Goal: Task Accomplishment & Management: Complete application form

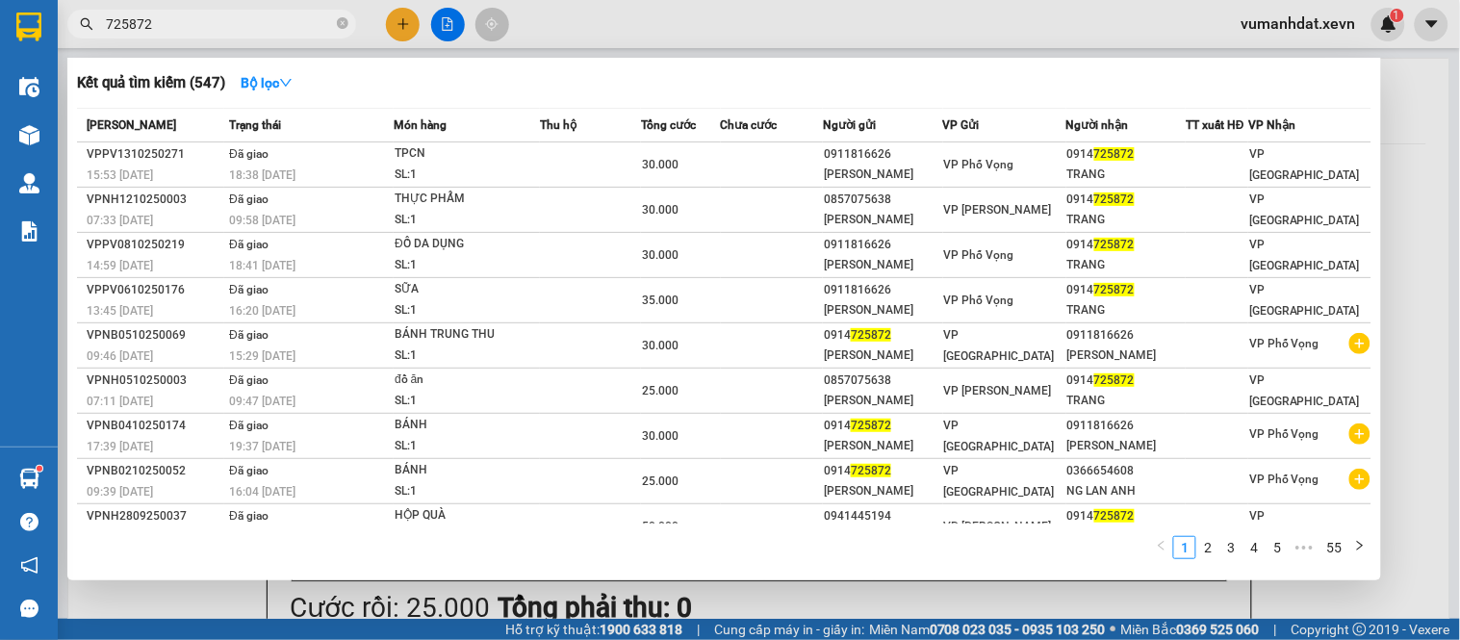
drag, startPoint x: 339, startPoint y: 21, endPoint x: 327, endPoint y: 17, distance: 12.2
click at [337, 21] on icon "close-circle" at bounding box center [343, 23] width 12 height 12
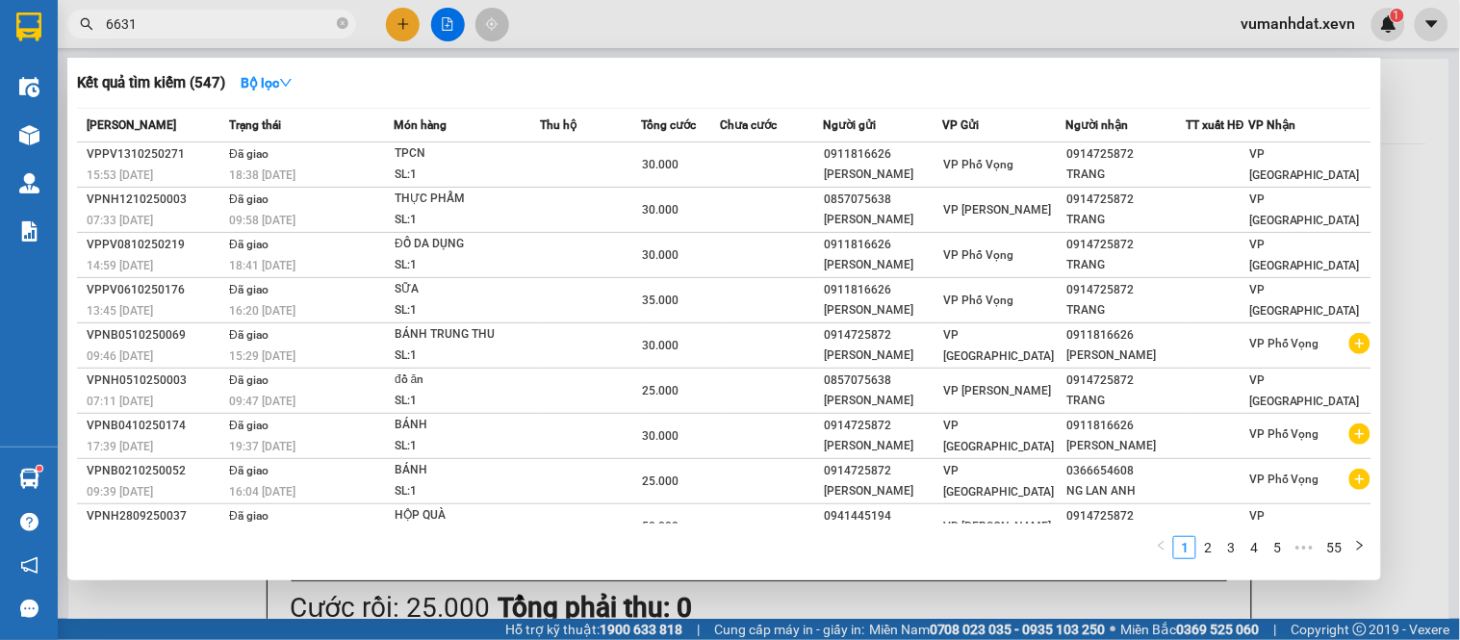
type input "66314"
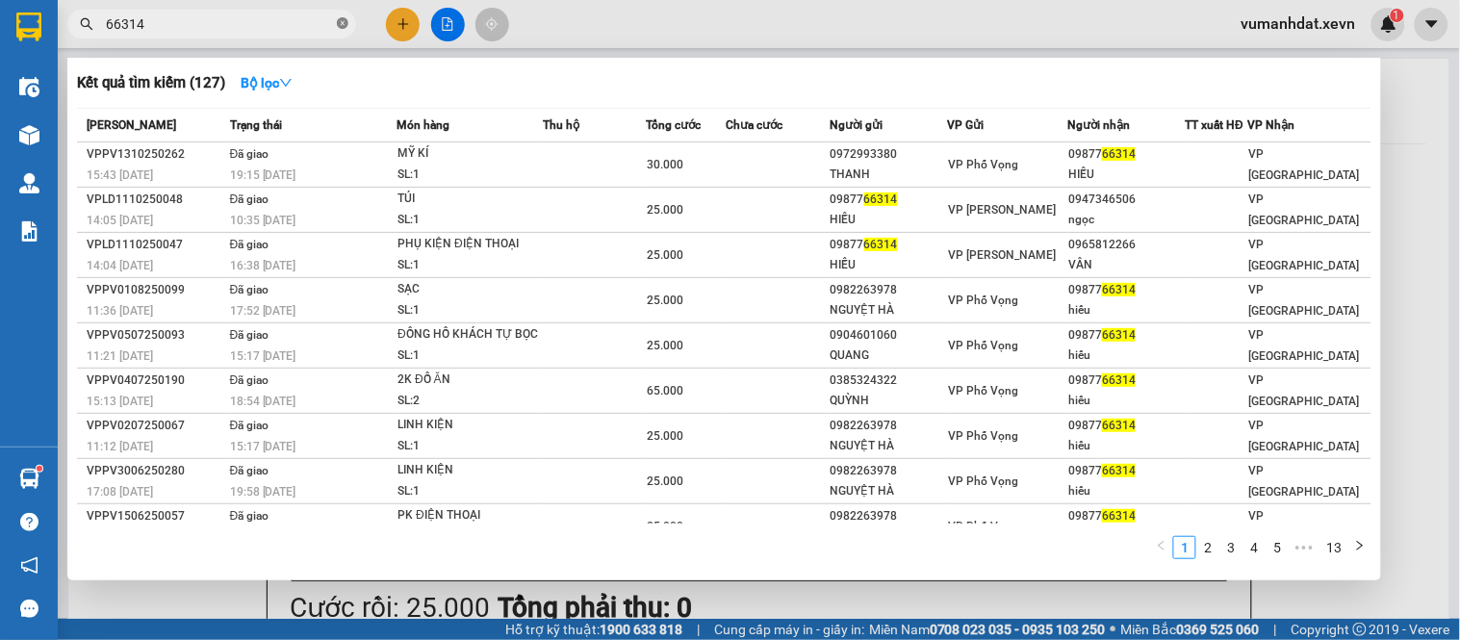
click at [338, 23] on icon "close-circle" at bounding box center [343, 23] width 12 height 12
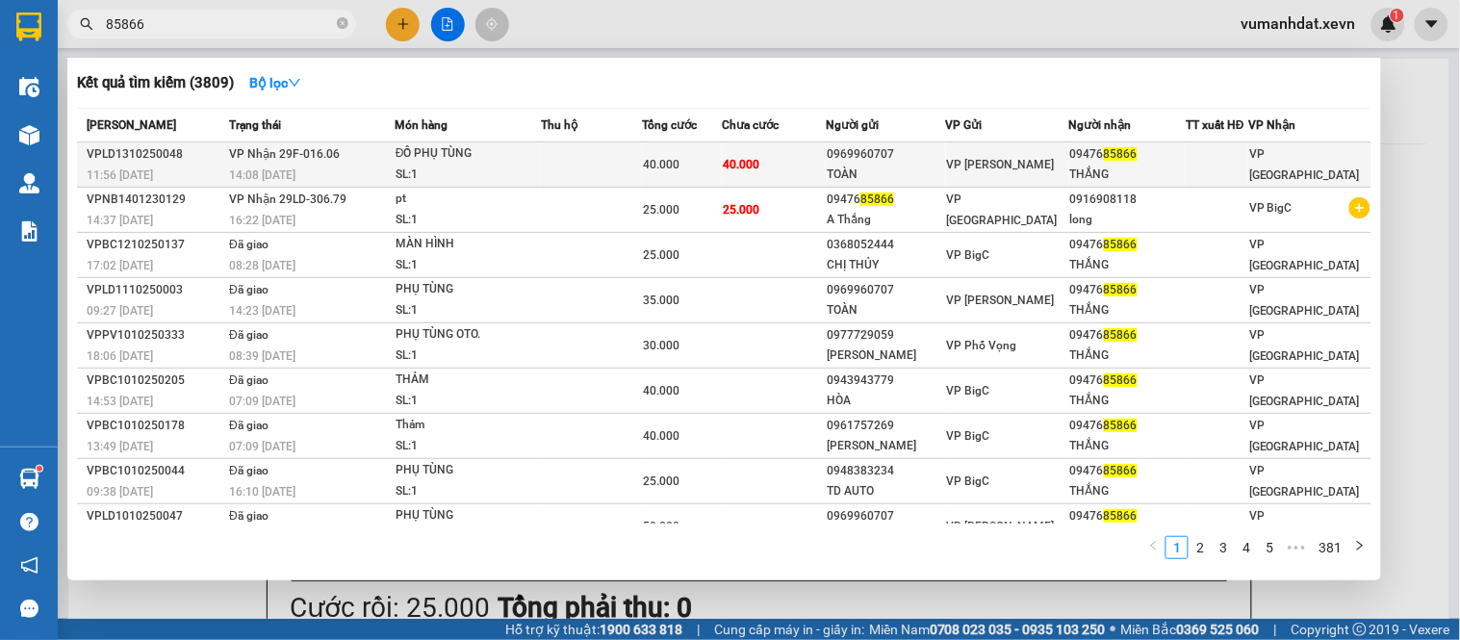
type input "85866"
click at [545, 150] on td at bounding box center [591, 164] width 101 height 45
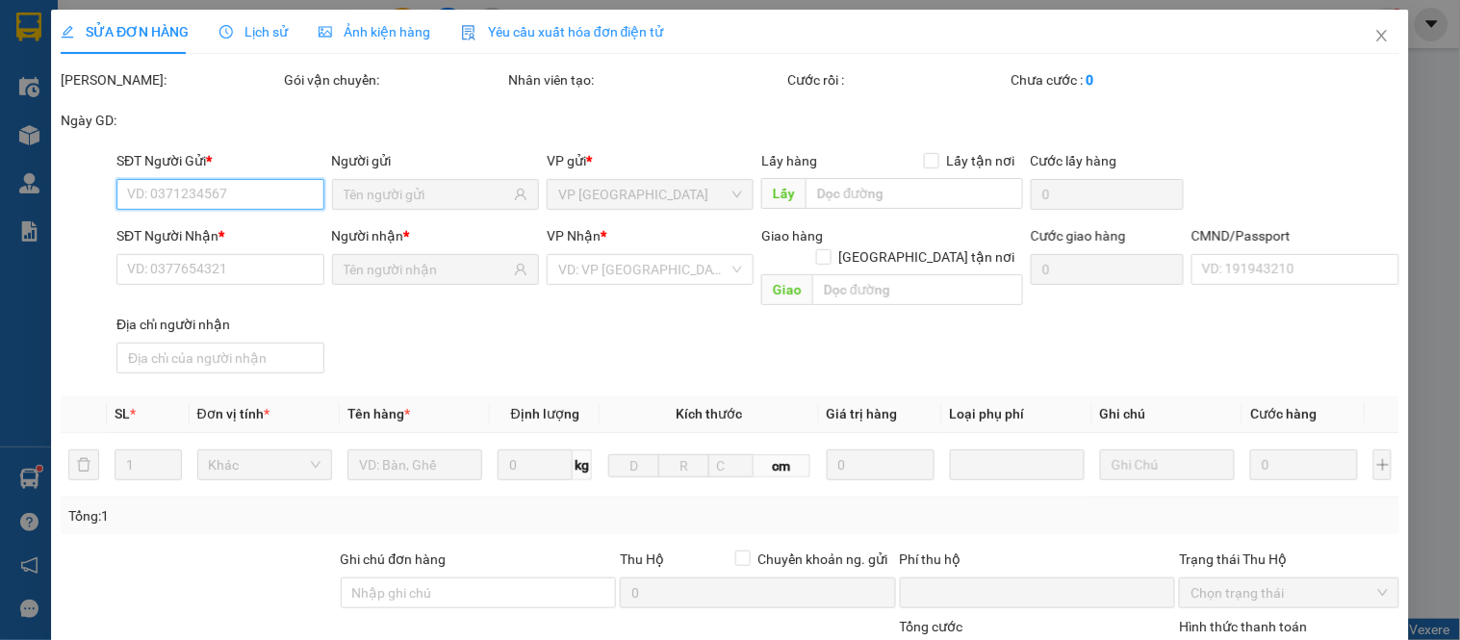
type input "0969960707"
type input "TOÀN"
type input "0947685866"
type input "THẮNG"
type input "0010880049701 [PERSON_NAME]"
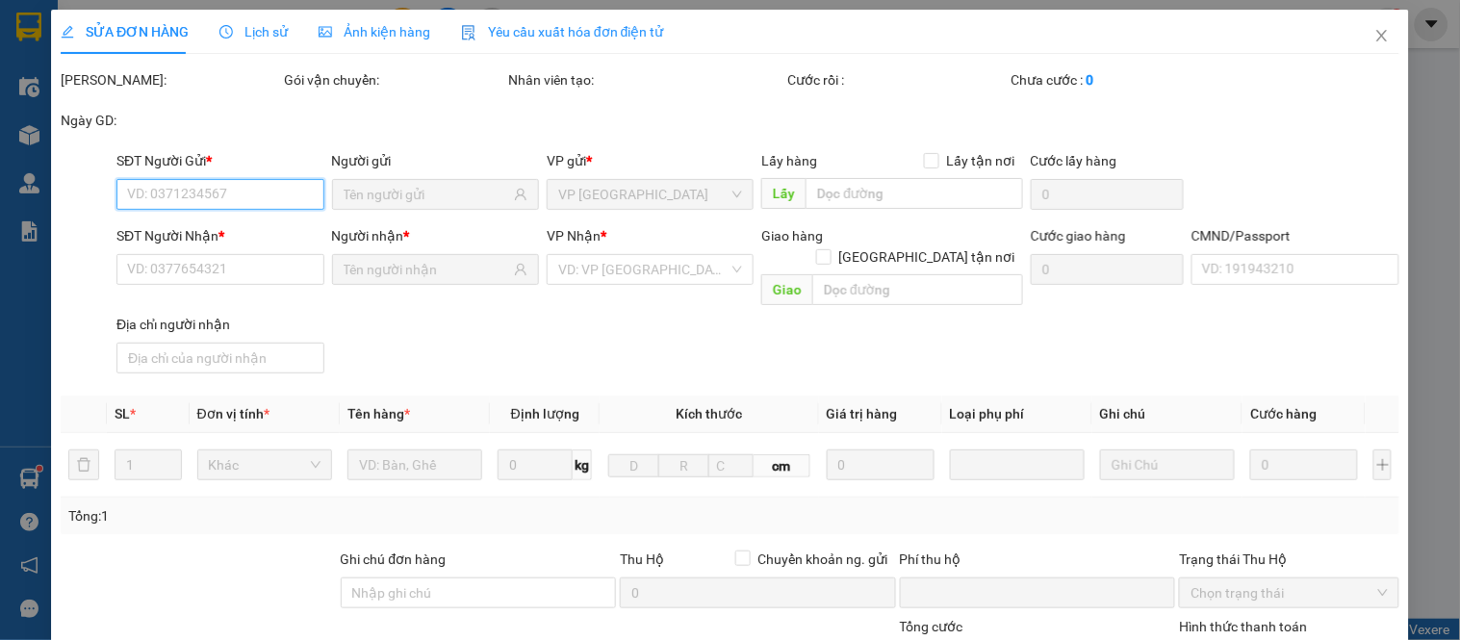
type input "123"
type input "0"
type input "40.000"
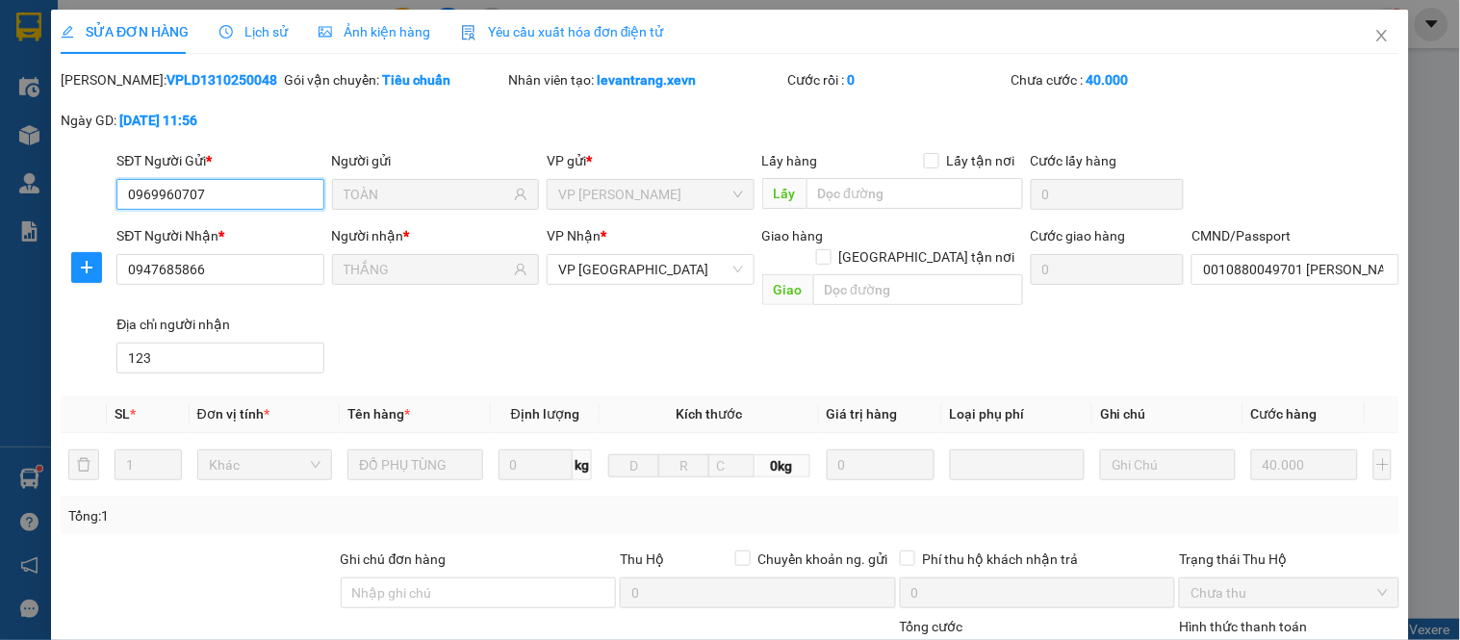
scroll to position [280, 0]
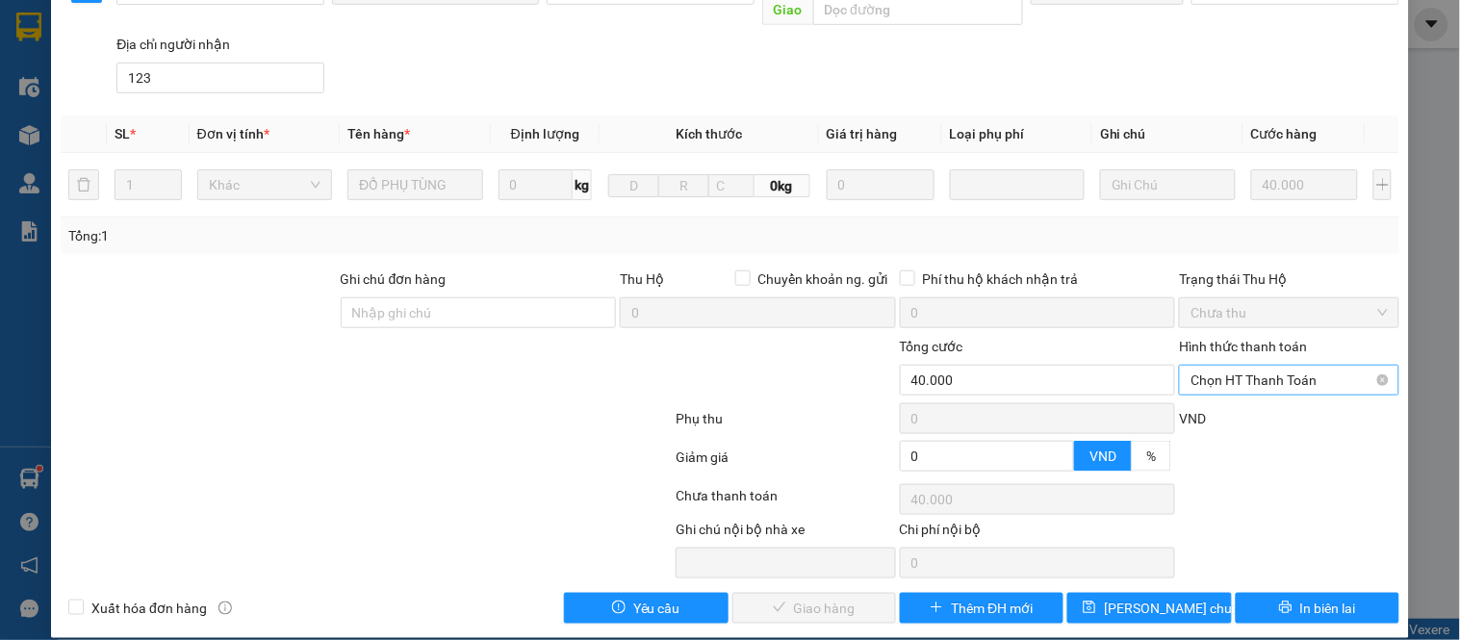
click at [1253, 367] on span "Chọn HT Thanh Toán" at bounding box center [1289, 380] width 196 height 29
click at [1229, 407] on div "Tại văn phòng" at bounding box center [1277, 397] width 194 height 21
type input "0"
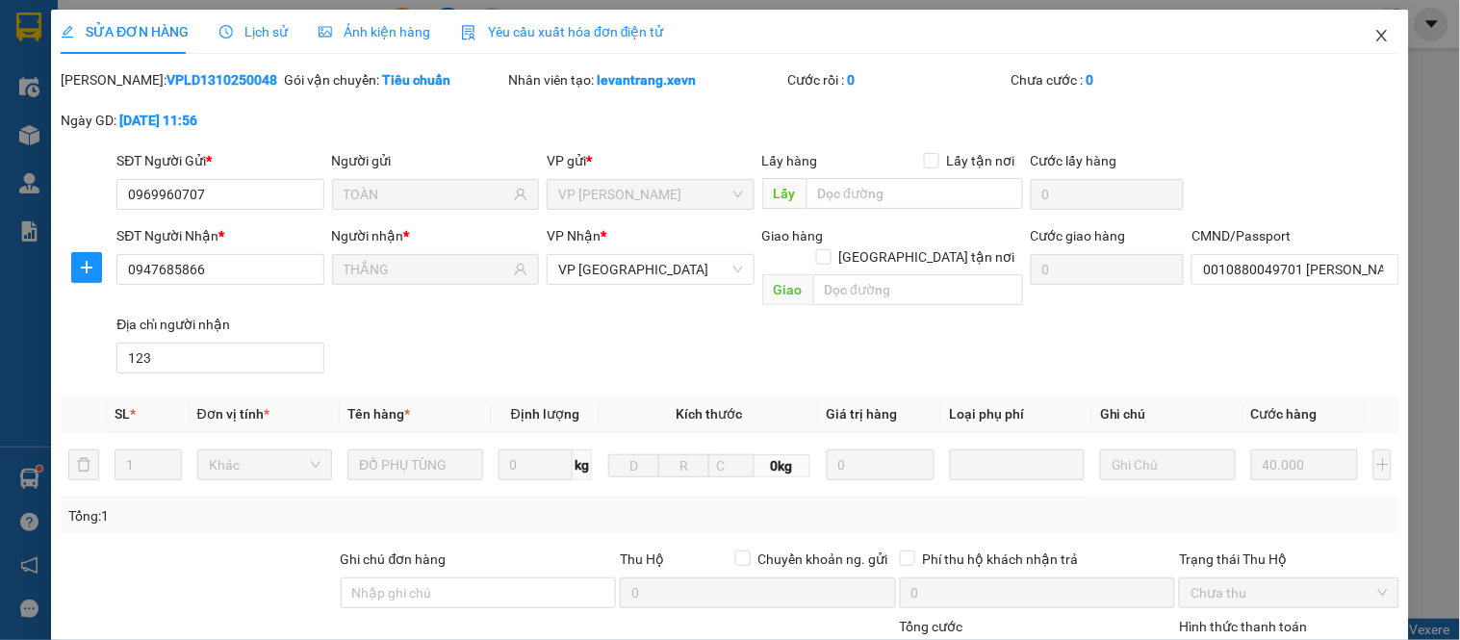
drag, startPoint x: 1369, startPoint y: 23, endPoint x: 1346, endPoint y: 50, distance: 35.5
click at [1367, 27] on span "Close" at bounding box center [1383, 37] width 54 height 54
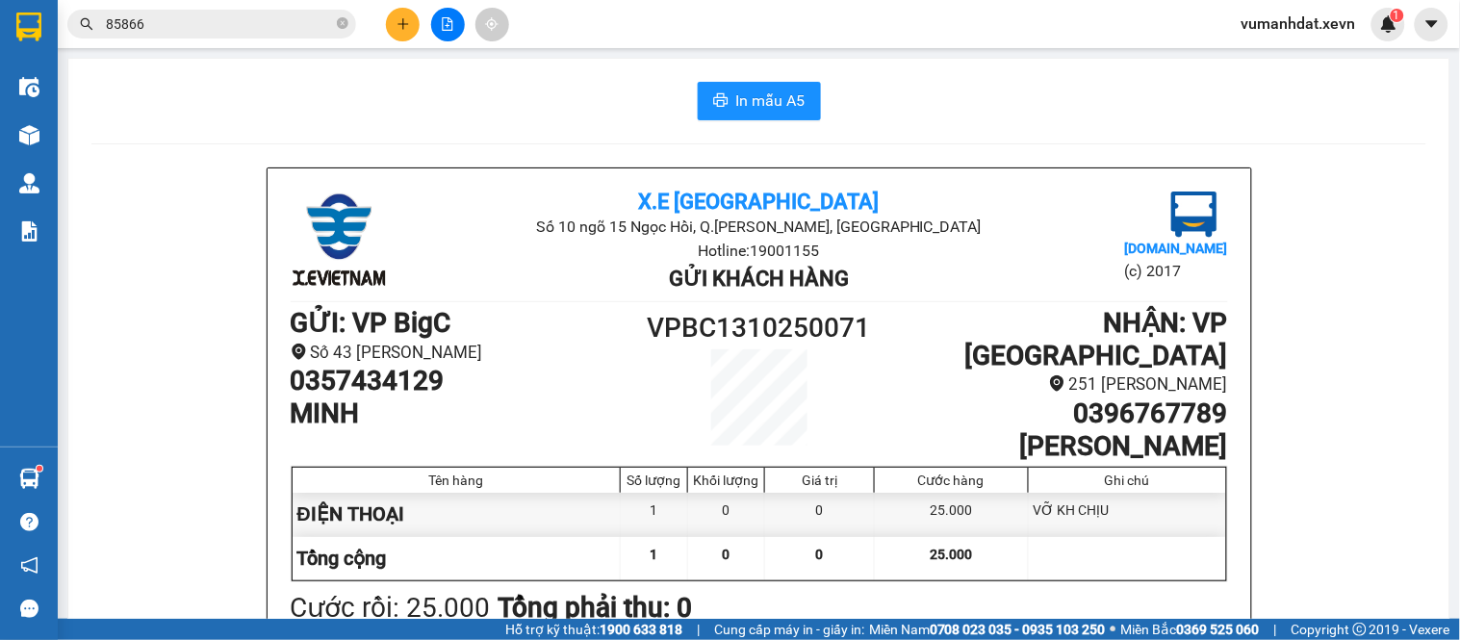
click at [335, 27] on span "85866" at bounding box center [211, 24] width 289 height 29
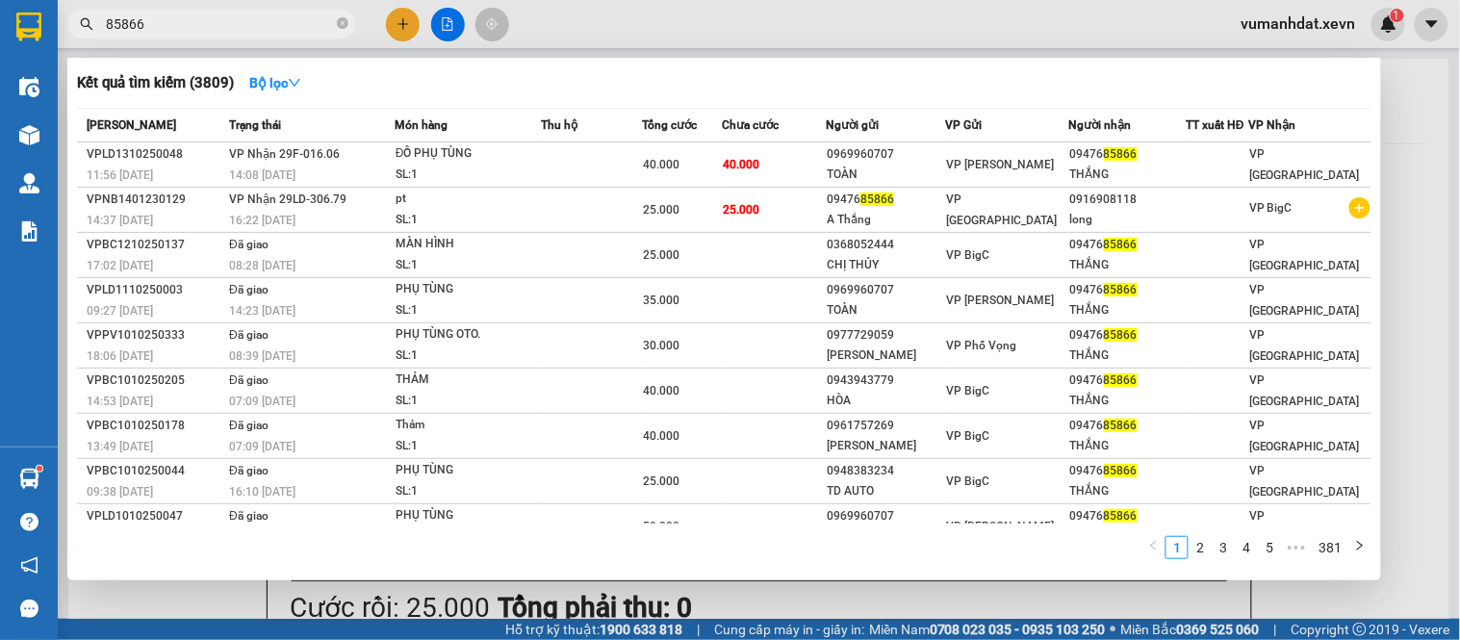
click at [344, 21] on icon "close-circle" at bounding box center [343, 23] width 12 height 12
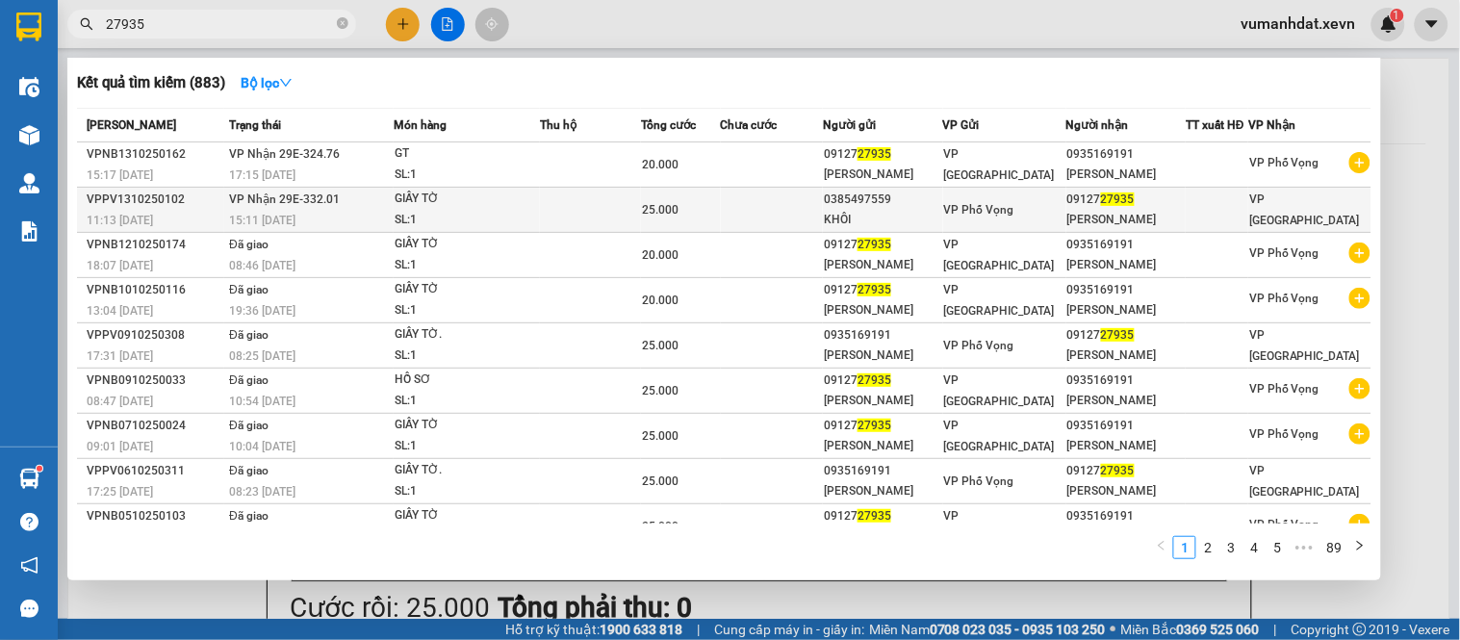
type input "27935"
click at [836, 195] on div "0385497559" at bounding box center [883, 200] width 118 height 20
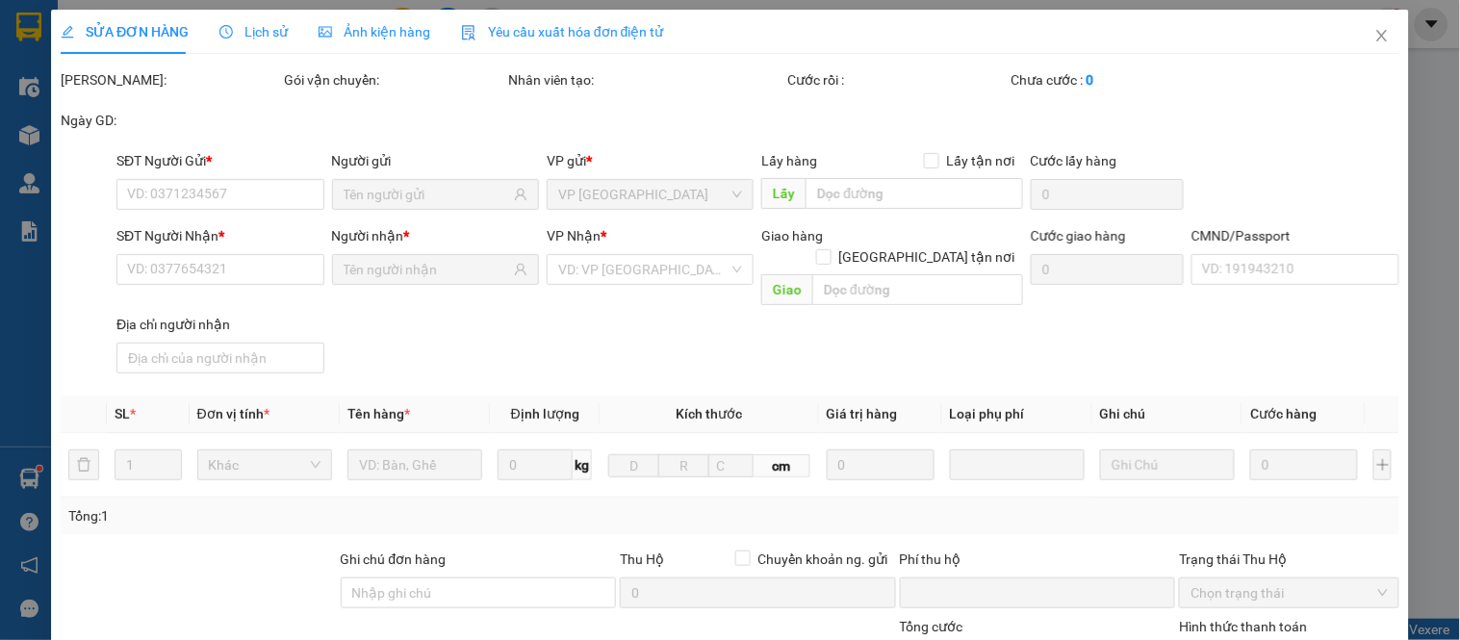
type input "0385497559"
type input "KHÔI"
type input "0912727935"
type input "[PERSON_NAME]"
type input "037056000155 [PERSON_NAME]"
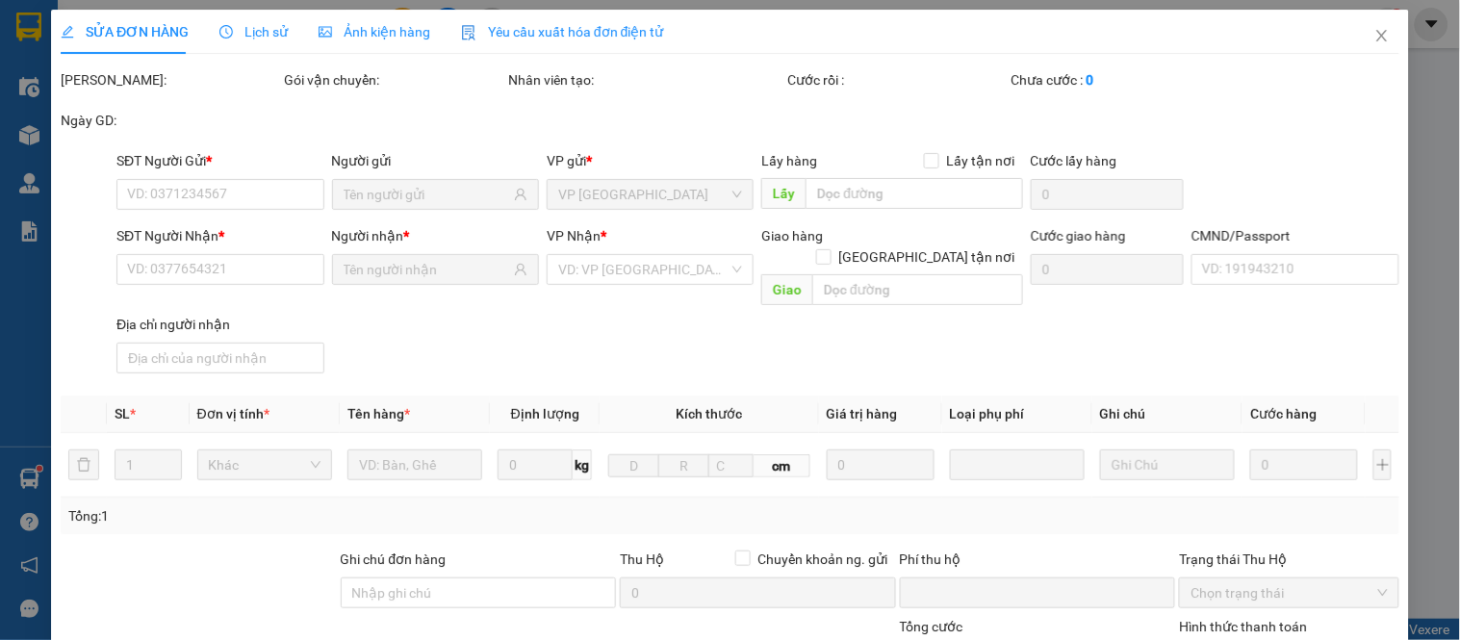
type input "0"
type input "25.000"
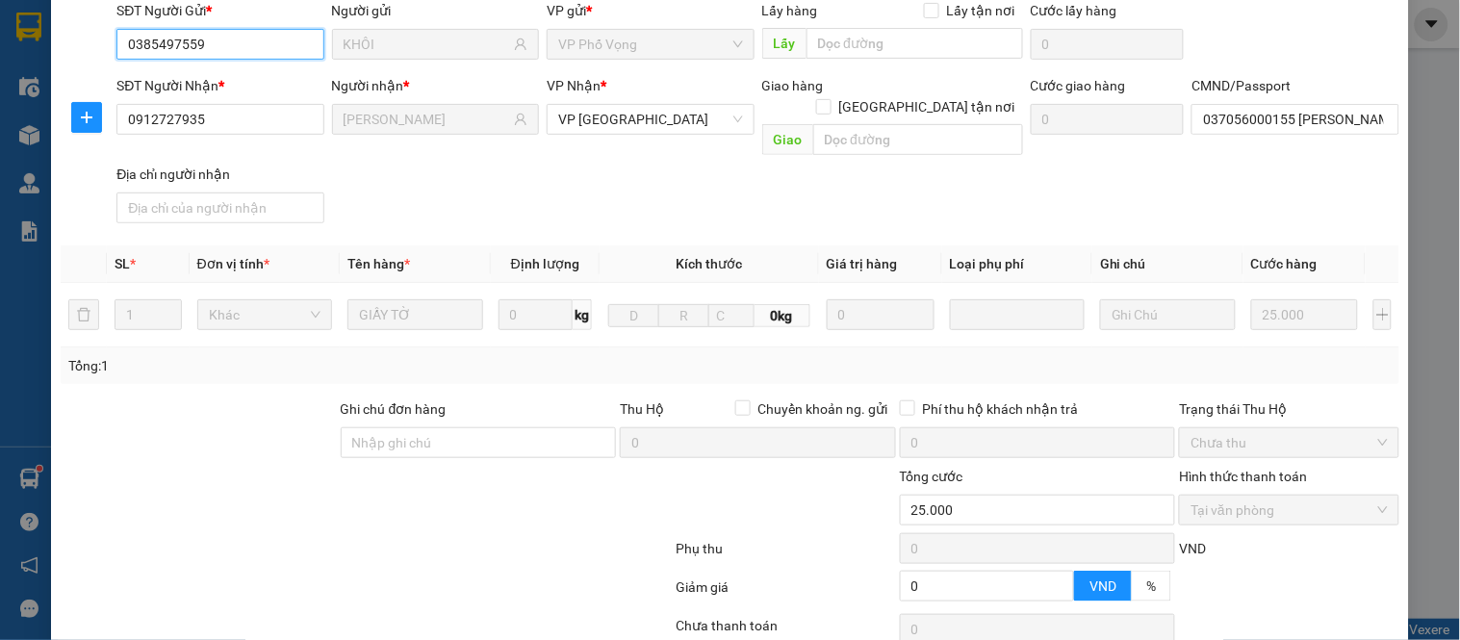
scroll to position [280, 0]
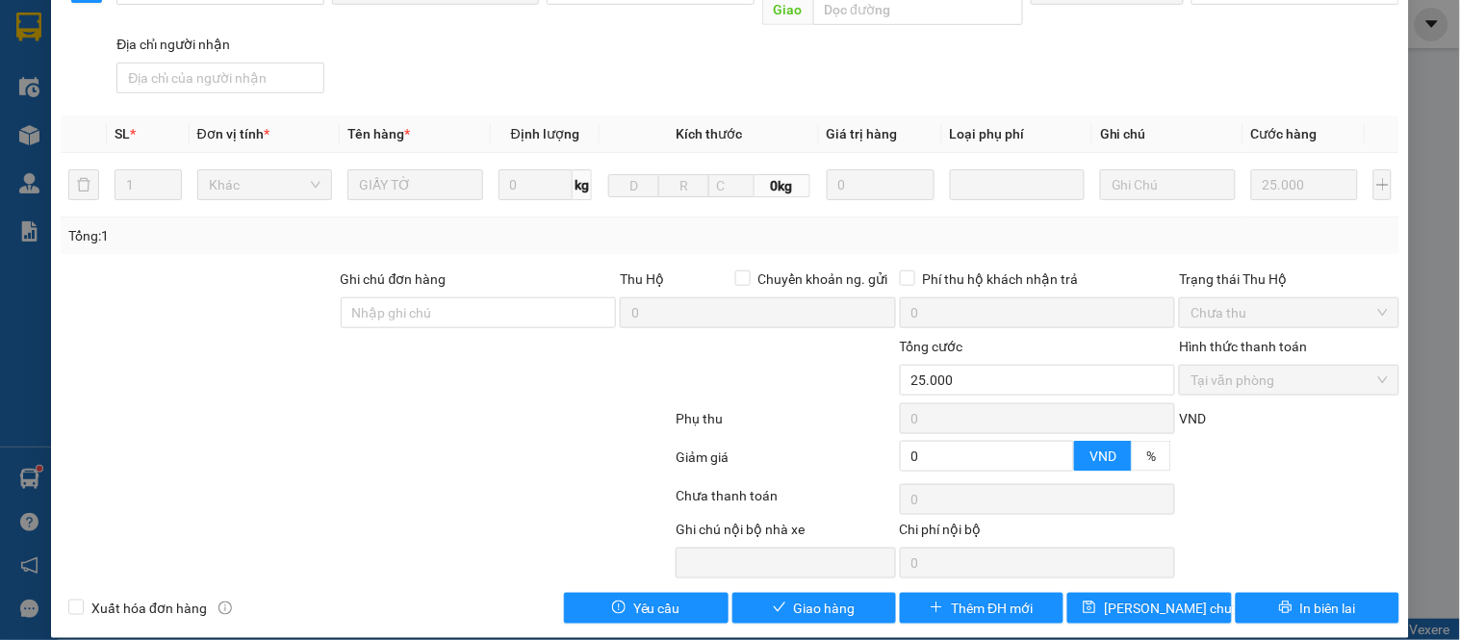
click at [1224, 366] on span "Tại văn phòng" at bounding box center [1289, 380] width 196 height 29
click at [812, 598] on span "Giao hàng" at bounding box center [825, 608] width 62 height 21
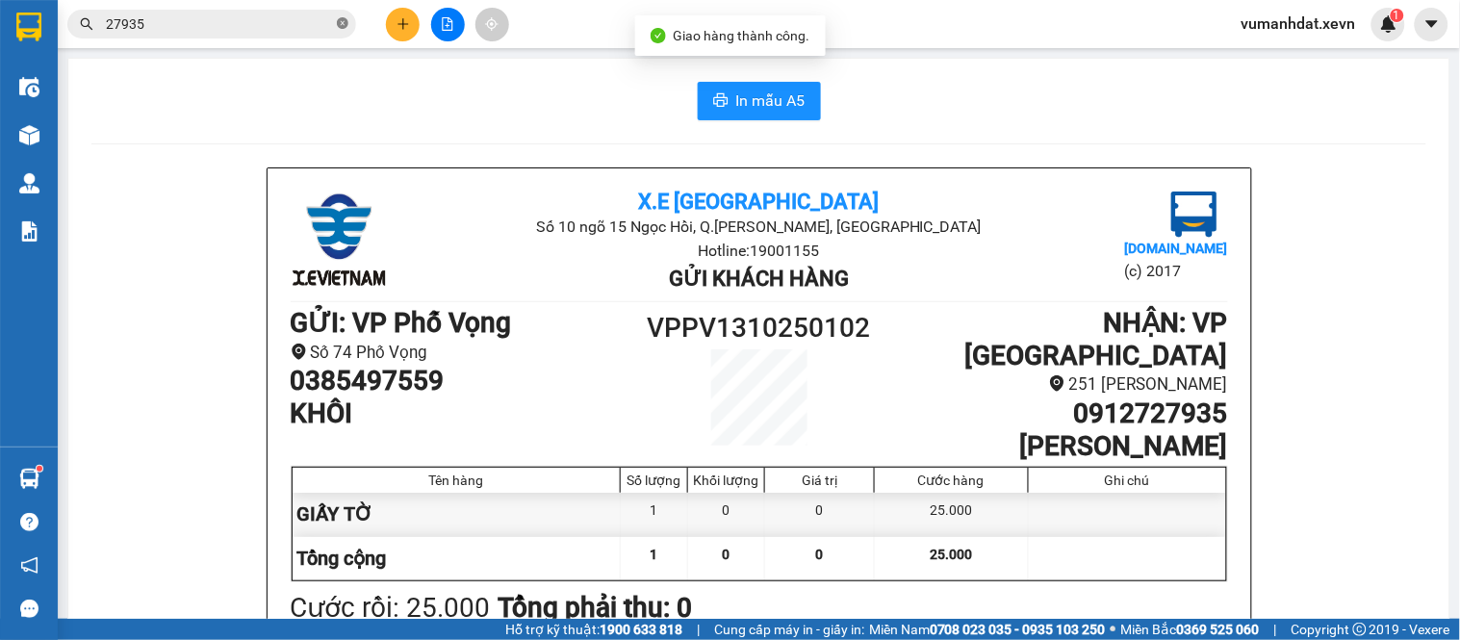
click at [344, 27] on icon "close-circle" at bounding box center [343, 23] width 12 height 12
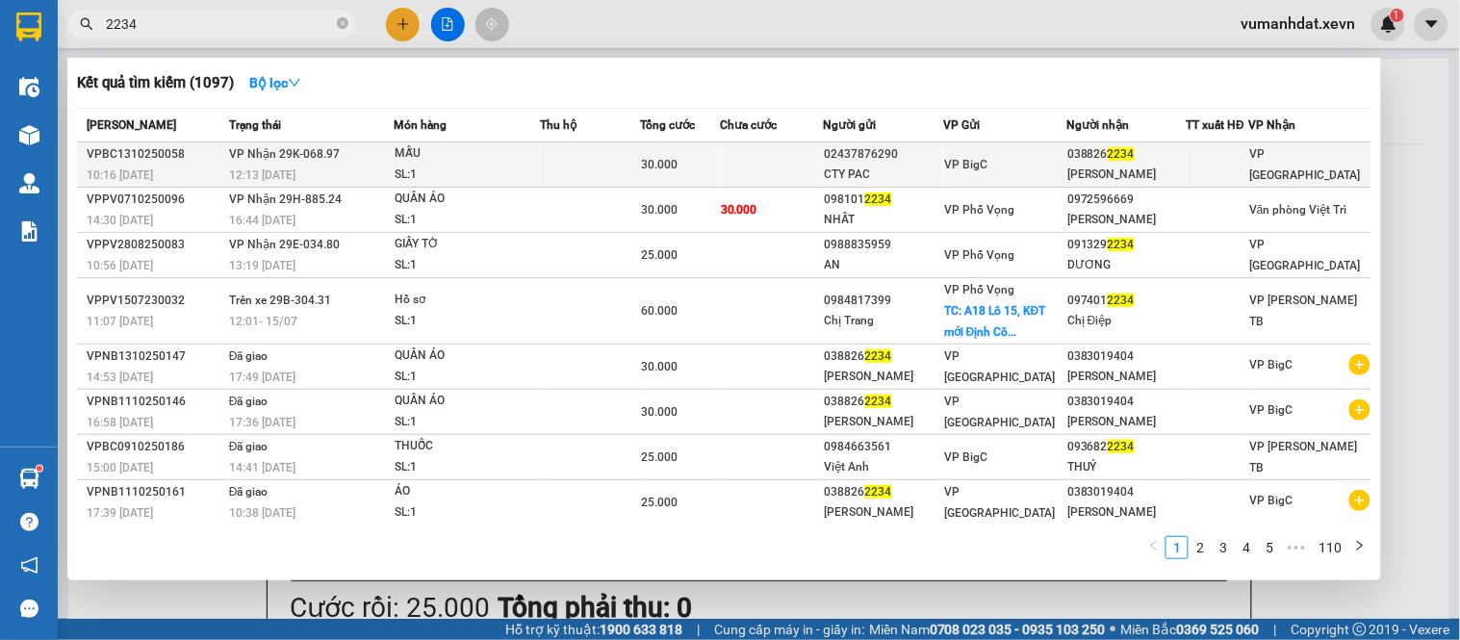
type input "2234"
click at [892, 158] on div "02437876290" at bounding box center [884, 154] width 118 height 20
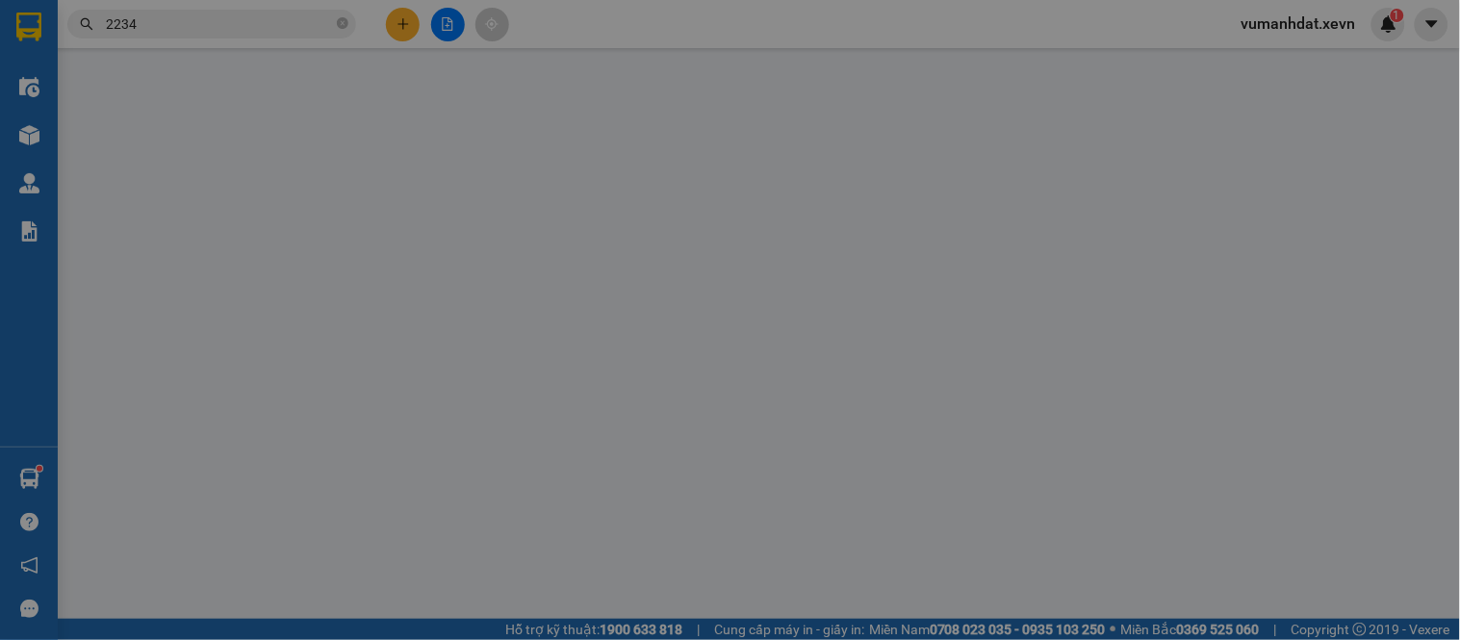
type input "02437876290"
type input "CTY PAC"
type input "0388262234"
type input "[PERSON_NAME]"
type input "037061000146 thống"
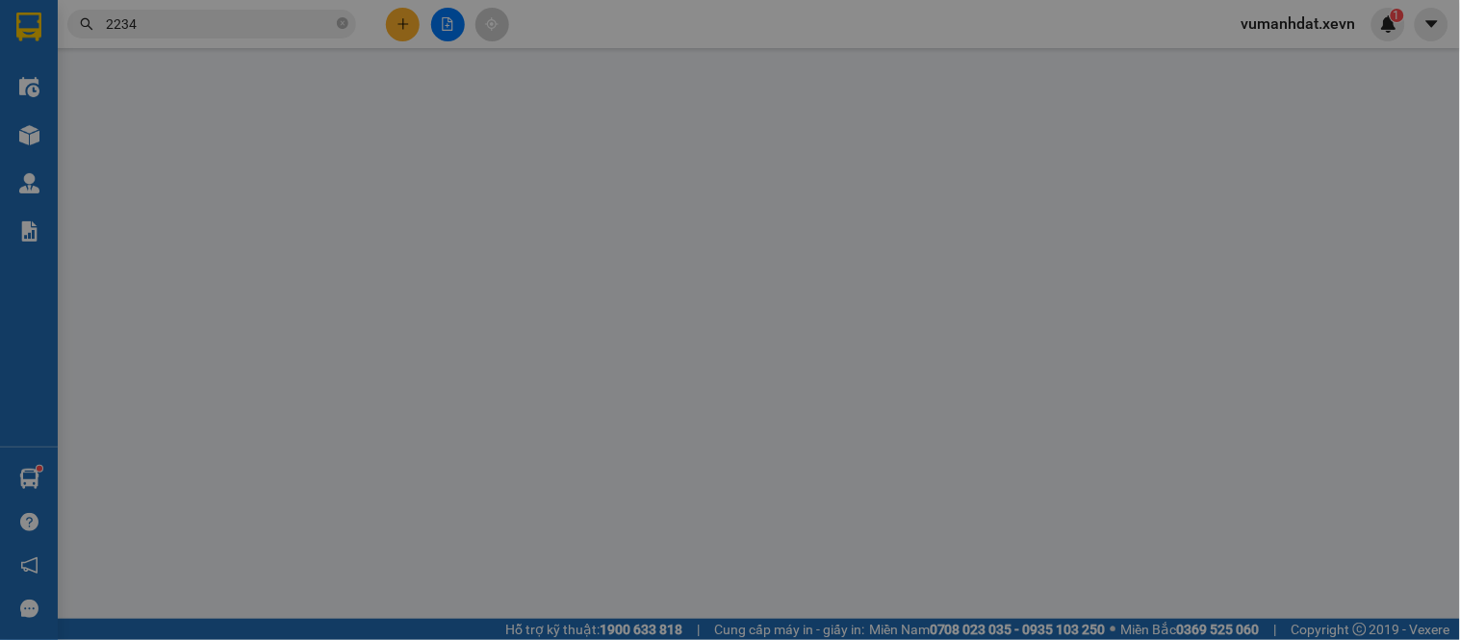
type input "0"
type input "30.000"
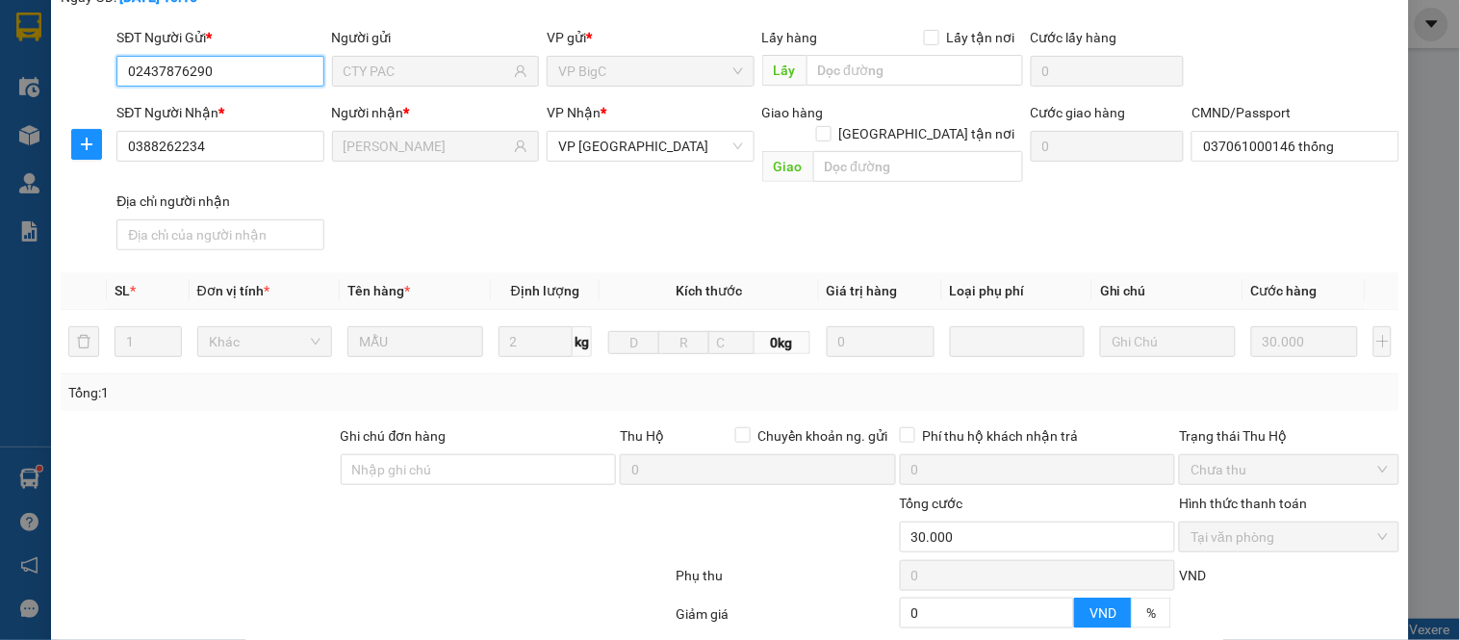
scroll to position [280, 0]
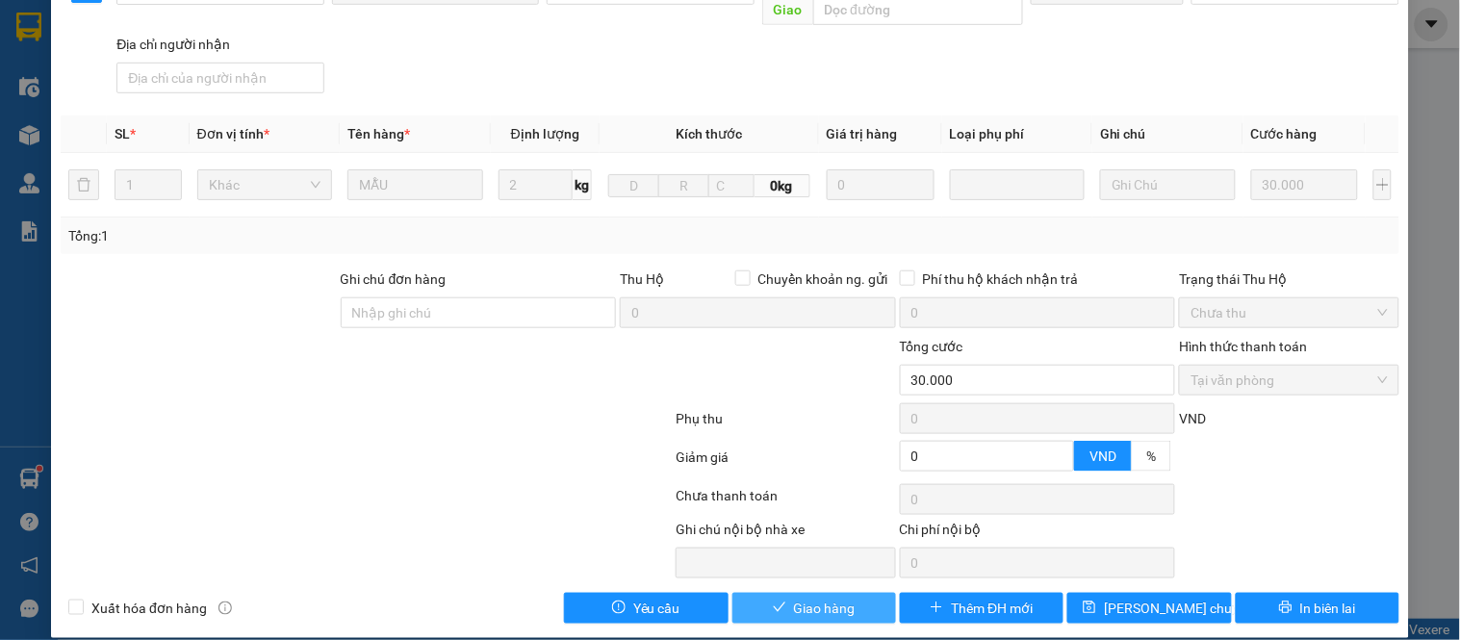
click at [843, 593] on button "Giao hàng" at bounding box center [815, 608] width 164 height 31
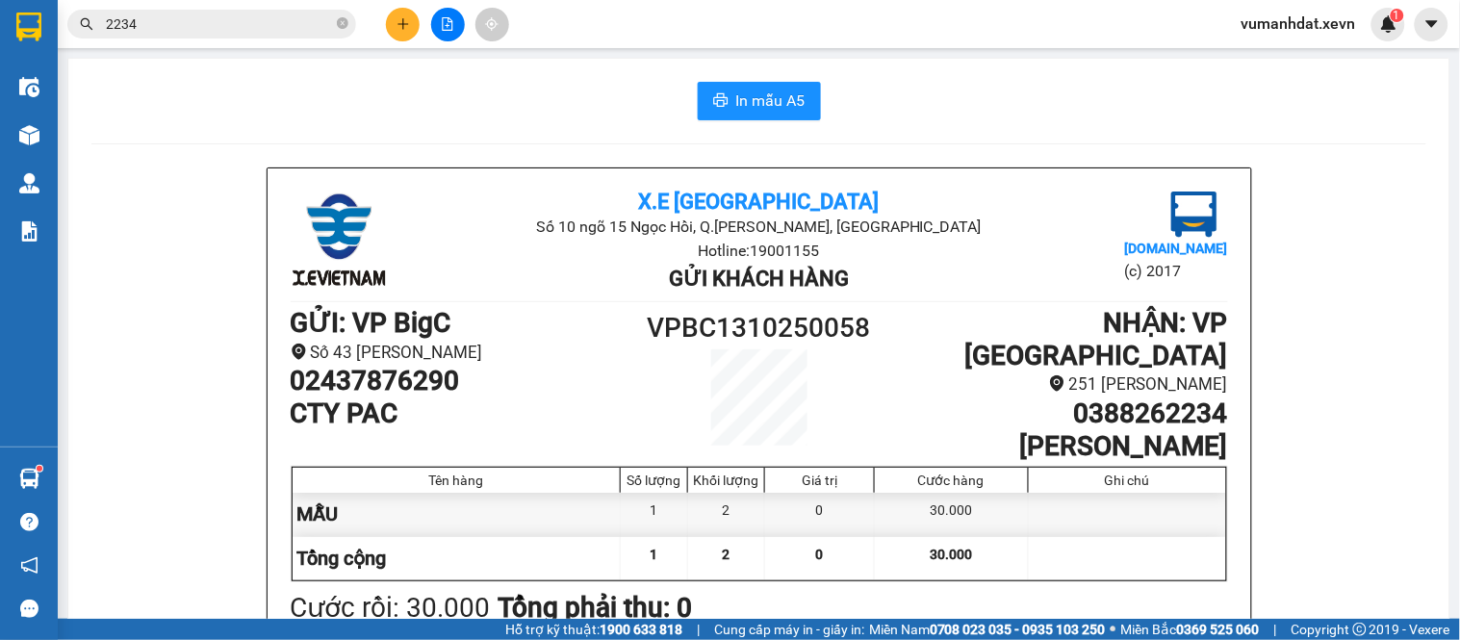
click at [349, 22] on span "2234" at bounding box center [211, 24] width 289 height 29
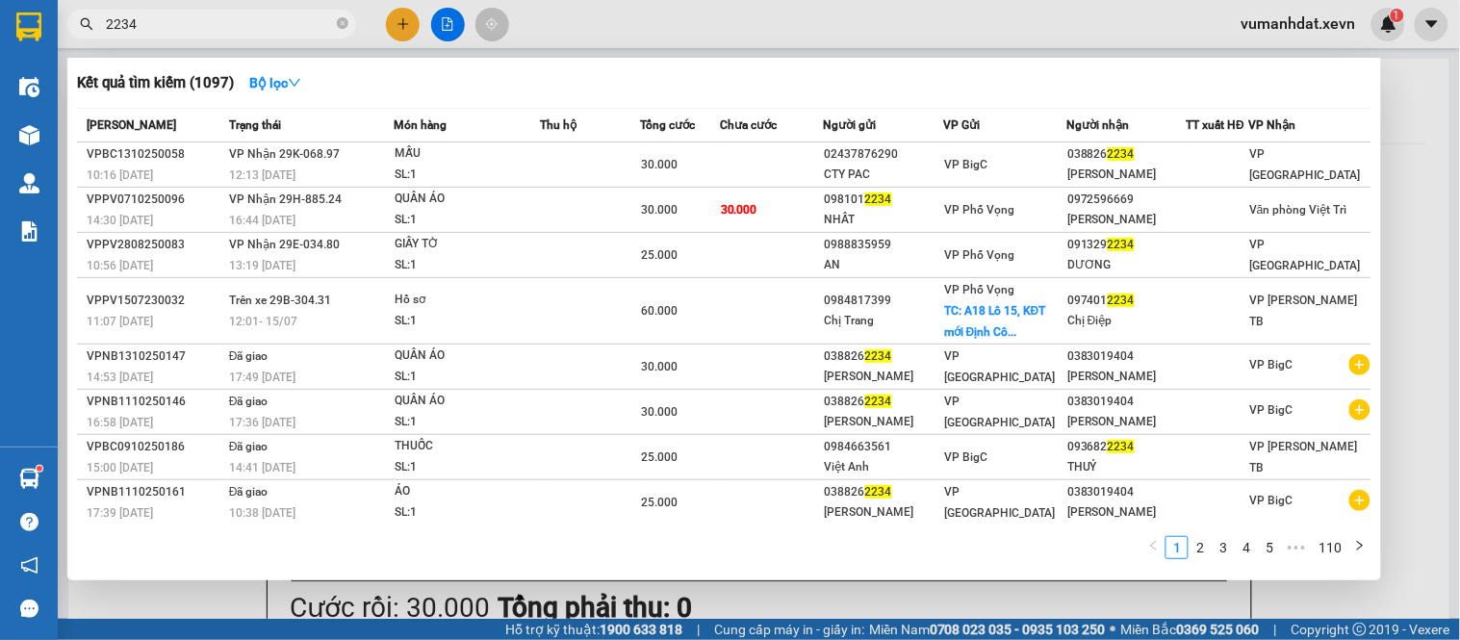
drag, startPoint x: 344, startPoint y: 22, endPoint x: 332, endPoint y: 31, distance: 14.4
click at [344, 24] on icon "close-circle" at bounding box center [343, 23] width 12 height 12
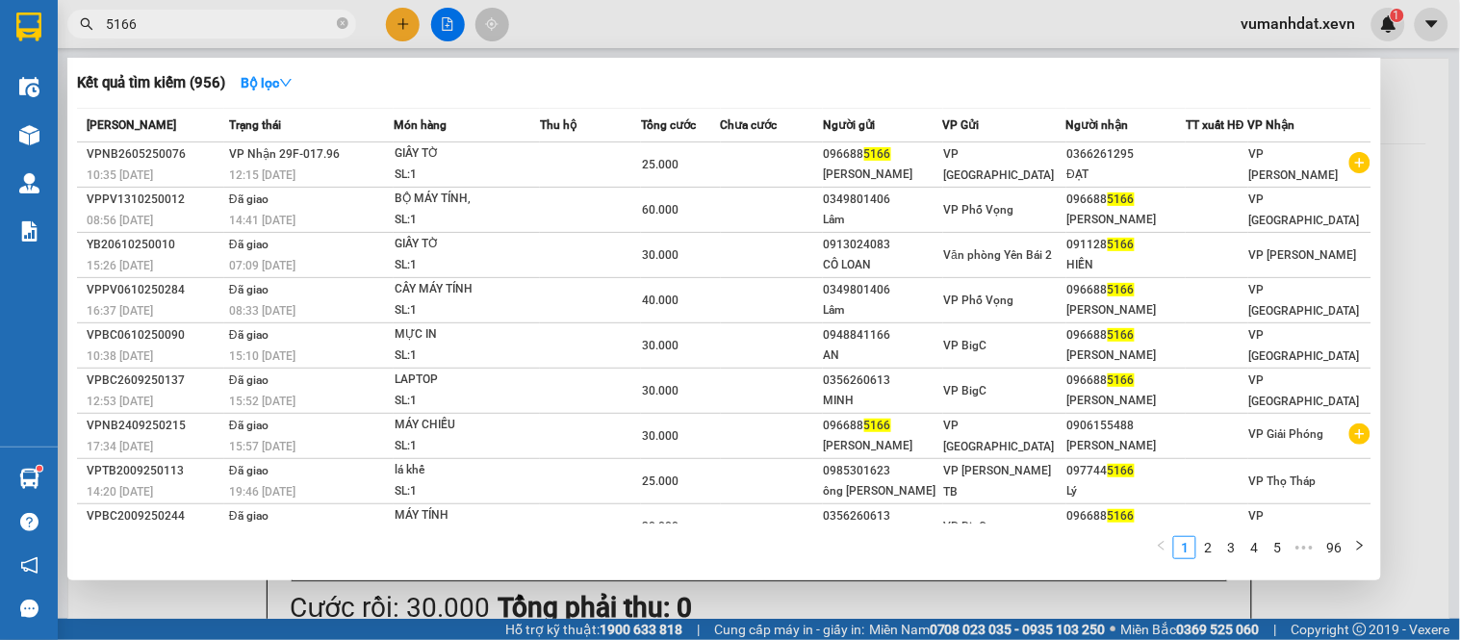
click at [114, 30] on input "5166" at bounding box center [219, 23] width 227 height 21
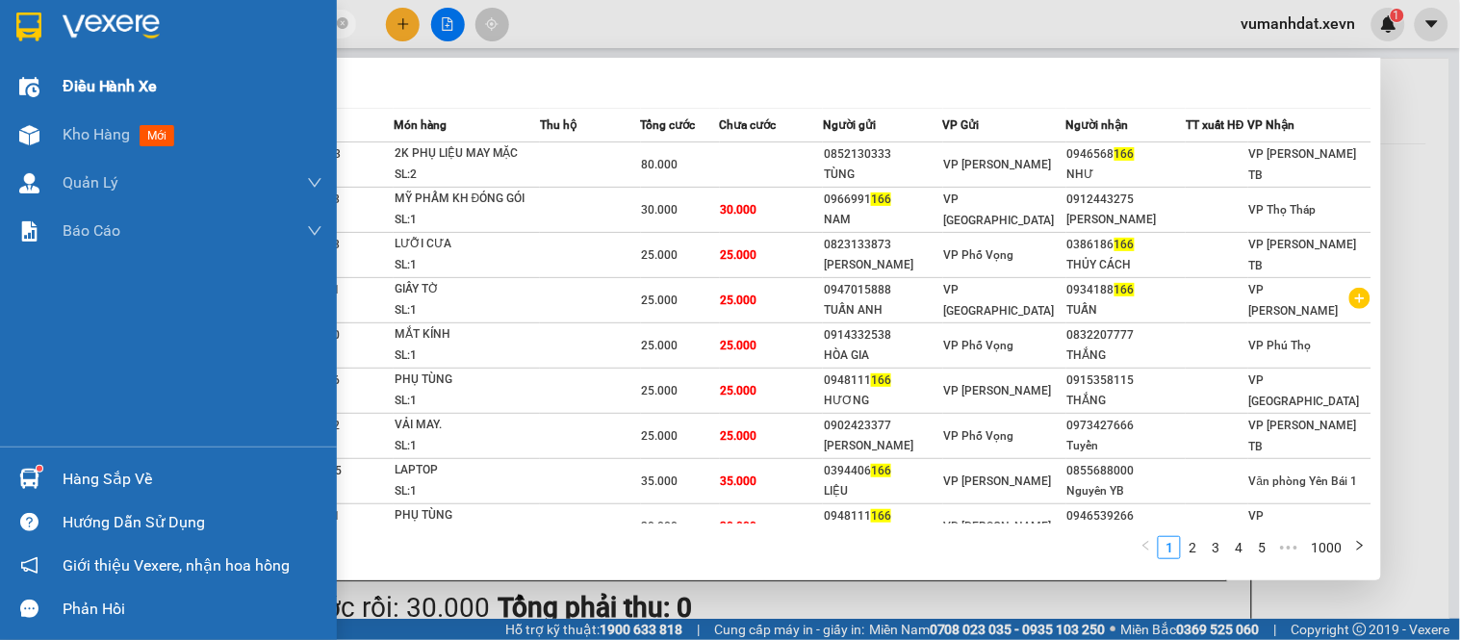
drag, startPoint x: 147, startPoint y: 29, endPoint x: 0, endPoint y: 88, distance: 158.6
click at [0, 88] on section "Kết quả tìm kiếm ( 10000 ) Bộ lọc Mã ĐH Trạng thái Món hàng Thu hộ Tổng cước Ch…" at bounding box center [730, 320] width 1460 height 640
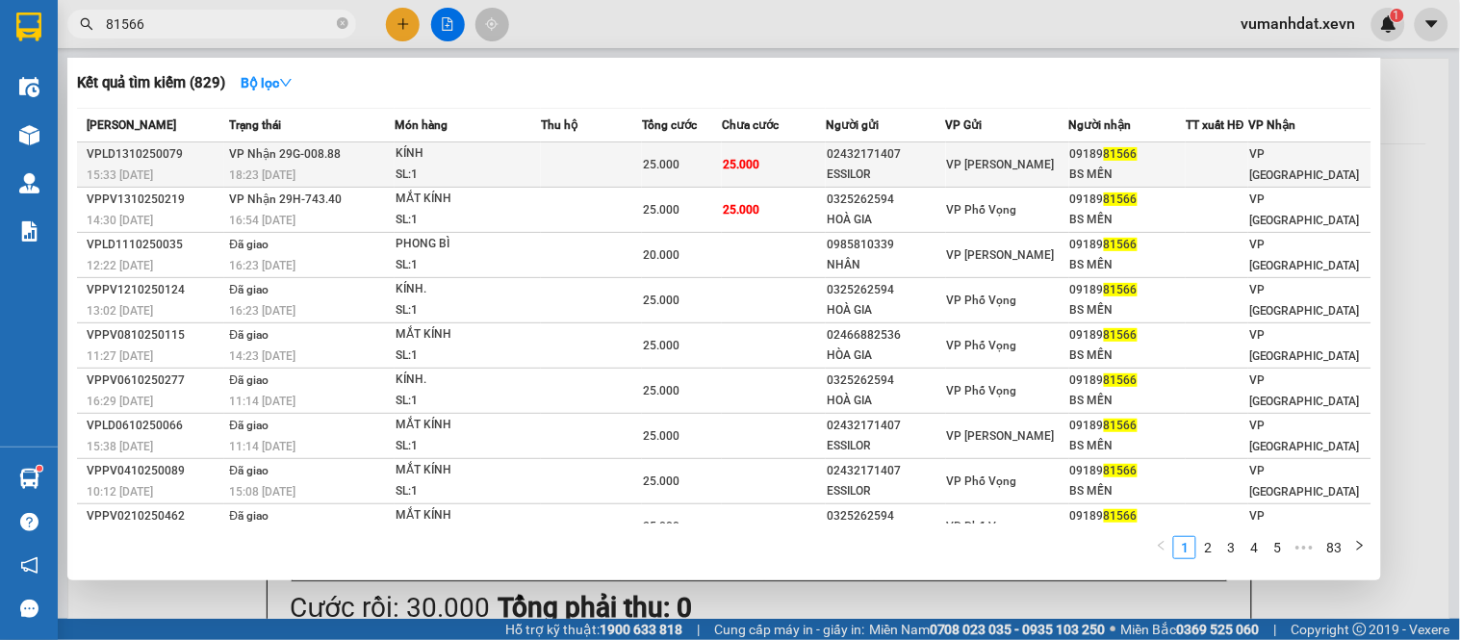
type input "81566"
click at [979, 159] on span "VP [PERSON_NAME]" at bounding box center [1001, 164] width 108 height 13
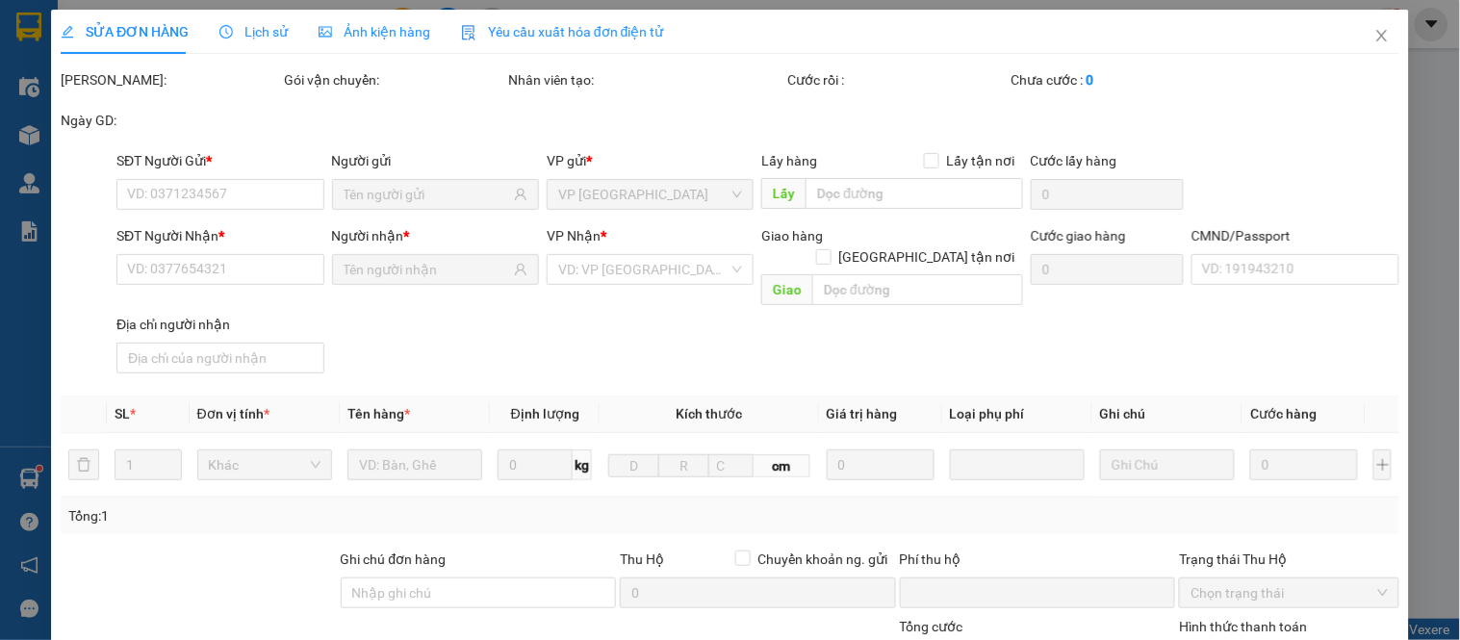
type input "02432171407"
type input "ESSILOR"
type input "0918981566"
type input "BS MẾN"
type input "037087004311 [PERSON_NAME]"
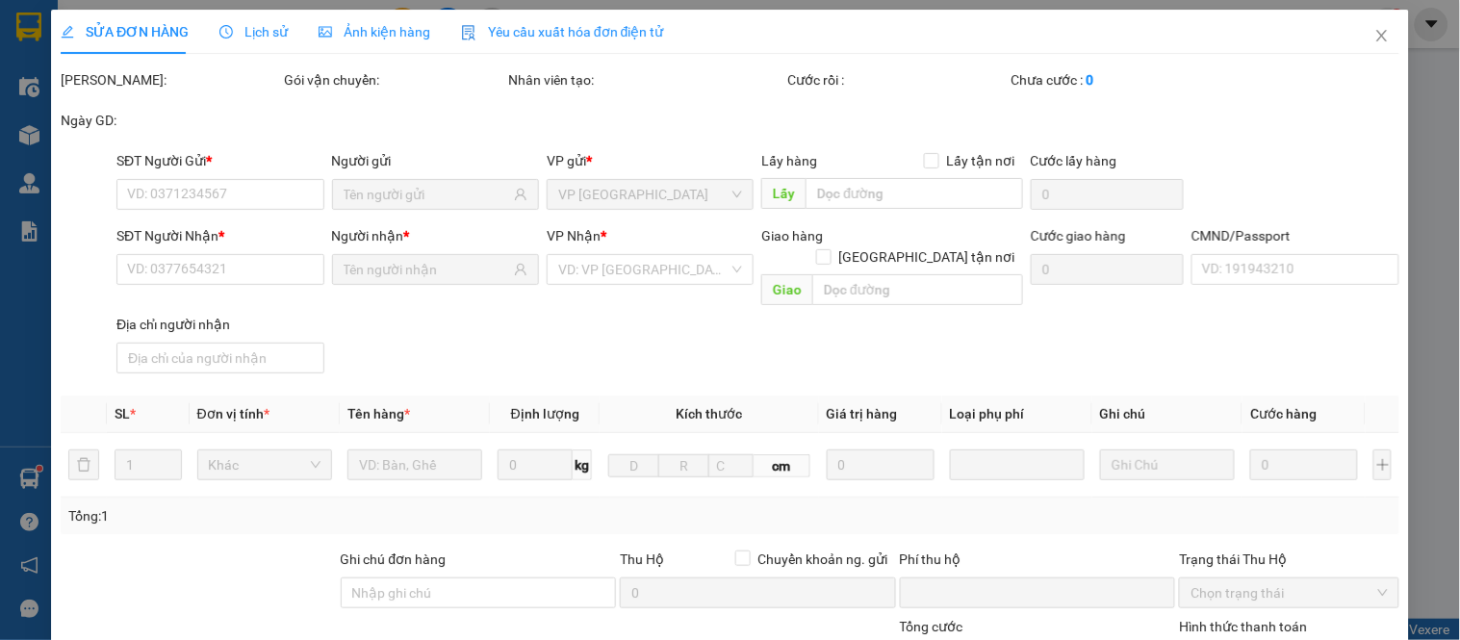
type input "0"
type input "25.000"
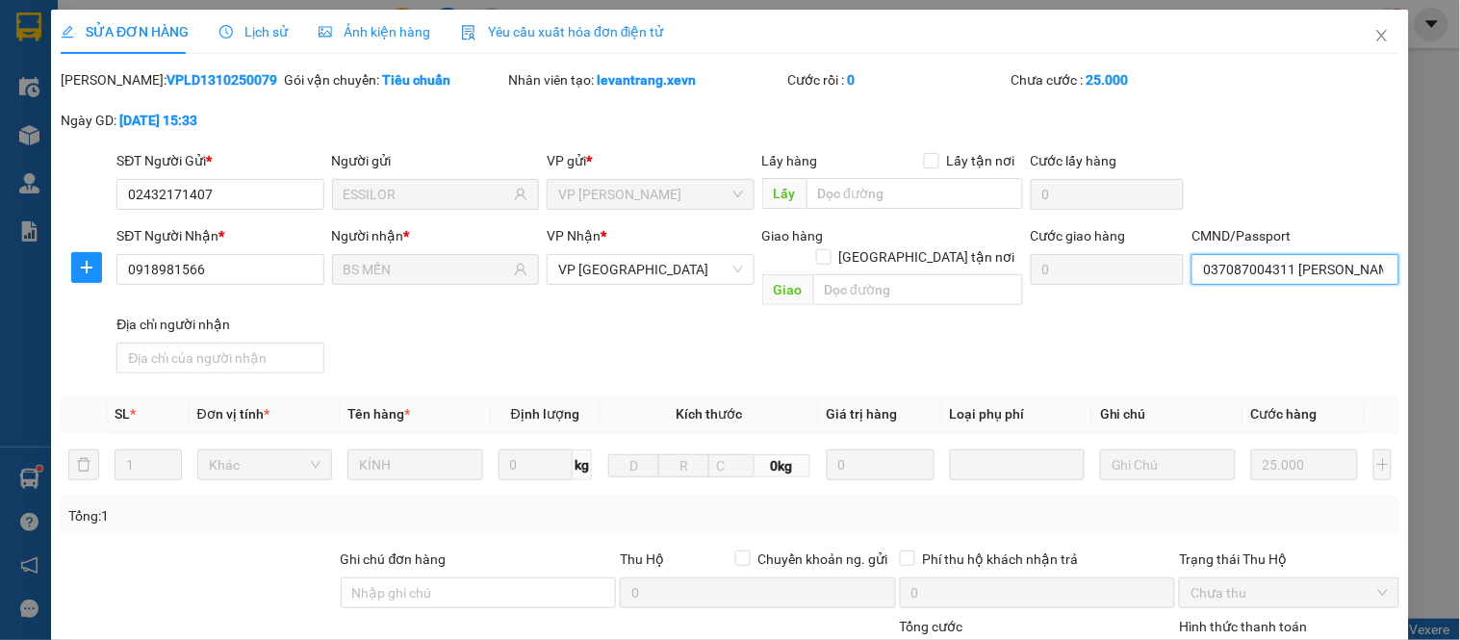
click at [1282, 273] on input "037087004311 [PERSON_NAME]" at bounding box center [1295, 269] width 207 height 31
click at [1278, 302] on div "037087004311 [PERSON_NAME] | Không có địa chỉ" at bounding box center [1343, 307] width 305 height 21
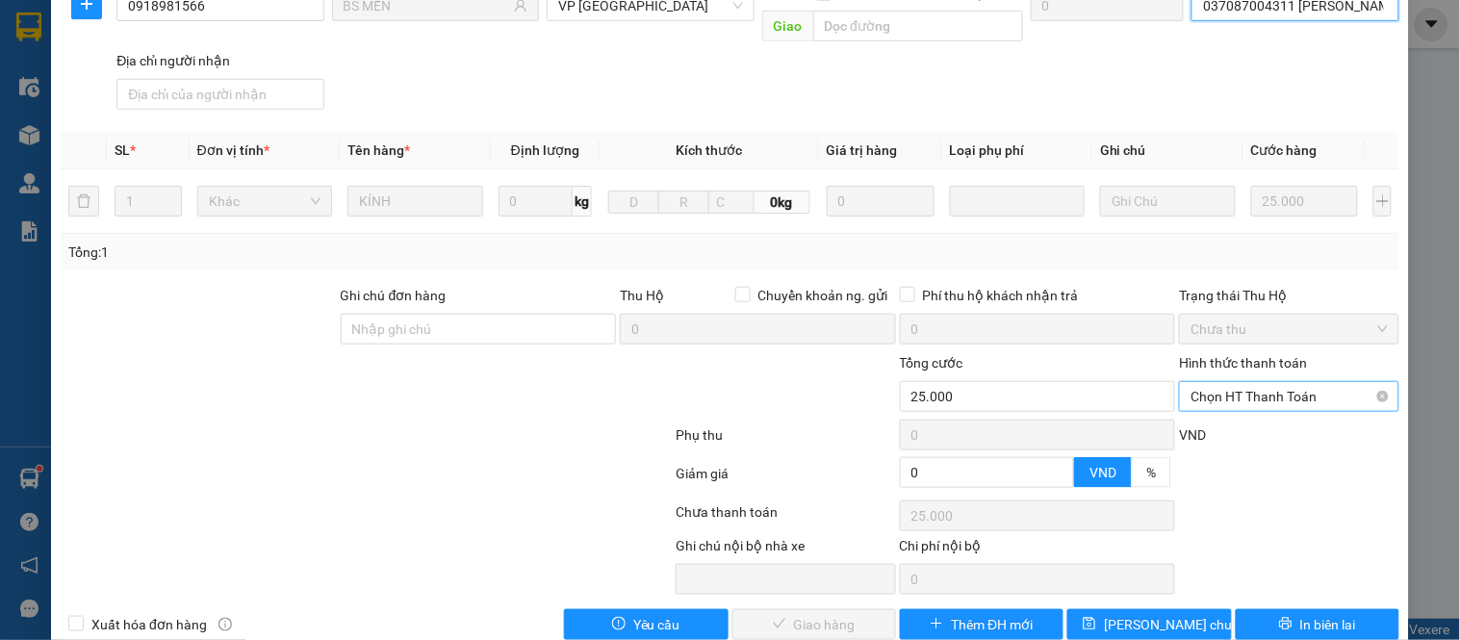
scroll to position [280, 0]
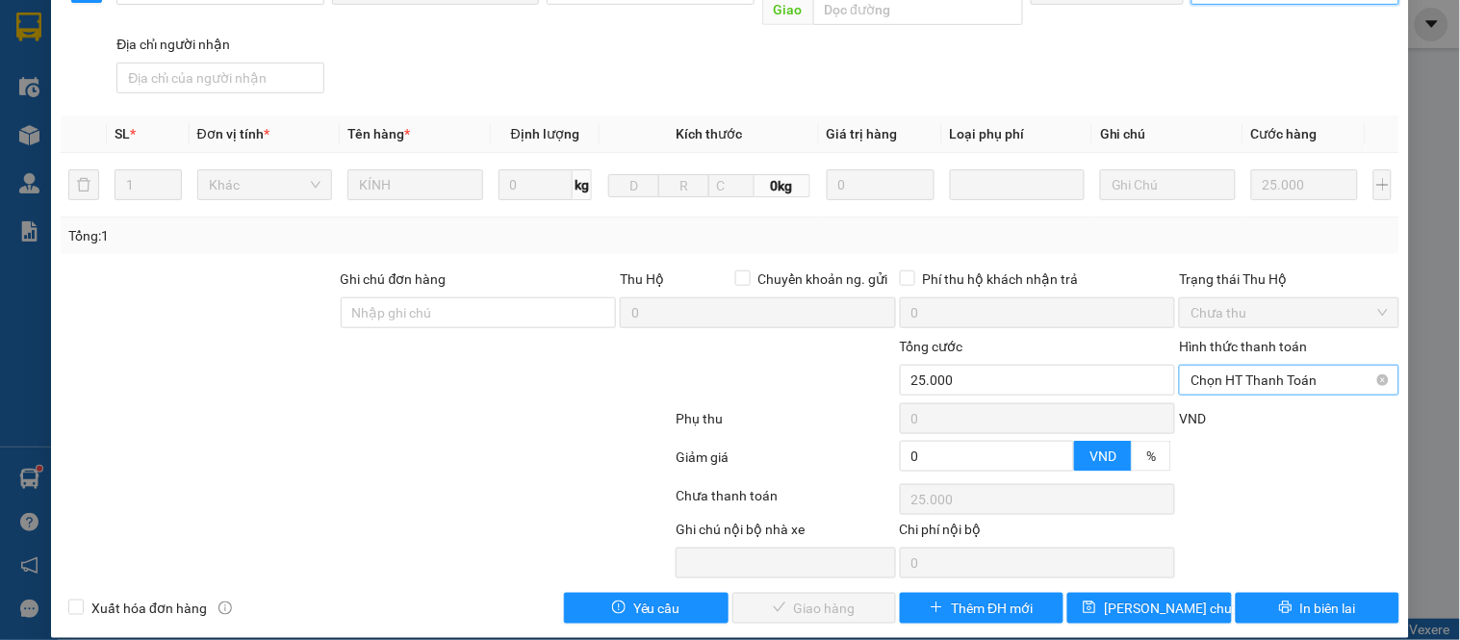
click at [1218, 366] on span "Chọn HT Thanh Toán" at bounding box center [1289, 380] width 196 height 29
drag, startPoint x: 1208, startPoint y: 393, endPoint x: 881, endPoint y: 554, distance: 364.7
click at [1205, 395] on div "Tại văn phòng" at bounding box center [1277, 397] width 194 height 21
type input "0"
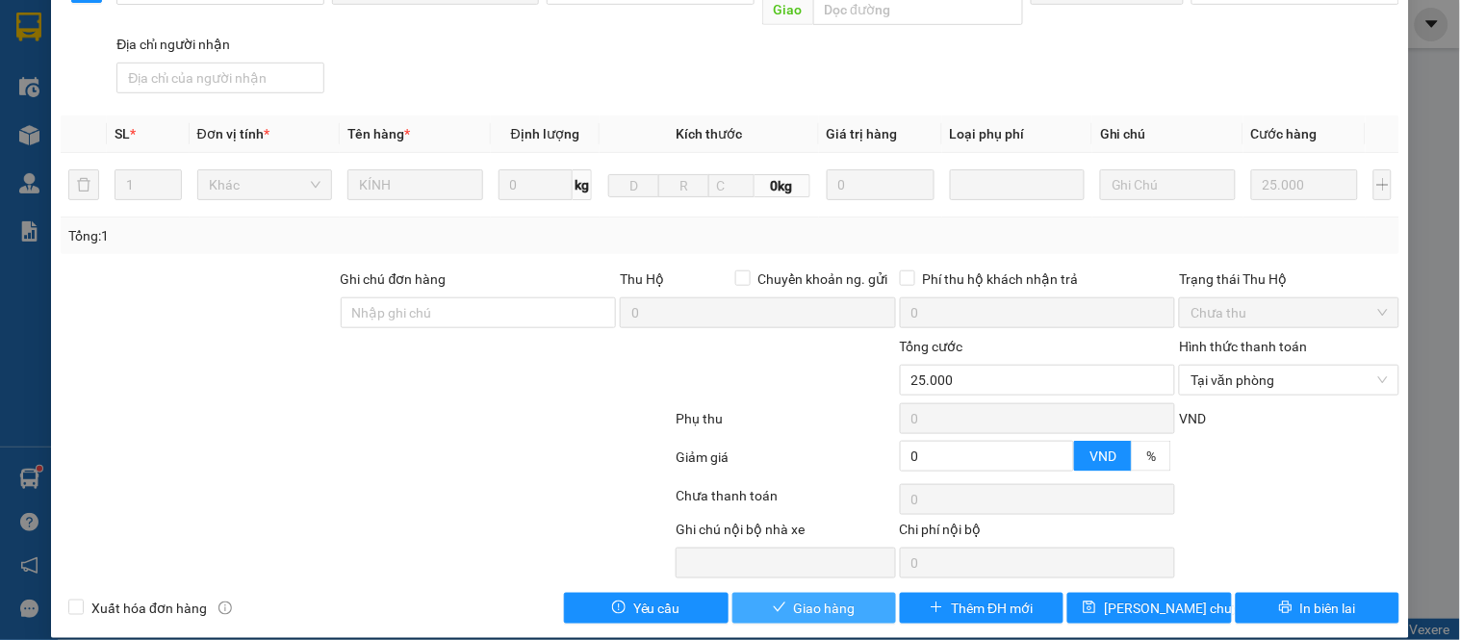
click at [822, 598] on span "Giao hàng" at bounding box center [825, 608] width 62 height 21
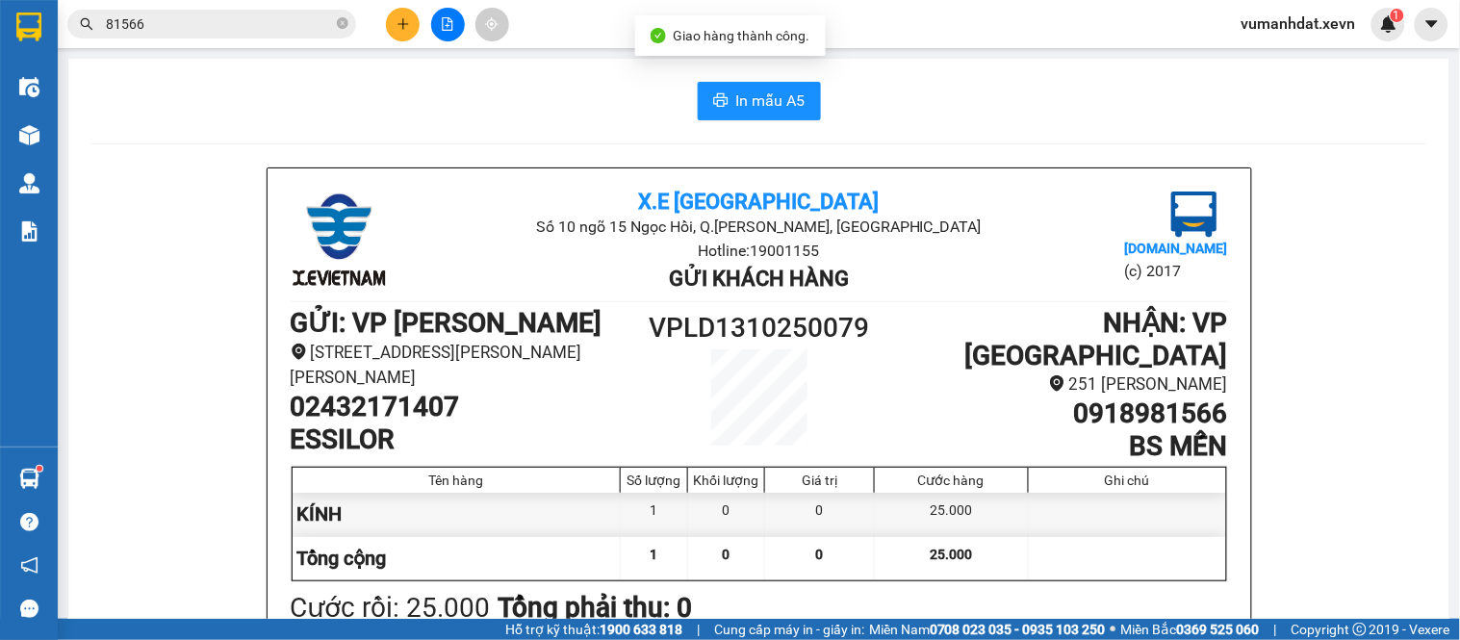
click at [258, 39] on div "Kết quả tìm kiếm ( 829 ) Bộ lọc Mã ĐH Trạng thái Món hàng Thu hộ Tổng cước Chưa…" at bounding box center [187, 25] width 375 height 34
click at [311, 44] on div "Kết quả tìm kiếm ( 829 ) Bộ lọc Mã ĐH Trạng thái Món hàng Thu hộ Tổng cước Chưa…" at bounding box center [730, 24] width 1460 height 48
click at [302, 40] on div "Kết quả tìm kiếm ( 829 ) Bộ lọc Mã ĐH Trạng thái Món hàng Thu hộ Tổng cước Chưa…" at bounding box center [187, 25] width 375 height 34
click at [302, 26] on input "81566" at bounding box center [219, 23] width 227 height 21
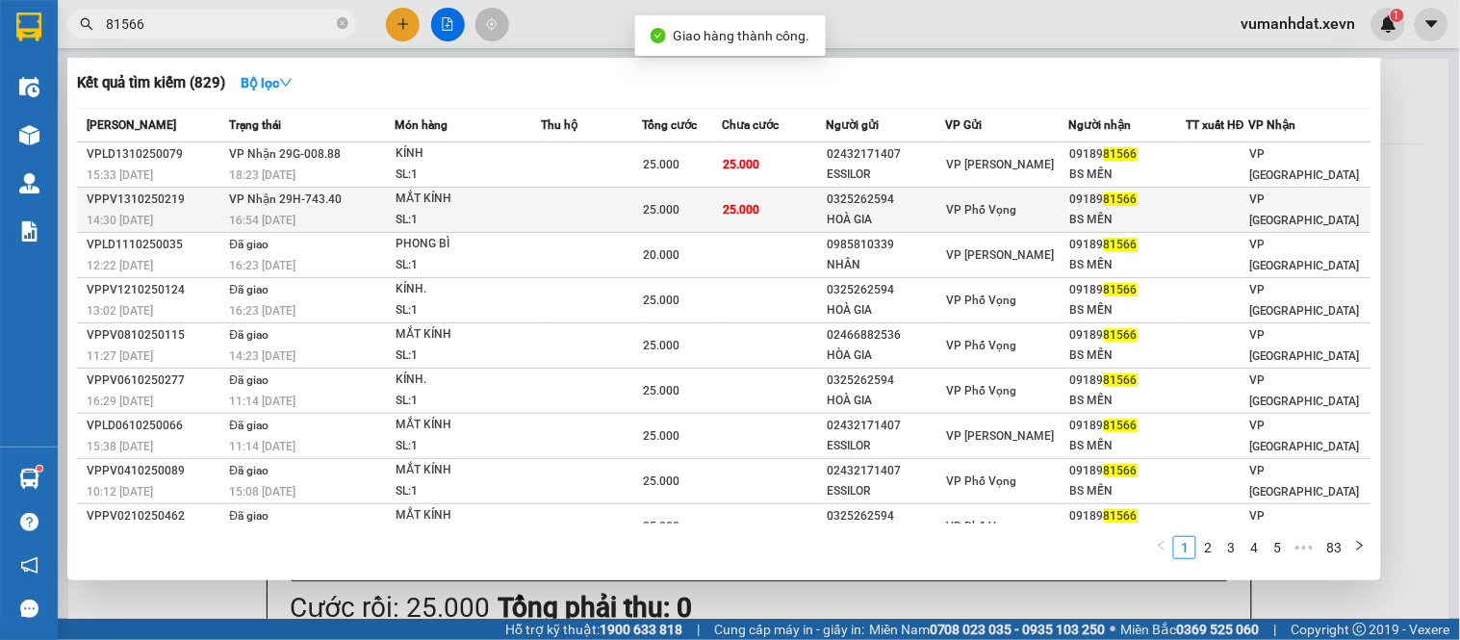
click at [1026, 204] on div "VP Phố Vọng" at bounding box center [1007, 209] width 121 height 21
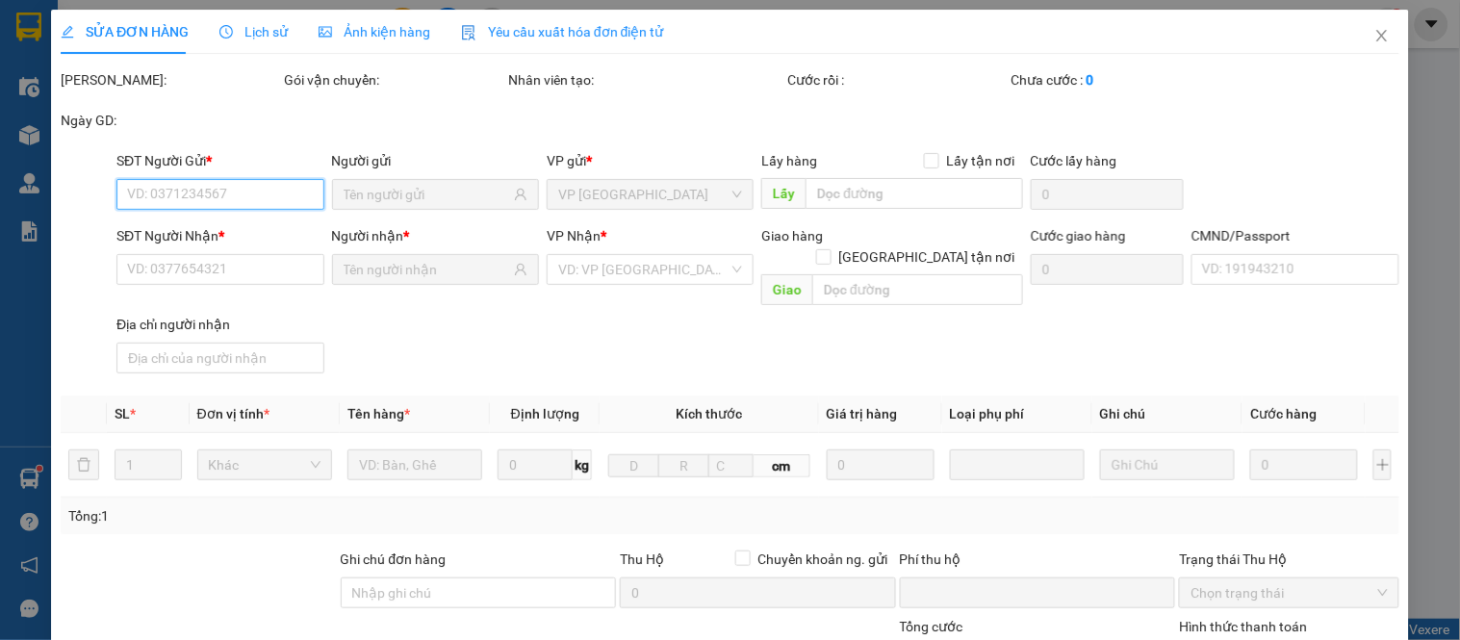
type input "0325262594"
type input "HOÀ GIA"
type input "0918981566"
type input "BS MẾN"
type input "037087004311 [PERSON_NAME]"
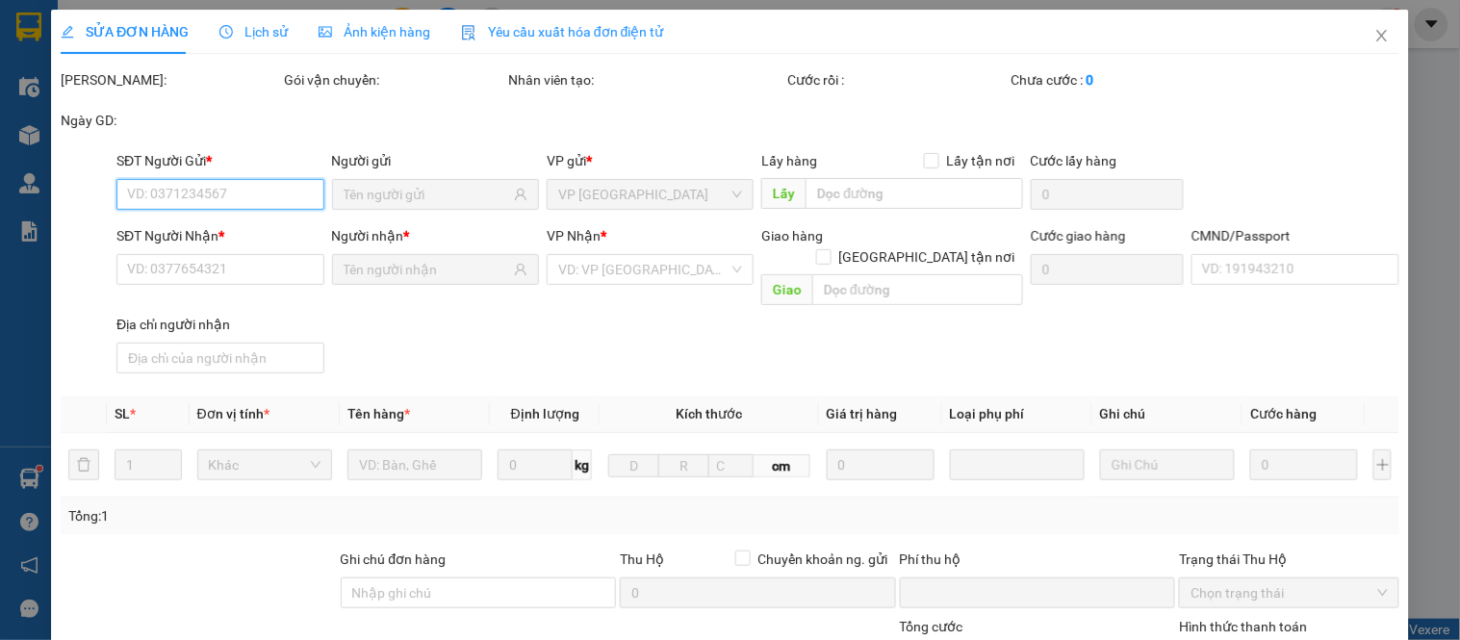
type input "0"
type input "25.000"
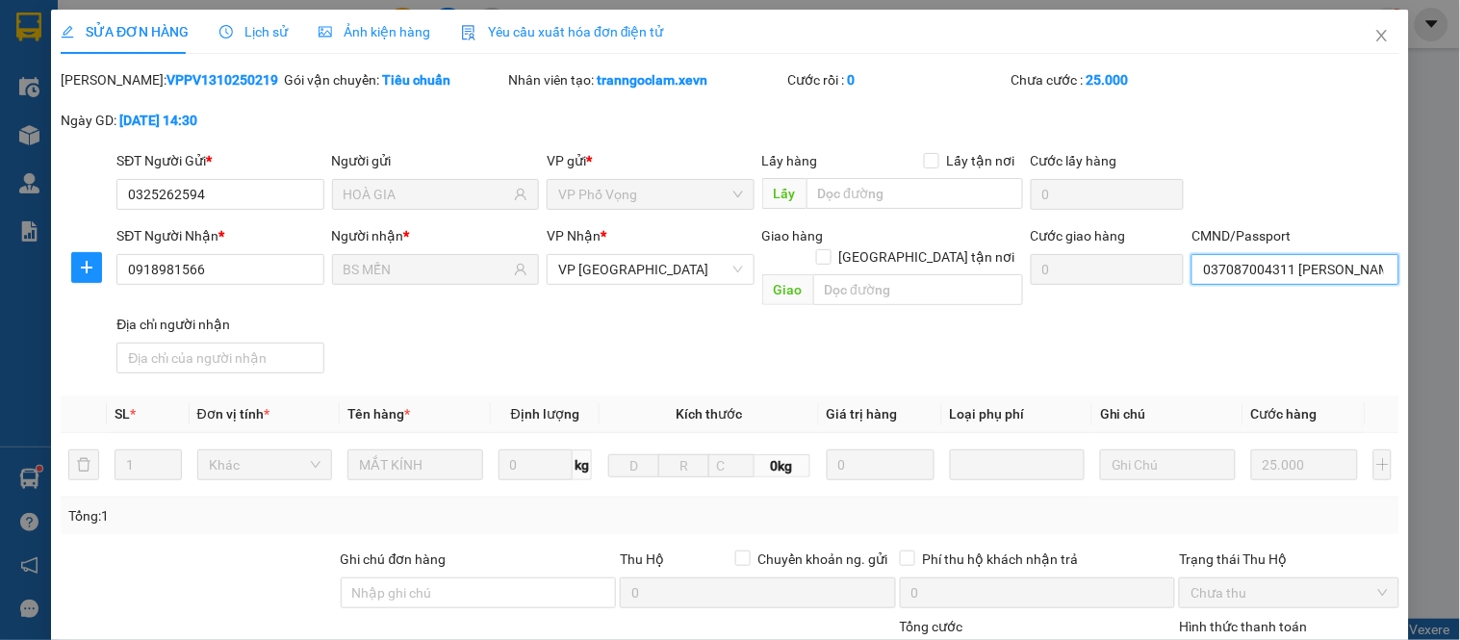
click at [1263, 261] on input "037087004311 [PERSON_NAME]" at bounding box center [1295, 269] width 207 height 31
drag, startPoint x: 1277, startPoint y: 140, endPoint x: 1226, endPoint y: 261, distance: 131.6
click at [1281, 144] on div "[PERSON_NAME]: VPPV1310250219 Gói vận chuyển: Tiêu chuẩn Nhân viên tạo: tranngo…" at bounding box center [730, 109] width 1343 height 81
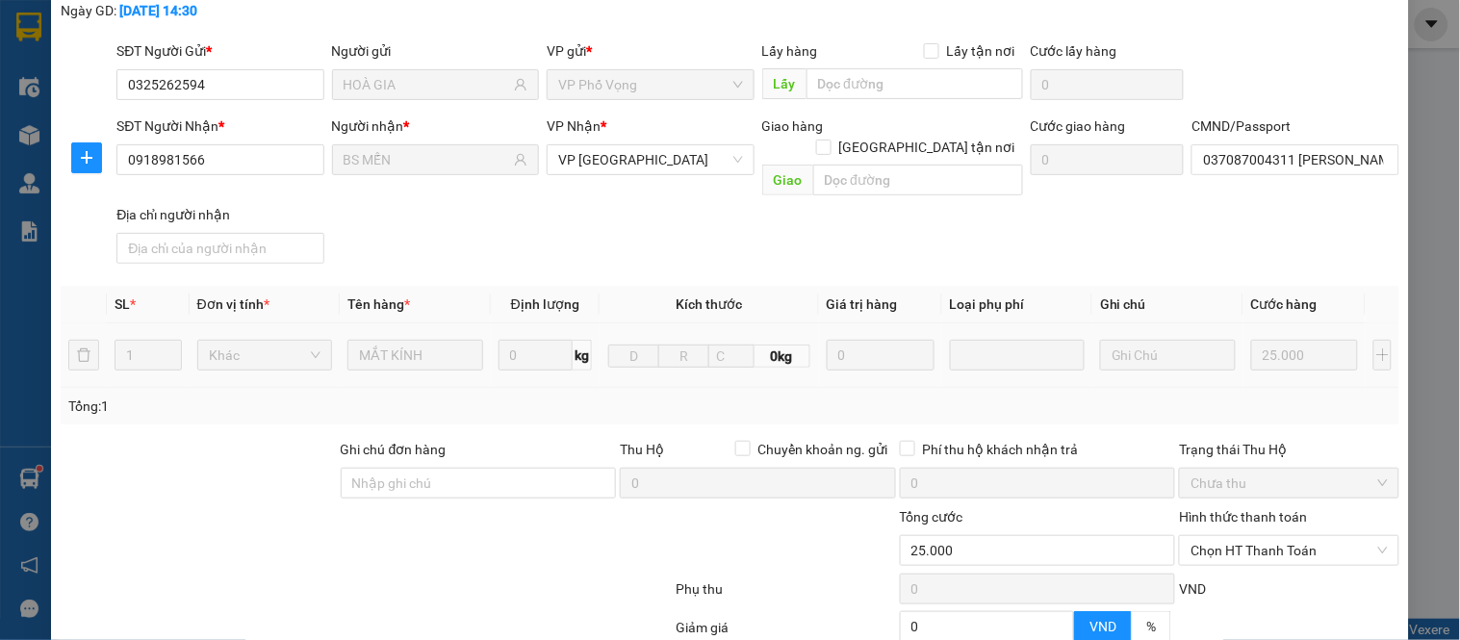
scroll to position [280, 0]
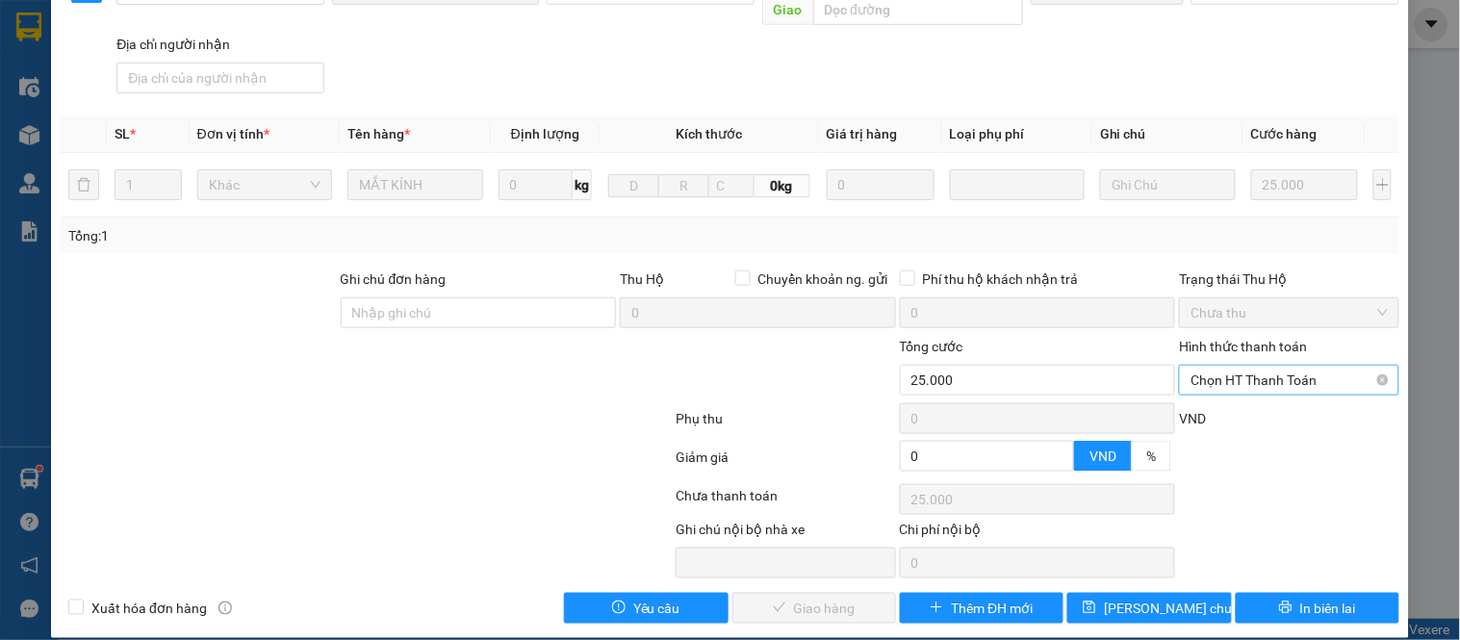
drag, startPoint x: 1221, startPoint y: 351, endPoint x: 1214, endPoint y: 371, distance: 20.4
click at [1221, 366] on span "Chọn HT Thanh Toán" at bounding box center [1289, 380] width 196 height 29
click at [1205, 382] on div "Tại văn phòng" at bounding box center [1278, 397] width 218 height 31
type input "0"
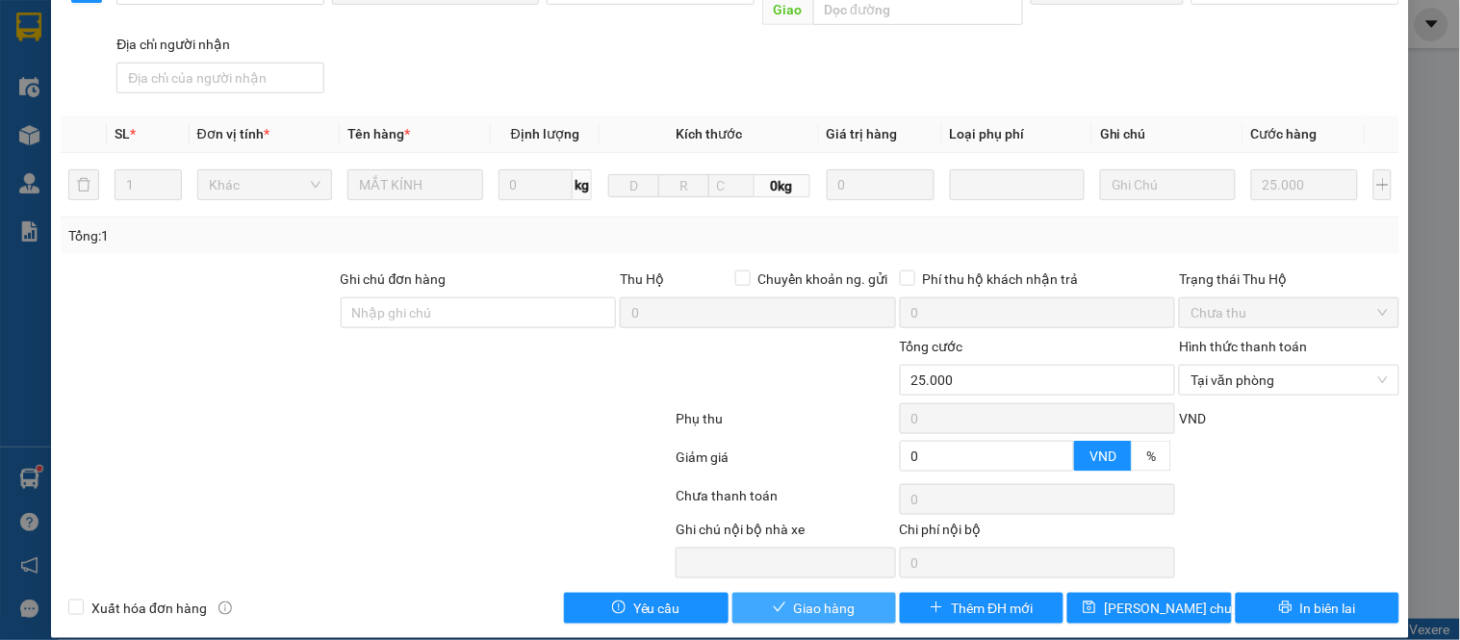
click at [801, 598] on span "Giao hàng" at bounding box center [825, 608] width 62 height 21
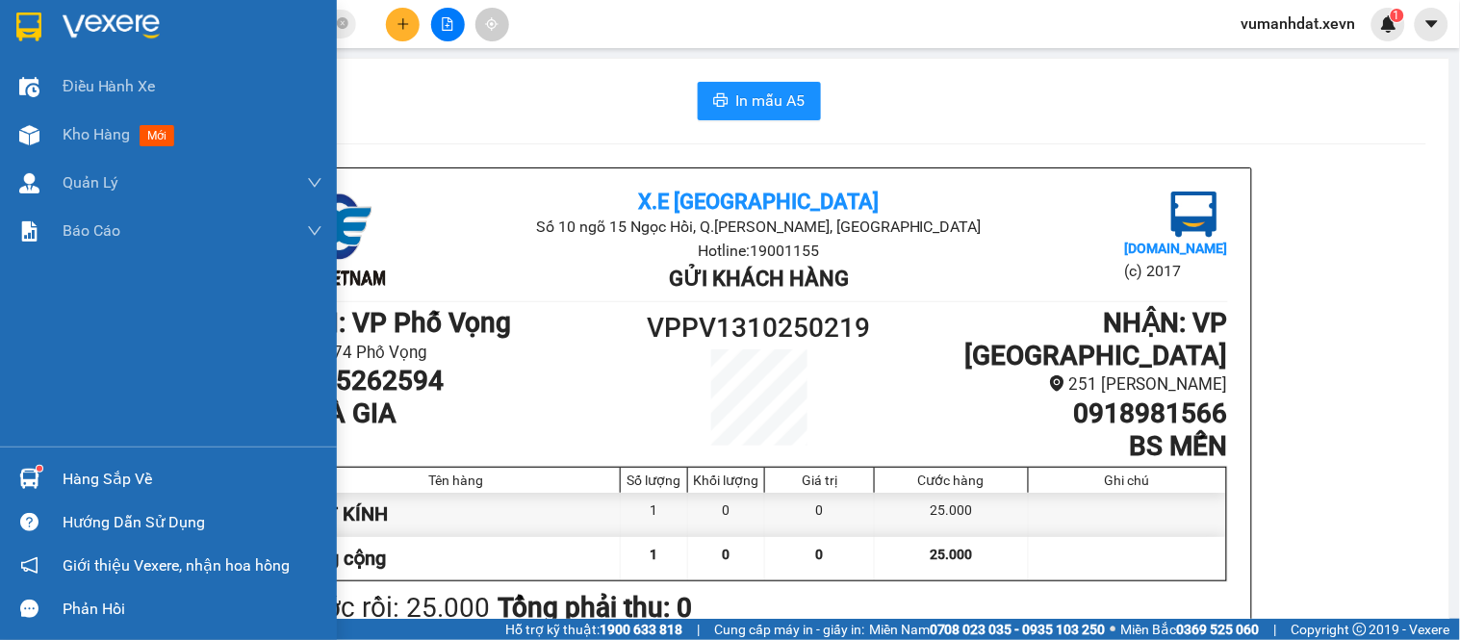
click at [65, 483] on div "Hàng sắp về" at bounding box center [193, 479] width 260 height 29
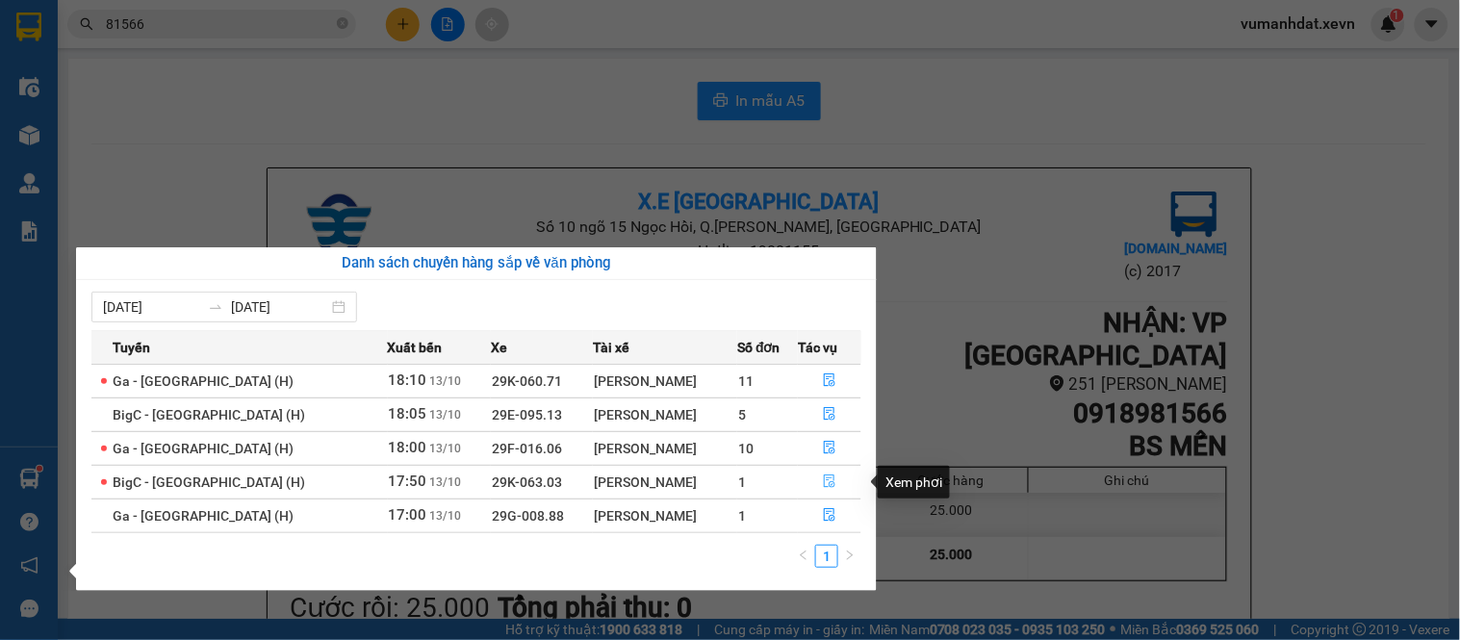
click at [812, 484] on button "button" at bounding box center [830, 482] width 62 height 31
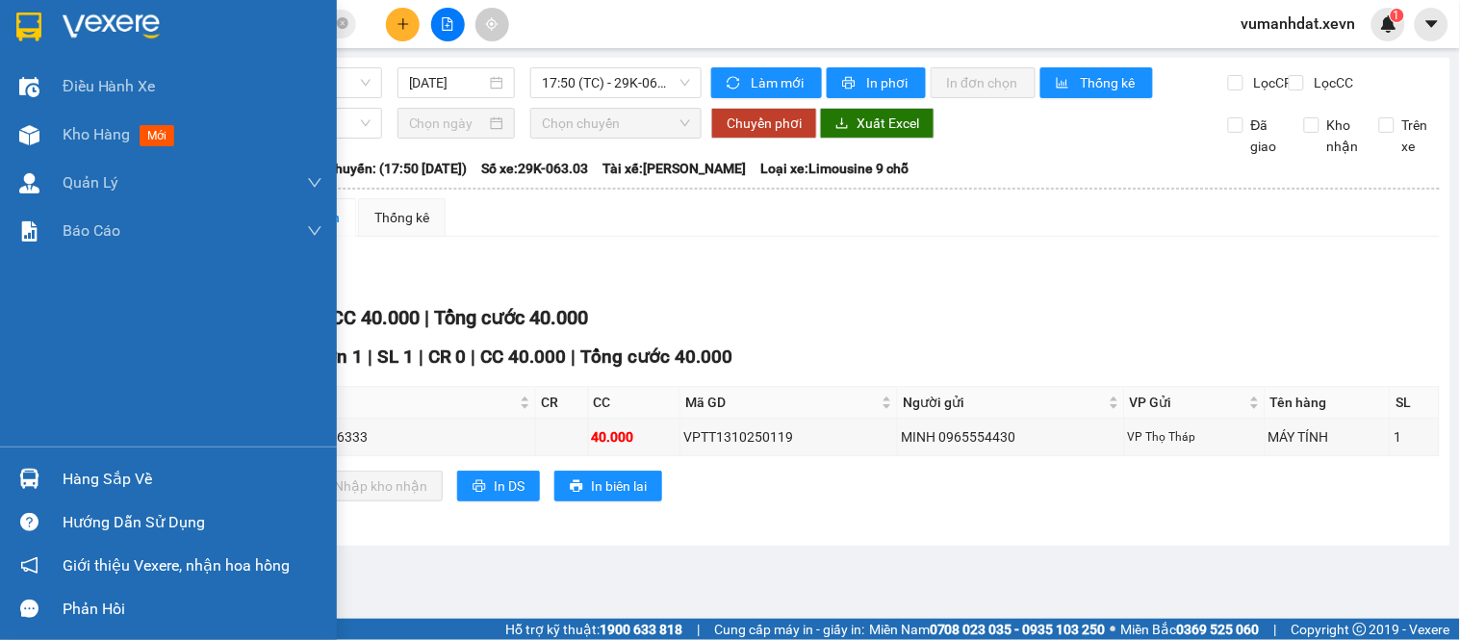
click at [82, 478] on div "Hàng sắp về" at bounding box center [193, 479] width 260 height 29
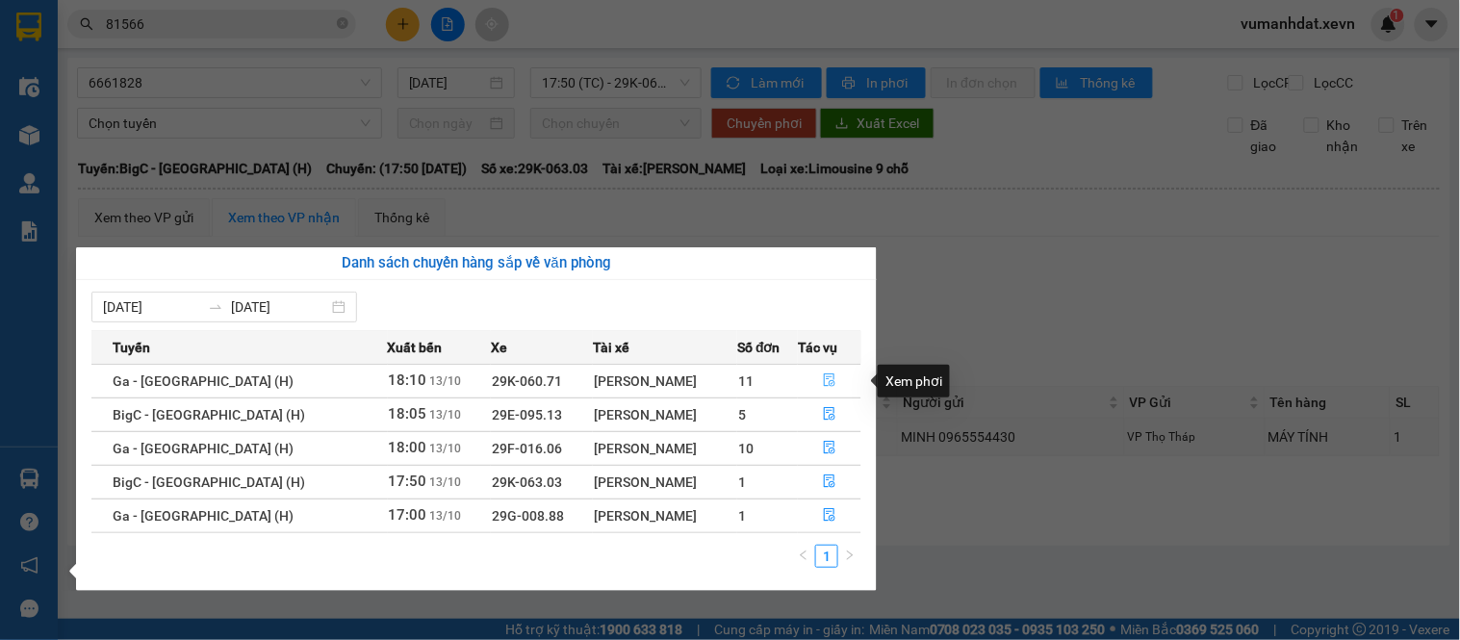
click at [823, 377] on icon "file-done" at bounding box center [829, 380] width 13 height 13
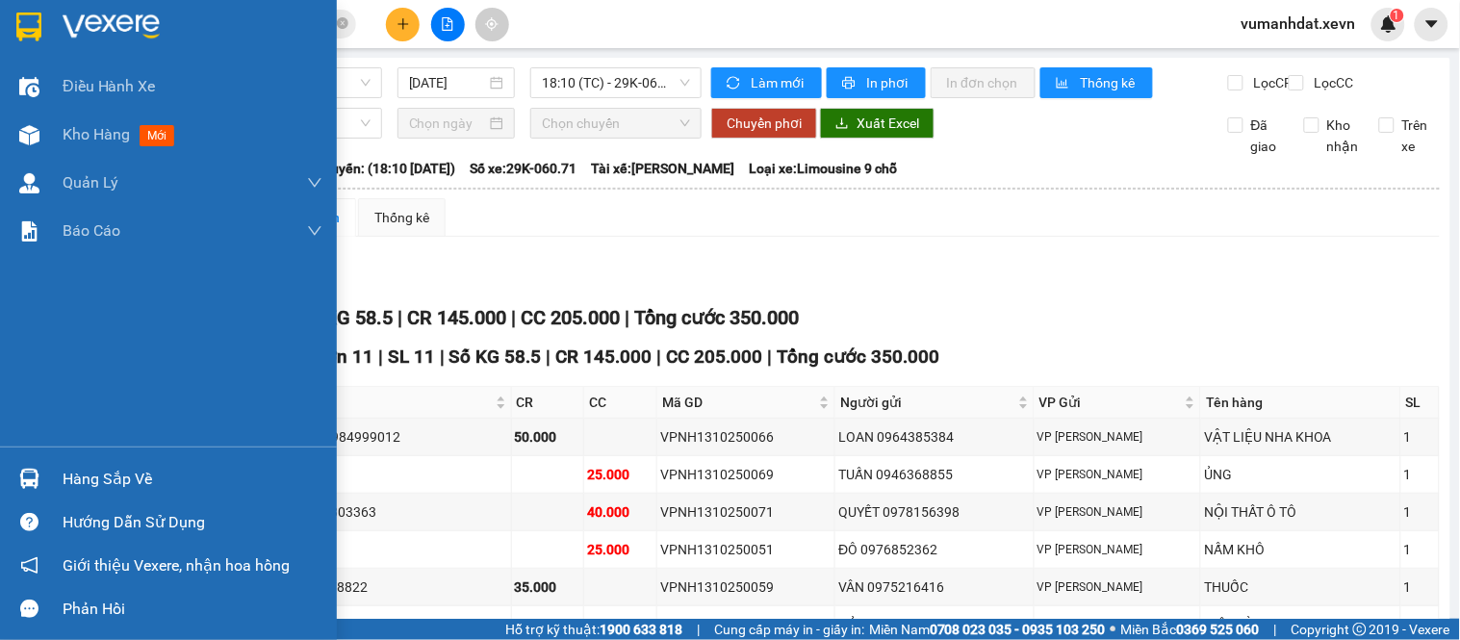
click at [36, 473] on img at bounding box center [29, 479] width 20 height 20
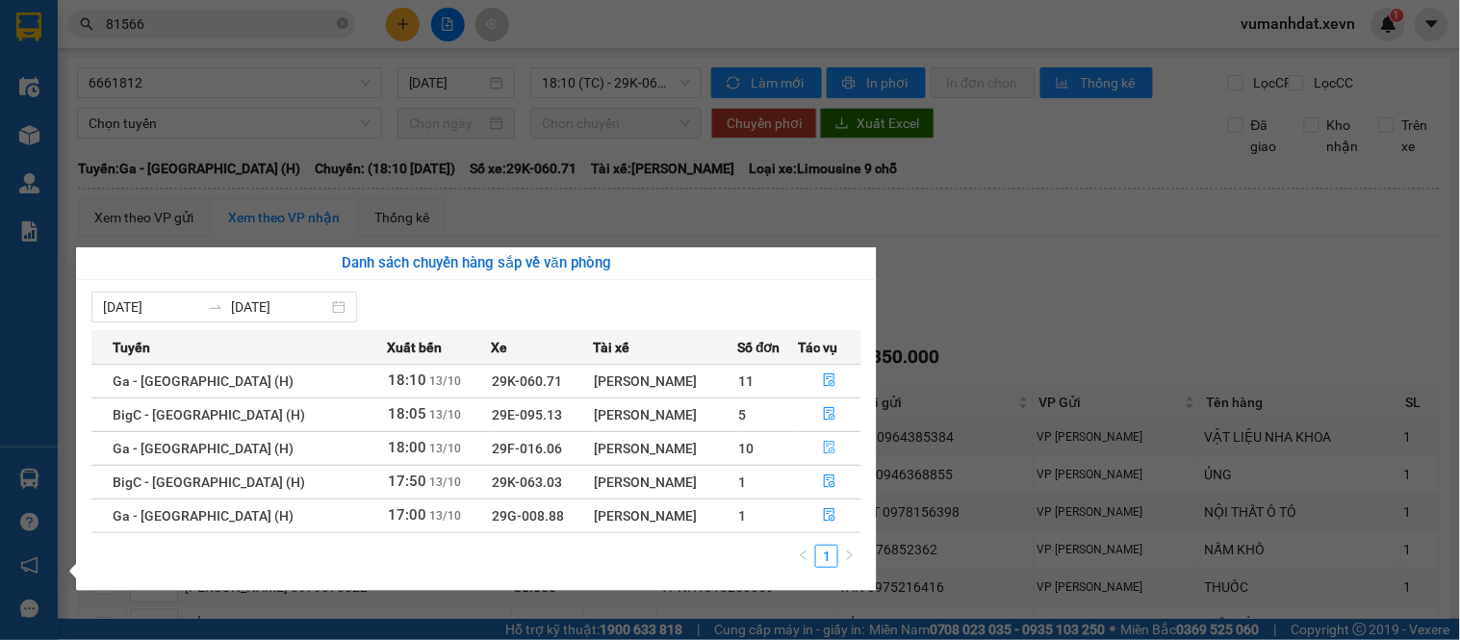
click at [806, 451] on button "button" at bounding box center [830, 448] width 62 height 31
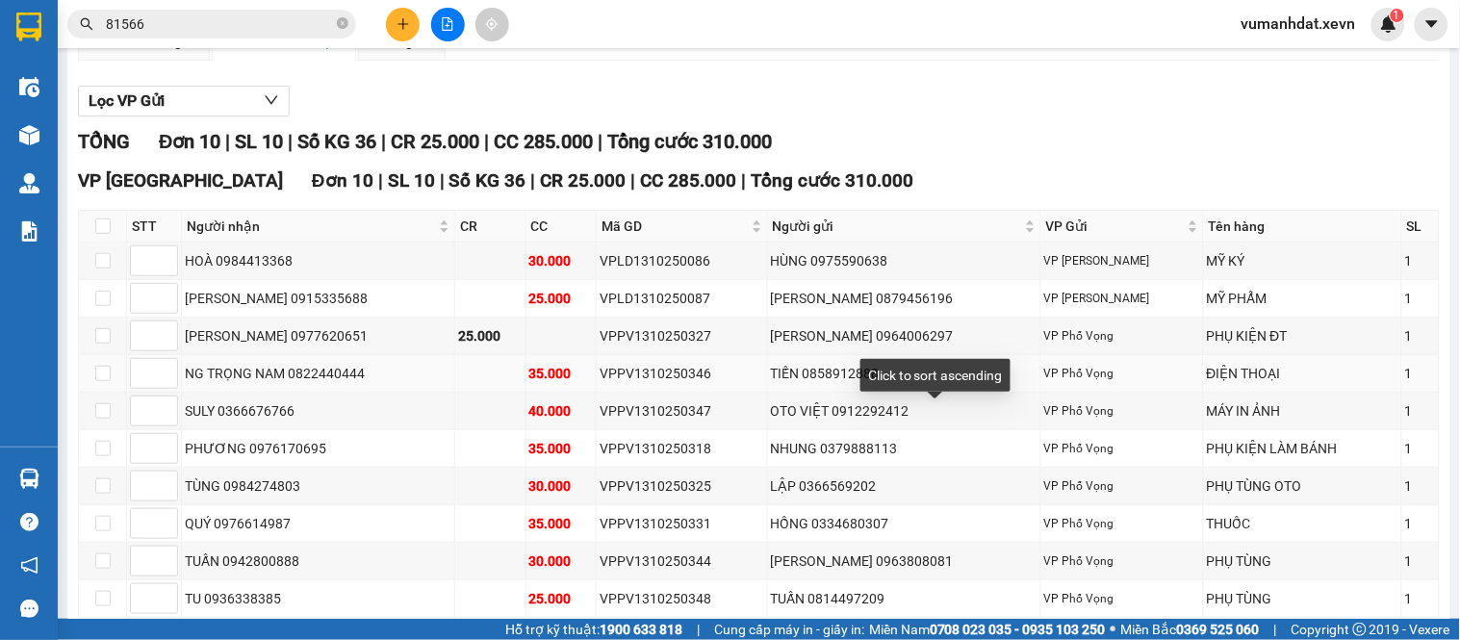
scroll to position [294, 0]
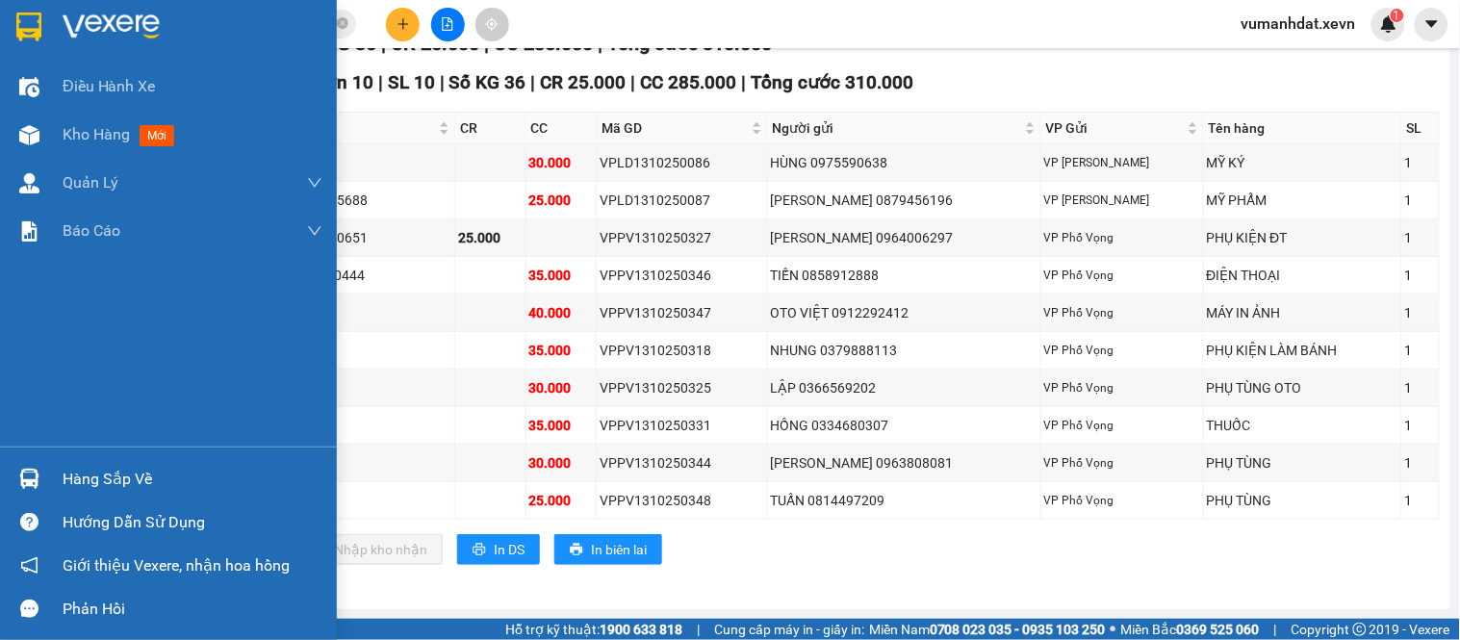
click at [52, 463] on div "Hàng sắp về" at bounding box center [168, 478] width 337 height 43
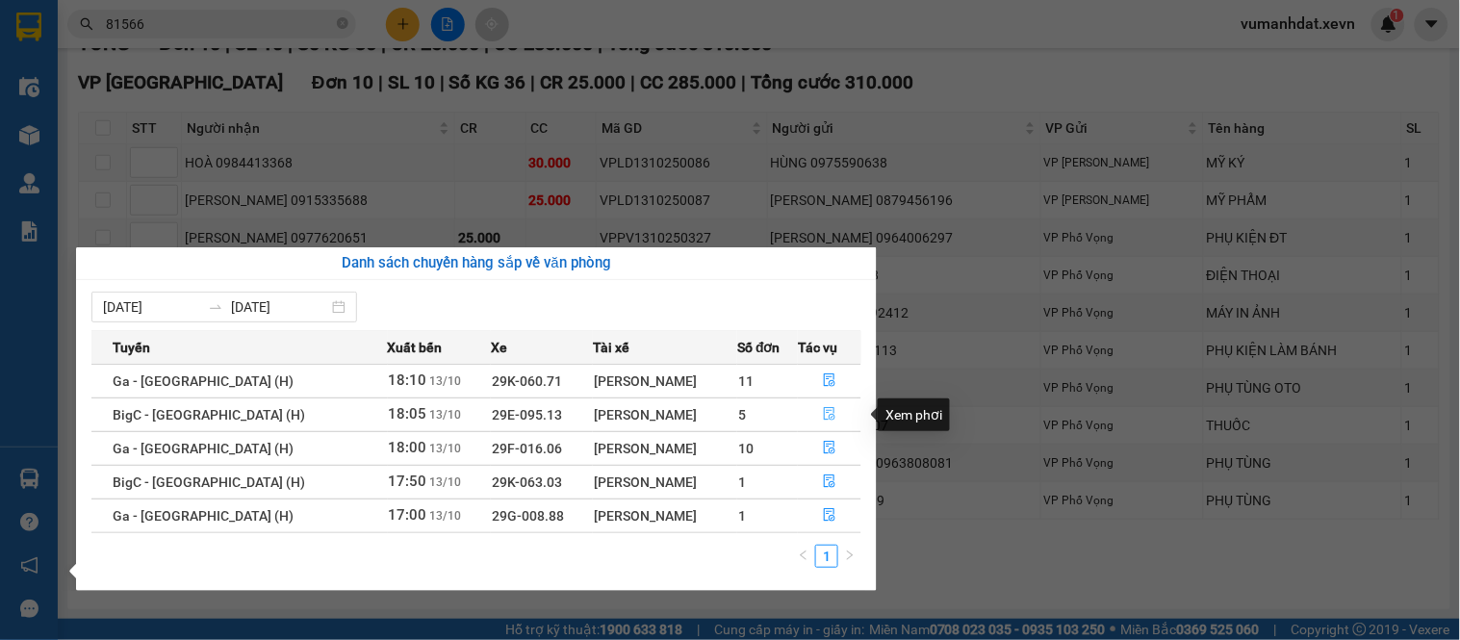
click at [806, 407] on button "button" at bounding box center [830, 415] width 62 height 31
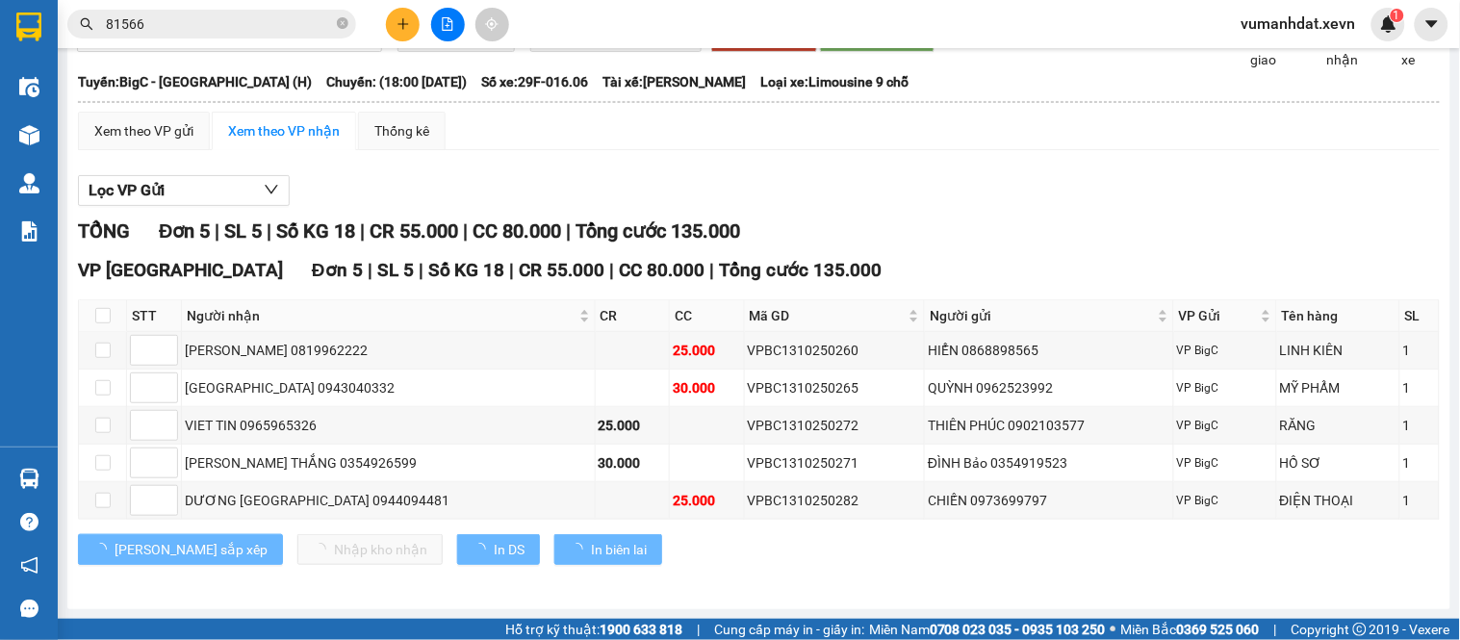
scroll to position [104, 0]
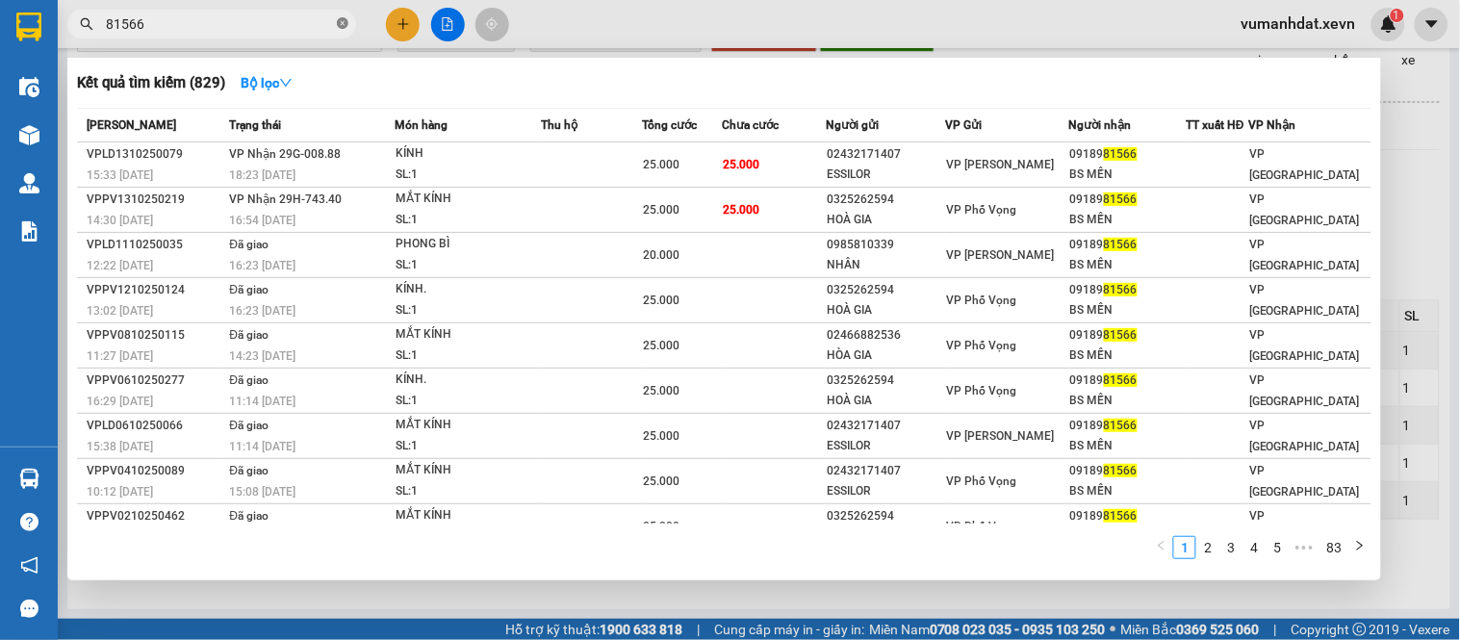
click at [341, 24] on icon "close-circle" at bounding box center [343, 23] width 12 height 12
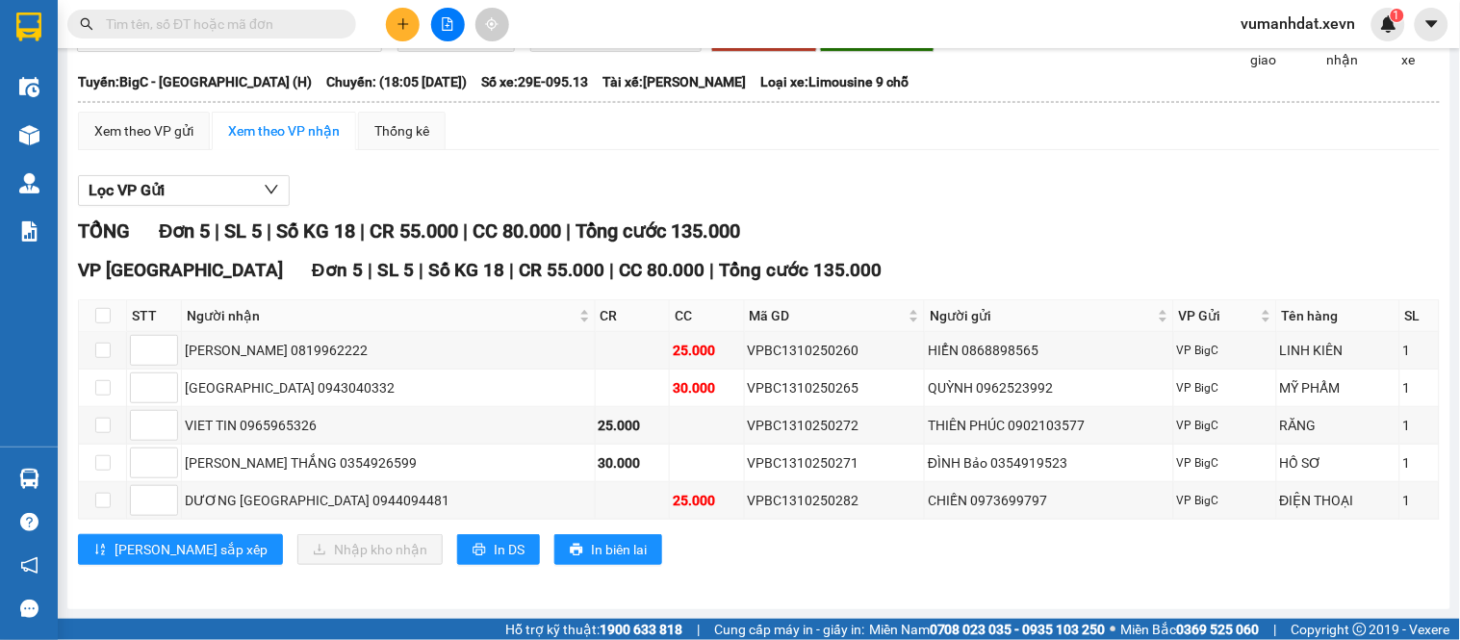
click at [268, 33] on input "text" at bounding box center [219, 23] width 227 height 21
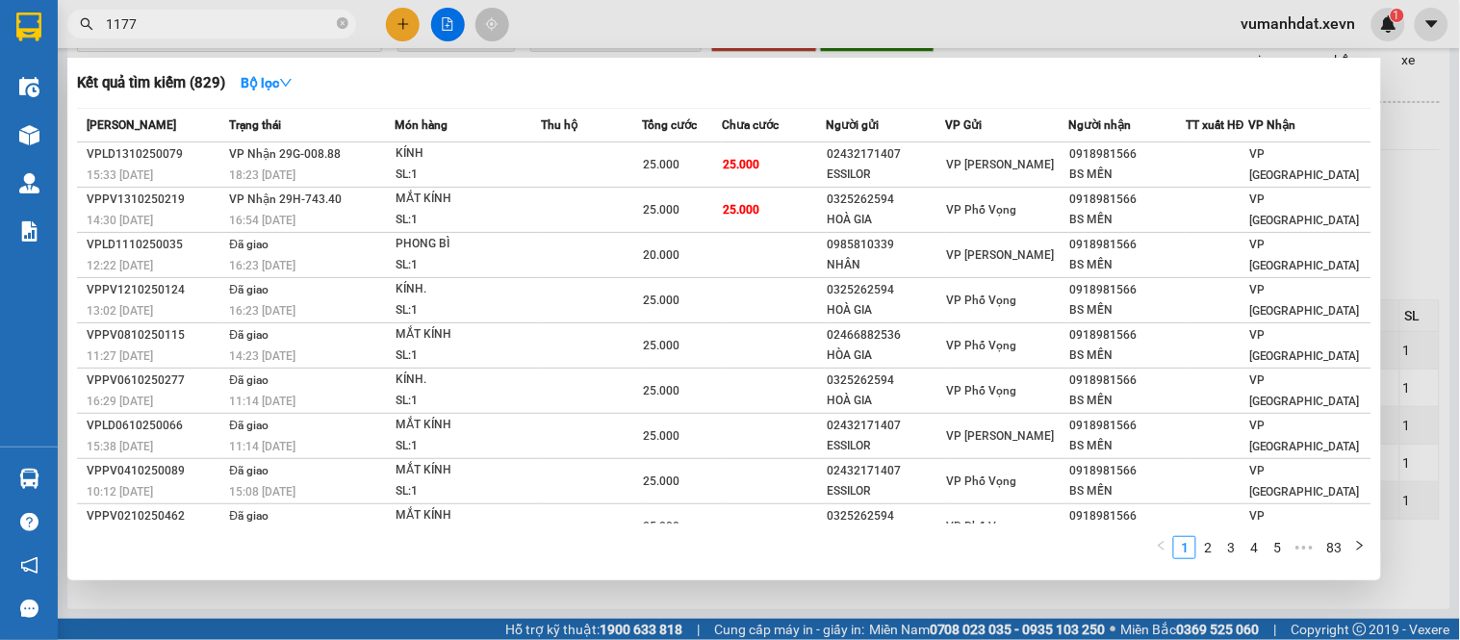
type input "11777"
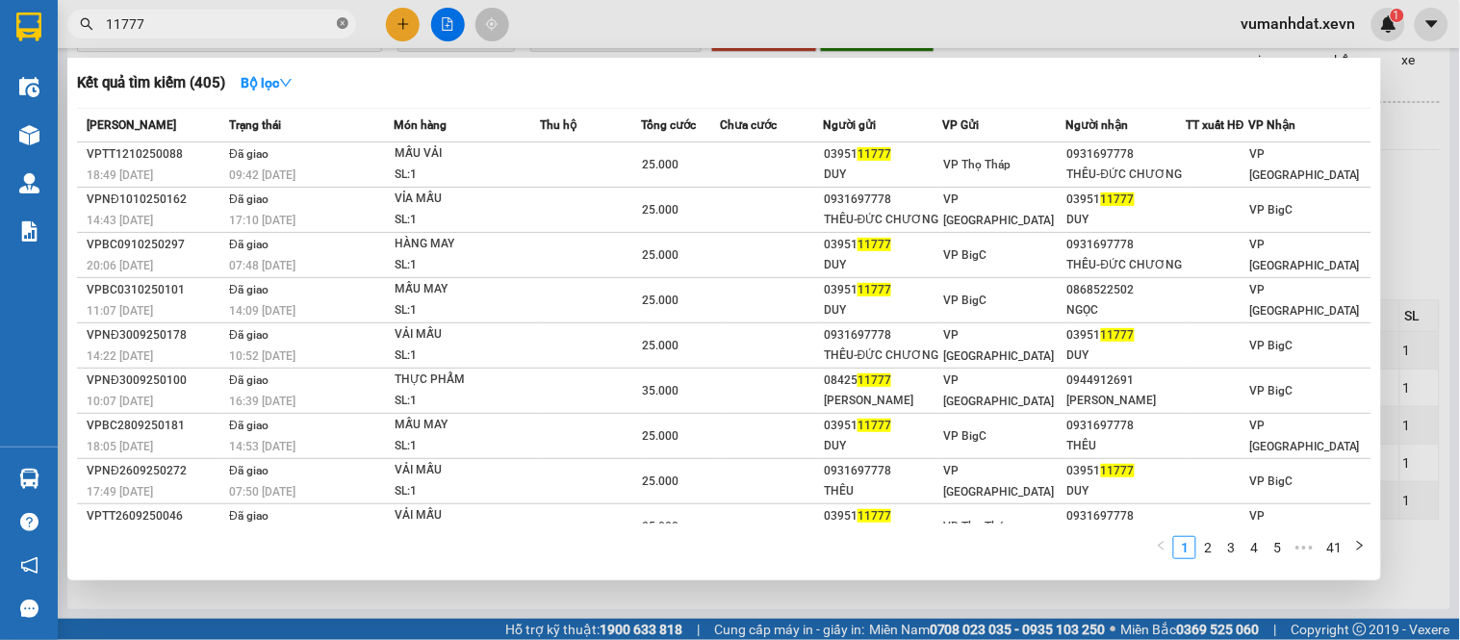
click at [342, 27] on icon "close-circle" at bounding box center [343, 23] width 12 height 12
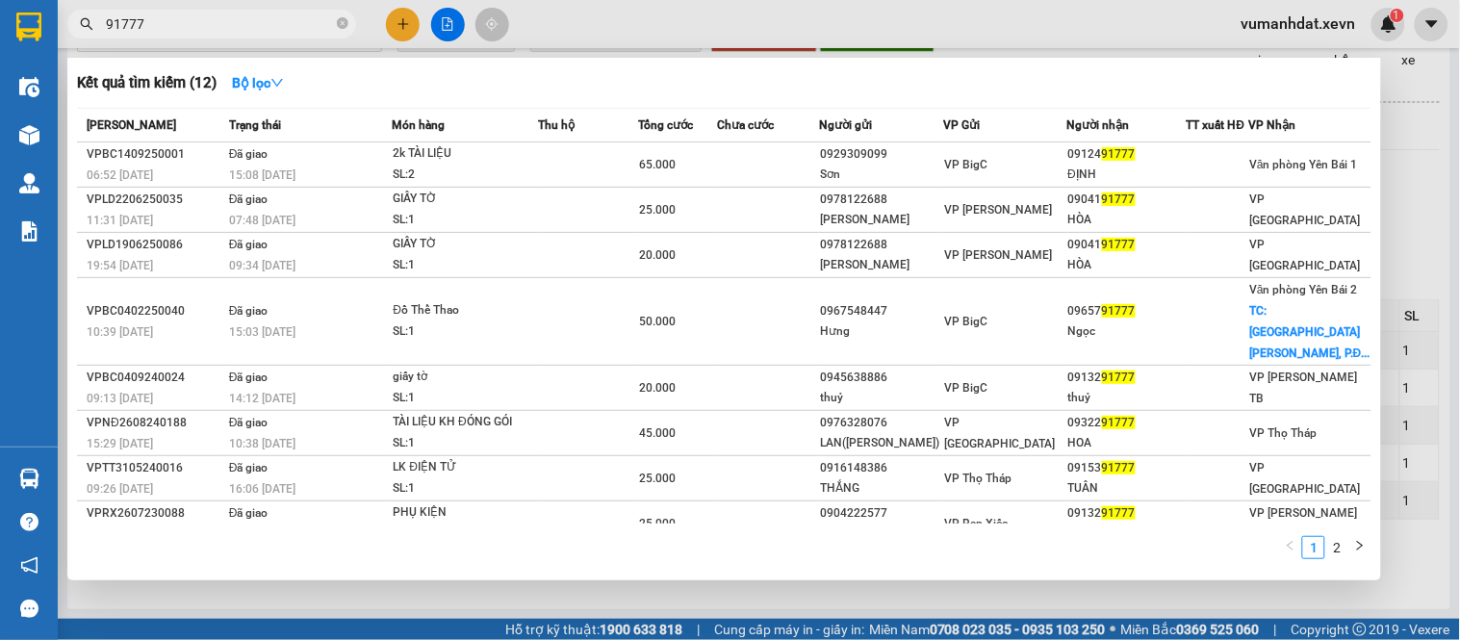
click at [116, 23] on input "91777" at bounding box center [219, 23] width 227 height 21
type input "911777"
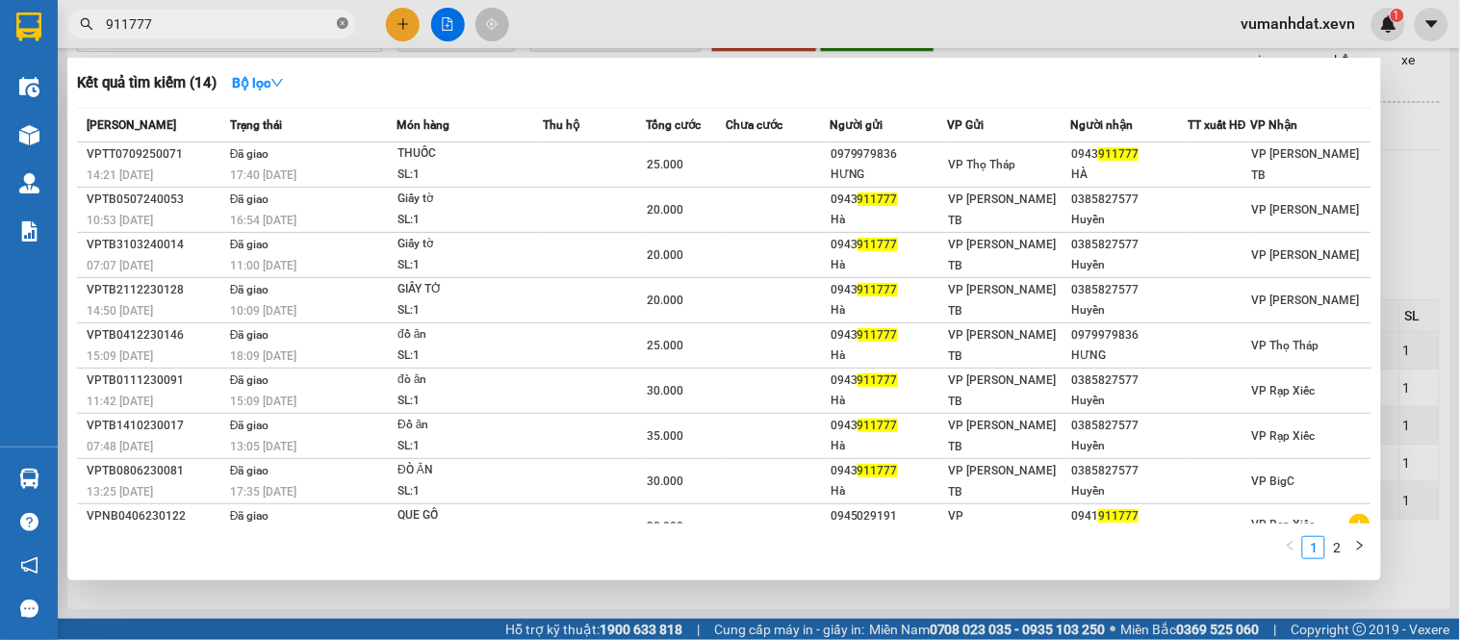
click at [343, 22] on icon "close-circle" at bounding box center [343, 23] width 12 height 12
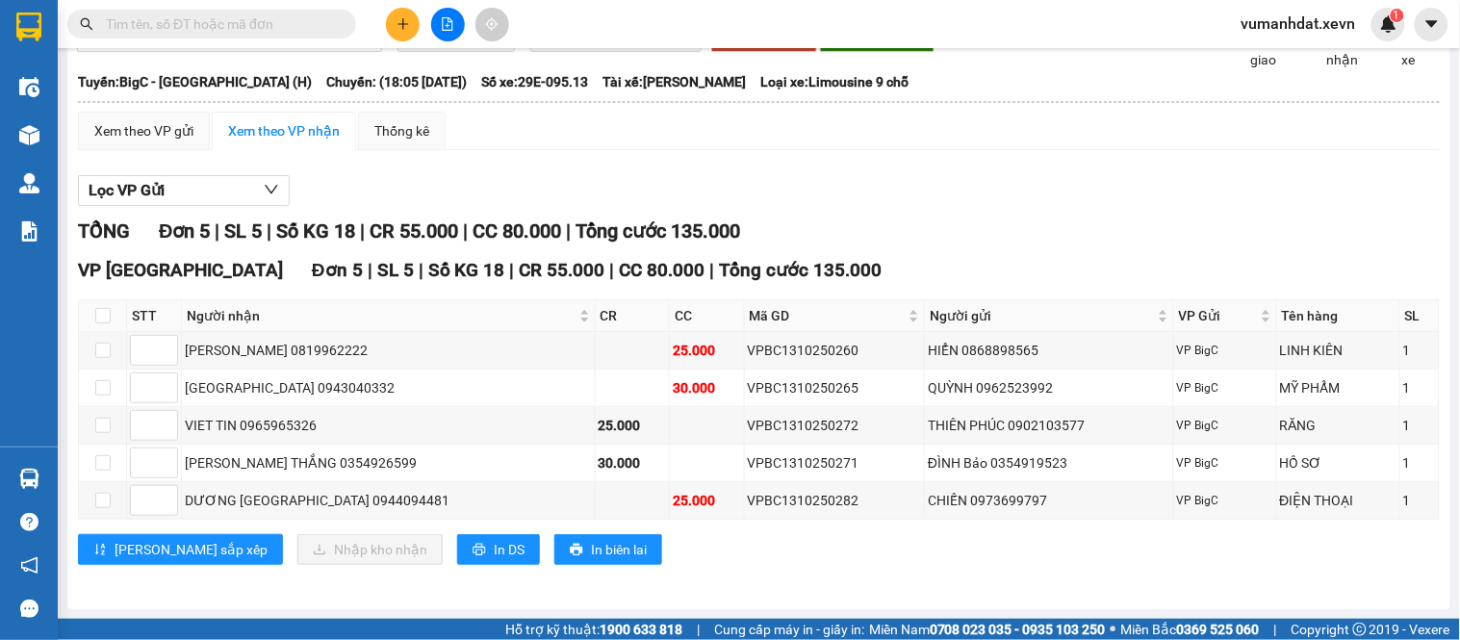
click at [312, 23] on input "text" at bounding box center [219, 23] width 227 height 21
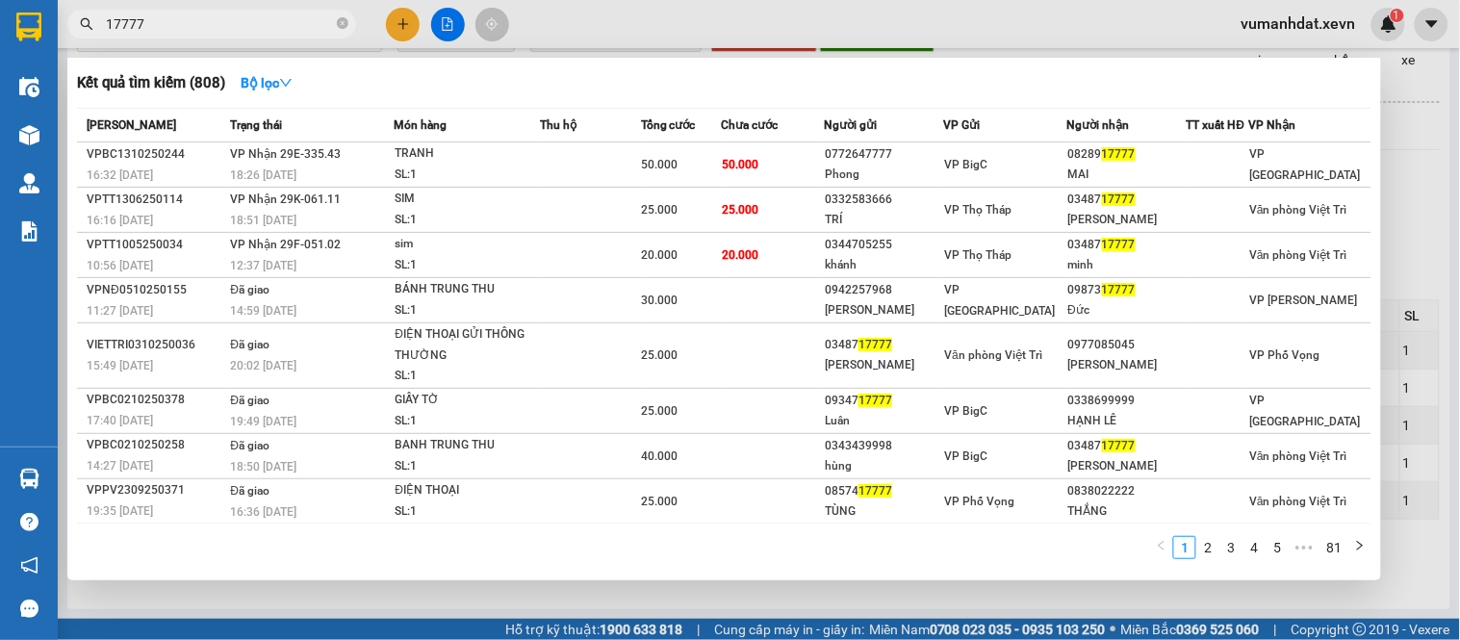
type input "17777"
drag, startPoint x: 899, startPoint y: 141, endPoint x: 889, endPoint y: 146, distance: 12.1
click at [898, 139] on th "Người gửi" at bounding box center [883, 126] width 119 height 34
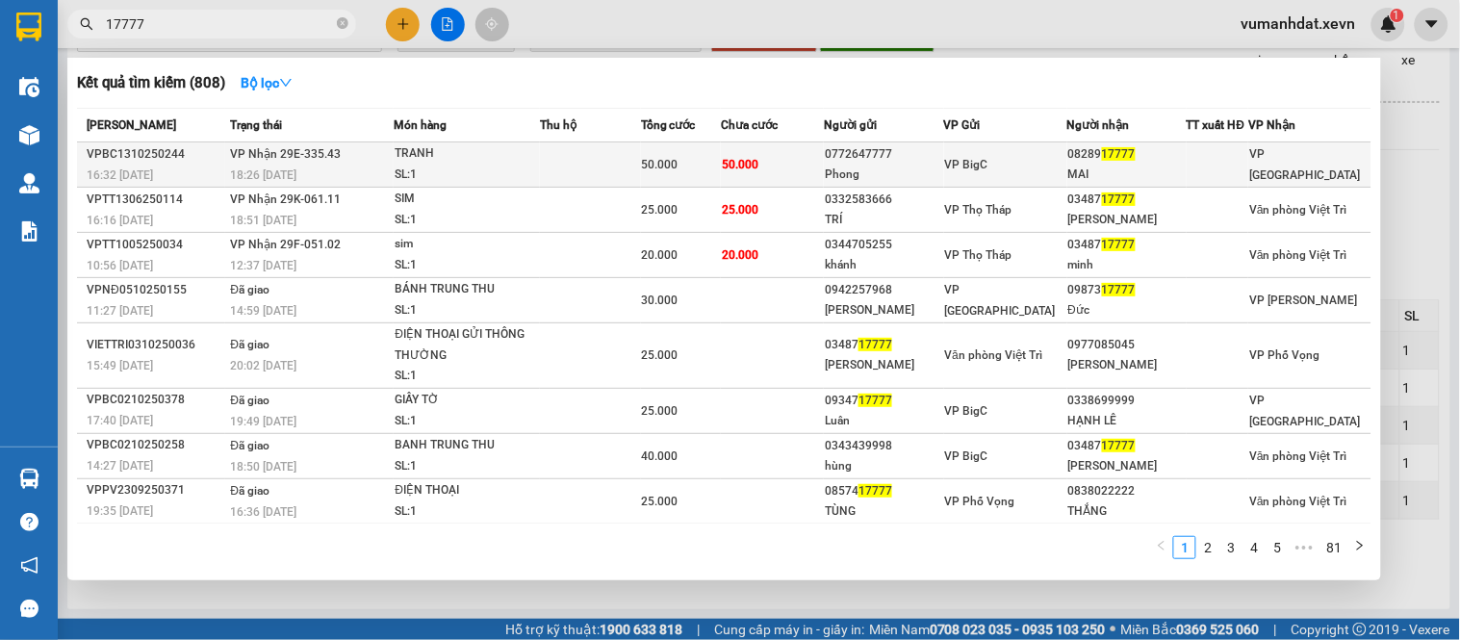
click at [888, 147] on div "0772647777" at bounding box center [883, 154] width 117 height 20
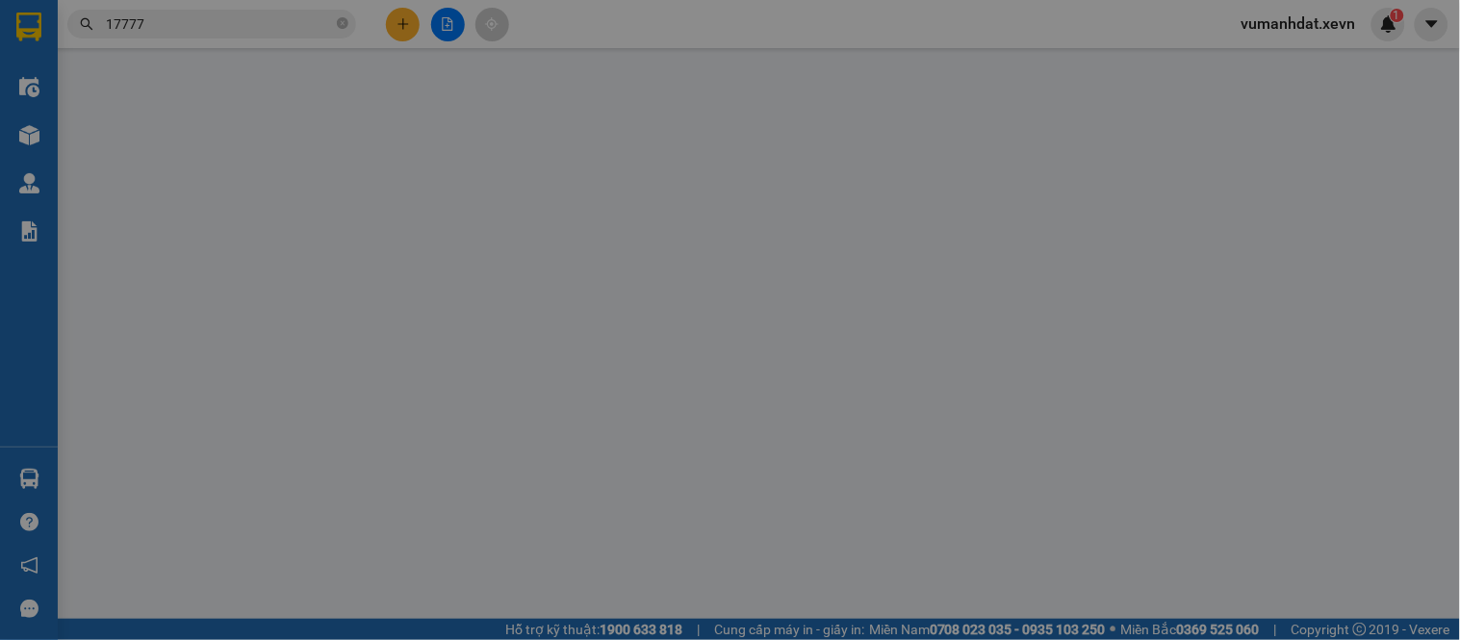
type input "0772647777"
type input "Phong"
type input "0828917777"
type input "MAI"
type input "037091005436 [PERSON_NAME]"
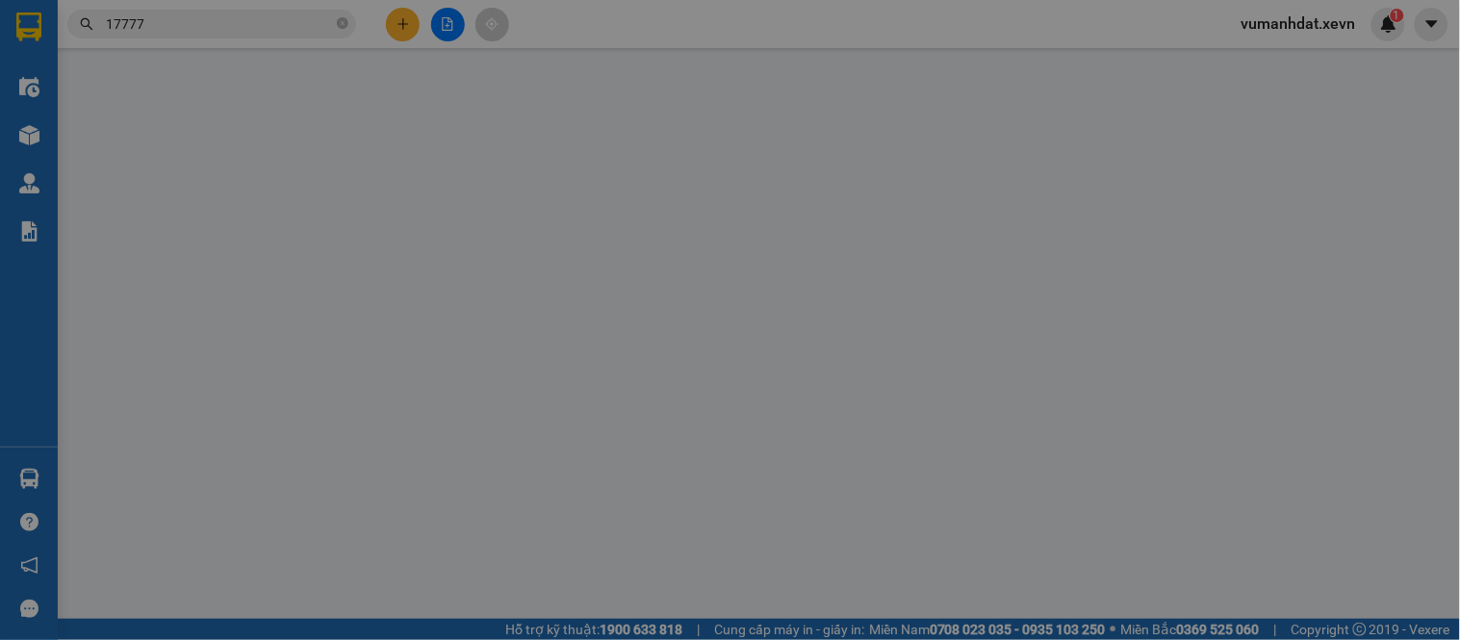
type input "0"
type input "50.000"
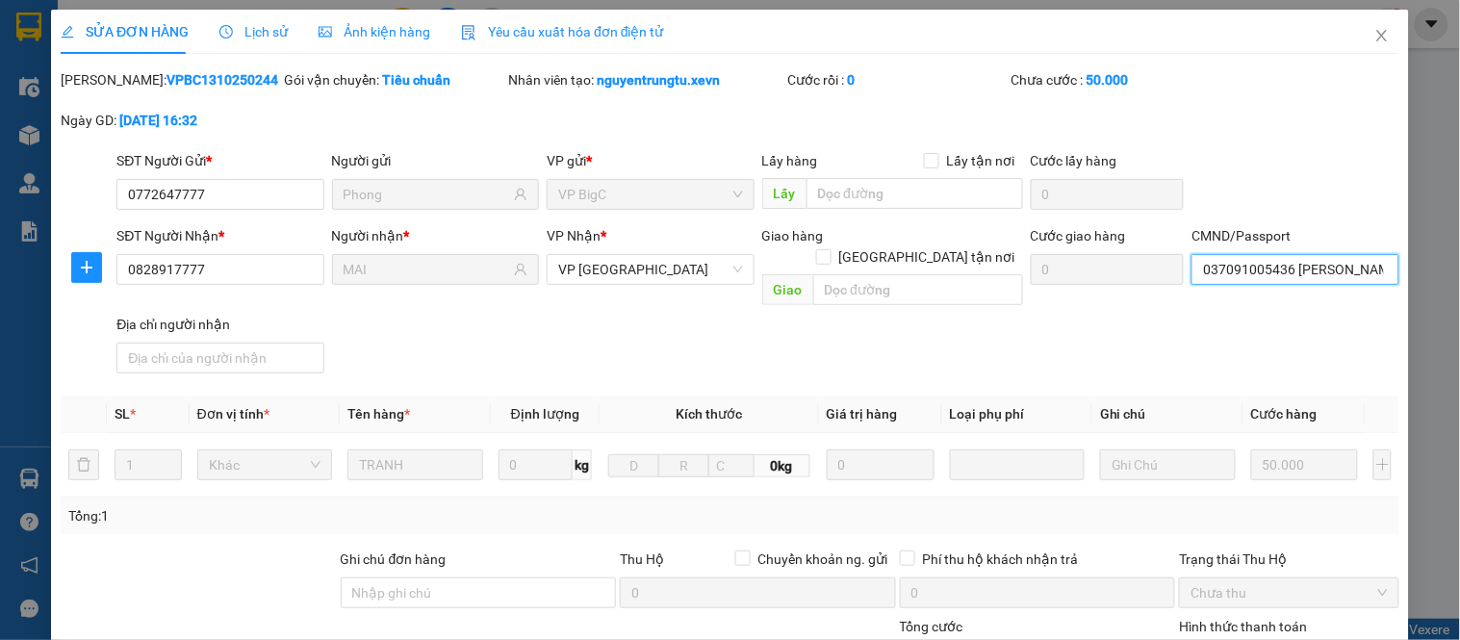
click at [1276, 273] on input "037091005436 [PERSON_NAME]" at bounding box center [1295, 269] width 207 height 31
click at [1263, 216] on div "SĐT Người Gửi * 0772647777 Người gửi Phong VP gửi * VP BigC Lấy hàng Lấy tận nơ…" at bounding box center [758, 183] width 1291 height 67
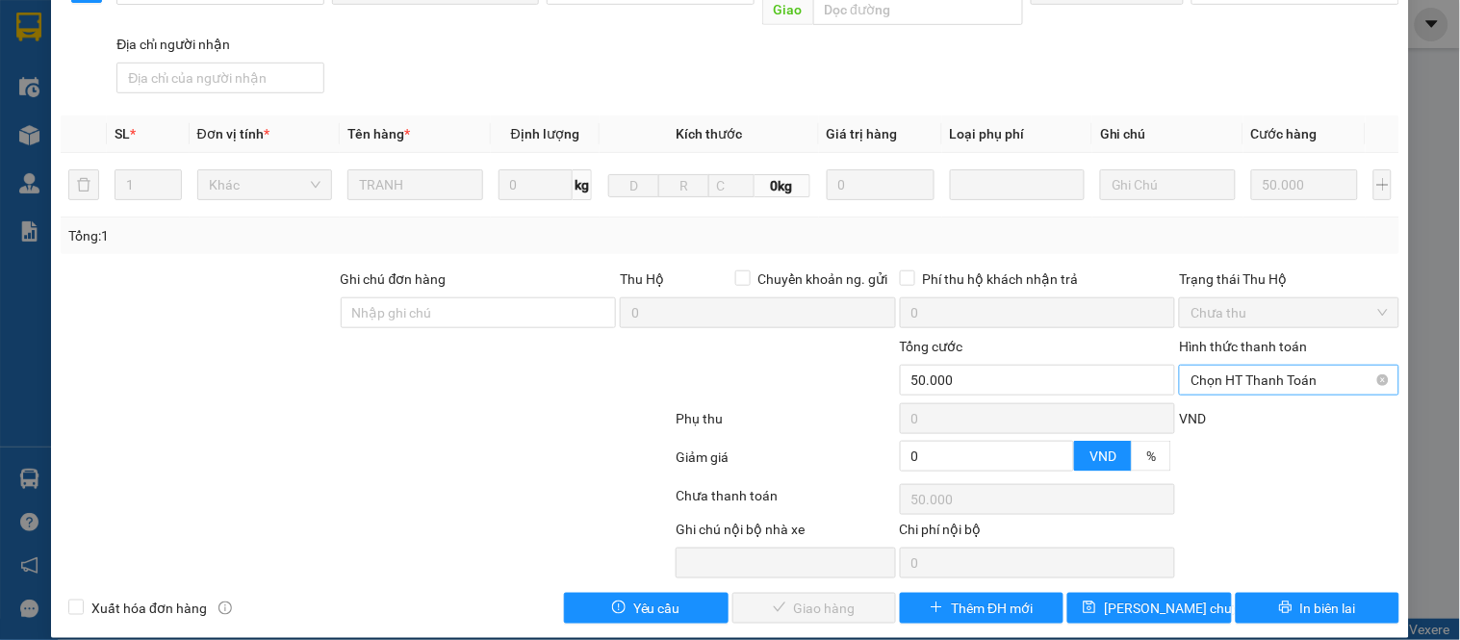
click at [1196, 369] on span "Chọn HT Thanh Toán" at bounding box center [1289, 380] width 196 height 29
click at [1191, 398] on div "Tại văn phòng" at bounding box center [1277, 397] width 194 height 21
type input "0"
click at [811, 598] on span "Giao hàng" at bounding box center [825, 608] width 62 height 21
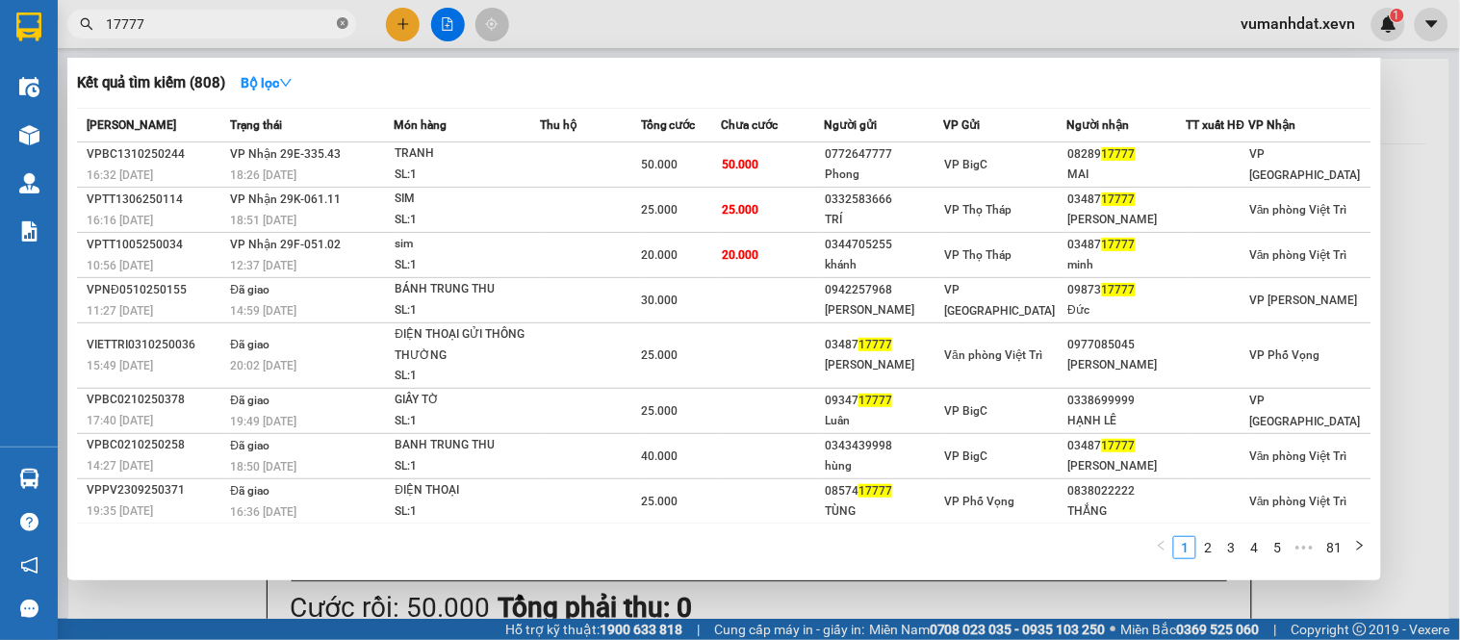
click at [343, 23] on icon "close-circle" at bounding box center [343, 23] width 12 height 12
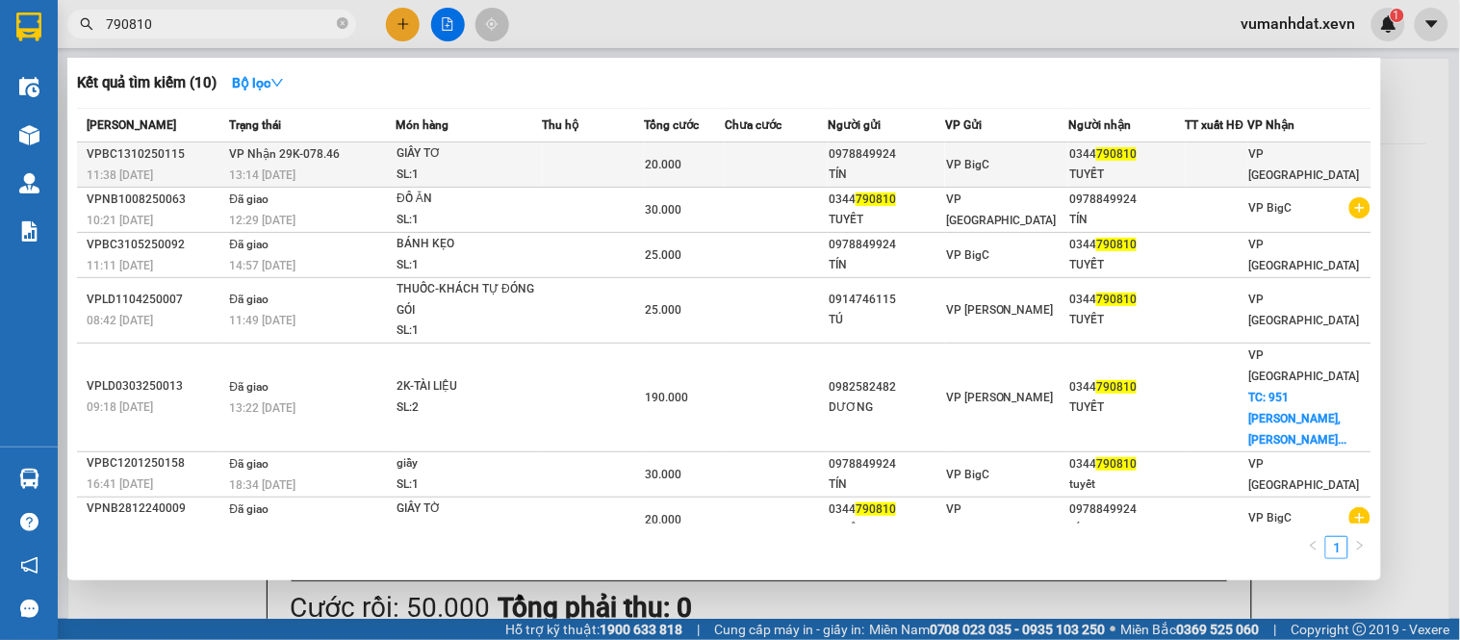
type input "790810"
click at [853, 167] on div "TÍN" at bounding box center [887, 175] width 116 height 20
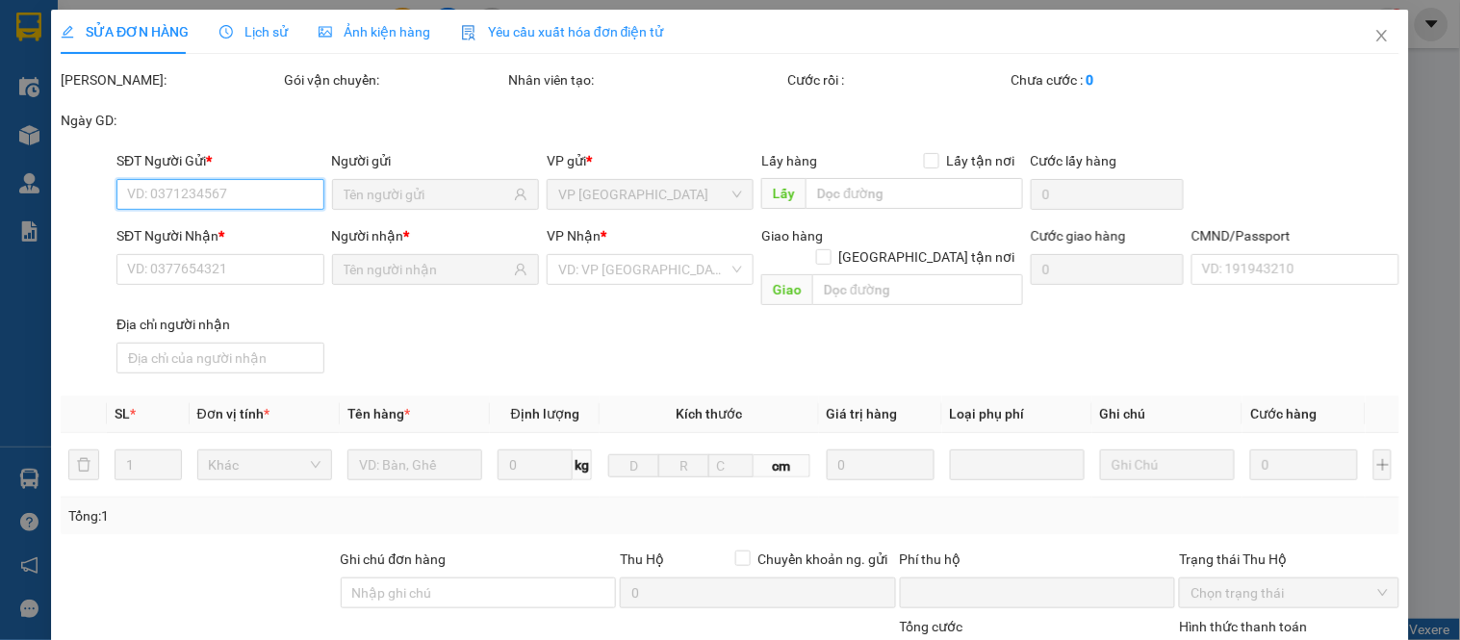
type input "0978849924"
type input "TÍN"
type input "0344790810"
type input "TUYẾT"
type input "0"
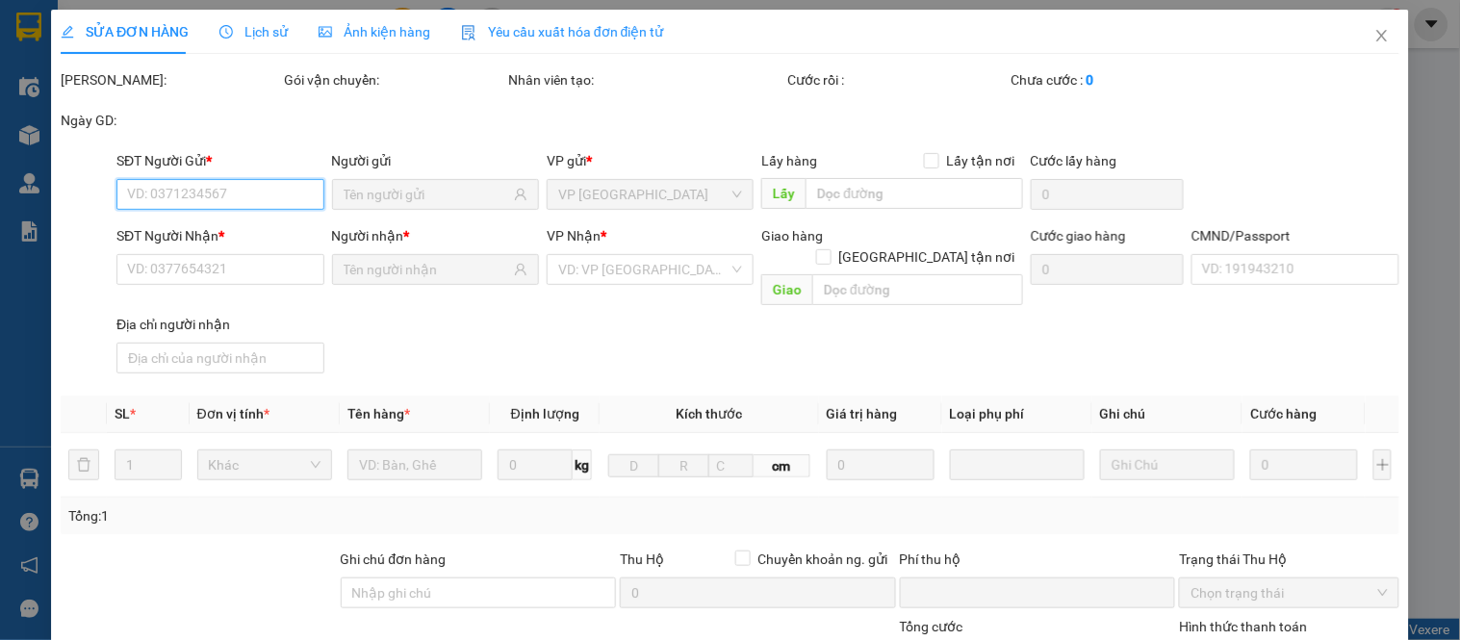
type input "20.000"
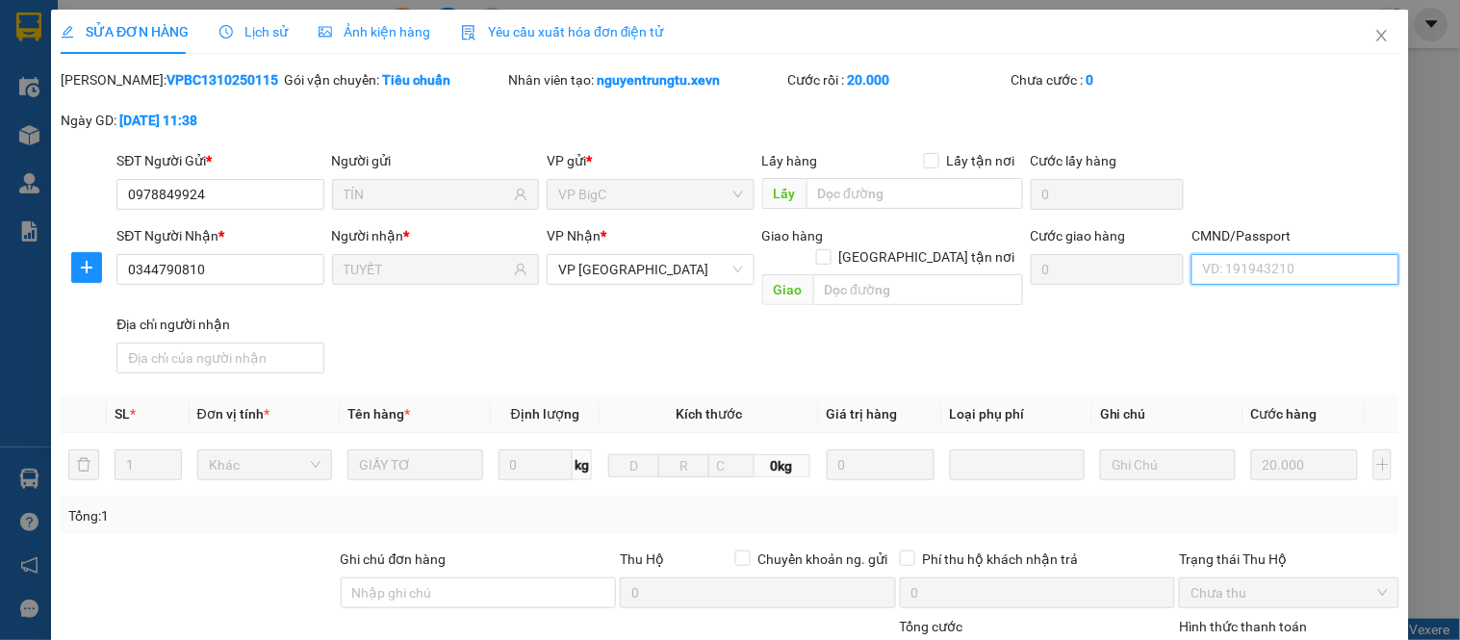
click at [1227, 283] on input "CMND/Passport" at bounding box center [1295, 269] width 207 height 31
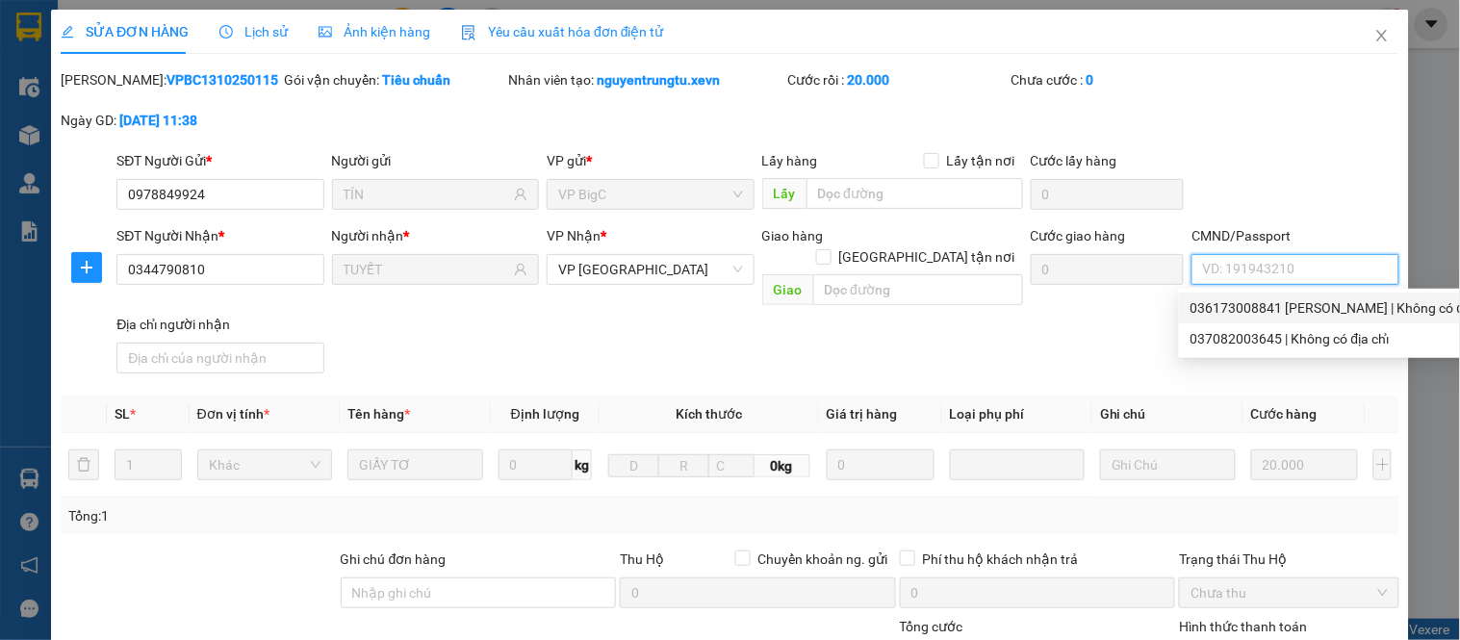
click at [1293, 309] on div "036173008841 [PERSON_NAME] | Không có địa chỉ" at bounding box center [1343, 307] width 305 height 21
type input "036173008841 [PERSON_NAME]"
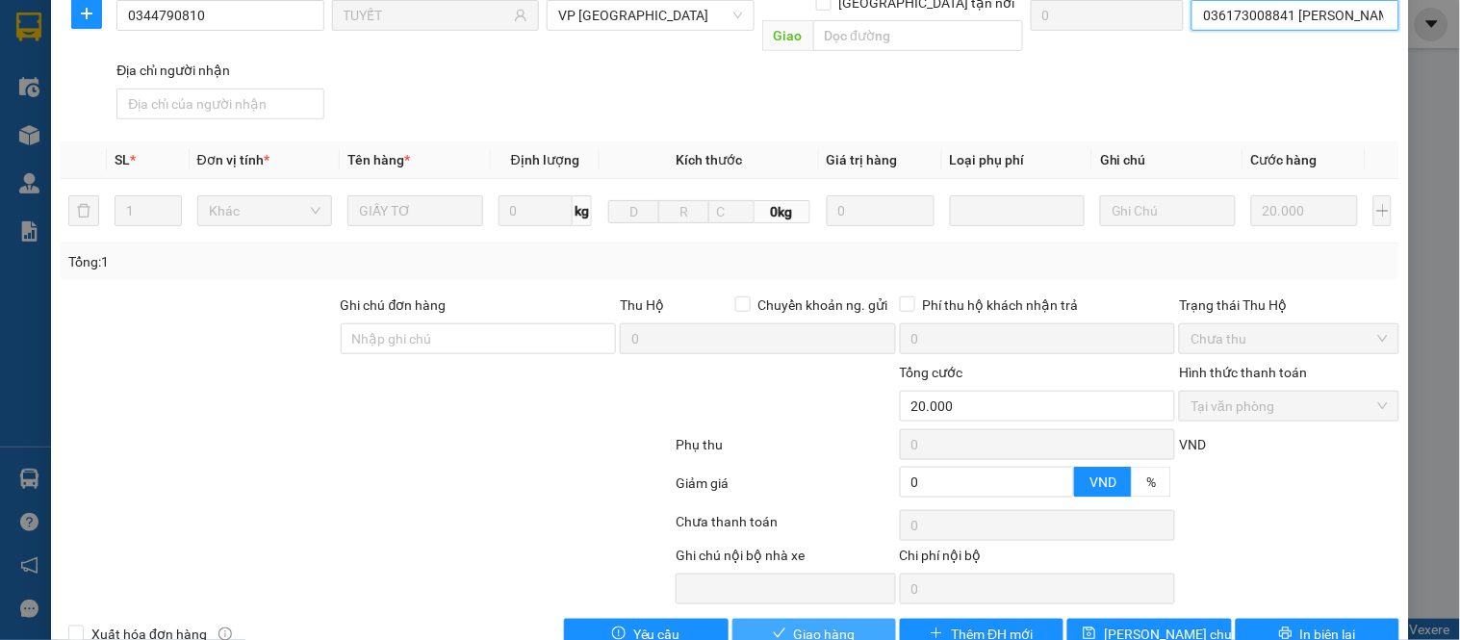
scroll to position [280, 0]
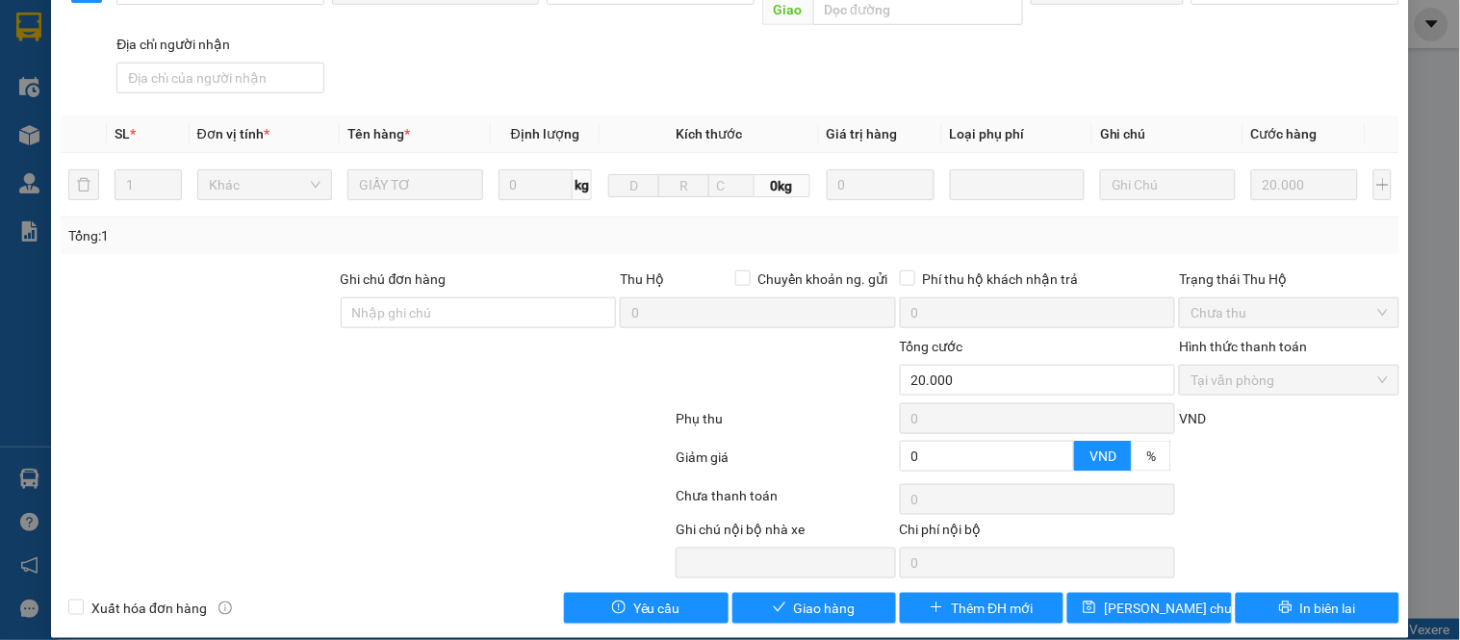
click at [815, 564] on div "Total Paid Fee 20.000 Total UnPaid Fee 0 Cash Collection Total Fee Mã ĐH: VPBC1…" at bounding box center [730, 206] width 1339 height 835
click at [815, 598] on span "Giao hàng" at bounding box center [825, 608] width 62 height 21
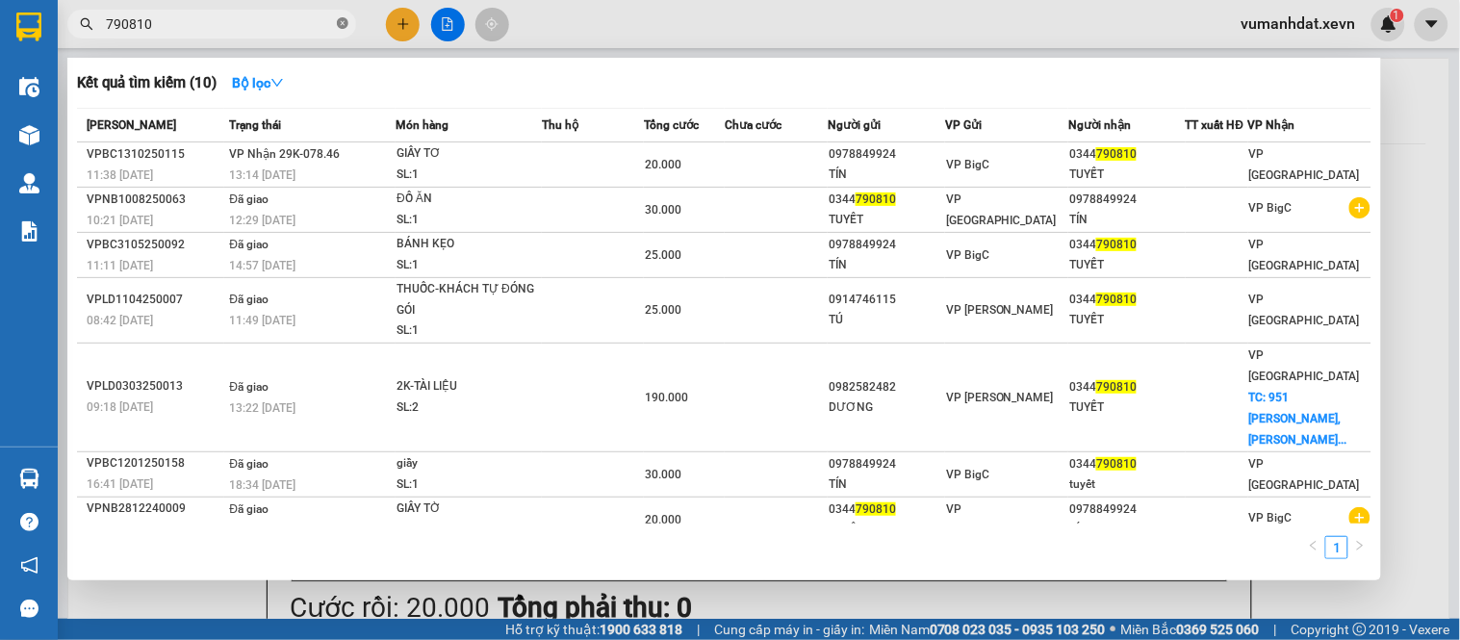
click at [343, 29] on icon "close-circle" at bounding box center [343, 23] width 12 height 12
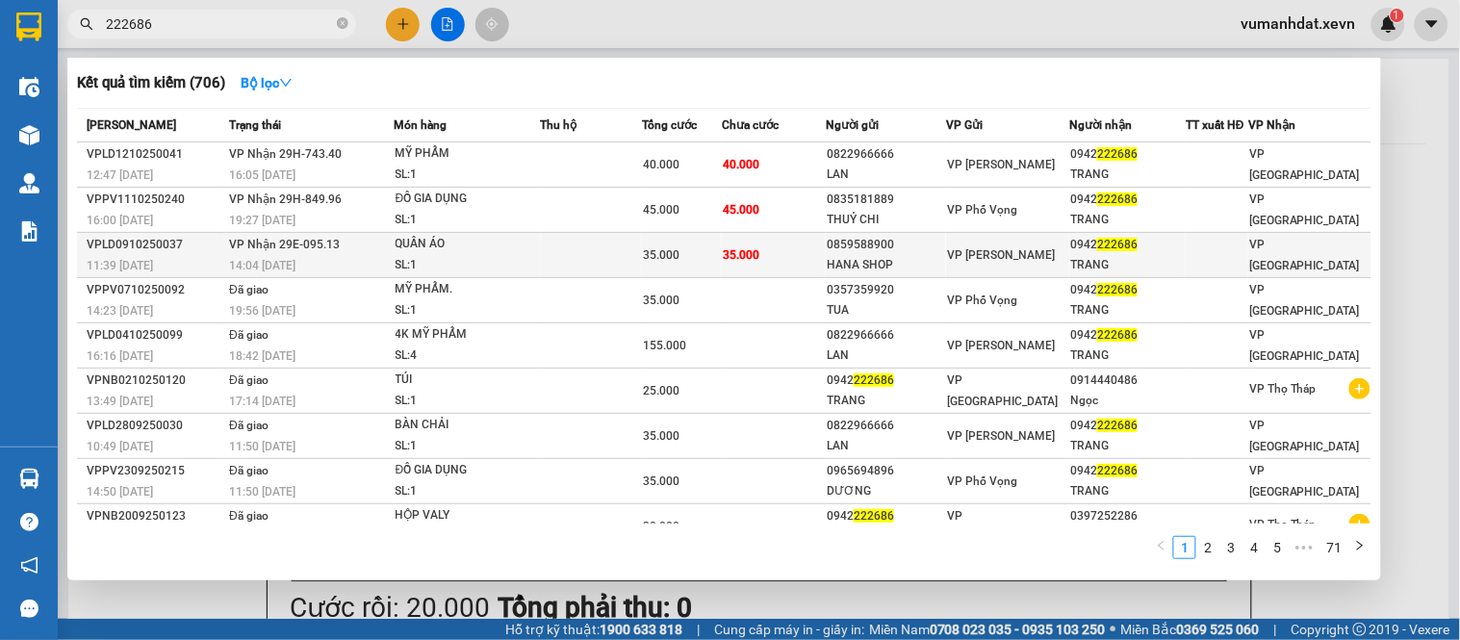
type input "222686"
click at [836, 252] on div "0859588900" at bounding box center [886, 245] width 118 height 20
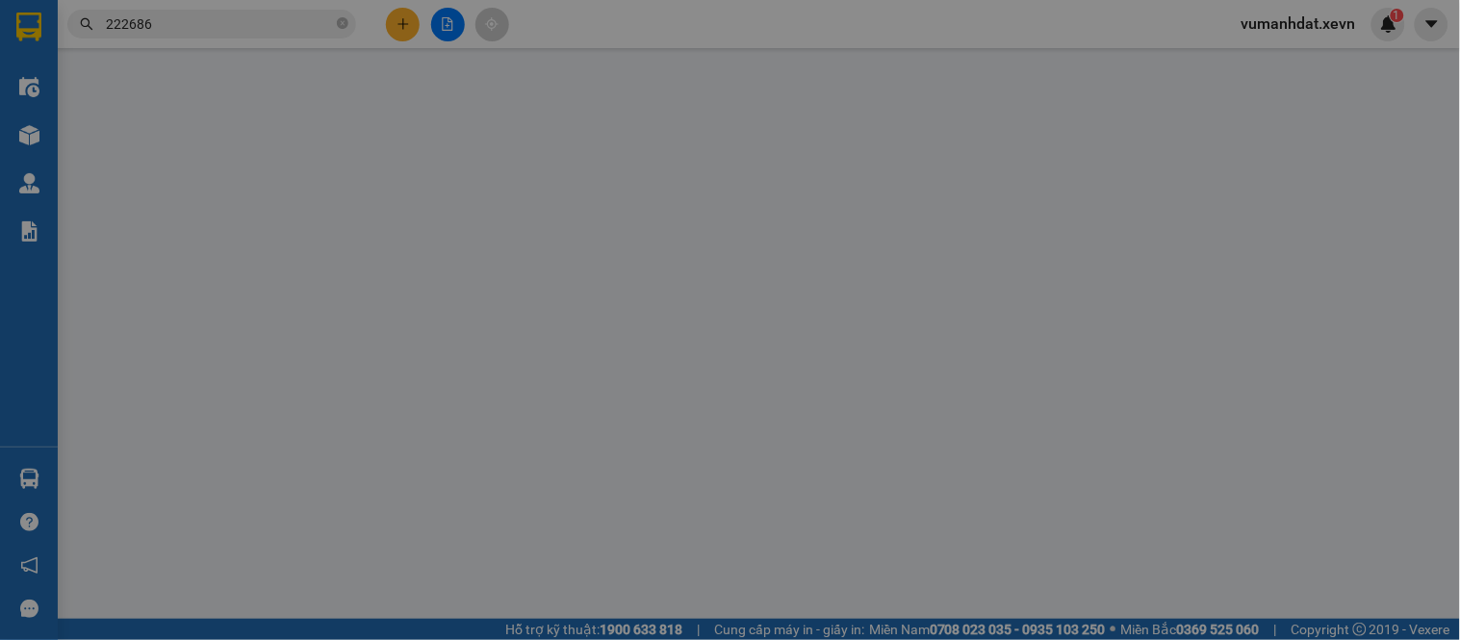
type input "0859588900"
type input "HANA SHOP"
type input "0942222686"
type input "TRANG"
type input "0374186007428 [PERSON_NAME]"
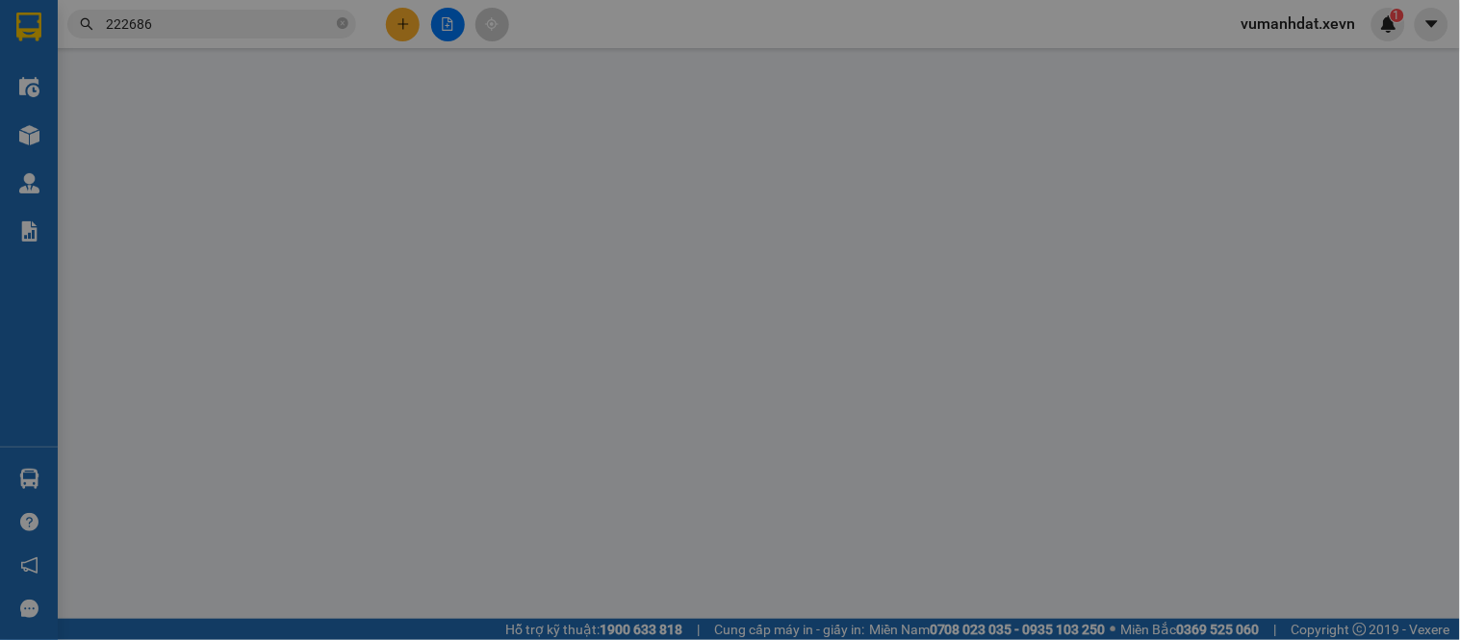
type input "0"
type input "35.000"
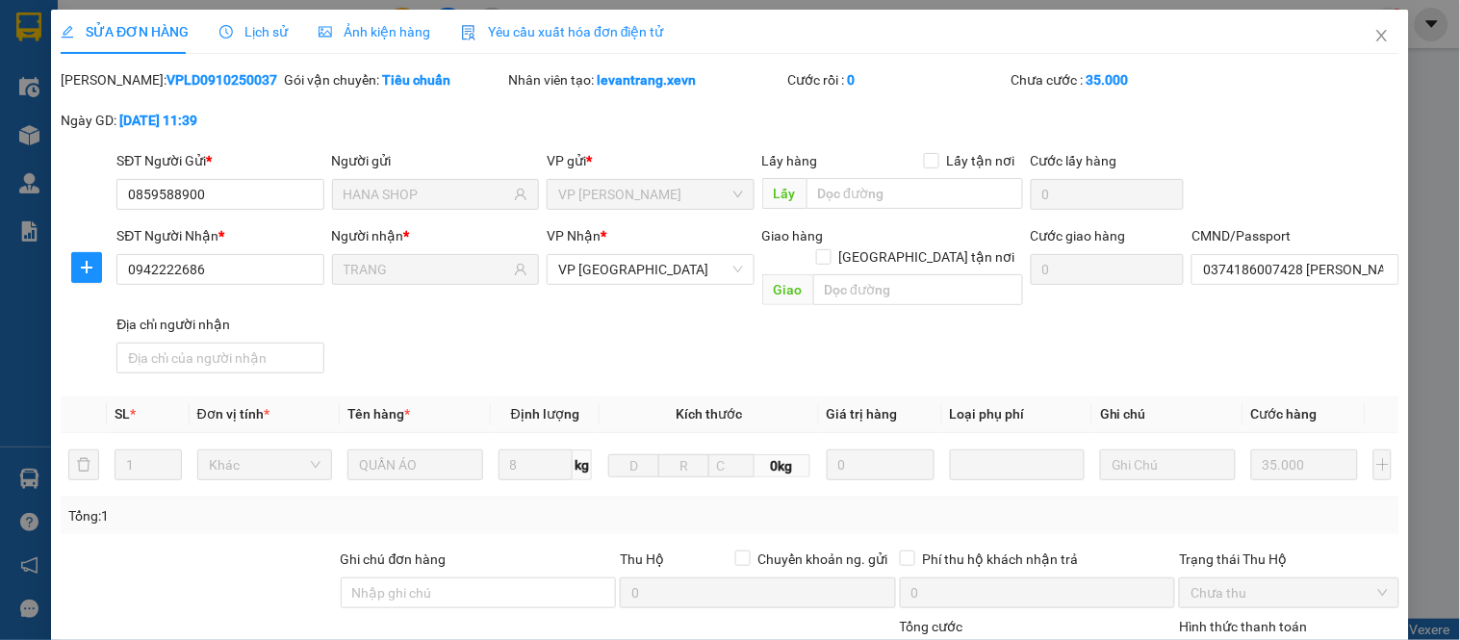
click at [1280, 294] on div "SĐT Người Nhận * 0942222686 Người nhận * TRANG VP Nhận * VP [GEOGRAPHIC_DATA] h…" at bounding box center [758, 303] width 1291 height 156
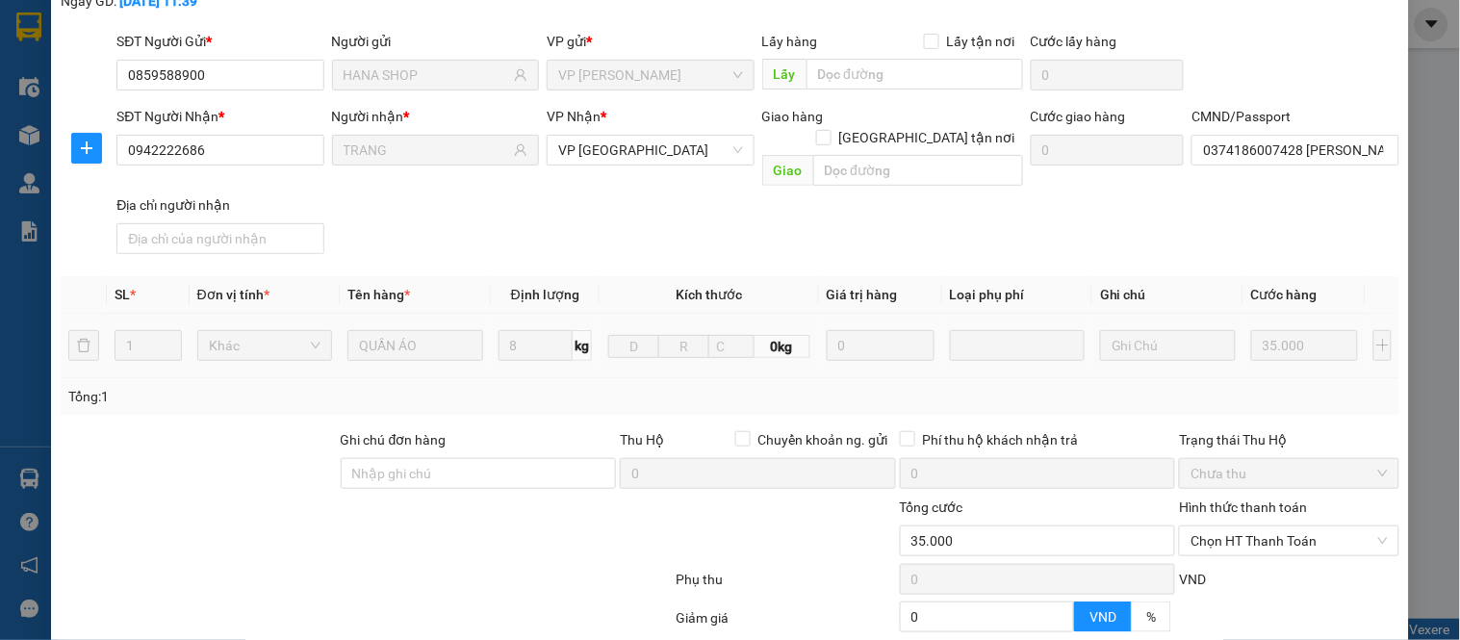
scroll to position [280, 0]
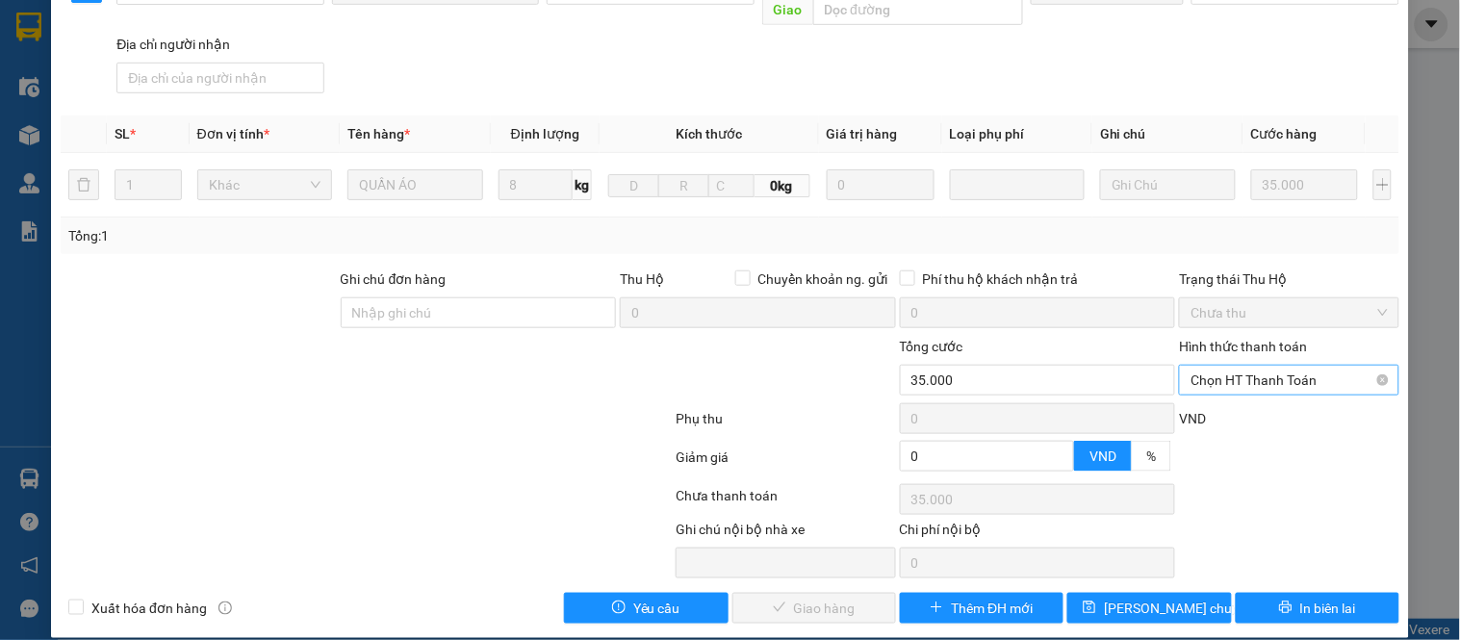
click at [1216, 370] on span "Chọn HT Thanh Toán" at bounding box center [1289, 380] width 196 height 29
click at [1216, 399] on div "Tại văn phòng" at bounding box center [1277, 397] width 194 height 21
type input "0"
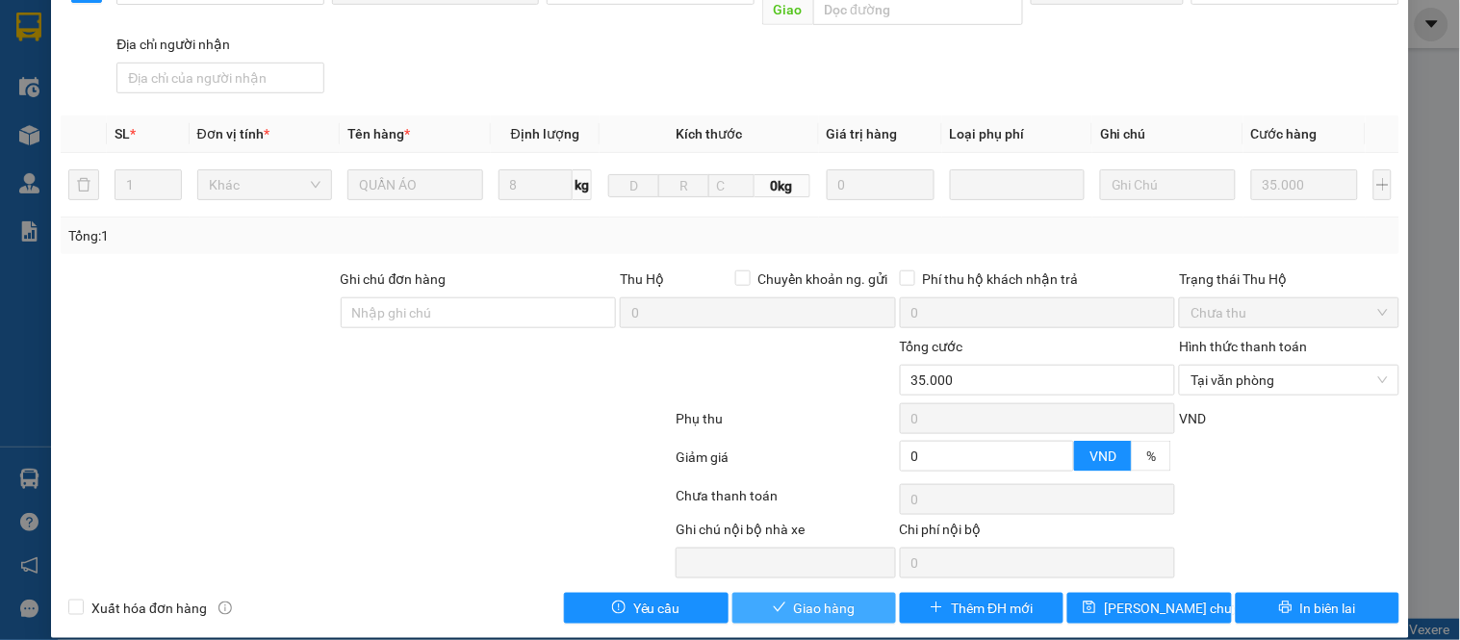
click at [803, 593] on button "Giao hàng" at bounding box center [815, 608] width 164 height 31
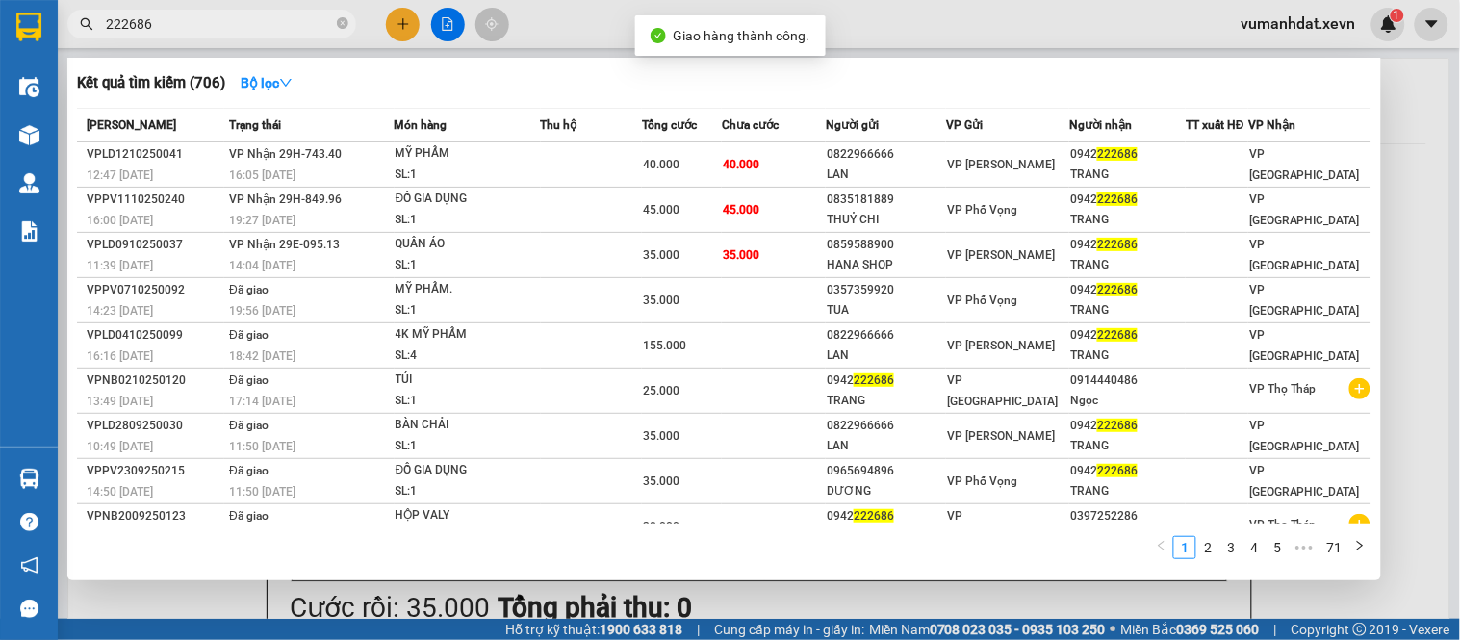
click at [301, 32] on input "222686" at bounding box center [219, 23] width 227 height 21
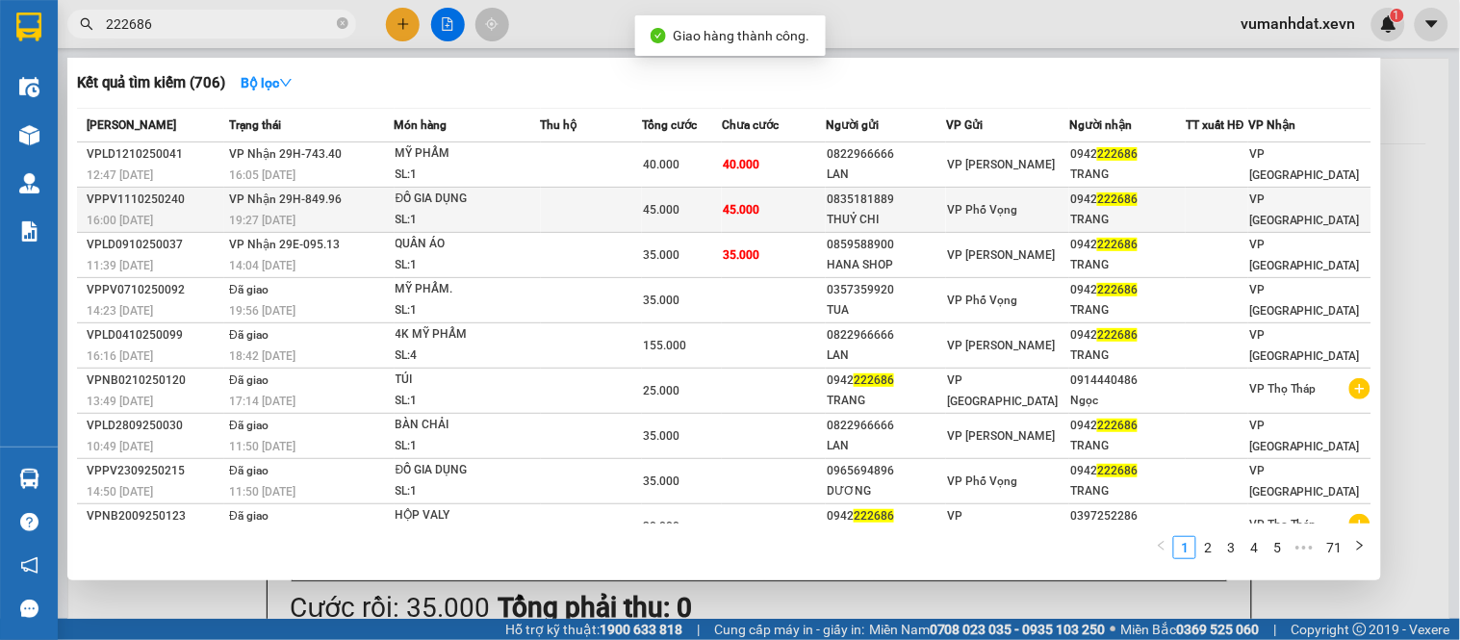
click at [807, 204] on td "45.000" at bounding box center [774, 210] width 104 height 45
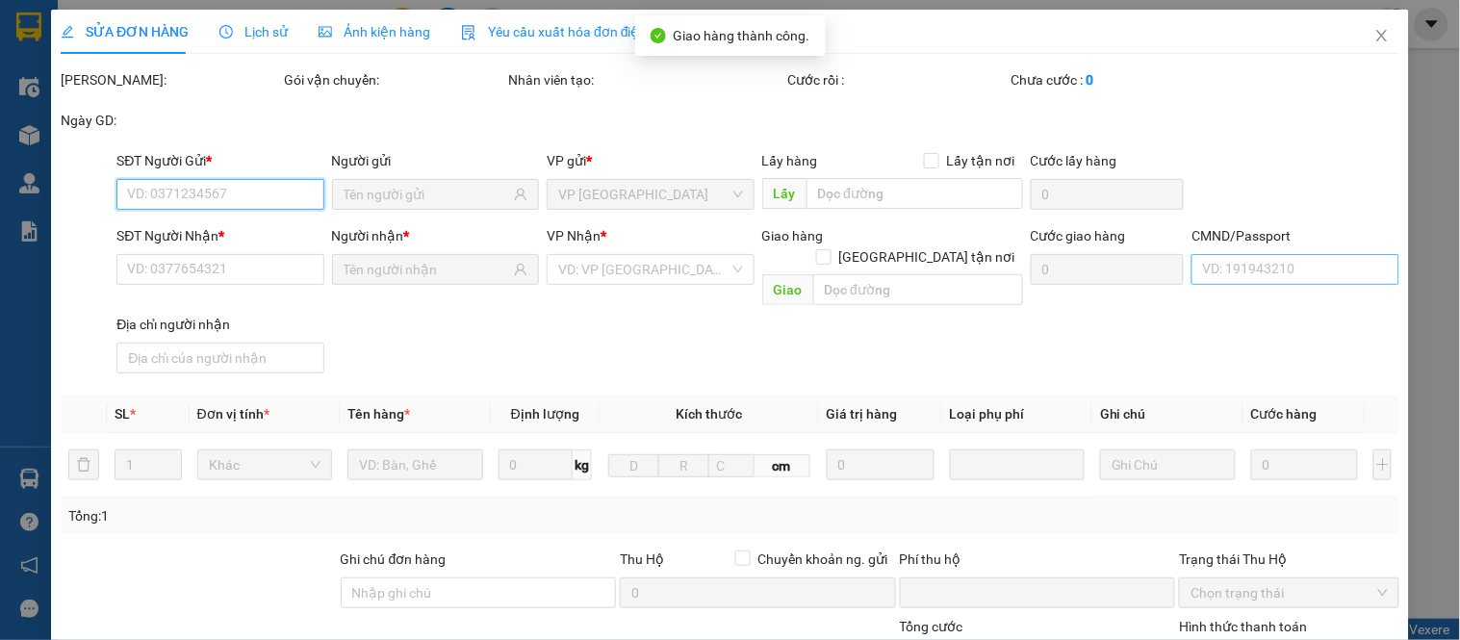
type input "0835181889"
type input "THUỶ CHI"
type input "0942222686"
type input "TRANG"
type input "0374186007428 [PERSON_NAME]"
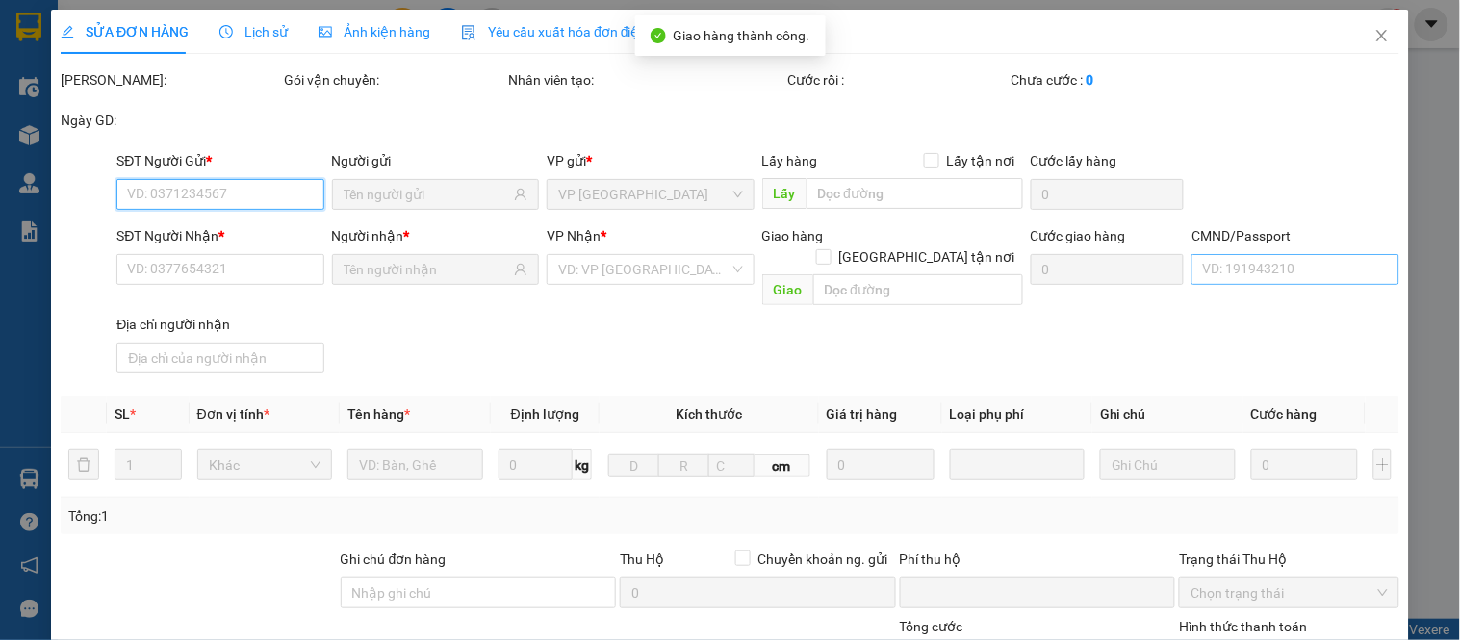
type input "0"
type input "45.000"
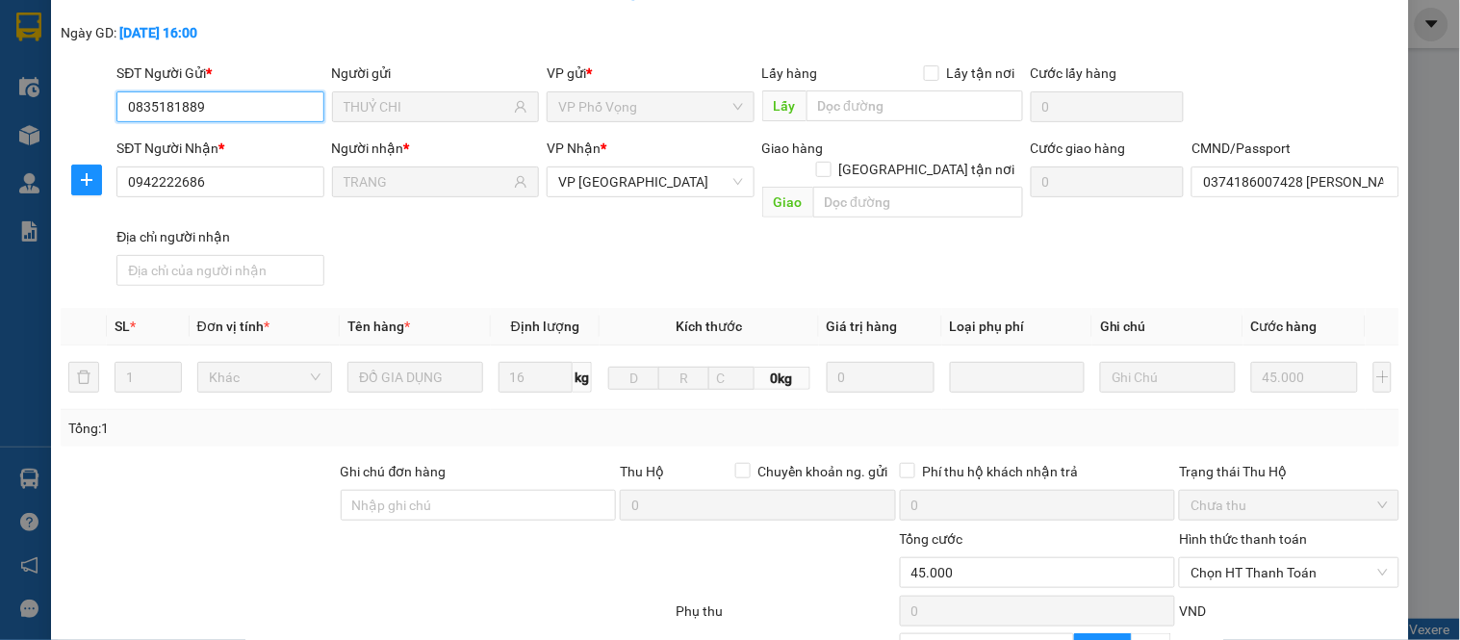
scroll to position [280, 0]
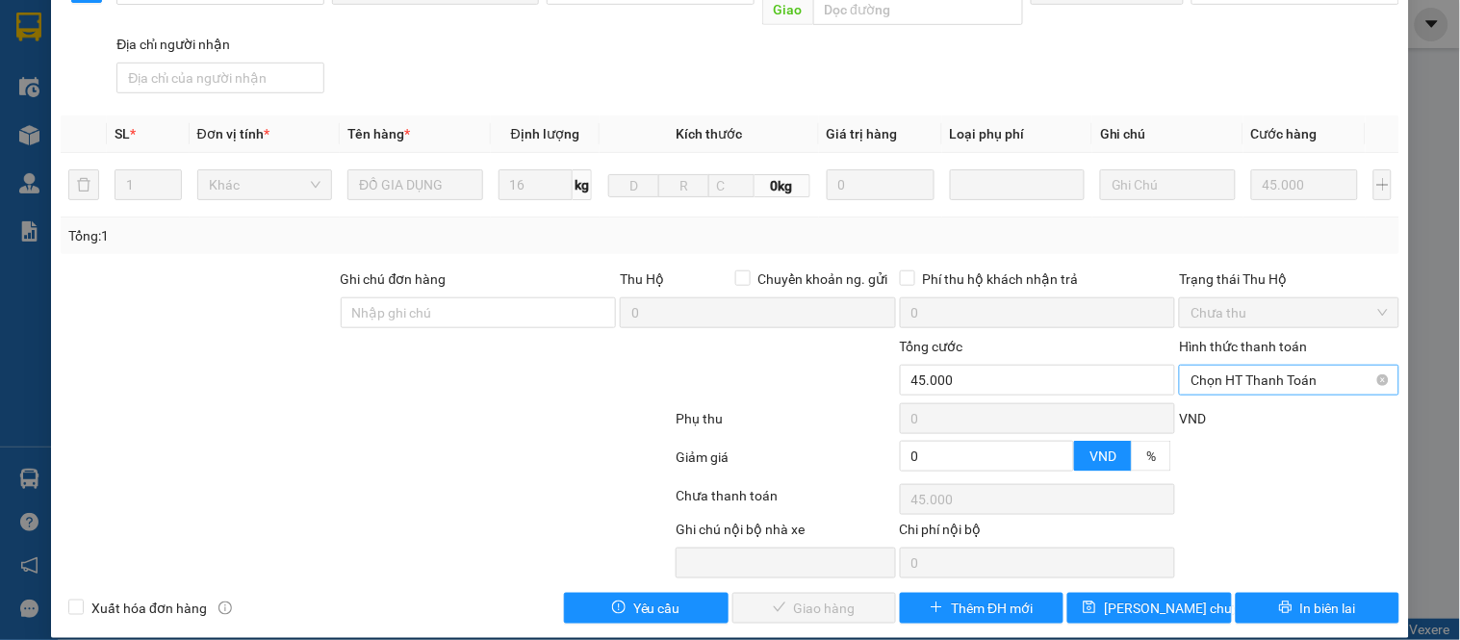
click at [1267, 370] on span "Chọn HT Thanh Toán" at bounding box center [1289, 380] width 196 height 29
click at [1254, 389] on div "Tại văn phòng" at bounding box center [1277, 397] width 194 height 21
type input "0"
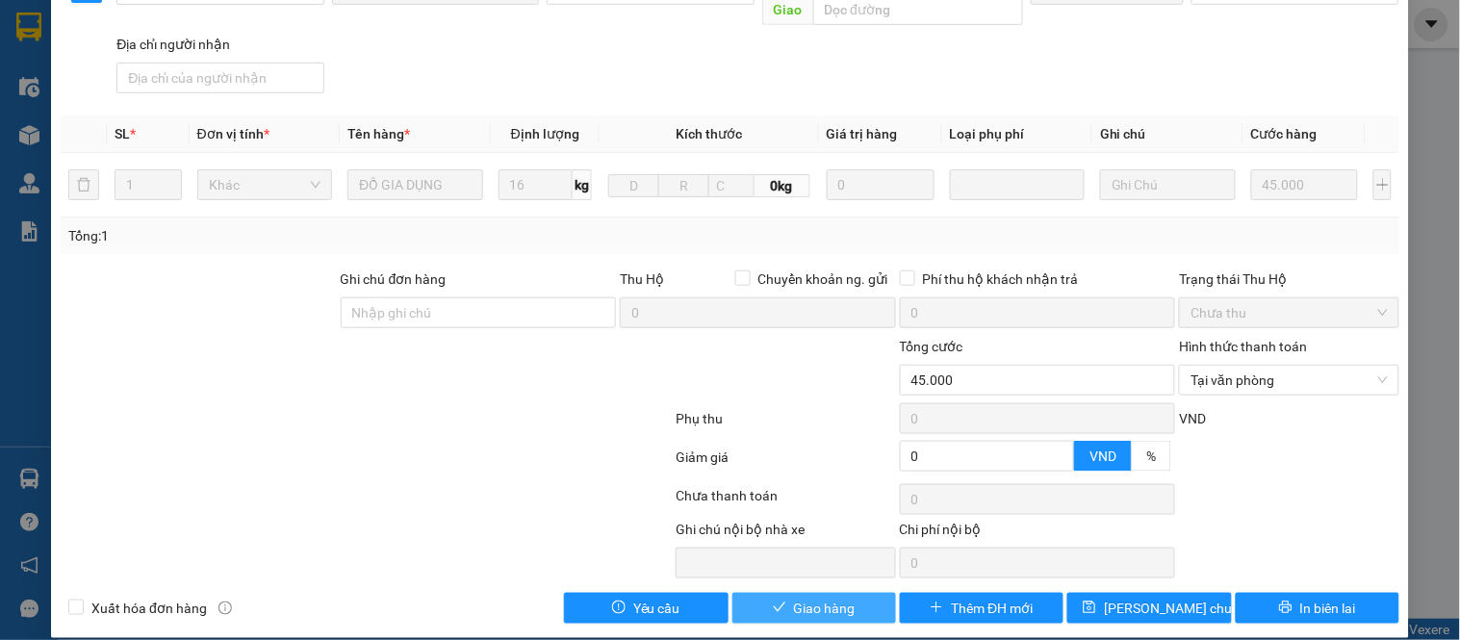
click at [753, 593] on button "Giao hàng" at bounding box center [815, 608] width 164 height 31
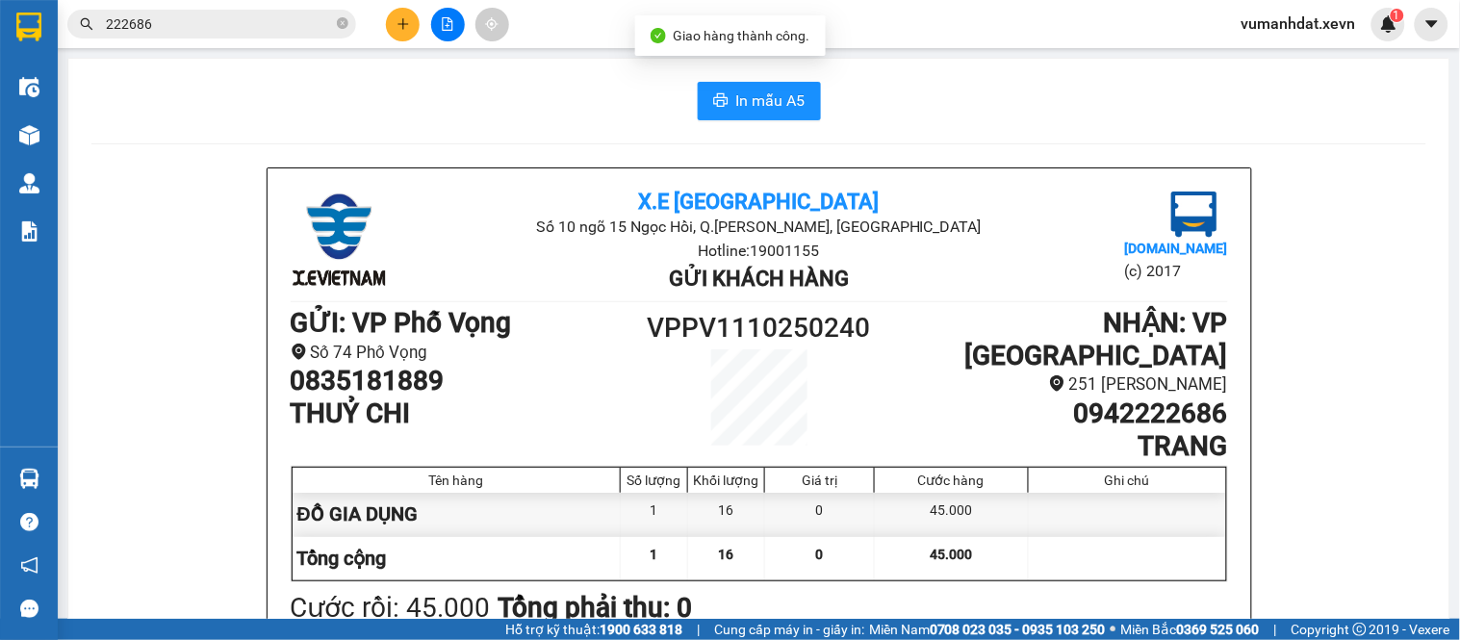
click at [265, 11] on span "222686" at bounding box center [211, 24] width 289 height 29
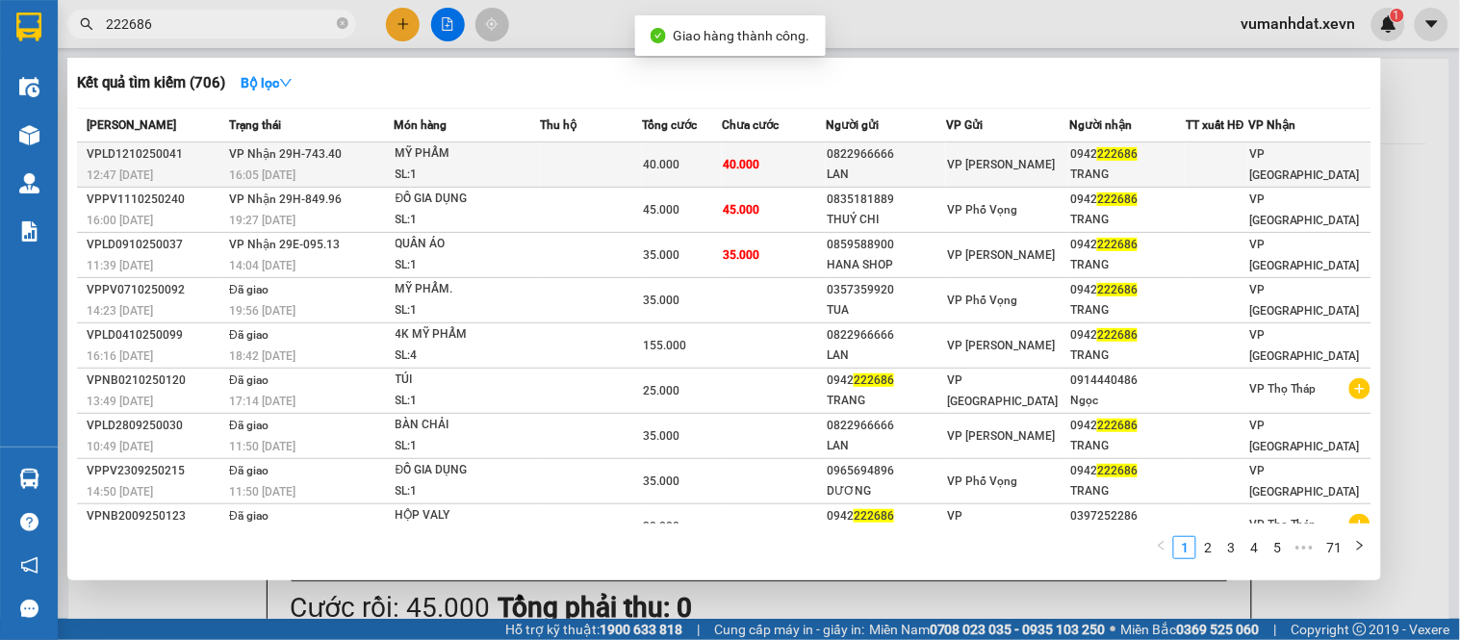
click at [493, 170] on div "SL: 1" at bounding box center [468, 175] width 144 height 21
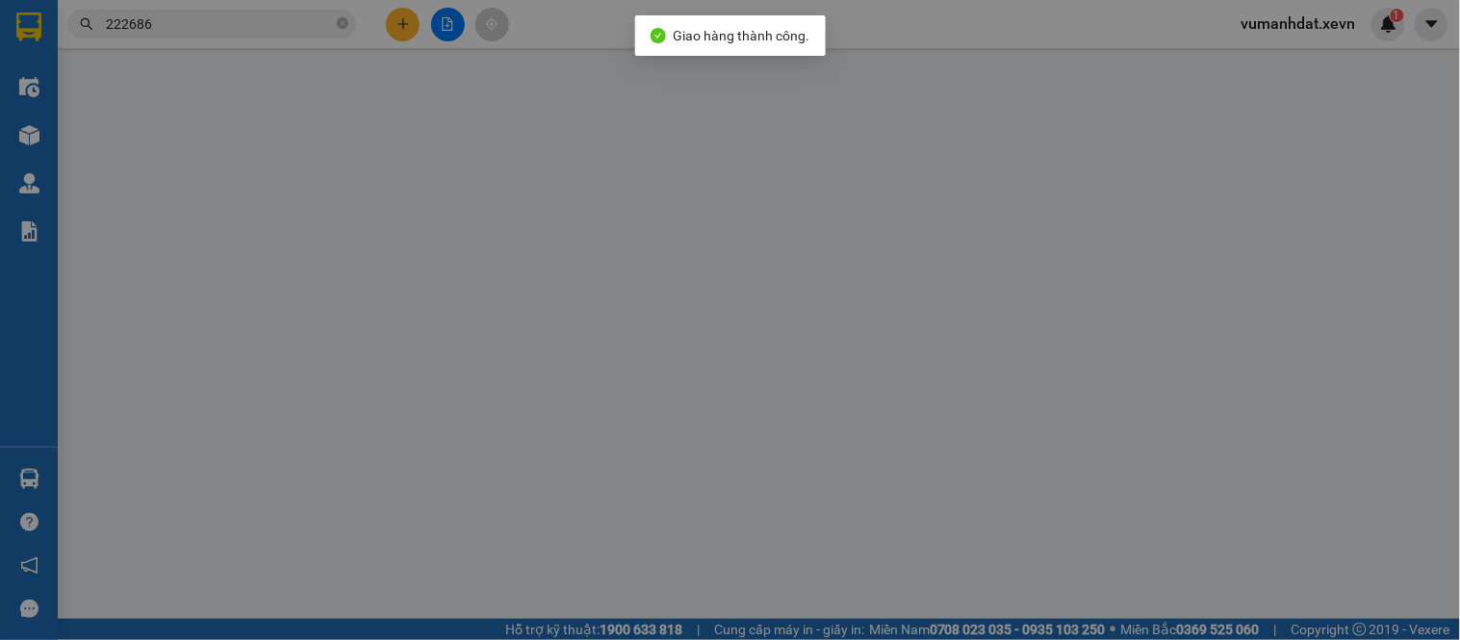
type input "0822966666"
type input "LAN"
type input "0942222686"
type input "TRANG"
type input "0374186007428 [PERSON_NAME]"
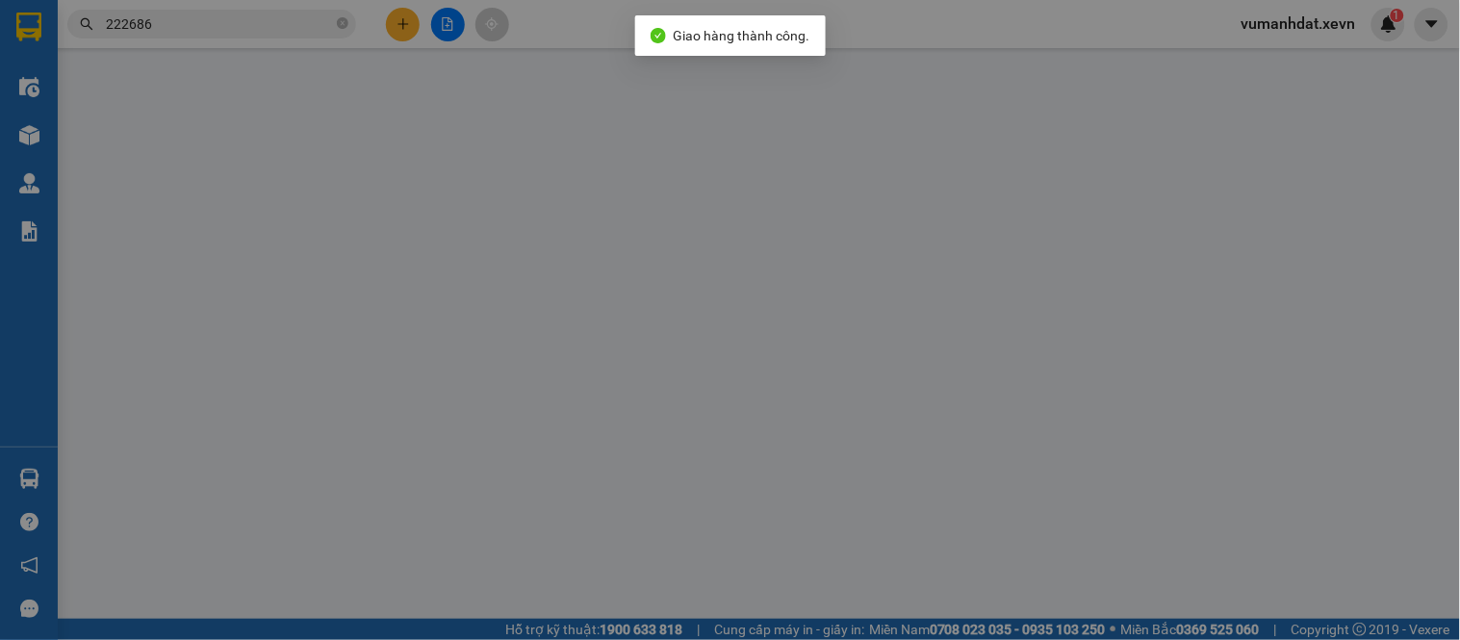
type input "0"
type input "40.000"
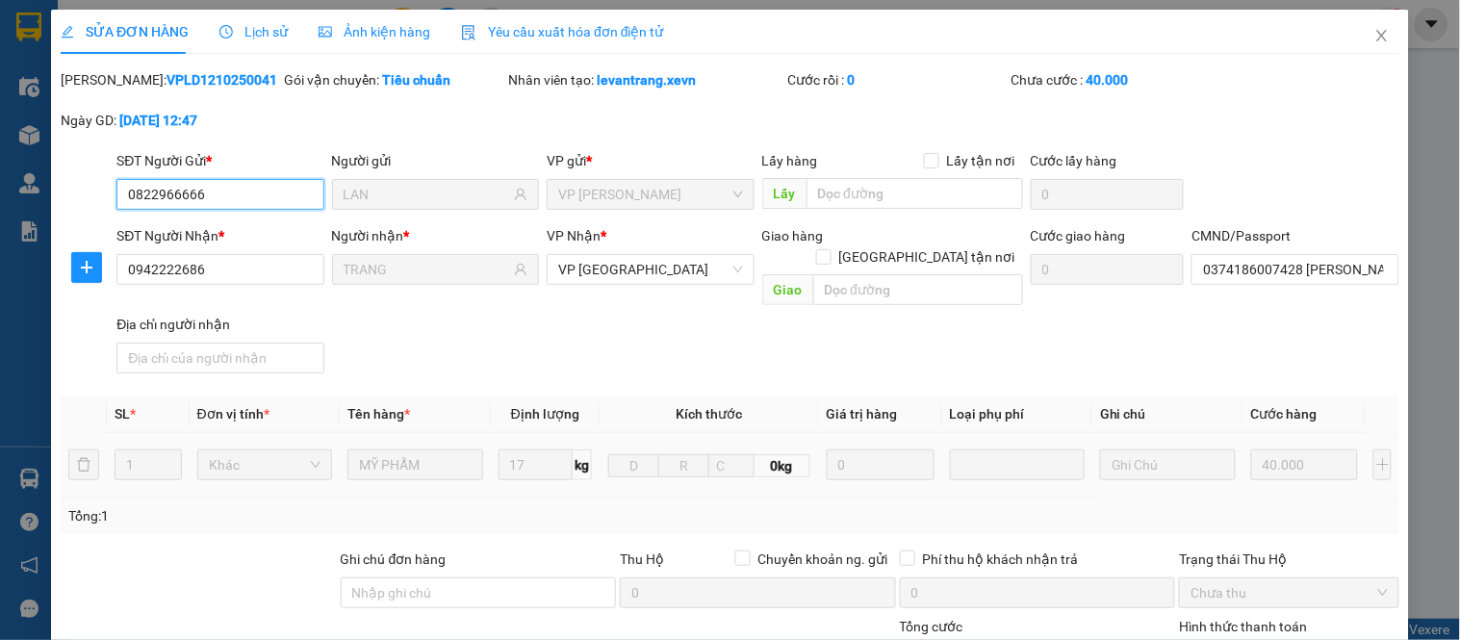
scroll to position [280, 0]
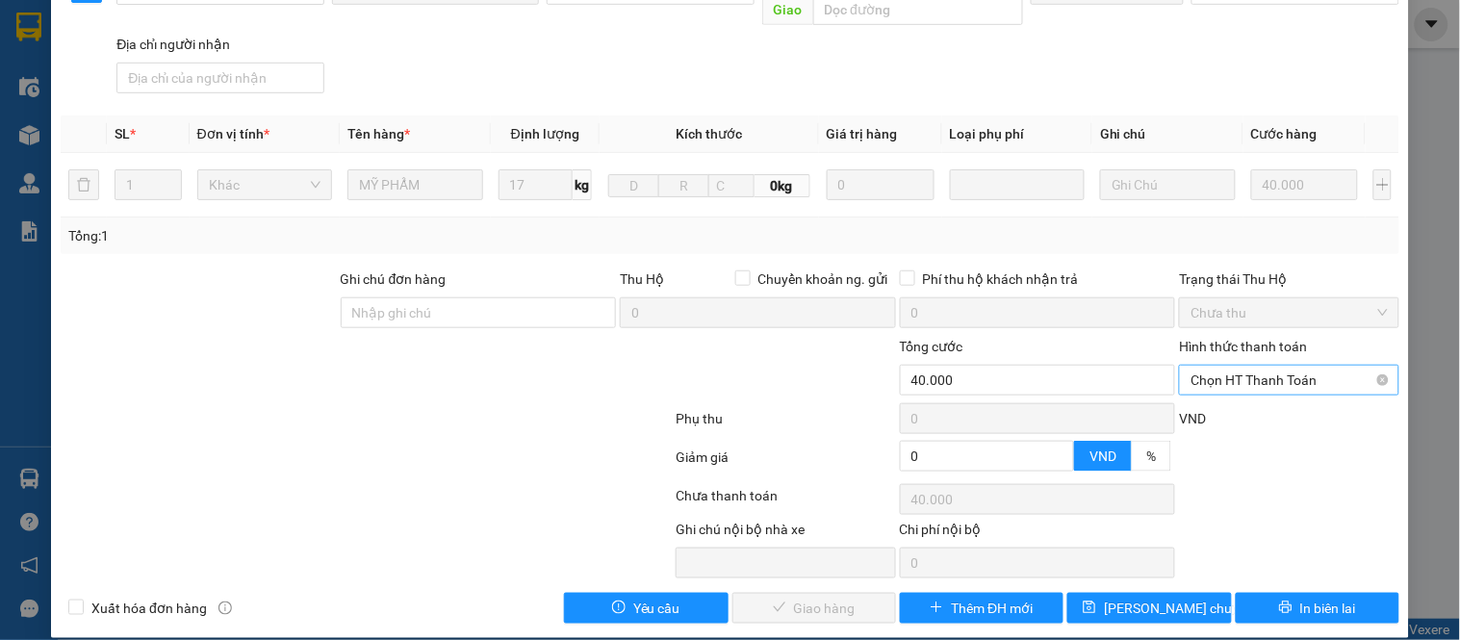
click at [1211, 366] on span "Chọn HT Thanh Toán" at bounding box center [1289, 380] width 196 height 29
click at [1214, 405] on div "Tại văn phòng" at bounding box center [1277, 397] width 194 height 21
type input "0"
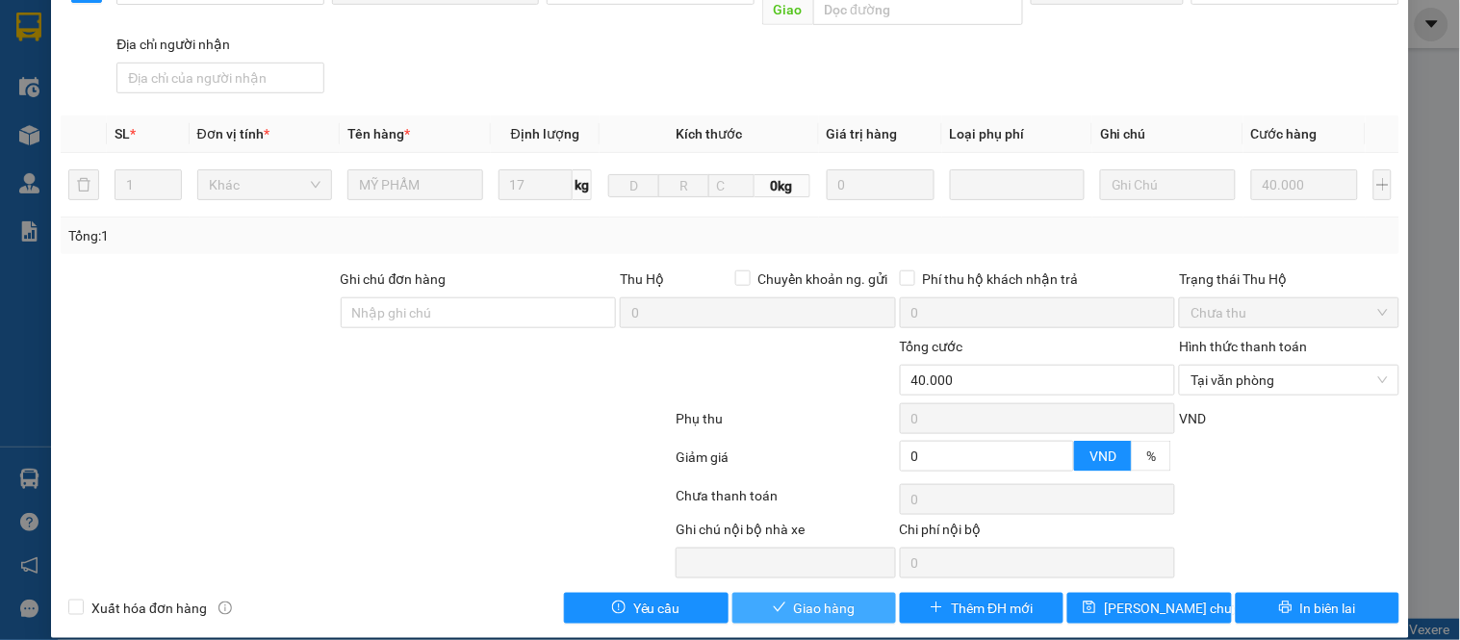
click at [803, 598] on span "Giao hàng" at bounding box center [825, 608] width 62 height 21
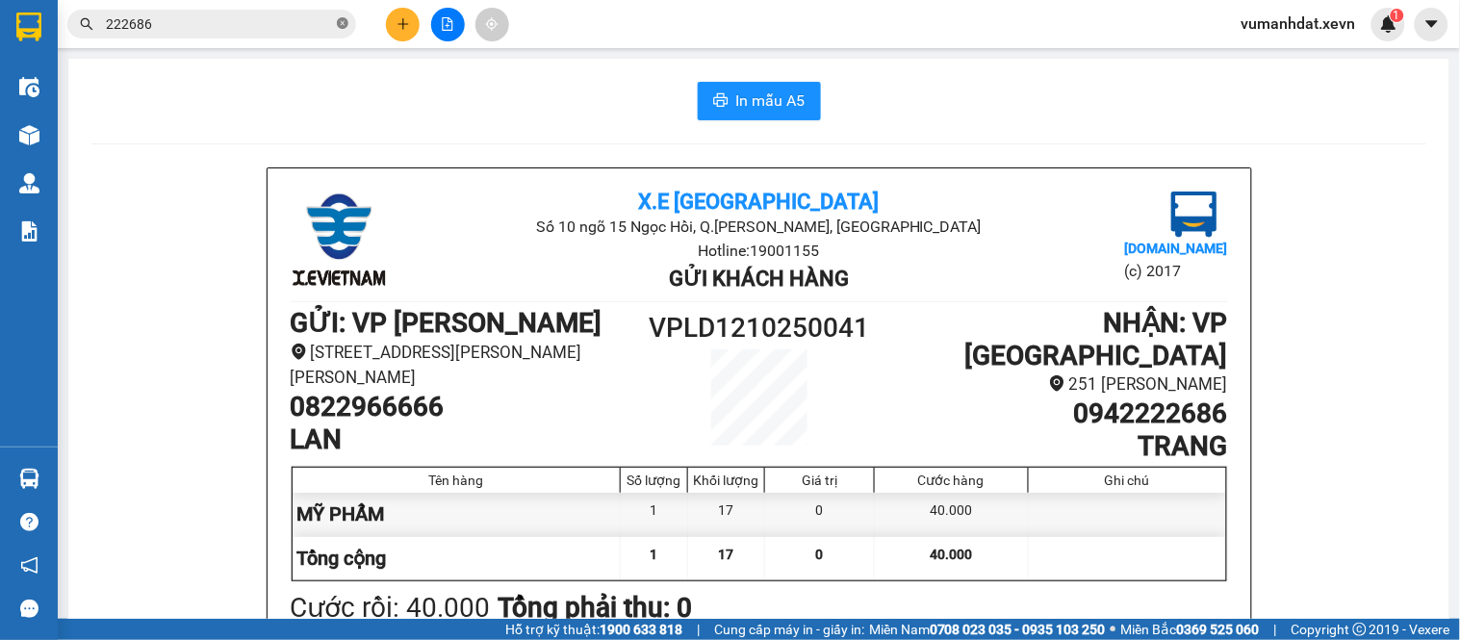
click at [343, 24] on icon "close-circle" at bounding box center [343, 23] width 12 height 12
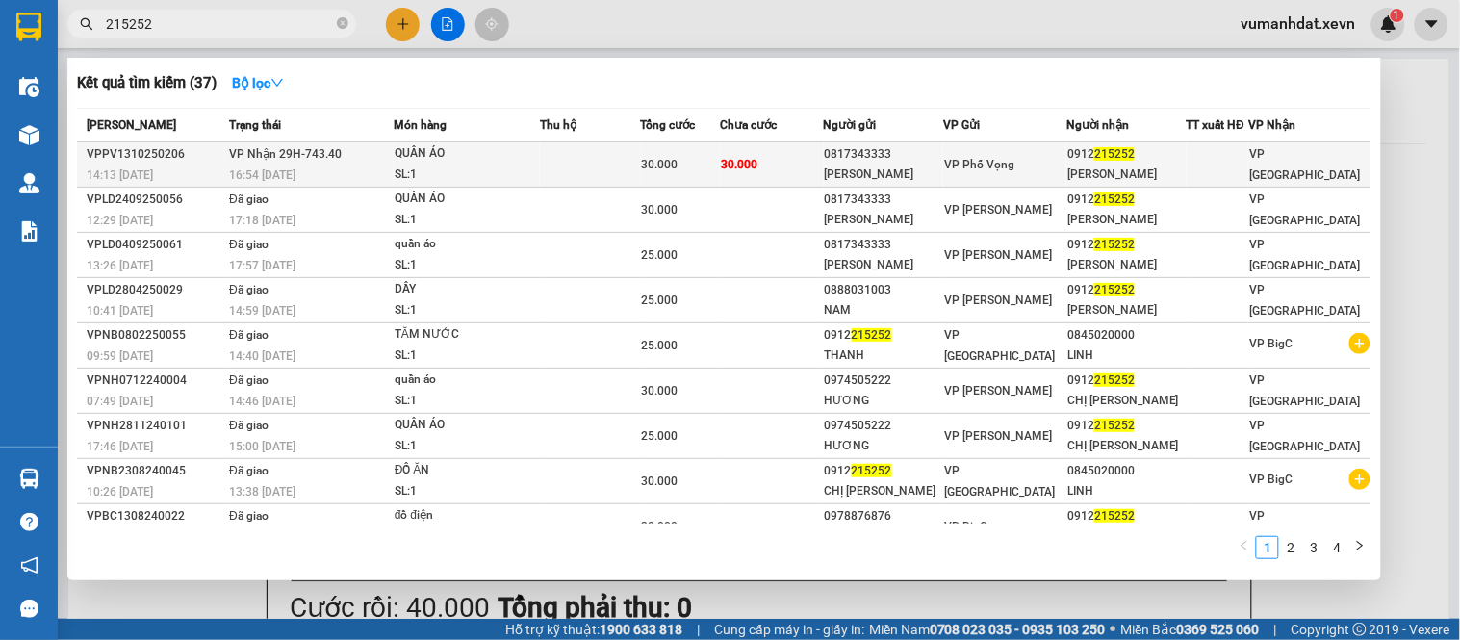
type input "215252"
click at [773, 164] on td "30.000" at bounding box center [772, 164] width 104 height 45
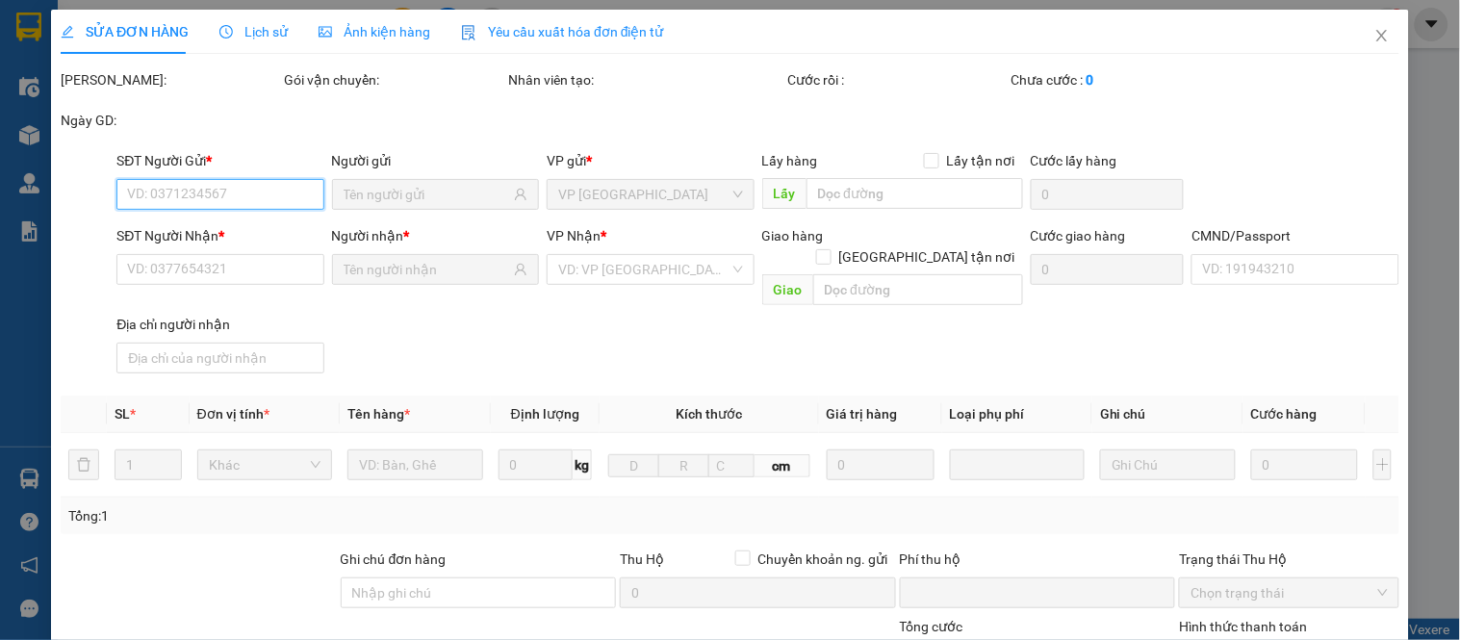
type input "0817343333"
type input "[PERSON_NAME]"
type input "0912215252"
type input "[PERSON_NAME]"
type input "241561314 [PERSON_NAME][GEOGRAPHIC_DATA]"
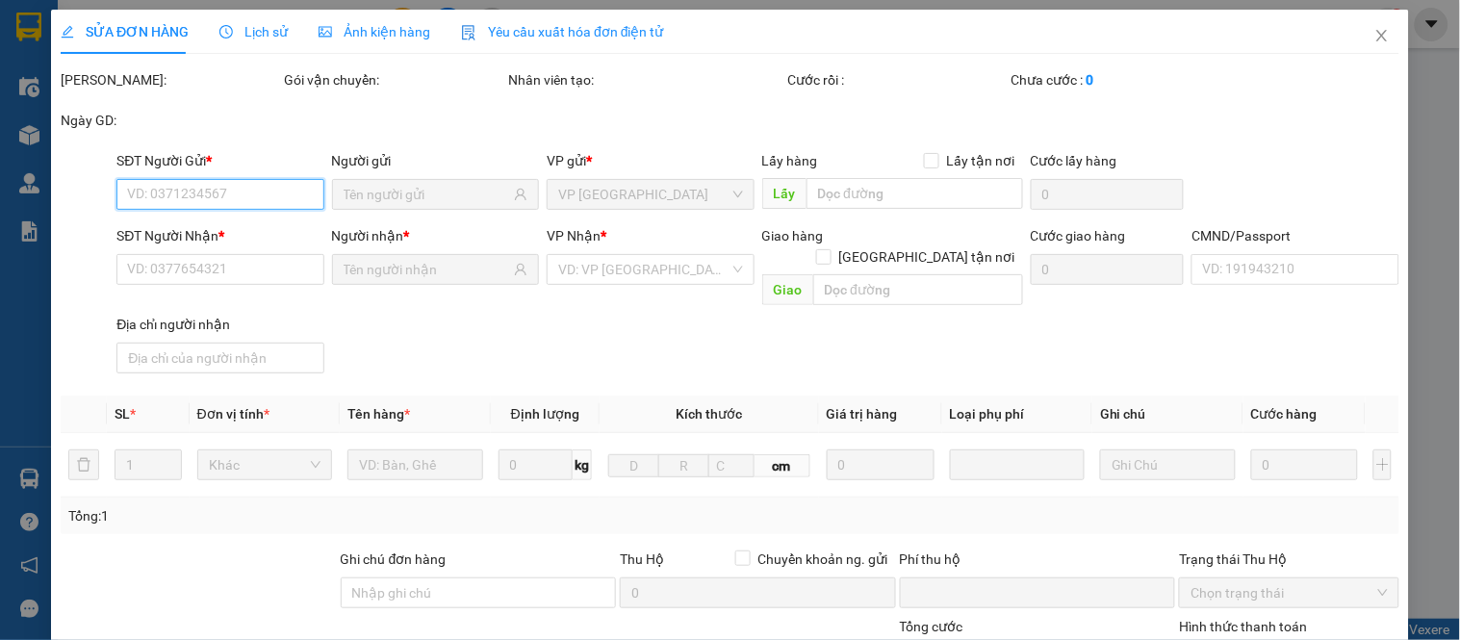
type input "0"
type input "30.000"
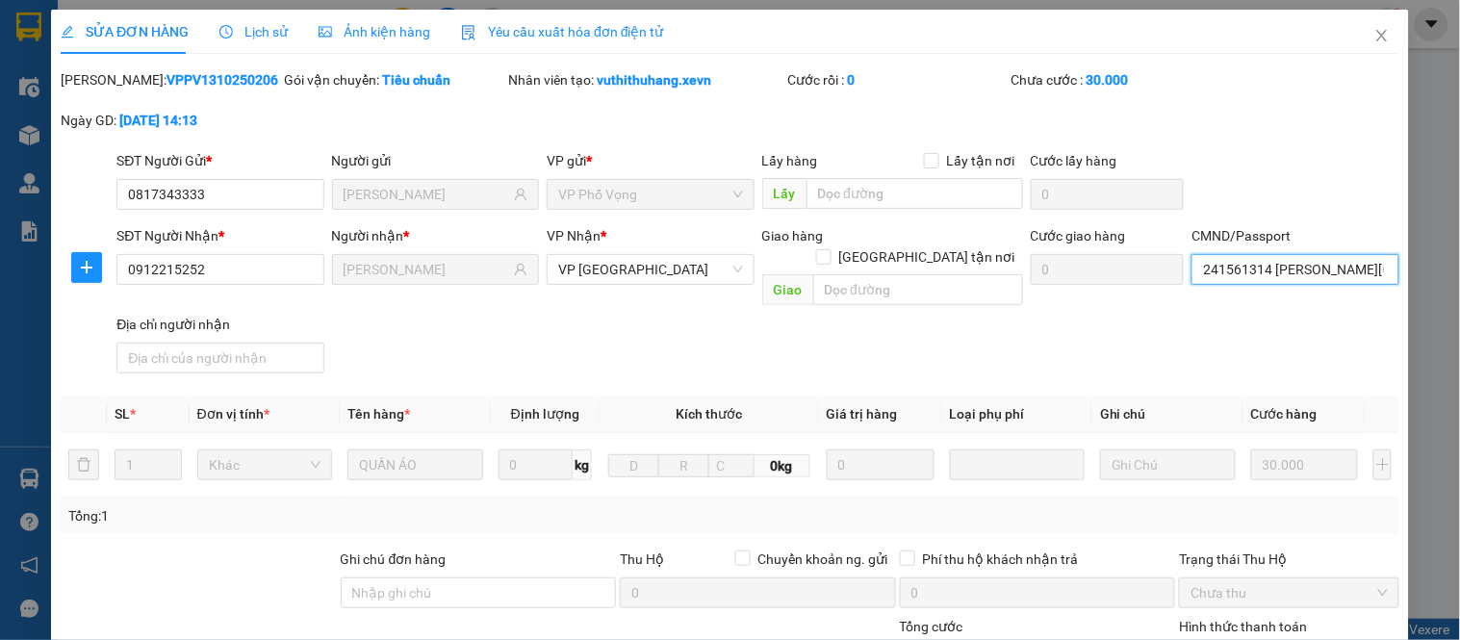
click at [1338, 282] on input "241561314 [PERSON_NAME][GEOGRAPHIC_DATA]" at bounding box center [1295, 269] width 207 height 31
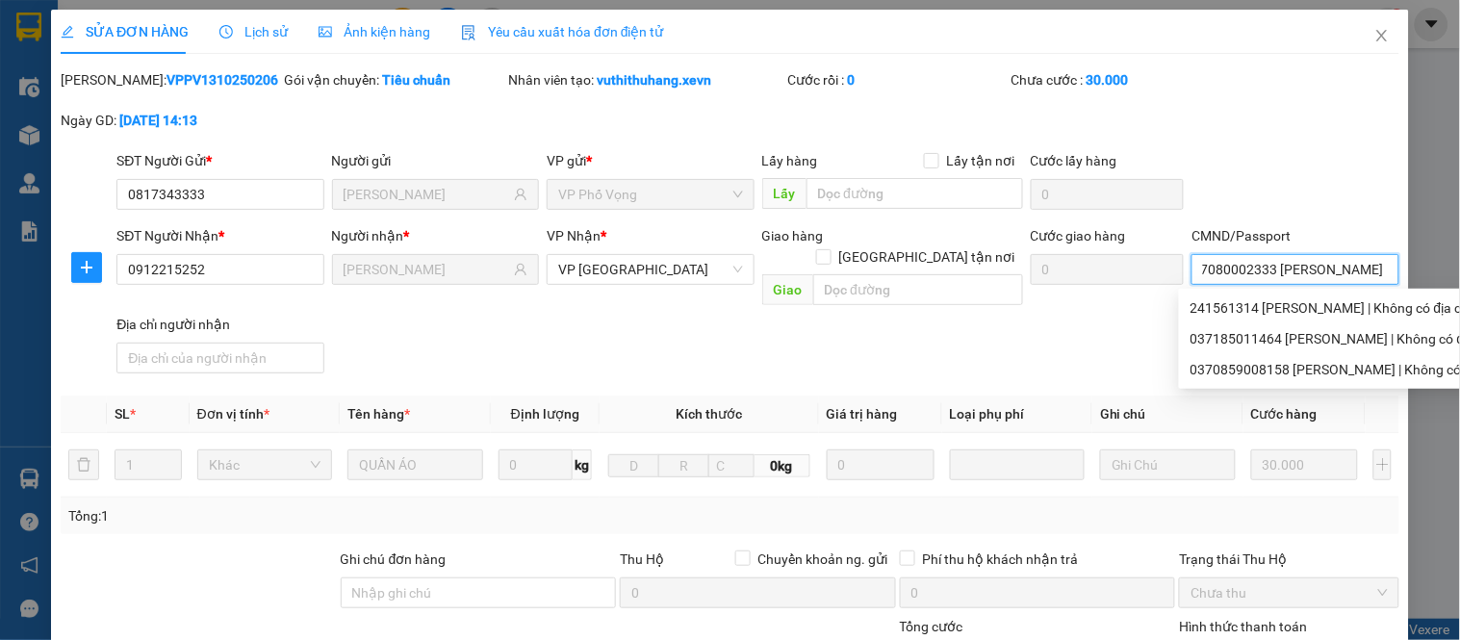
scroll to position [0, 42]
type input "037080002333 [PERSON_NAME]"
click at [1217, 117] on div "[PERSON_NAME]: VPPV1310250206 Gói vận chuyển: Tiêu chuẩn Nhân viên tạo: vuthith…" at bounding box center [730, 109] width 1343 height 81
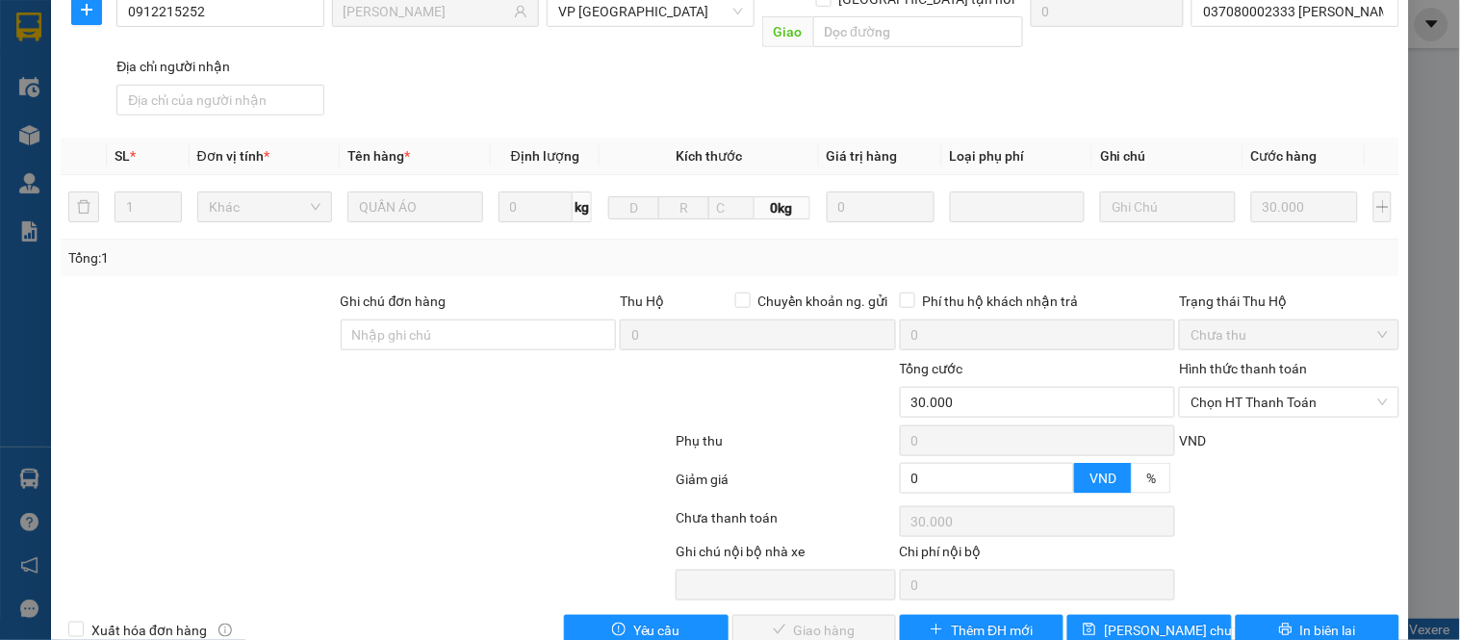
scroll to position [280, 0]
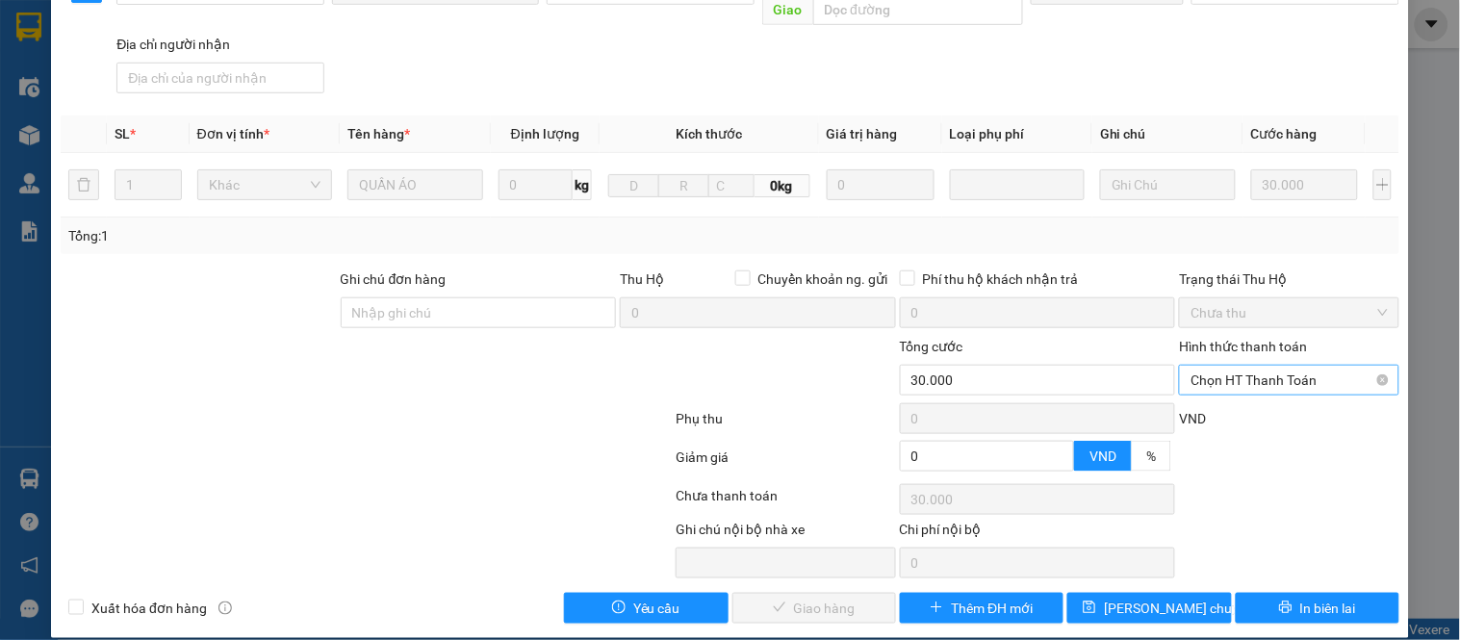
click at [1292, 366] on span "Chọn HT Thanh Toán" at bounding box center [1289, 380] width 196 height 29
click at [1264, 402] on div "Tại văn phòng" at bounding box center [1277, 397] width 194 height 21
type input "0"
click at [839, 598] on span "Giao hàng" at bounding box center [825, 608] width 62 height 21
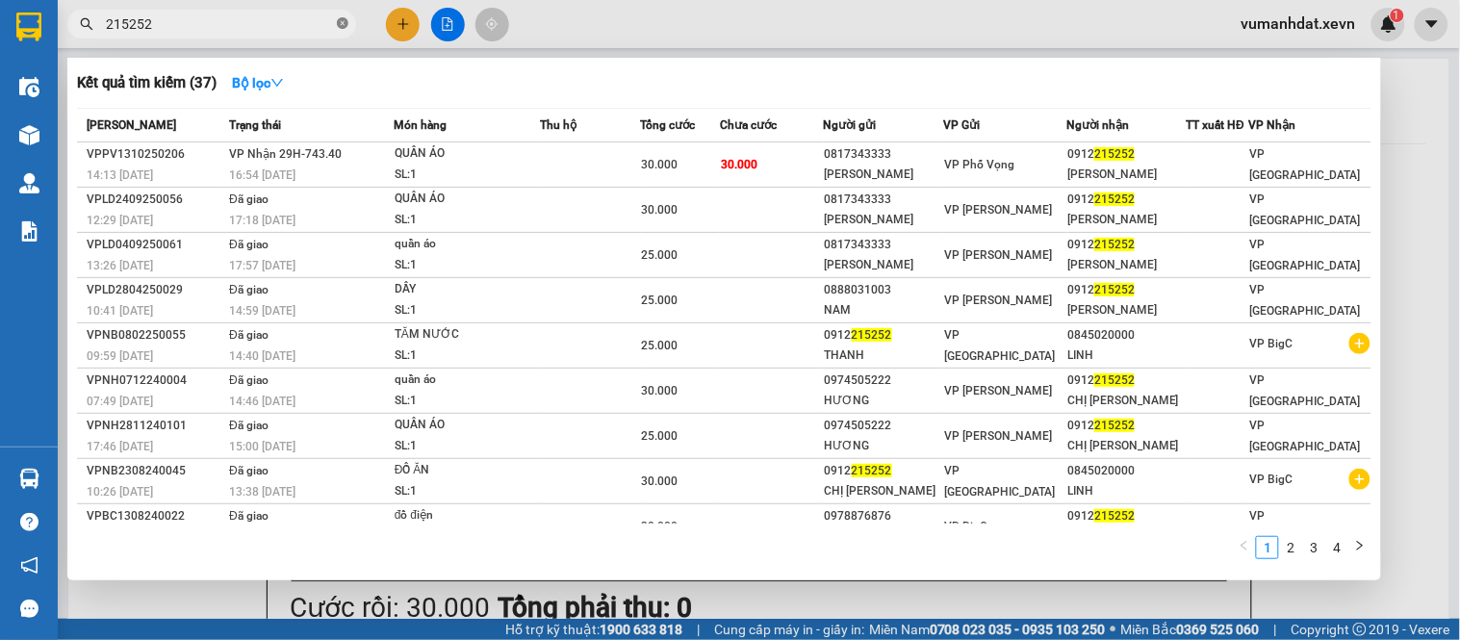
click at [344, 23] on icon "close-circle" at bounding box center [343, 23] width 12 height 12
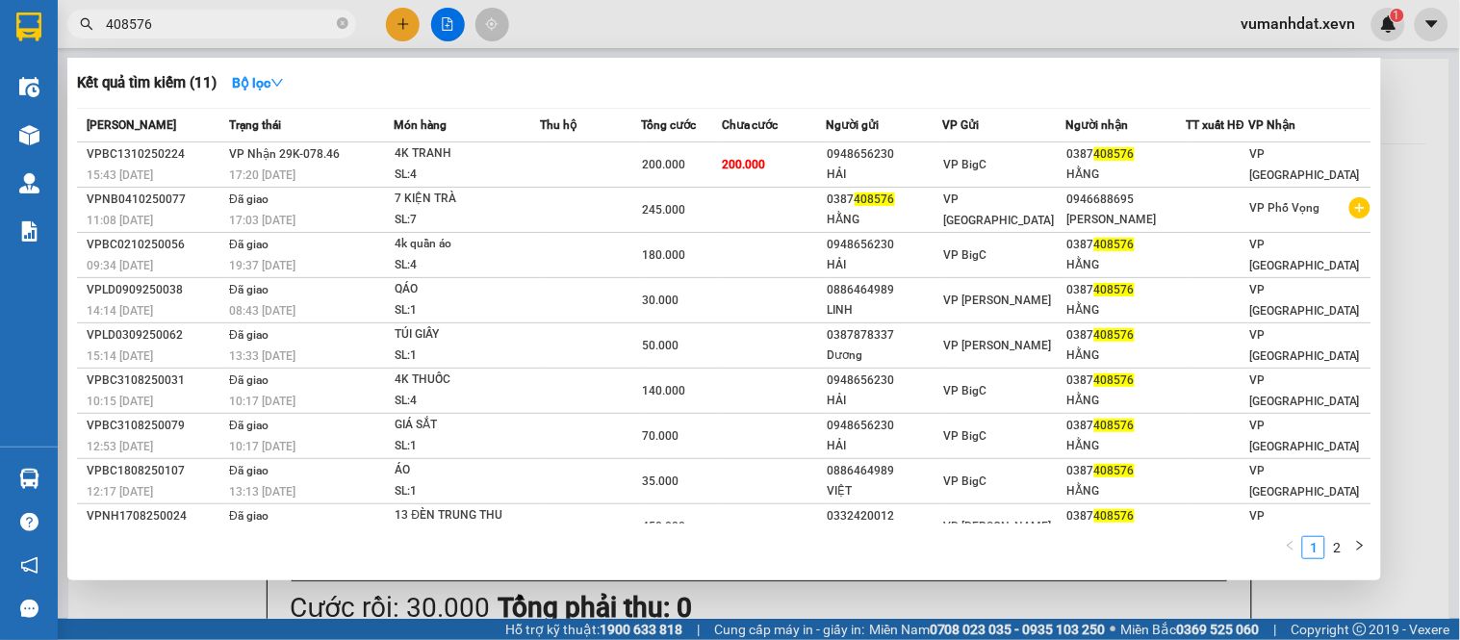
type input "408576"
click at [341, 25] on icon "close-circle" at bounding box center [343, 23] width 12 height 12
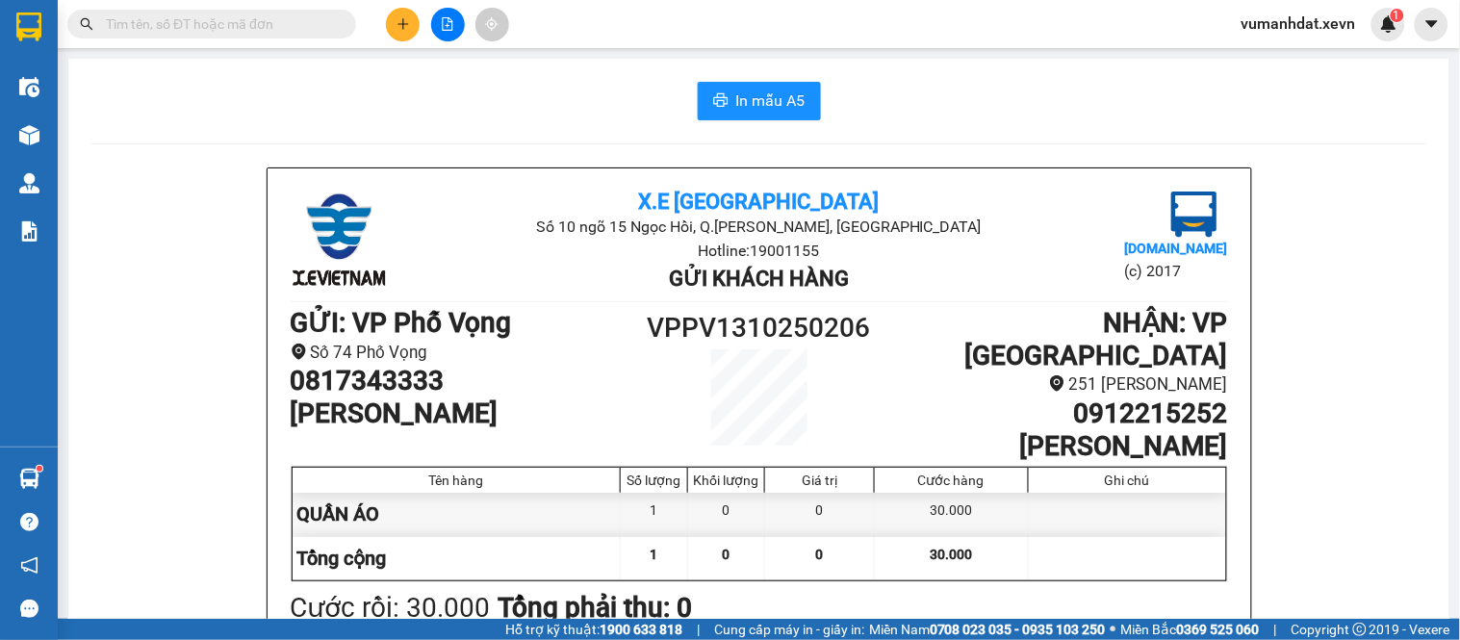
click at [314, 29] on input "text" at bounding box center [219, 23] width 227 height 21
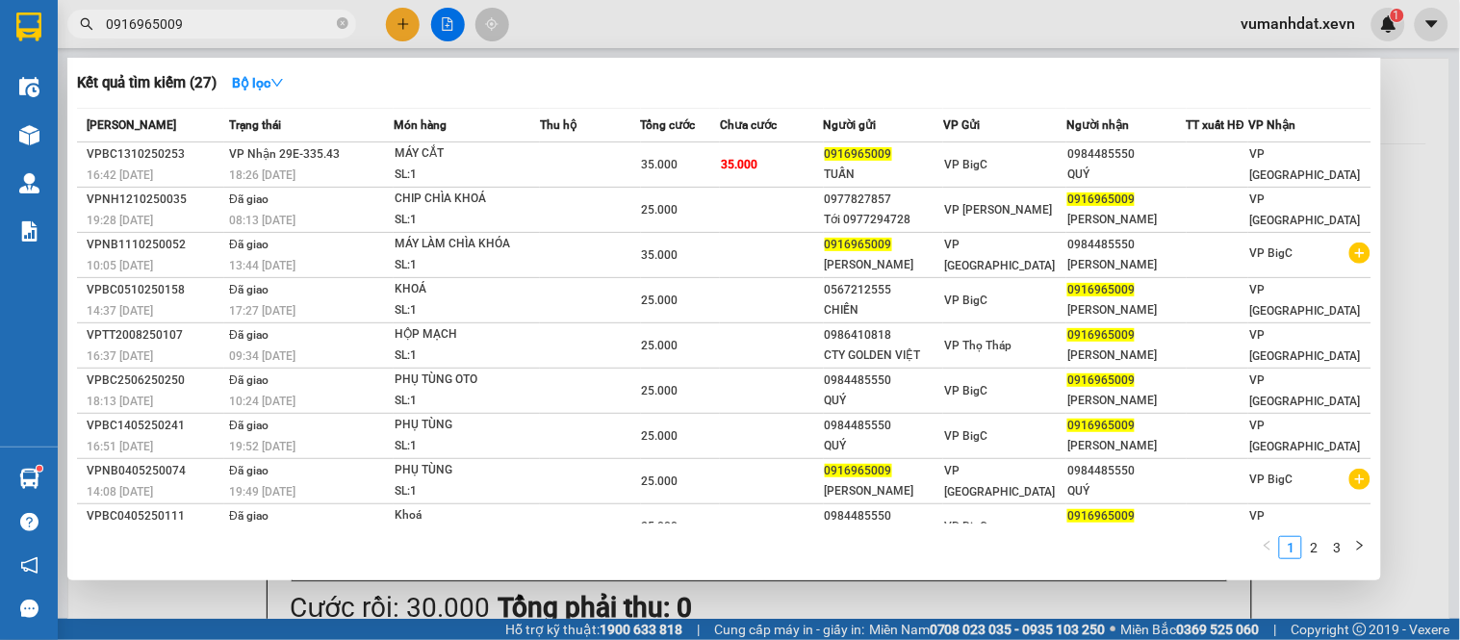
type input "0916965009"
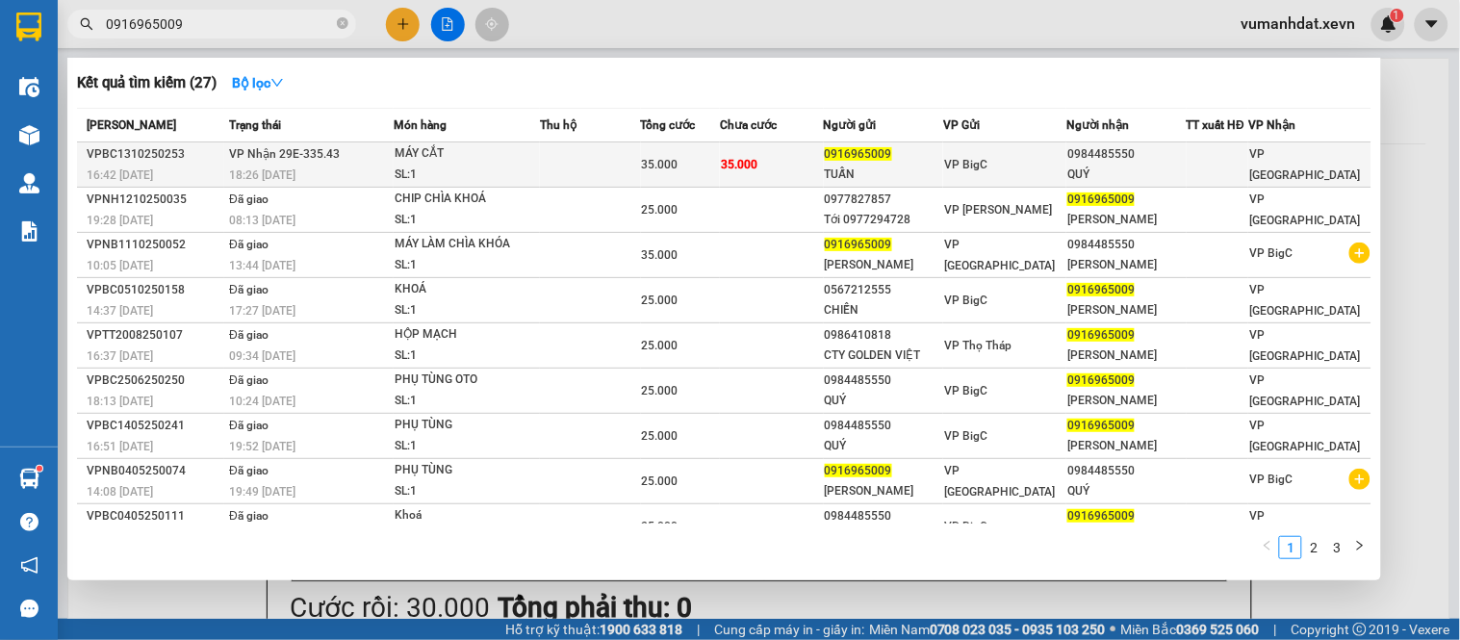
click at [747, 161] on span "35.000" at bounding box center [739, 164] width 37 height 13
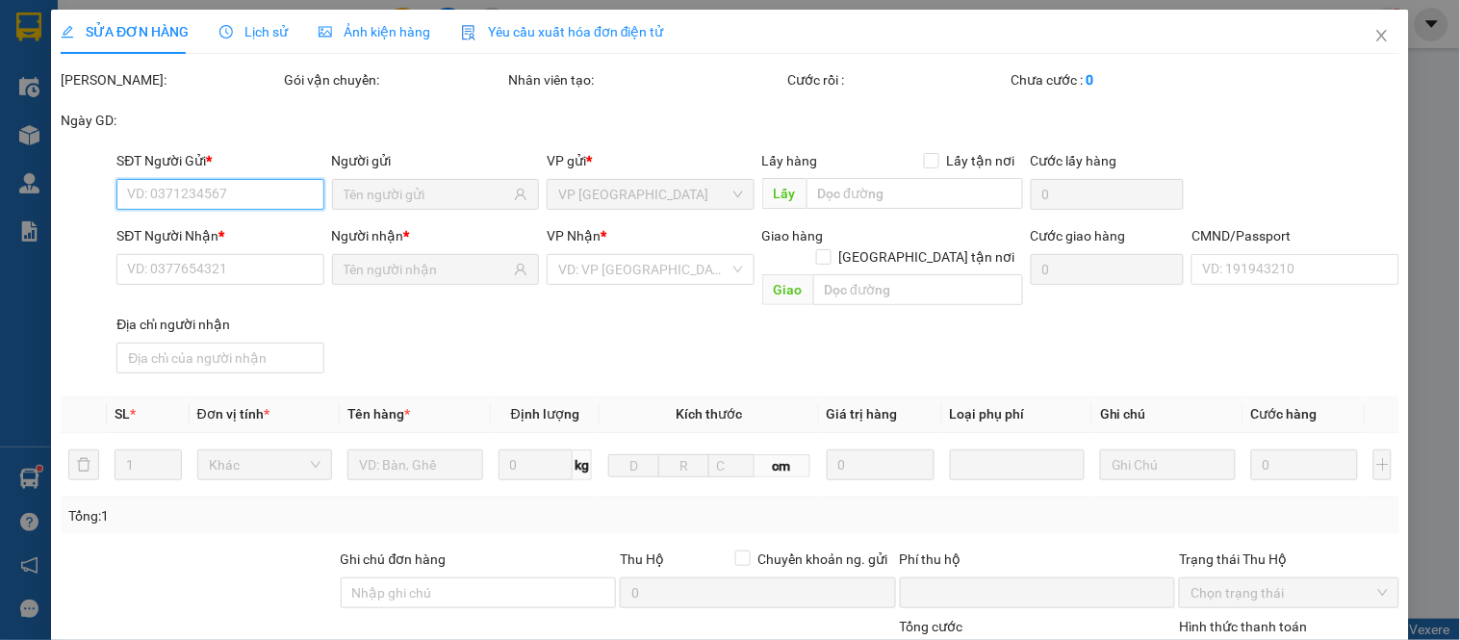
type input "0916965009"
type input "TUẤN"
type input "0984485550"
type input "QUÝ"
type input "0"
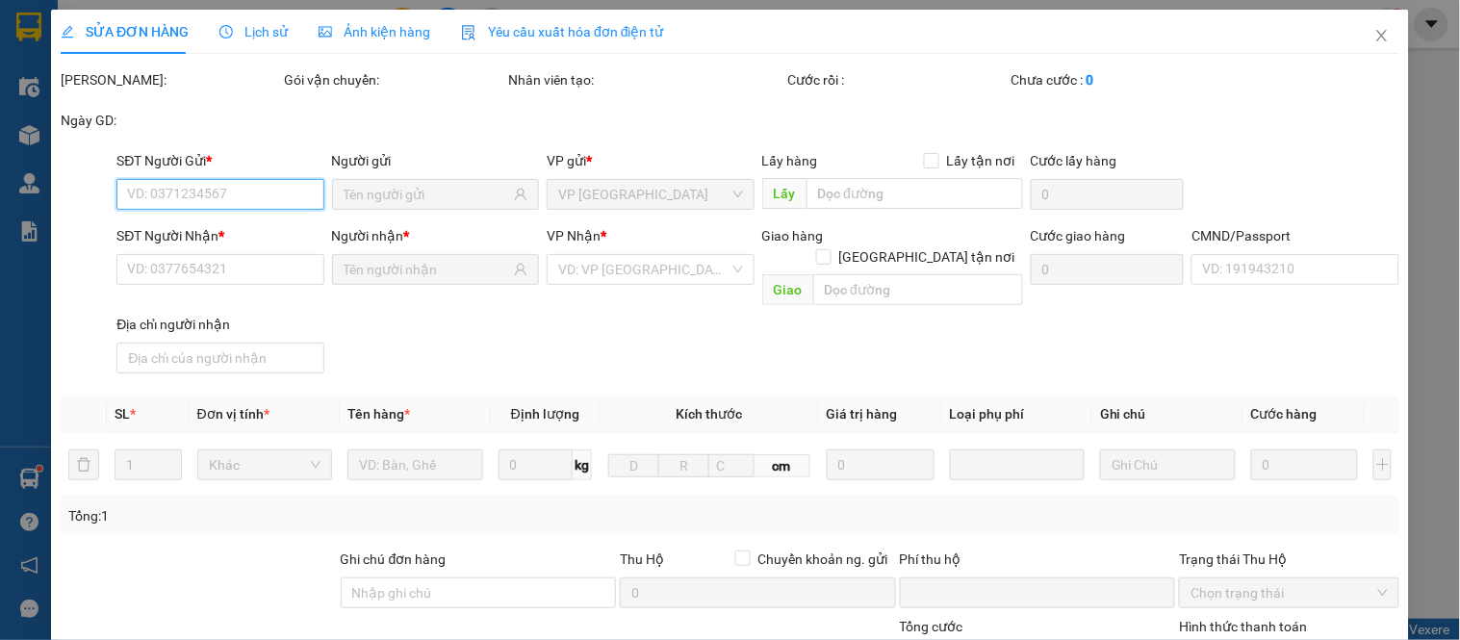
type input "35.000"
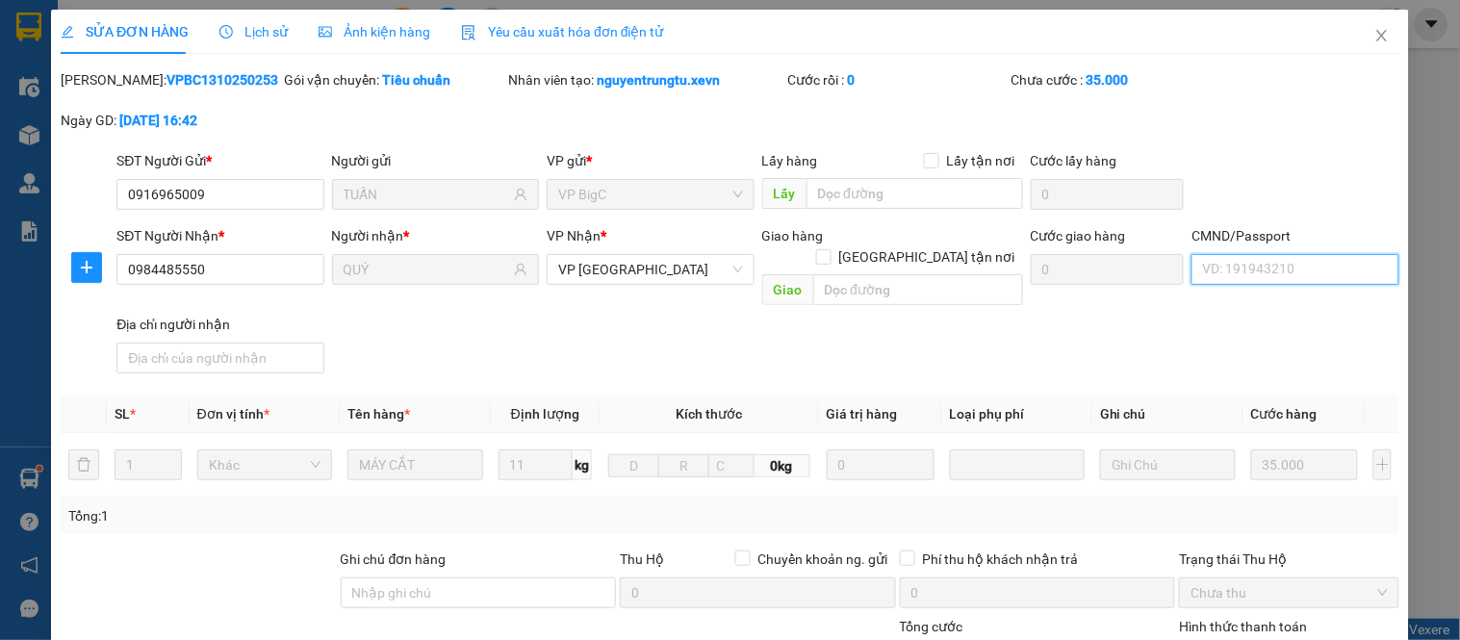
click at [1284, 275] on input "CMND/Passport" at bounding box center [1295, 269] width 207 height 31
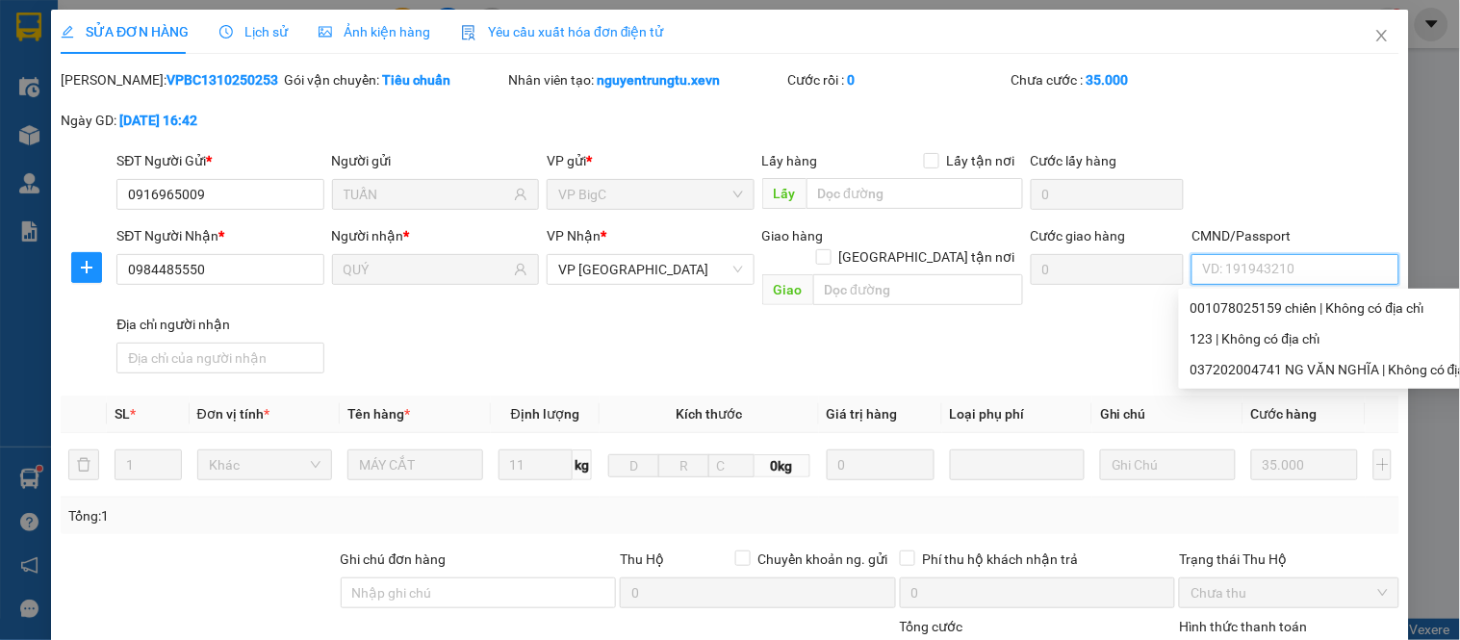
click at [1286, 267] on input "CMND/Passport" at bounding box center [1295, 269] width 207 height 31
type input "037079005190 [PERSON_NAME]"
click at [1290, 176] on div "SĐT Người Gửi * 0916965009 Người gửi TUẤN VP gửi * VP [PERSON_NAME] Lấy hàng Lấ…" at bounding box center [758, 183] width 1291 height 67
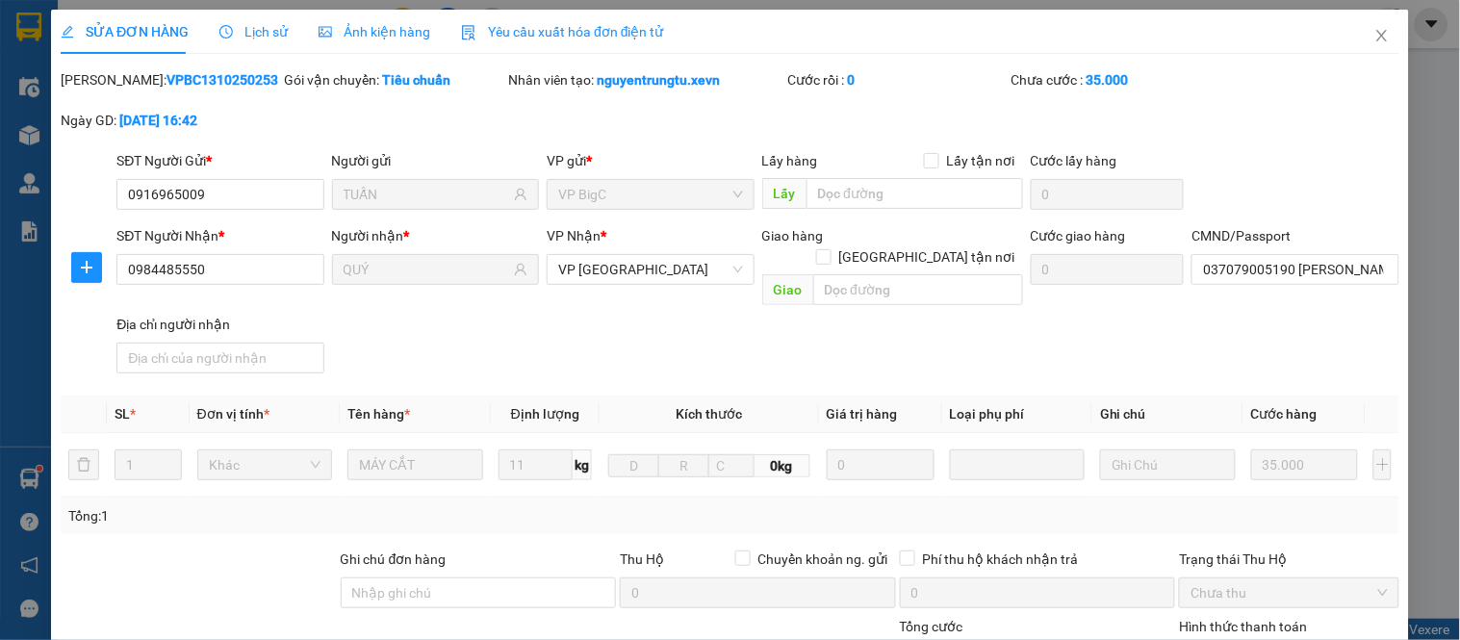
scroll to position [280, 0]
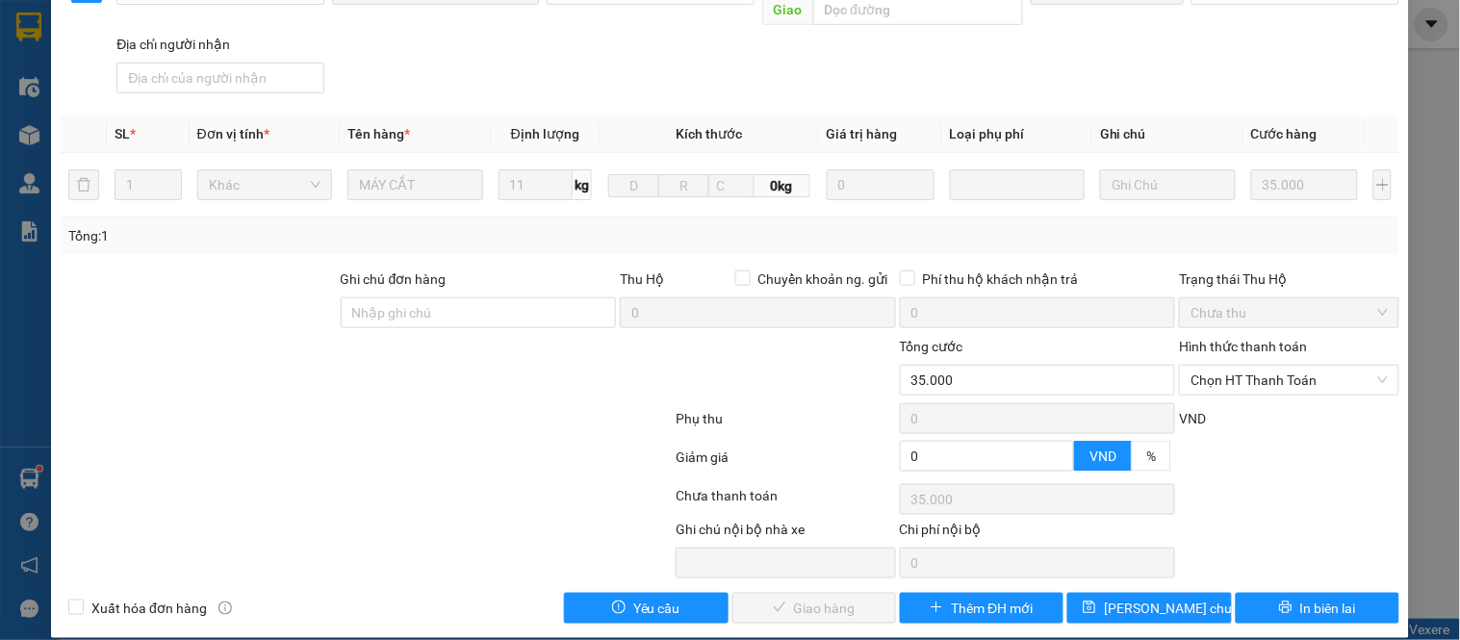
click at [1303, 378] on div "Hình thức thanh toán Chọn HT Thanh Toán" at bounding box center [1289, 369] width 220 height 67
click at [1274, 370] on span "Chọn HT Thanh Toán" at bounding box center [1289, 380] width 196 height 29
click at [1269, 380] on div "Total Paid Fee 0 Total UnPaid Fee 35.000 Cash Collection Total Fee Mã ĐH: VPBC1…" at bounding box center [730, 206] width 1339 height 835
drag, startPoint x: 1229, startPoint y: 340, endPoint x: 1253, endPoint y: 354, distance: 27.2
click at [1237, 340] on div "Hình thức thanh toán" at bounding box center [1289, 350] width 220 height 29
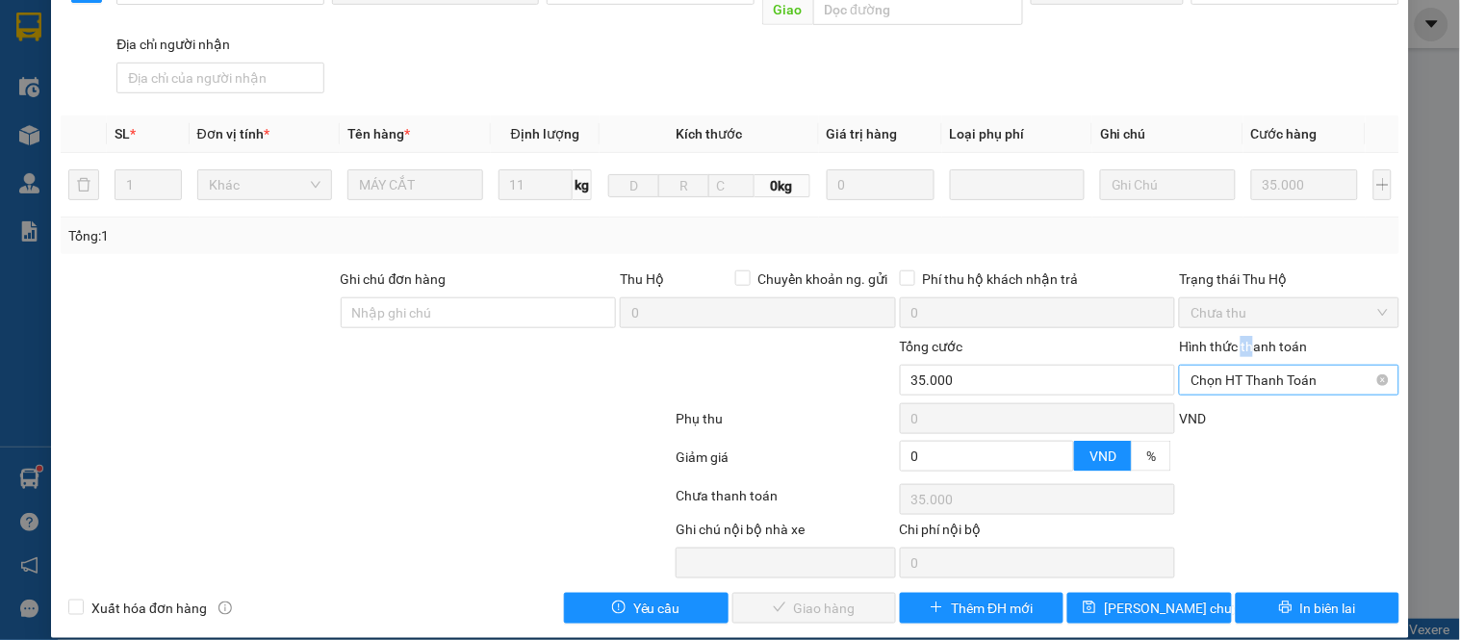
click at [1253, 366] on span "Chọn HT Thanh Toán" at bounding box center [1289, 380] width 196 height 29
click at [1247, 382] on div "Tại văn phòng" at bounding box center [1278, 397] width 218 height 31
type input "0"
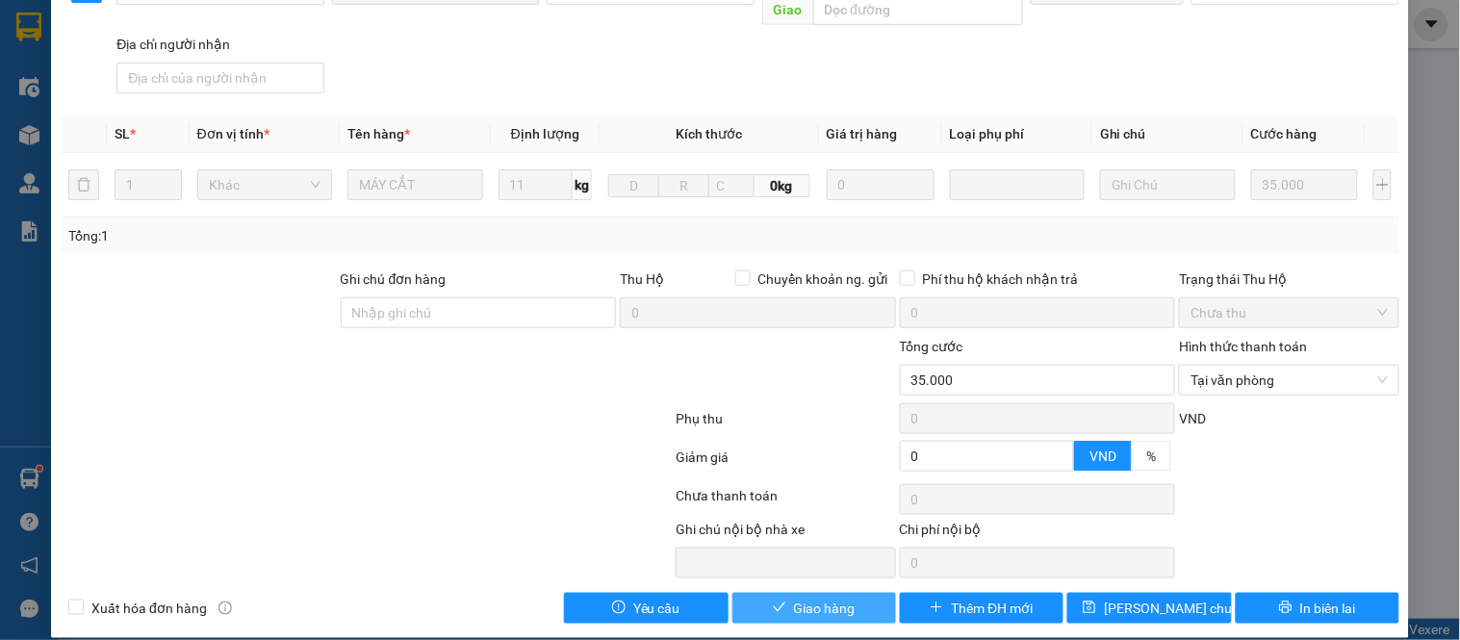
click at [794, 598] on span "Giao hàng" at bounding box center [825, 608] width 62 height 21
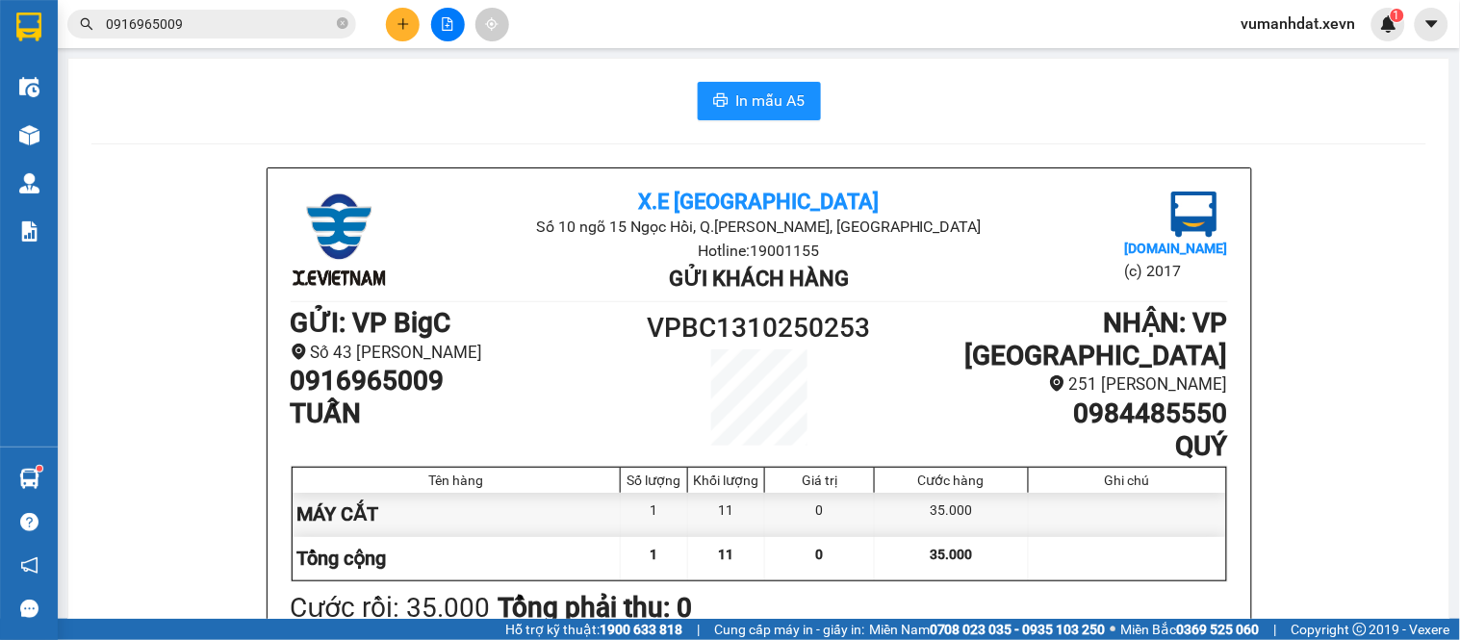
click at [262, 30] on input "0916965009" at bounding box center [219, 23] width 227 height 21
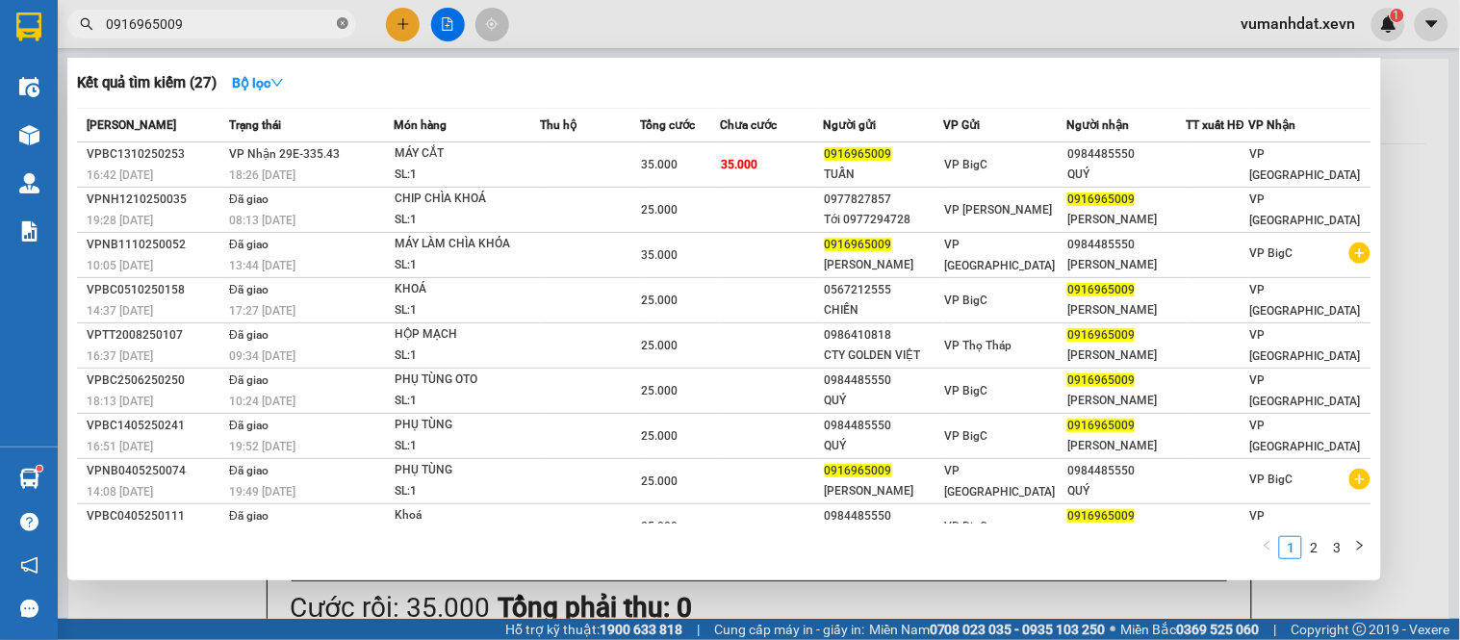
click at [344, 25] on icon "close-circle" at bounding box center [343, 23] width 12 height 12
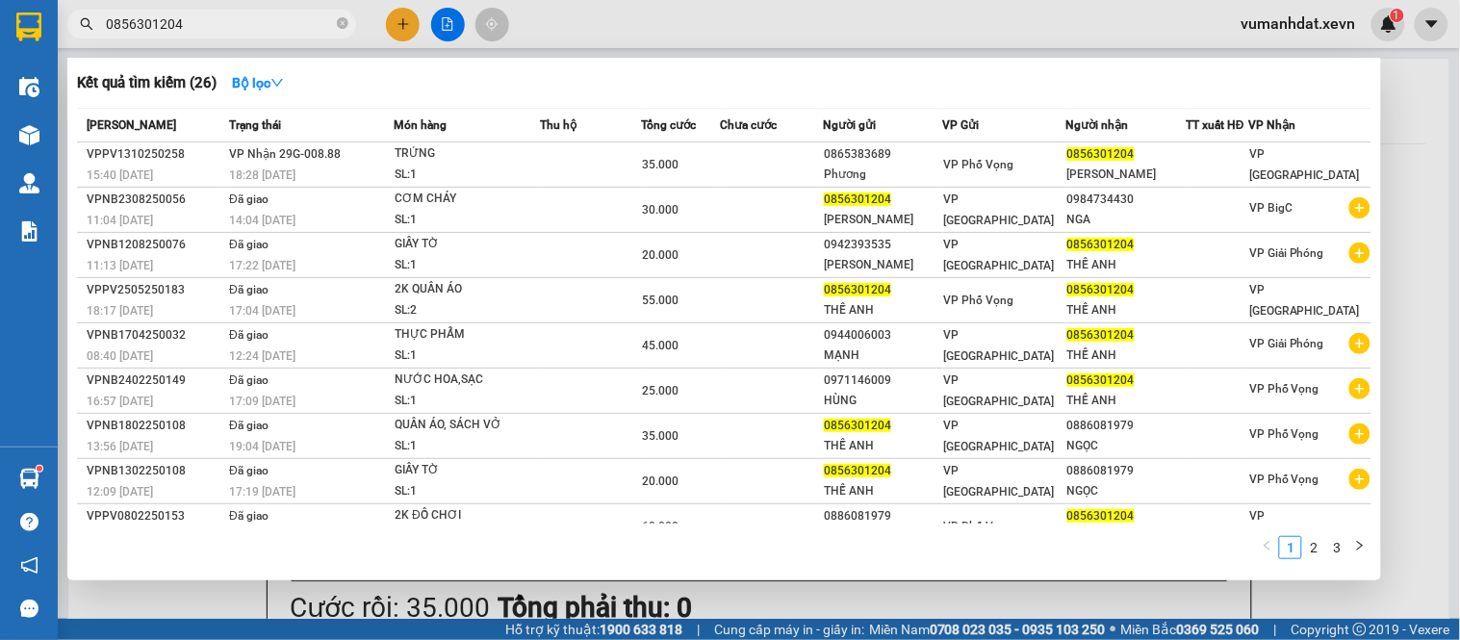
type input "0856301204"
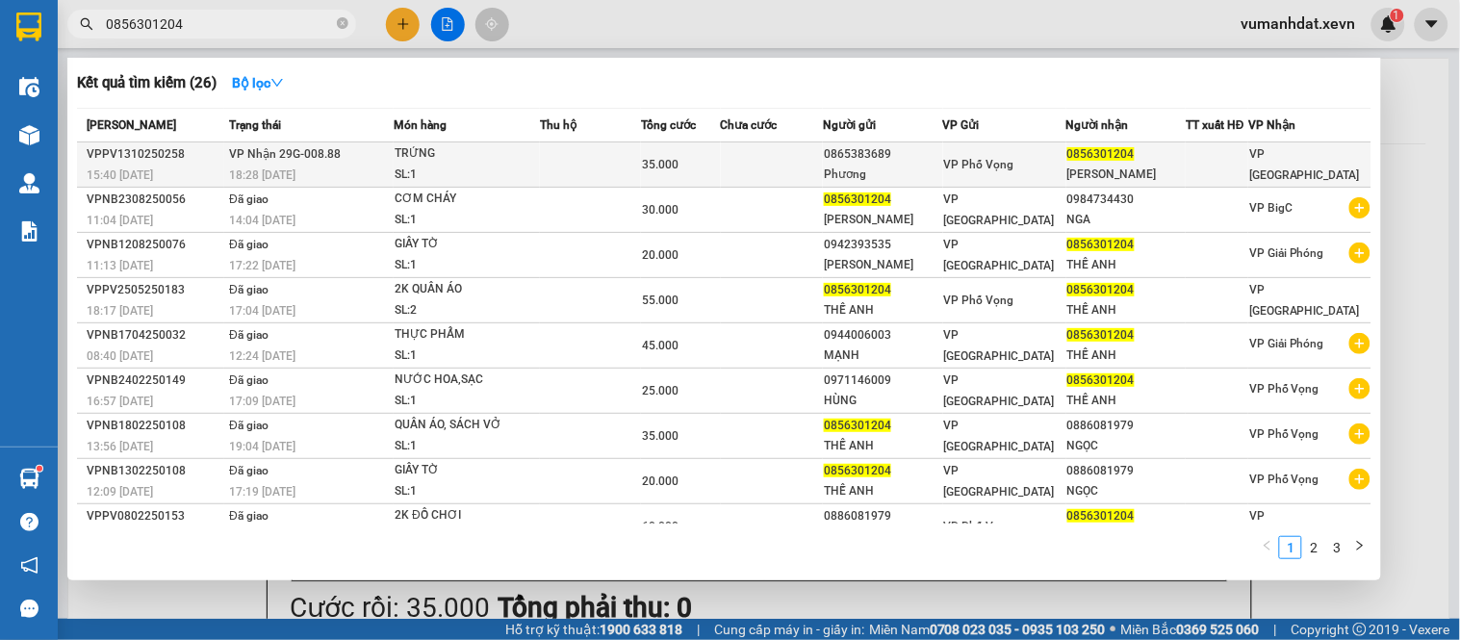
click at [658, 158] on span "35.000" at bounding box center [660, 164] width 37 height 13
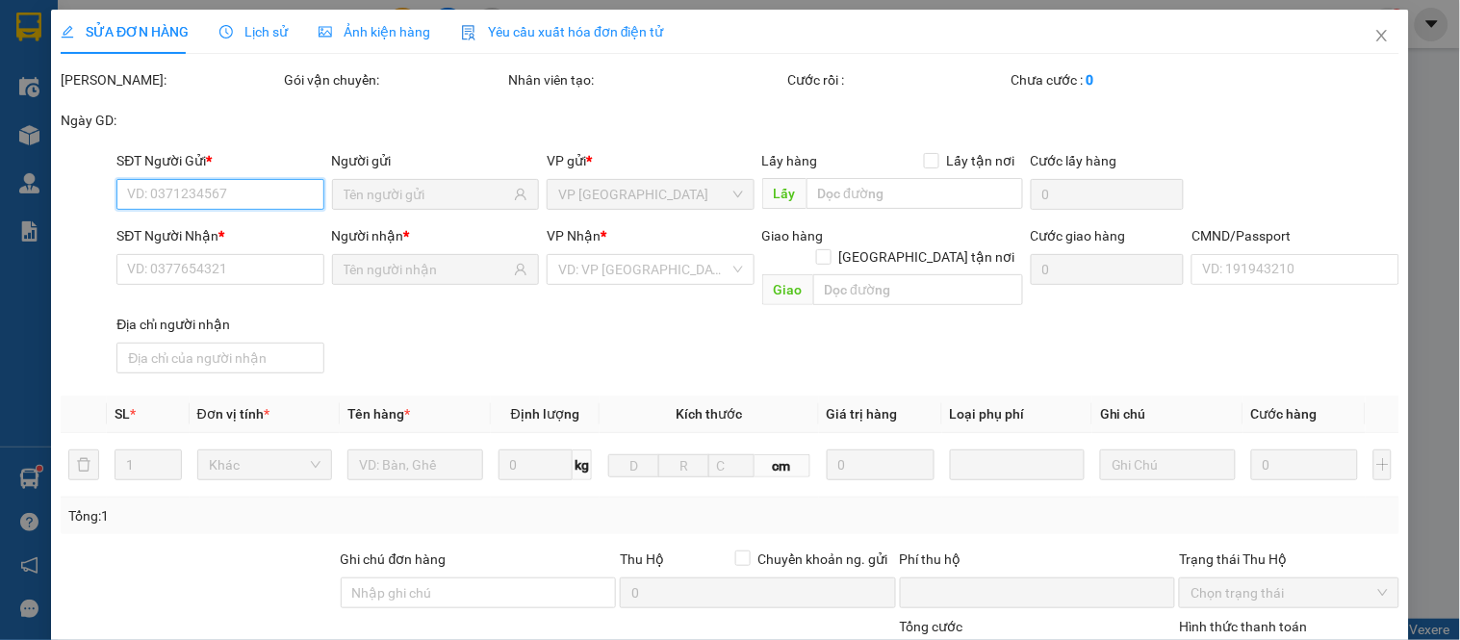
type input "0865383689"
type input "Phương"
type input "0856301204"
type input "[PERSON_NAME]"
type input "037205001461 thế anh"
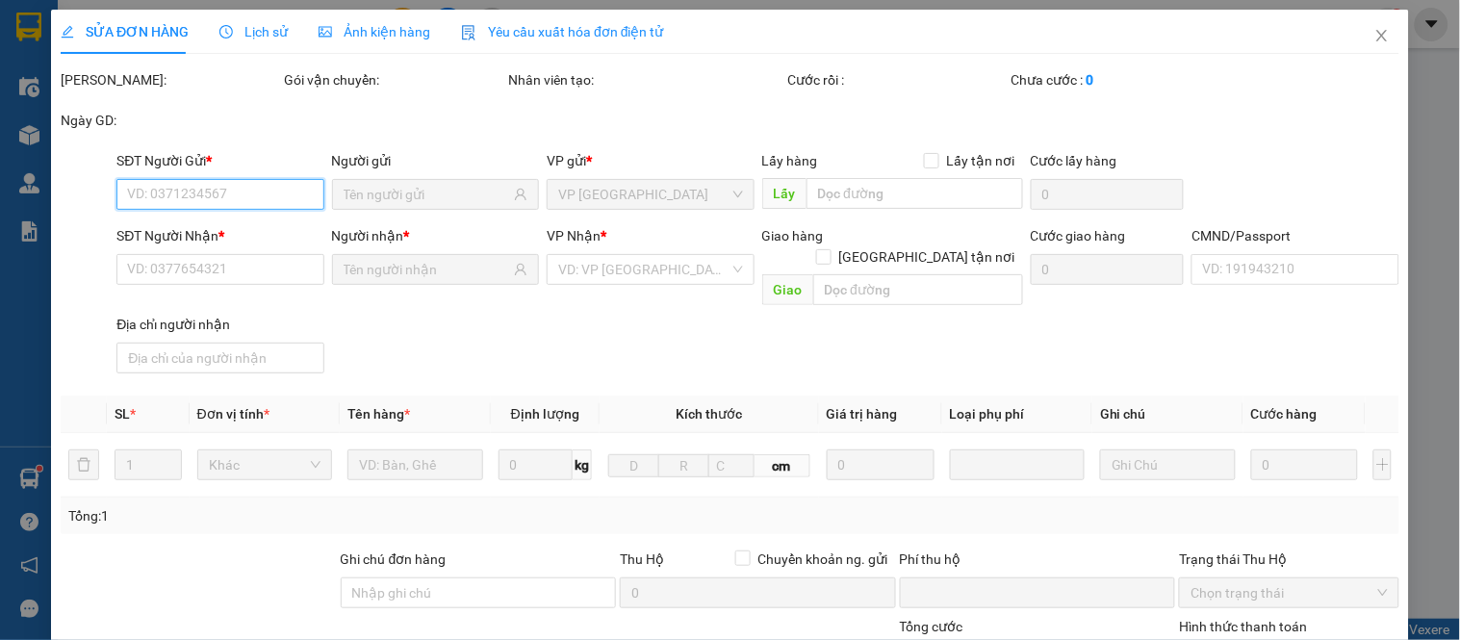
type input "0"
type input "35.000"
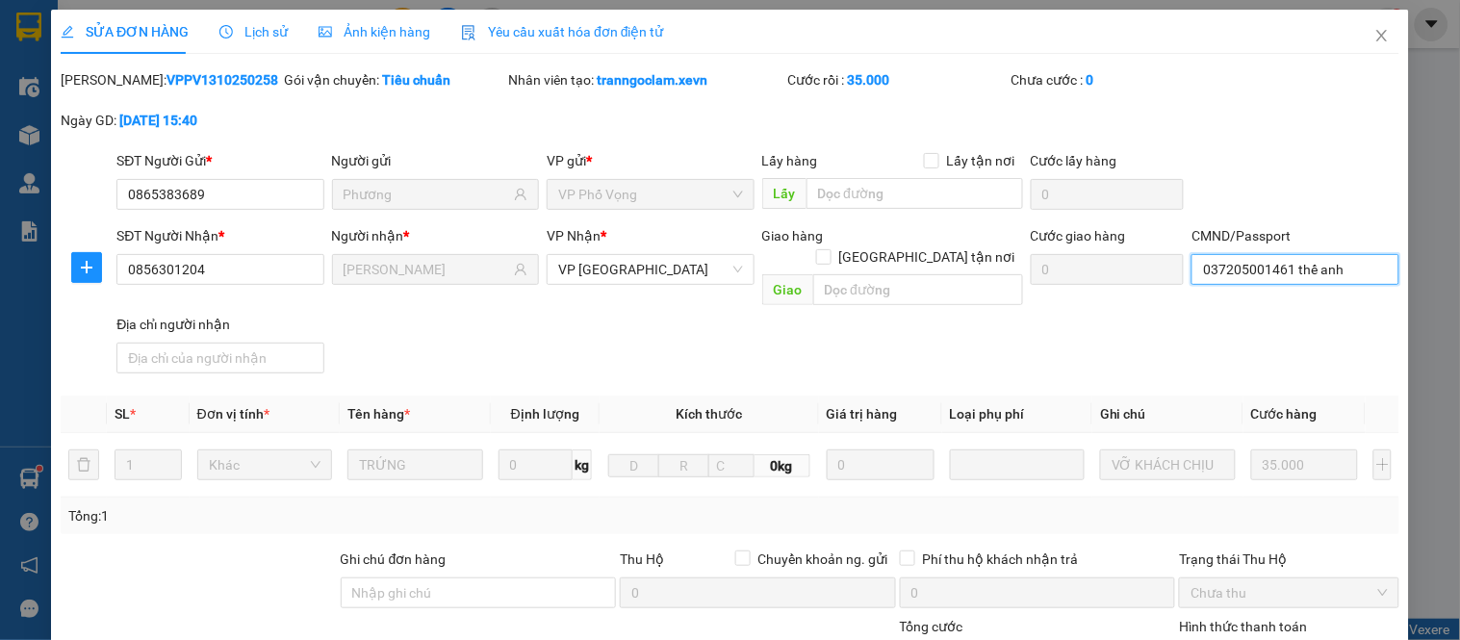
click at [1235, 271] on input "037205001461 thế anh" at bounding box center [1295, 269] width 207 height 31
click at [1351, 264] on input "037205001461 thế anh" at bounding box center [1295, 269] width 207 height 31
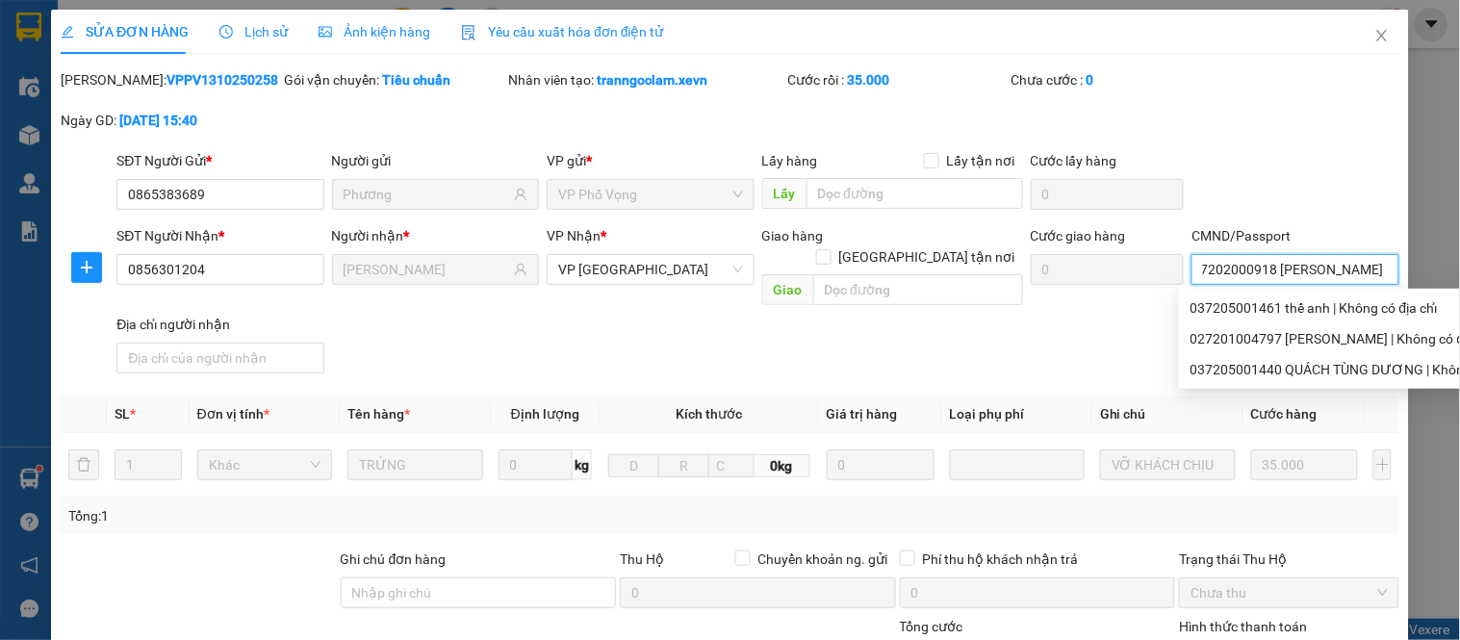
scroll to position [0, 35]
type input "037202000918 [PERSON_NAME]"
click at [1237, 127] on div "[PERSON_NAME]: VPPV1310250258 Gói vận chuyển: Tiêu chuẩn Nhân viên tạo: tranngo…" at bounding box center [730, 109] width 1343 height 81
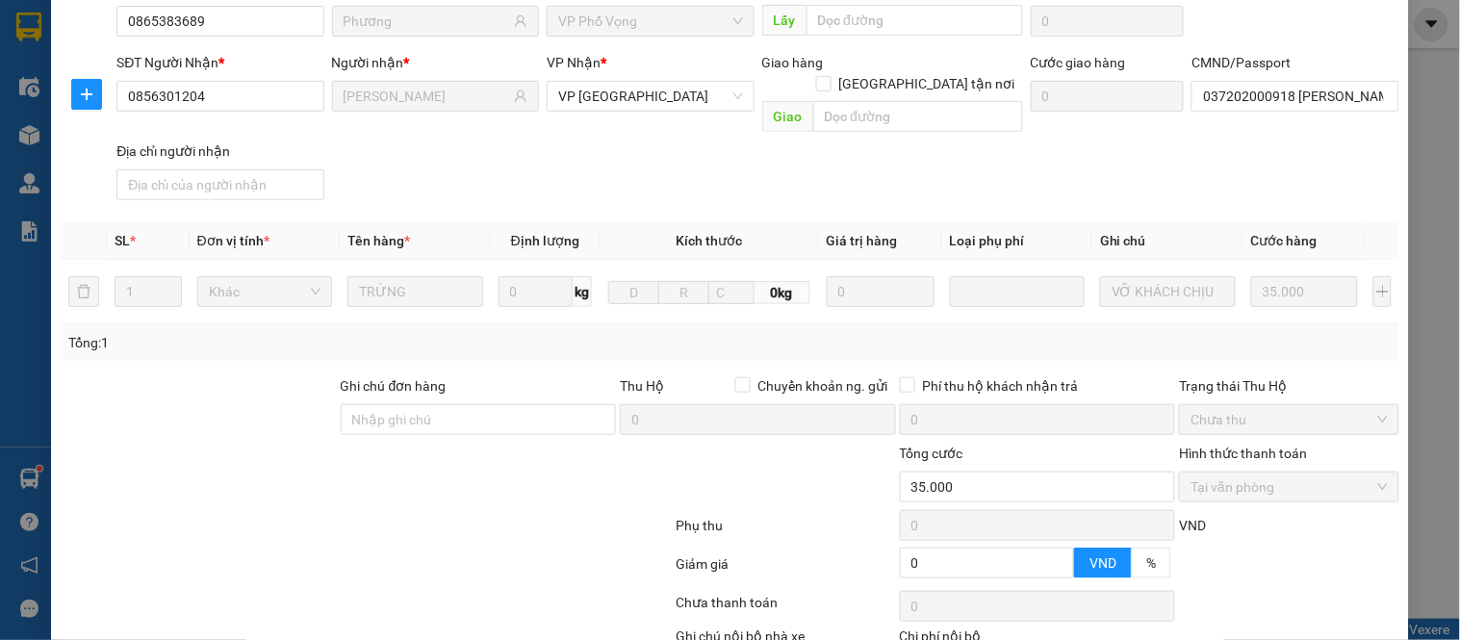
scroll to position [280, 0]
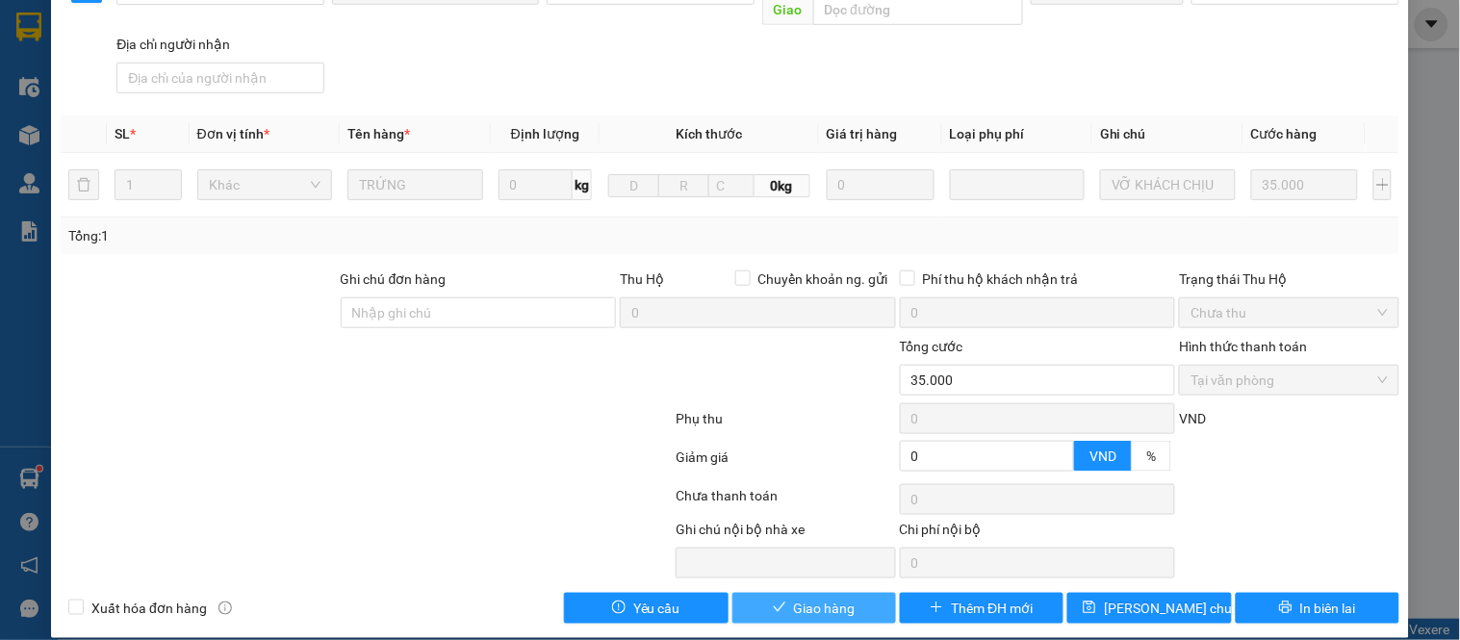
click at [778, 593] on button "Giao hàng" at bounding box center [815, 608] width 164 height 31
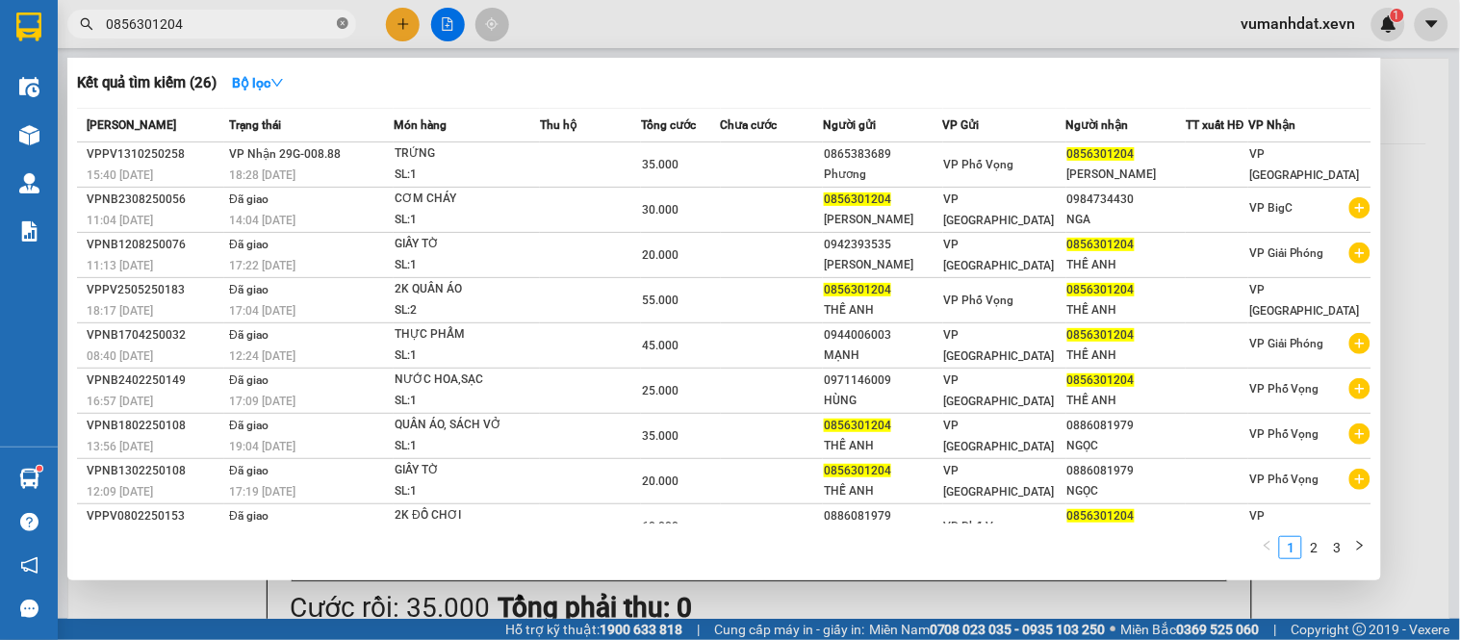
click at [341, 24] on icon "close-circle" at bounding box center [343, 23] width 12 height 12
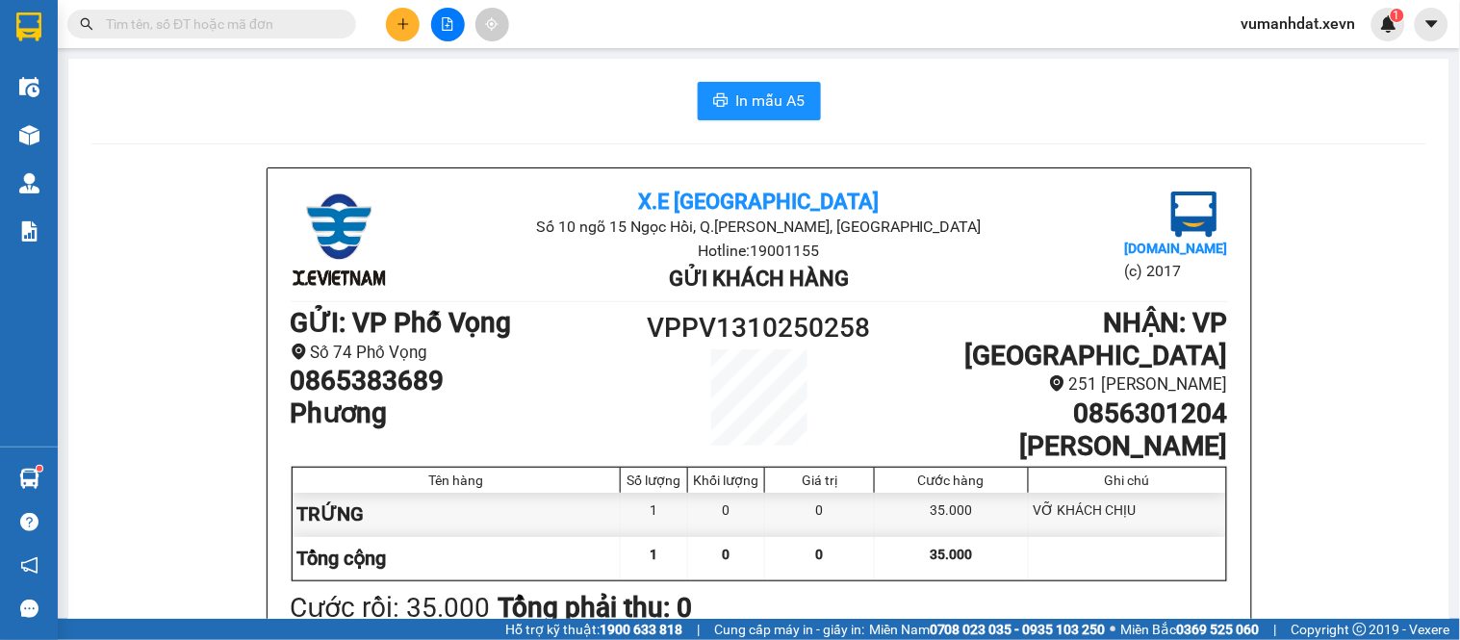
click at [323, 26] on input "text" at bounding box center [219, 23] width 227 height 21
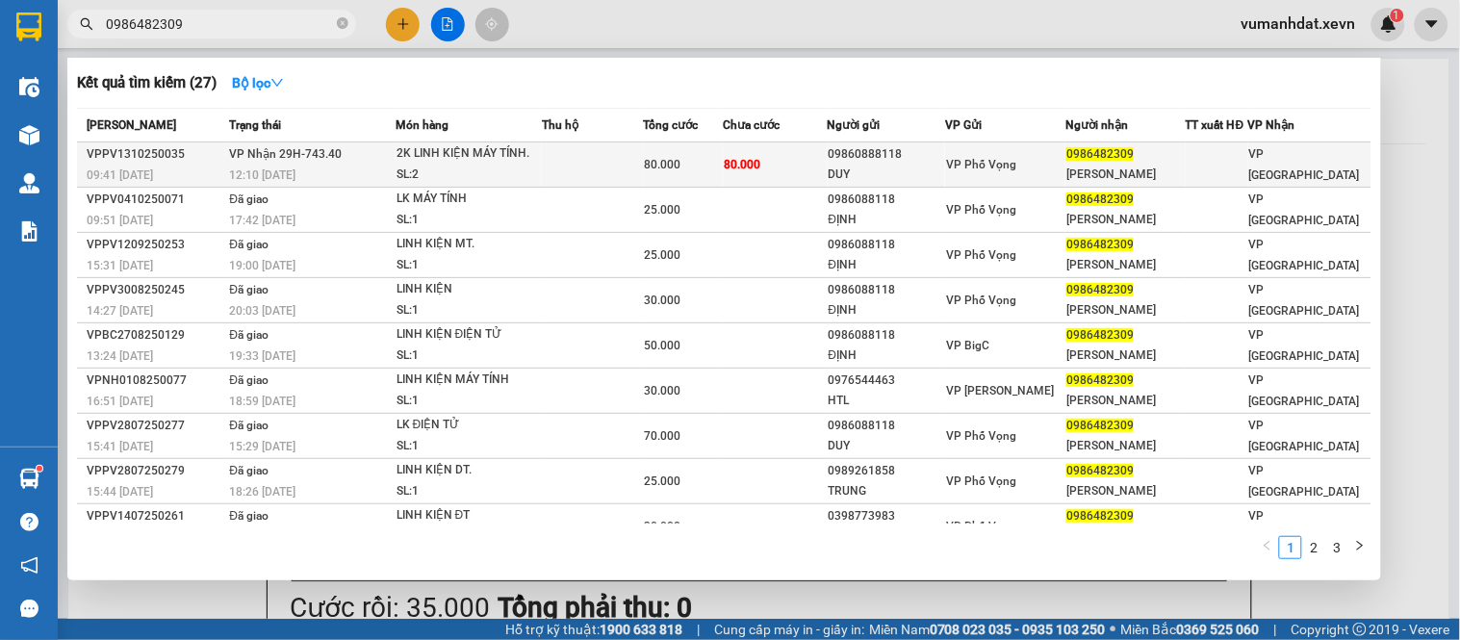
type input "0986482309"
click at [891, 167] on div "DUY" at bounding box center [887, 175] width 116 height 20
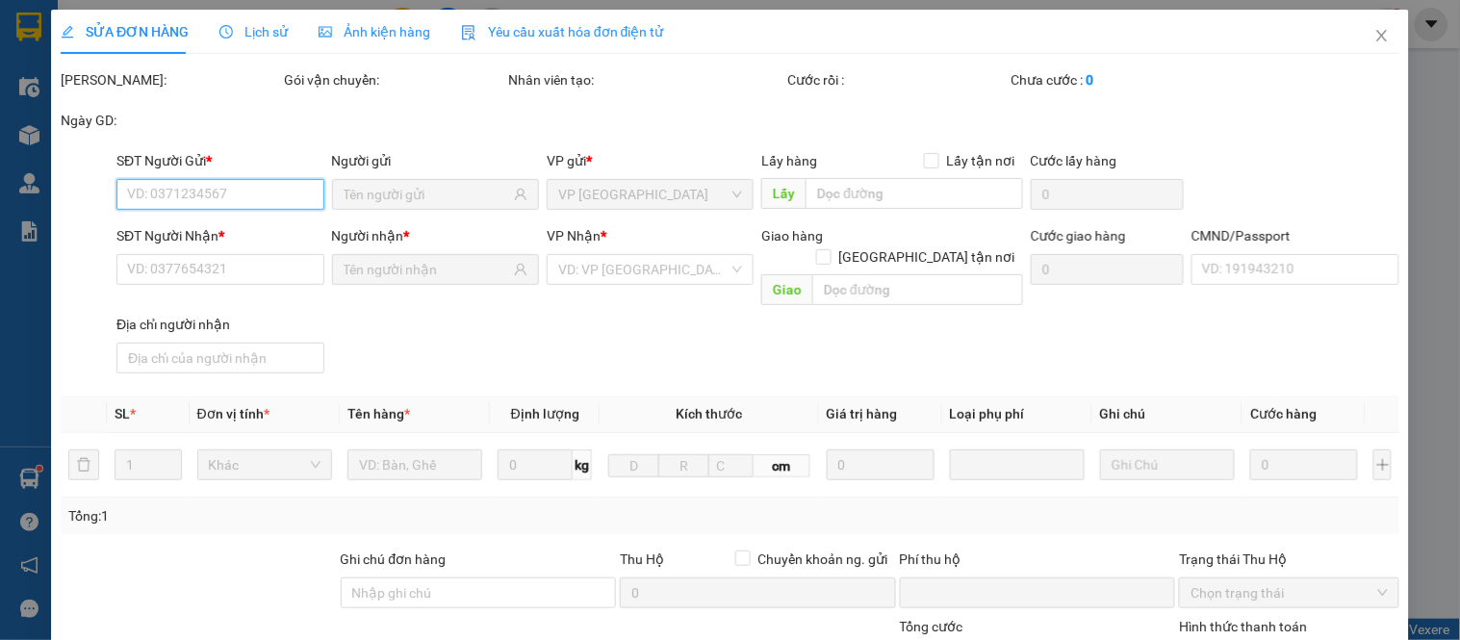
type input "09860888118"
type input "DUY"
type input "0986482309"
type input "[PERSON_NAME]"
type input "037094000860 [PERSON_NAME]"
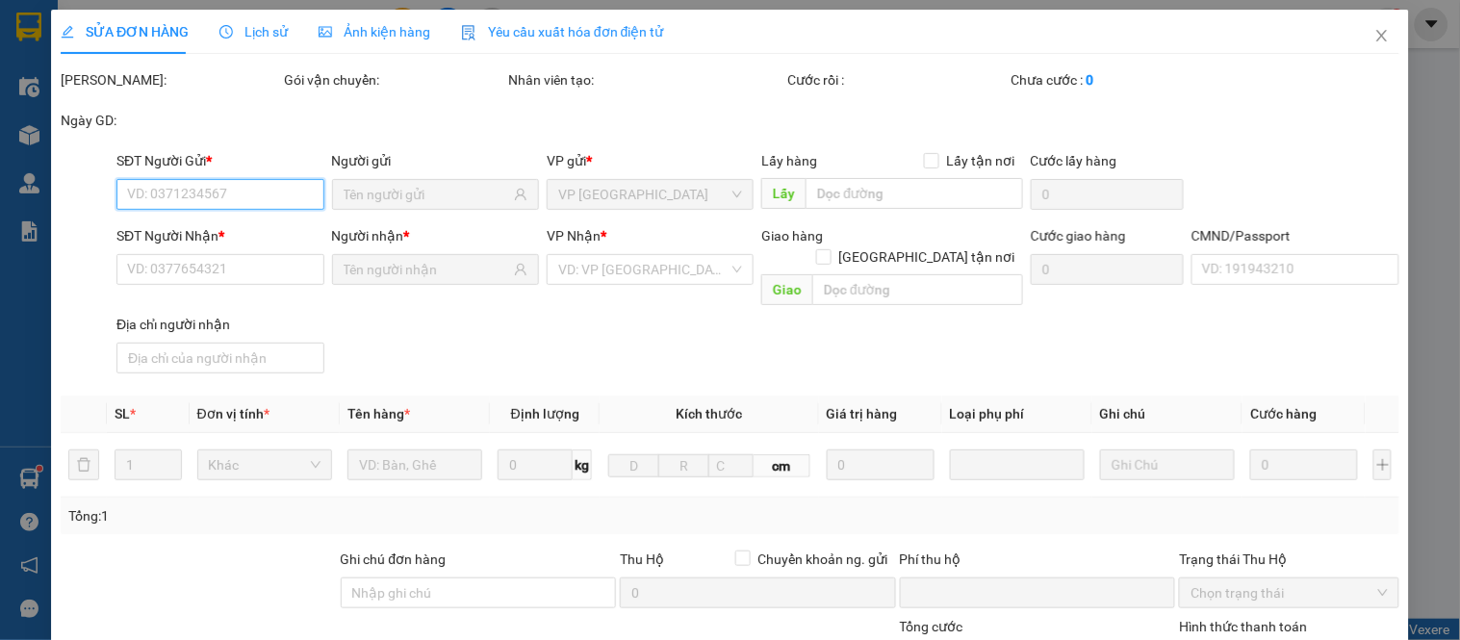
type input "0"
type input "80.000"
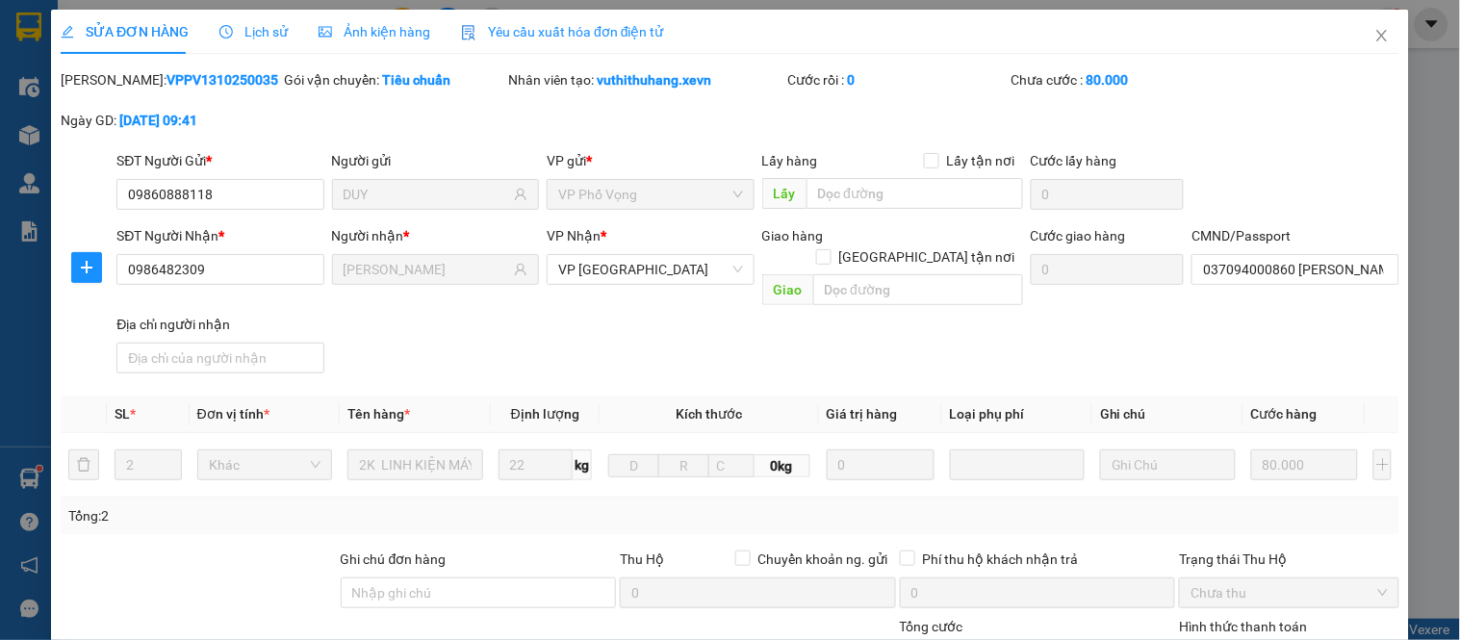
click at [1313, 198] on div "SĐT Người Gửi * 09860888118 Người gửi DUY VP gửi * VP Phố Vọng Lấy hàng Lấy tận…" at bounding box center [758, 183] width 1291 height 67
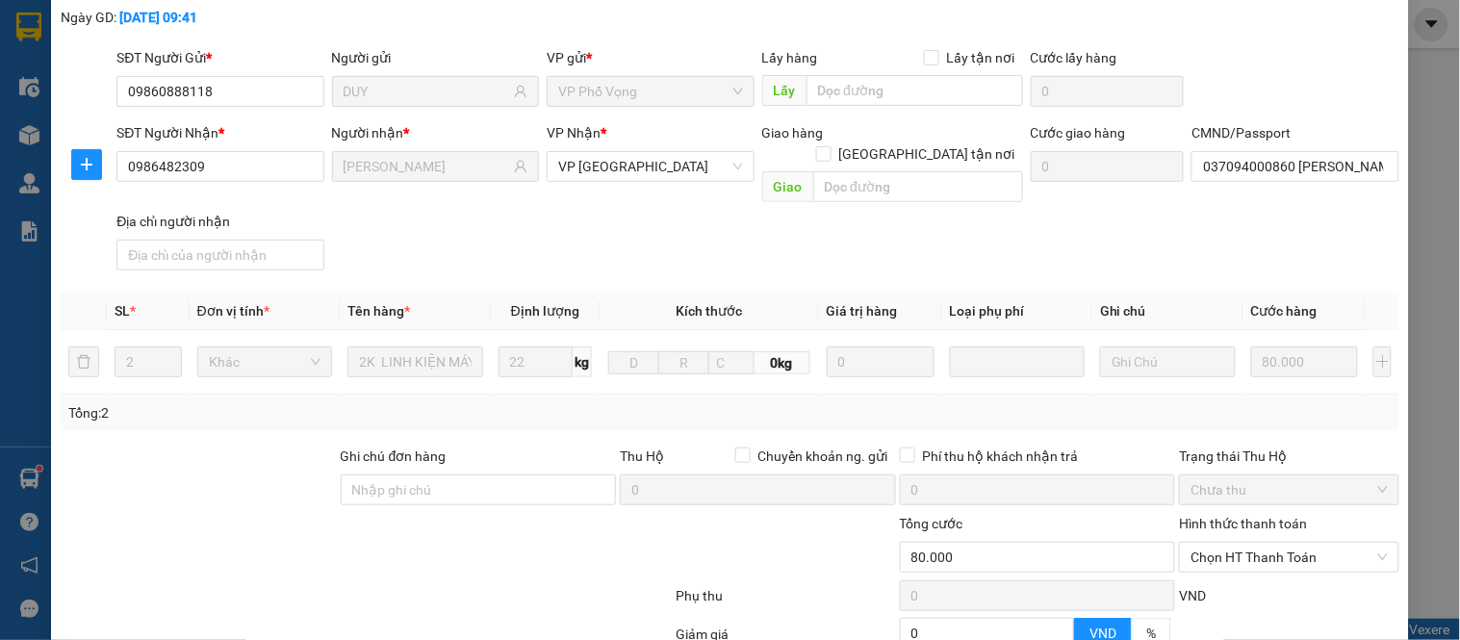
scroll to position [280, 0]
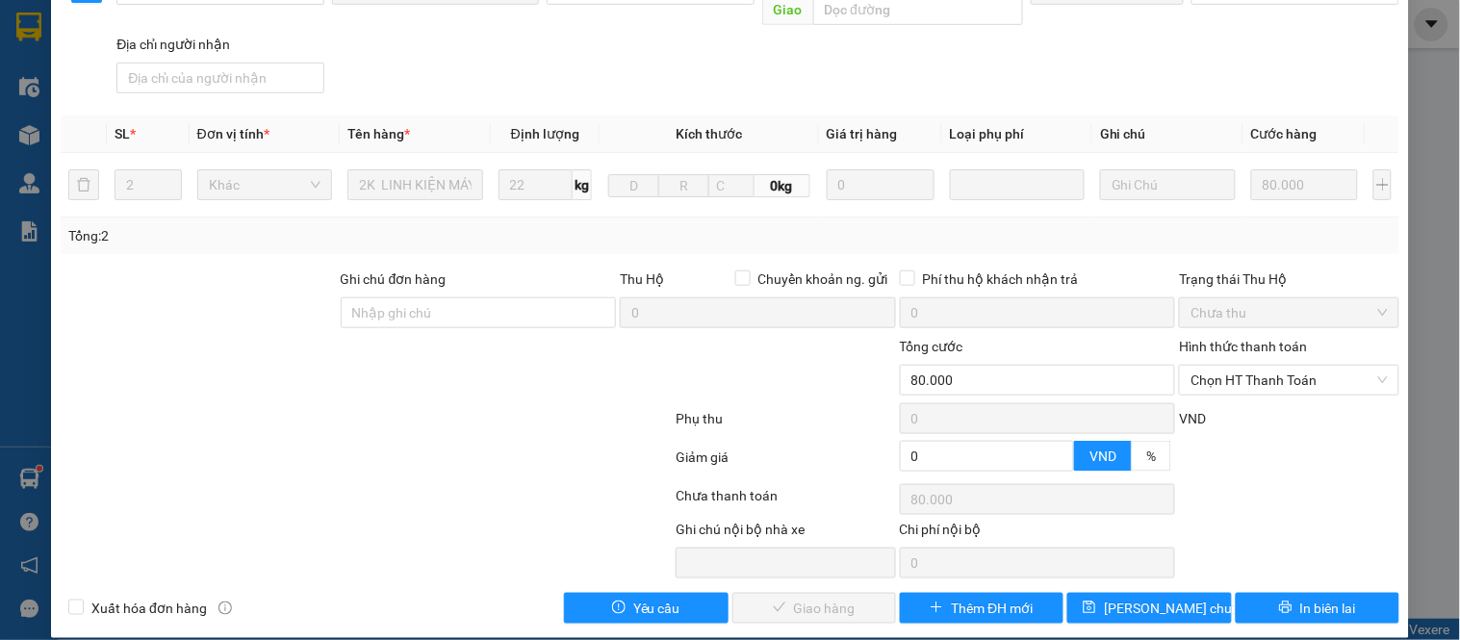
click at [1248, 339] on div "Hình thức thanh toán" at bounding box center [1289, 350] width 220 height 29
click at [1246, 366] on span "Chọn HT Thanh Toán" at bounding box center [1289, 380] width 196 height 29
click at [1235, 390] on div "Tại văn phòng" at bounding box center [1277, 397] width 194 height 21
type input "0"
click at [805, 598] on span "Giao hàng" at bounding box center [825, 608] width 62 height 21
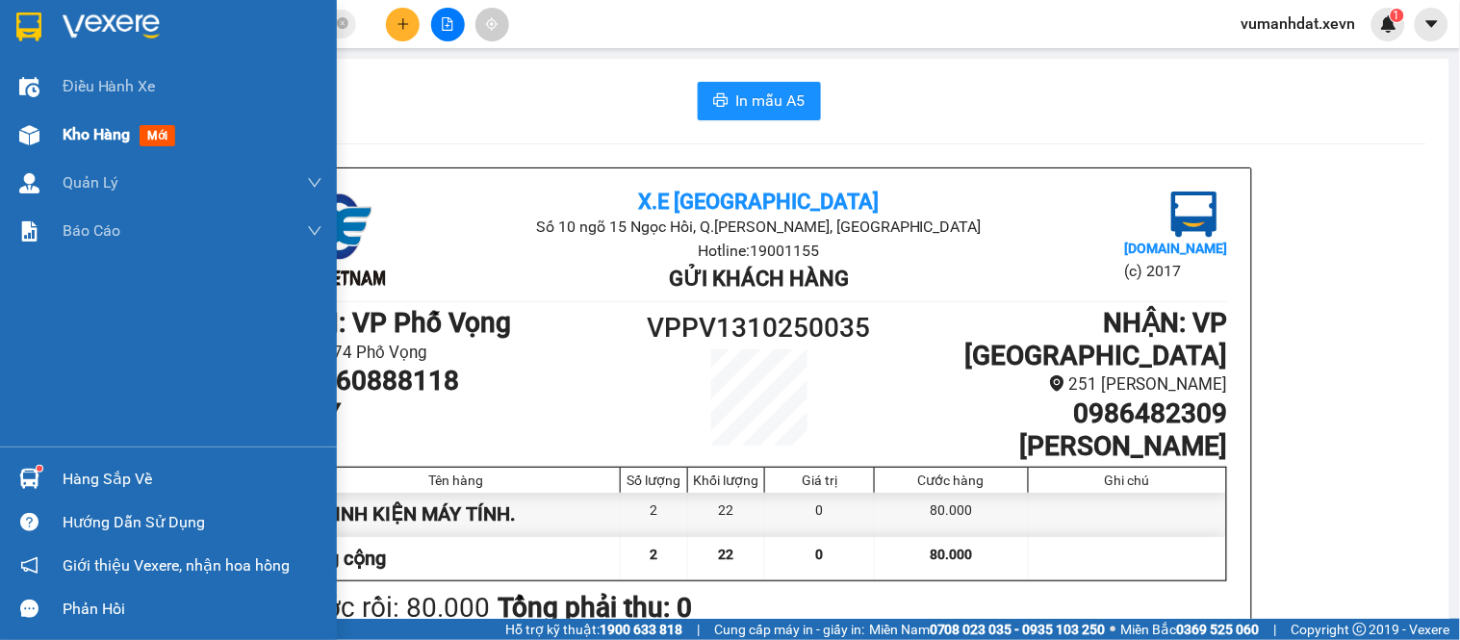
click at [75, 137] on span "Kho hàng" at bounding box center [96, 134] width 67 height 18
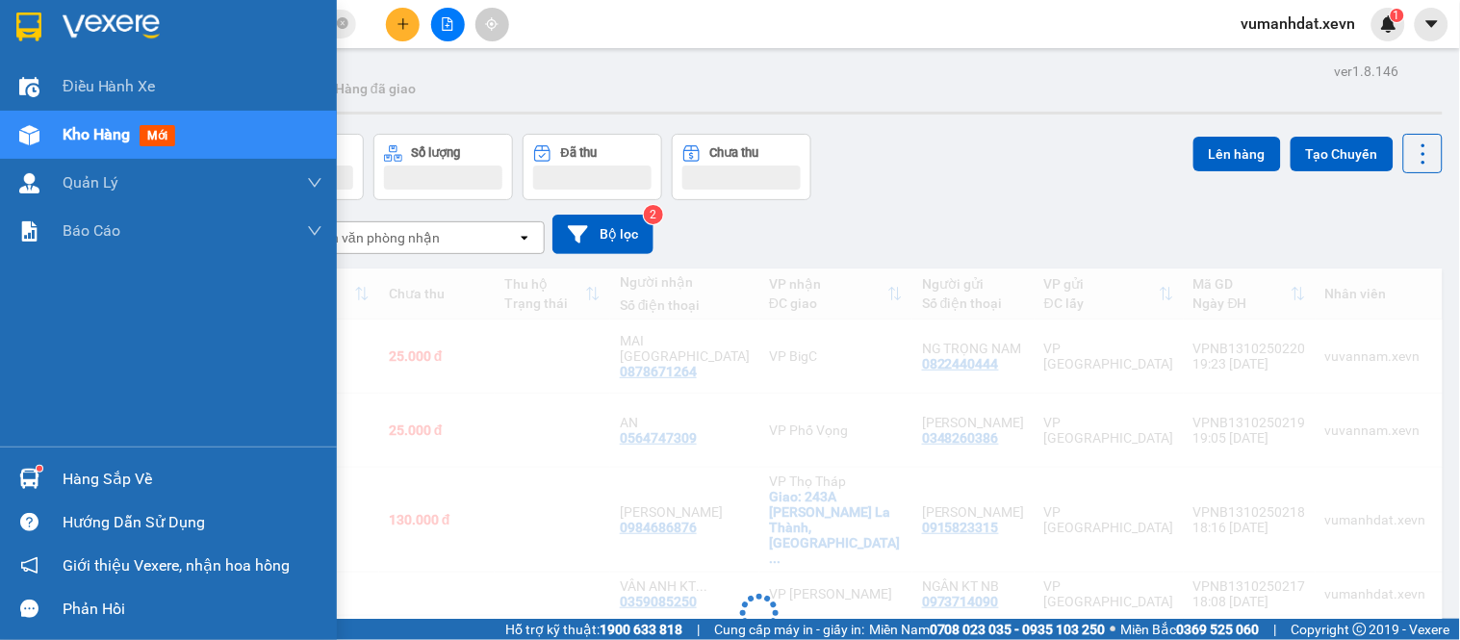
click at [91, 485] on div "Hàng sắp về" at bounding box center [193, 479] width 260 height 29
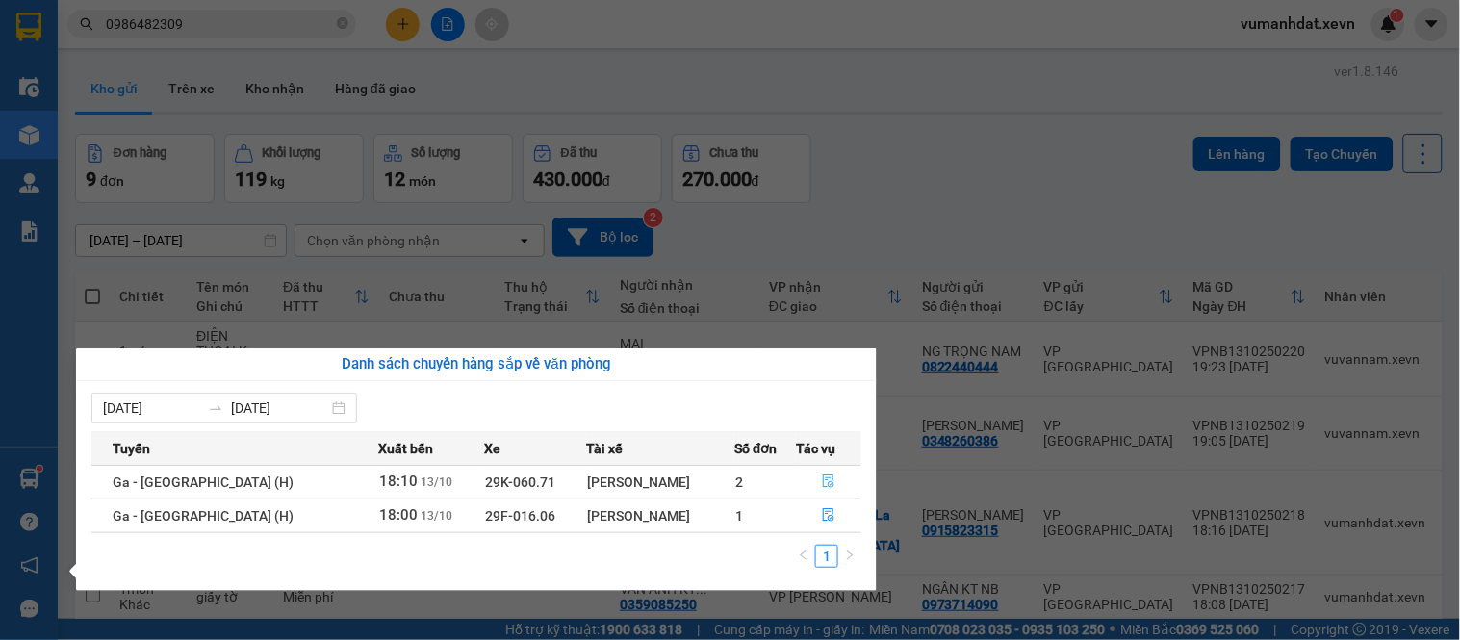
click at [809, 484] on button "button" at bounding box center [829, 482] width 64 height 31
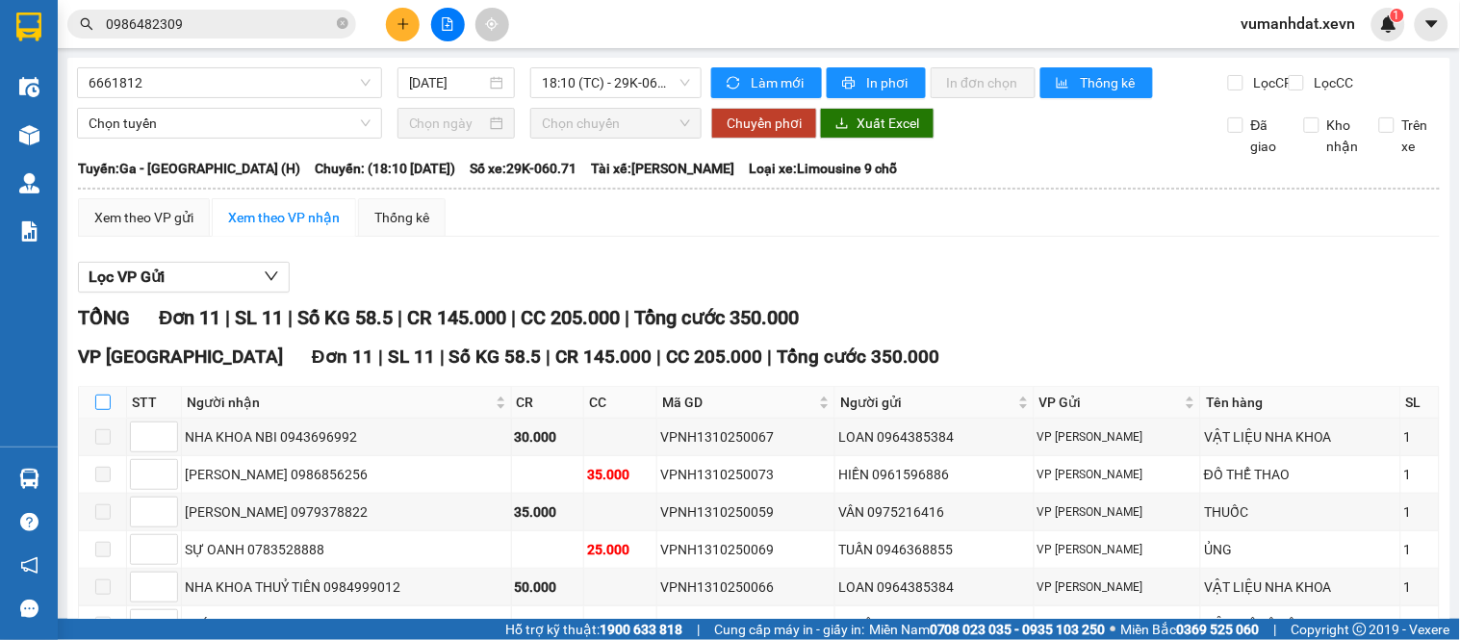
click at [107, 410] on input "checkbox" at bounding box center [102, 402] width 15 height 15
checkbox input "true"
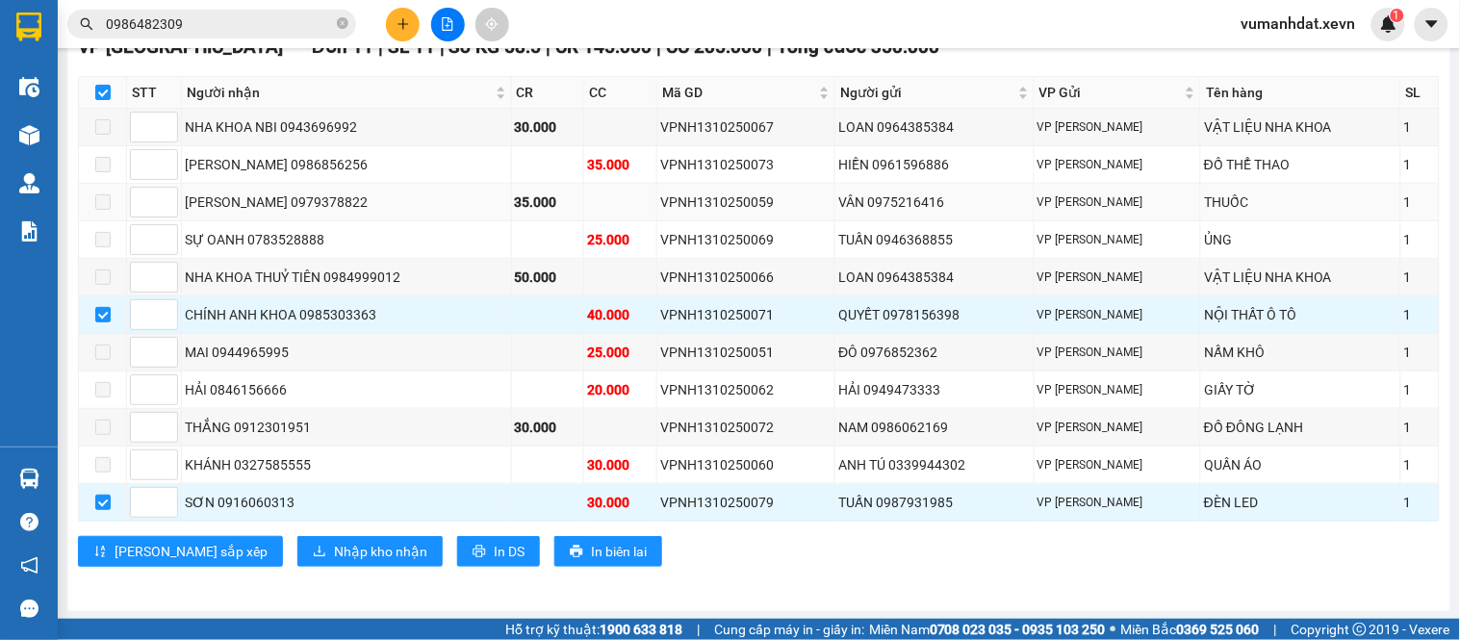
scroll to position [331, 0]
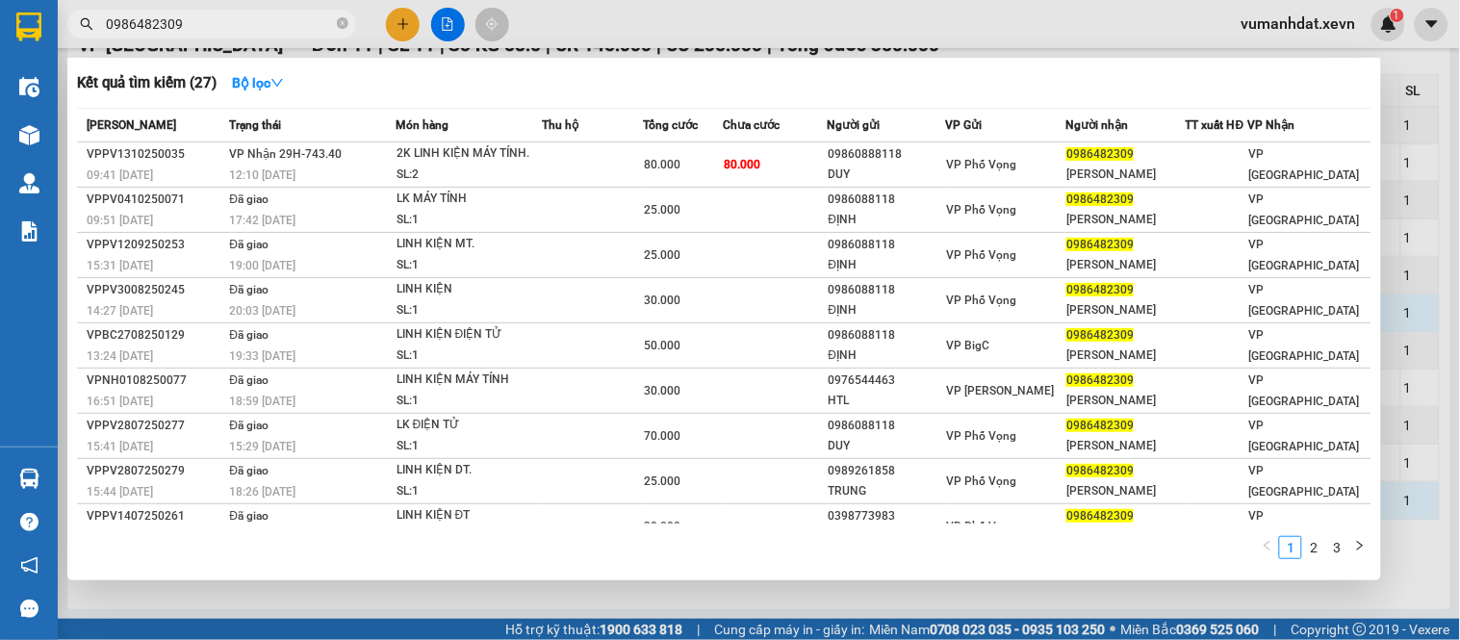
click at [314, 27] on input "0986482309" at bounding box center [219, 23] width 227 height 21
click at [1459, 356] on div at bounding box center [730, 320] width 1460 height 640
click at [279, 30] on input "0986482309" at bounding box center [219, 23] width 227 height 21
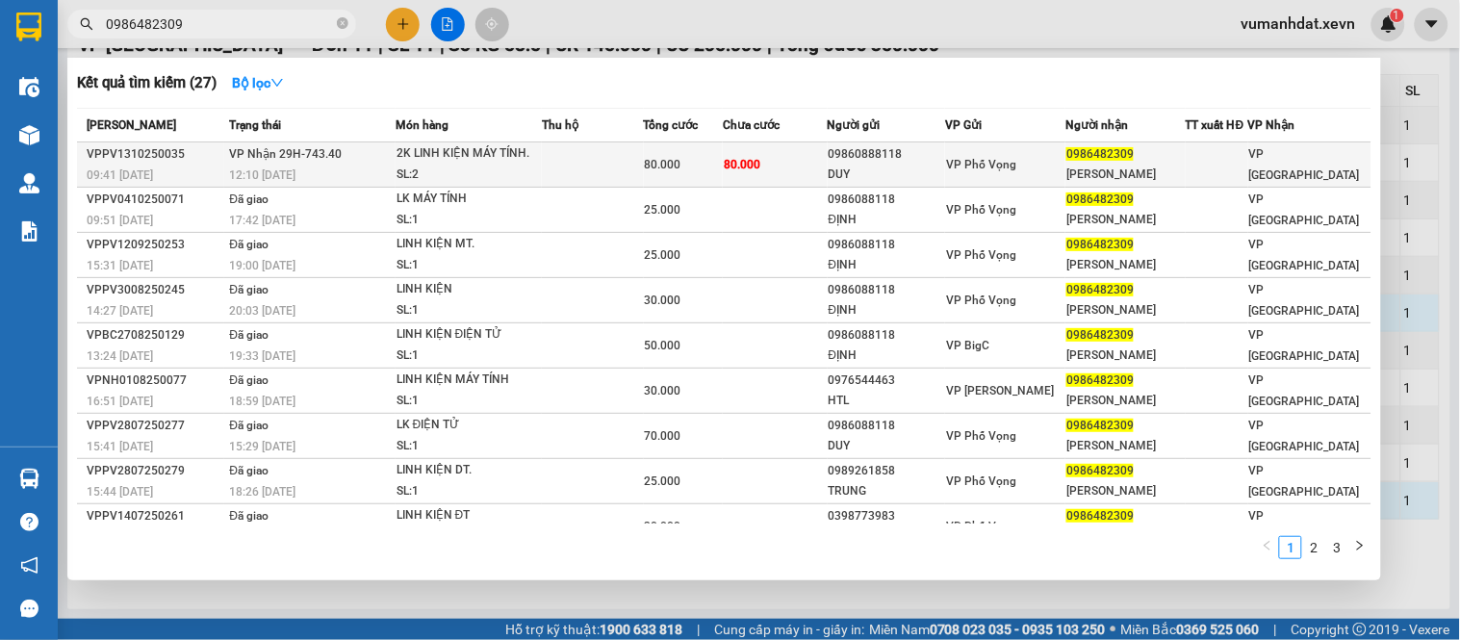
click at [361, 149] on td "VP Nhận 29H-743.40 12:10 [DATE]" at bounding box center [309, 164] width 170 height 45
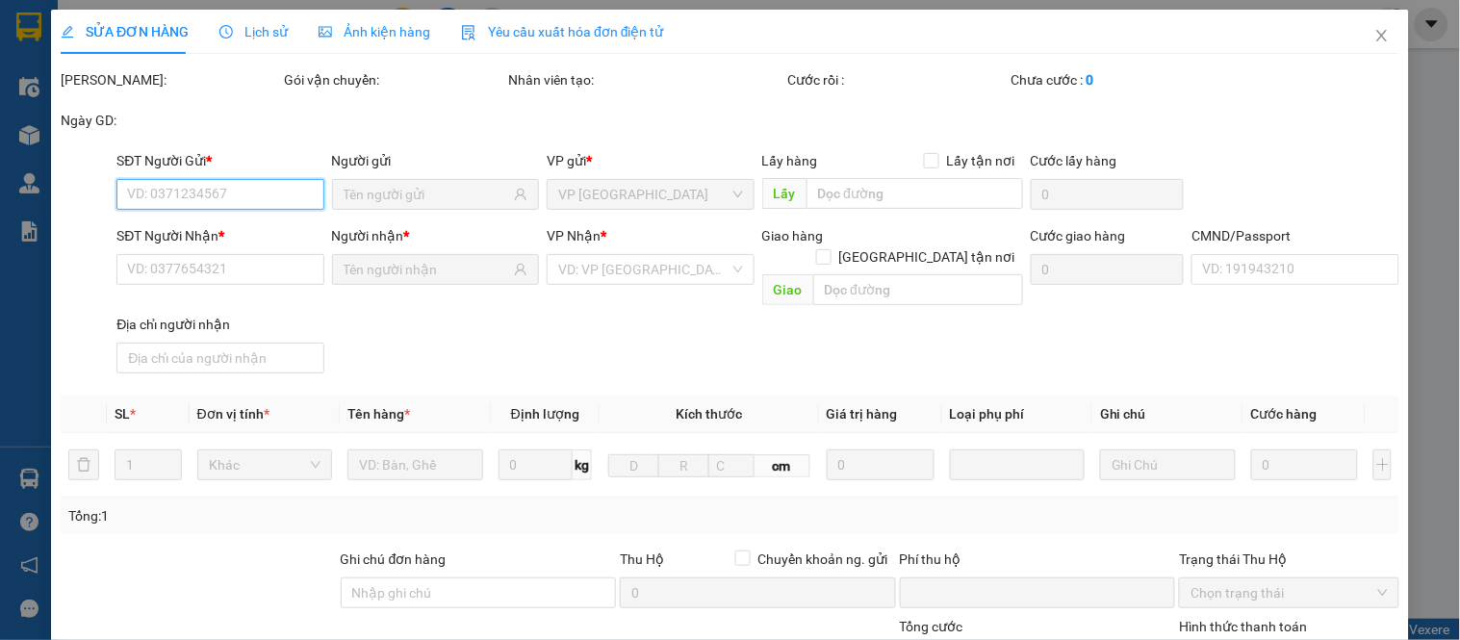
type input "09860888118"
type input "DUY"
type input "0986482309"
type input "[PERSON_NAME]"
type input "037094000860 [PERSON_NAME]"
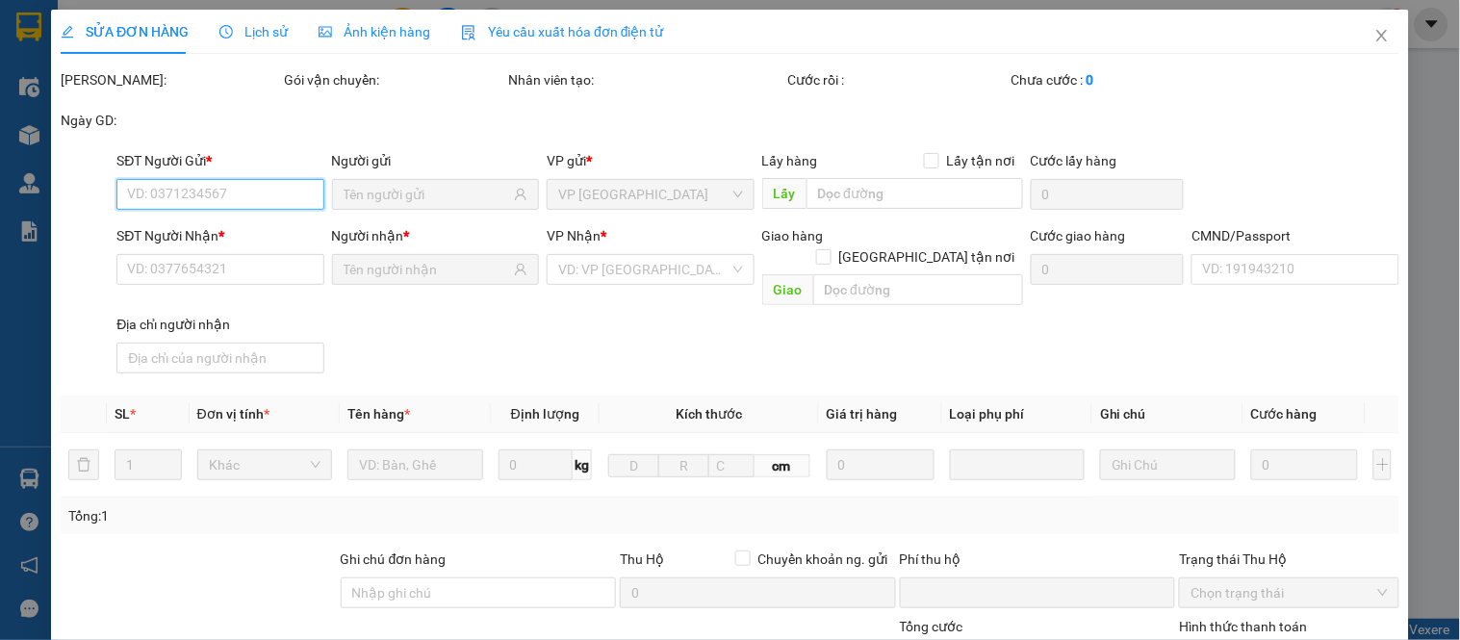
type input "0"
type input "80.000"
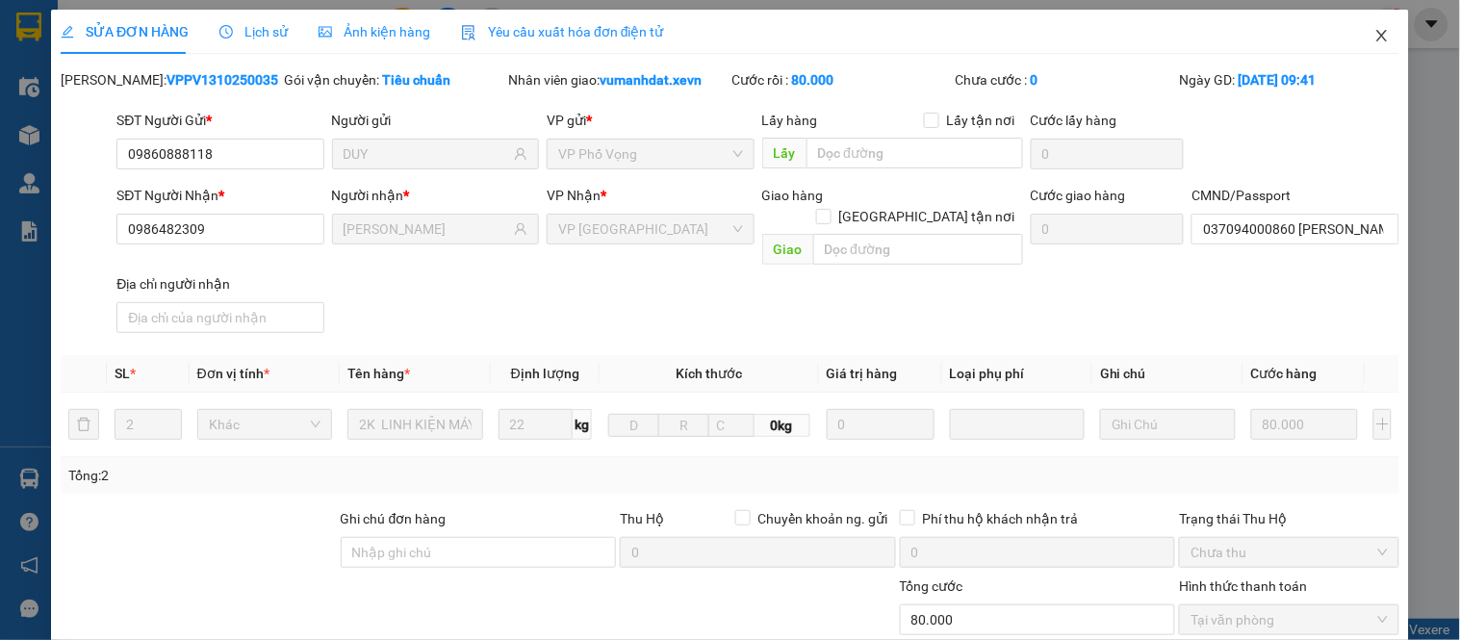
click at [1363, 26] on span "Close" at bounding box center [1383, 37] width 54 height 54
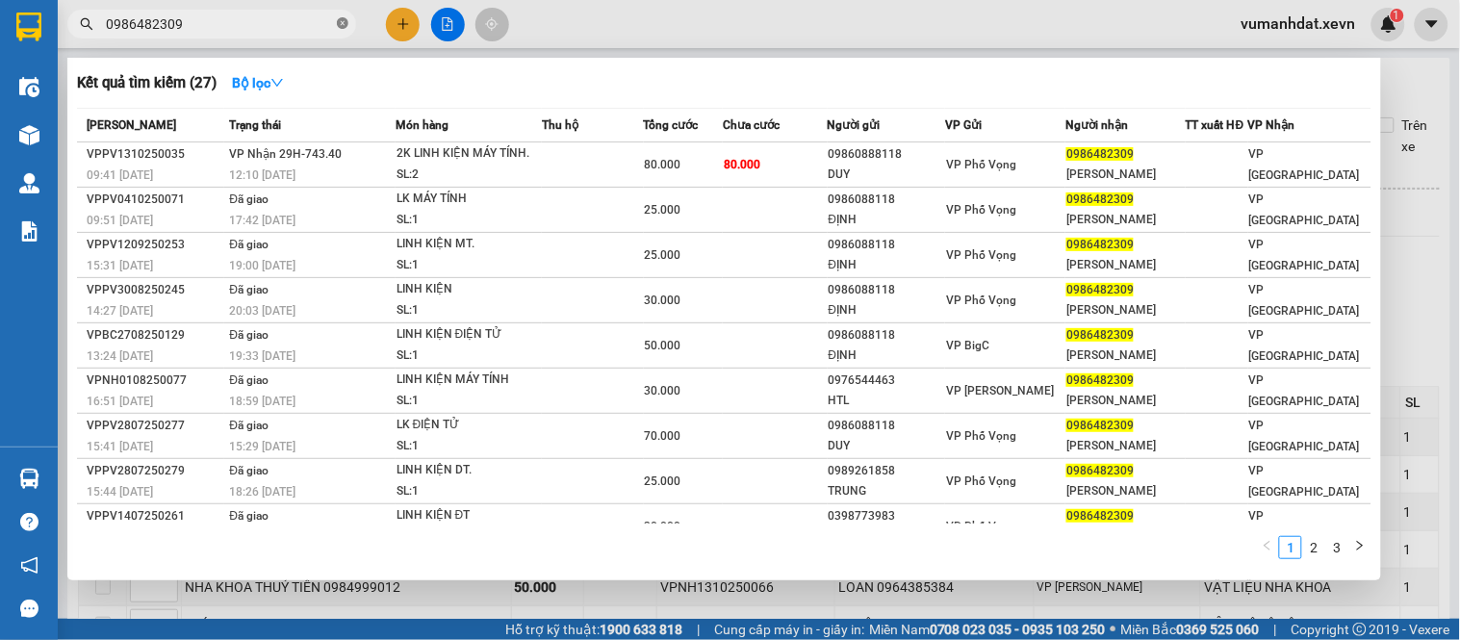
click at [347, 19] on icon "close-circle" at bounding box center [343, 23] width 12 height 12
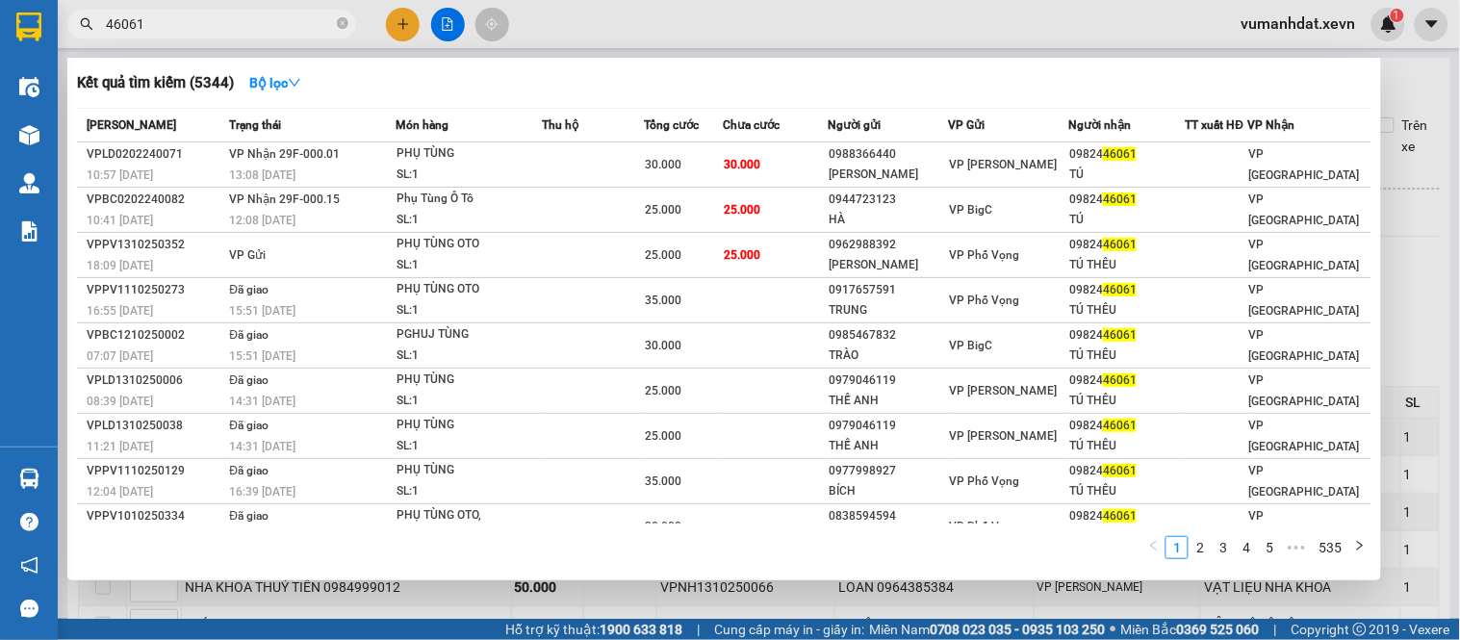
type input "46061"
click at [340, 26] on icon "close-circle" at bounding box center [343, 23] width 12 height 12
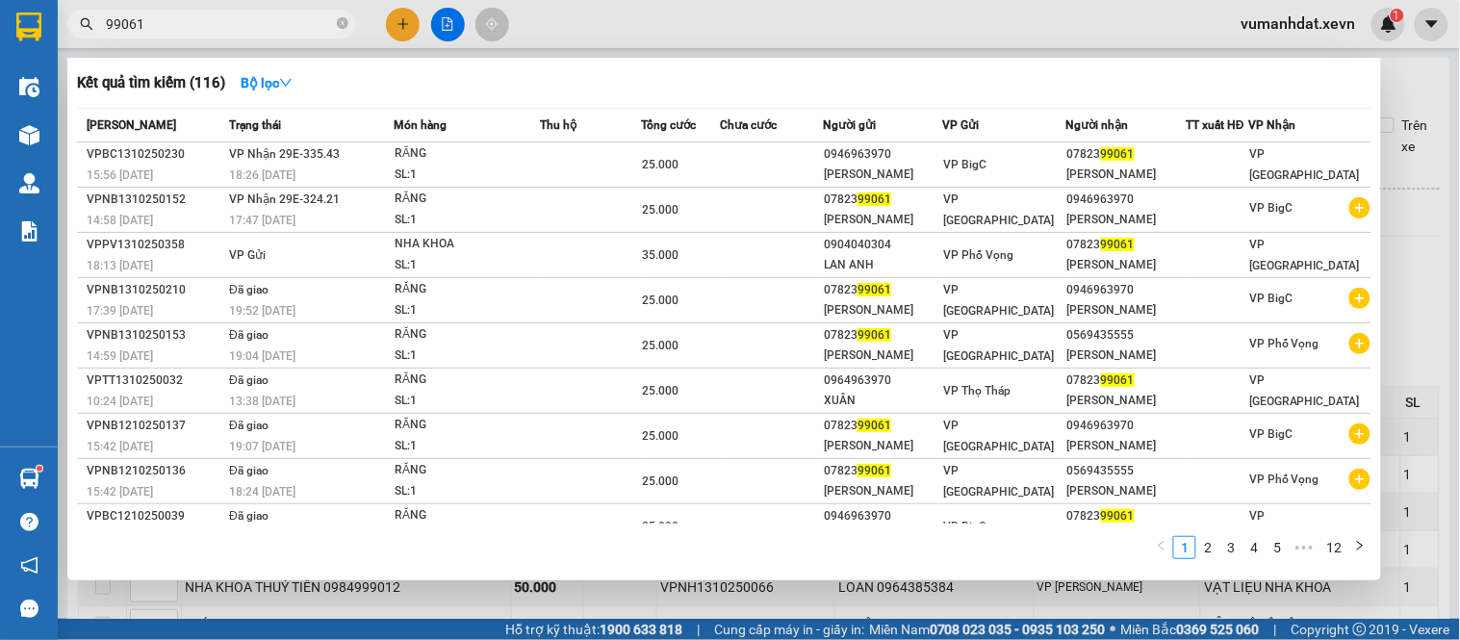
type input "99061"
click at [343, 19] on icon "close-circle" at bounding box center [343, 23] width 12 height 12
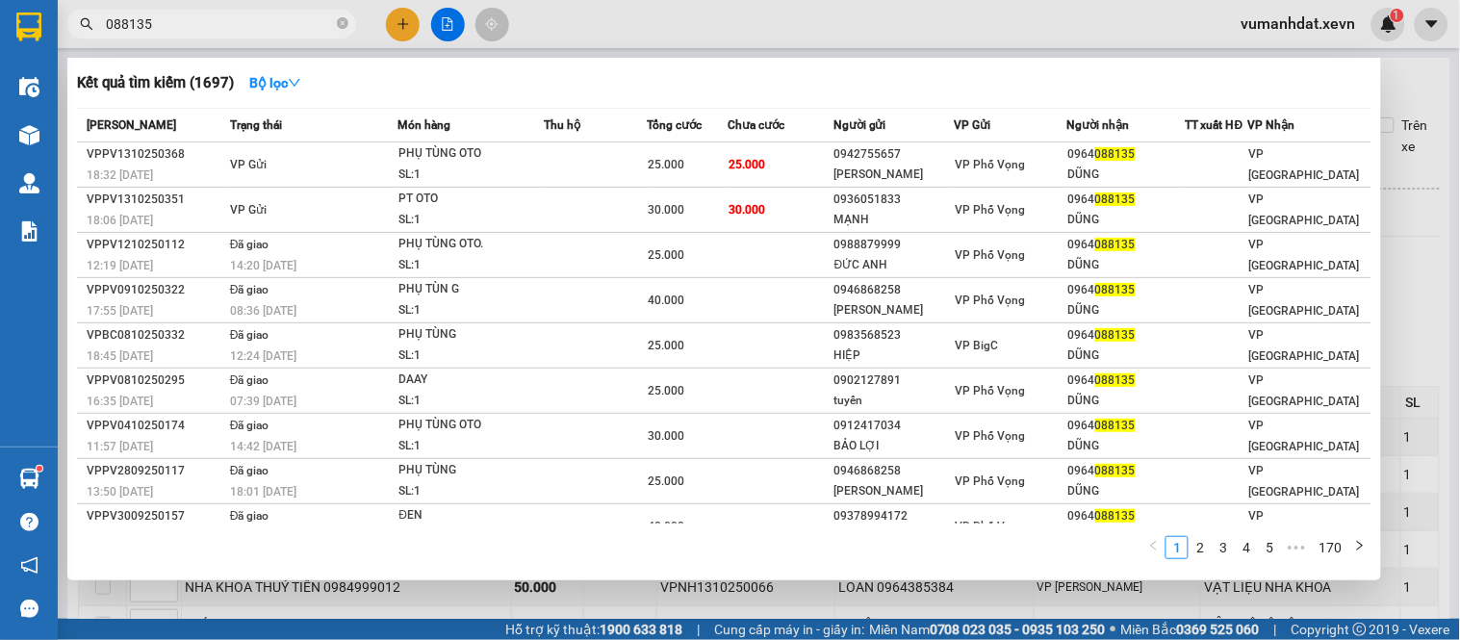
type input "088135"
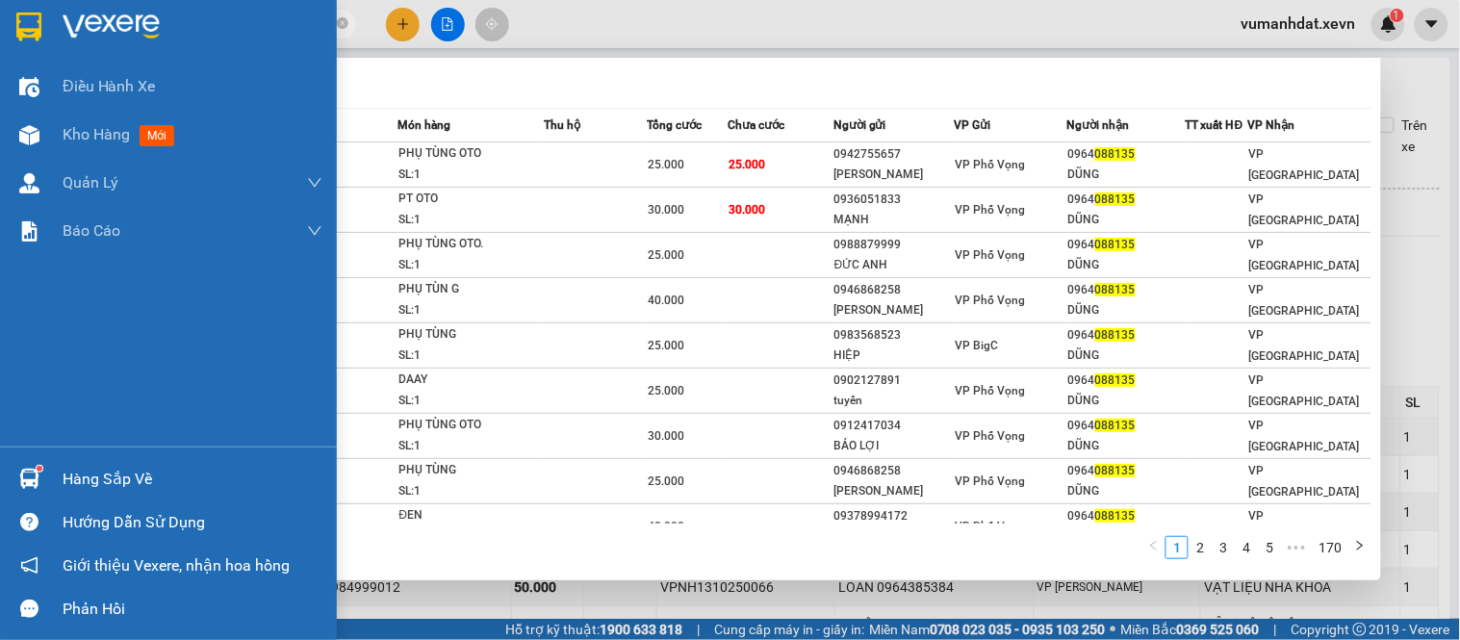
click at [51, 453] on div "Hàng sắp về Hướng dẫn sử dụng Giới thiệu Vexere, nhận hoa hồng Phản hồi" at bounding box center [168, 539] width 337 height 184
click at [81, 493] on div "Hàng sắp về" at bounding box center [193, 479] width 260 height 29
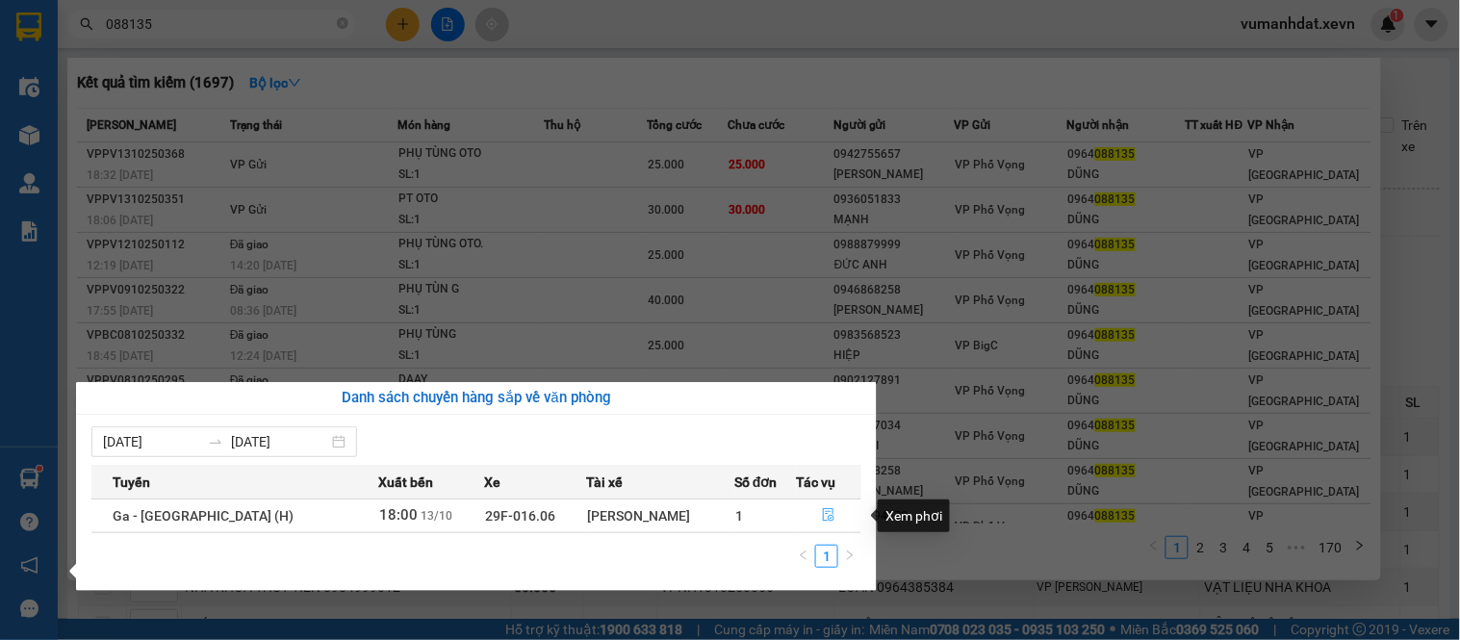
click at [813, 512] on button "button" at bounding box center [829, 516] width 64 height 31
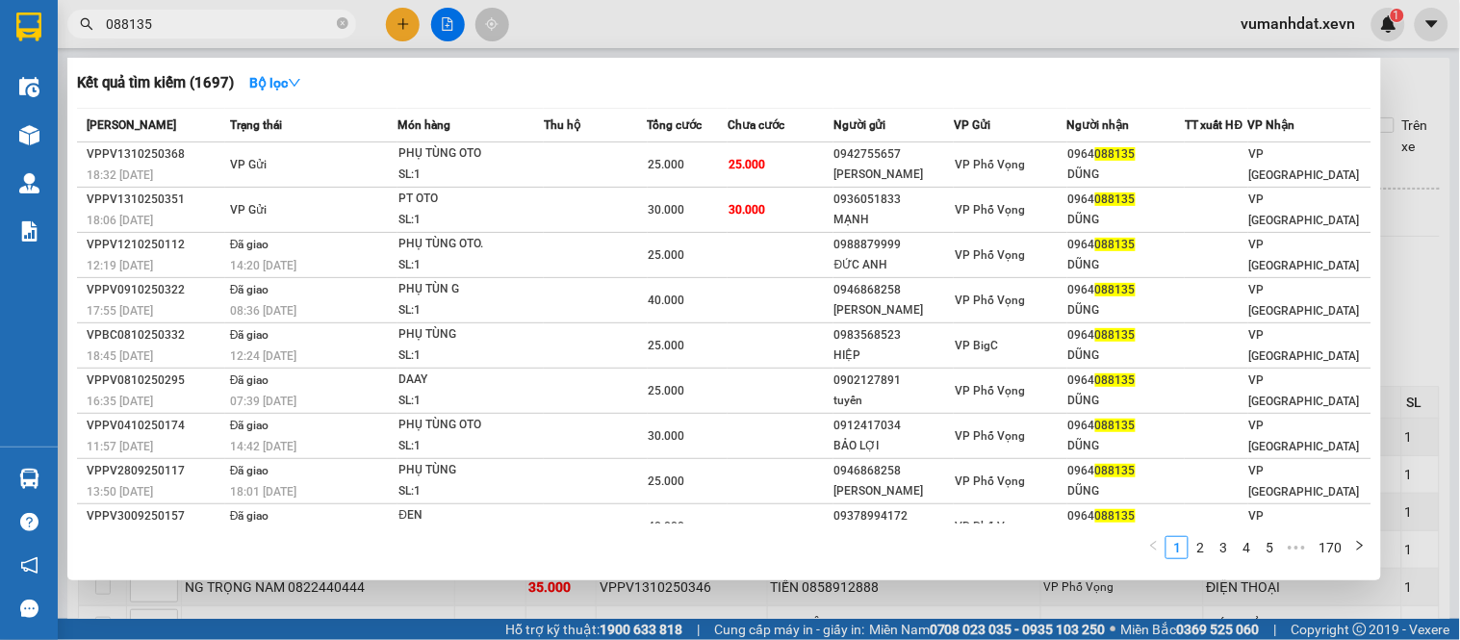
drag, startPoint x: 264, startPoint y: 611, endPoint x: 162, endPoint y: 551, distance: 118.7
click at [265, 611] on div at bounding box center [730, 320] width 1460 height 640
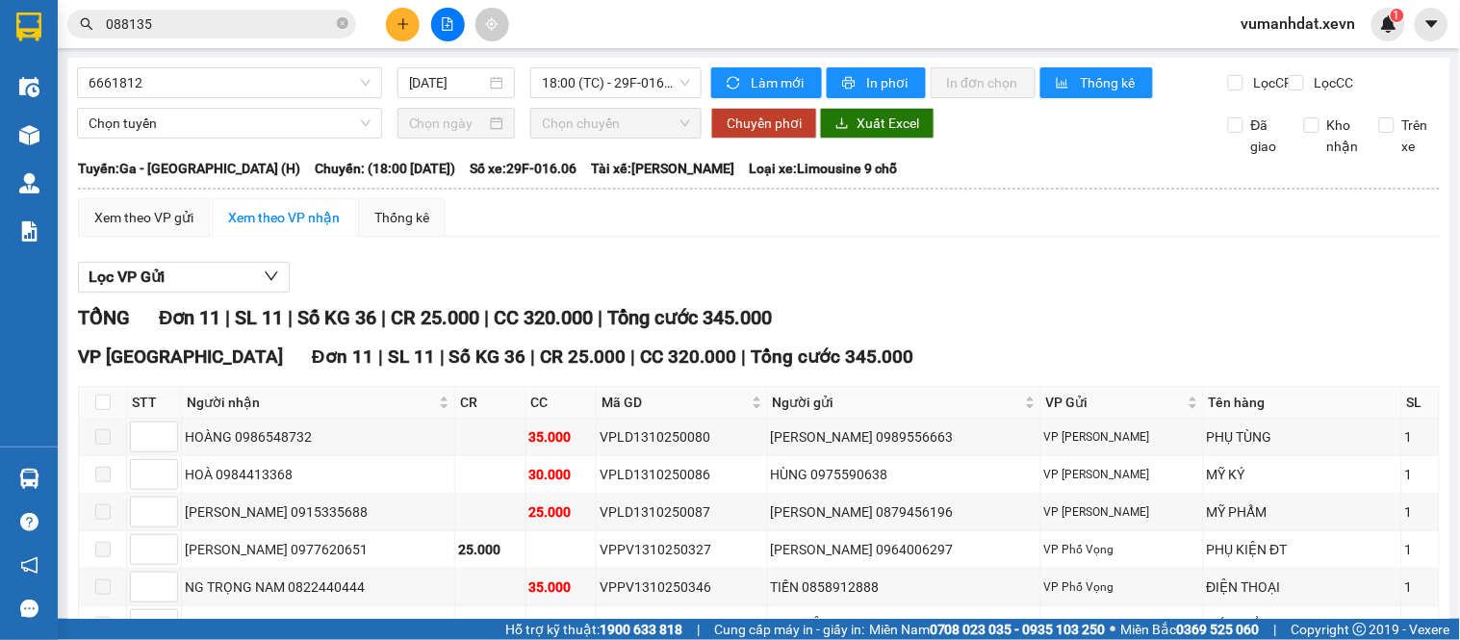
click at [103, 406] on th at bounding box center [103, 403] width 48 height 32
click at [103, 410] on input "checkbox" at bounding box center [102, 402] width 15 height 15
checkbox input "true"
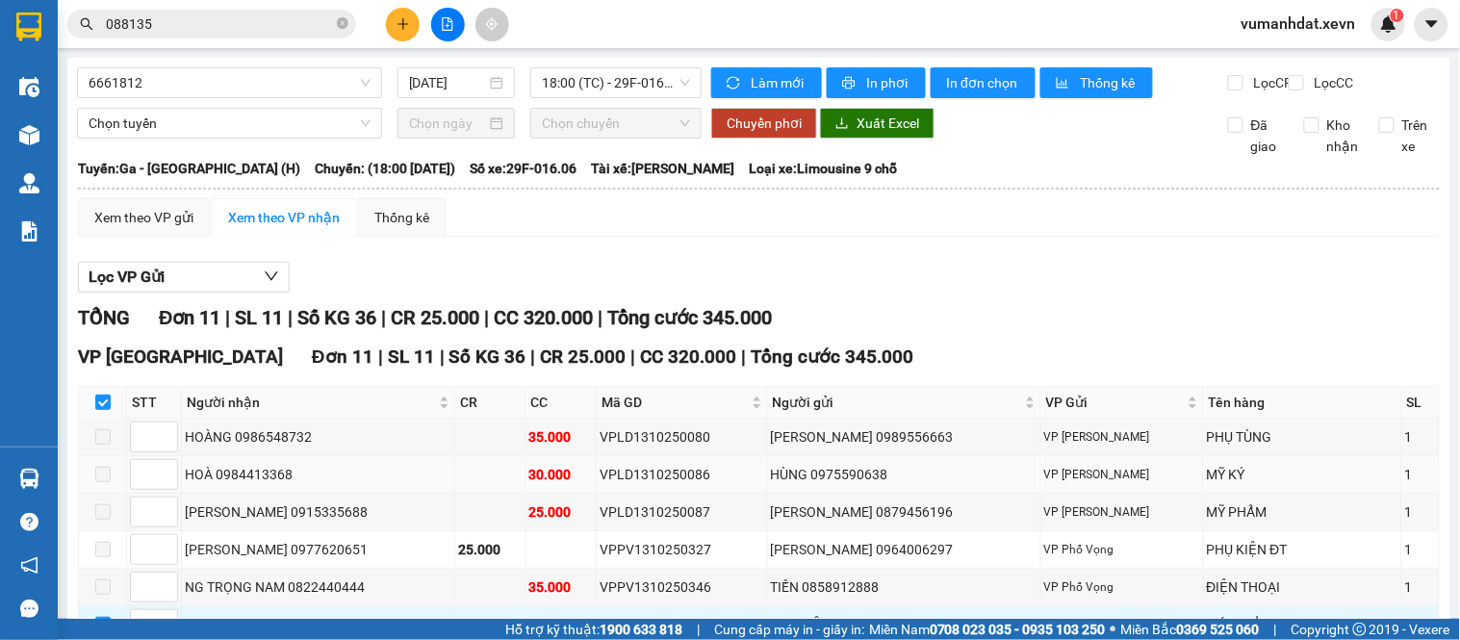
scroll to position [321, 0]
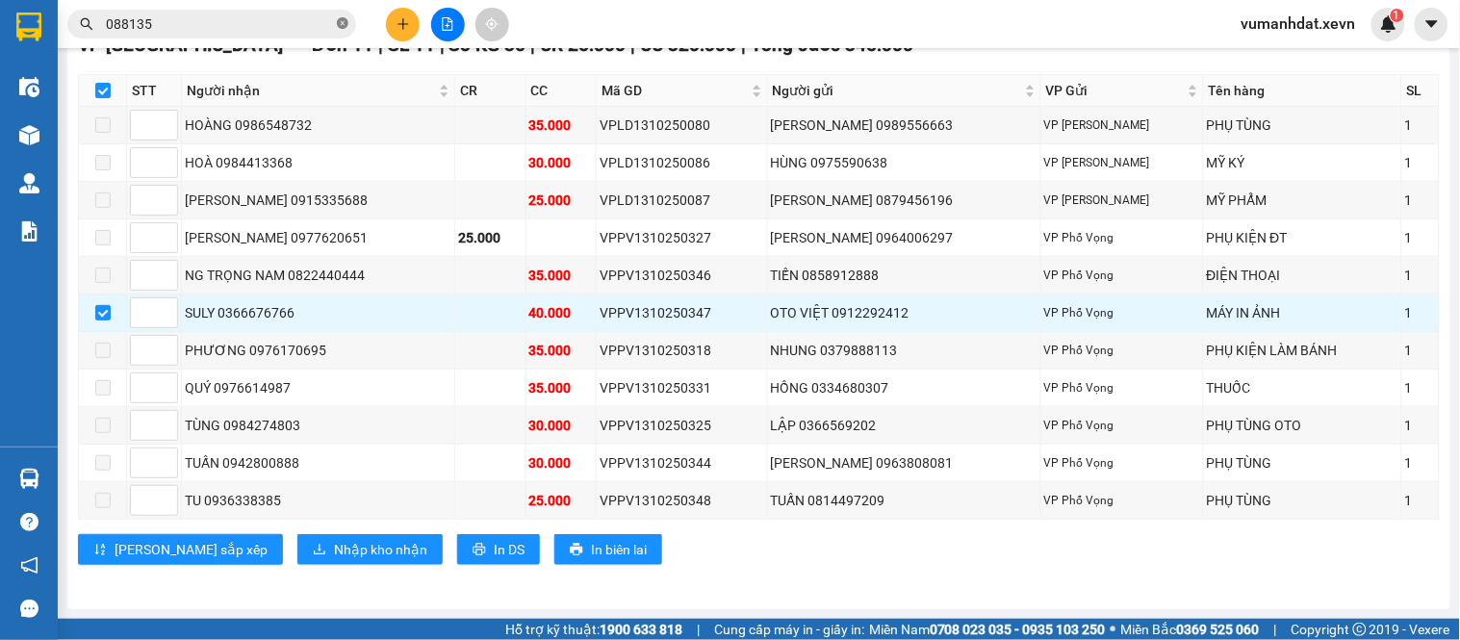
click at [345, 26] on icon "close-circle" at bounding box center [343, 23] width 12 height 12
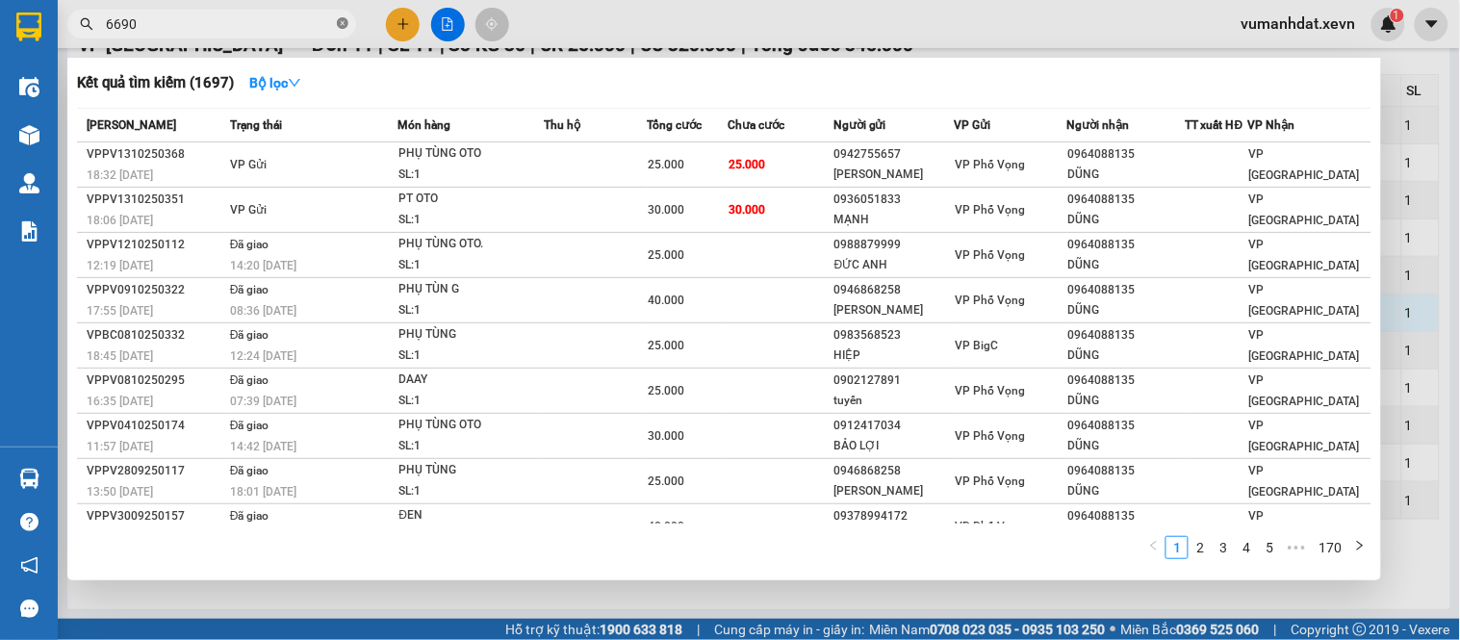
type input "66909"
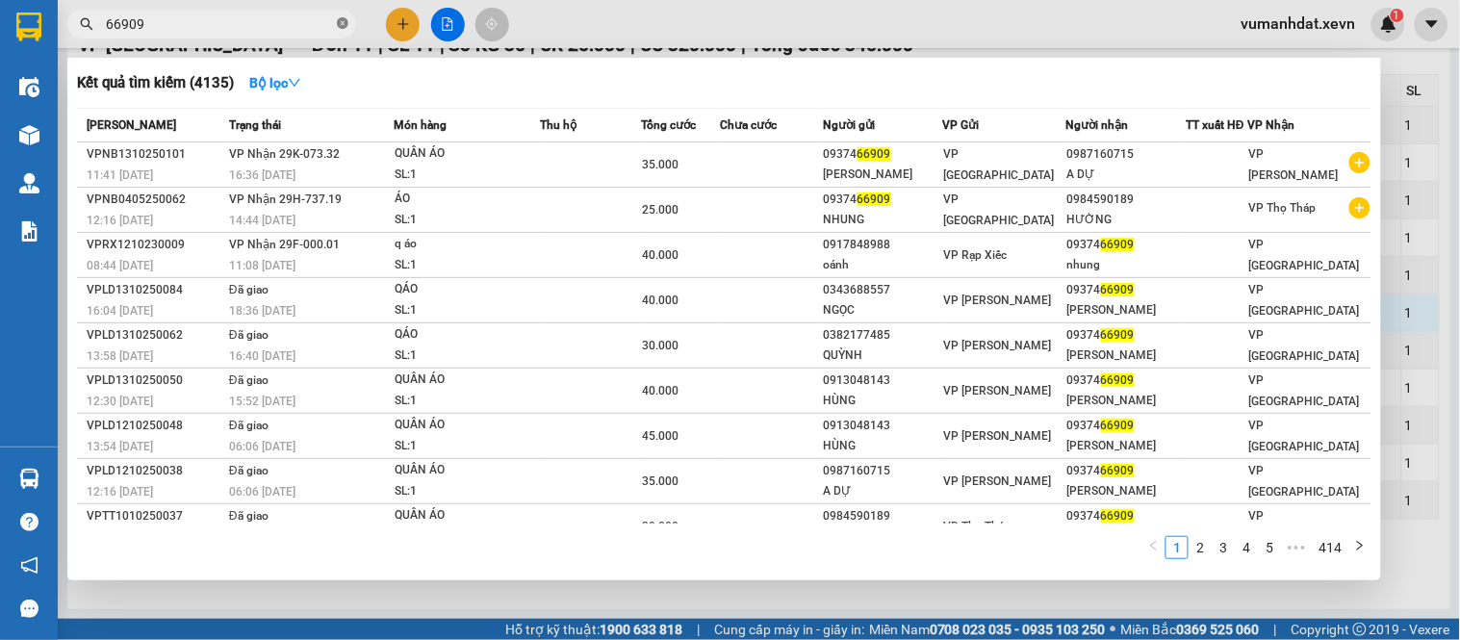
click at [345, 26] on icon "close-circle" at bounding box center [343, 23] width 12 height 12
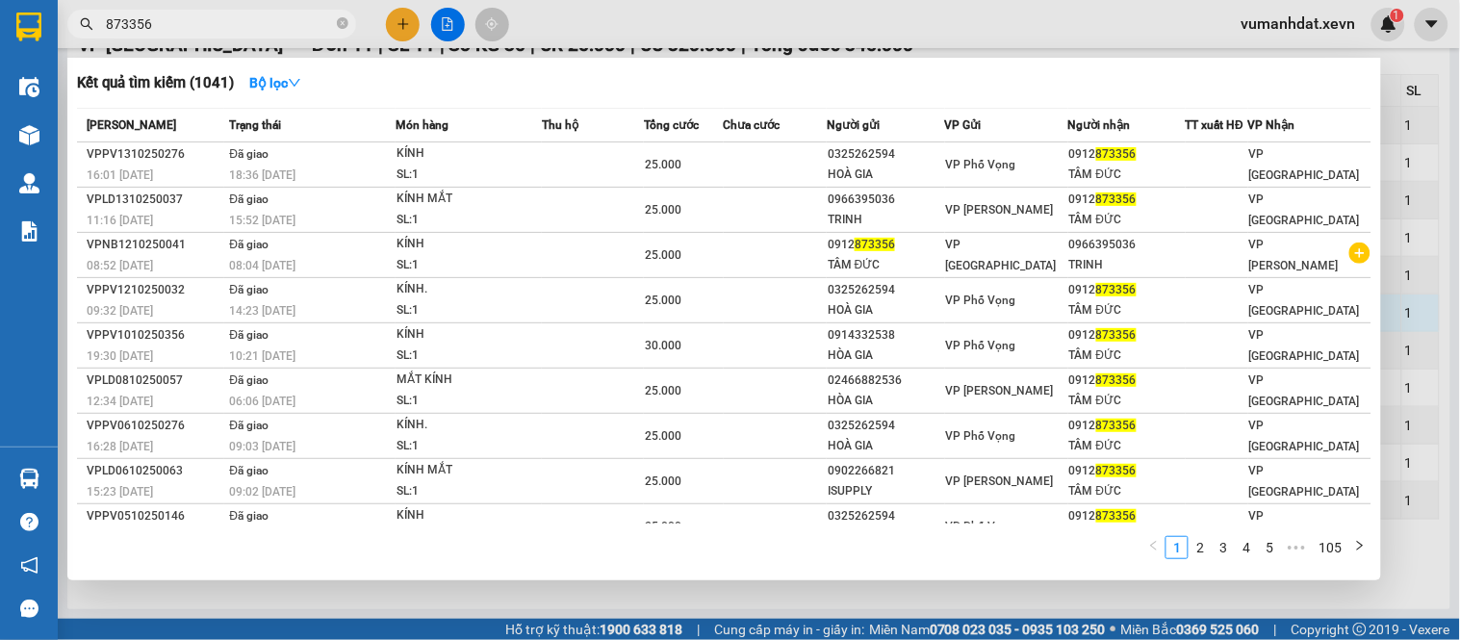
type input "873356"
click at [339, 21] on icon "close-circle" at bounding box center [343, 23] width 12 height 12
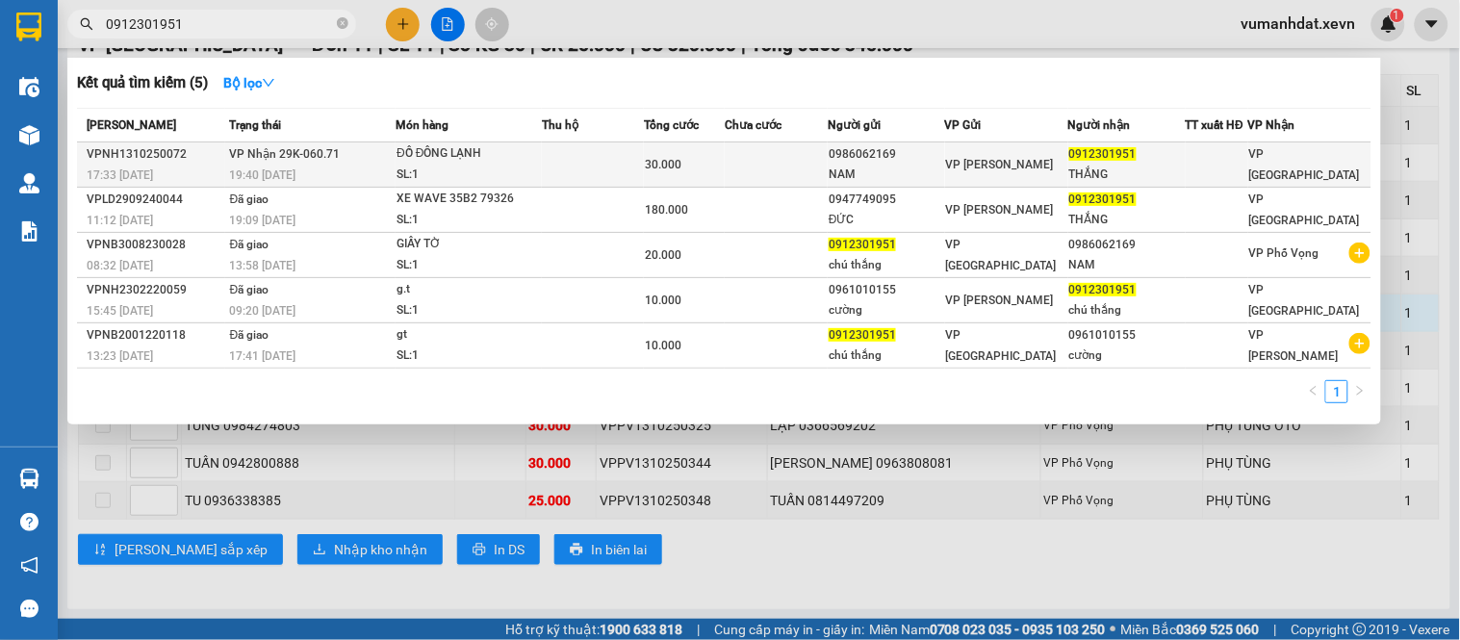
type input "0912301951"
click at [944, 161] on div "0986062169" at bounding box center [887, 154] width 116 height 20
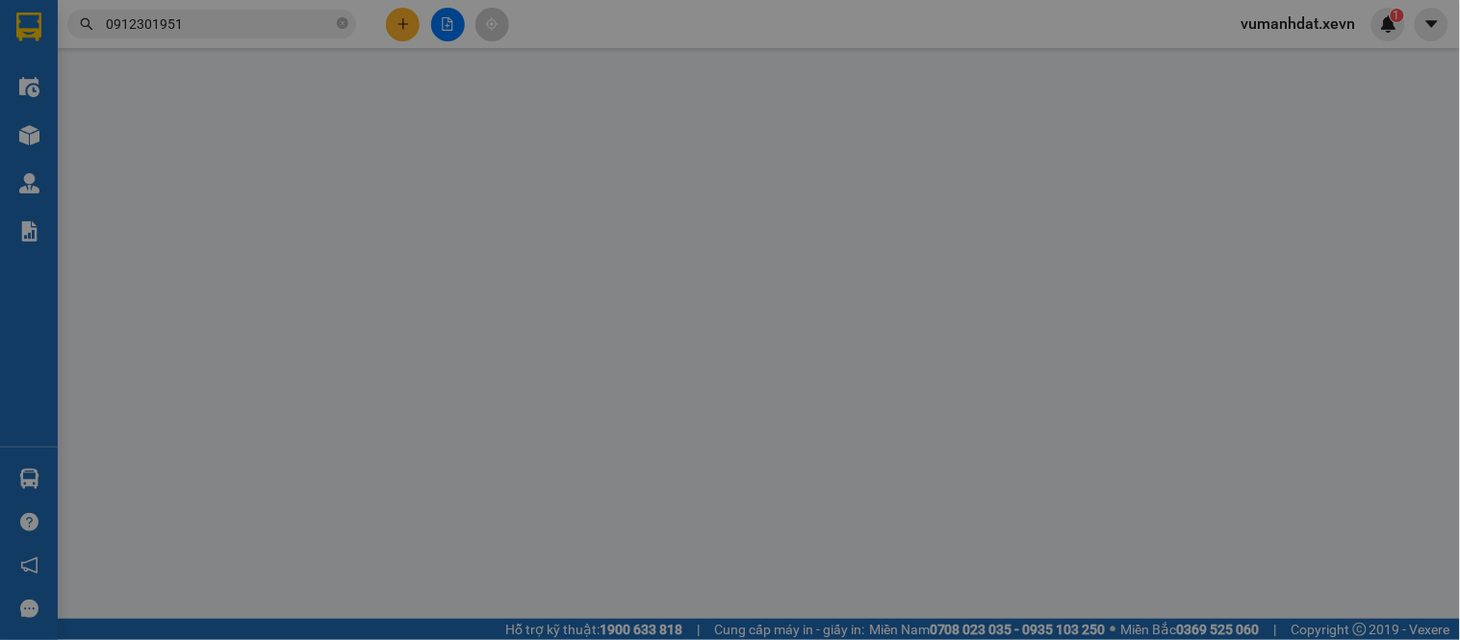
type input "0986062169"
type input "NAM"
type input "0912301951"
type input "THẮNG"
type input "0"
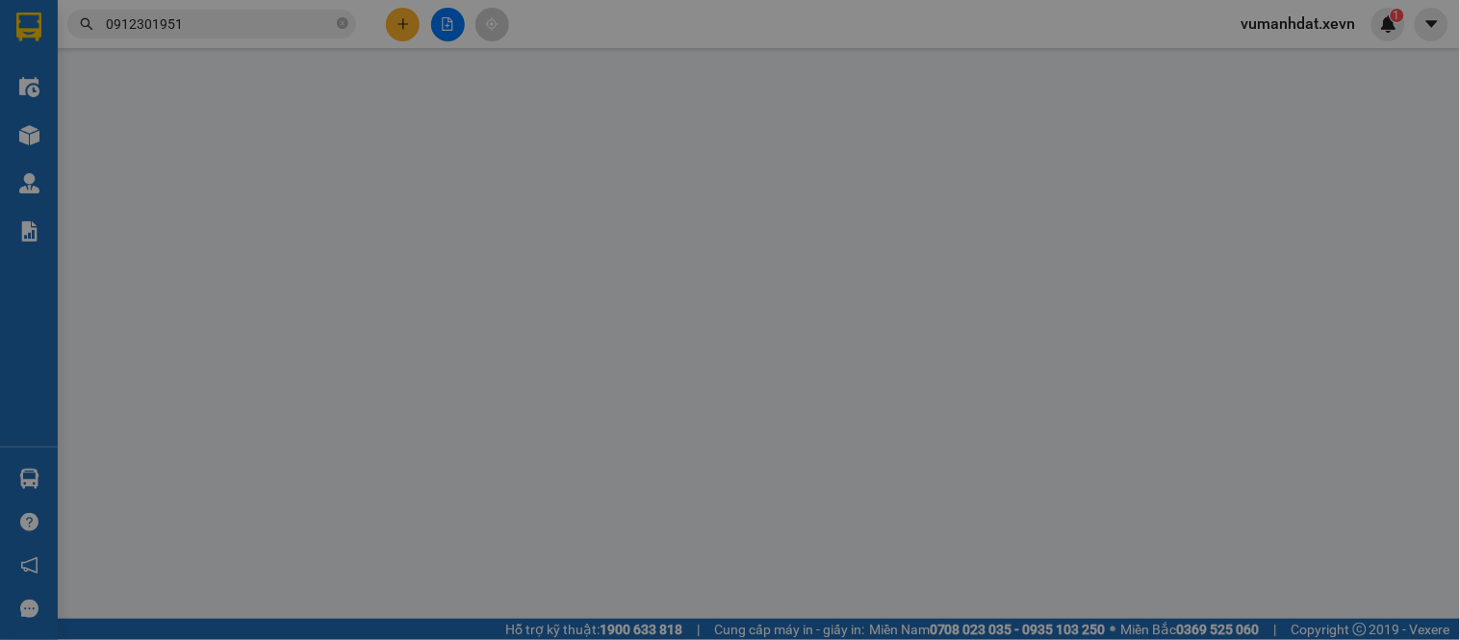
type input "30.000"
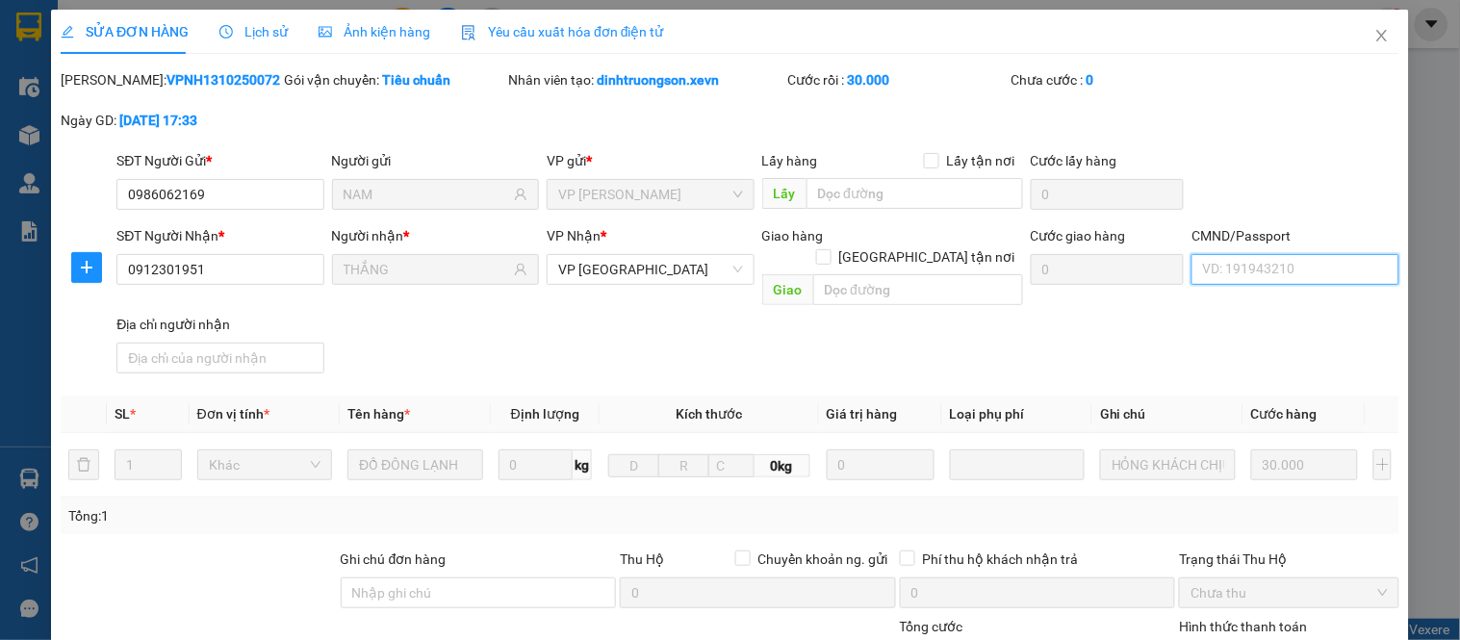
click at [1267, 272] on input "CMND/Passport" at bounding box center [1295, 269] width 207 height 31
click at [1267, 303] on div "037068000693 TẠ VĂN THẮNG | Không có địa chỉ" at bounding box center [1339, 307] width 297 height 21
type input "037068000693 [PERSON_NAME]"
drag, startPoint x: 1253, startPoint y: 178, endPoint x: 1256, endPoint y: 210, distance: 31.9
click at [1261, 180] on div "SĐT Người Gửi * 0986062169 Người gửi NAM VP gửi * VP [PERSON_NAME] Lấy hàng Lấy…" at bounding box center [758, 183] width 1291 height 67
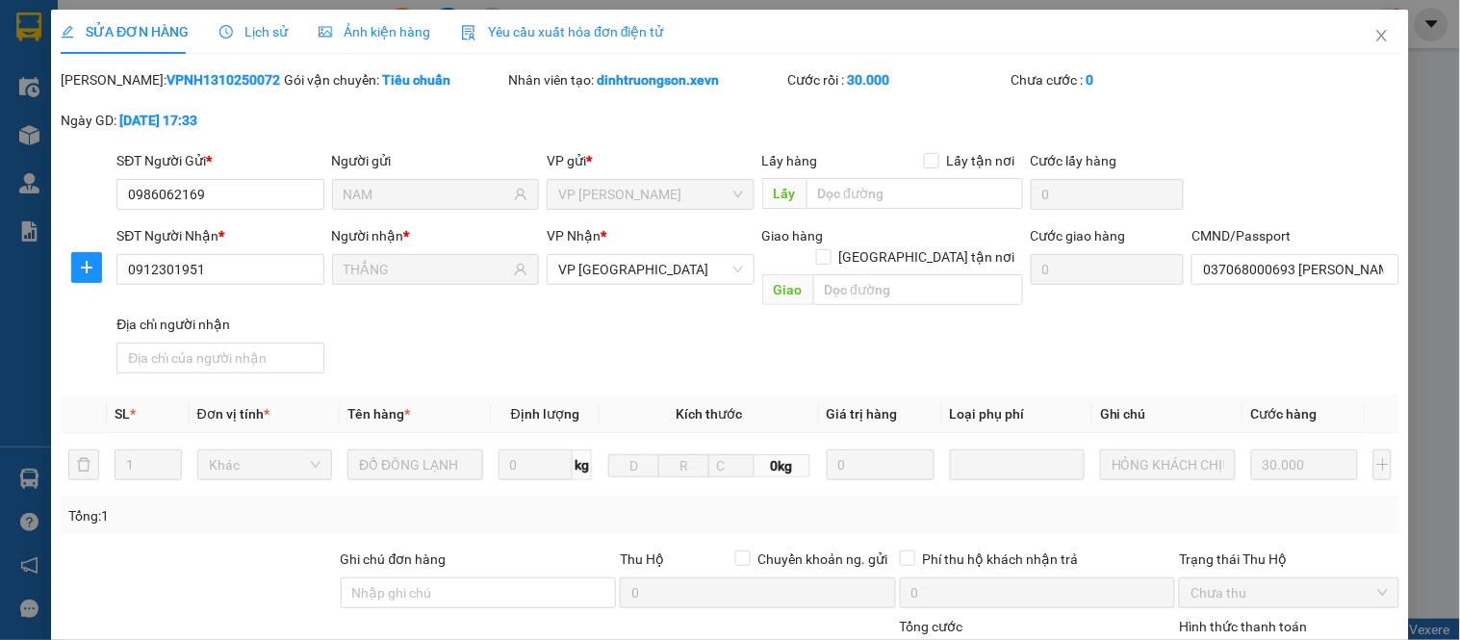
scroll to position [280, 0]
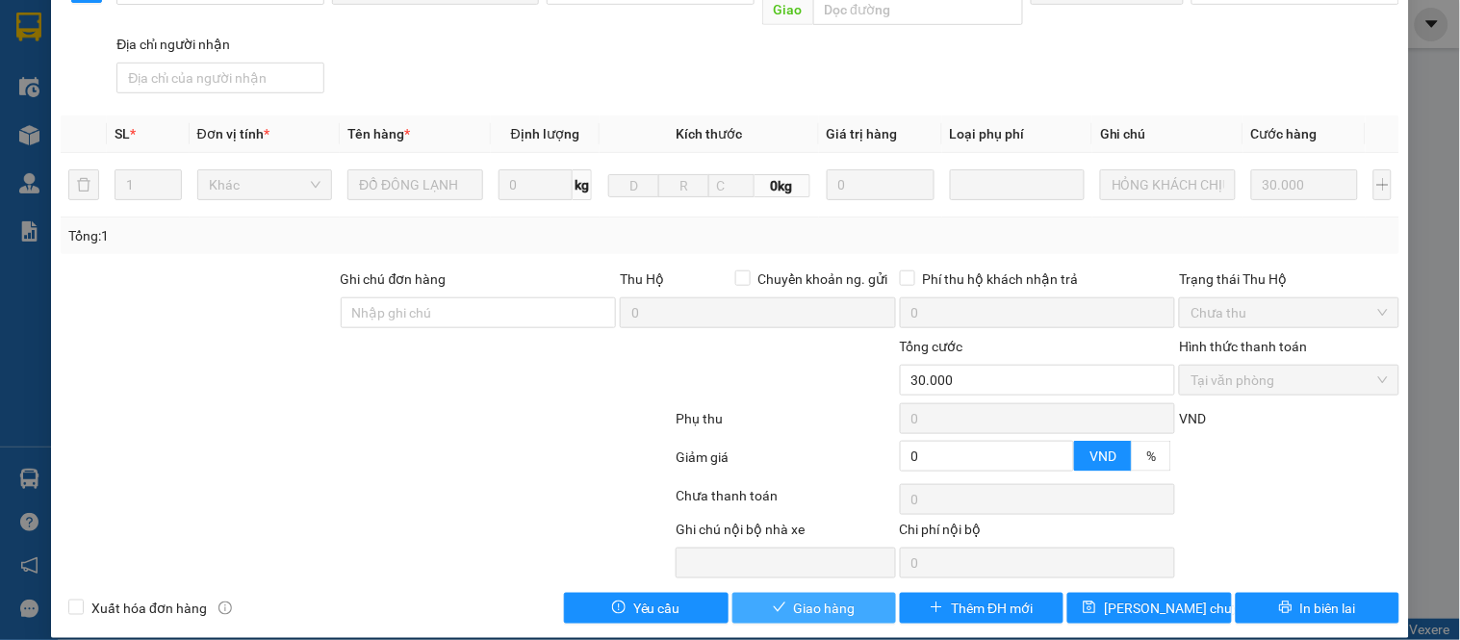
click at [831, 598] on span "Giao hàng" at bounding box center [825, 608] width 62 height 21
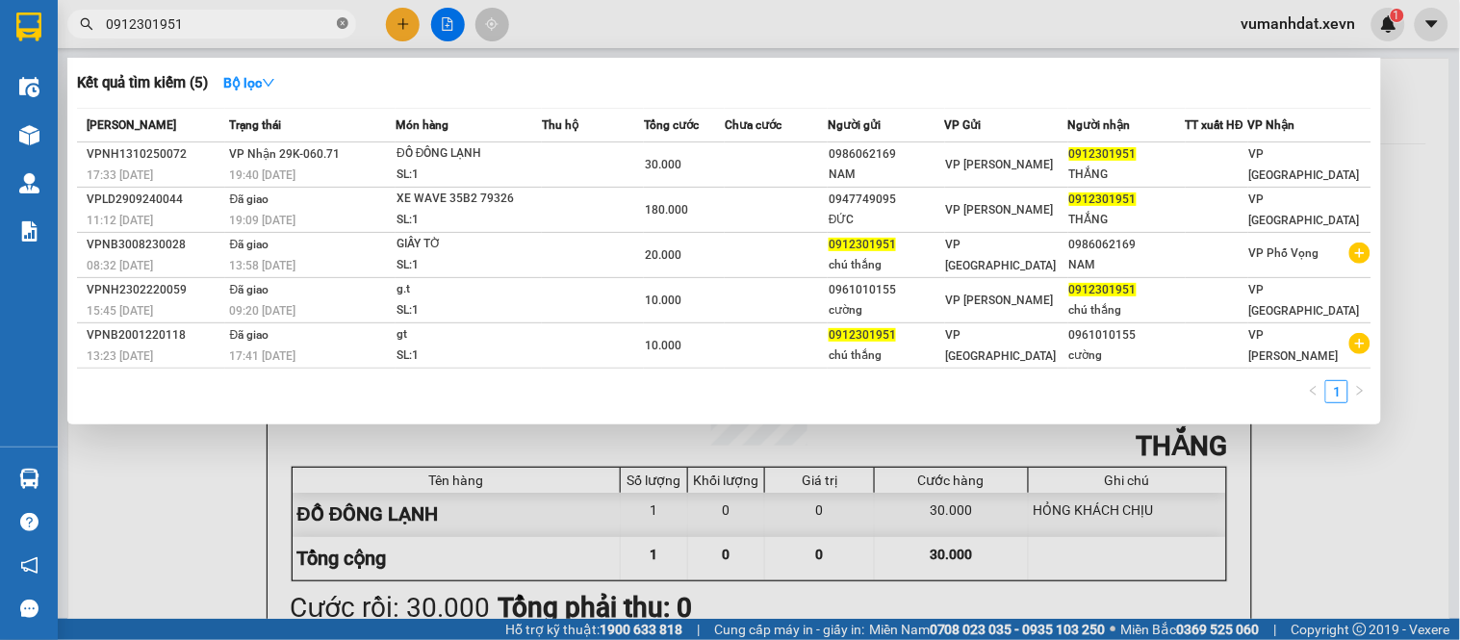
click at [347, 31] on span at bounding box center [343, 24] width 12 height 18
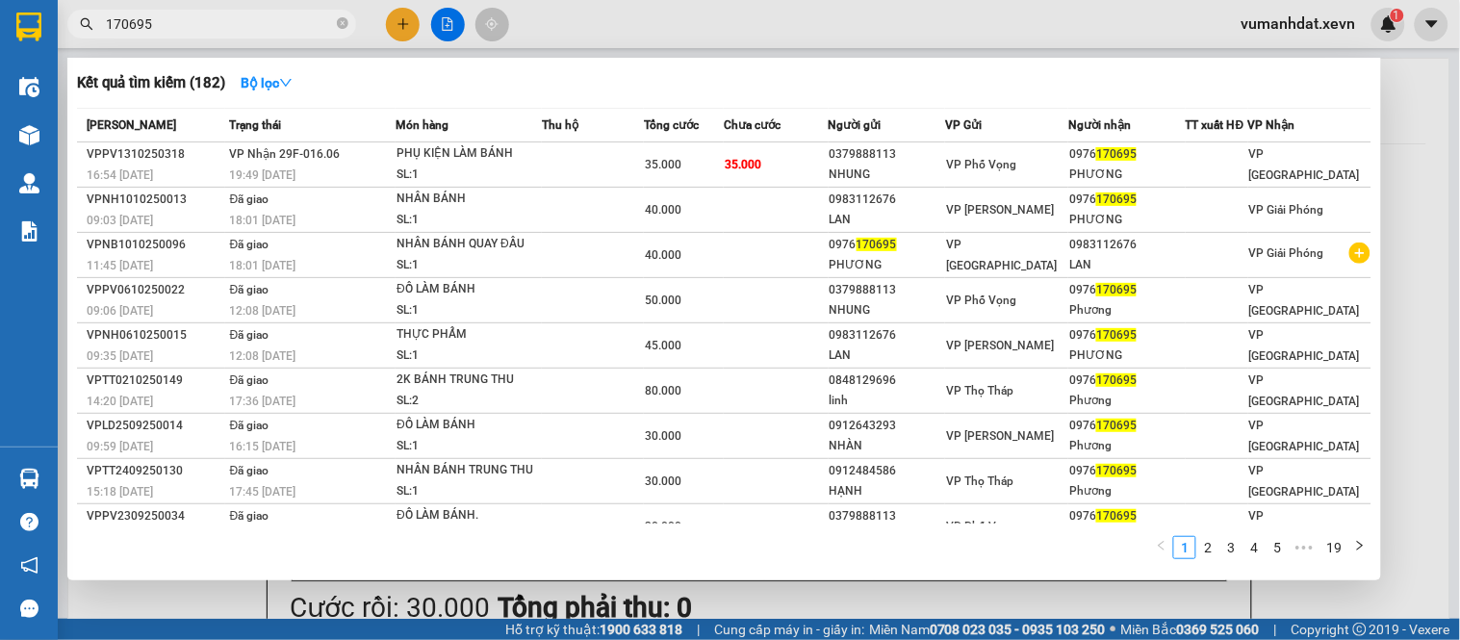
type input "170695"
click at [347, 15] on span at bounding box center [343, 24] width 12 height 18
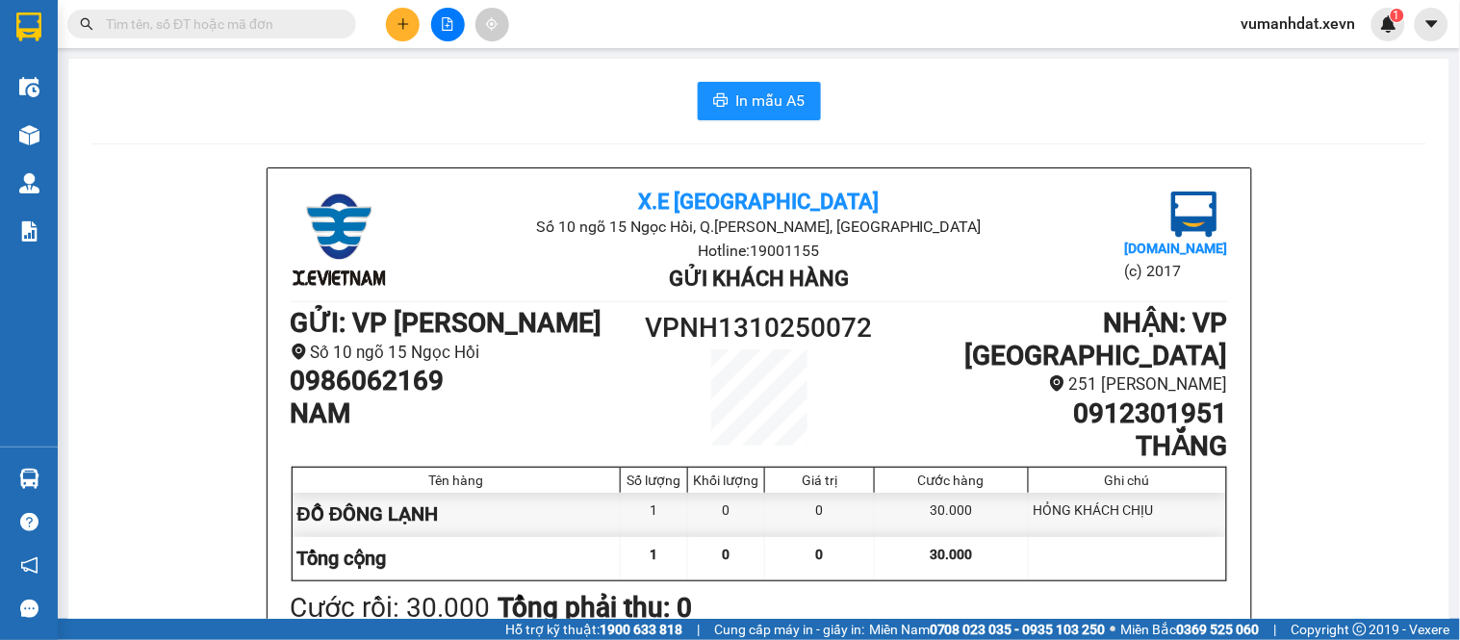
click at [316, 20] on input "text" at bounding box center [219, 23] width 227 height 21
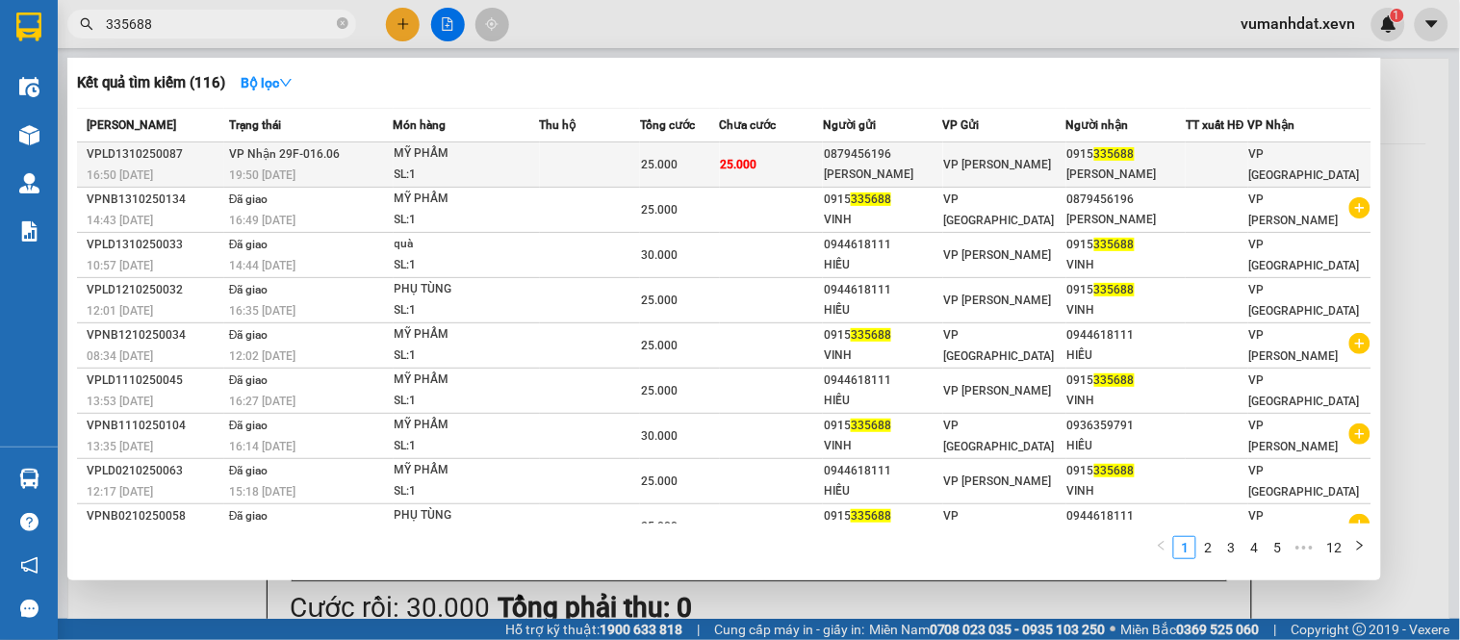
type input "335688"
click at [535, 164] on div "MỸ PHẨM" at bounding box center [467, 153] width 144 height 21
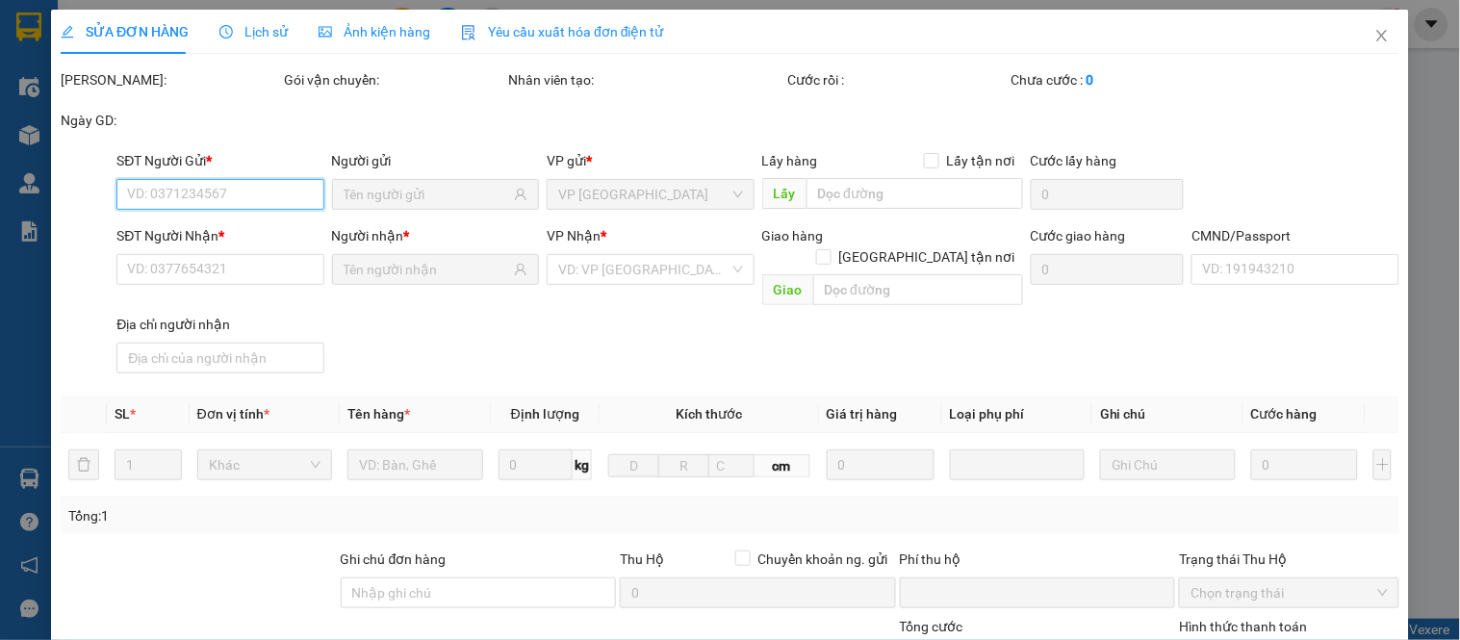
type input "0879456196"
type input "[PERSON_NAME]"
type input "0915335688"
type input "[PERSON_NAME]"
type input "037084009282 [PERSON_NAME]"
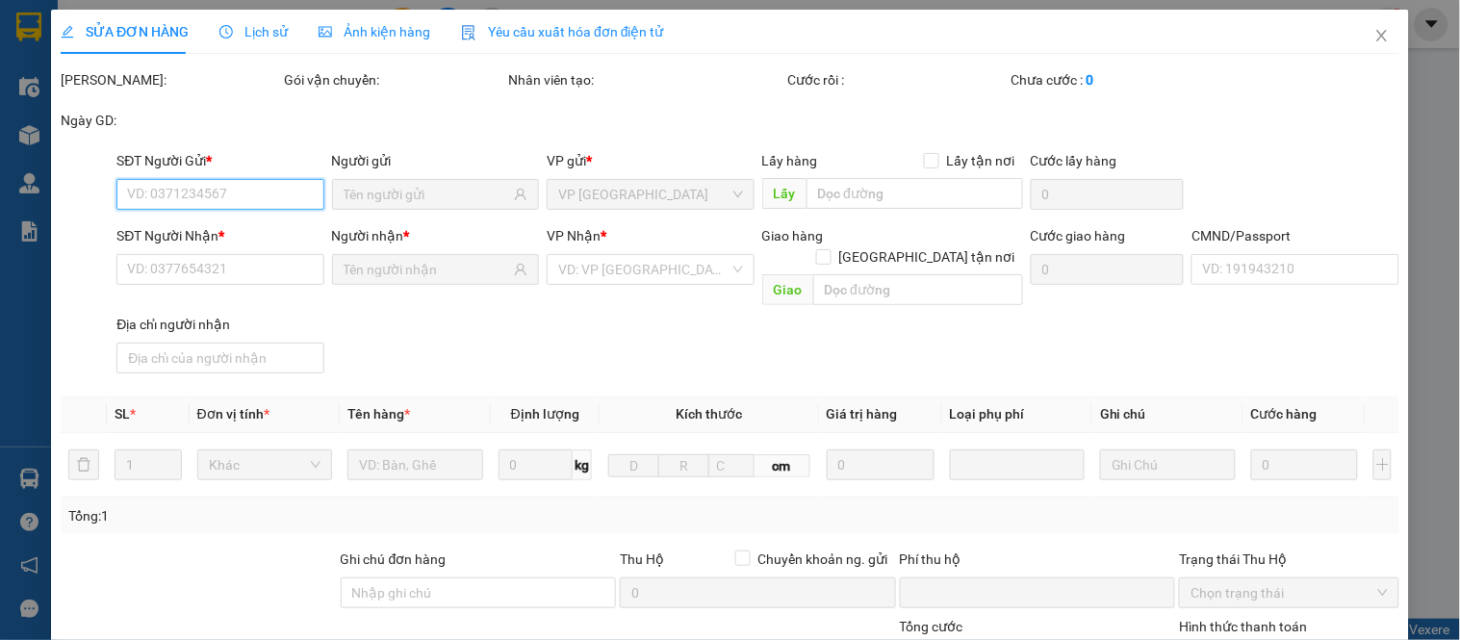
type input "0"
type input "25.000"
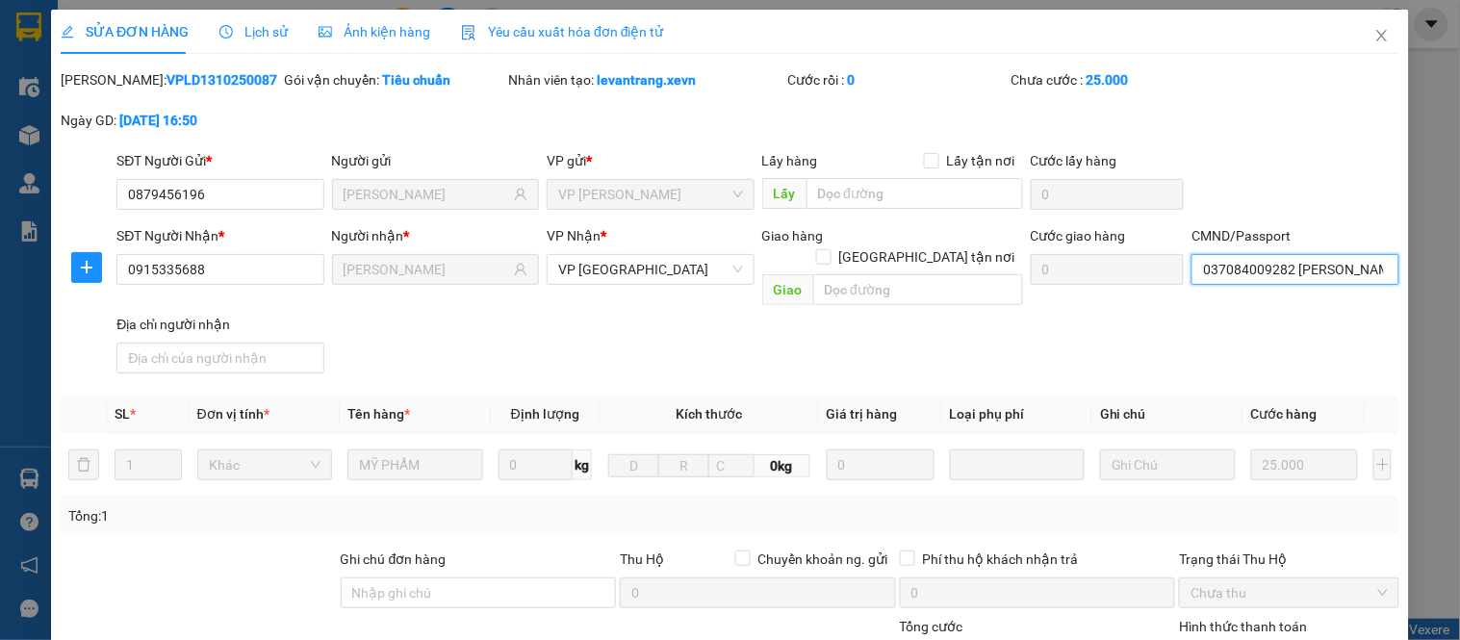
click at [1274, 271] on input "037084009282 [PERSON_NAME]" at bounding box center [1295, 269] width 207 height 31
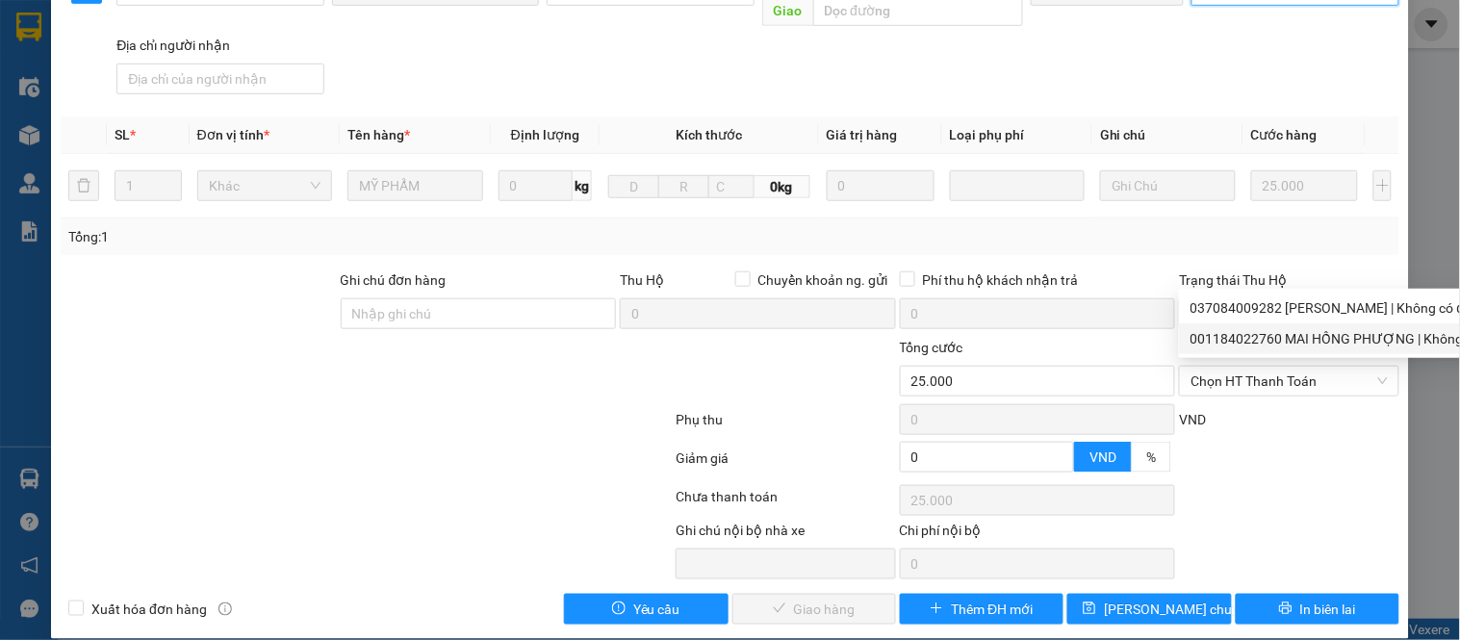
scroll to position [280, 0]
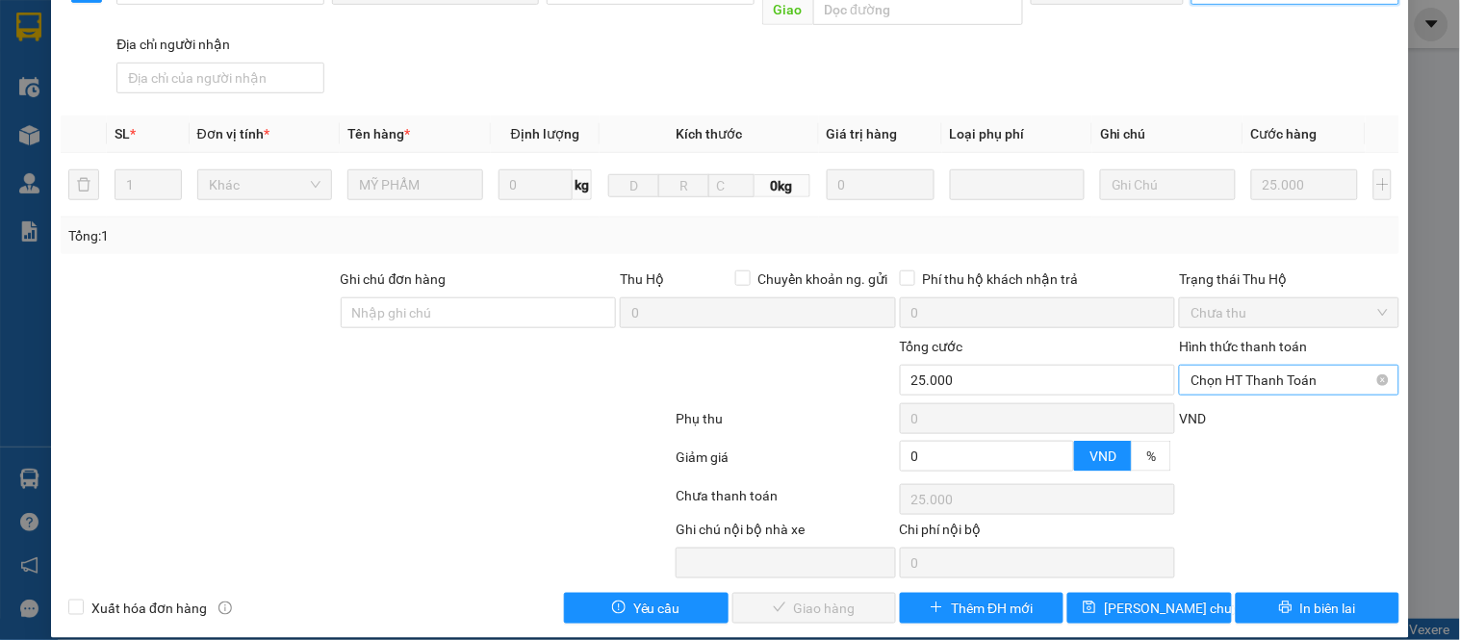
click at [1254, 371] on span "Chọn HT Thanh Toán" at bounding box center [1289, 380] width 196 height 29
click at [1238, 398] on div "Tại văn phòng" at bounding box center [1277, 397] width 194 height 21
type input "0"
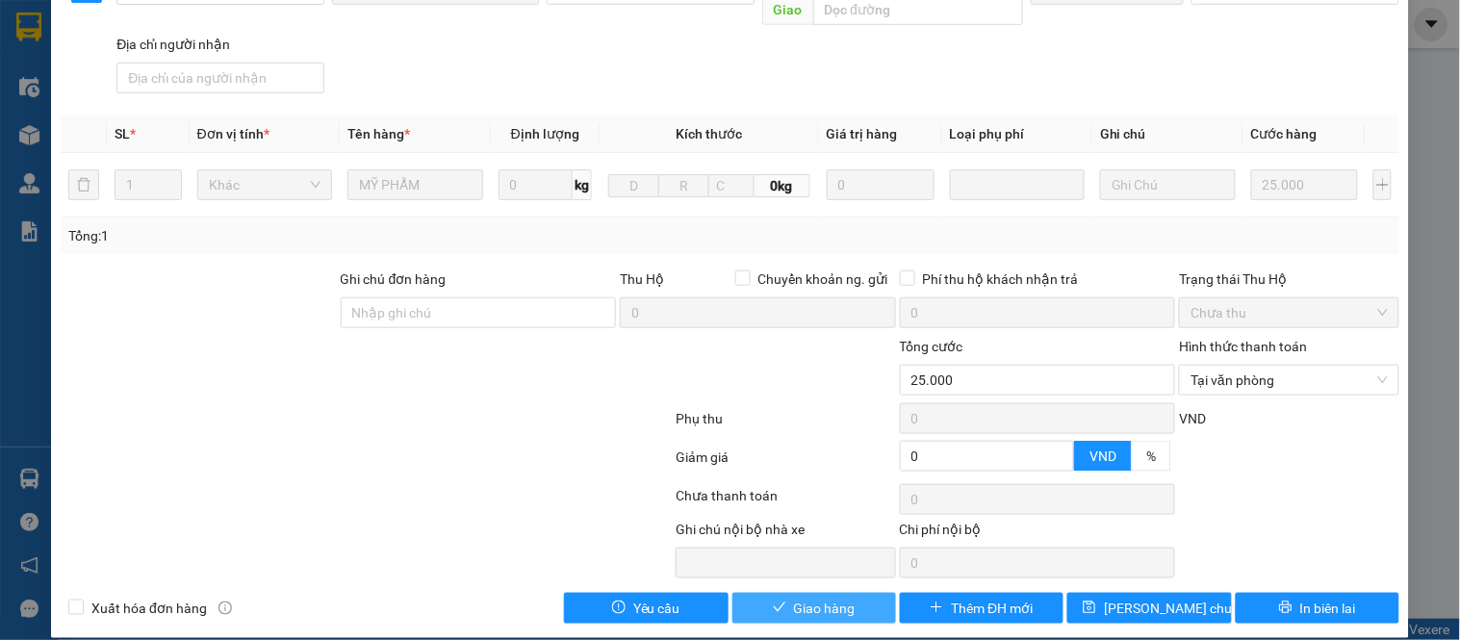
click at [834, 598] on span "Giao hàng" at bounding box center [825, 608] width 62 height 21
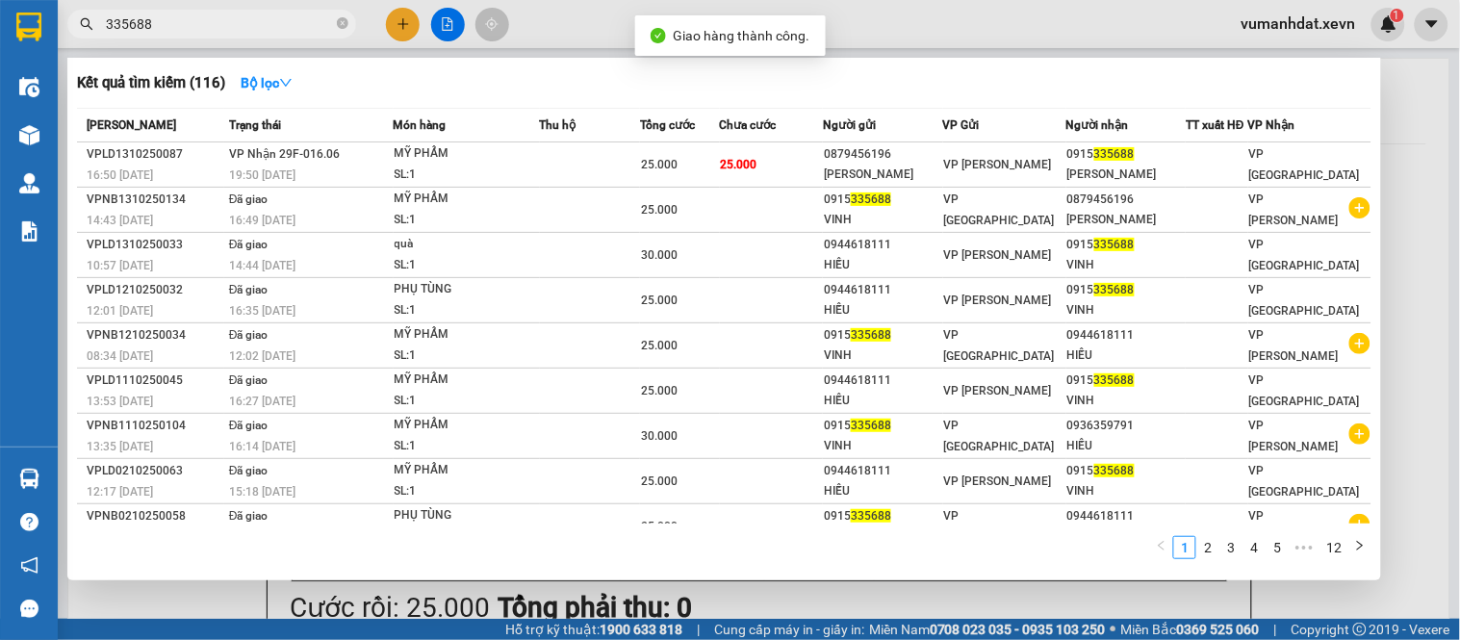
click at [236, 27] on input "335688" at bounding box center [219, 23] width 227 height 21
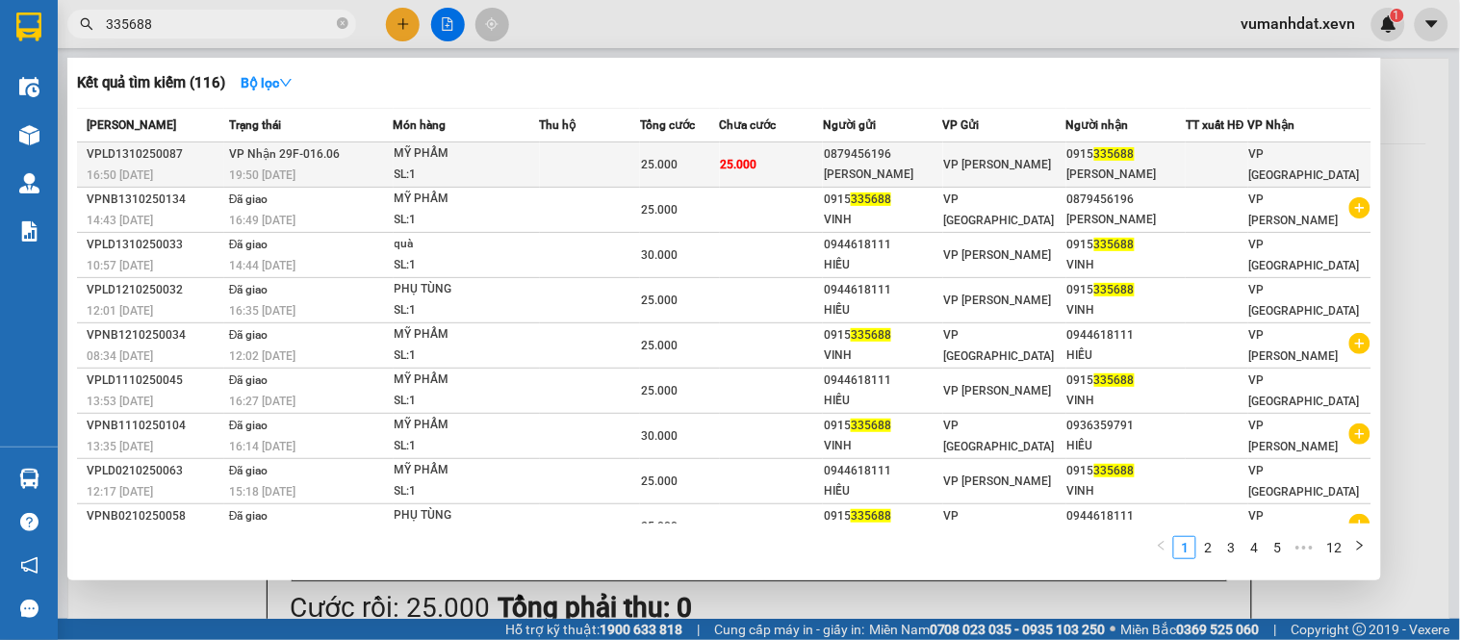
click at [788, 169] on td "25.000" at bounding box center [772, 164] width 104 height 45
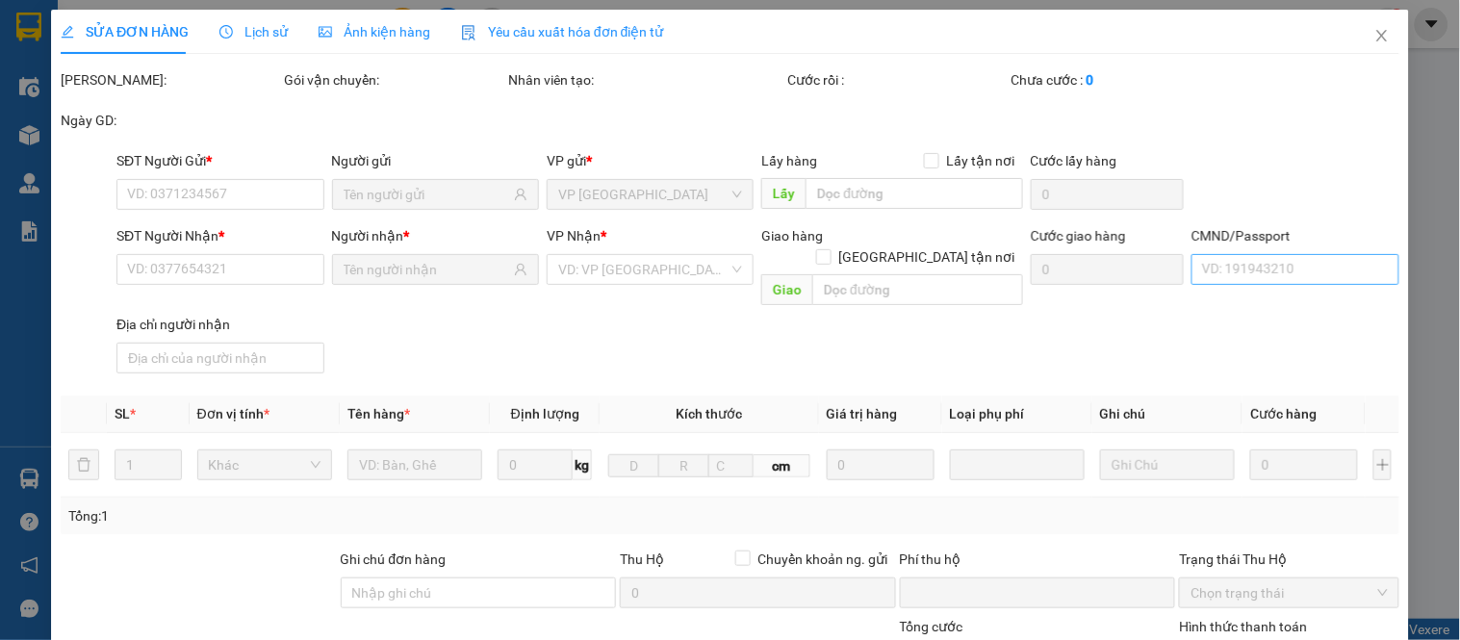
type input "0879456196"
type input "[PERSON_NAME]"
type input "0915335688"
type input "[PERSON_NAME]"
type input "037084009282 [PERSON_NAME]"
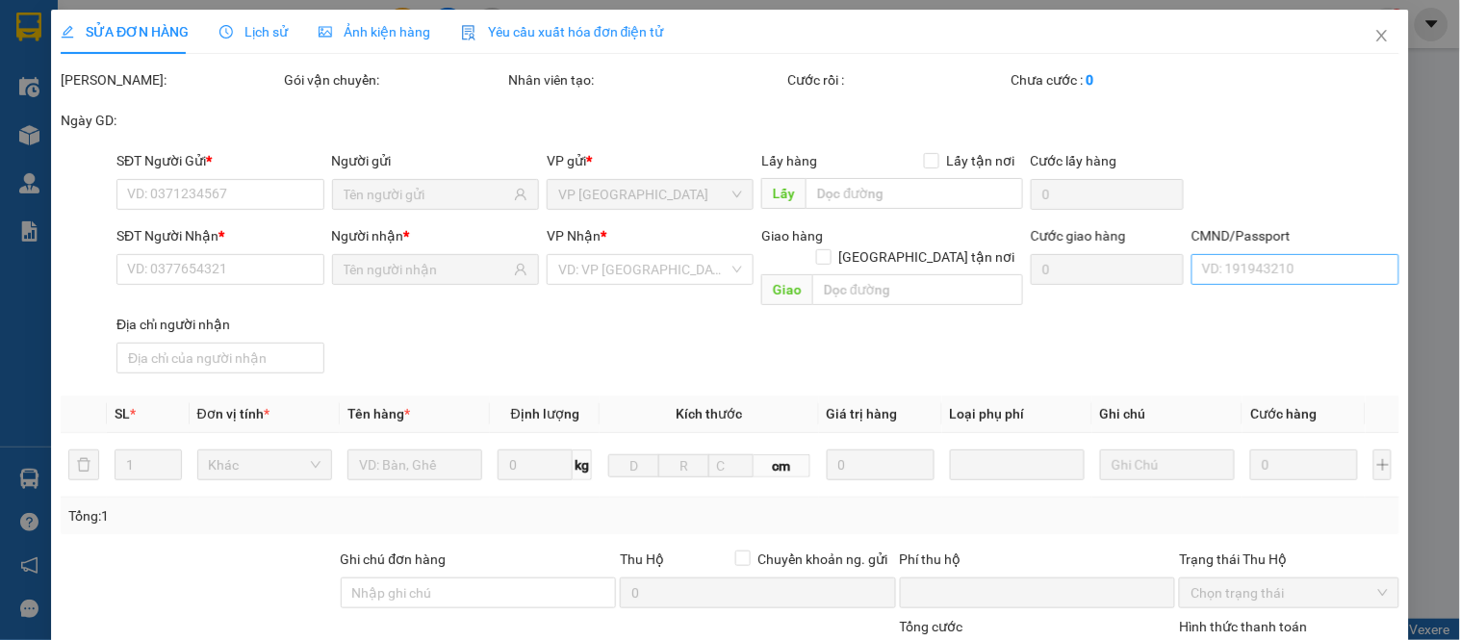
type input "0"
type input "25.000"
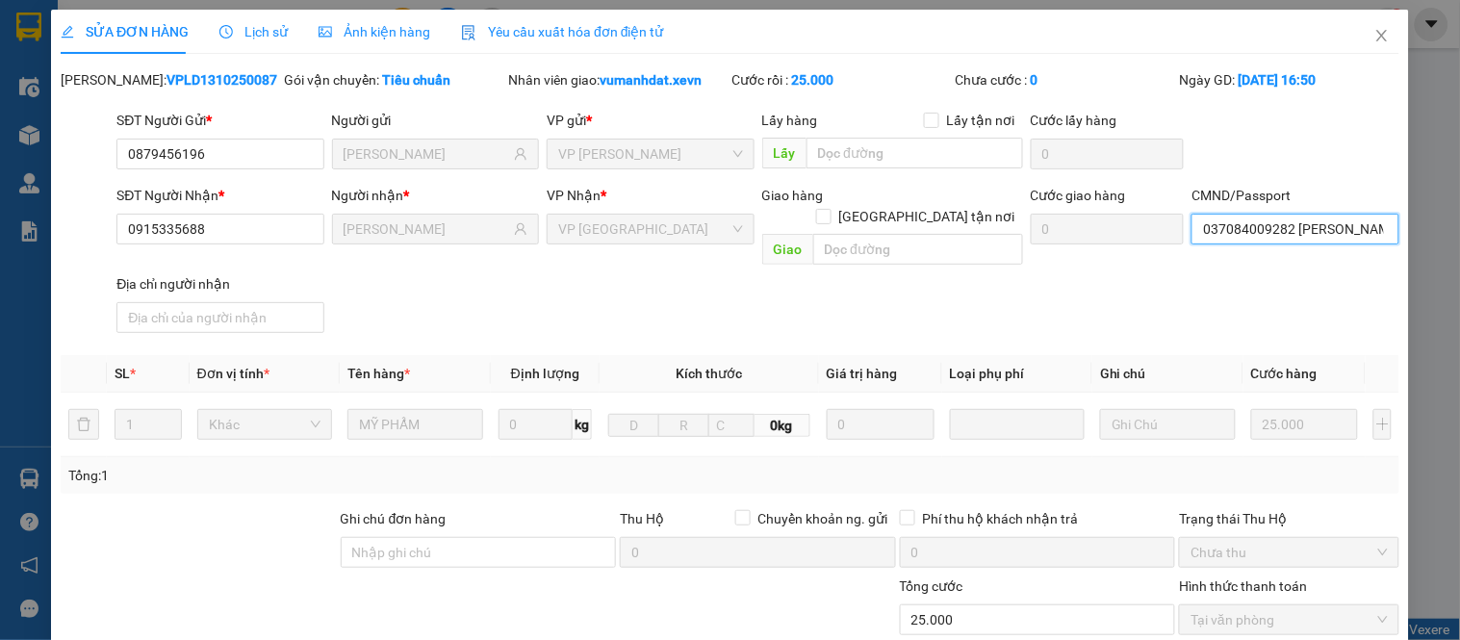
click at [1275, 226] on input "037084009282 [PERSON_NAME]" at bounding box center [1295, 229] width 207 height 31
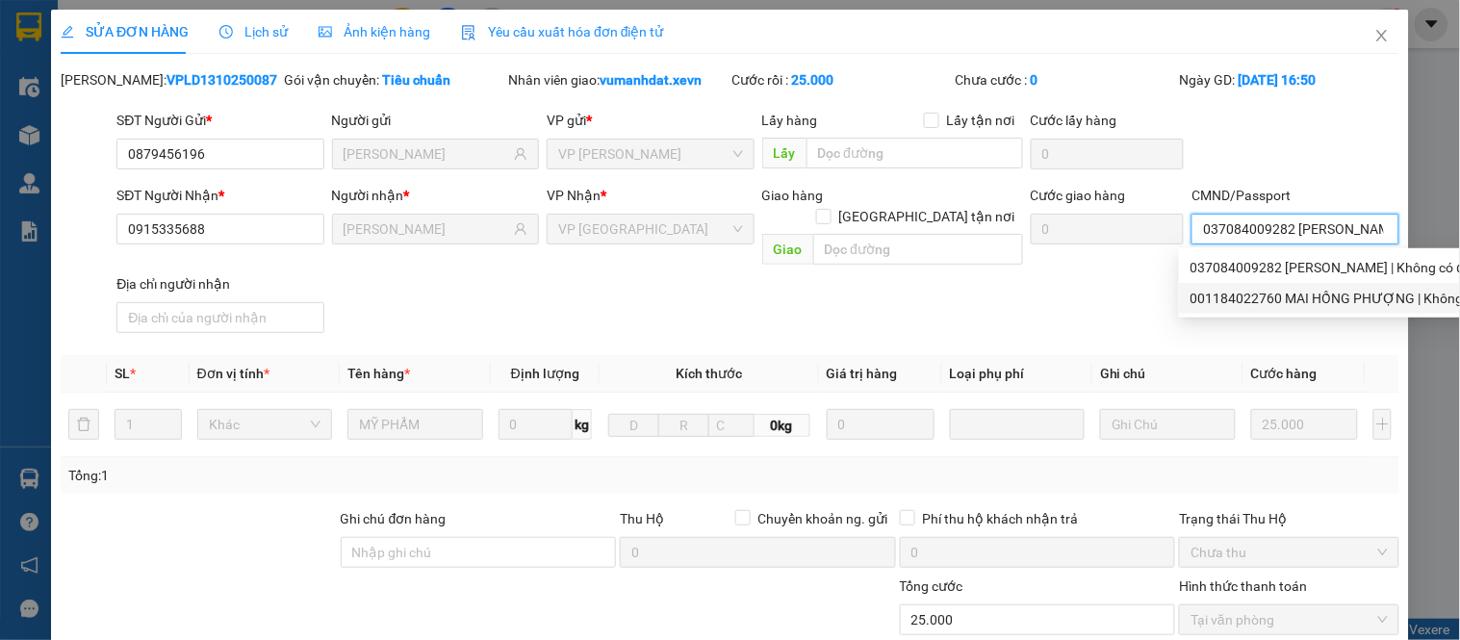
click at [1226, 296] on div "001184022760 MAI HỒNG PHƯỢNG | Không có địa chỉ" at bounding box center [1357, 298] width 332 height 21
type input "001184022760 MAI HỒNG PHƯỢNG"
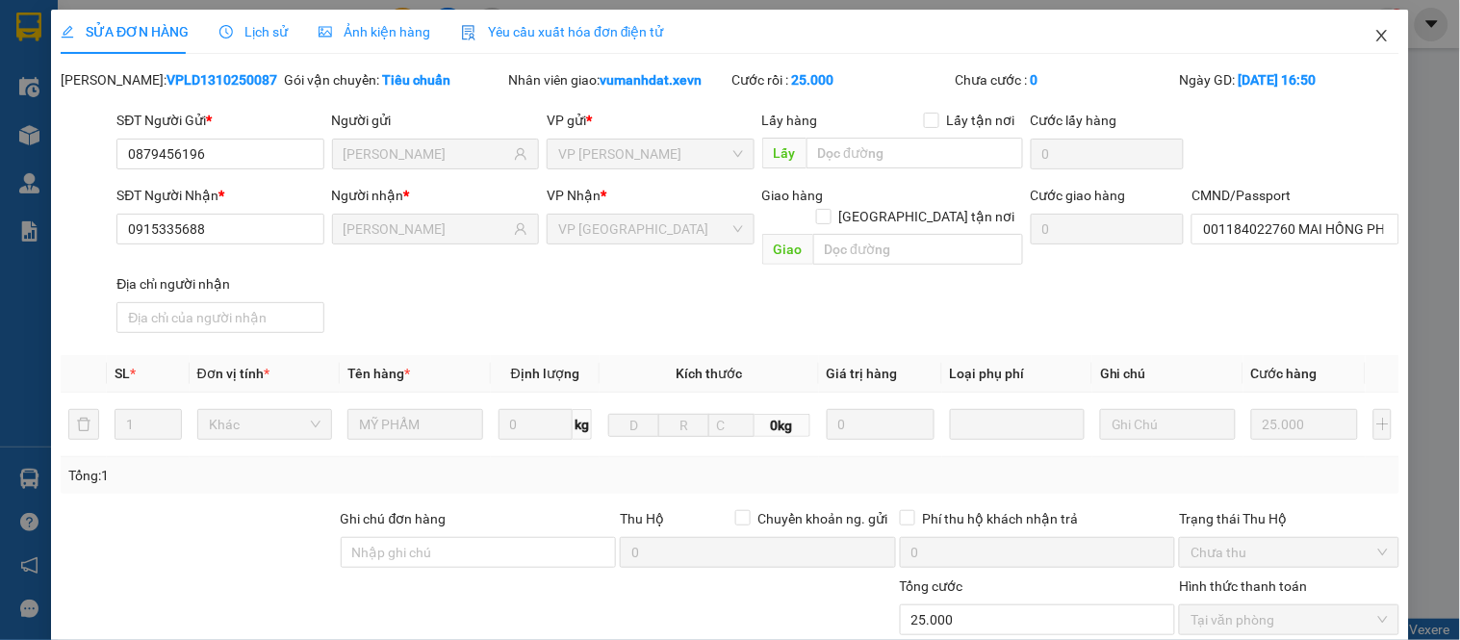
click at [1375, 36] on icon "close" at bounding box center [1382, 35] width 15 height 15
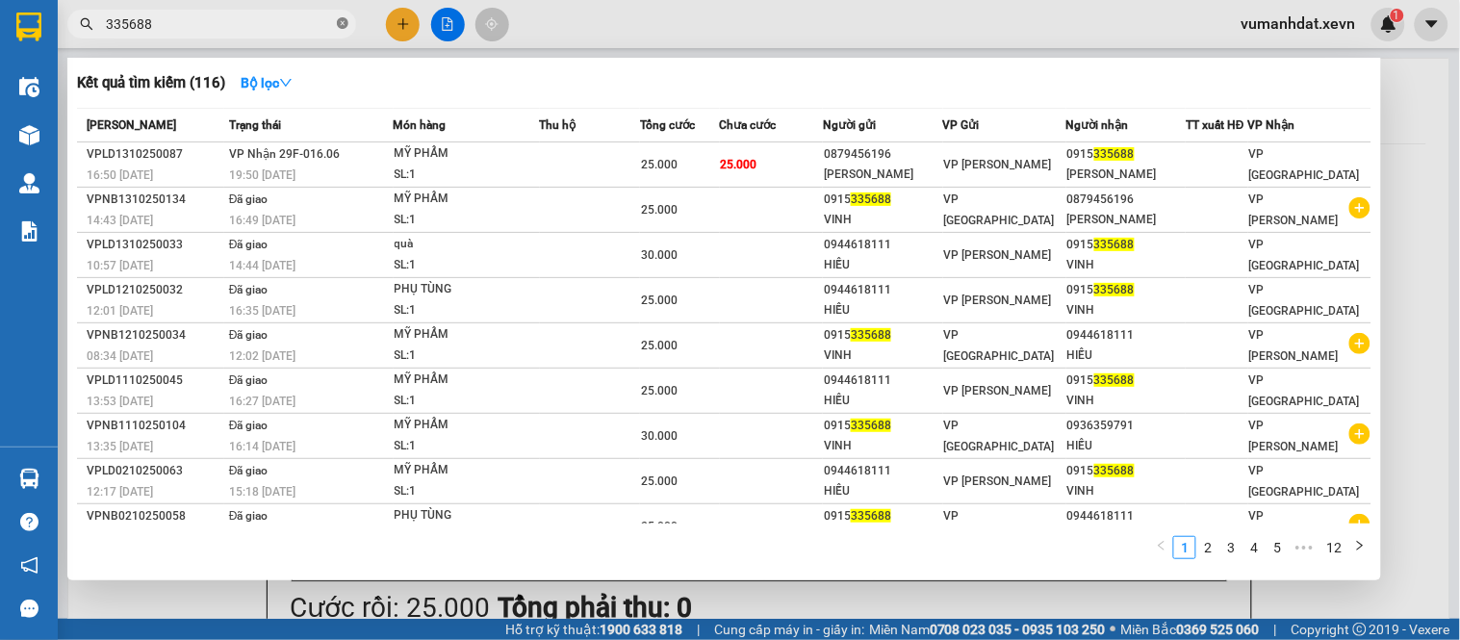
drag, startPoint x: 340, startPoint y: 24, endPoint x: 312, endPoint y: 27, distance: 28.1
click at [337, 27] on icon "close-circle" at bounding box center [343, 23] width 12 height 12
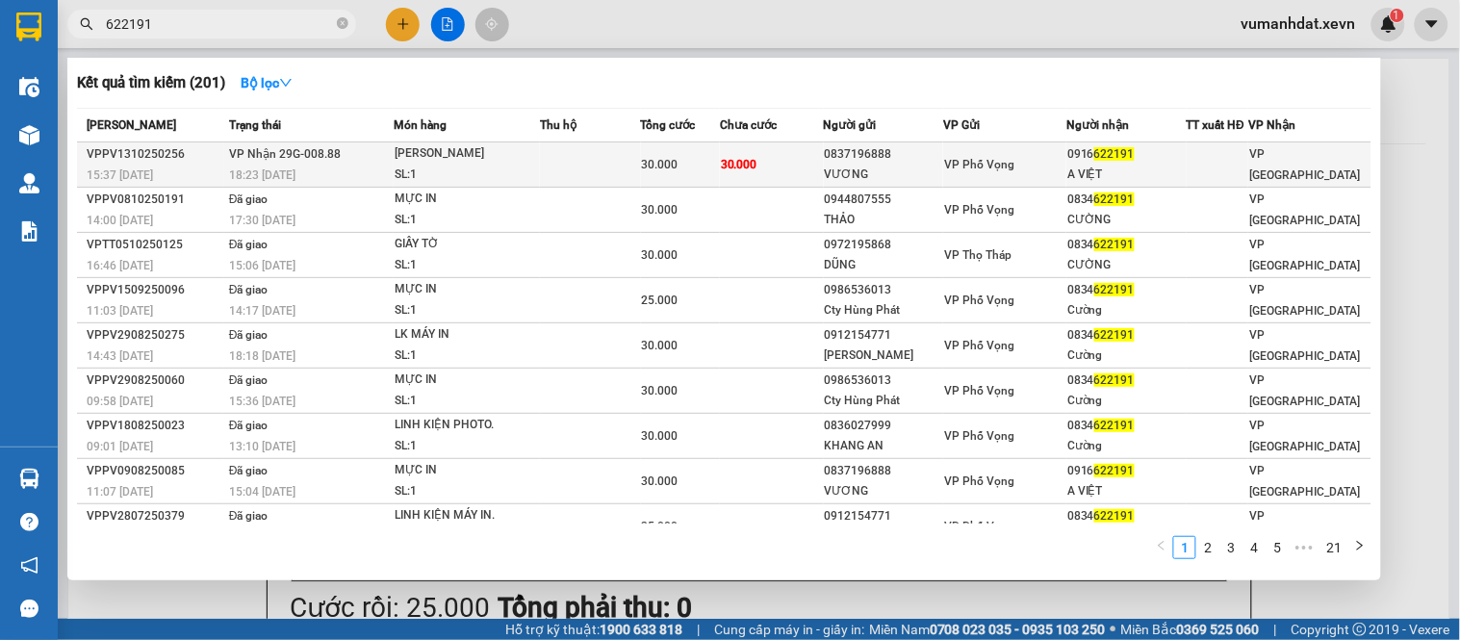
type input "622191"
click at [1137, 160] on div "0916 622191" at bounding box center [1127, 154] width 118 height 20
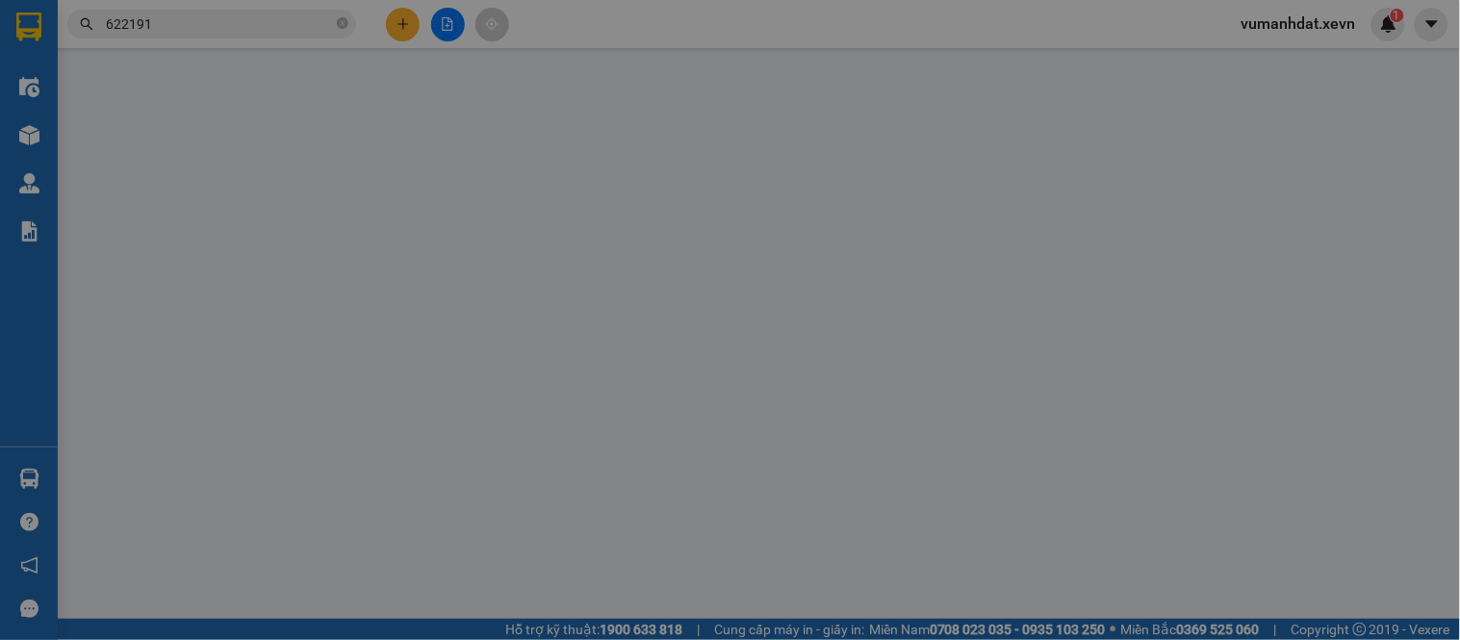
type input "0837196888"
type input "VƯƠNG"
type input "0916622191"
type input "A VIỆT"
type input "036070003299 [PERSON_NAME]"
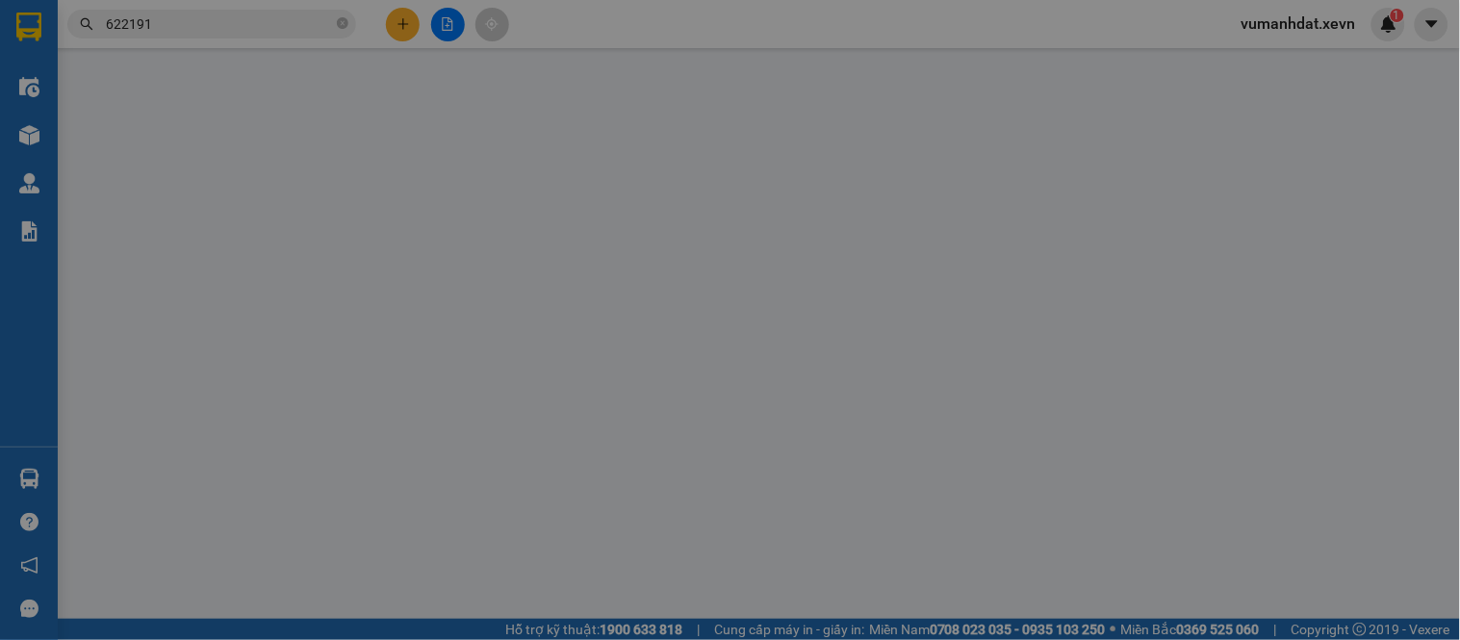
type input "0"
type input "30.000"
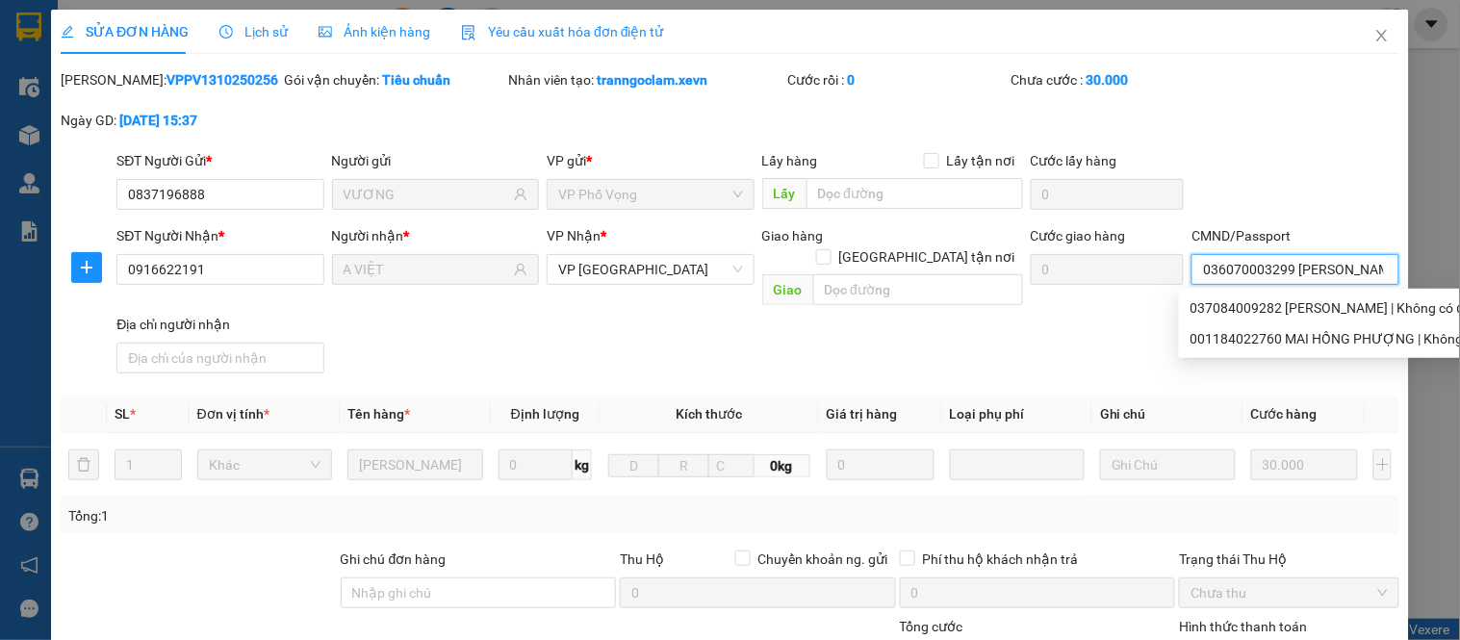
click at [1261, 273] on input "036070003299 [PERSON_NAME]" at bounding box center [1295, 269] width 207 height 31
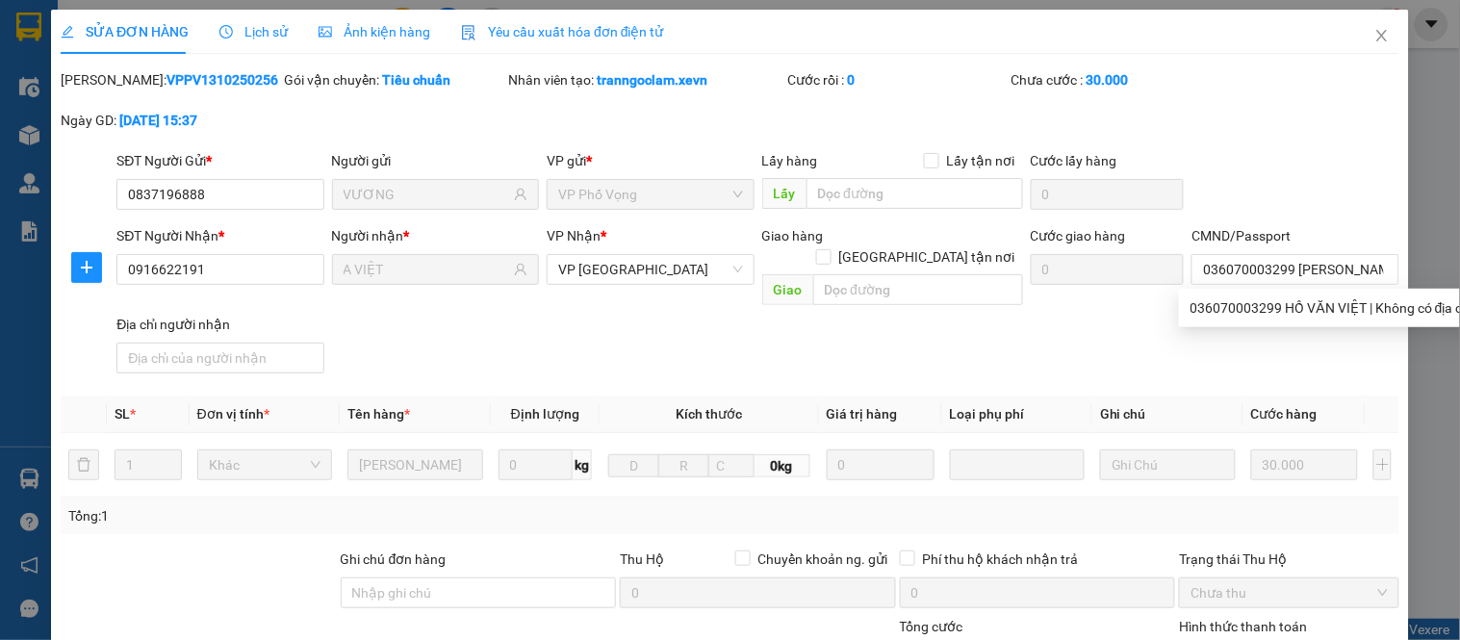
click at [1280, 168] on div "SĐT Người Gửi * 0837196888 Người gửi VƯƠNG VP gửi * VP Phố Vọng Lấy hàng Lấy tậ…" at bounding box center [758, 183] width 1291 height 67
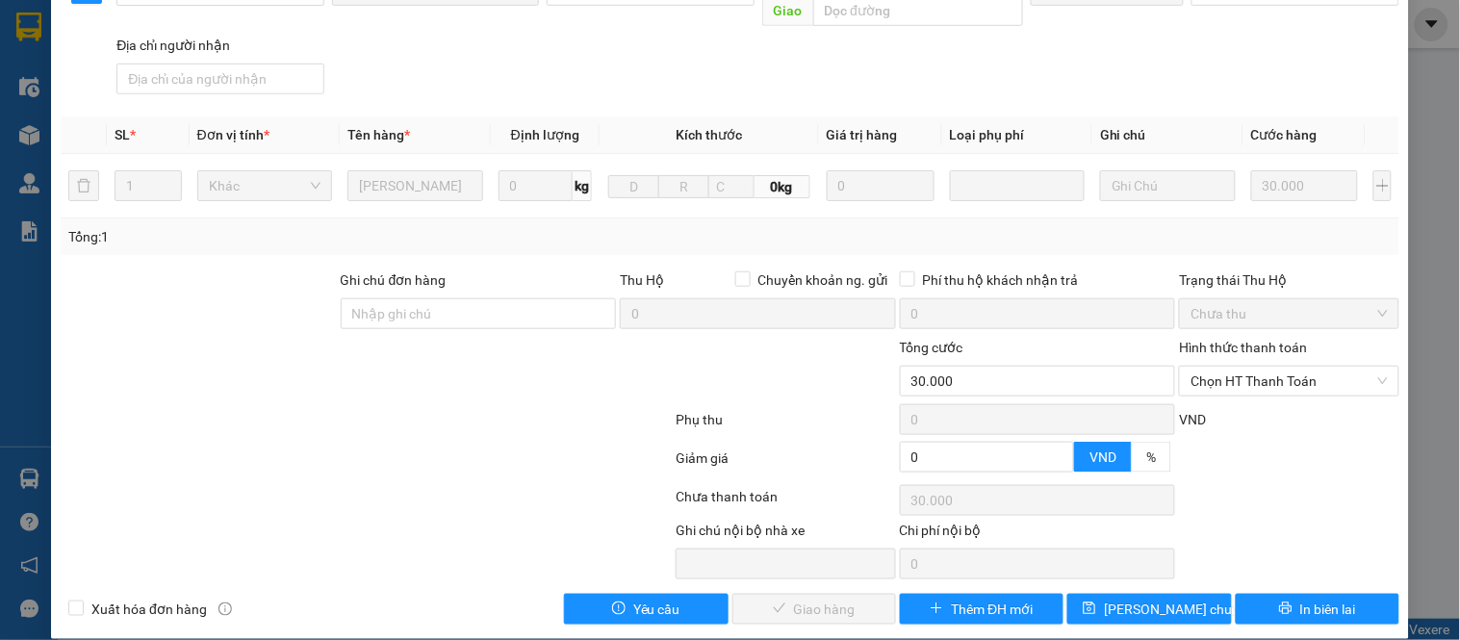
scroll to position [280, 0]
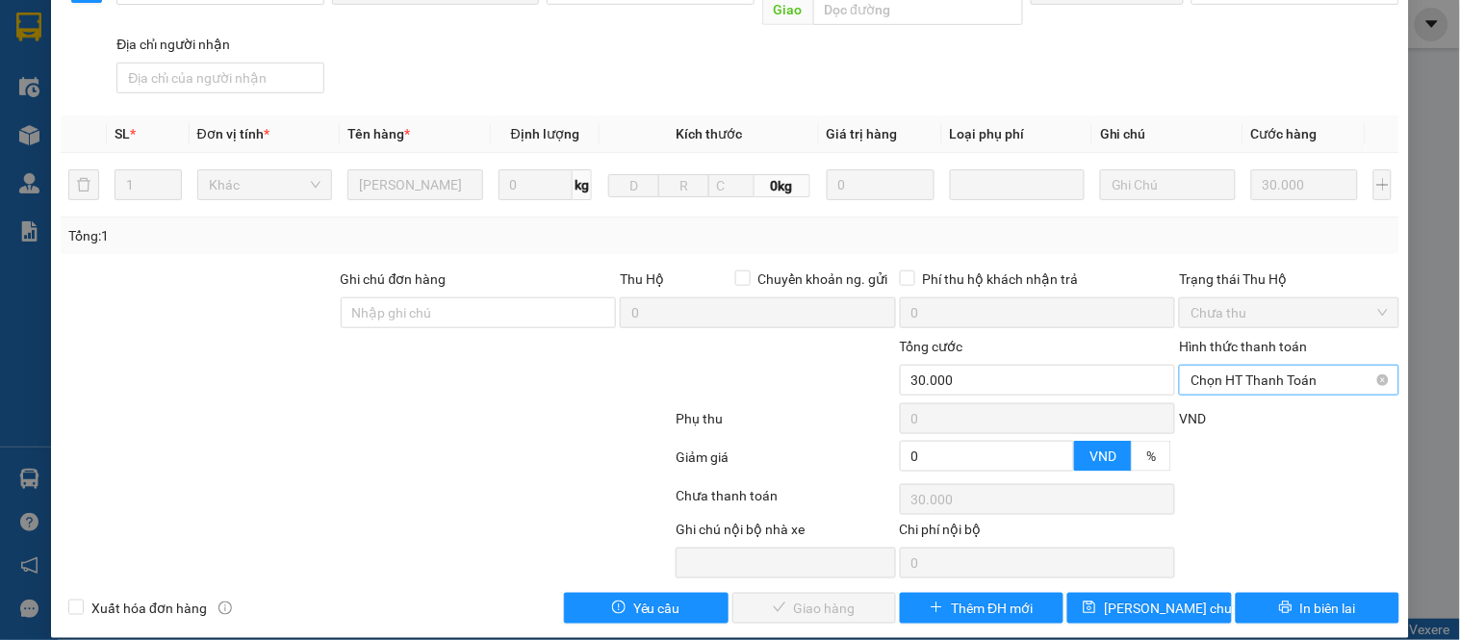
click at [1224, 366] on span "Chọn HT Thanh Toán" at bounding box center [1289, 380] width 196 height 29
click at [1213, 390] on div "Tại văn phòng" at bounding box center [1277, 397] width 194 height 21
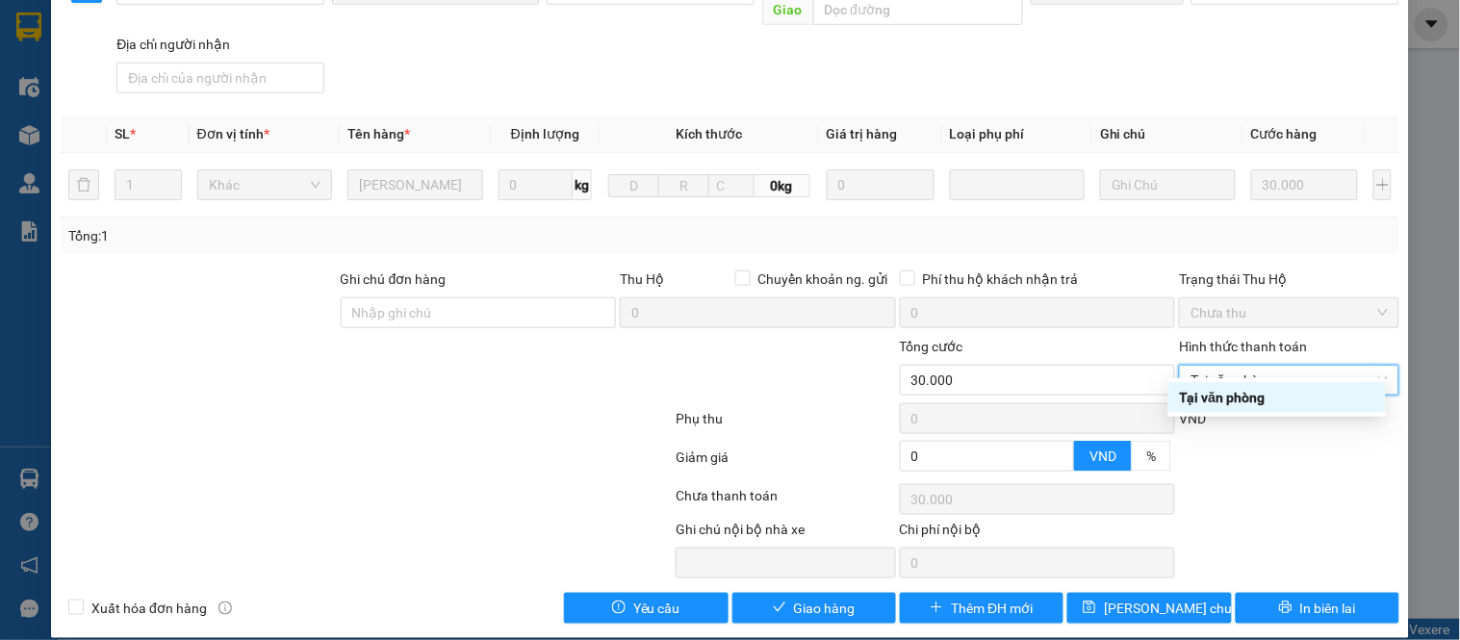
type input "0"
click at [1153, 225] on div "Tổng: 1" at bounding box center [730, 235] width 1324 height 21
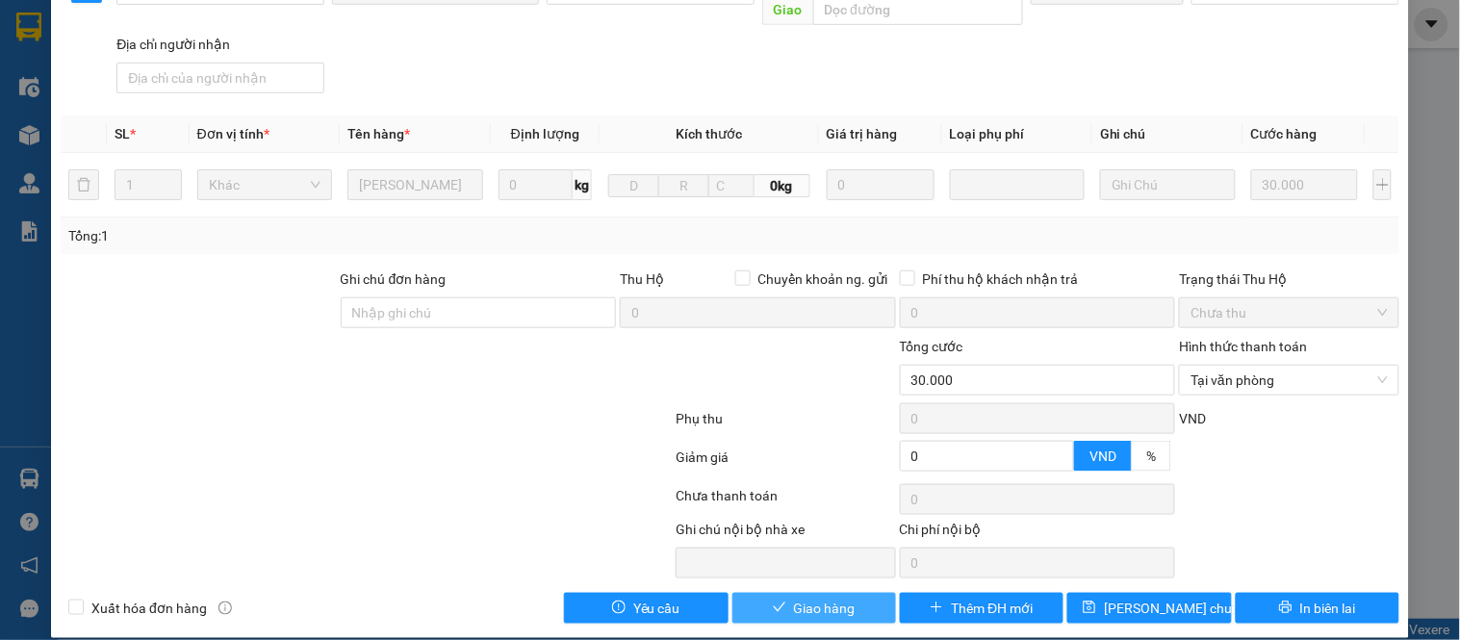
click at [794, 598] on span "Giao hàng" at bounding box center [825, 608] width 62 height 21
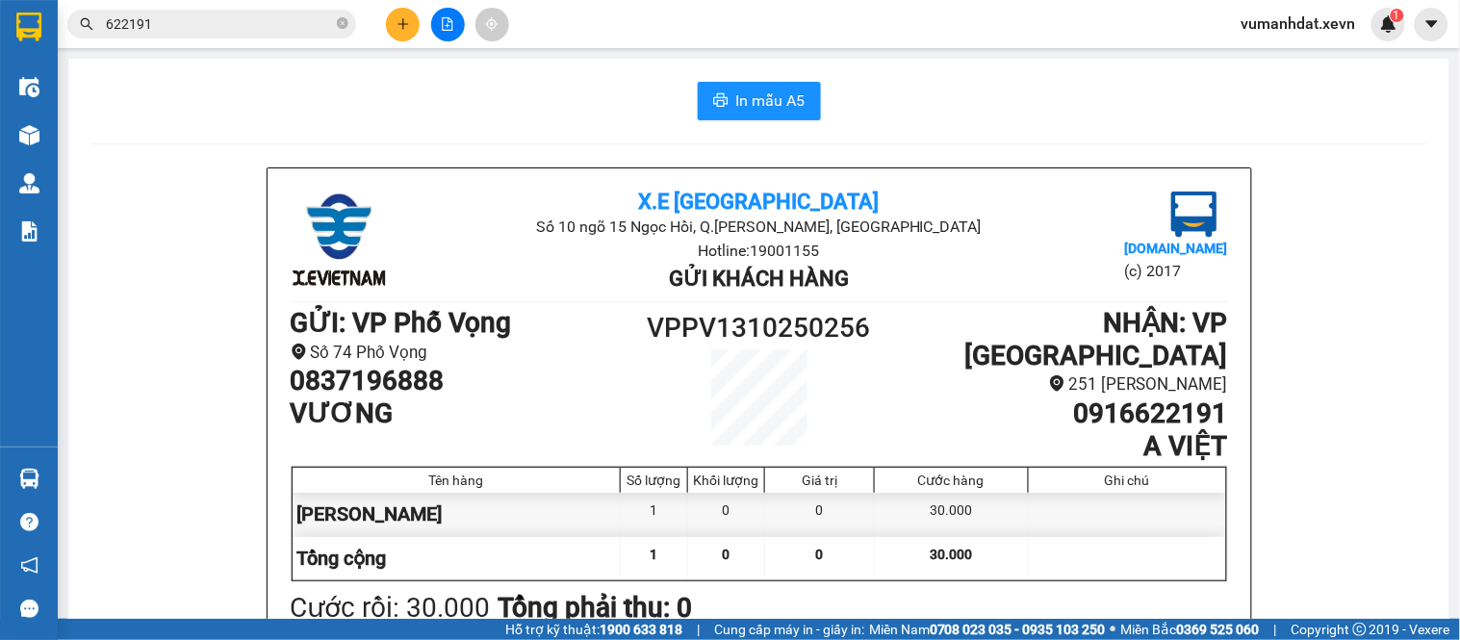
click at [242, 20] on input "622191" at bounding box center [219, 23] width 227 height 21
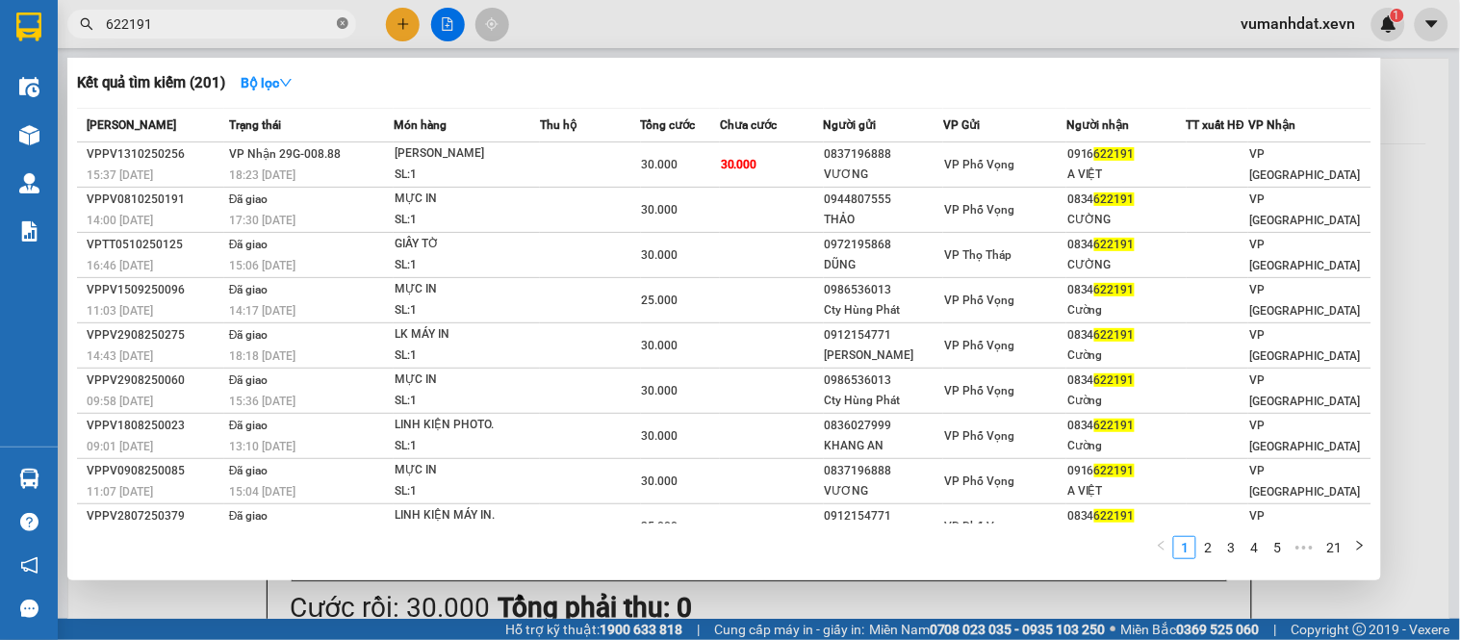
click at [345, 27] on icon "close-circle" at bounding box center [343, 23] width 12 height 12
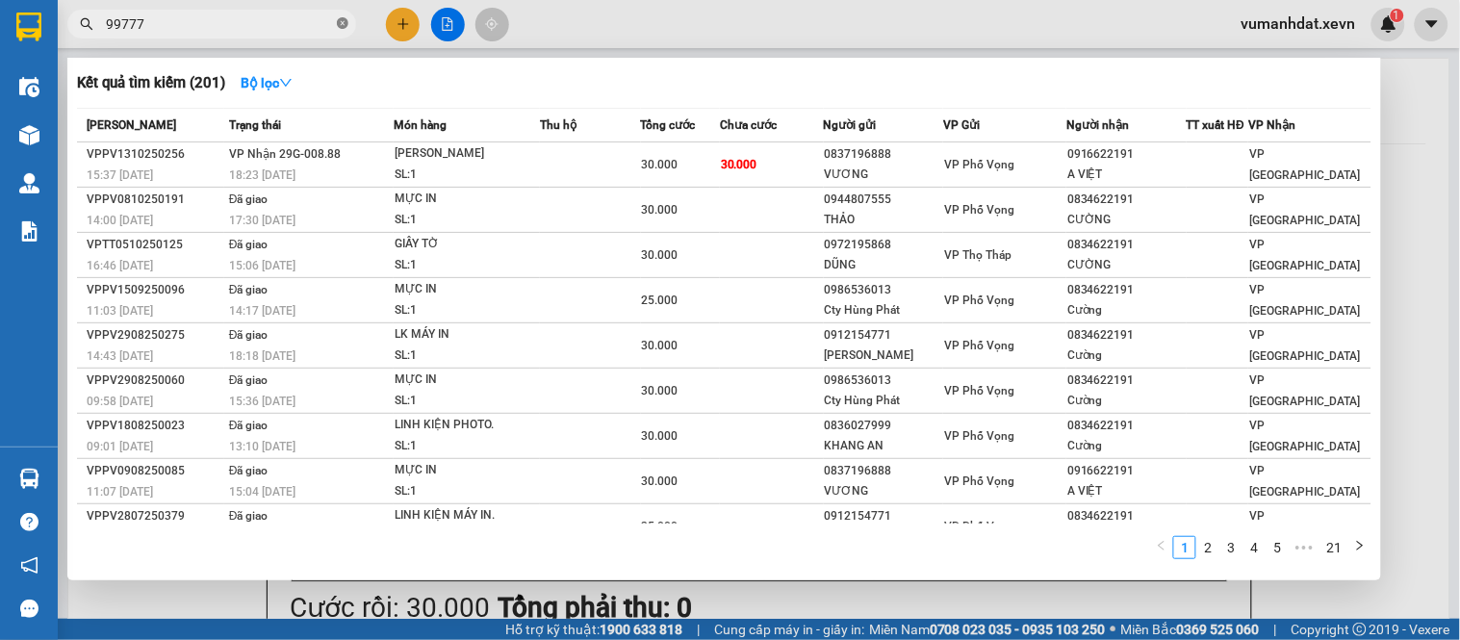
type input "997777"
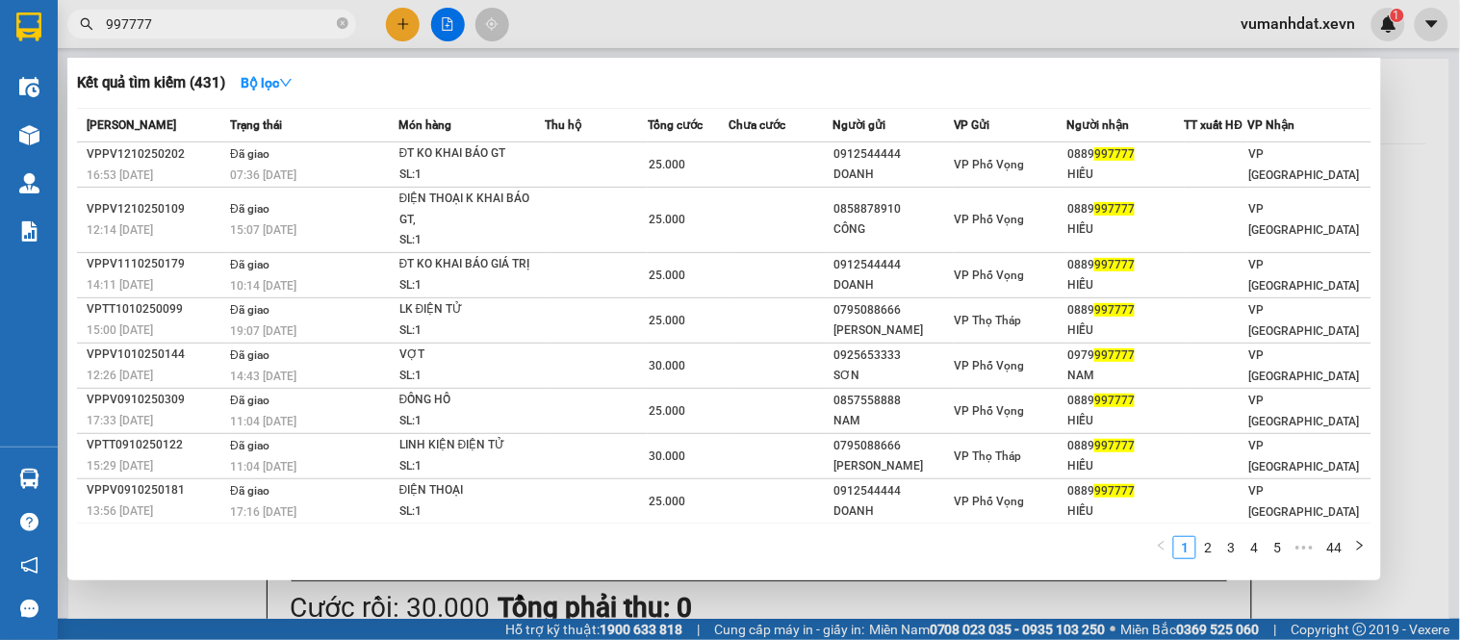
drag, startPoint x: 343, startPoint y: 20, endPoint x: 292, endPoint y: 25, distance: 51.3
click at [344, 19] on icon "close-circle" at bounding box center [343, 23] width 12 height 12
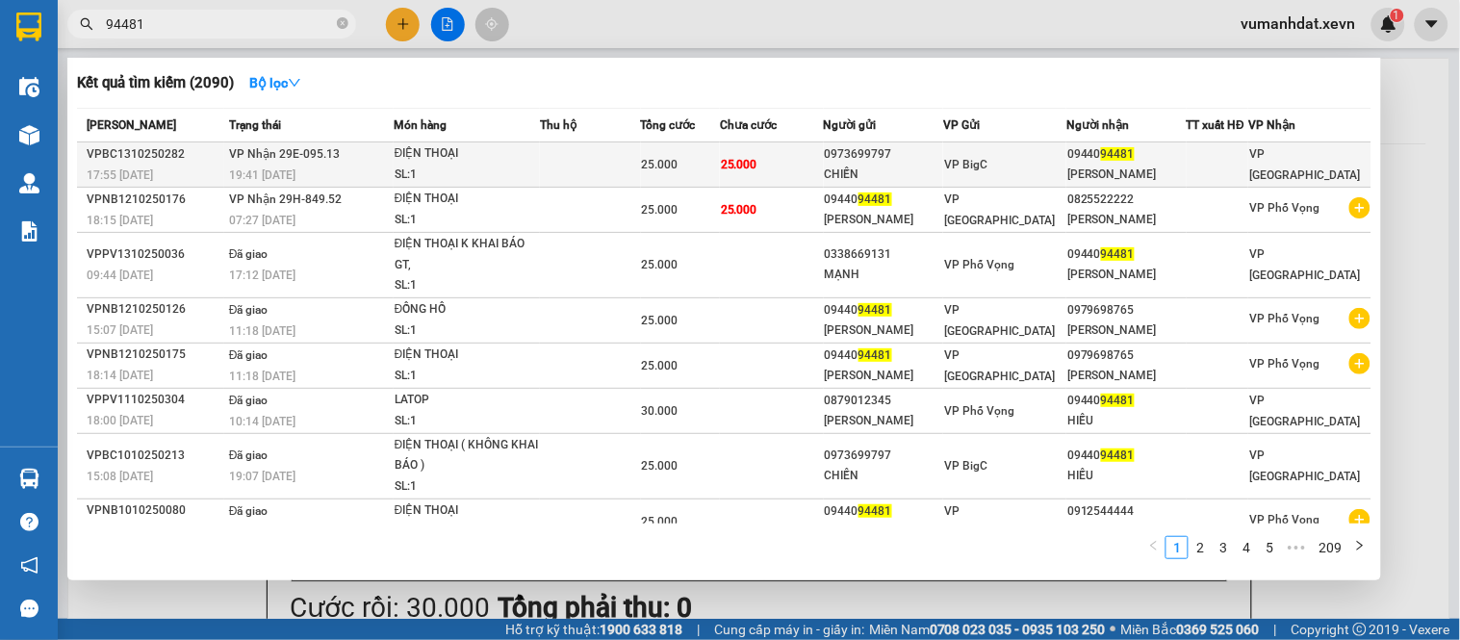
type input "94481"
click at [786, 167] on td "25.000" at bounding box center [772, 164] width 104 height 45
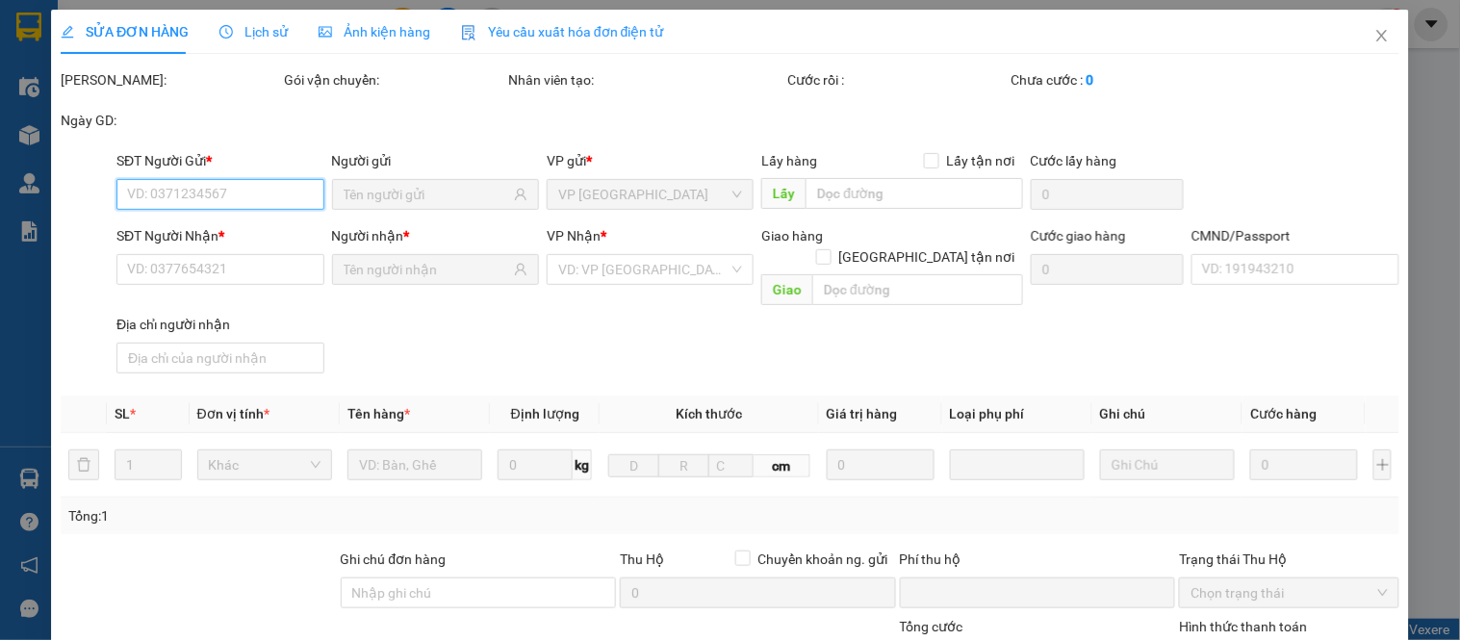
type input "0973699797"
type input "CHIẾN"
type input "0944094481"
type input "[PERSON_NAME]"
type input "037093004563 [PERSON_NAME]"
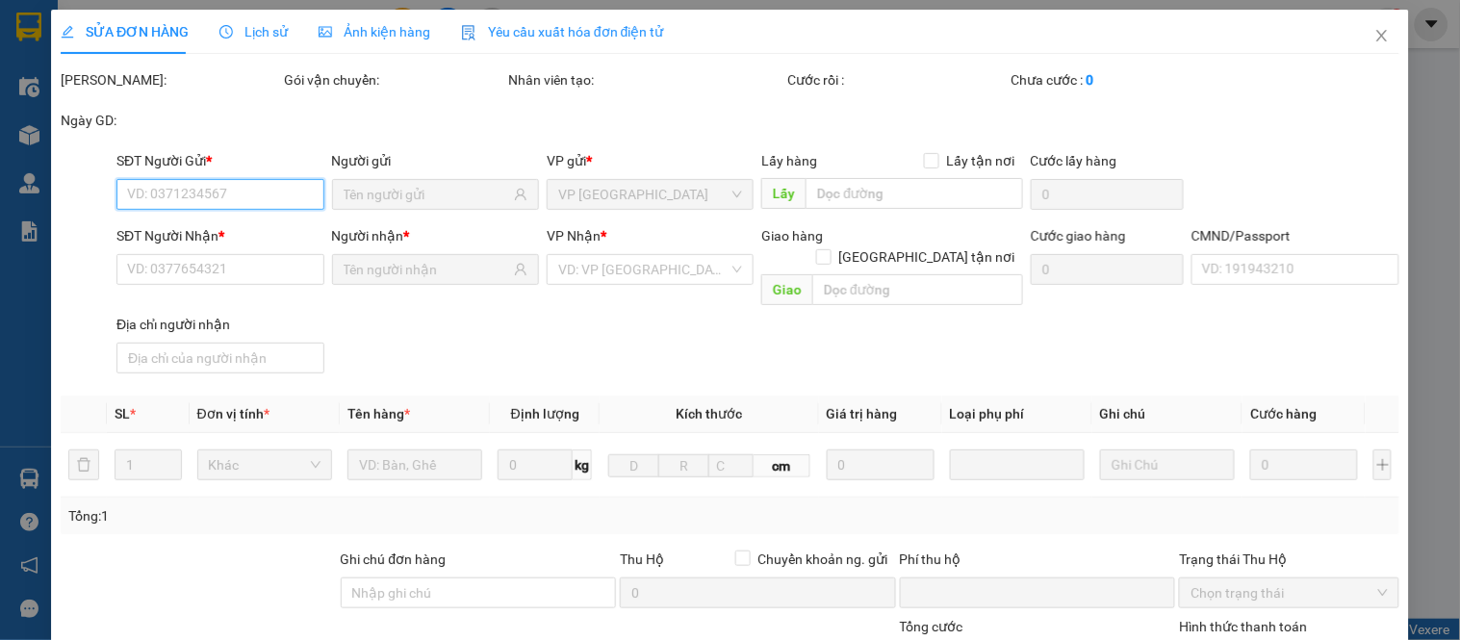
type input "0"
type input "25.000"
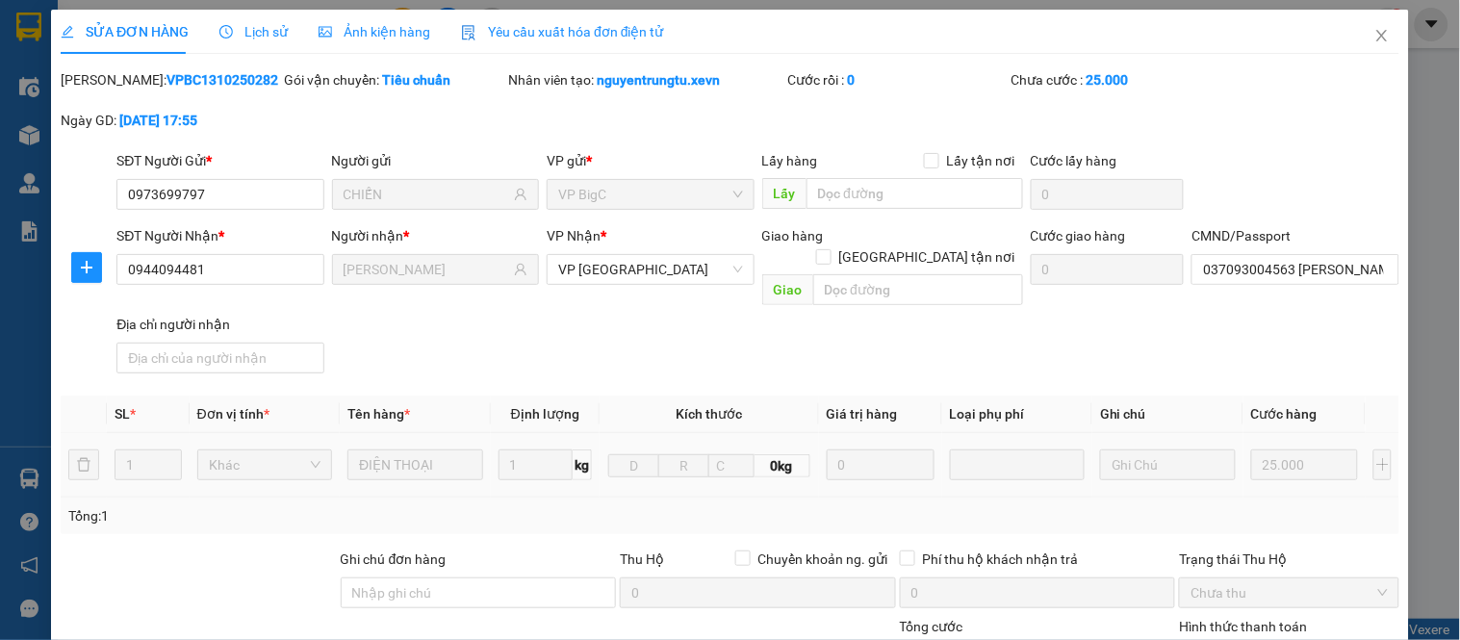
click at [1205, 332] on div "SĐT Người Nhận * 0944094481 Người nhận * DƯƠNG TRUNG HIẾU VP Nhận * VP Ninh Bìn…" at bounding box center [758, 303] width 1291 height 156
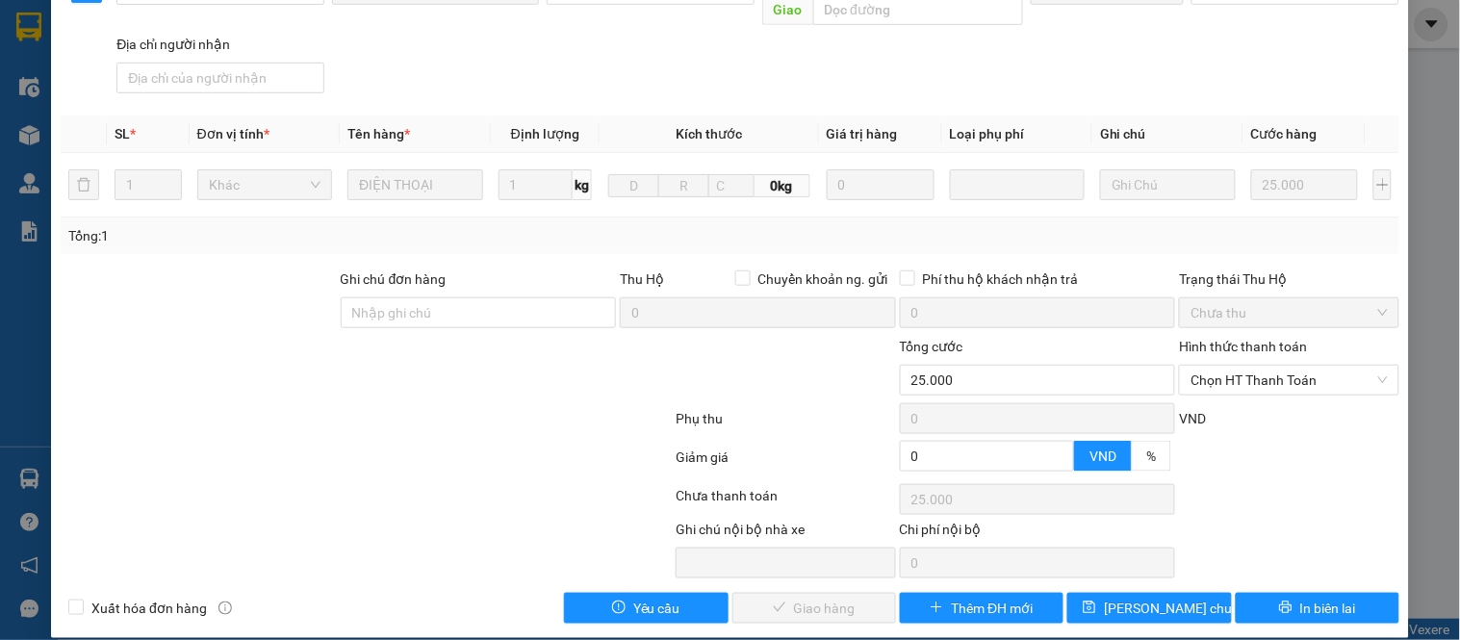
click at [1225, 367] on span "Chọn HT Thanh Toán" at bounding box center [1289, 380] width 196 height 29
click at [1210, 390] on div "Tại văn phòng" at bounding box center [1277, 397] width 194 height 21
type input "0"
click at [835, 598] on span "Giao hàng" at bounding box center [825, 608] width 62 height 21
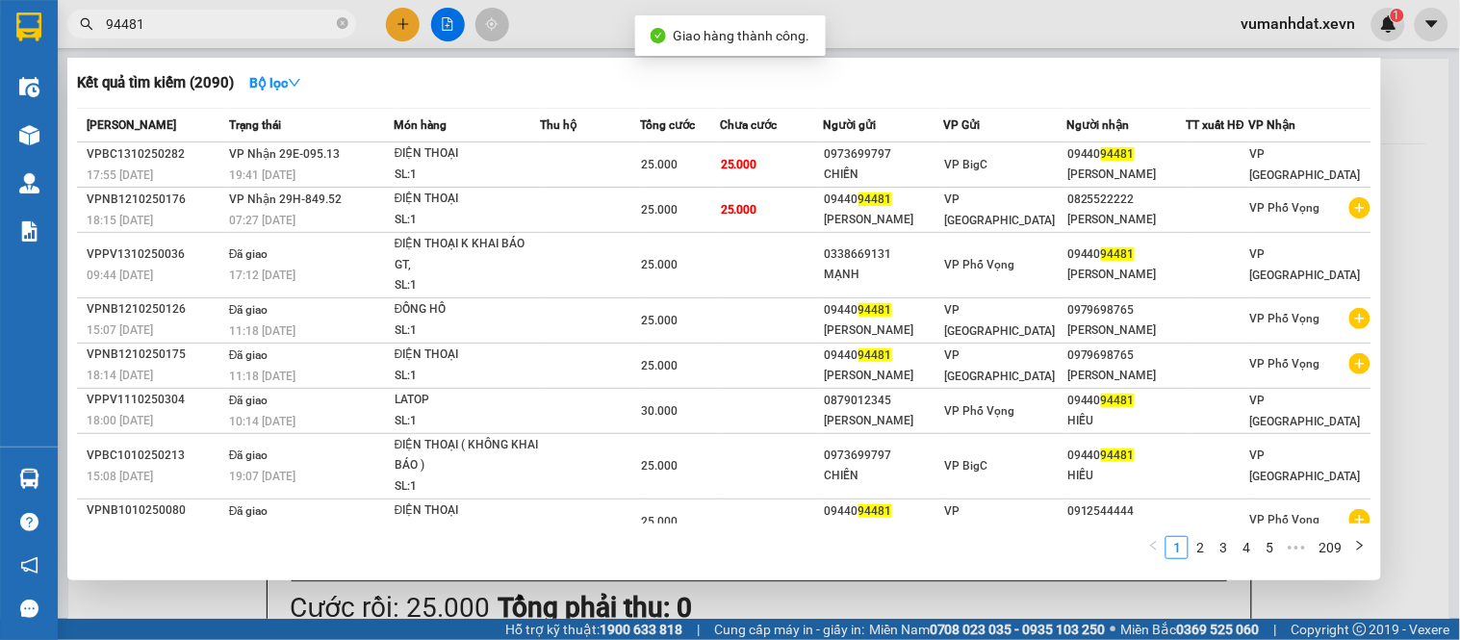
click at [218, 15] on input "94481" at bounding box center [219, 23] width 227 height 21
click at [337, 24] on icon "close-circle" at bounding box center [343, 23] width 12 height 12
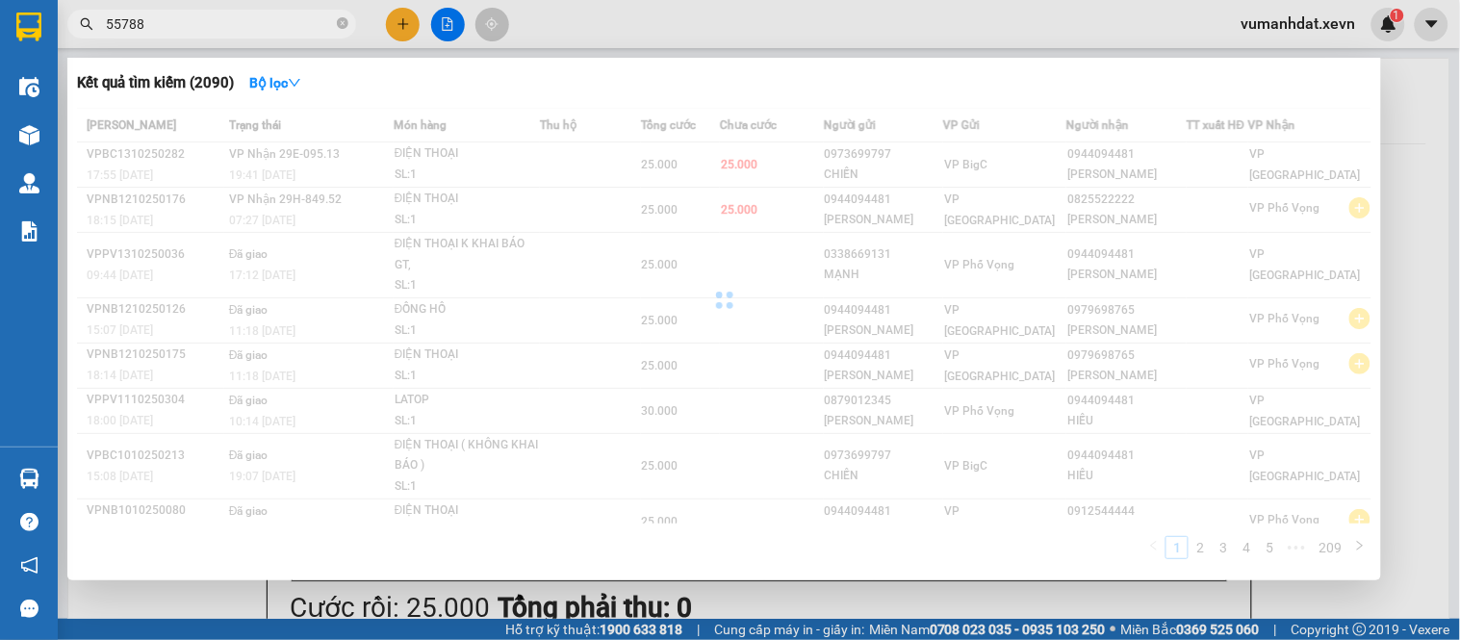
type input "557886"
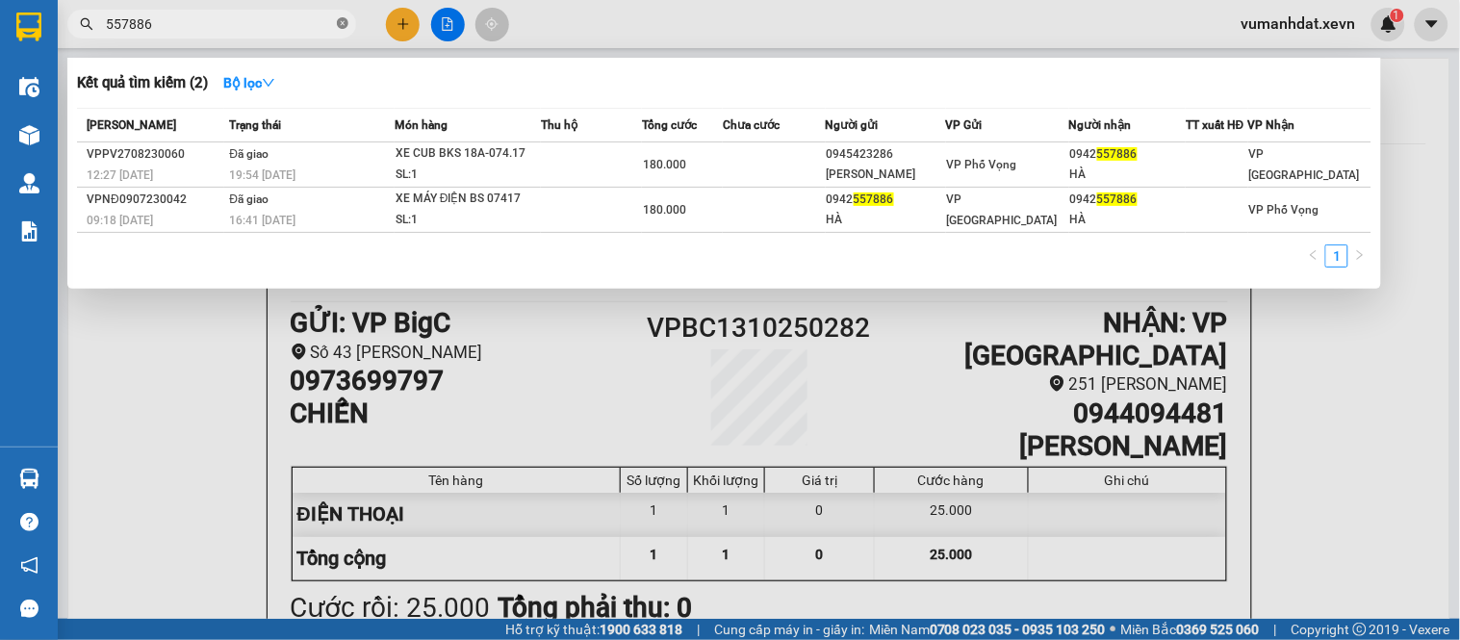
click at [340, 20] on icon "close-circle" at bounding box center [343, 23] width 12 height 12
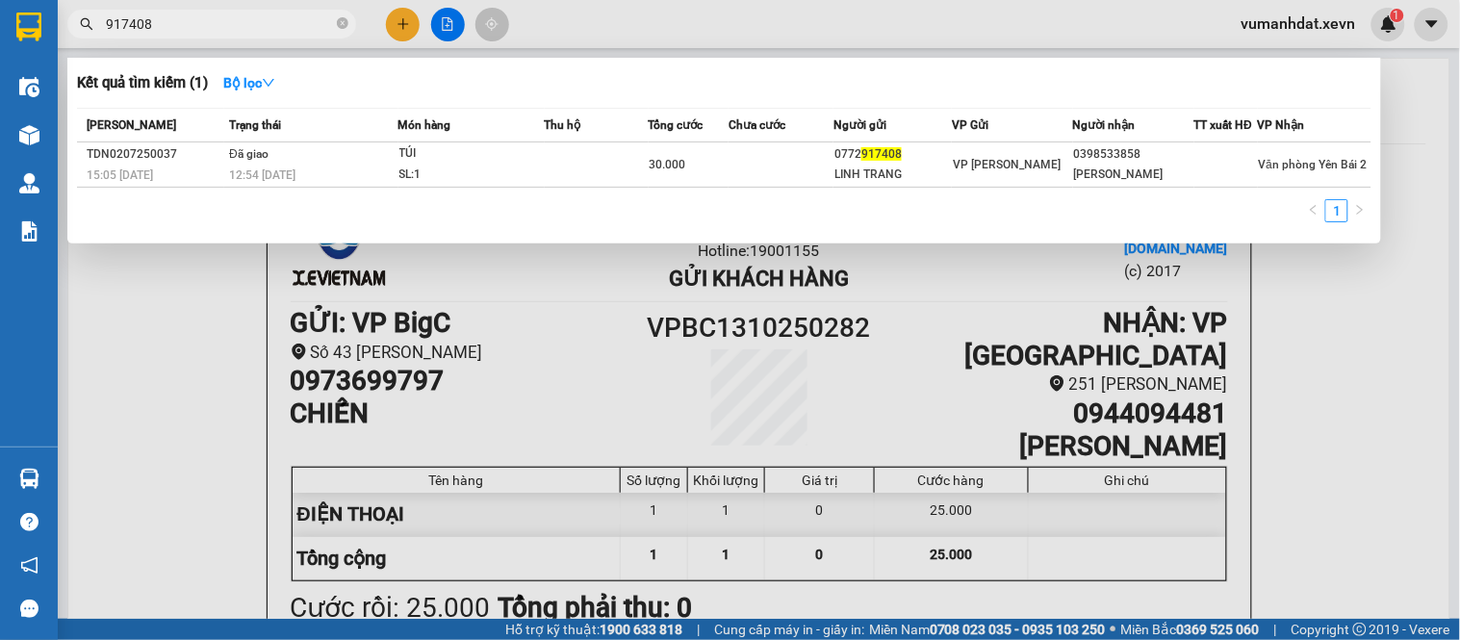
type input "917408"
click at [347, 29] on span "917408" at bounding box center [211, 24] width 289 height 29
click at [343, 29] on icon "close-circle" at bounding box center [343, 23] width 12 height 12
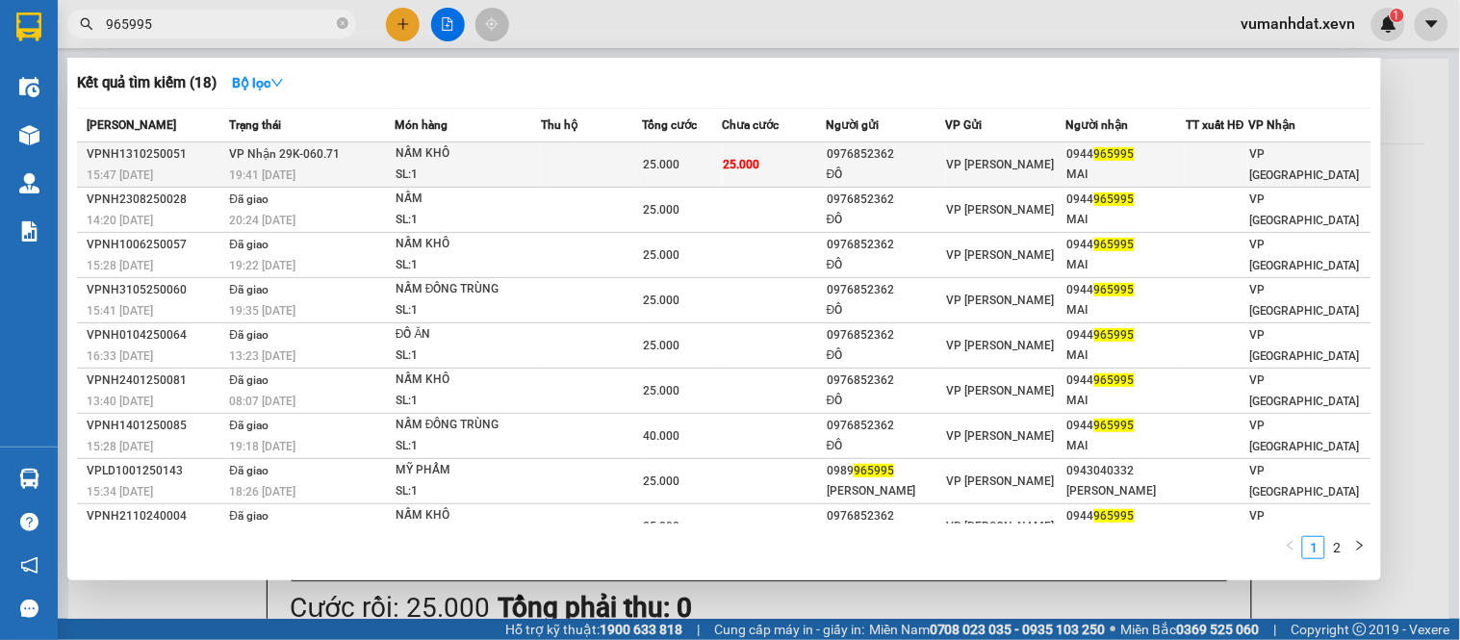
type input "965995"
click at [618, 161] on td at bounding box center [591, 164] width 101 height 45
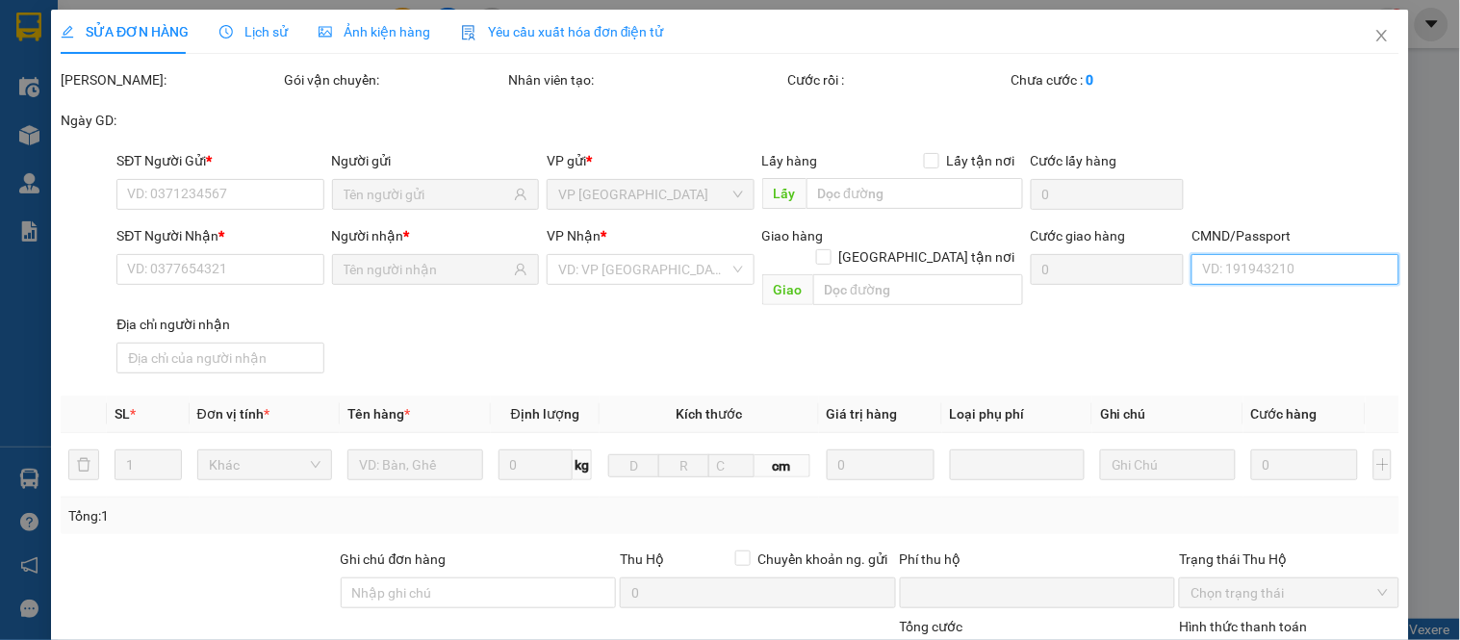
click at [1249, 268] on input "CMND/Passport" at bounding box center [1295, 269] width 207 height 31
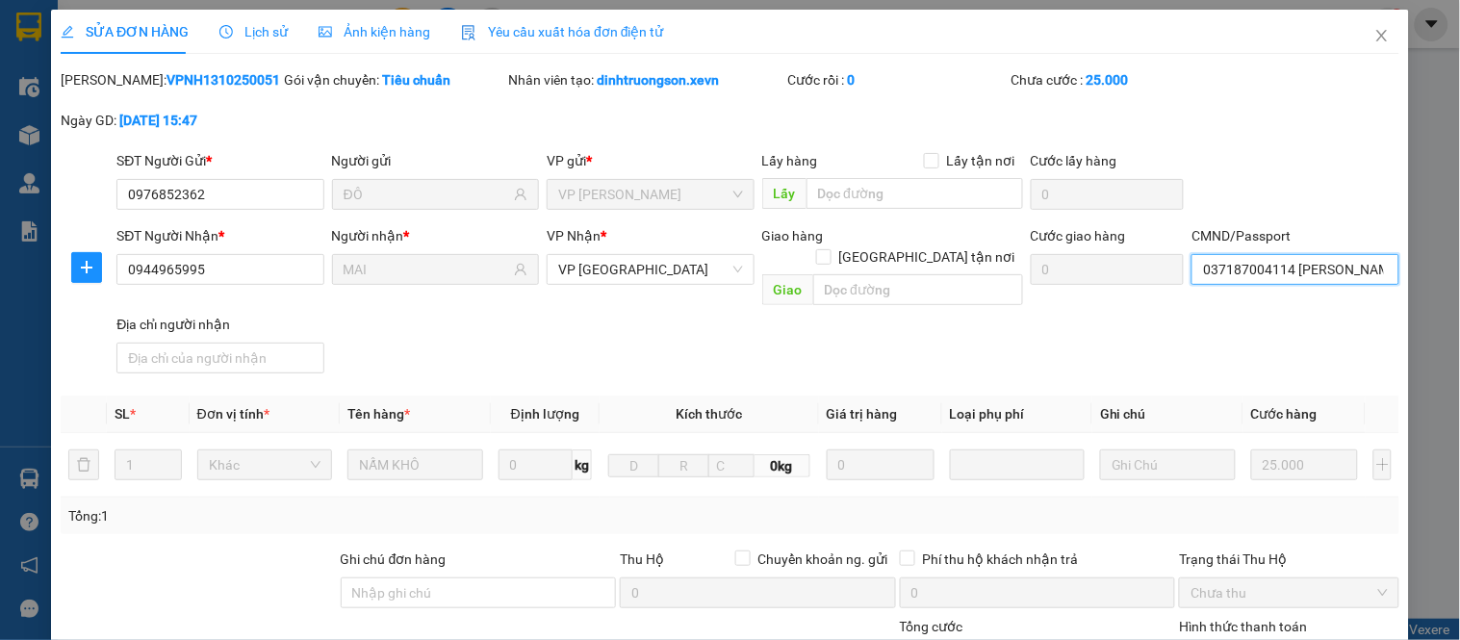
type input "0976852362"
type input "ĐÔ"
type input "0944965995"
type input "MAI"
type input "037187004114 [PERSON_NAME]"
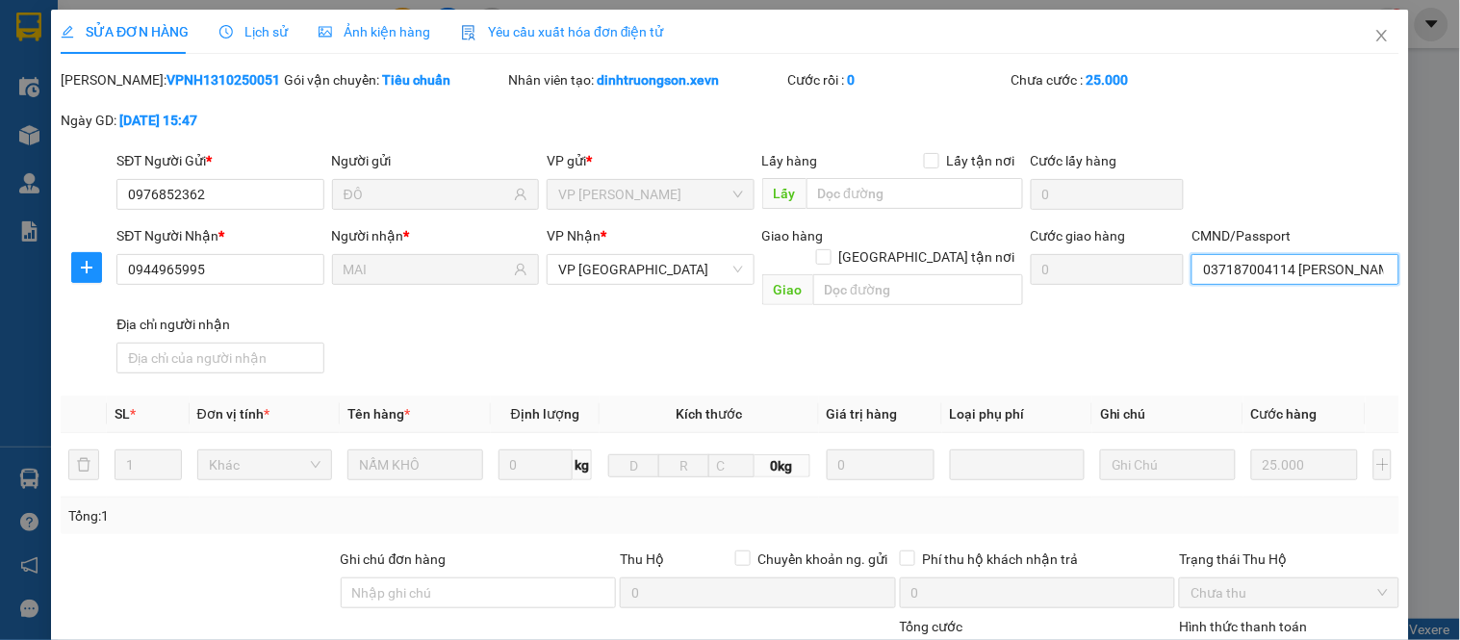
type input "0"
type input "25.000"
click at [1263, 306] on div "037187004114 [PERSON_NAME] MAI | Không có địa chỉ" at bounding box center [1357, 307] width 332 height 21
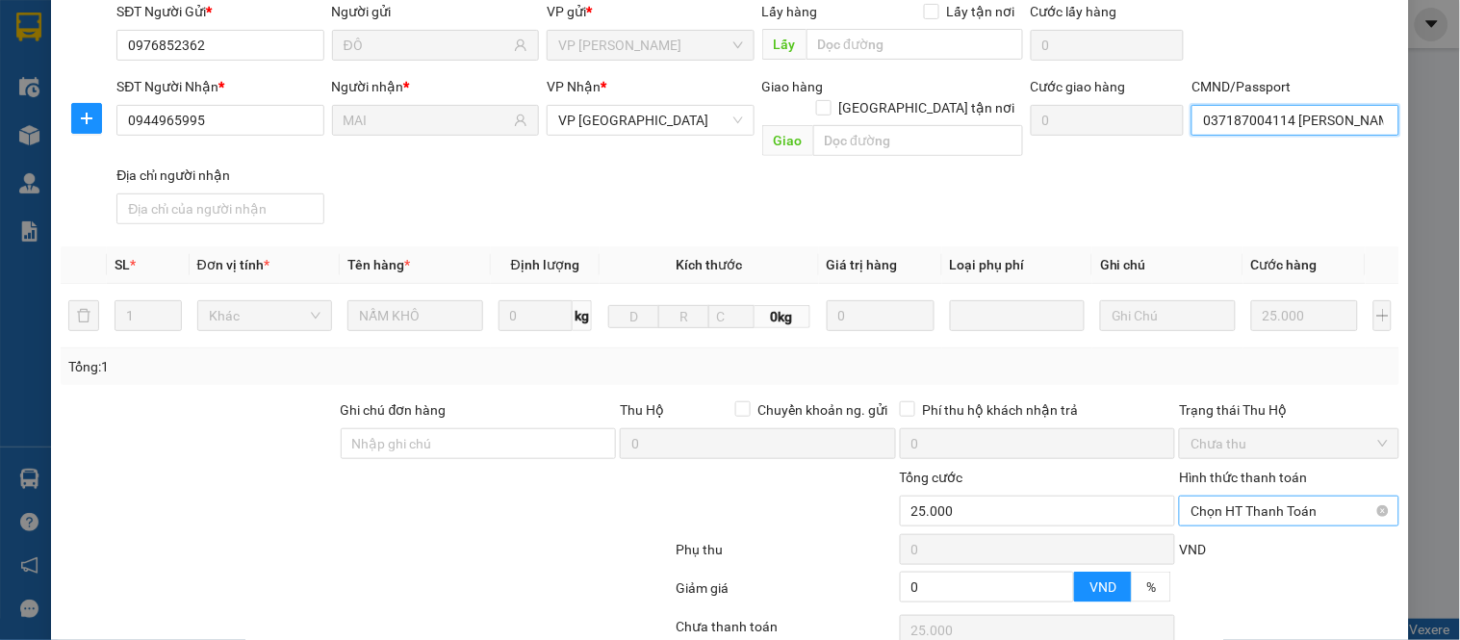
scroll to position [280, 0]
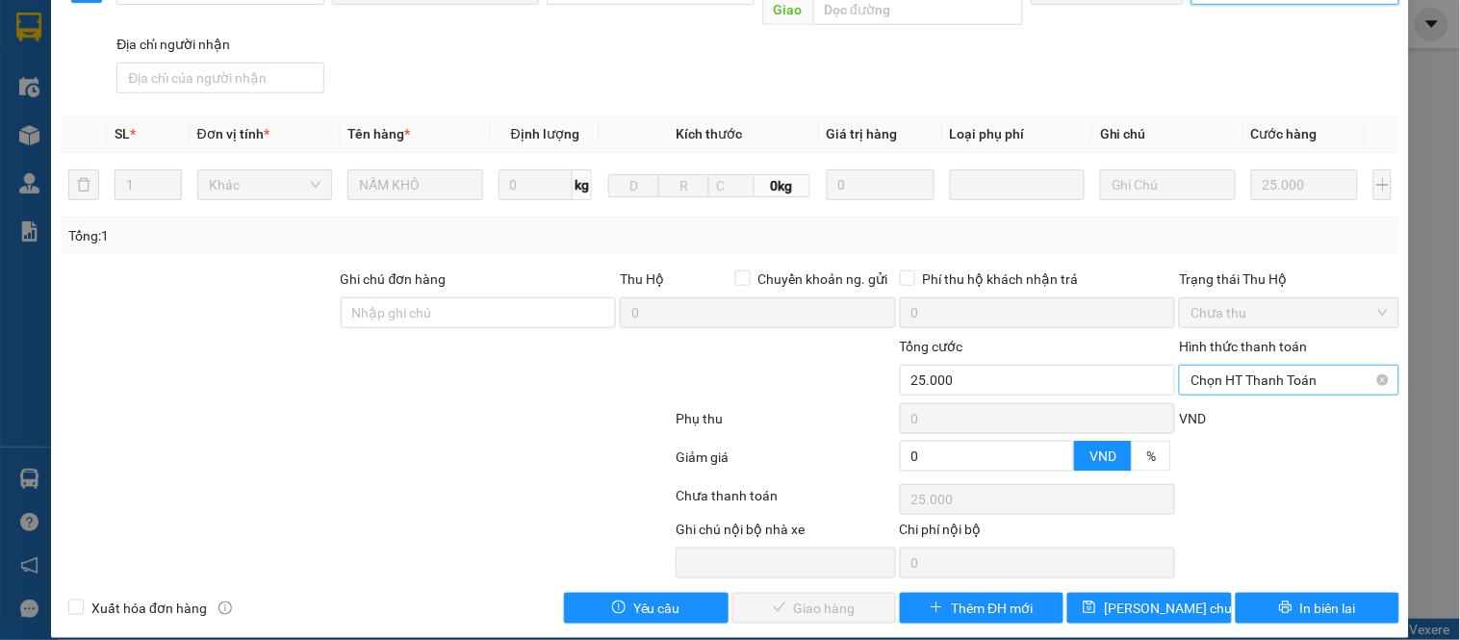
click at [1275, 366] on span "Chọn HT Thanh Toán" at bounding box center [1289, 380] width 196 height 29
drag, startPoint x: 1232, startPoint y: 400, endPoint x: 1217, endPoint y: 412, distance: 19.3
click at [1230, 401] on div "Tại văn phòng" at bounding box center [1277, 397] width 194 height 21
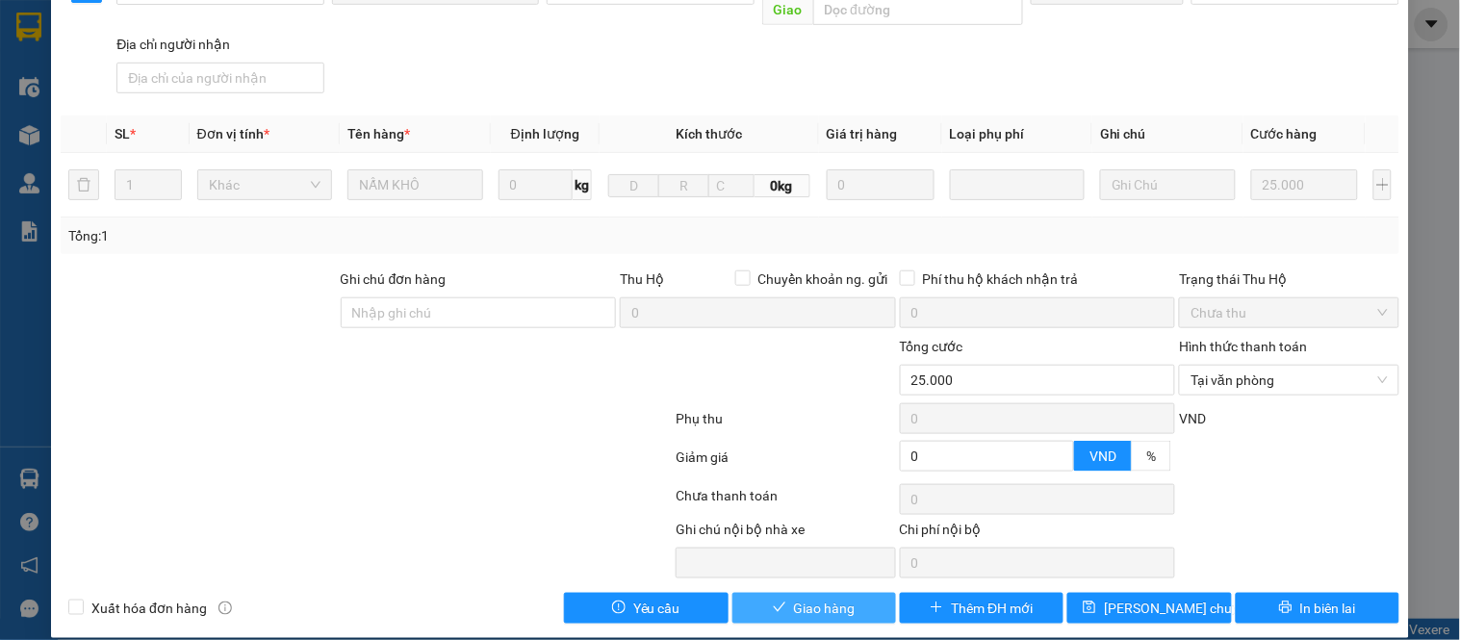
click at [812, 602] on button "Giao hàng" at bounding box center [815, 608] width 164 height 31
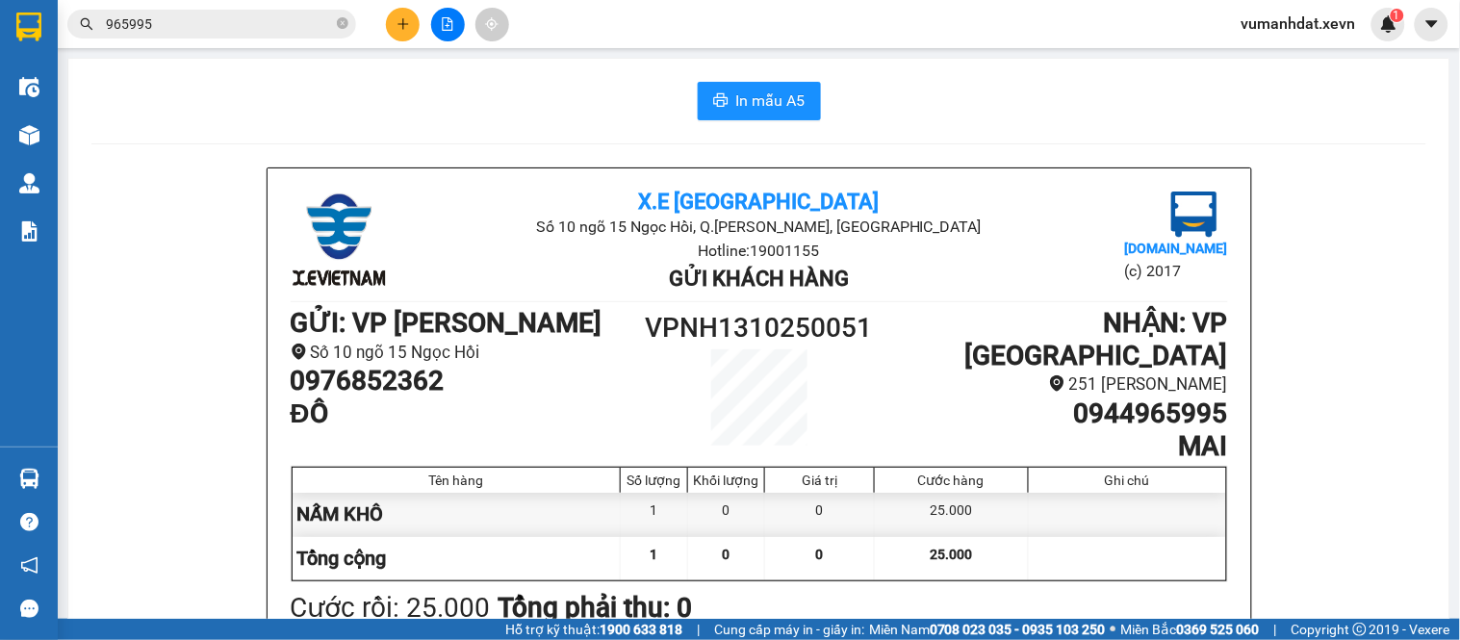
drag, startPoint x: 339, startPoint y: 21, endPoint x: 341, endPoint y: 39, distance: 17.4
click at [340, 23] on icon "close-circle" at bounding box center [343, 23] width 12 height 12
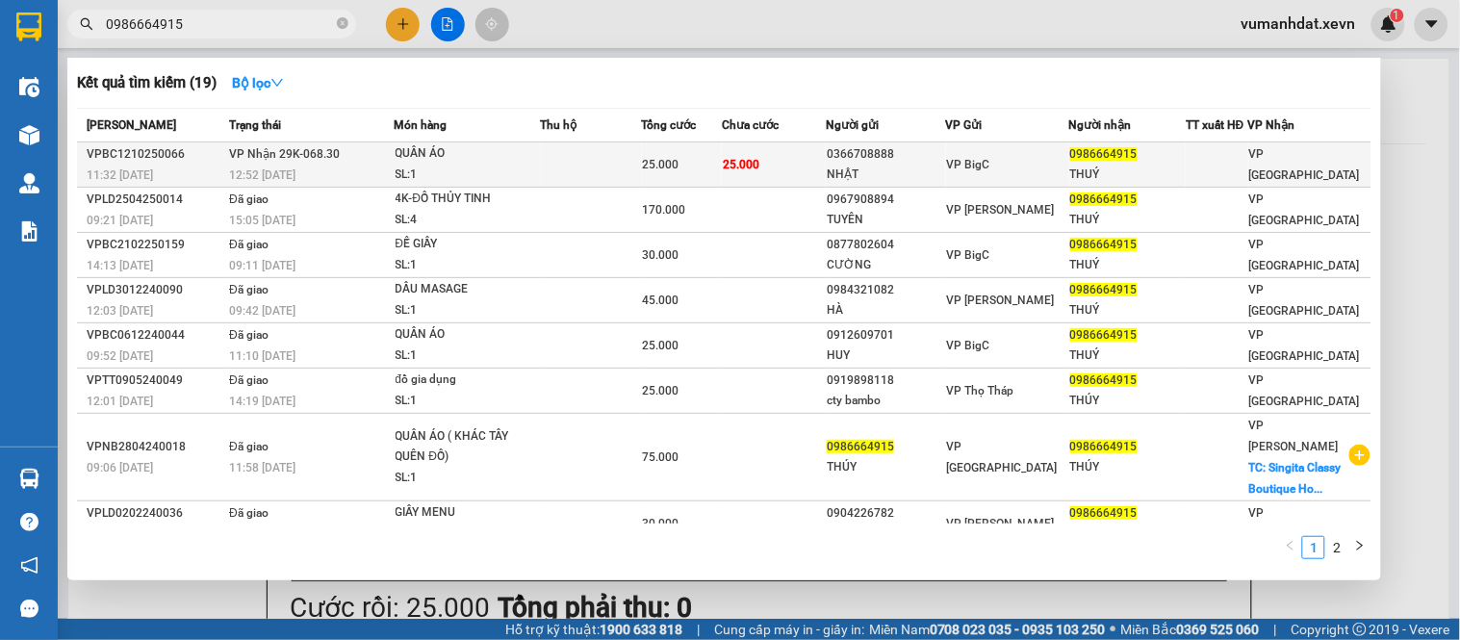
click at [793, 168] on td "25.000" at bounding box center [774, 164] width 104 height 45
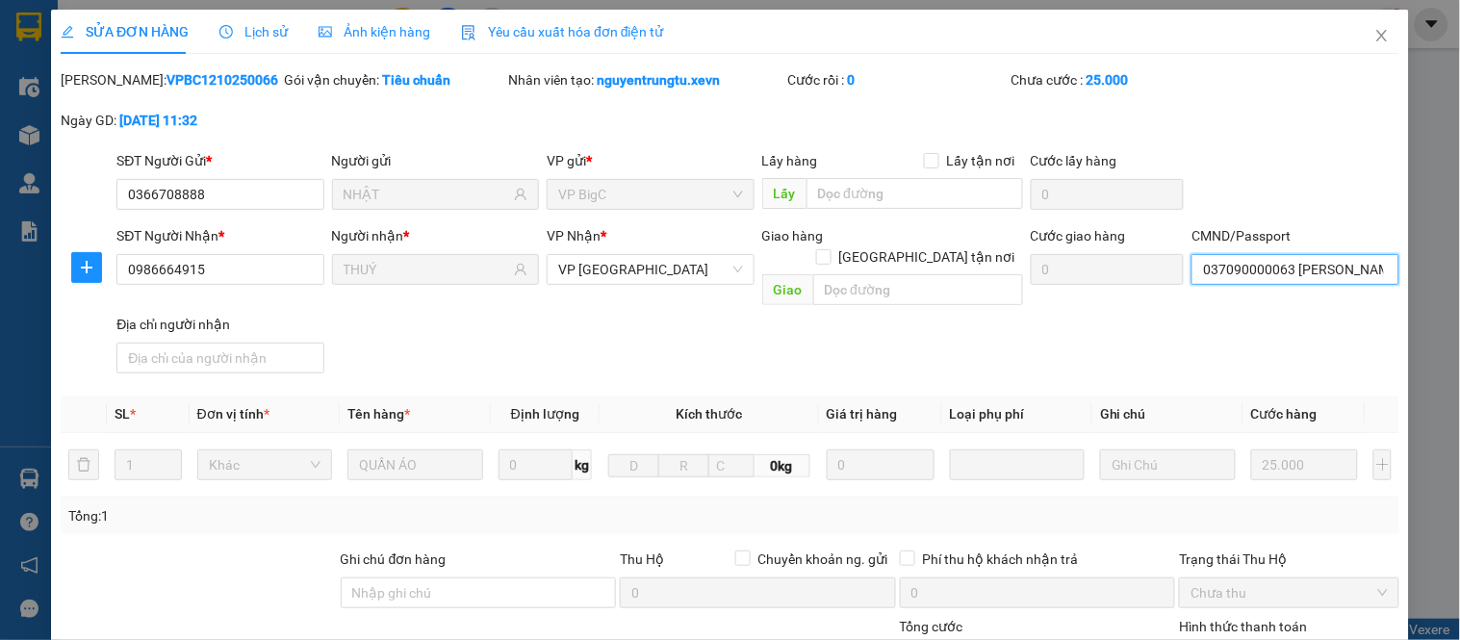
click at [1266, 268] on input "037090000063 [PERSON_NAME]" at bounding box center [1295, 269] width 207 height 31
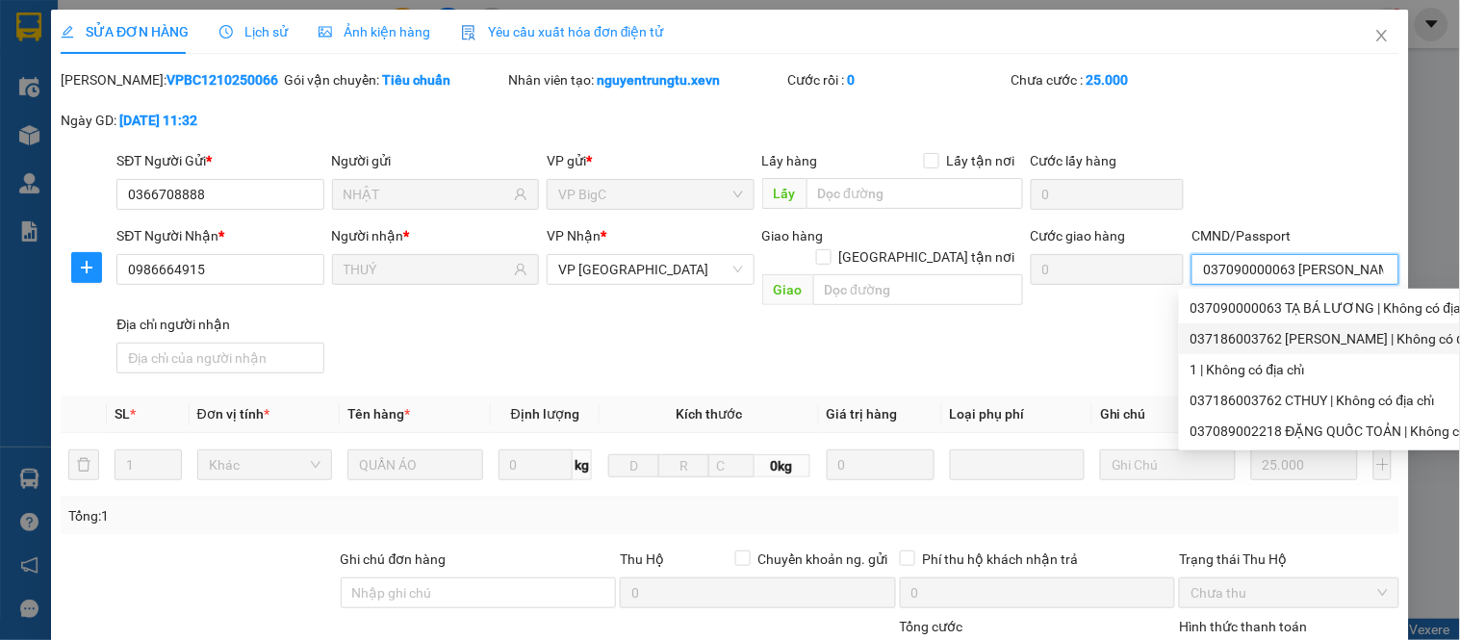
click at [1334, 344] on div "037186003762 [PERSON_NAME] | Không có địa chỉ" at bounding box center [1350, 338] width 319 height 21
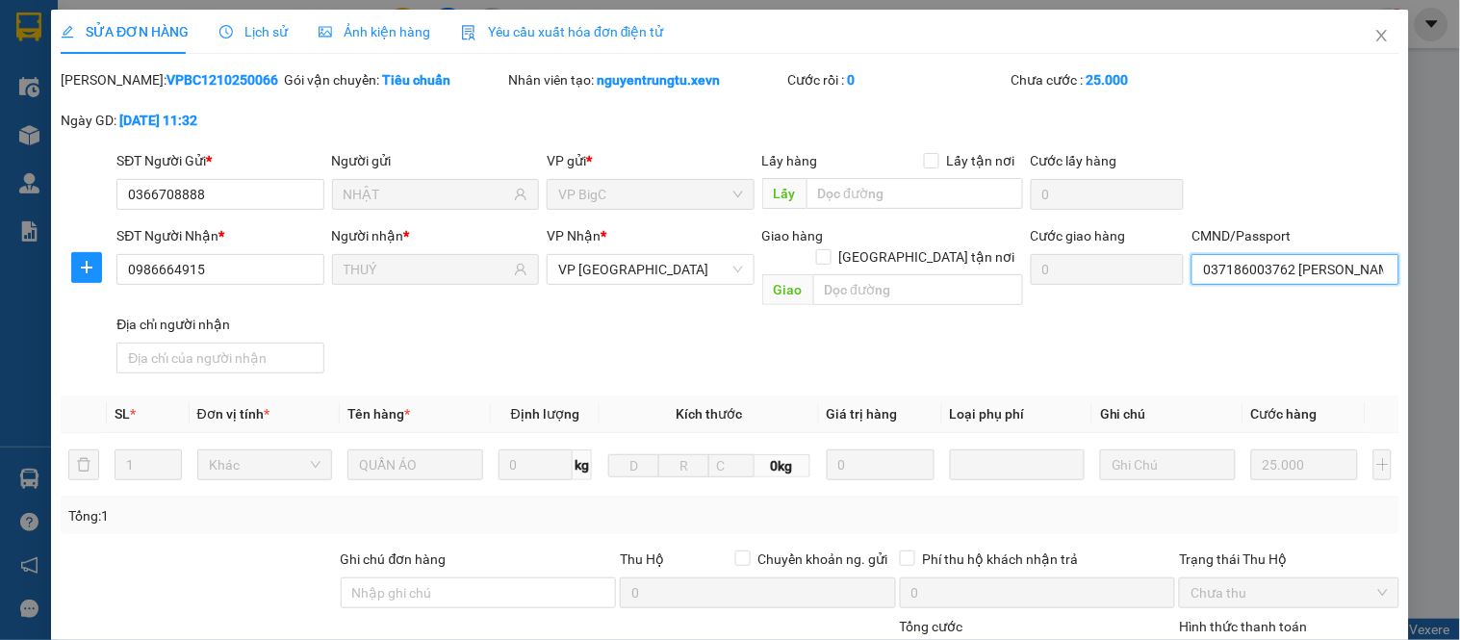
scroll to position [280, 0]
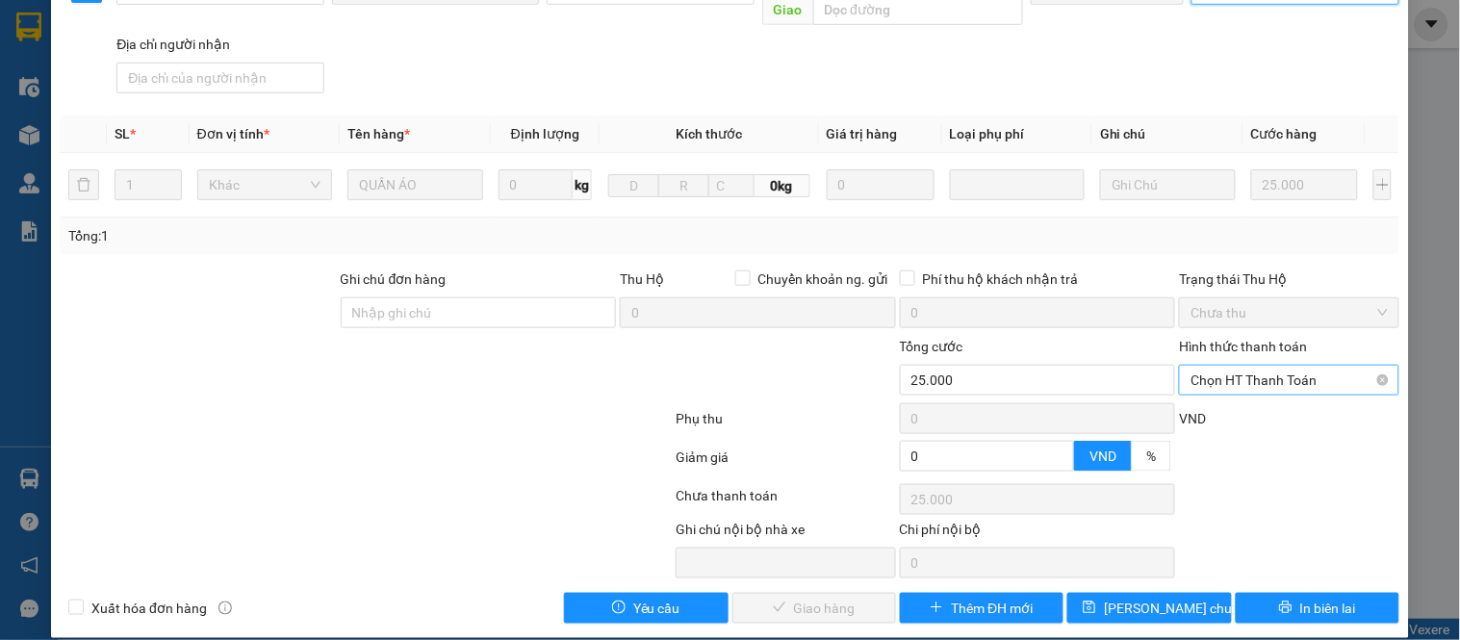
click at [1232, 369] on span "Chọn HT Thanh Toán" at bounding box center [1289, 380] width 196 height 29
click at [1223, 397] on div "Tại văn phòng" at bounding box center [1277, 397] width 194 height 21
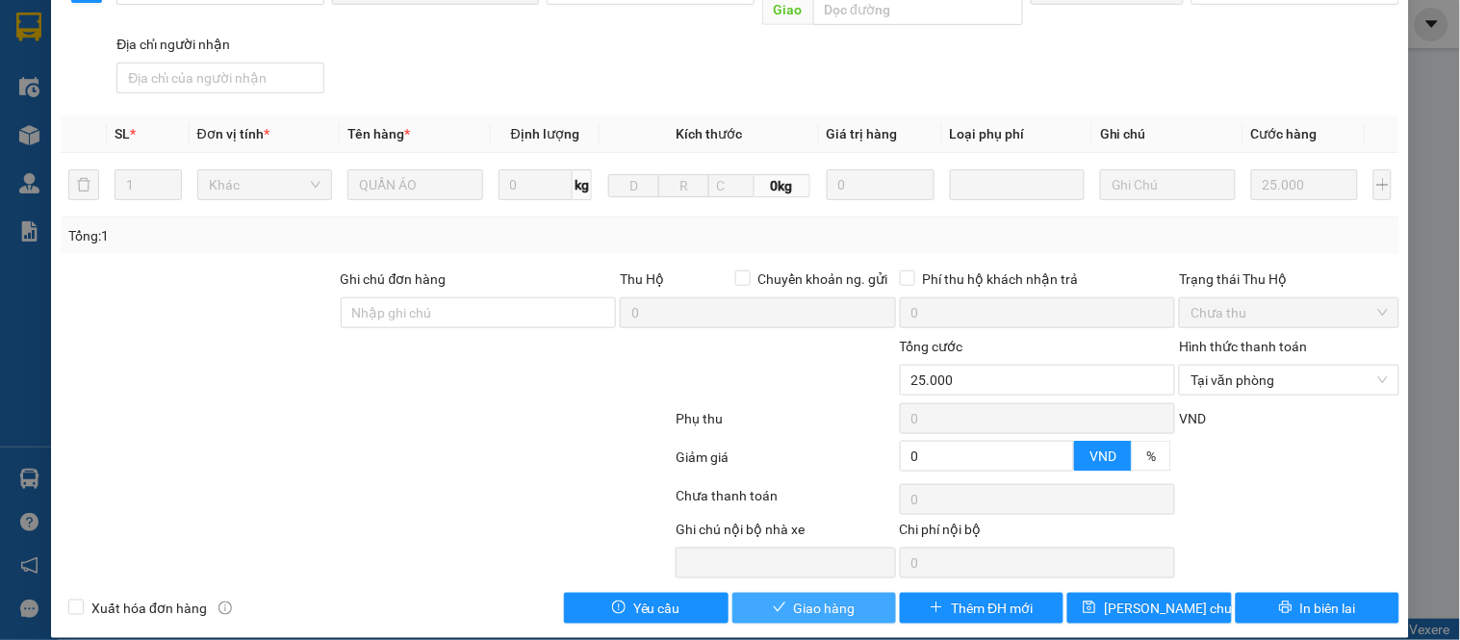
click at [842, 598] on span "Giao hàng" at bounding box center [825, 608] width 62 height 21
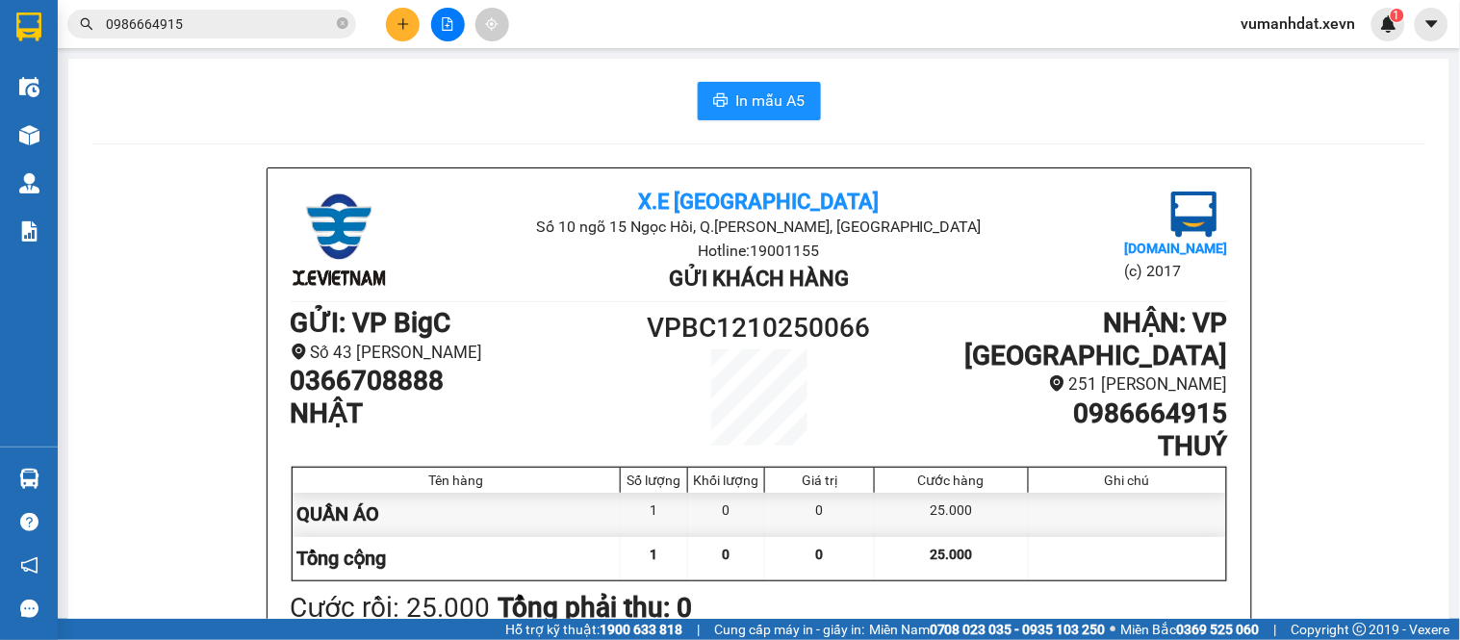
click at [340, 21] on icon "close-circle" at bounding box center [343, 23] width 12 height 12
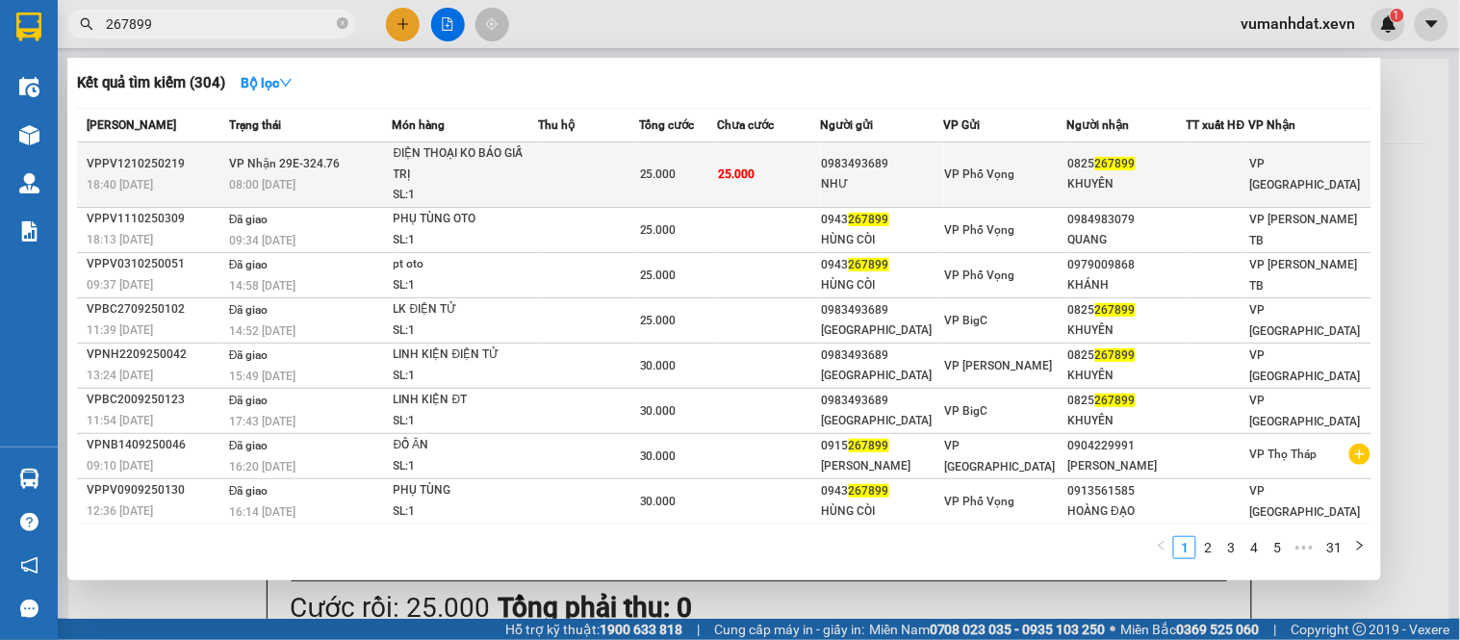
click at [903, 154] on div "0983493689" at bounding box center [882, 164] width 121 height 20
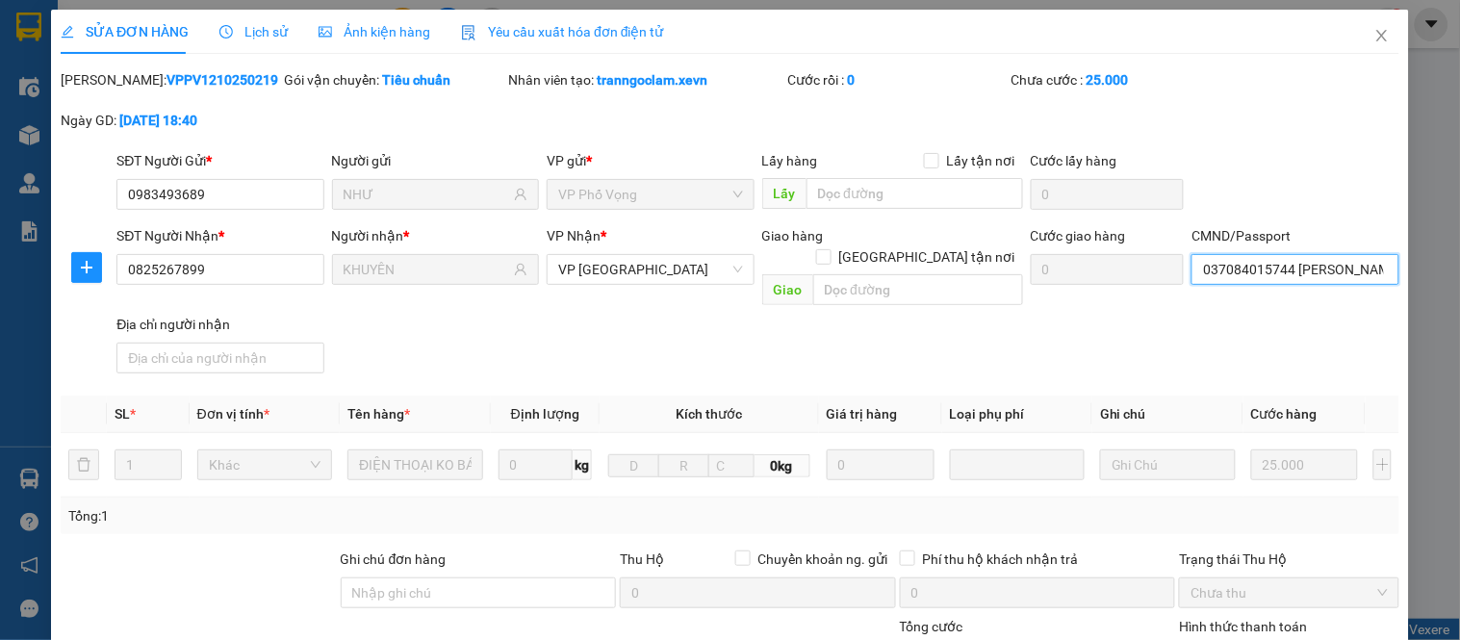
click at [1279, 270] on input "037084015744 [PERSON_NAME]" at bounding box center [1295, 269] width 207 height 31
drag, startPoint x: 1227, startPoint y: 139, endPoint x: 1225, endPoint y: 298, distance: 159.8
click at [1227, 140] on div "[PERSON_NAME]: VPPV1210250219 Gói vận chuyển: Tiêu chuẩn Nhân viên tạo: tranngo…" at bounding box center [730, 109] width 1343 height 81
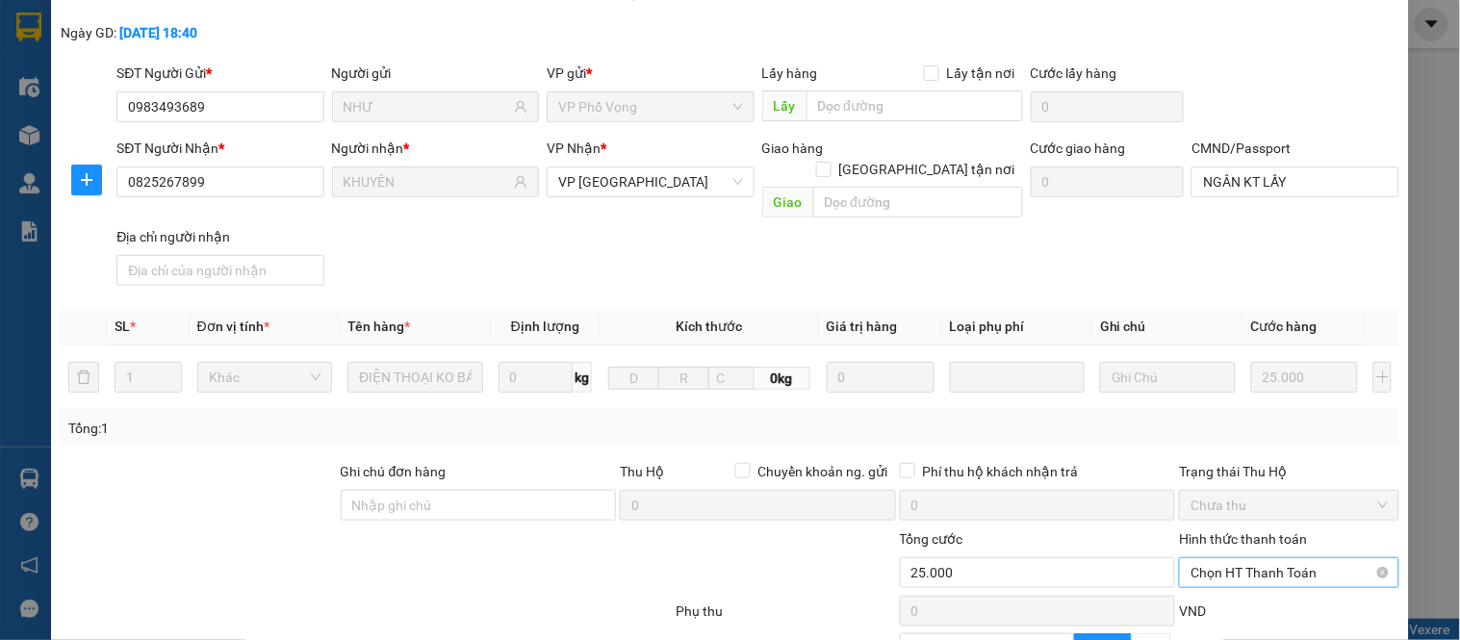
scroll to position [280, 0]
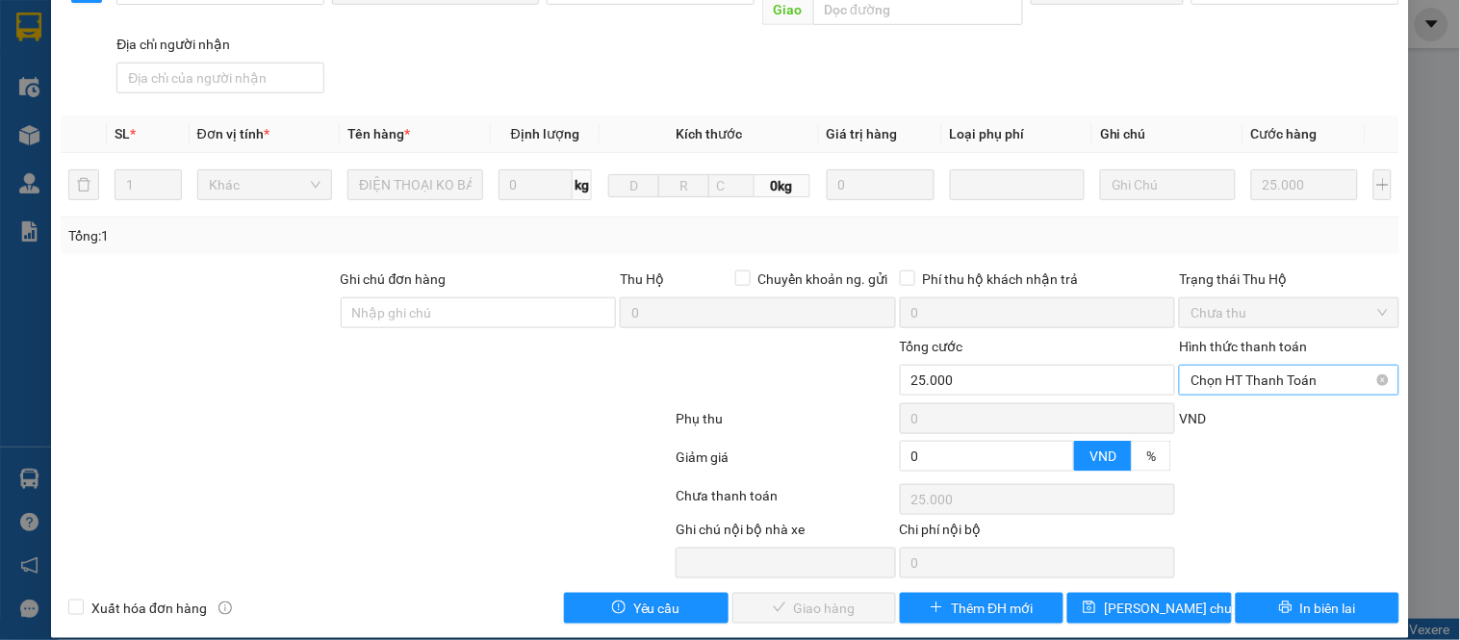
click at [1225, 366] on span "Chọn HT Thanh Toán" at bounding box center [1289, 380] width 196 height 29
click at [1236, 406] on div "Tại văn phòng" at bounding box center [1277, 397] width 194 height 21
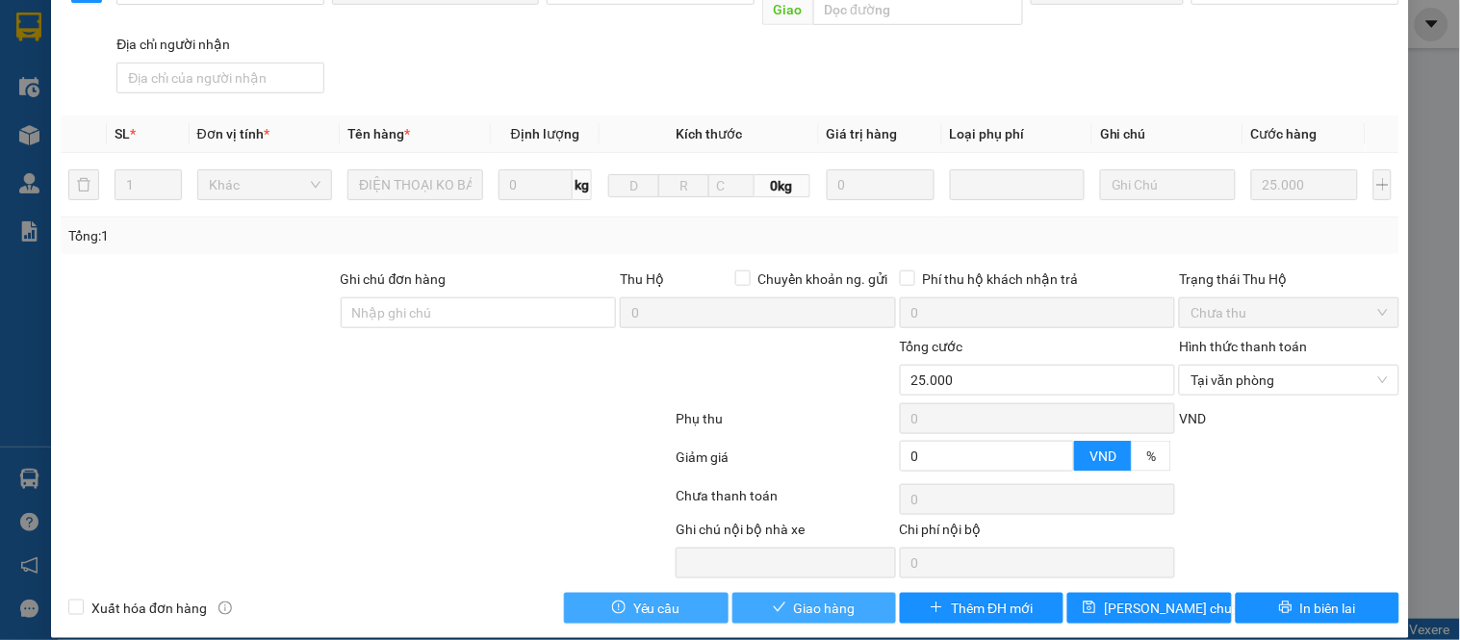
drag, startPoint x: 672, startPoint y: 581, endPoint x: 803, endPoint y: 576, distance: 131.1
click at [803, 593] on div "Xuất hóa đơn hàng Yêu cầu Giao hàng Thêm ĐH mới [PERSON_NAME] chuyển hoàn In bi…" at bounding box center [730, 608] width 1343 height 31
click at [803, 598] on span "Giao hàng" at bounding box center [825, 608] width 62 height 21
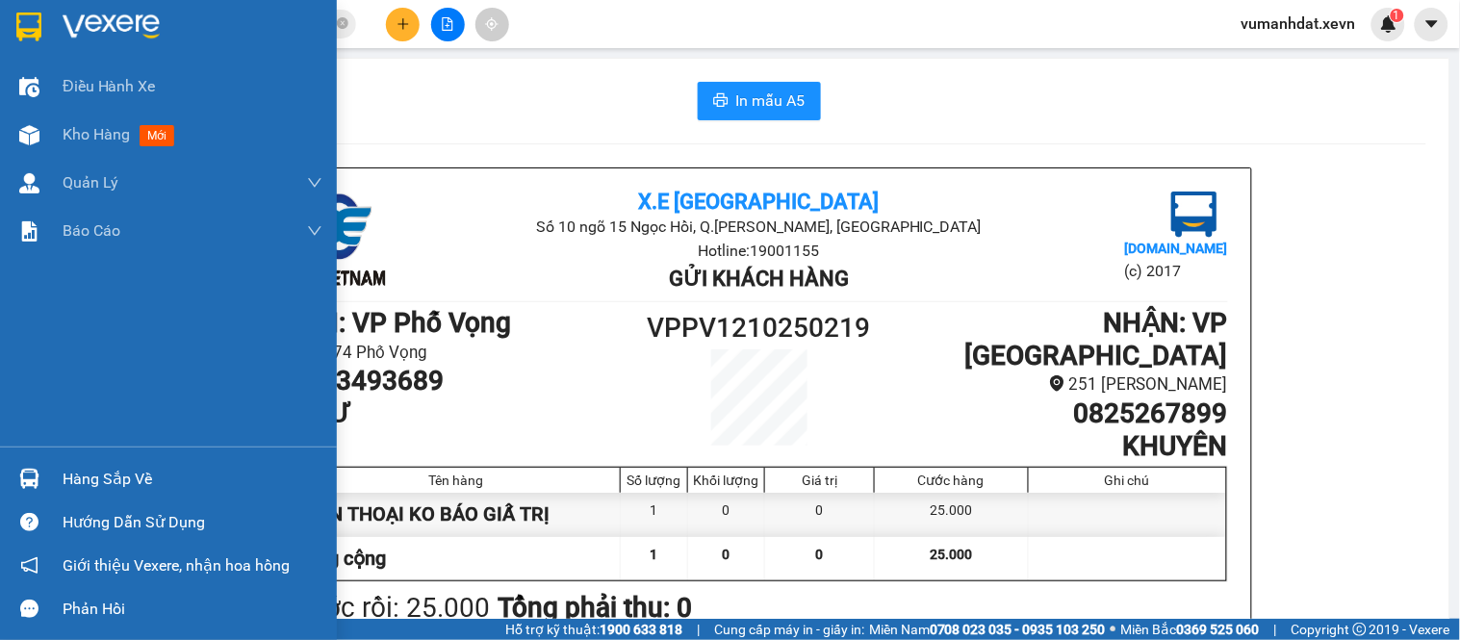
click at [131, 478] on div "Hàng sắp về" at bounding box center [193, 479] width 260 height 29
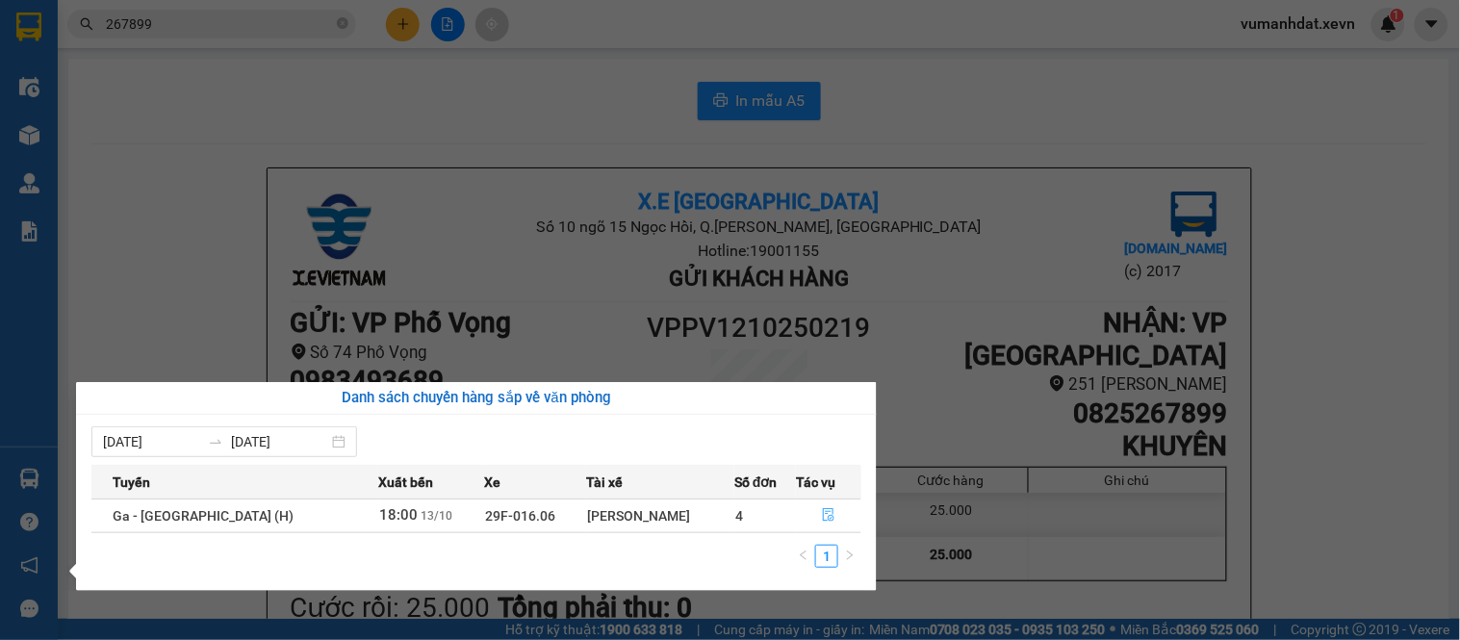
click at [824, 517] on icon "file-done" at bounding box center [830, 514] width 12 height 13
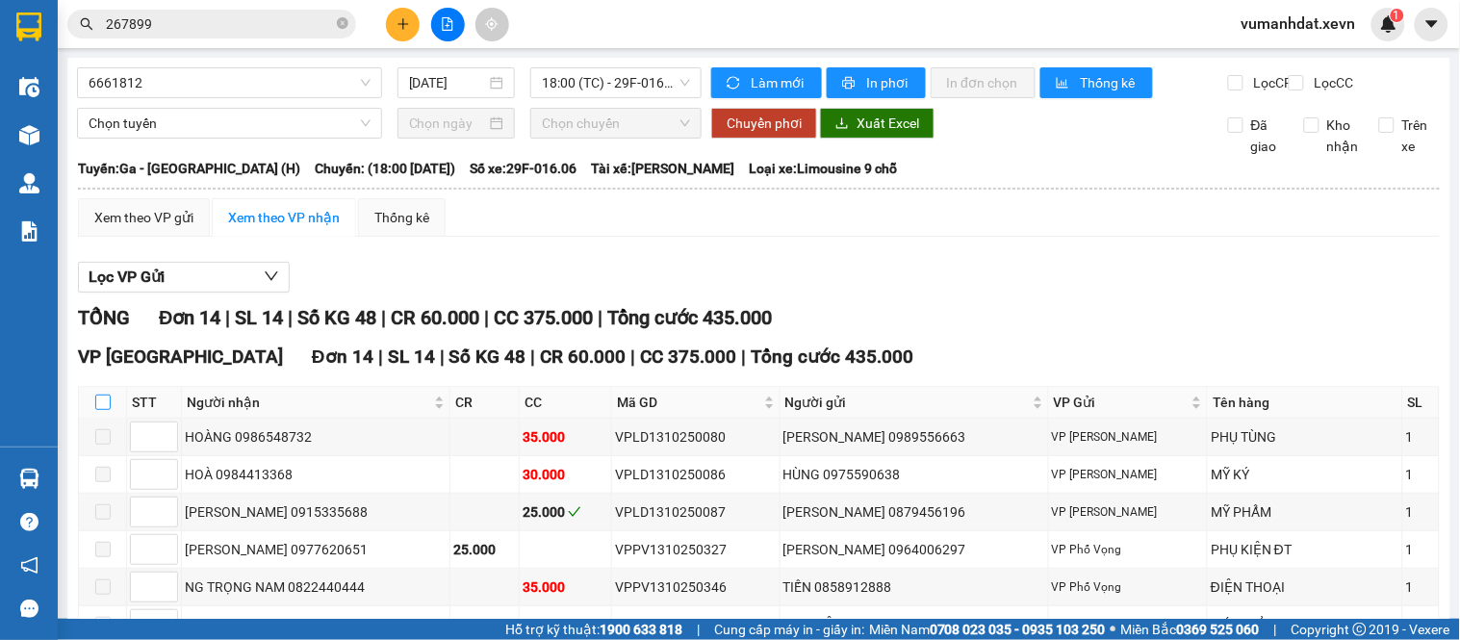
click at [104, 410] on input "checkbox" at bounding box center [102, 402] width 15 height 15
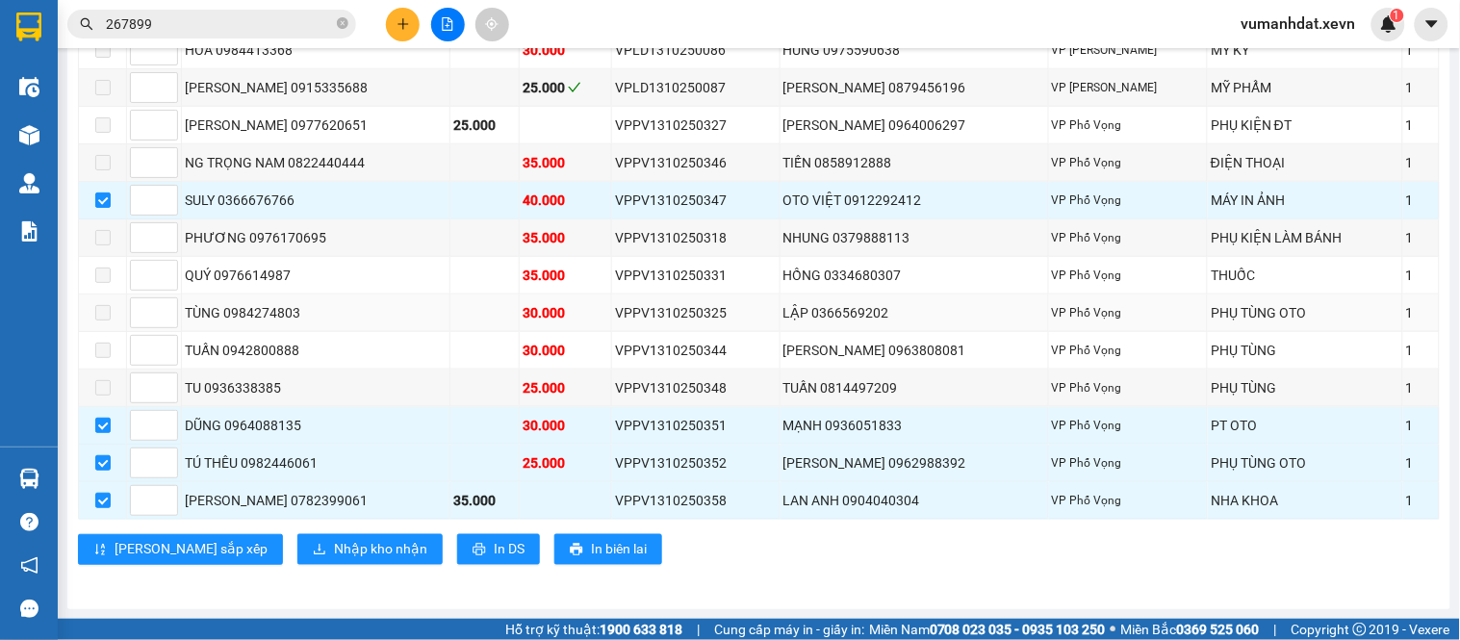
scroll to position [427, 0]
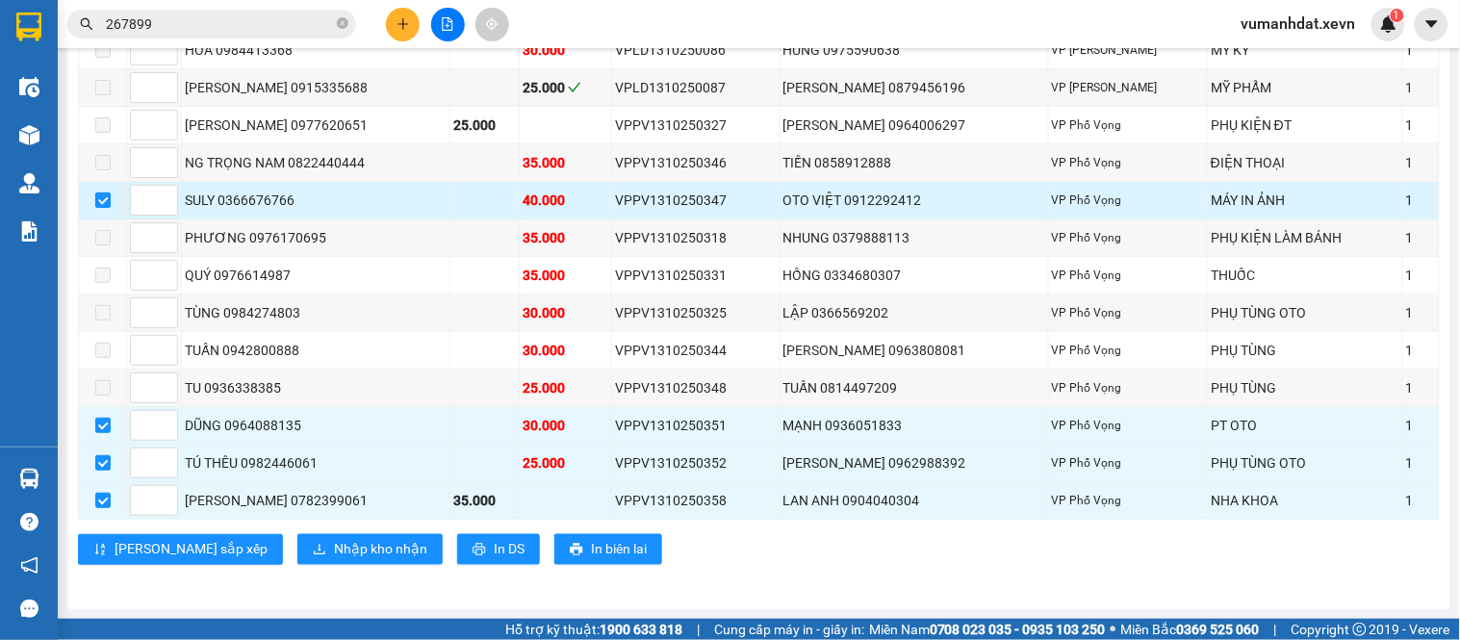
click at [97, 208] on input "checkbox" at bounding box center [102, 200] width 15 height 15
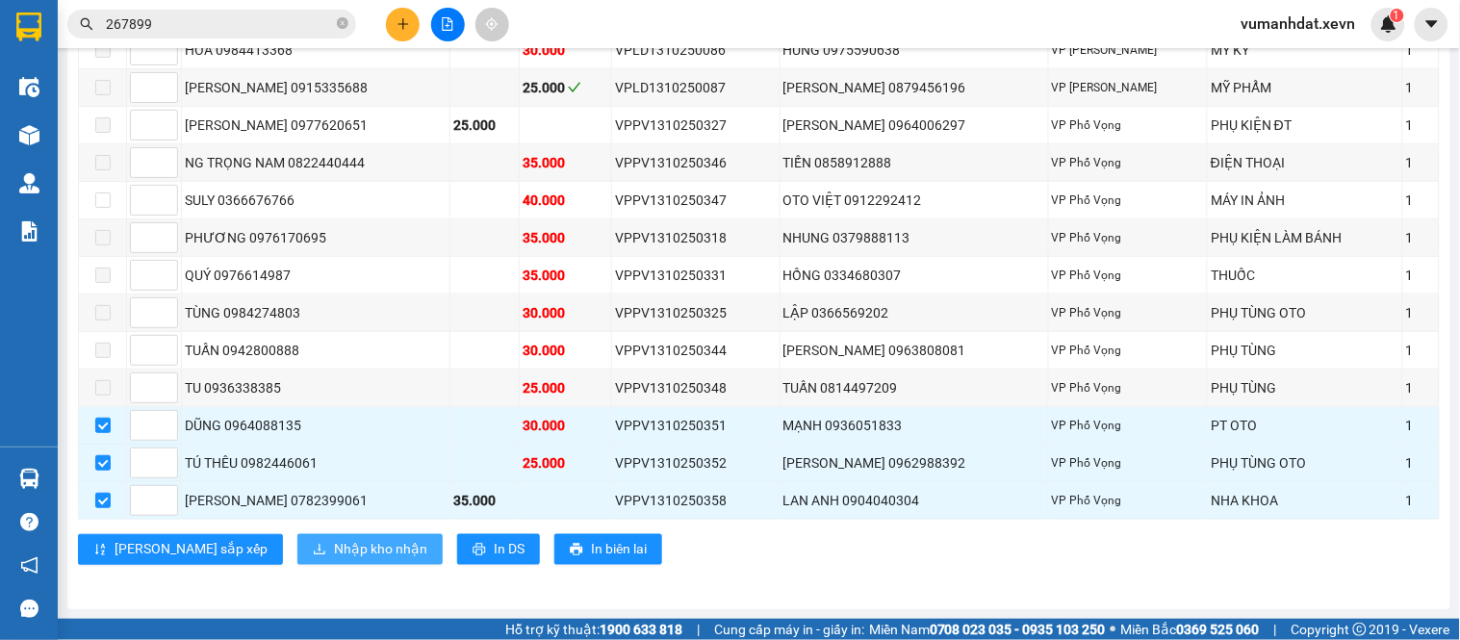
click at [334, 560] on span "Nhập kho nhận" at bounding box center [380, 549] width 93 height 21
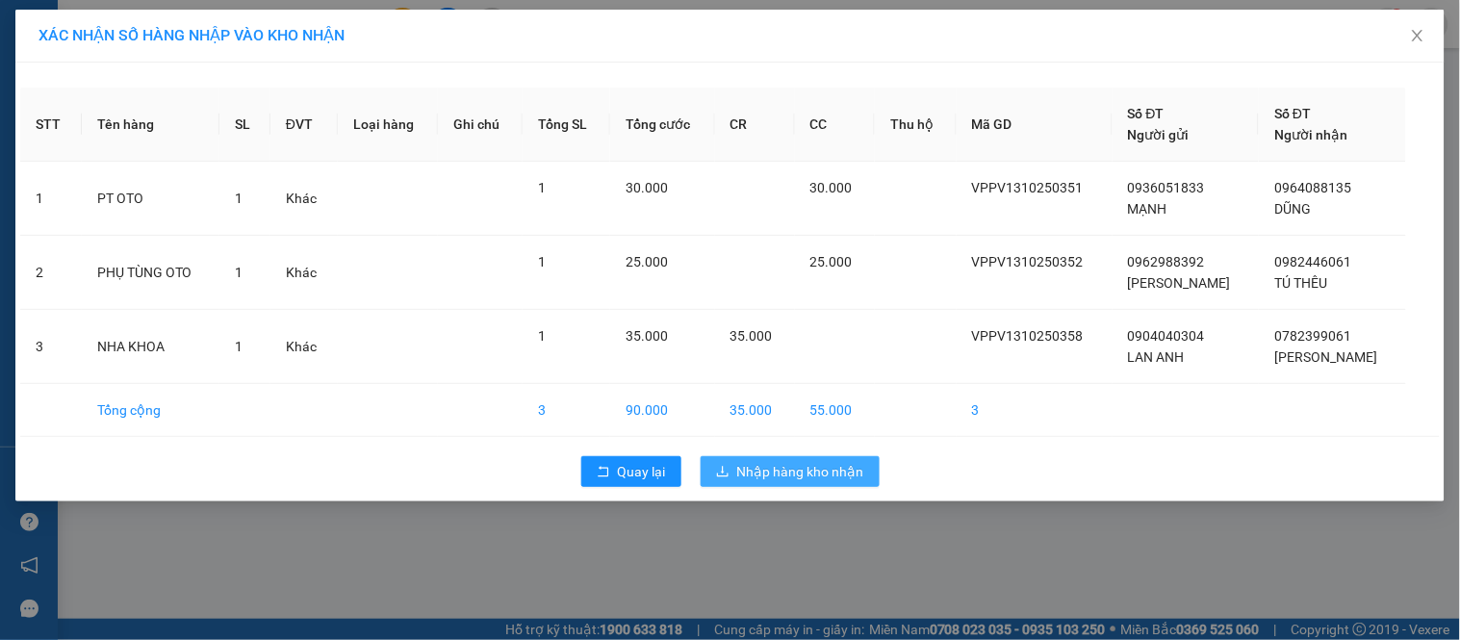
drag, startPoint x: 701, startPoint y: 412, endPoint x: 792, endPoint y: 483, distance: 115.9
click at [792, 483] on button "Nhập hàng kho nhận" at bounding box center [790, 471] width 179 height 31
click at [791, 473] on span "Nhập hàng kho nhận" at bounding box center [800, 471] width 127 height 21
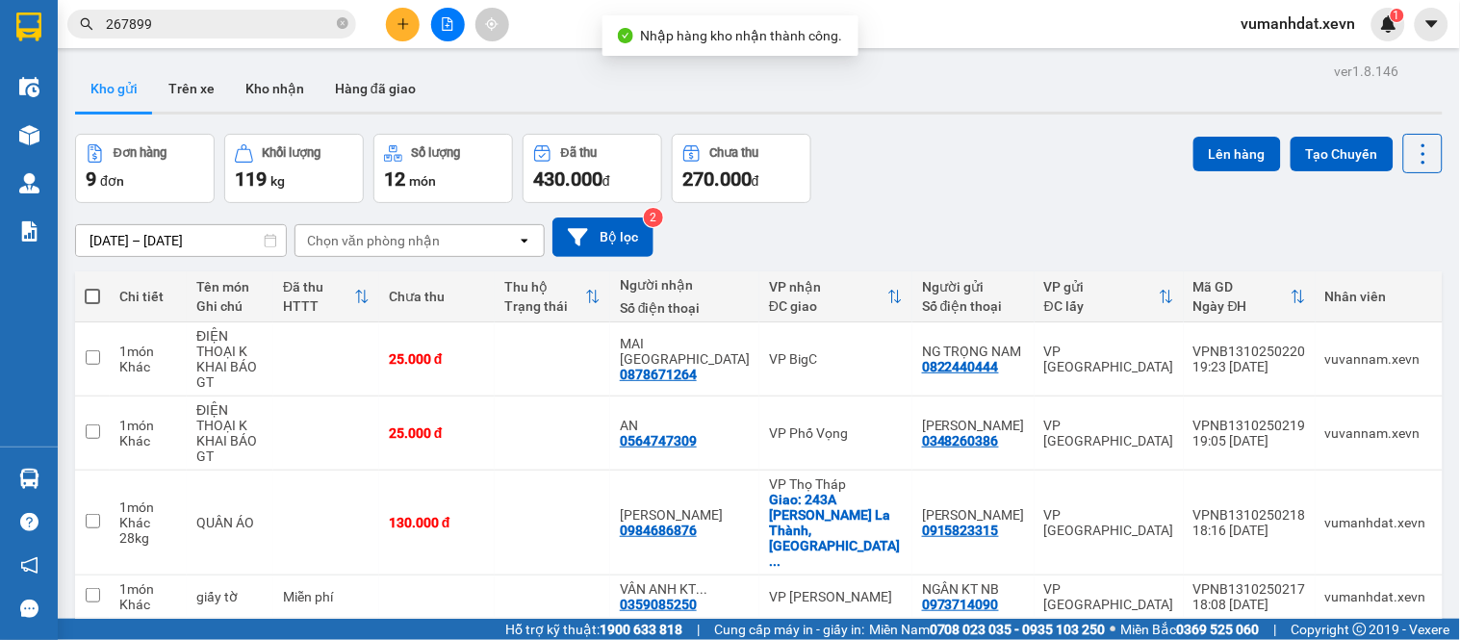
click at [342, 15] on span at bounding box center [343, 24] width 12 height 18
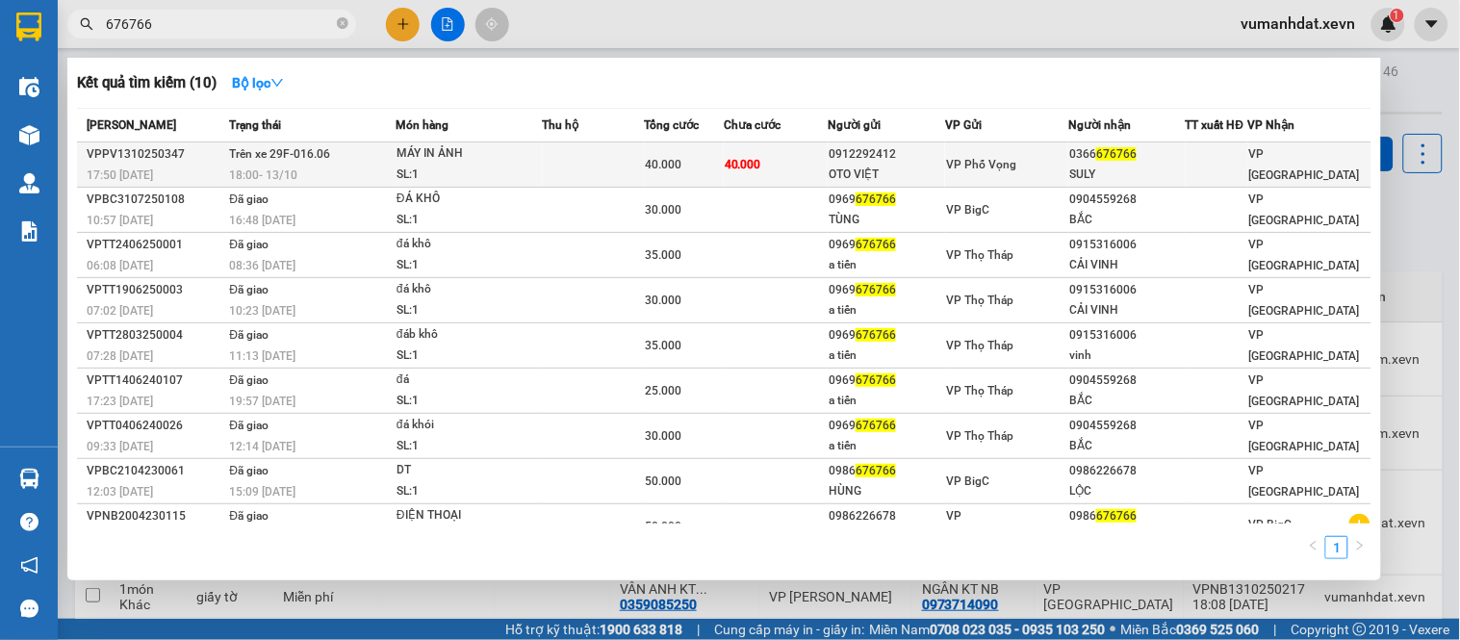
click at [650, 160] on span "40.000" at bounding box center [663, 164] width 37 height 13
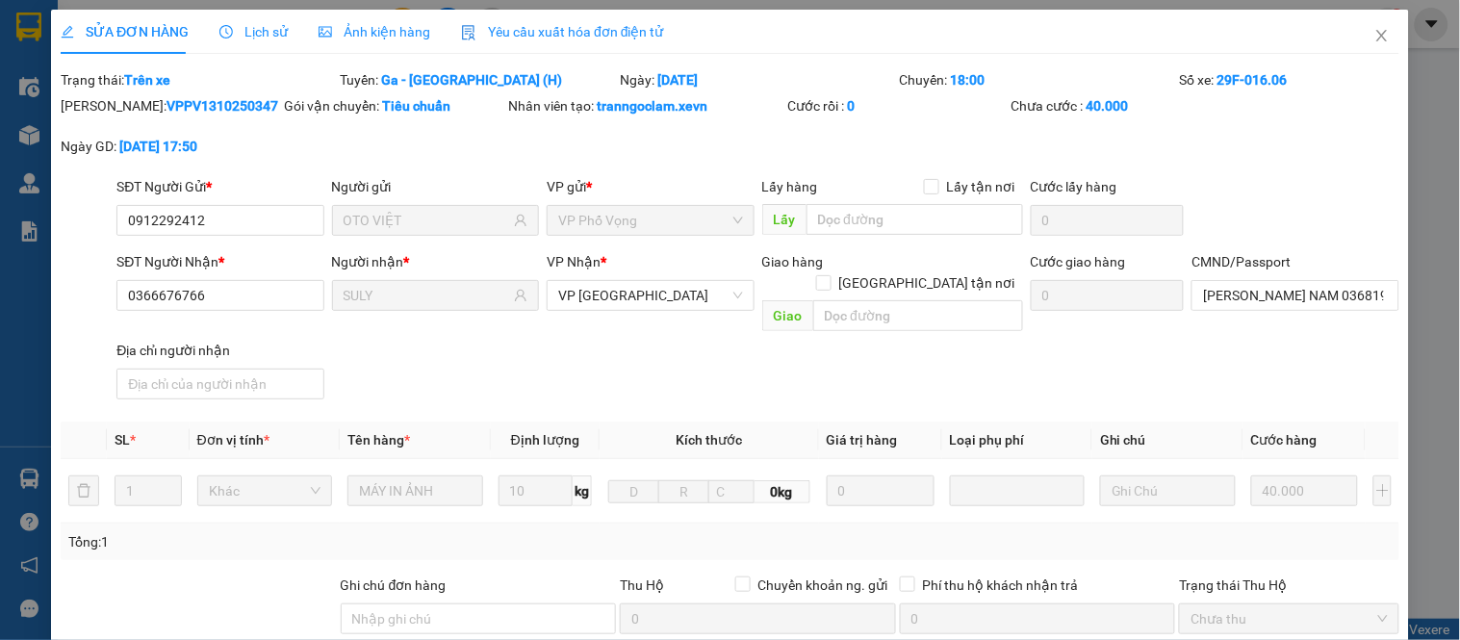
click at [264, 21] on div "Lịch sử" at bounding box center [254, 31] width 68 height 21
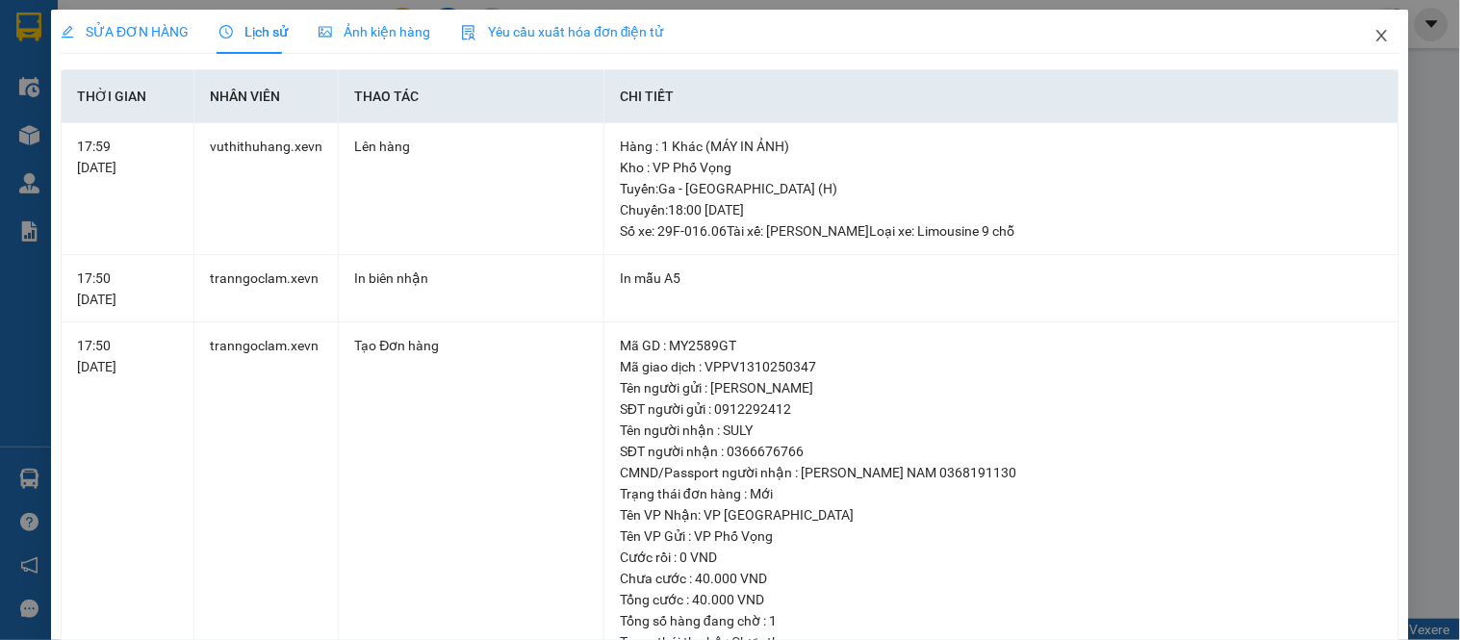
click at [1357, 39] on span "Close" at bounding box center [1383, 37] width 54 height 54
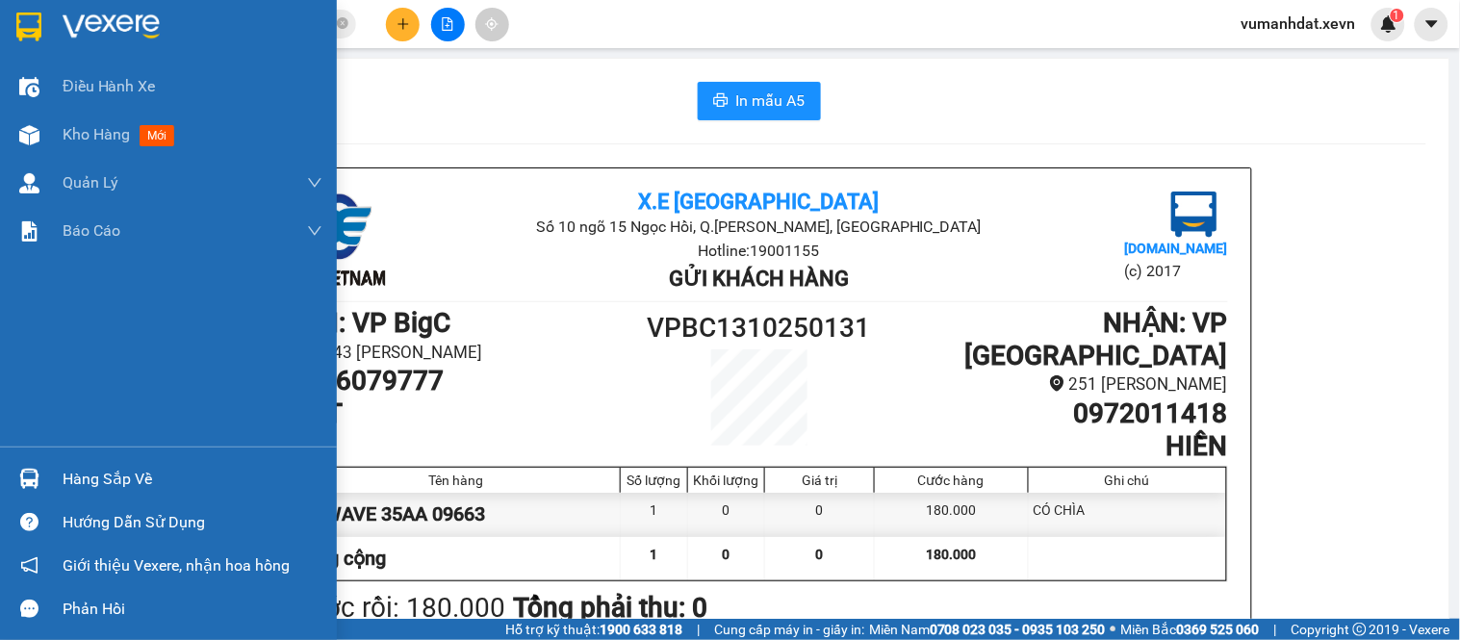
click at [45, 484] on div "Hàng sắp về" at bounding box center [168, 478] width 337 height 43
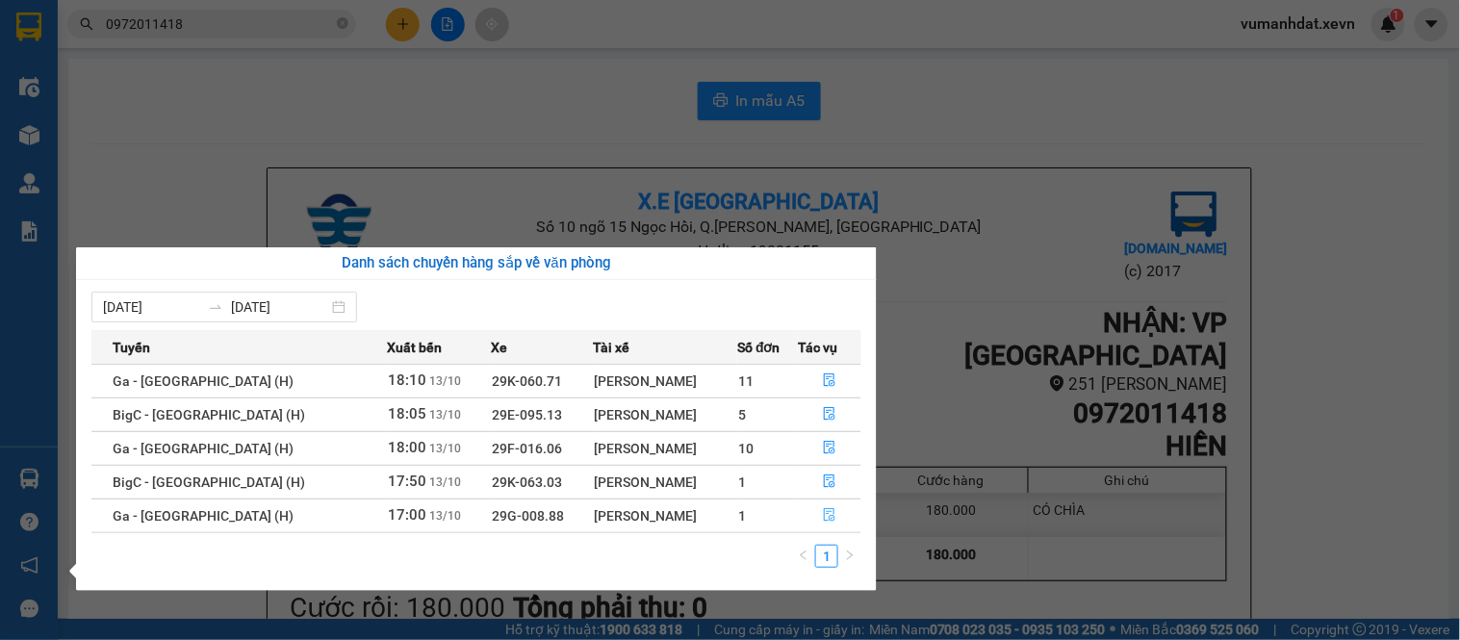
click at [813, 513] on button "button" at bounding box center [830, 516] width 62 height 31
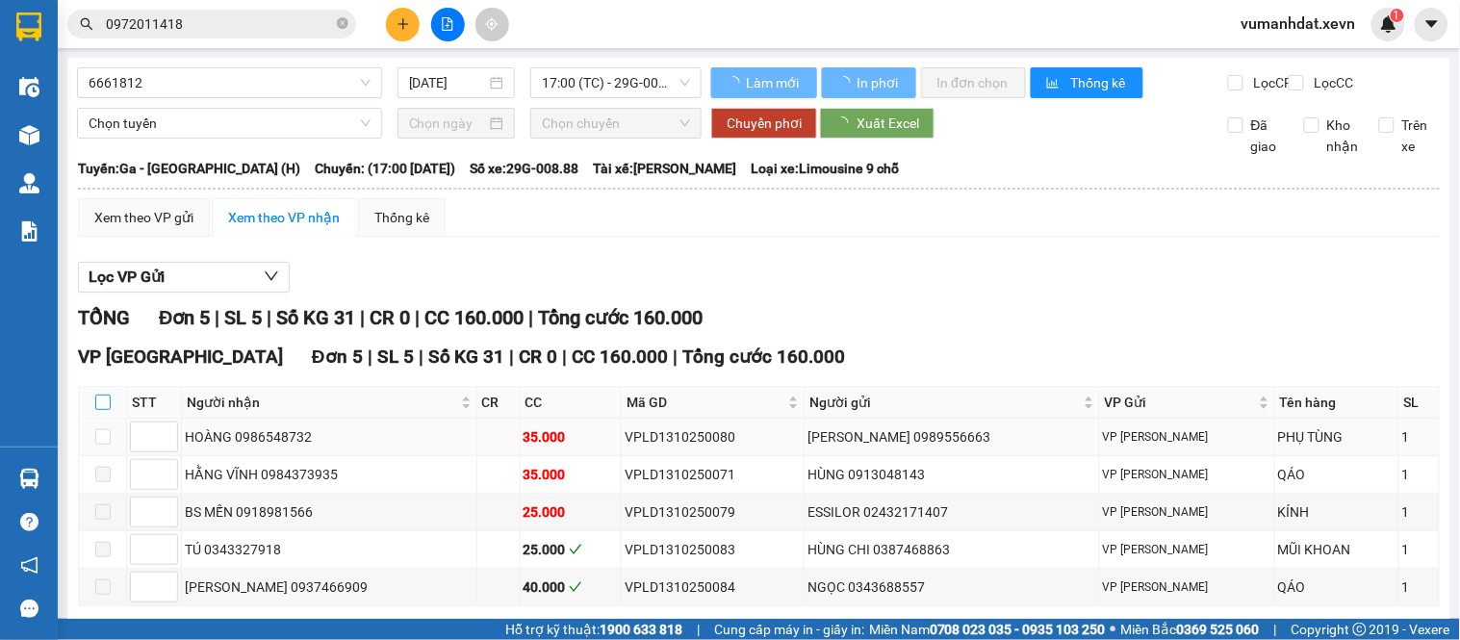
click at [101, 410] on input "checkbox" at bounding box center [102, 402] width 15 height 15
checkbox input "true"
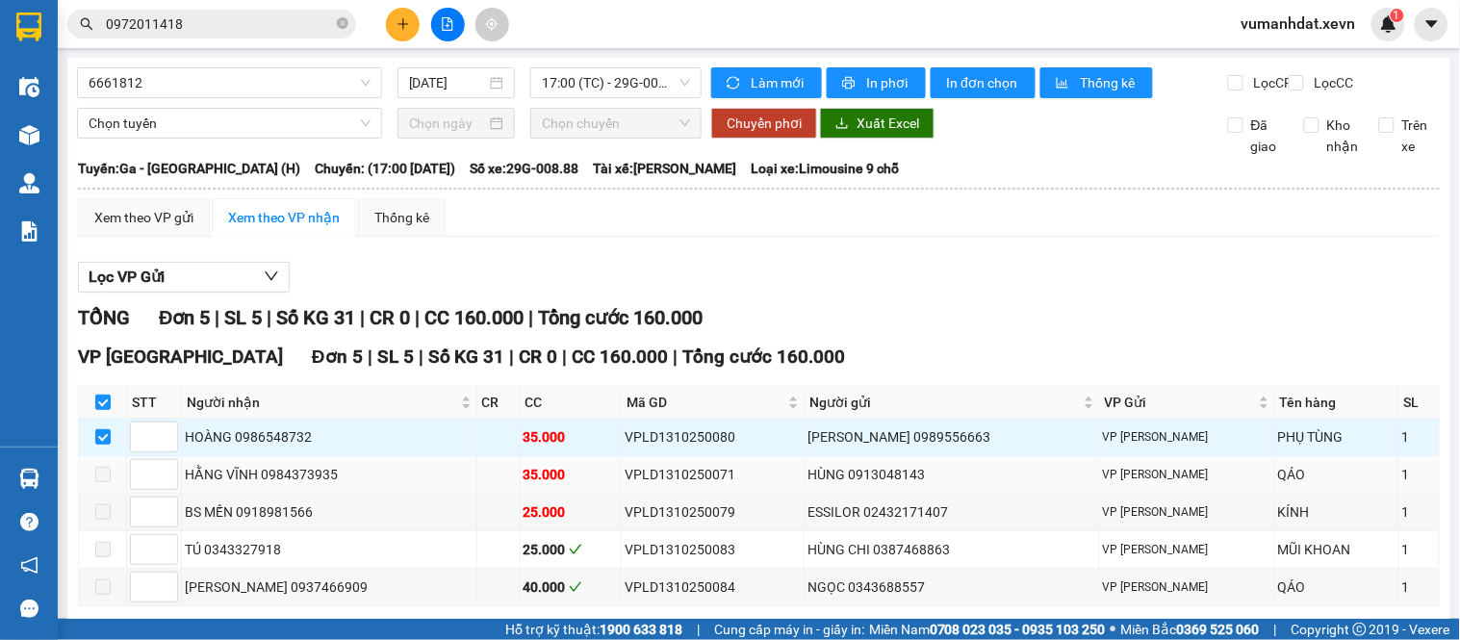
checkbox input "true"
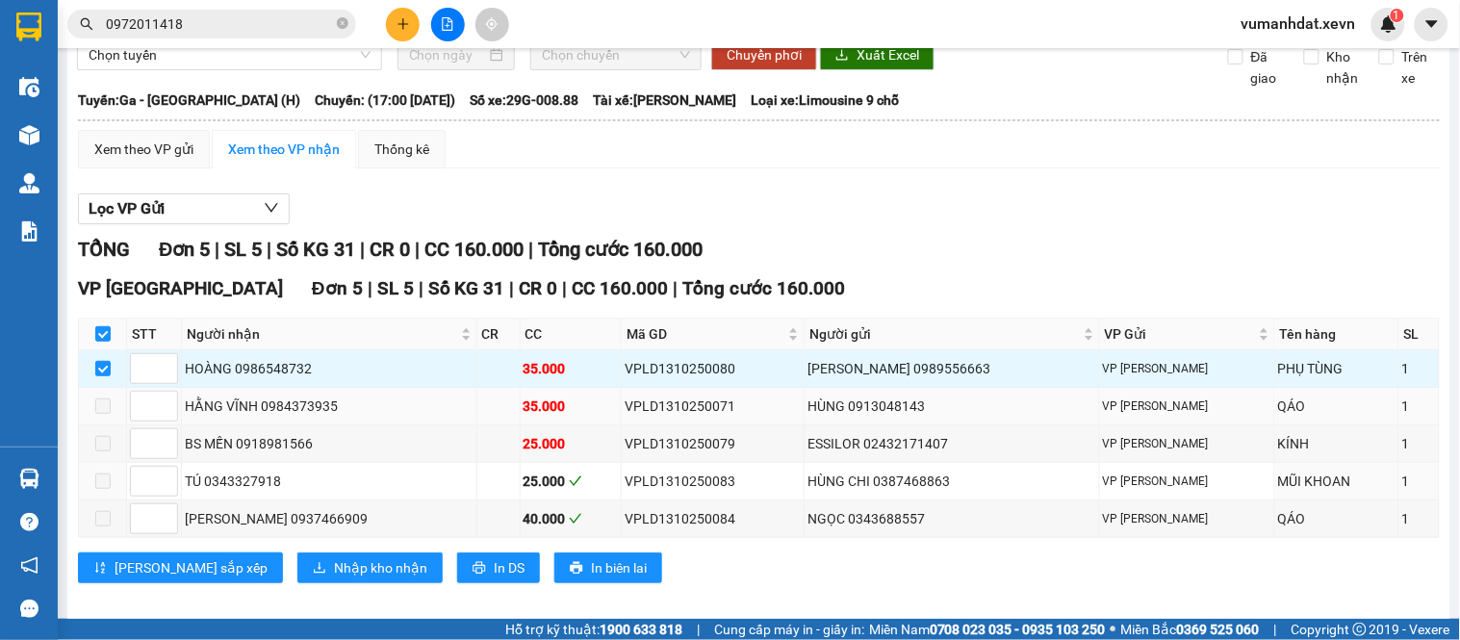
scroll to position [104, 0]
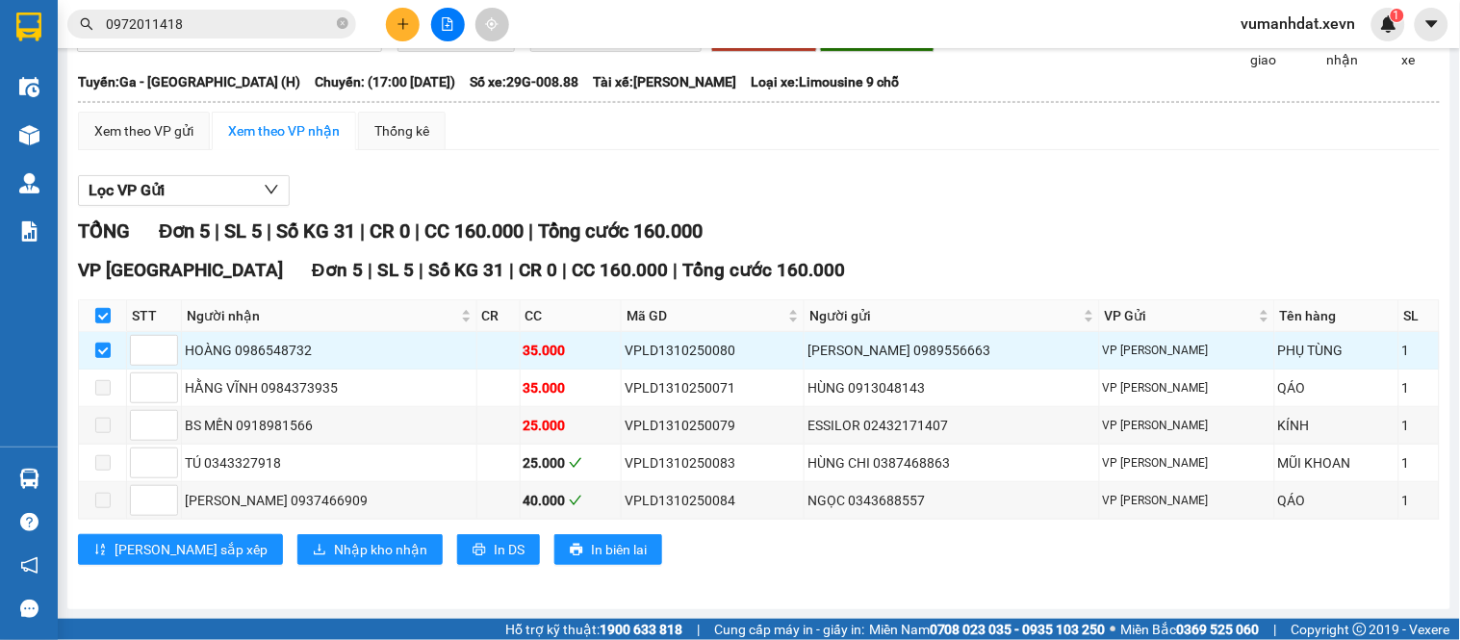
click at [335, 30] on span "0972011418" at bounding box center [211, 24] width 289 height 29
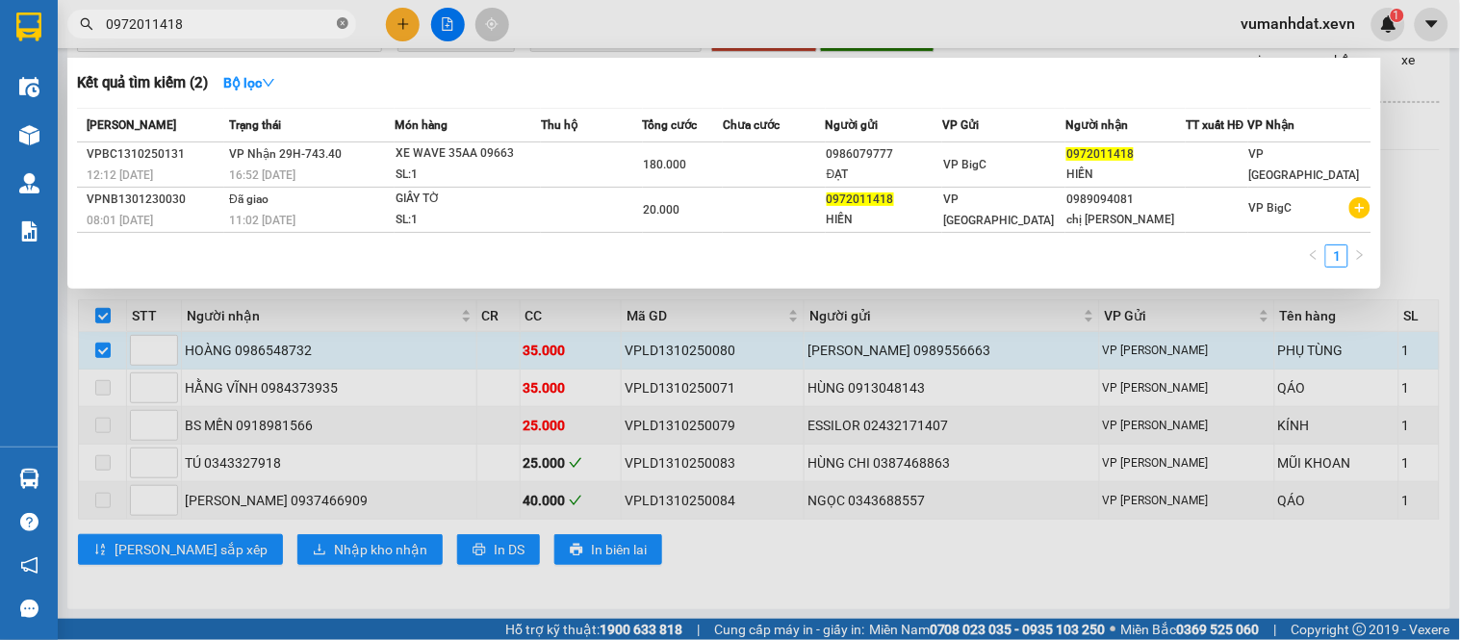
click at [337, 26] on icon "close-circle" at bounding box center [343, 23] width 12 height 12
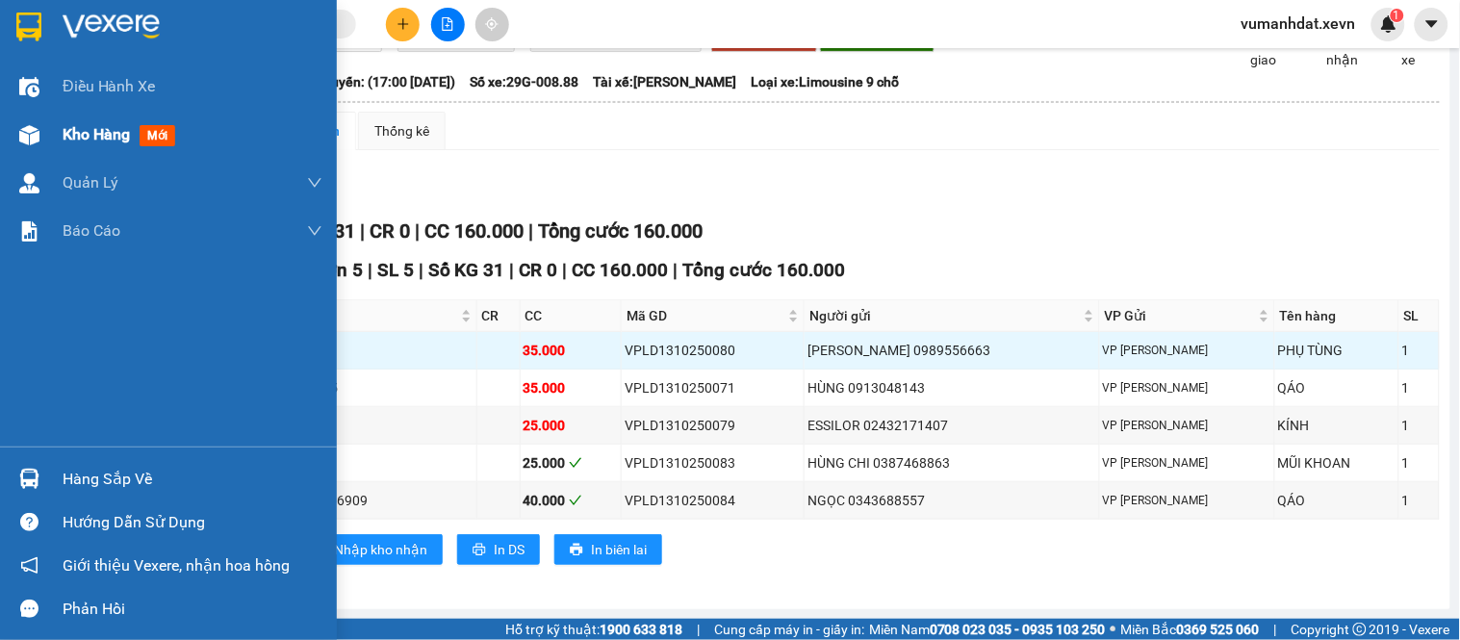
click at [39, 118] on div at bounding box center [30, 135] width 34 height 34
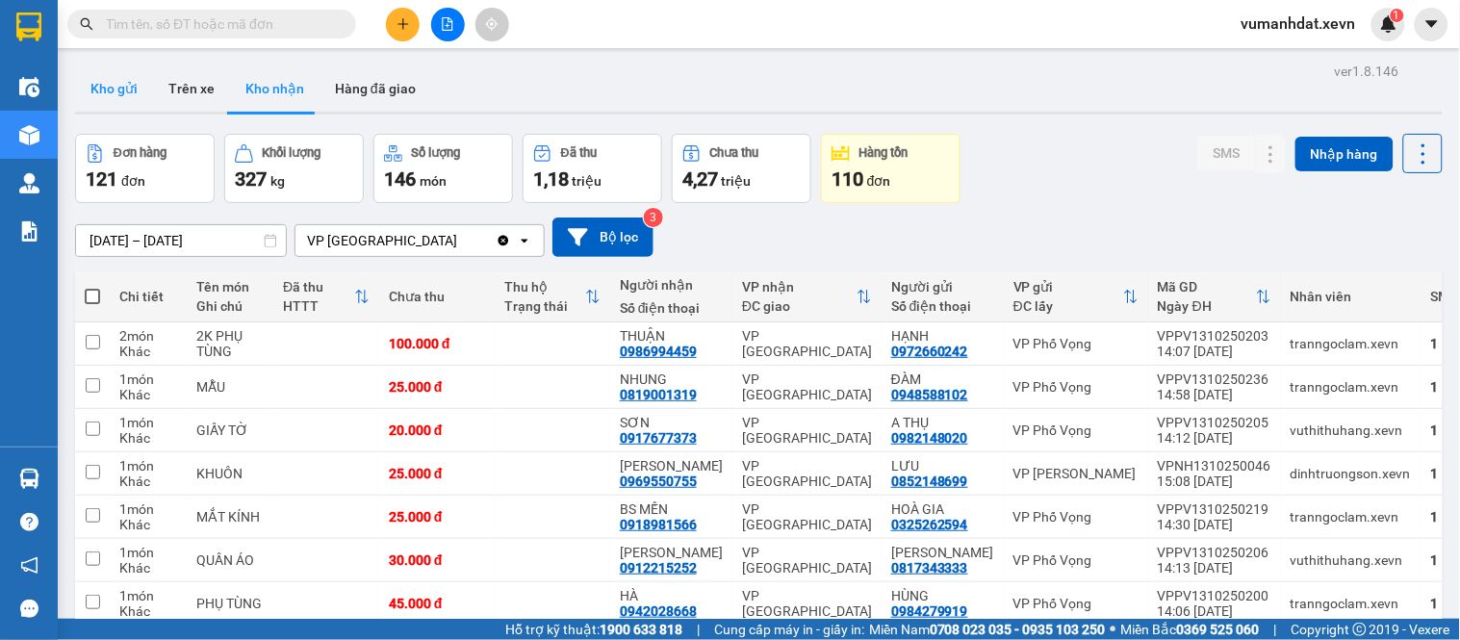
click at [125, 92] on button "Kho gửi" at bounding box center [114, 88] width 78 height 46
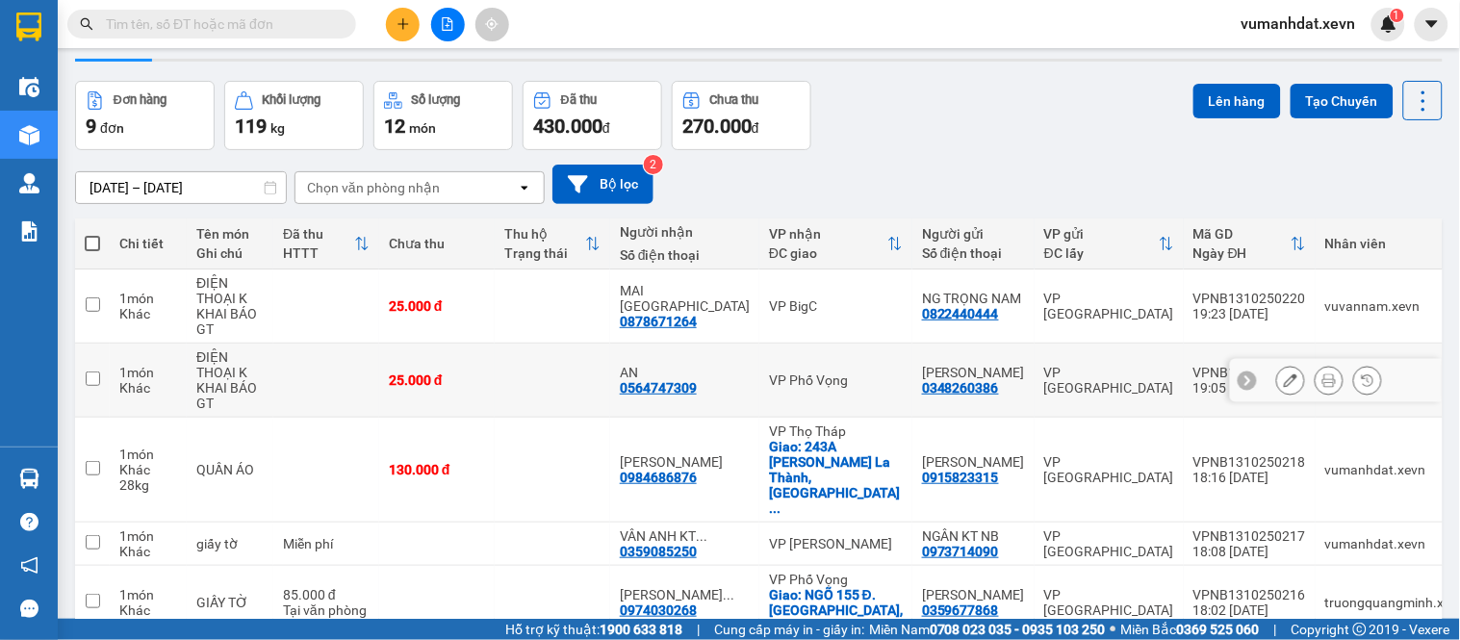
scroll to position [107, 0]
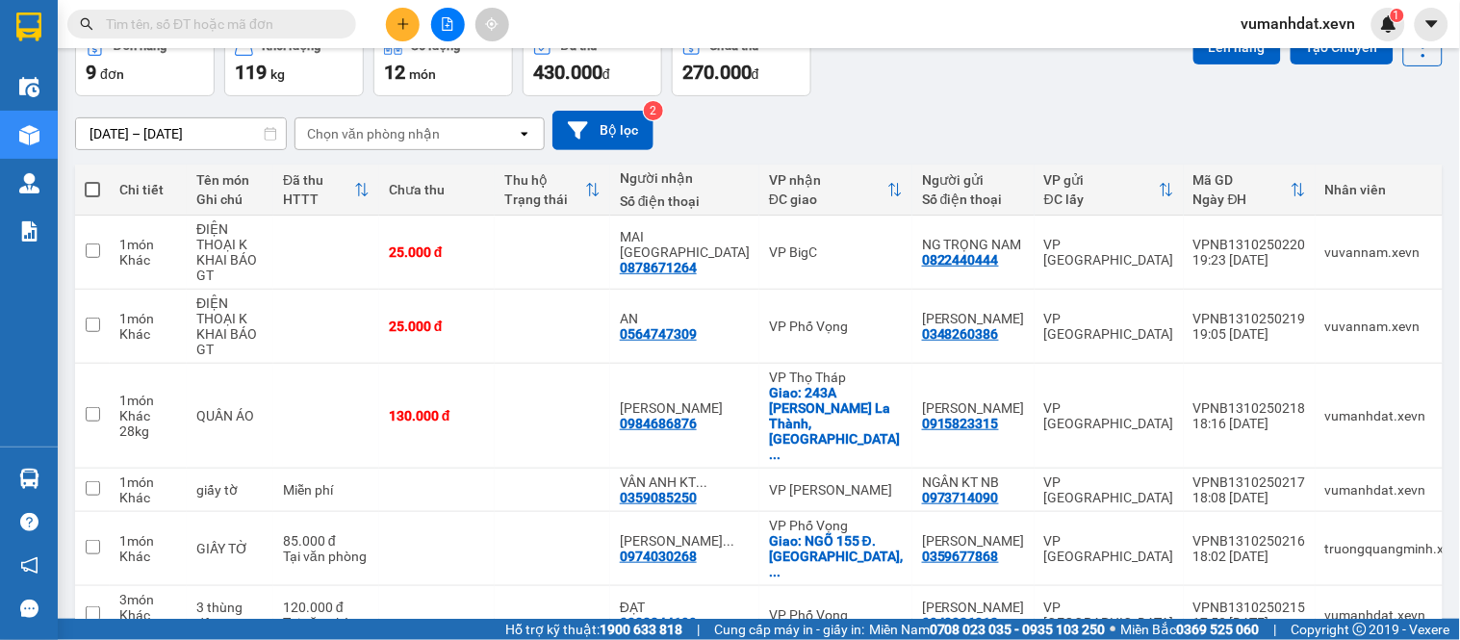
click at [316, 23] on input "text" at bounding box center [219, 23] width 227 height 21
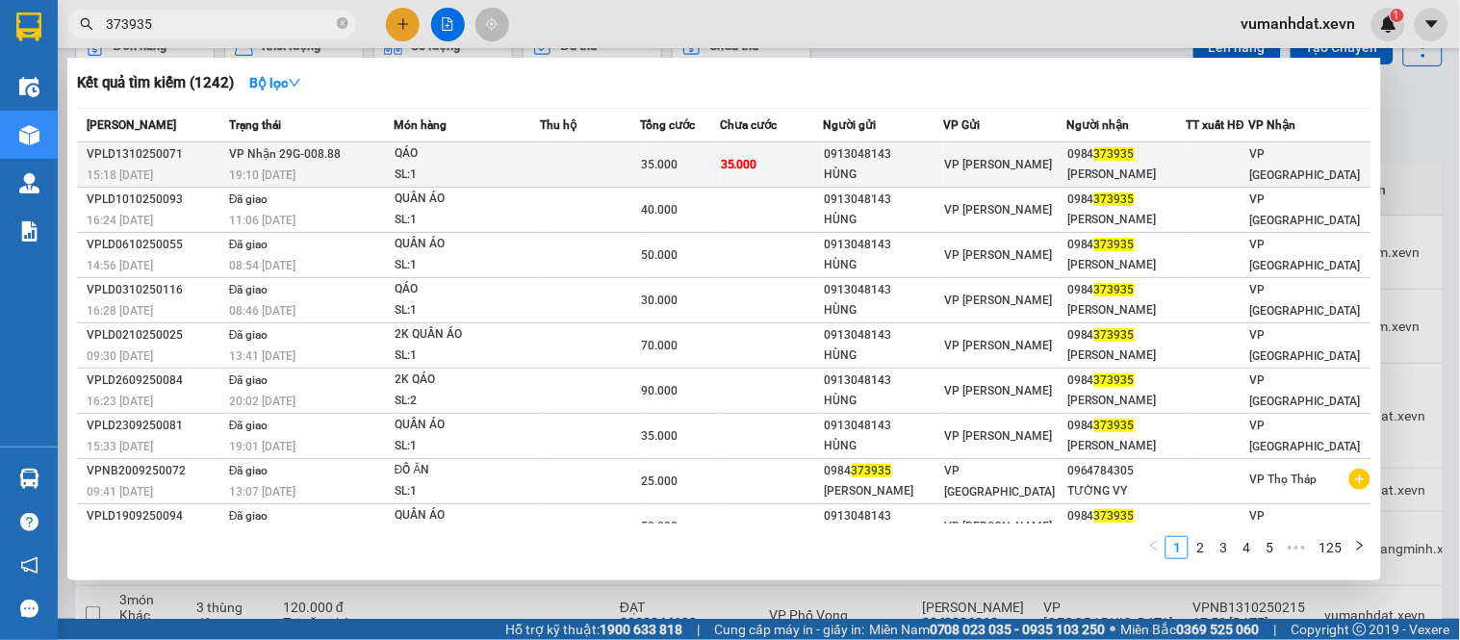
type input "373935"
click at [608, 158] on td at bounding box center [590, 164] width 101 height 45
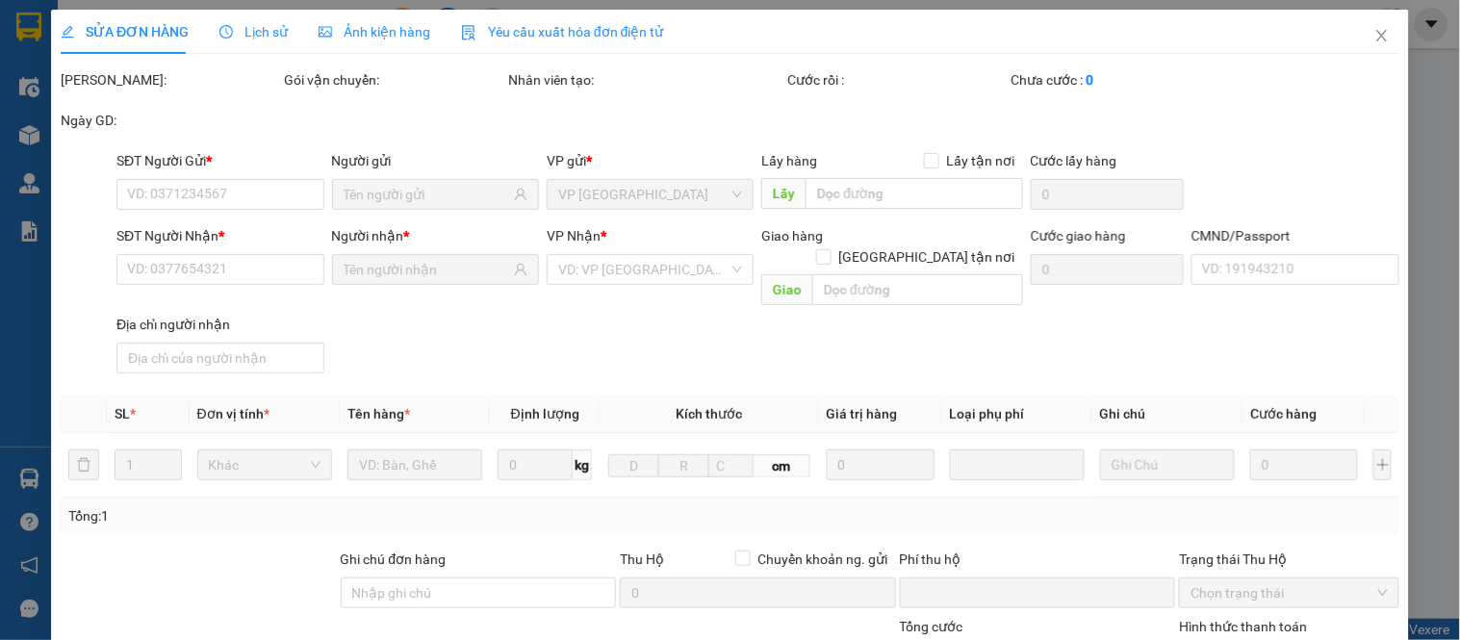
type input "0913048143"
type input "HÙNG"
type input "0984373935"
type input "HẰNG VĨNH"
type input "HIỆP"
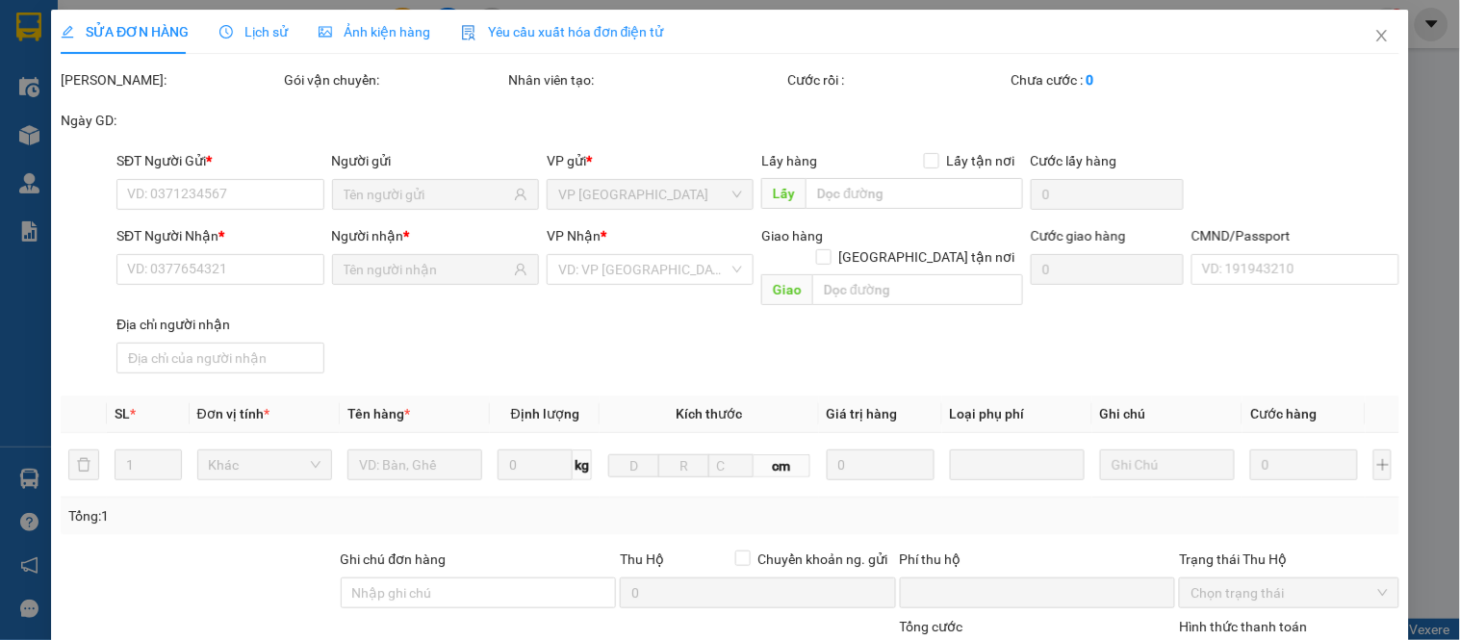
type input "0"
type input "35.000"
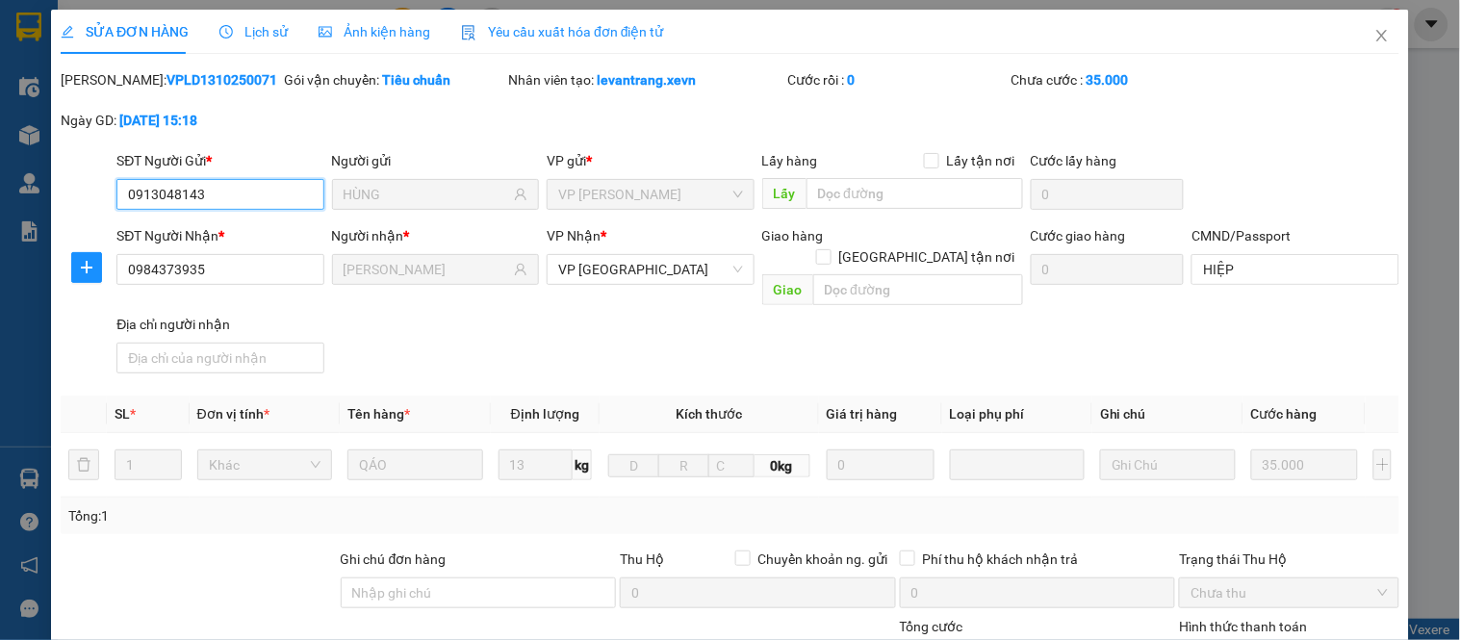
scroll to position [280, 0]
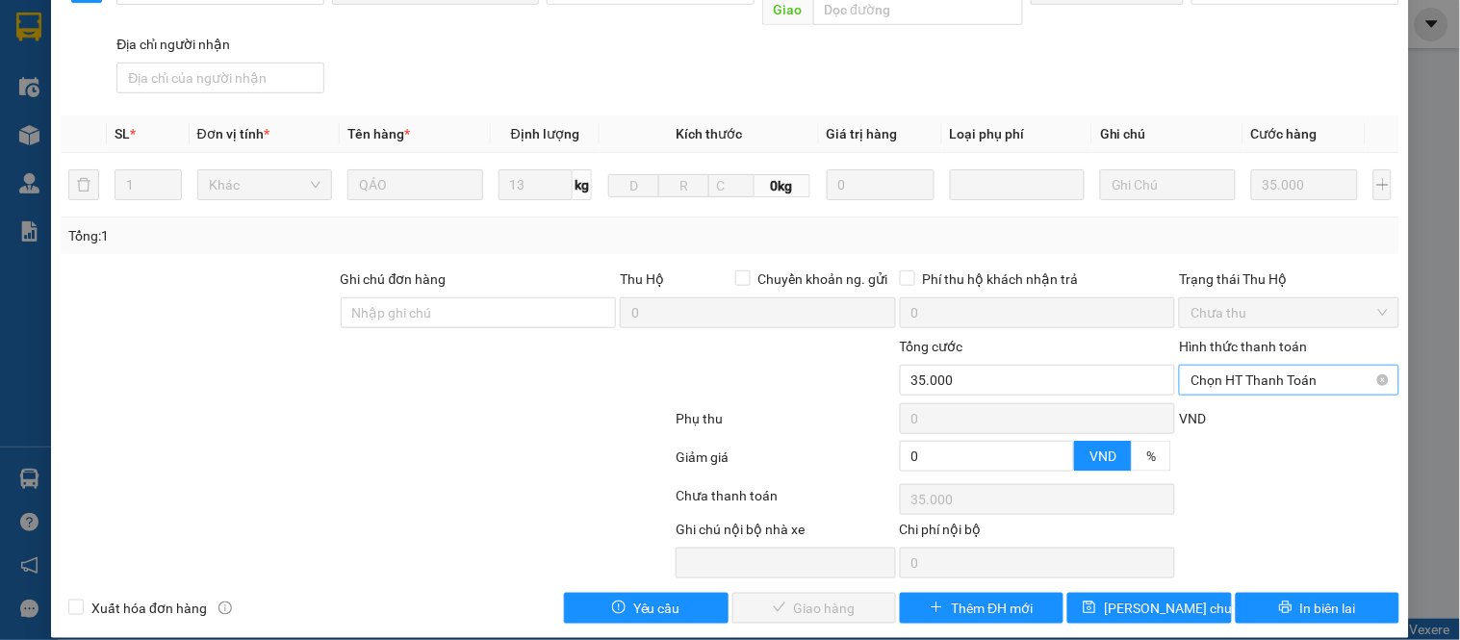
click at [1246, 366] on span "Chọn HT Thanh Toán" at bounding box center [1289, 380] width 196 height 29
click at [1215, 397] on div "Tại văn phòng" at bounding box center [1277, 397] width 194 height 21
type input "0"
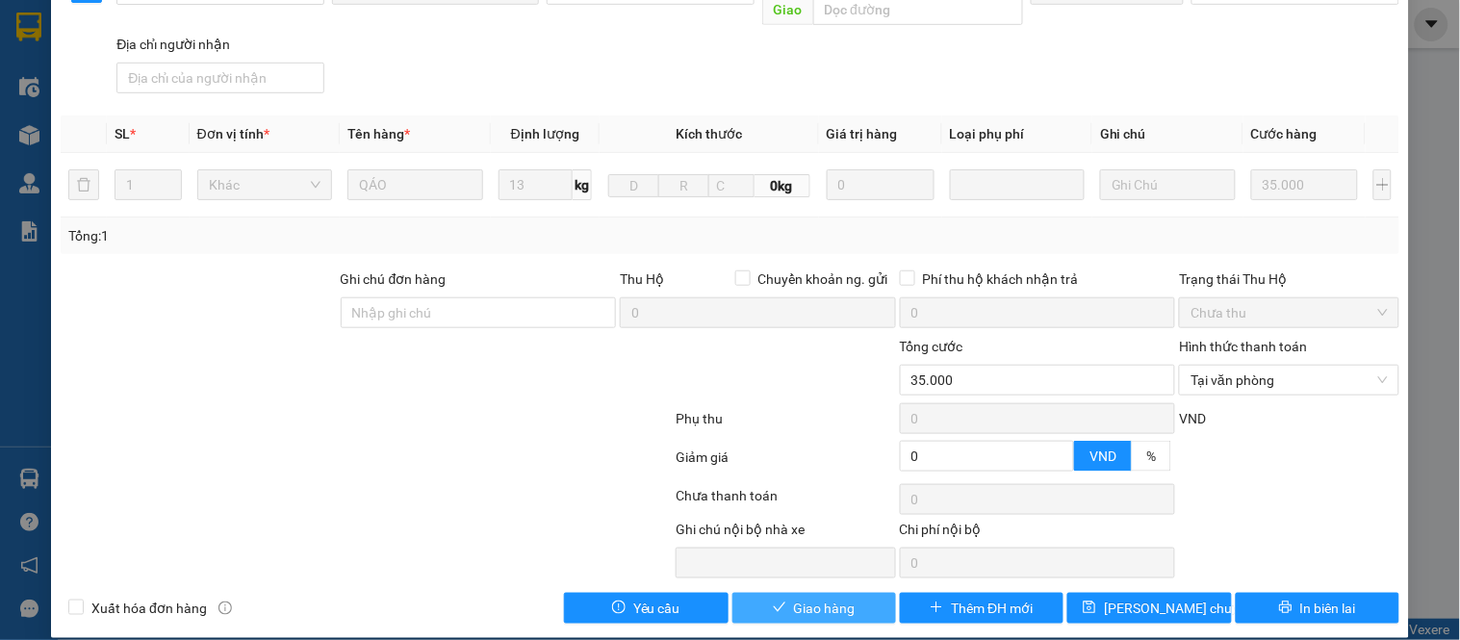
click at [825, 598] on span "Giao hàng" at bounding box center [825, 608] width 62 height 21
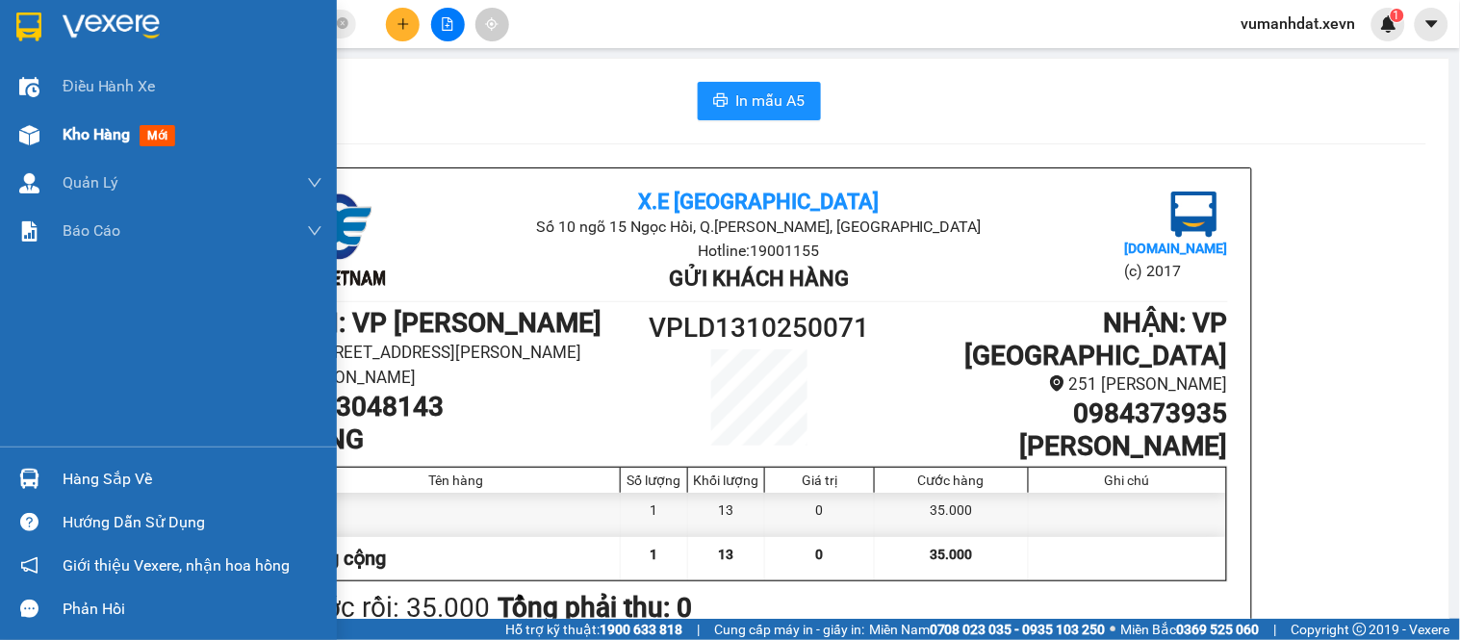
click at [93, 137] on span "Kho hàng" at bounding box center [96, 134] width 67 height 18
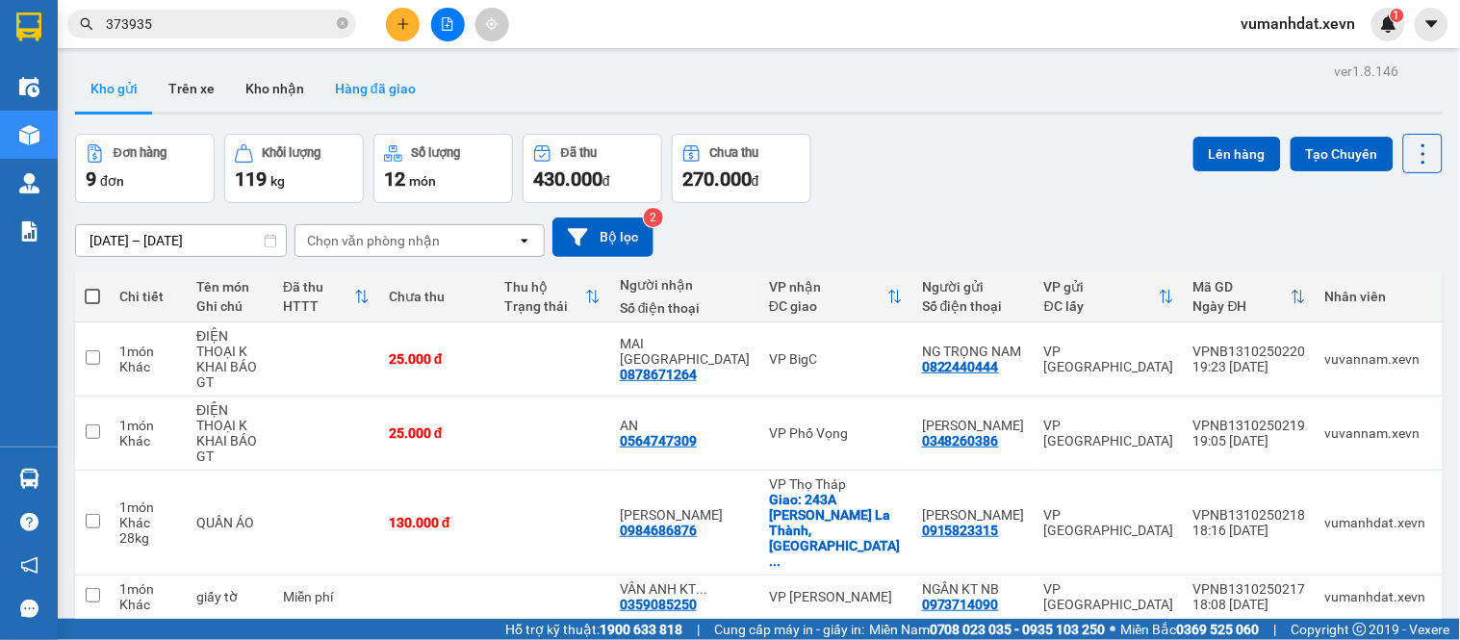
drag, startPoint x: 390, startPoint y: 85, endPoint x: 404, endPoint y: 99, distance: 20.4
click at [391, 88] on button "Hàng đã giao" at bounding box center [376, 88] width 112 height 46
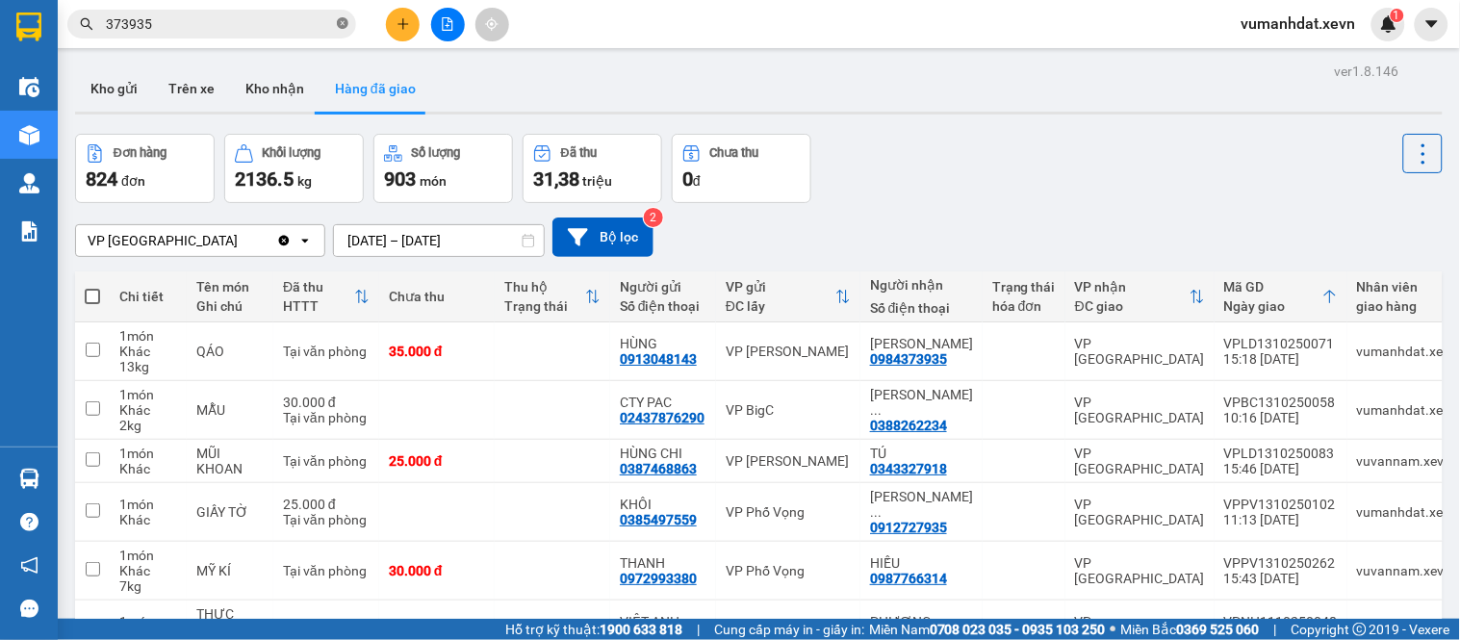
click at [341, 20] on icon "close-circle" at bounding box center [343, 23] width 12 height 12
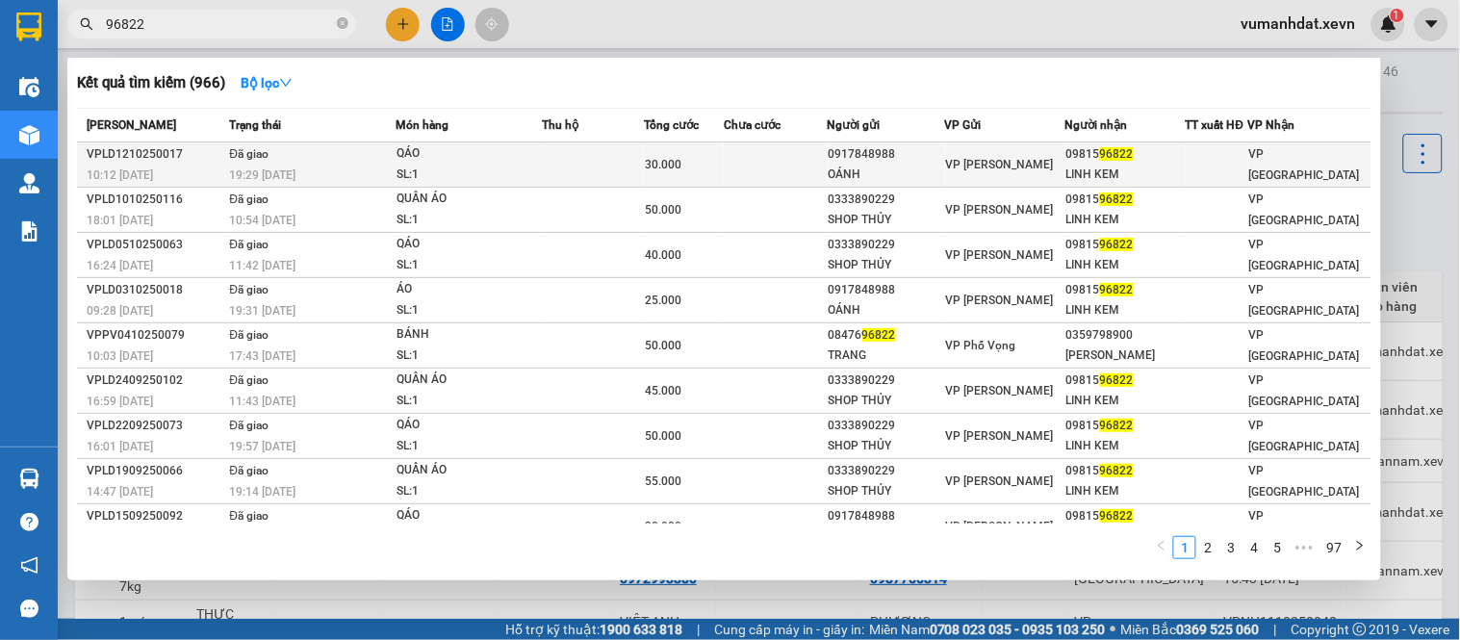
type input "96822"
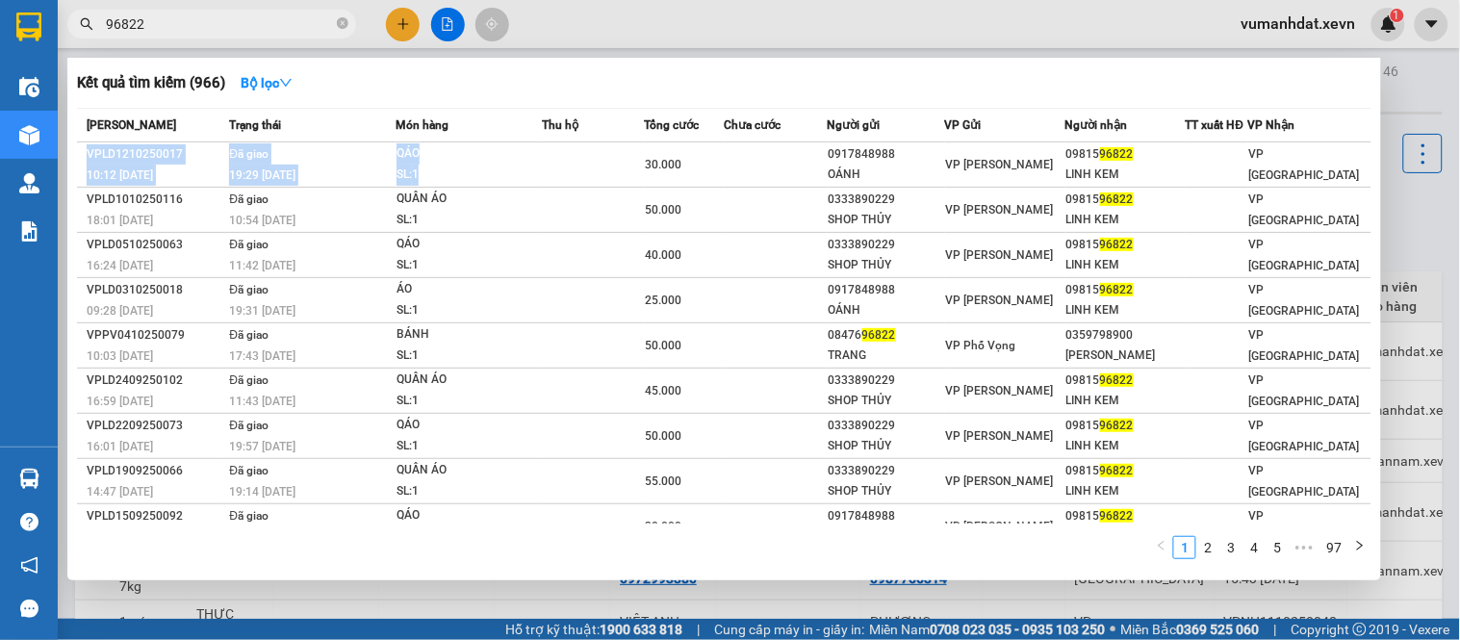
drag, startPoint x: 604, startPoint y: 154, endPoint x: 587, endPoint y: 103, distance: 53.6
click at [587, 103] on div "Kết quả tìm kiếm ( 966 ) Bộ lọc Mã ĐH Trạng thái Món hàng Thu hộ Tổng cước Chưa…" at bounding box center [724, 319] width 1314 height 523
click at [583, 102] on div "Kết quả tìm kiếm ( 966 ) Bộ lọc Mã ĐH Trạng thái Món hàng Thu hộ Tổng cước Chưa…" at bounding box center [724, 319] width 1314 height 523
click at [342, 20] on icon "close-circle" at bounding box center [343, 23] width 12 height 12
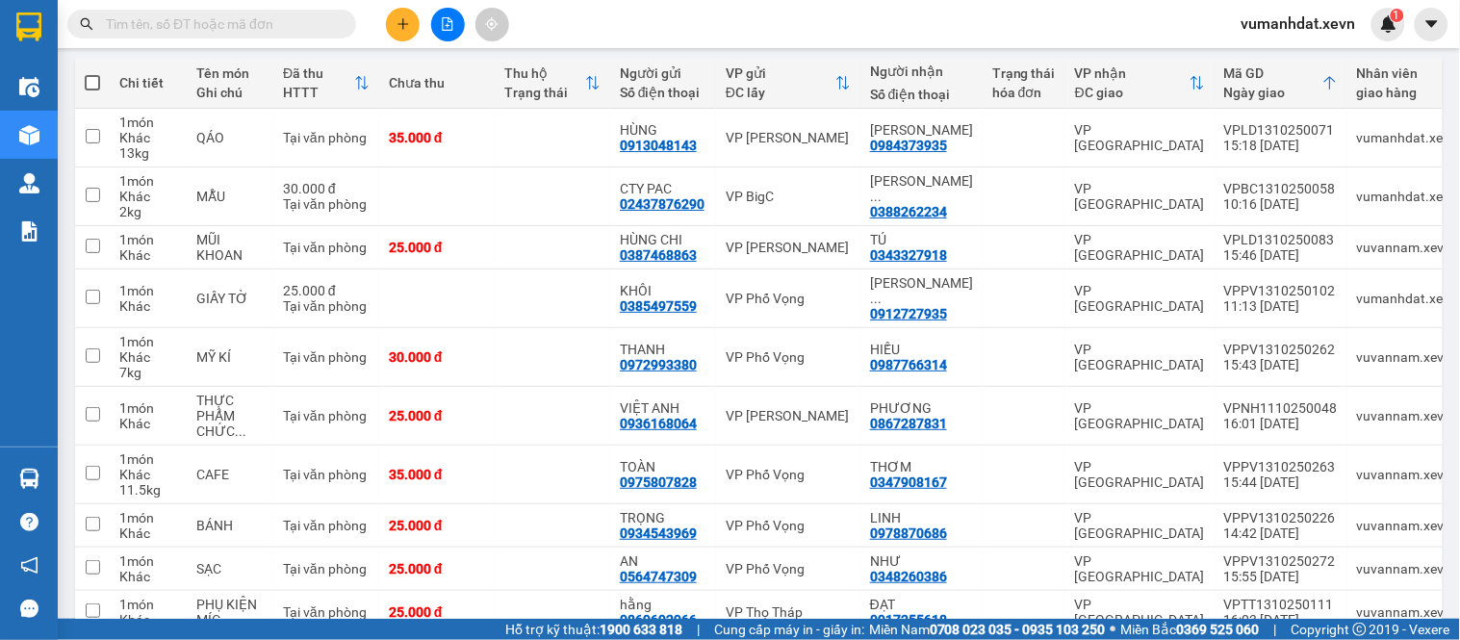
scroll to position [301, 0]
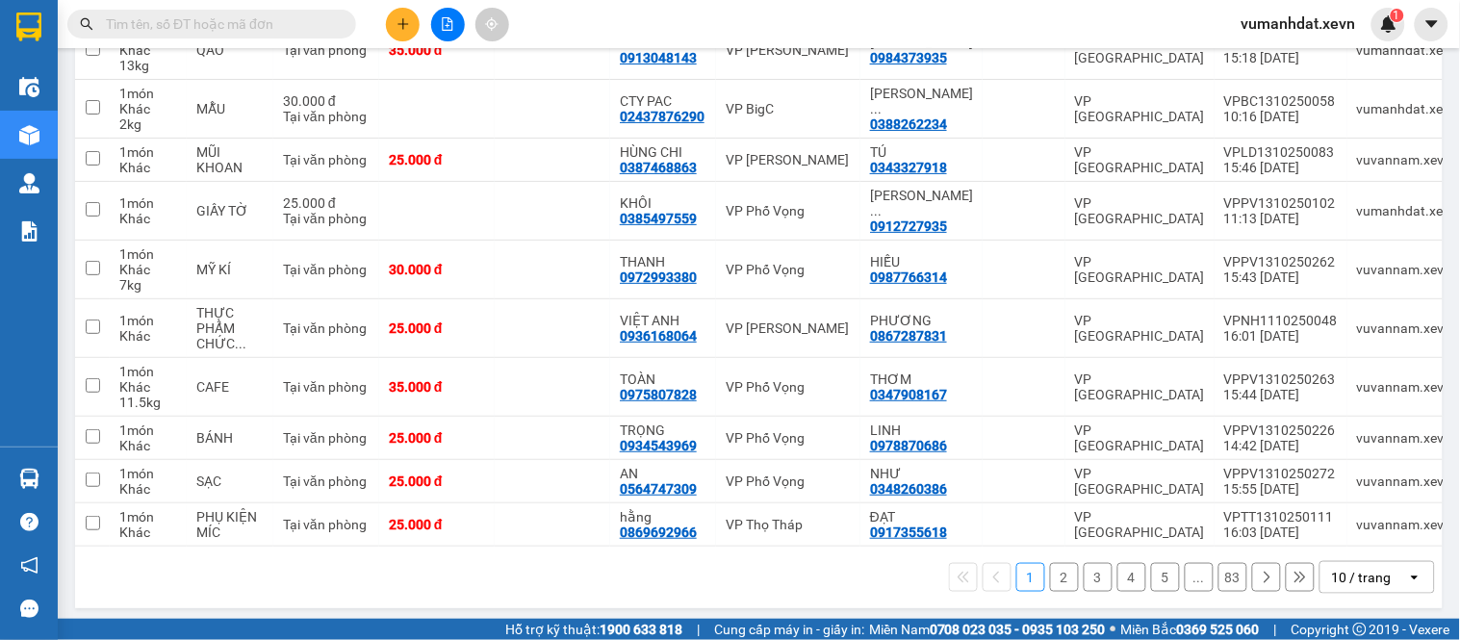
click at [1051, 568] on button "2" at bounding box center [1064, 577] width 29 height 29
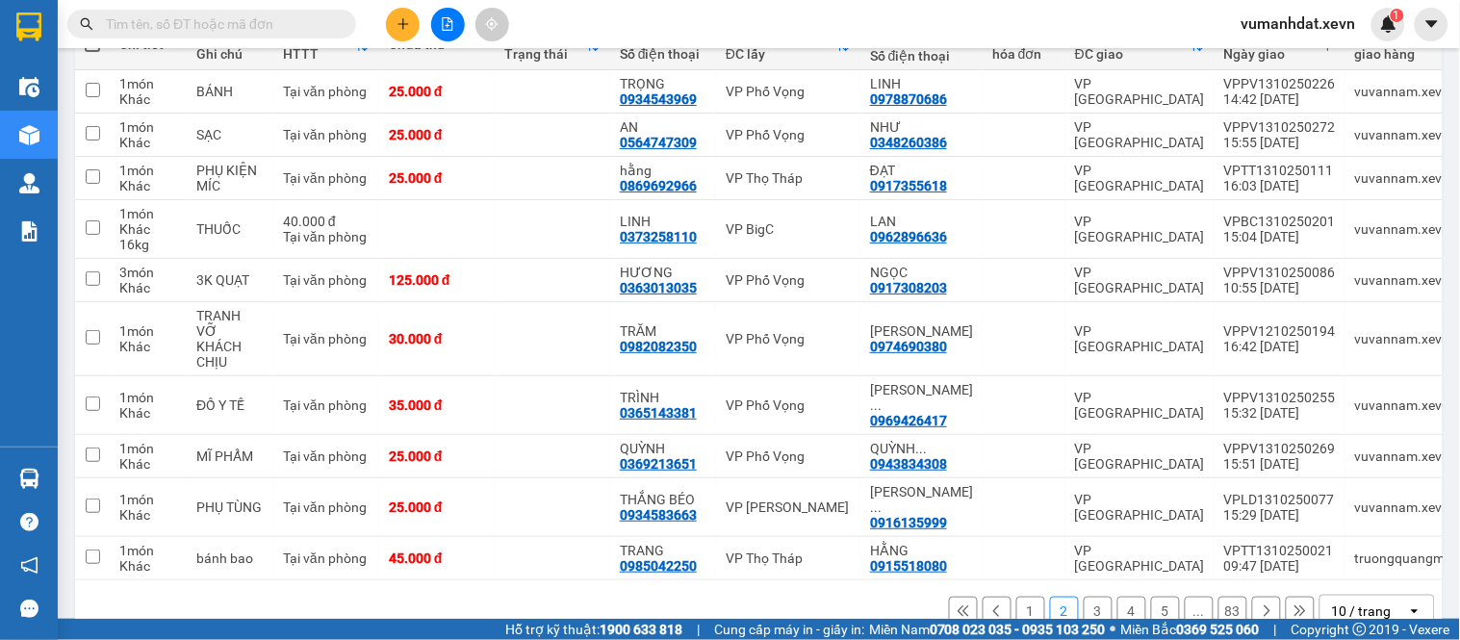
scroll to position [255, 0]
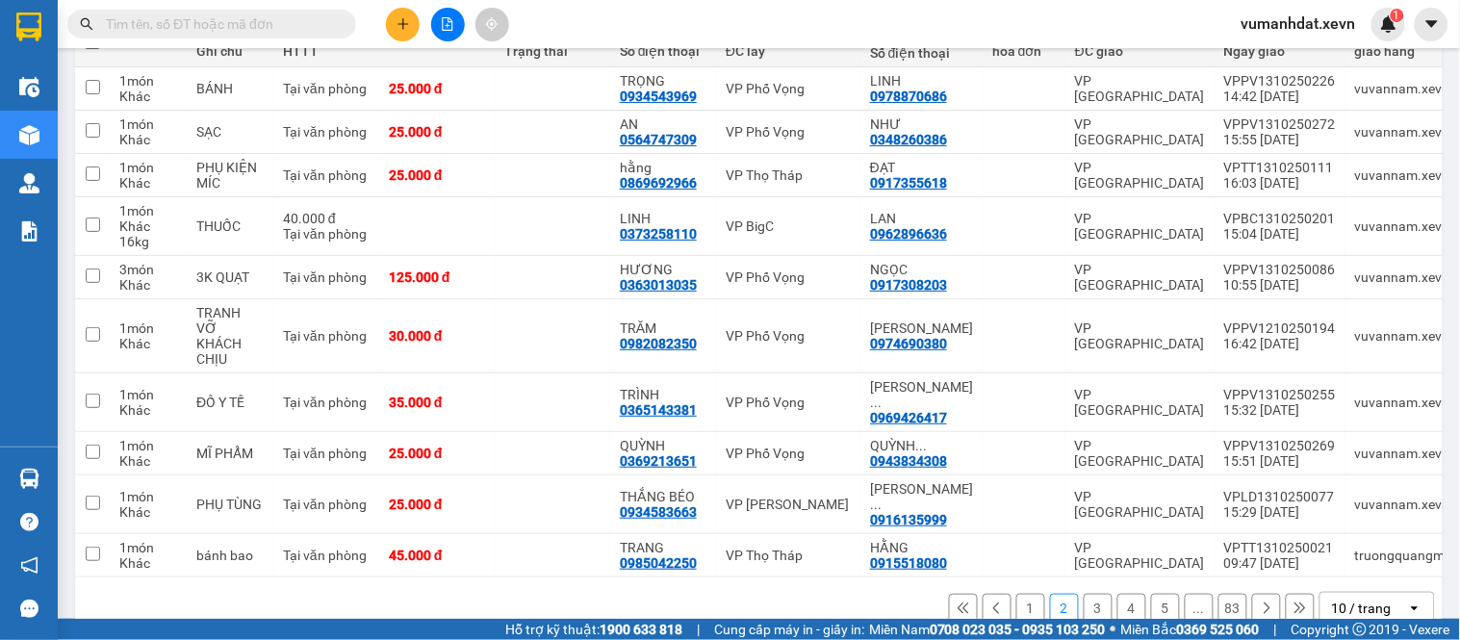
click at [1084, 594] on button "3" at bounding box center [1098, 608] width 29 height 29
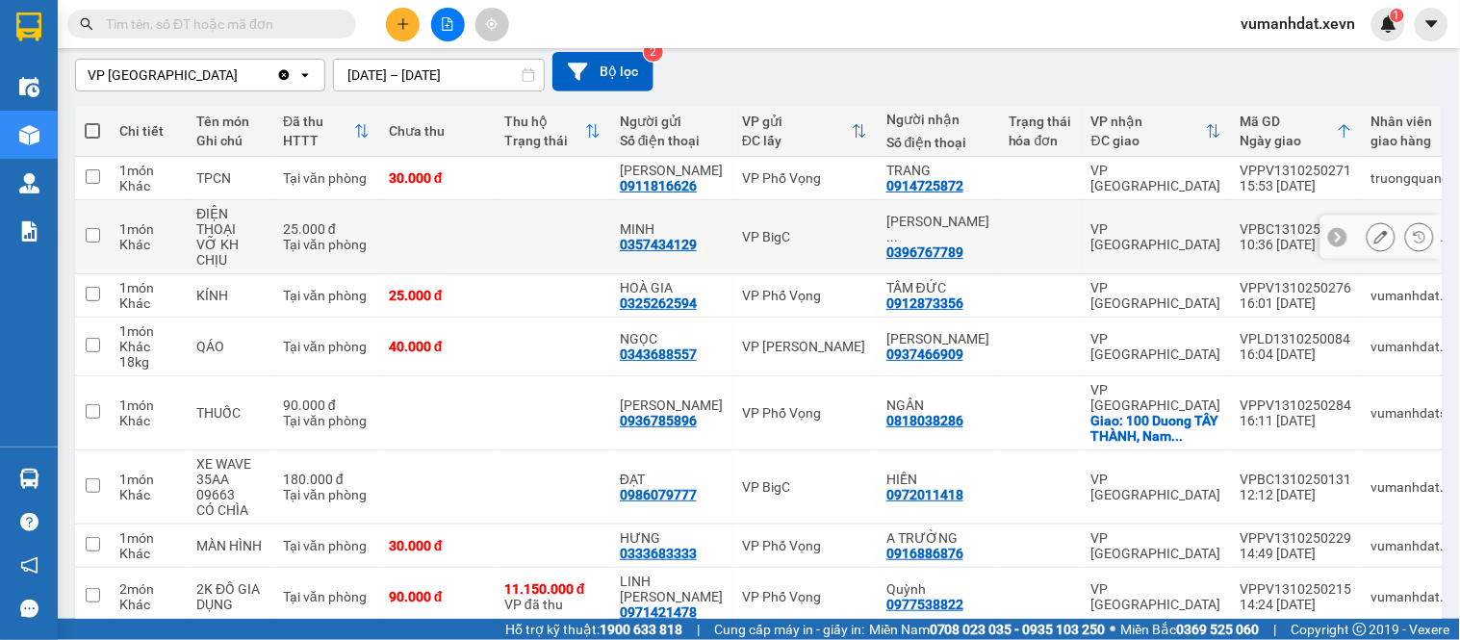
scroll to position [332, 0]
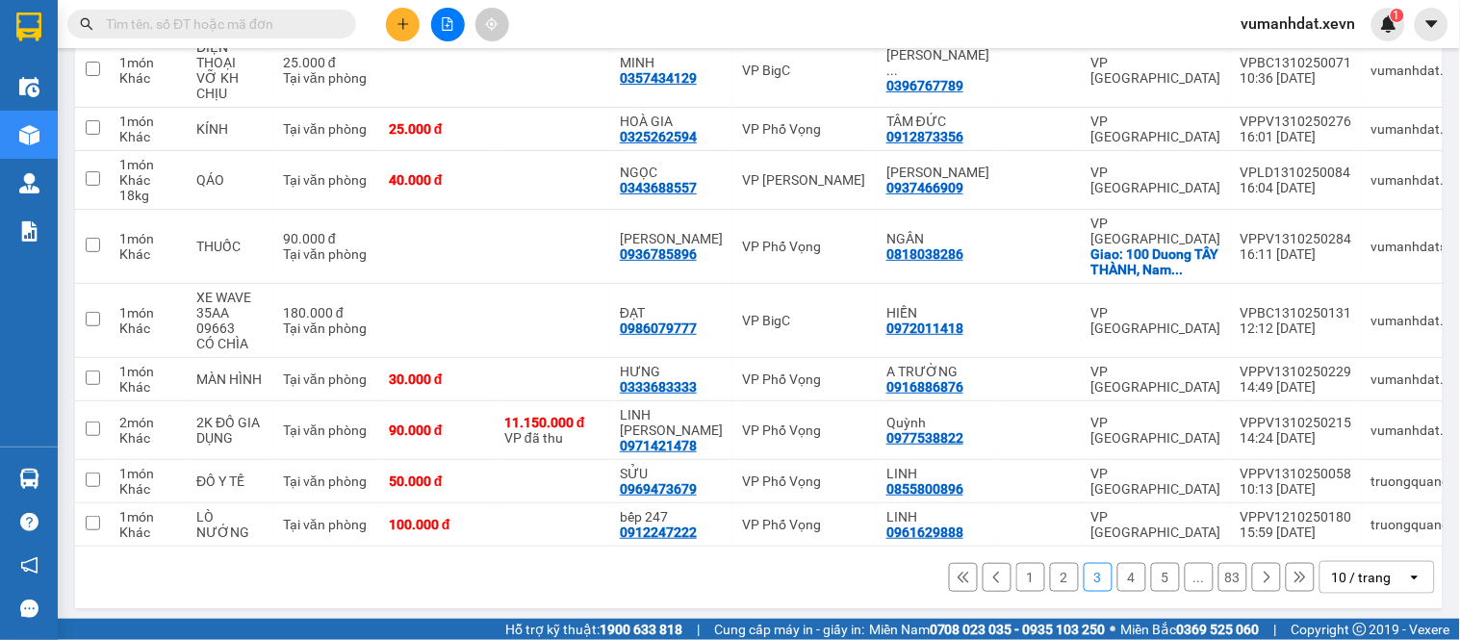
click at [1056, 573] on button "2" at bounding box center [1064, 577] width 29 height 29
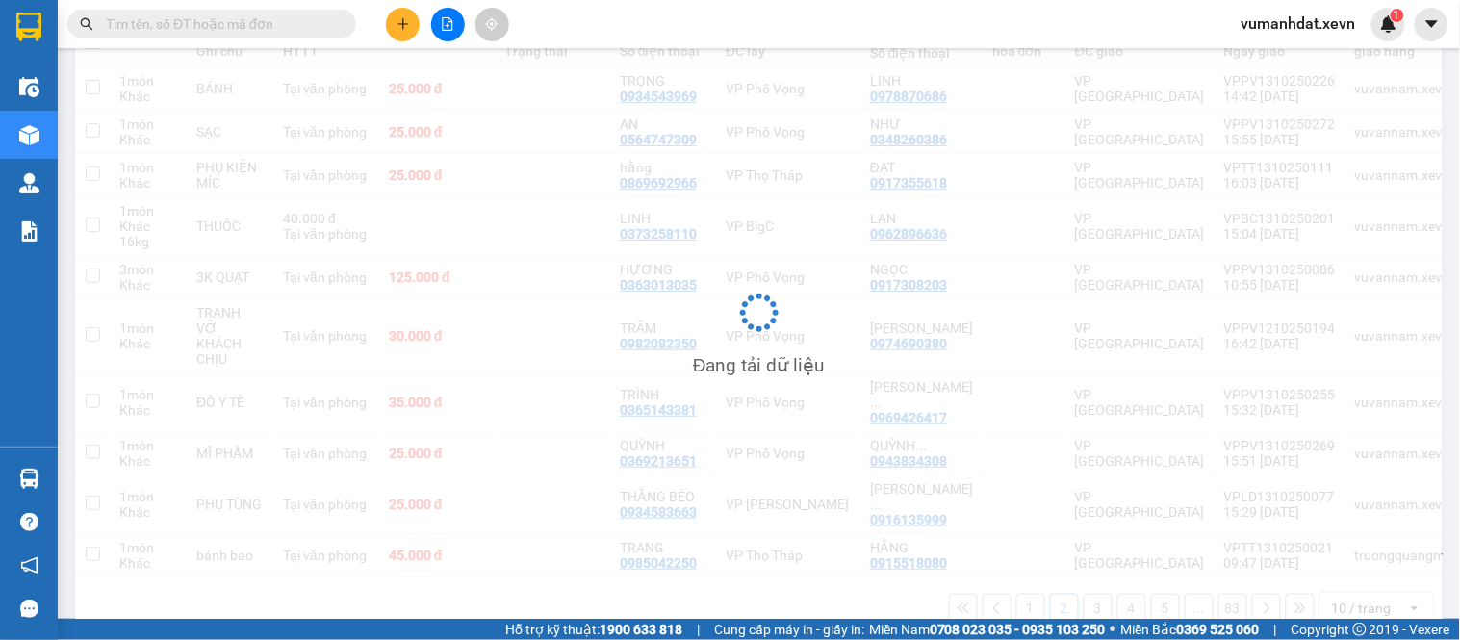
scroll to position [255, 0]
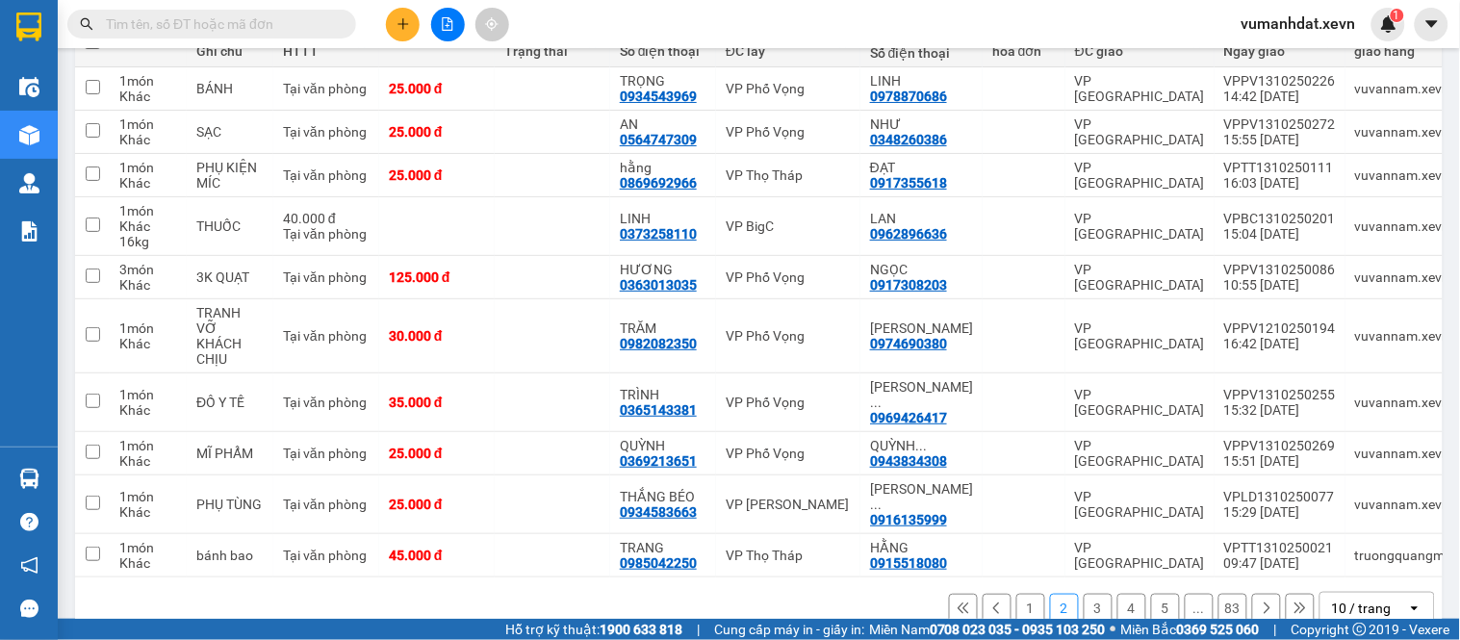
drag, startPoint x: 1076, startPoint y: 572, endPoint x: 1084, endPoint y: 550, distance: 23.4
click at [1084, 594] on button "3" at bounding box center [1098, 608] width 29 height 29
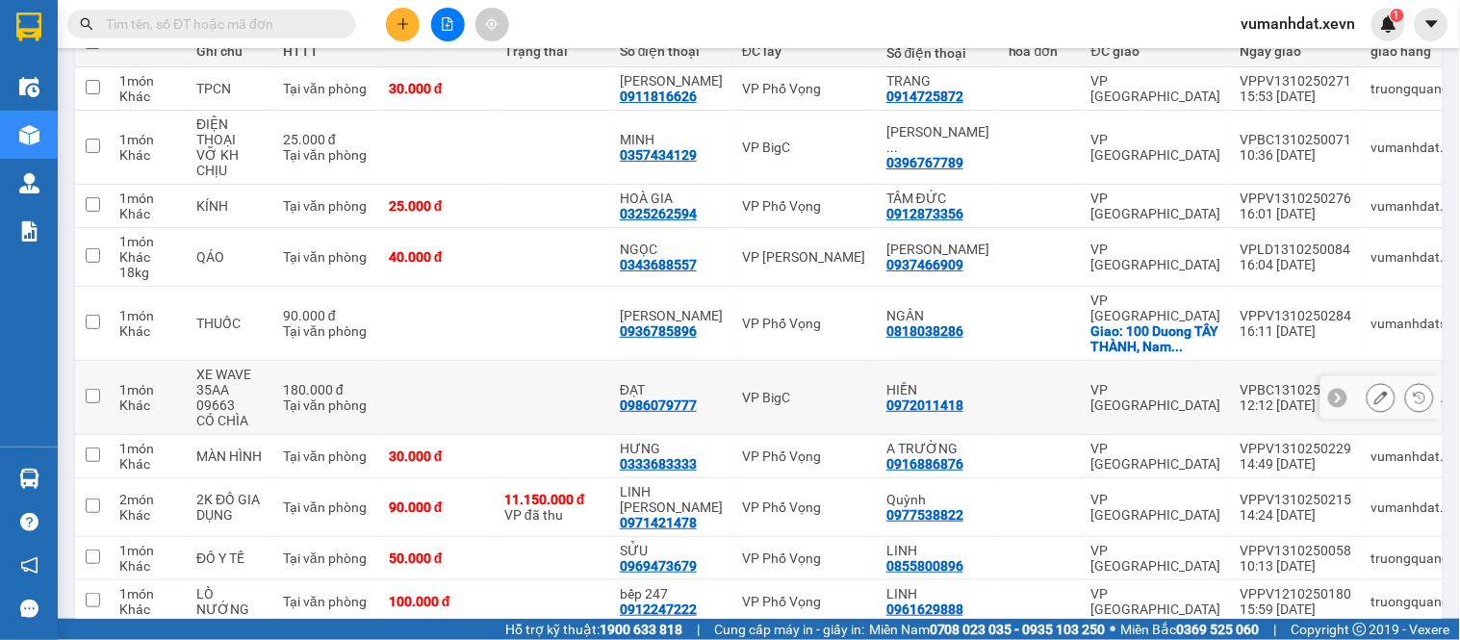
scroll to position [332, 0]
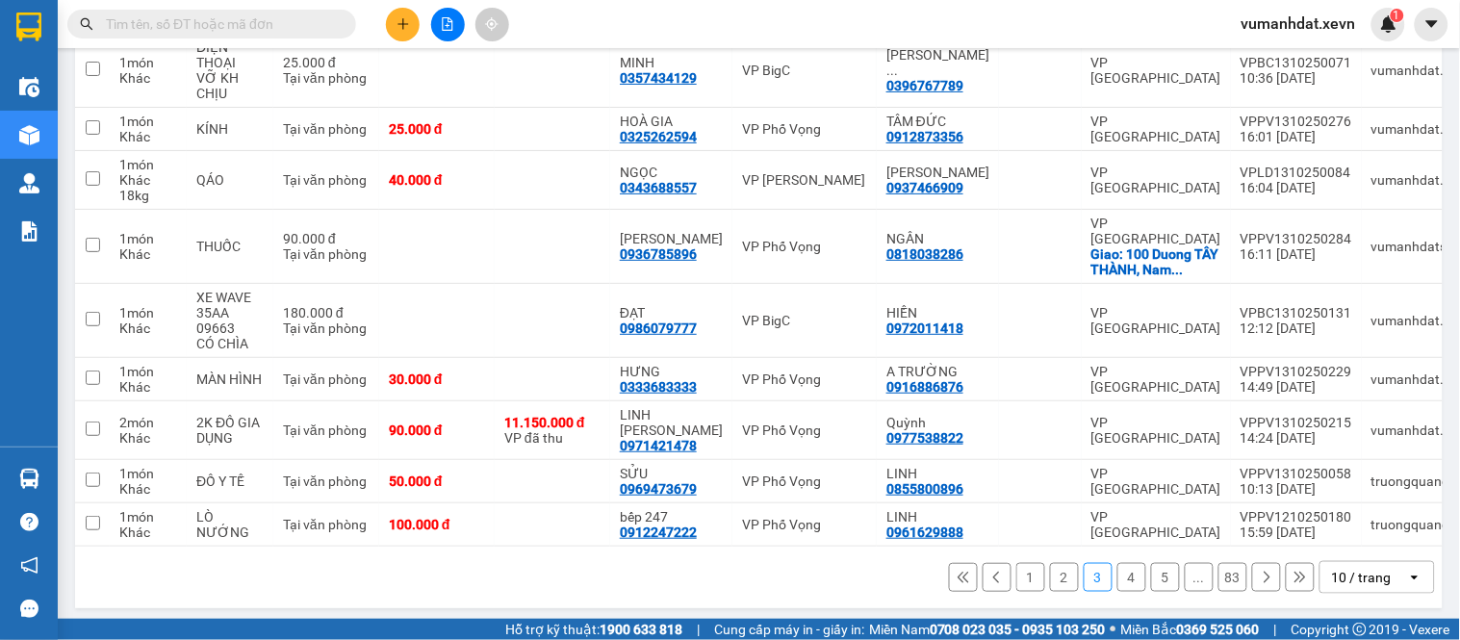
click at [1050, 571] on button "2" at bounding box center [1064, 577] width 29 height 29
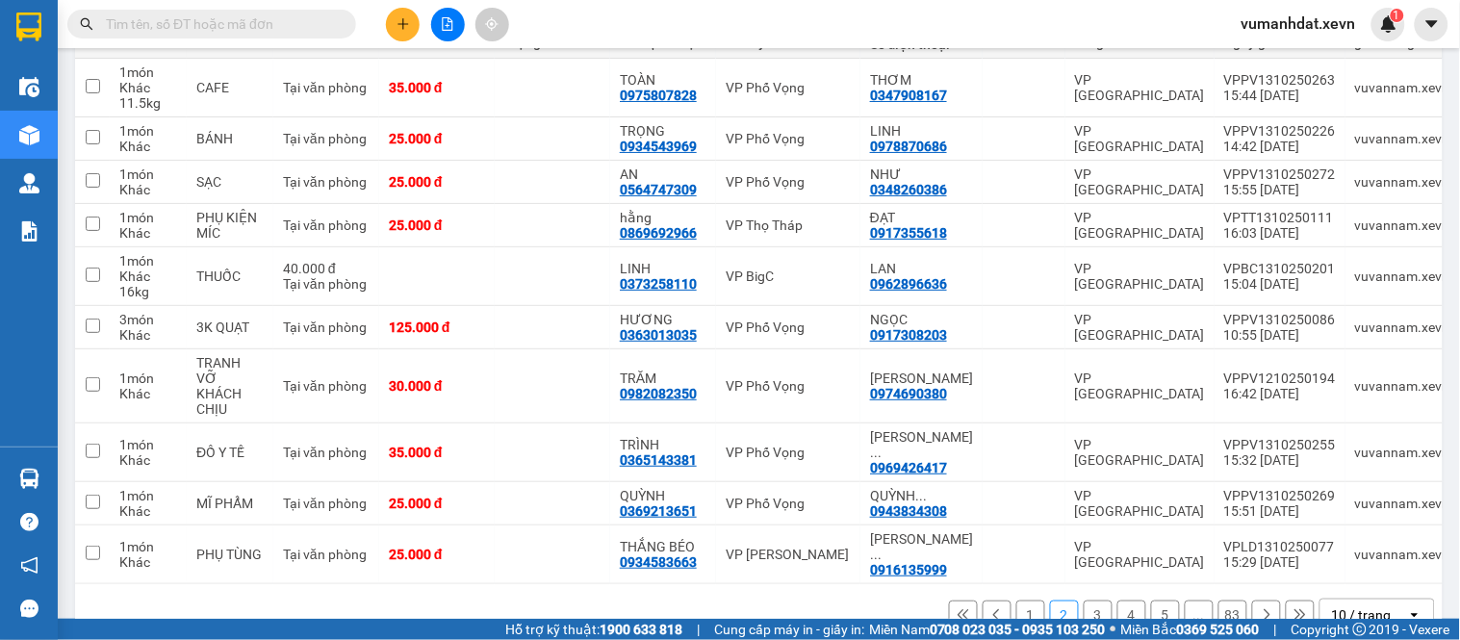
scroll to position [271, 0]
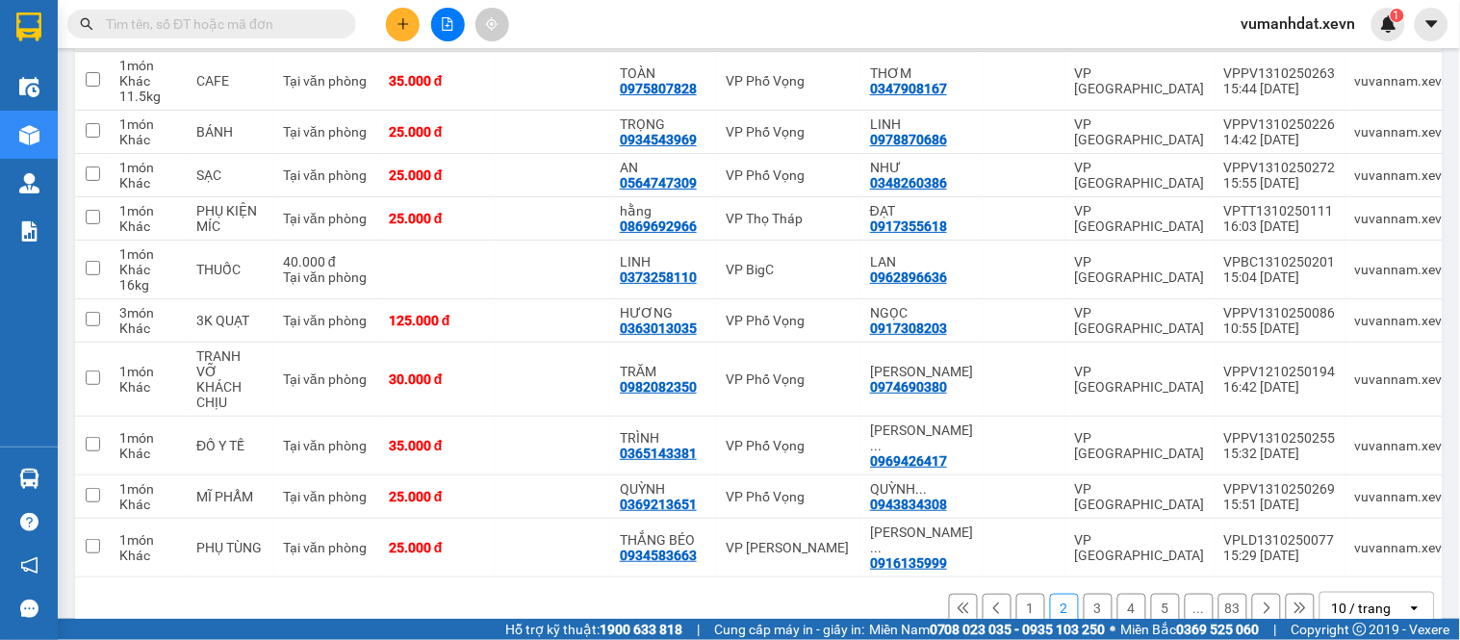
click at [1085, 594] on button "3" at bounding box center [1098, 608] width 29 height 29
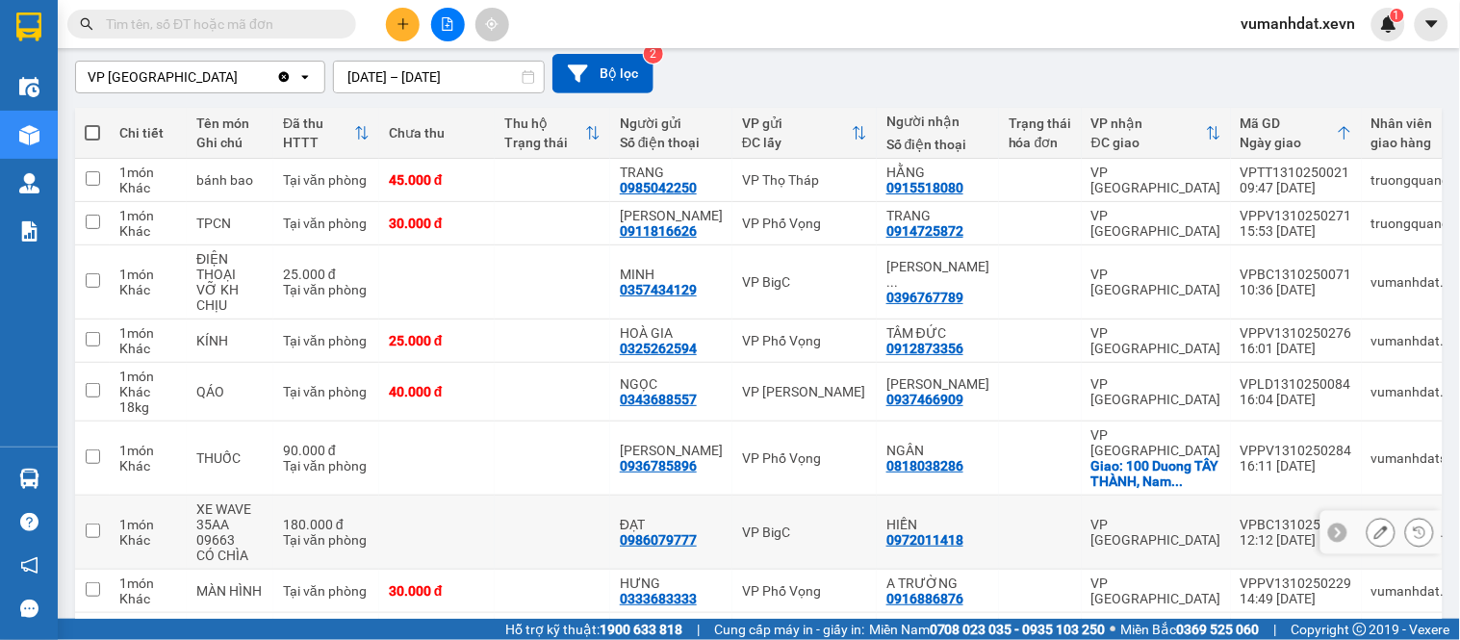
scroll to position [332, 0]
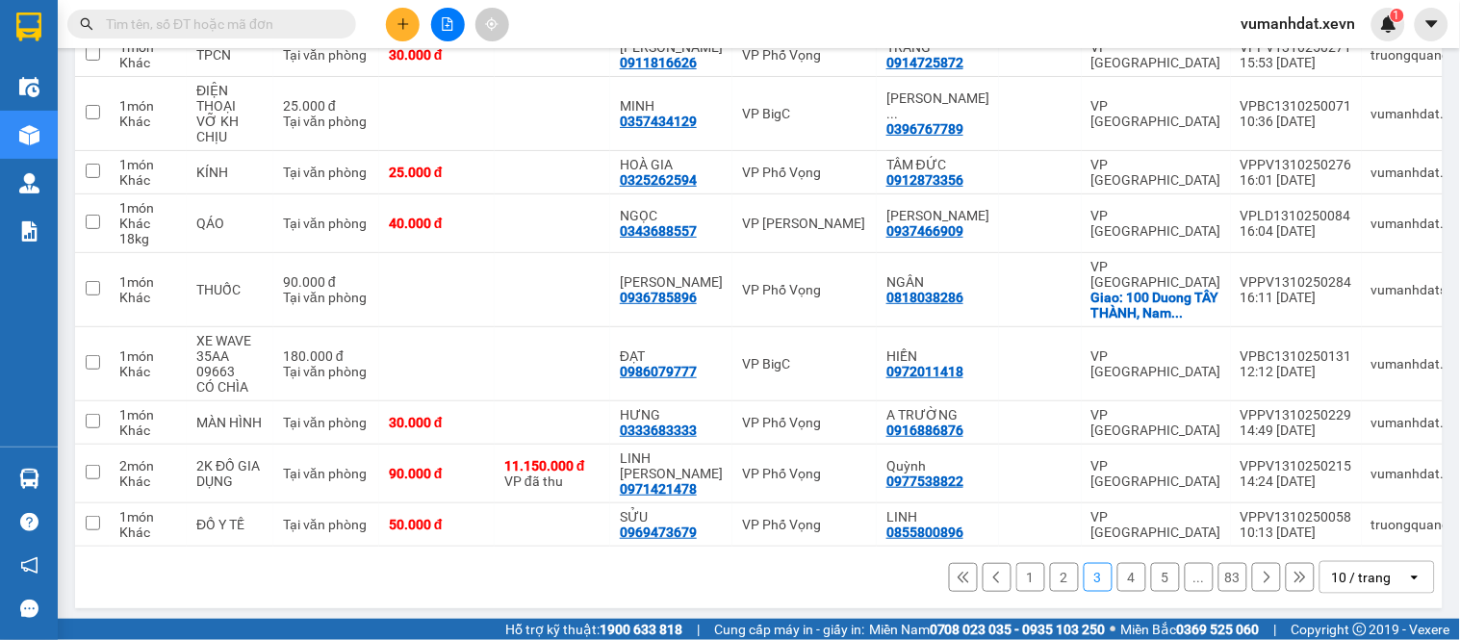
click at [1054, 574] on button "2" at bounding box center [1064, 577] width 29 height 29
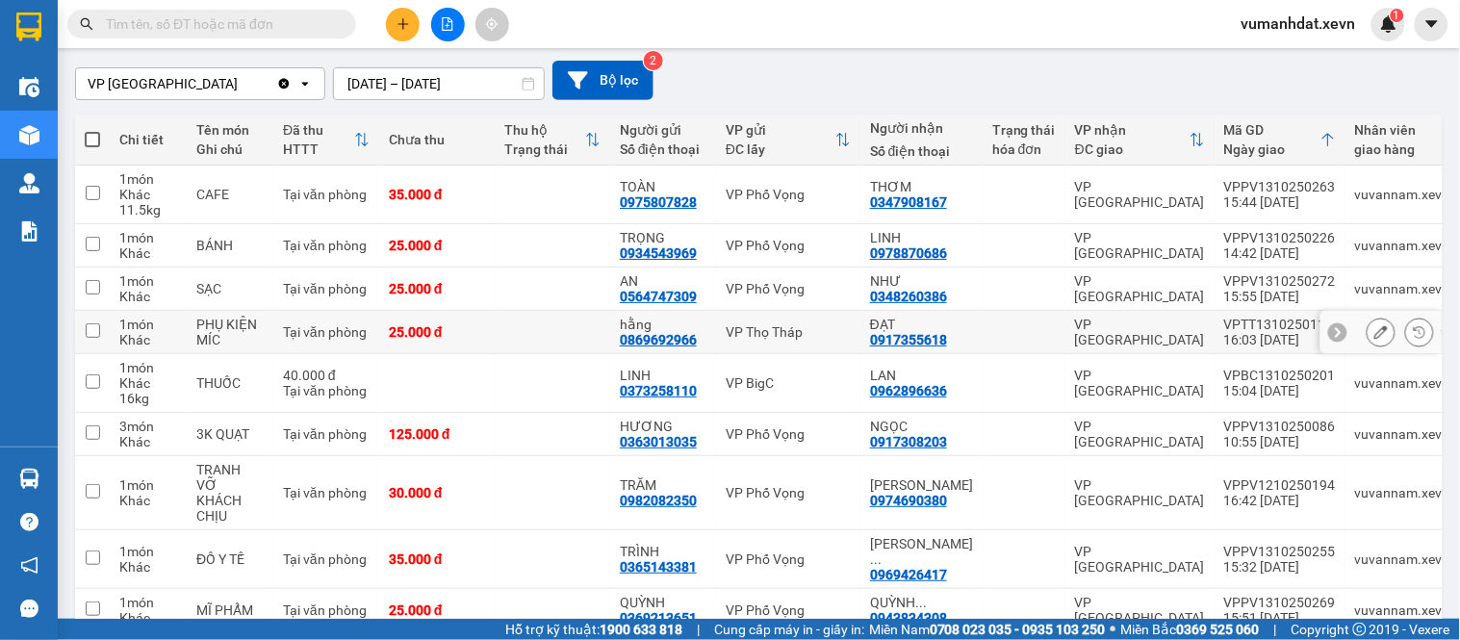
scroll to position [271, 0]
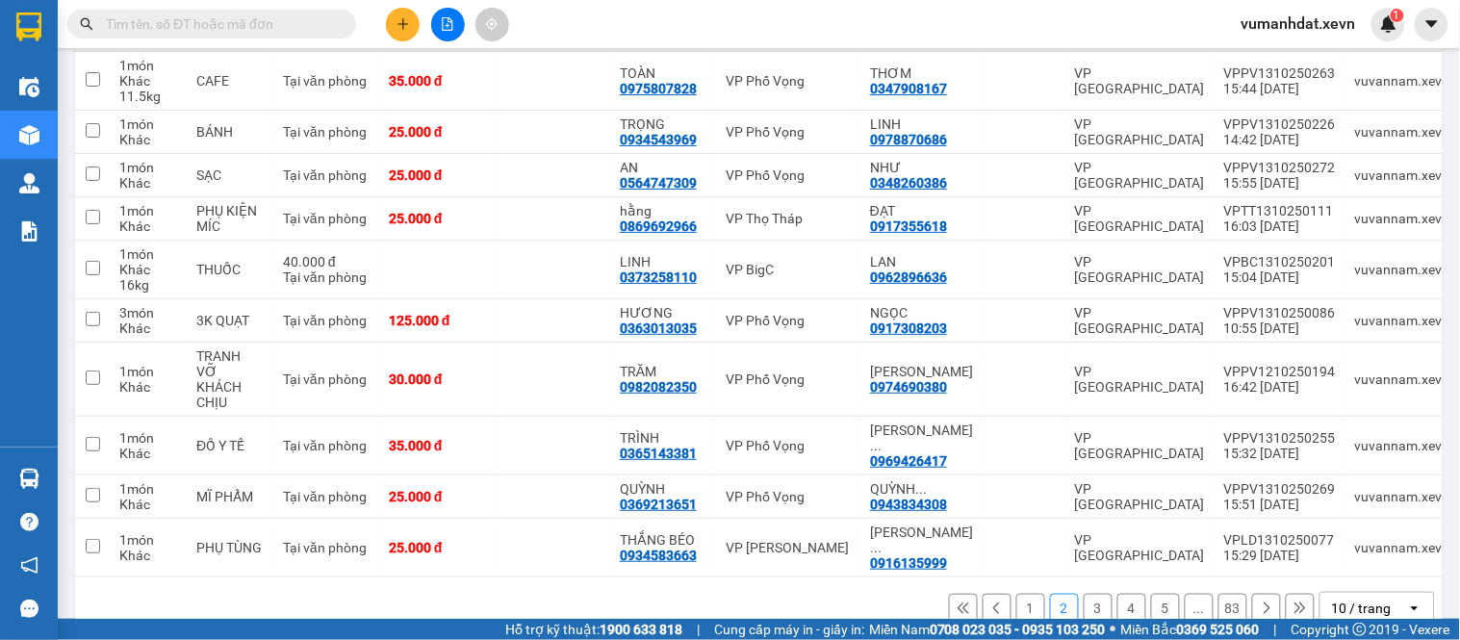
click at [1028, 594] on button "1" at bounding box center [1031, 608] width 29 height 29
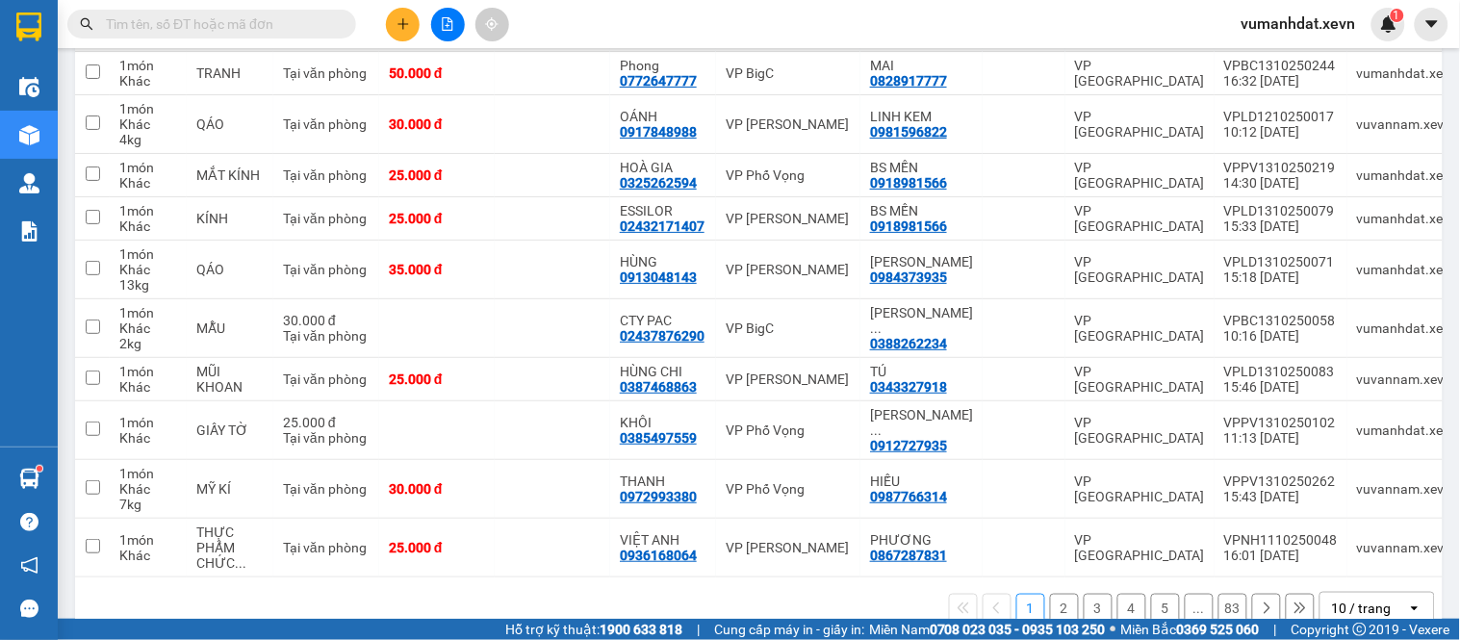
click at [284, 43] on div "Kết quả tìm kiếm ( 966 ) Bộ lọc Mã ĐH Trạng thái Món hàng Thu hộ Tổng cước Chưa…" at bounding box center [730, 24] width 1460 height 48
click at [284, 35] on span at bounding box center [211, 24] width 289 height 29
click at [222, 13] on input "text" at bounding box center [219, 23] width 227 height 21
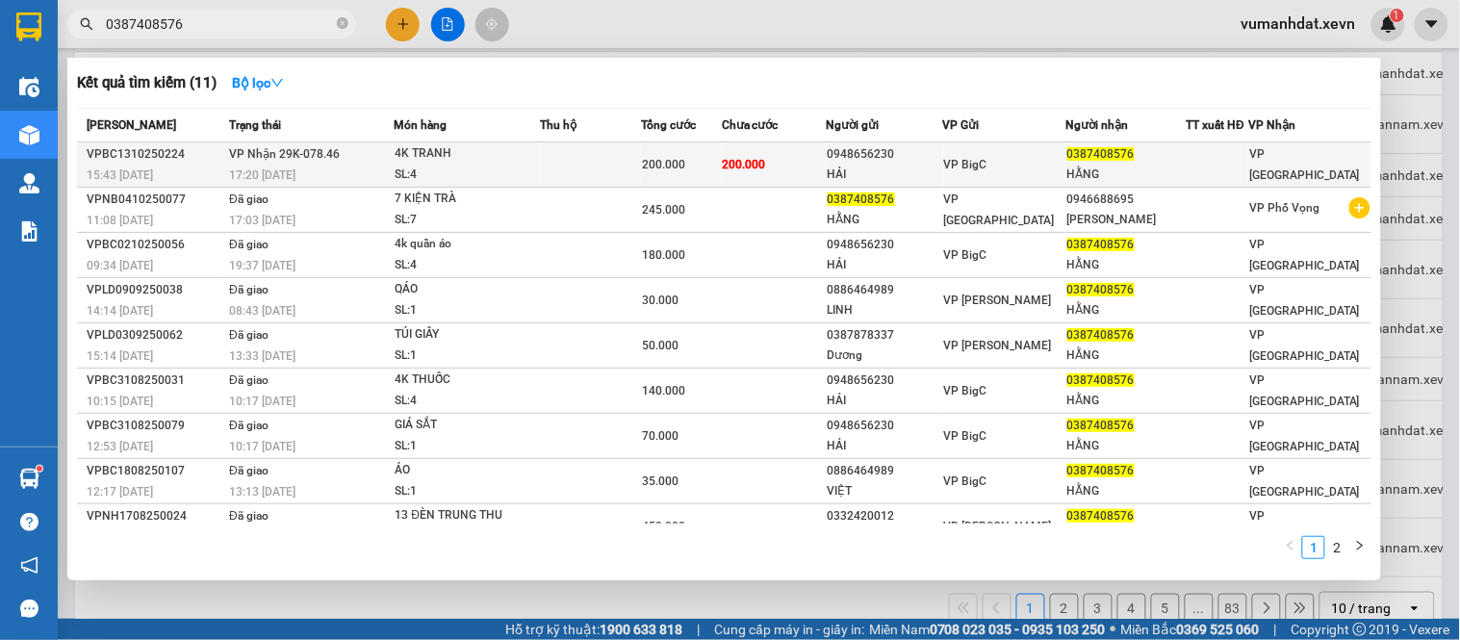
type input "0387408576"
click at [590, 156] on td at bounding box center [590, 164] width 101 height 45
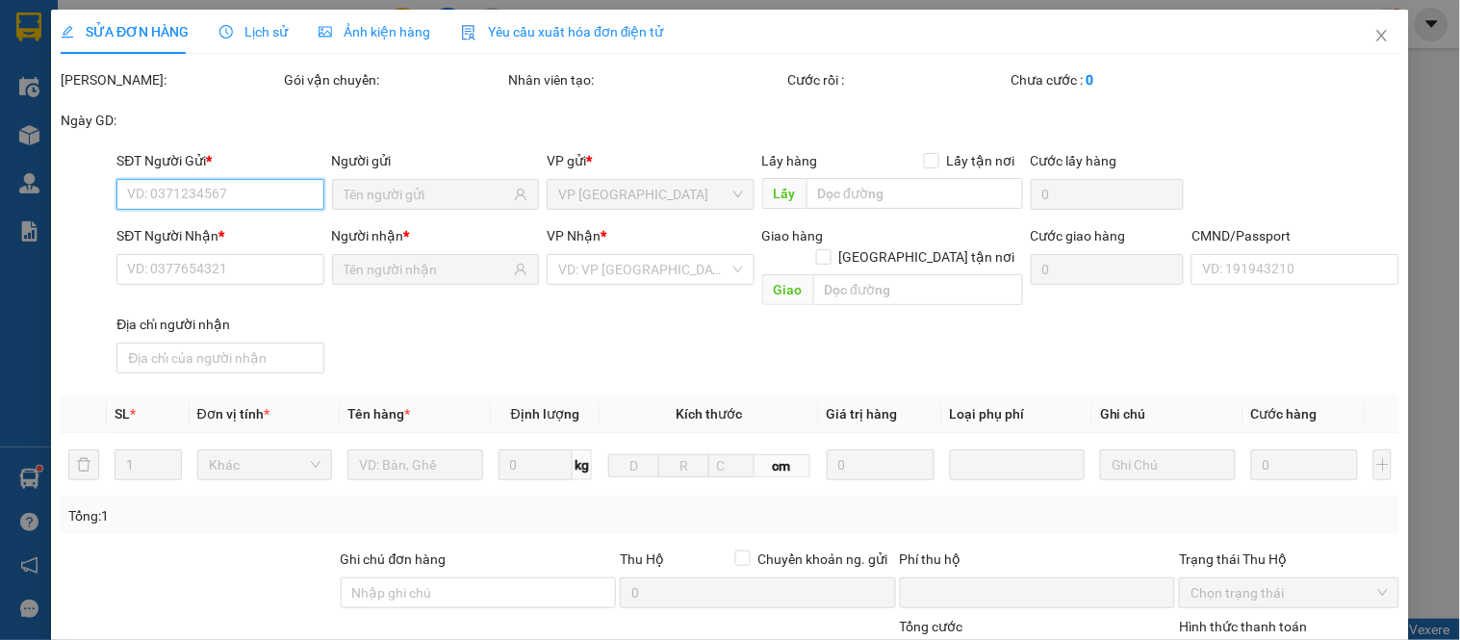
type input "0948656230"
type input "HẢI"
type input "0387408576"
type input "HẰNG"
type input "0"
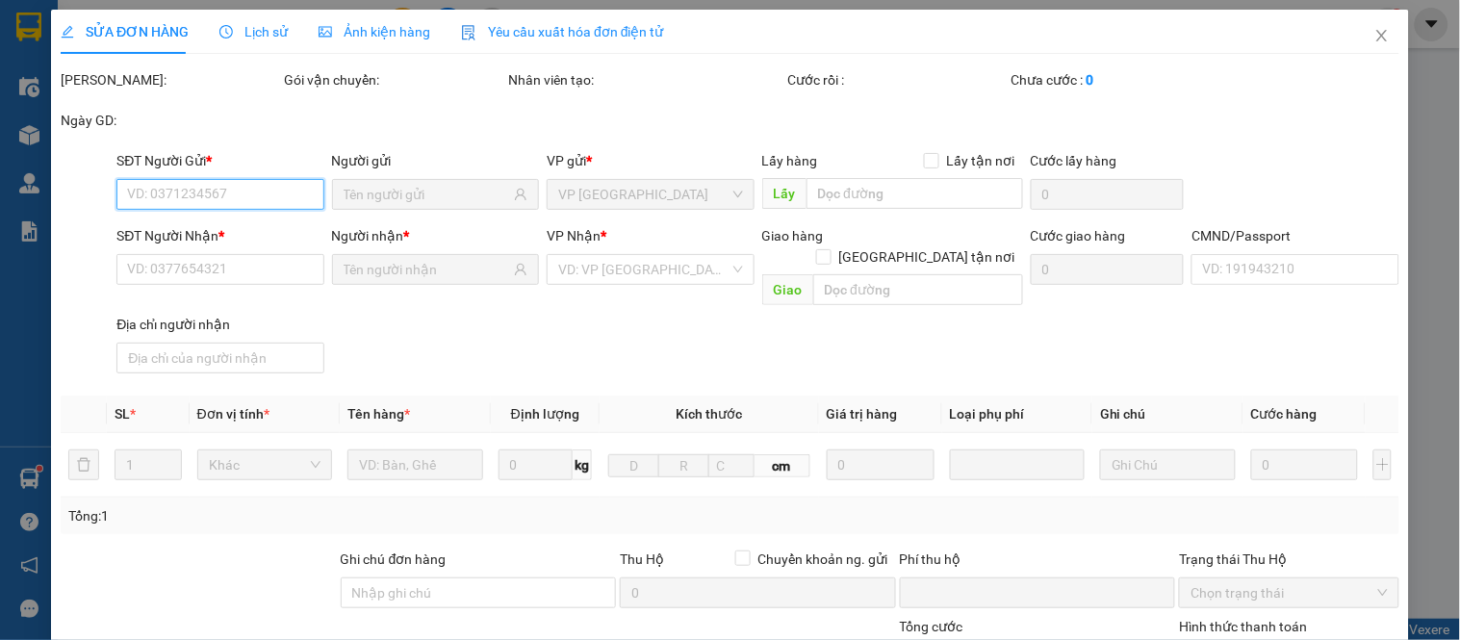
type input "200.000"
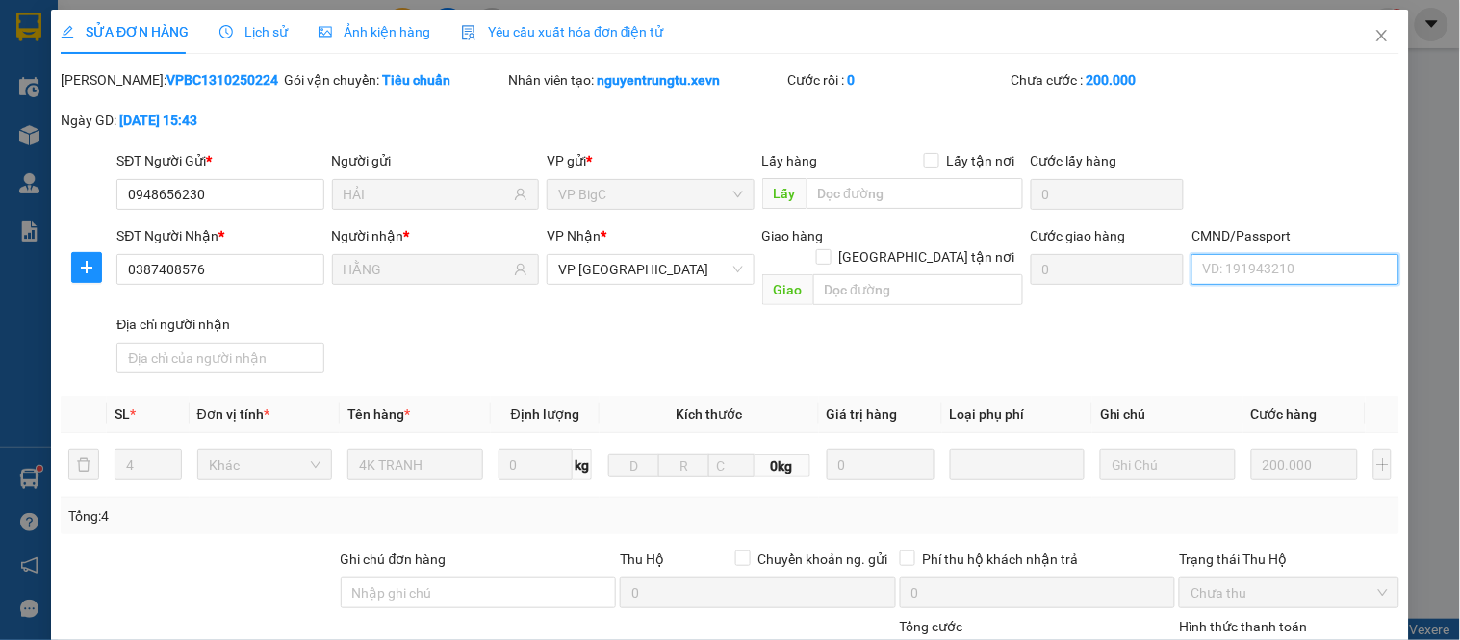
click at [1238, 283] on input "CMND/Passport" at bounding box center [1295, 269] width 207 height 31
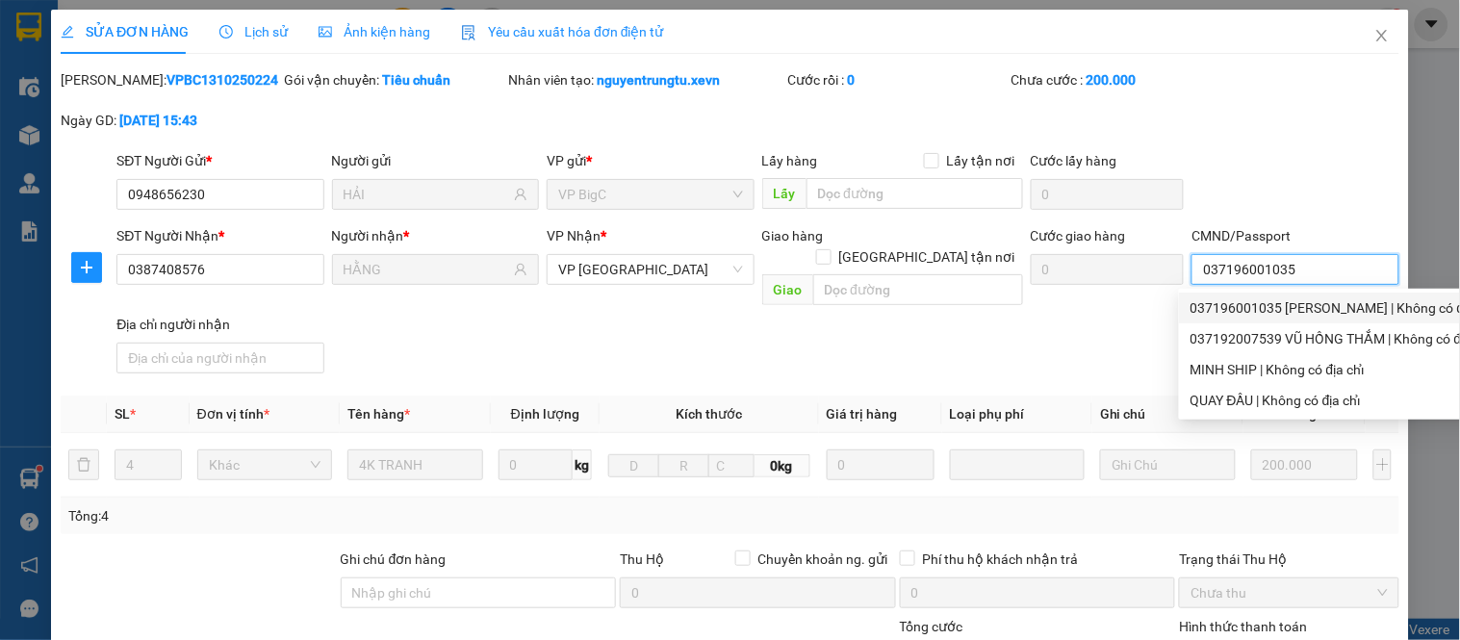
click at [1314, 301] on div "037196001035 ĐINH THỊ HẰNG | Không có địa chỉ" at bounding box center [1343, 307] width 305 height 21
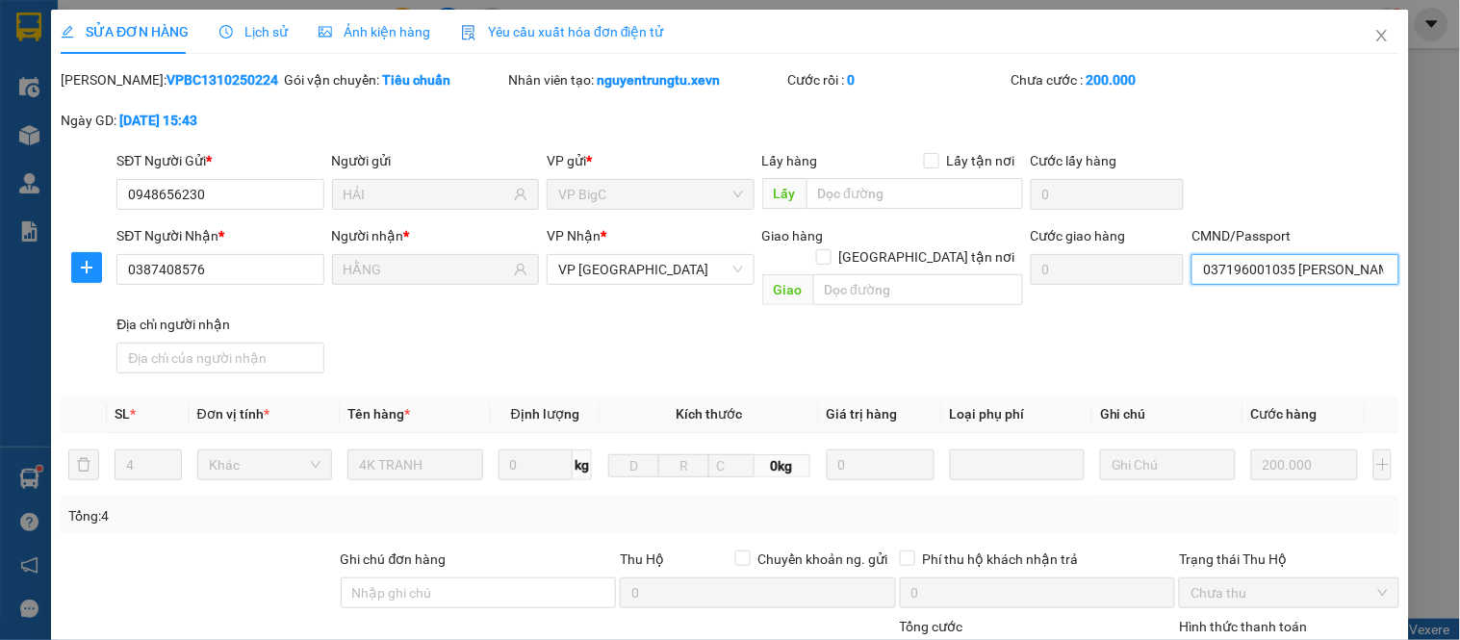
type input "037196001035 ĐINH THỊ HẰNG"
click at [1267, 183] on div "SĐT Người Gửi * 0948656230 Người gửi HẢI VP gửi * VP BigC Lấy hàng Lấy tận nơi …" at bounding box center [758, 183] width 1291 height 67
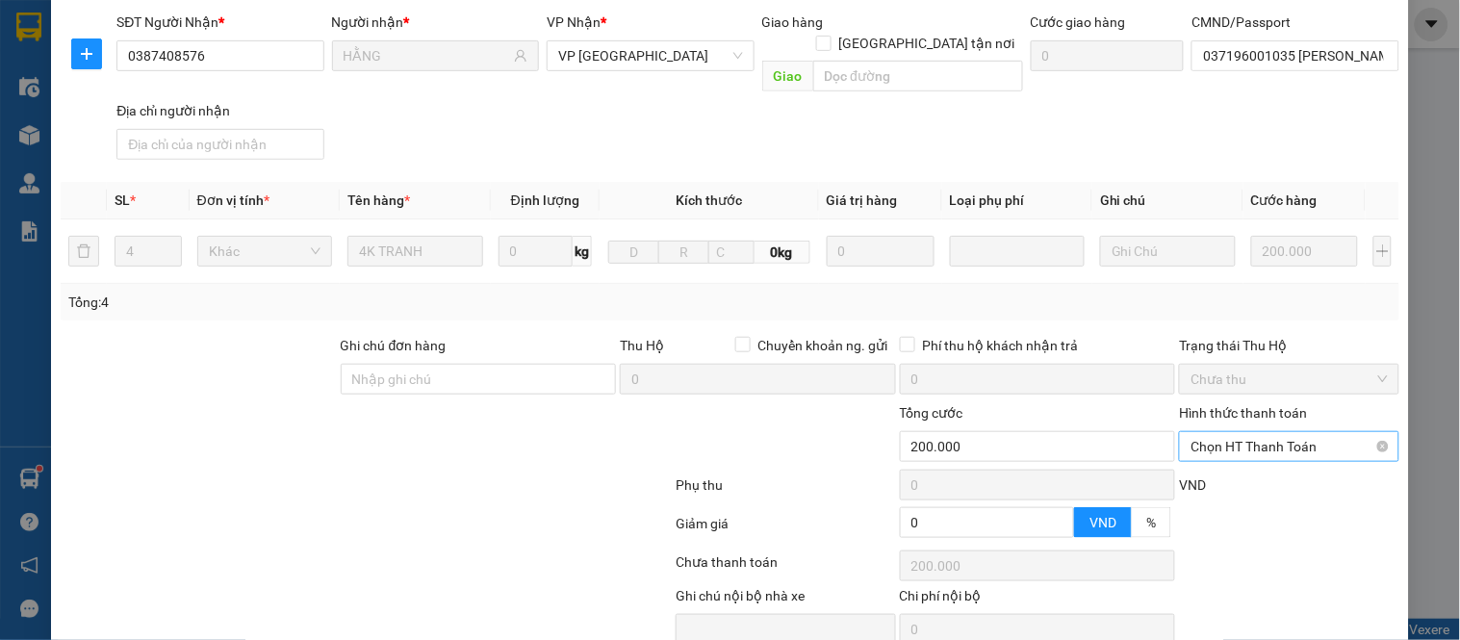
scroll to position [280, 0]
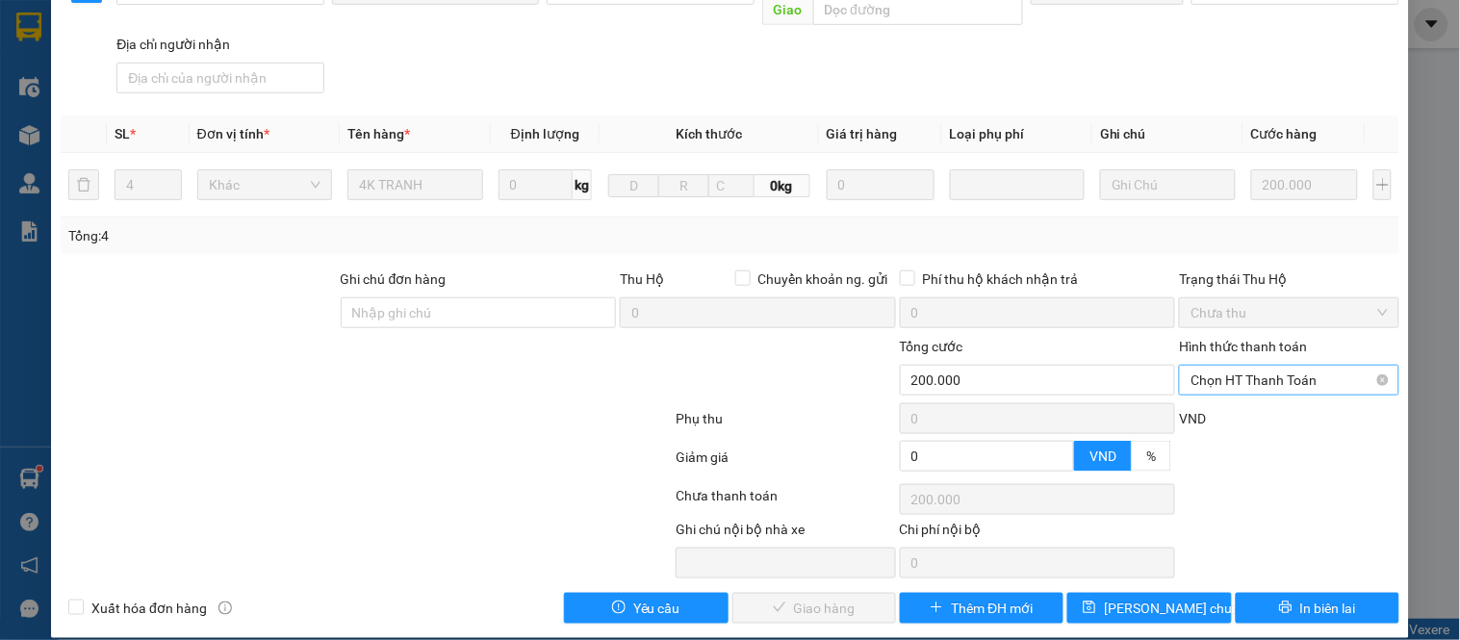
click at [1253, 366] on span "Chọn HT Thanh Toán" at bounding box center [1289, 380] width 196 height 29
click at [1219, 407] on div "Tại văn phòng" at bounding box center [1277, 397] width 194 height 21
type input "0"
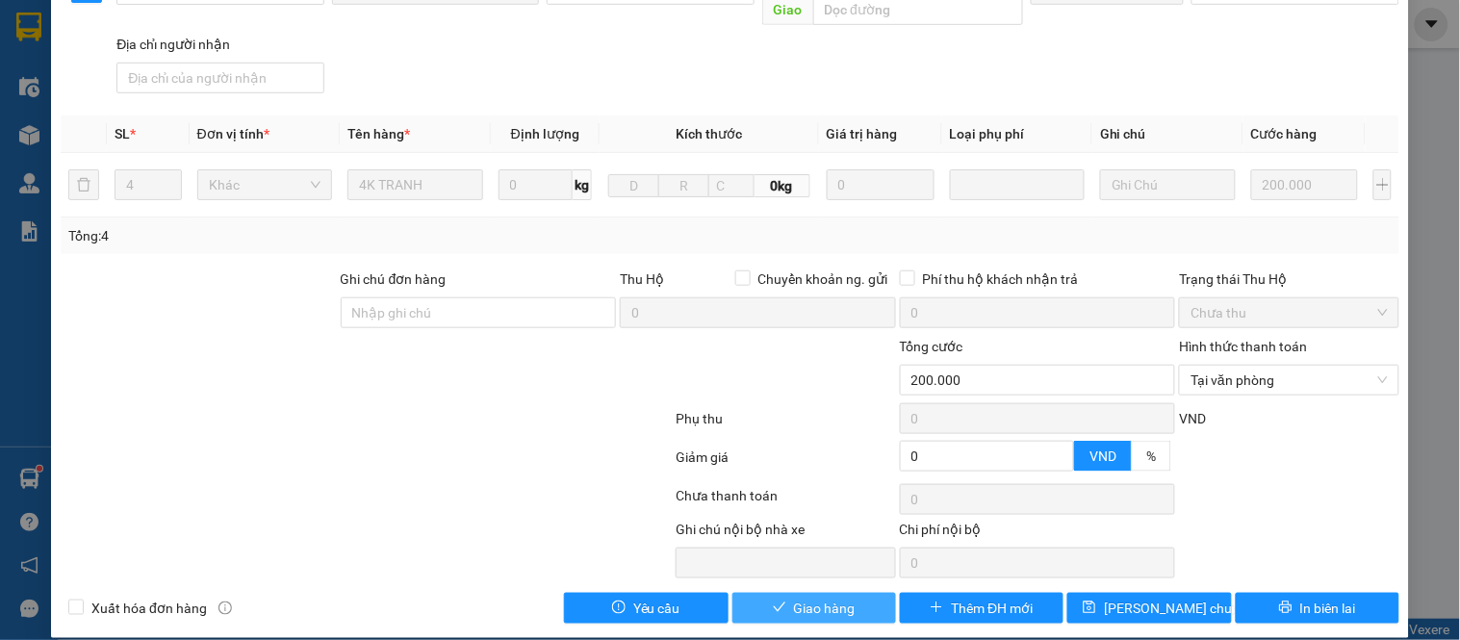
click at [800, 598] on span "Giao hàng" at bounding box center [825, 608] width 62 height 21
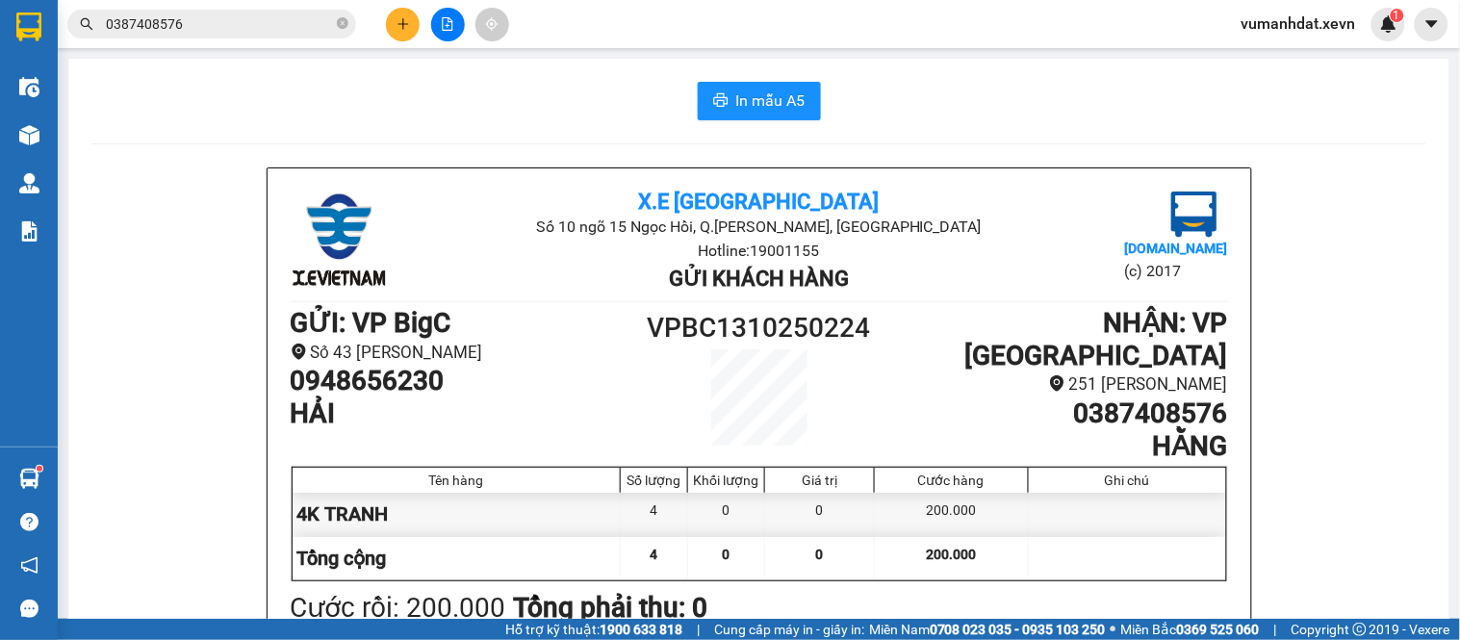
click at [263, 36] on span "0387408576" at bounding box center [211, 24] width 289 height 29
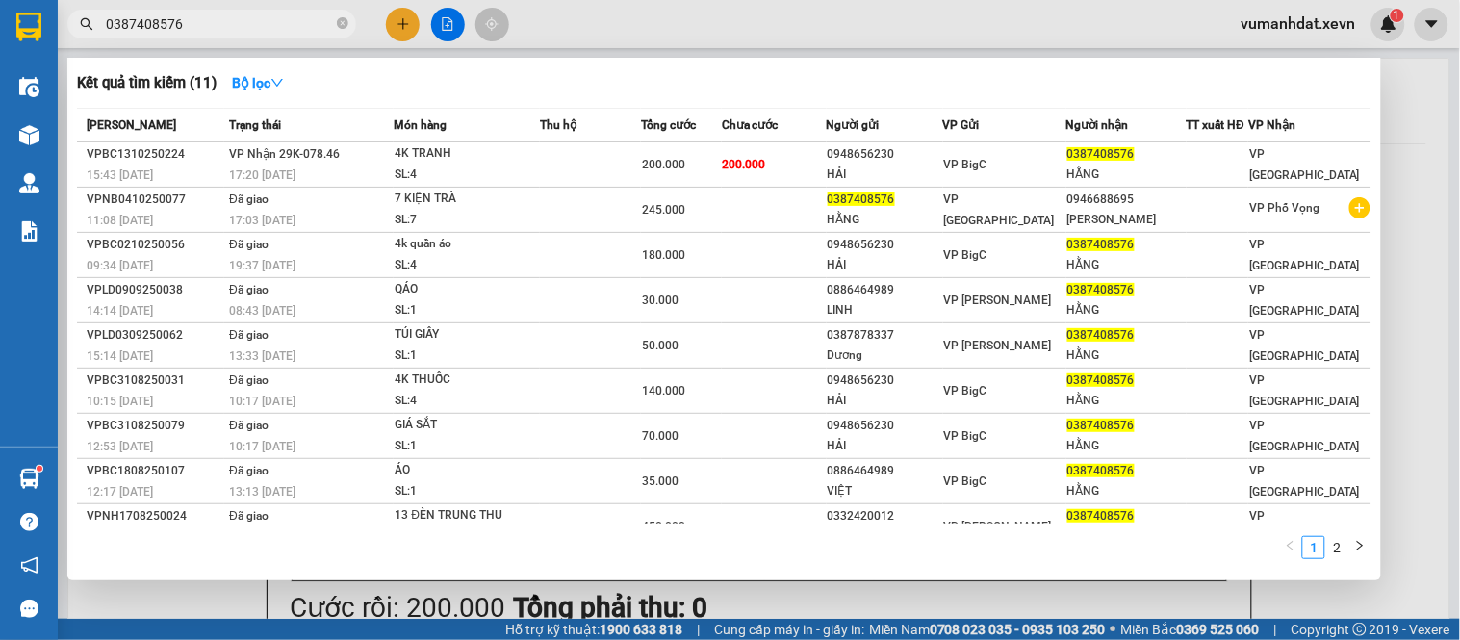
click at [344, 22] on icon "close-circle" at bounding box center [343, 23] width 12 height 12
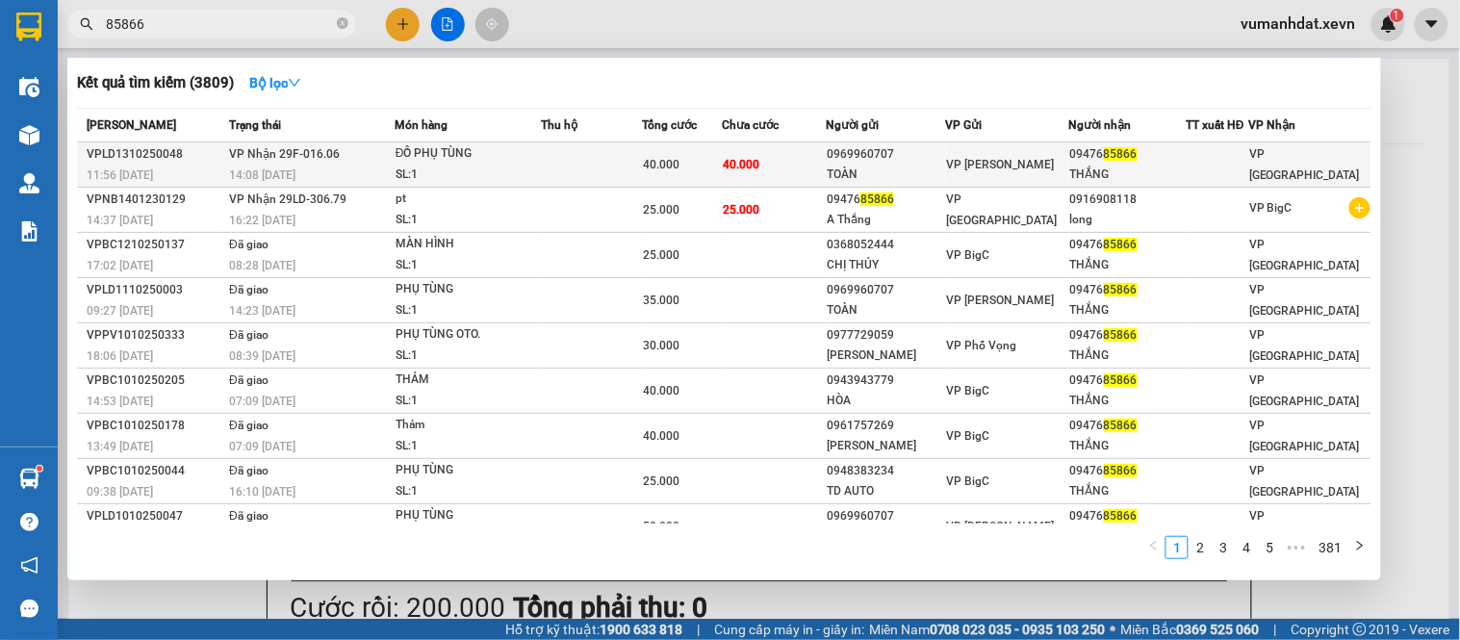
type input "85866"
click at [655, 159] on span "40.000" at bounding box center [661, 164] width 37 height 13
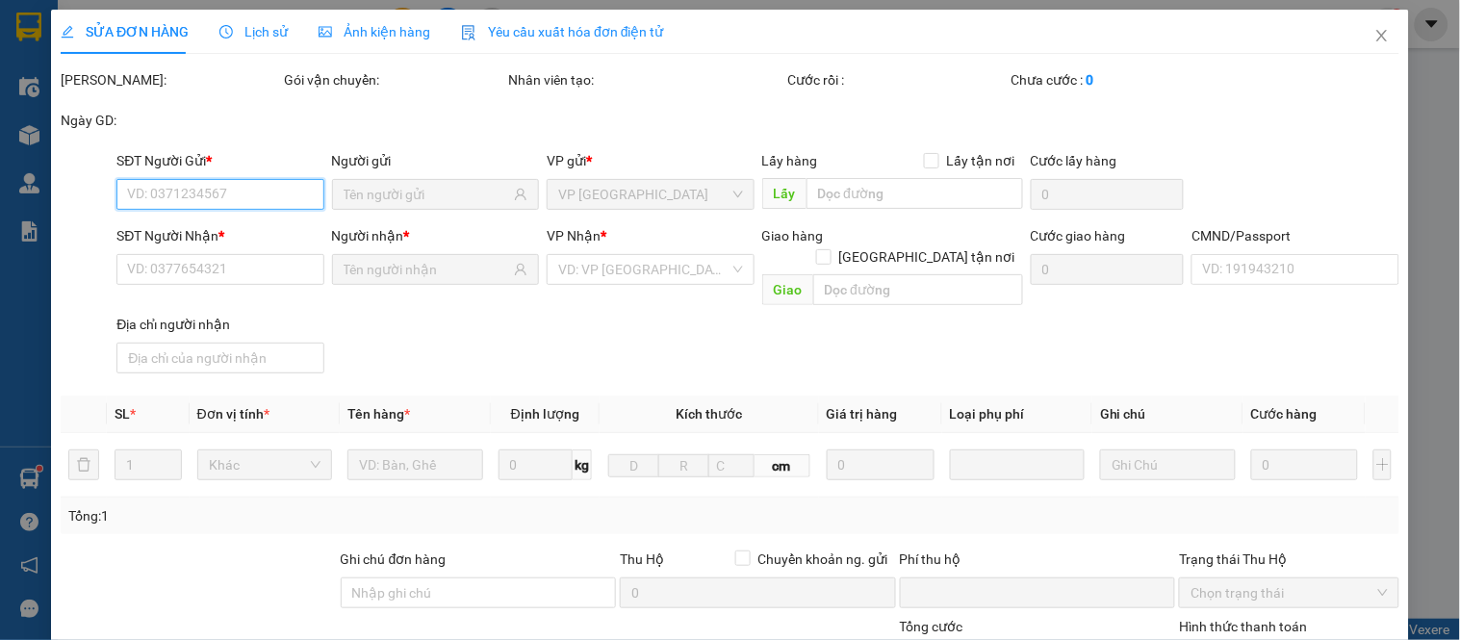
type input "0969960707"
type input "TOÀN"
type input "0947685866"
type input "THẮNG"
type input "0010880049701 [PERSON_NAME]"
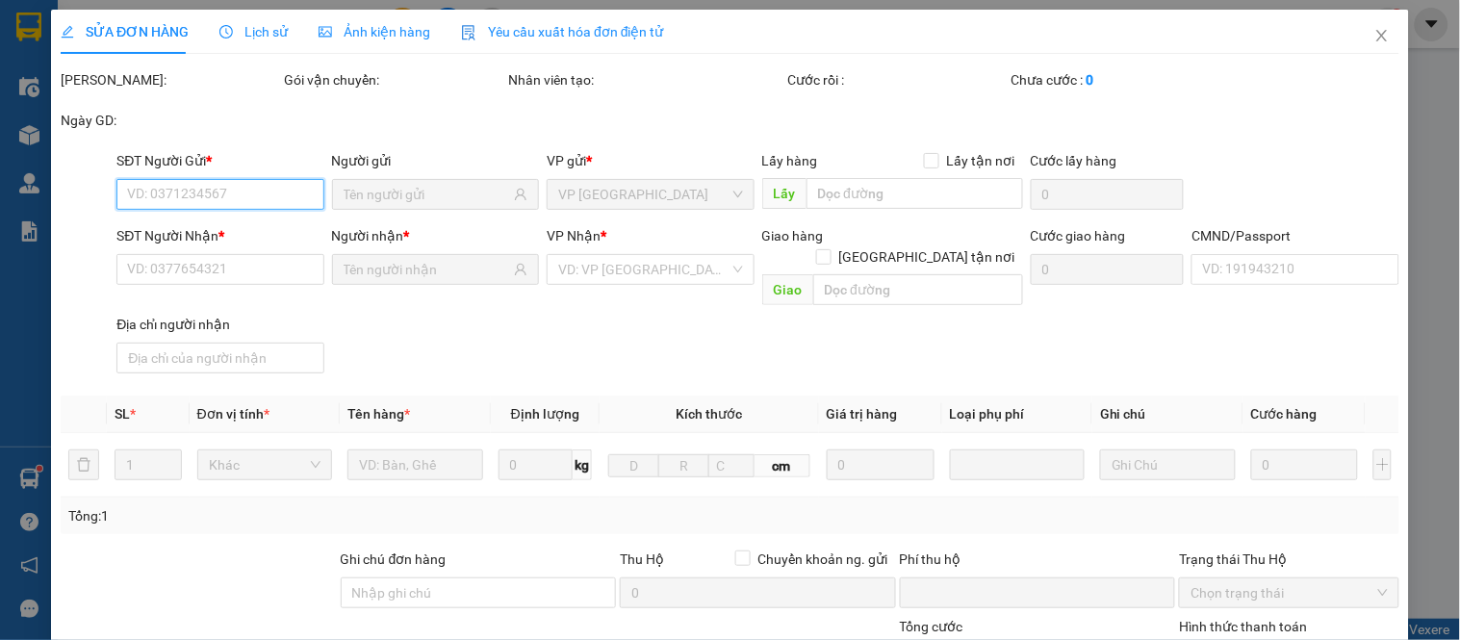
type input "123"
type input "0"
type input "40.000"
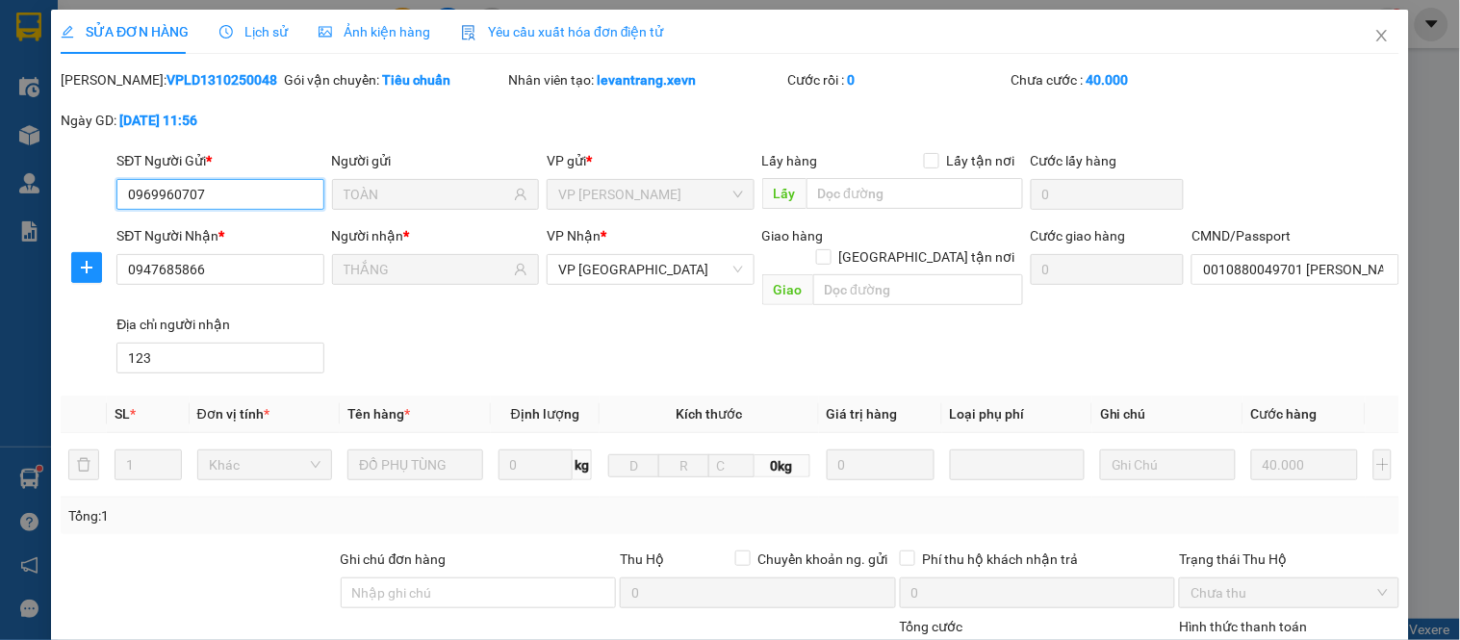
scroll to position [280, 0]
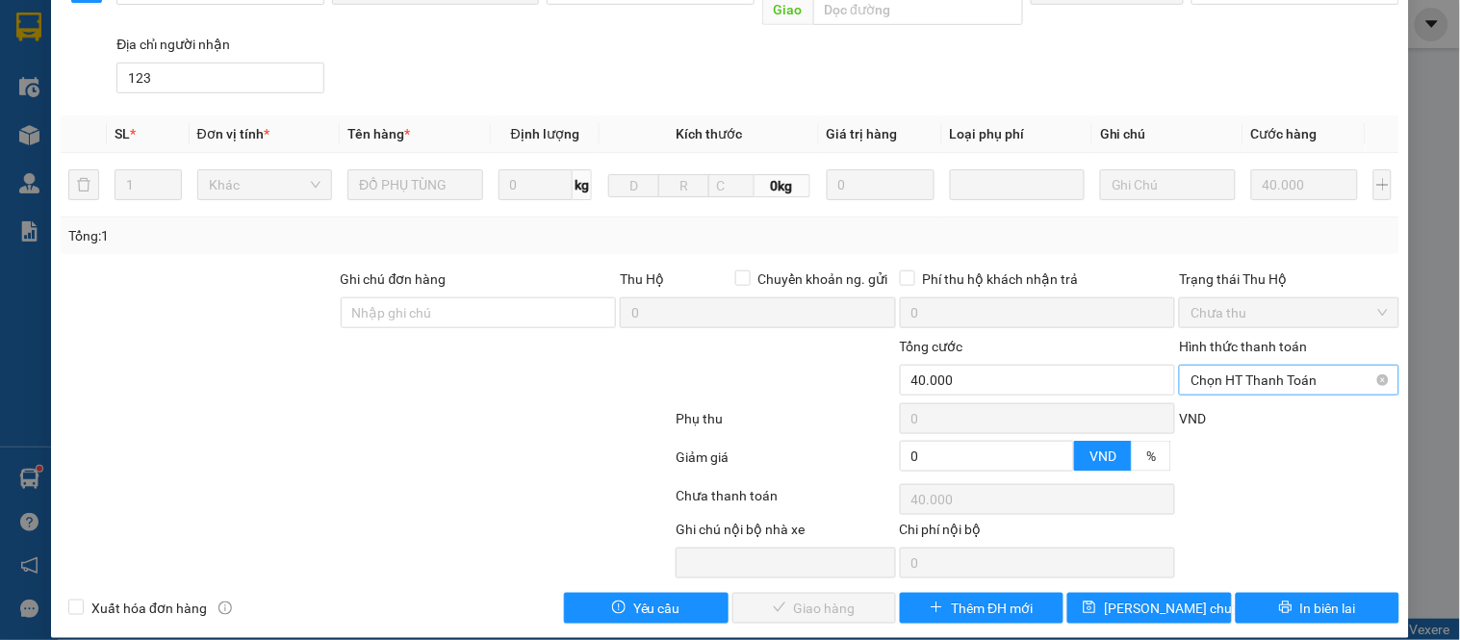
drag, startPoint x: 1232, startPoint y: 354, endPoint x: 1232, endPoint y: 370, distance: 15.4
click at [1232, 366] on span "Chọn HT Thanh Toán" at bounding box center [1289, 380] width 196 height 29
click at [1215, 400] on div "Tại văn phòng" at bounding box center [1277, 397] width 194 height 21
type input "0"
click at [842, 598] on span "Giao hàng" at bounding box center [825, 608] width 62 height 21
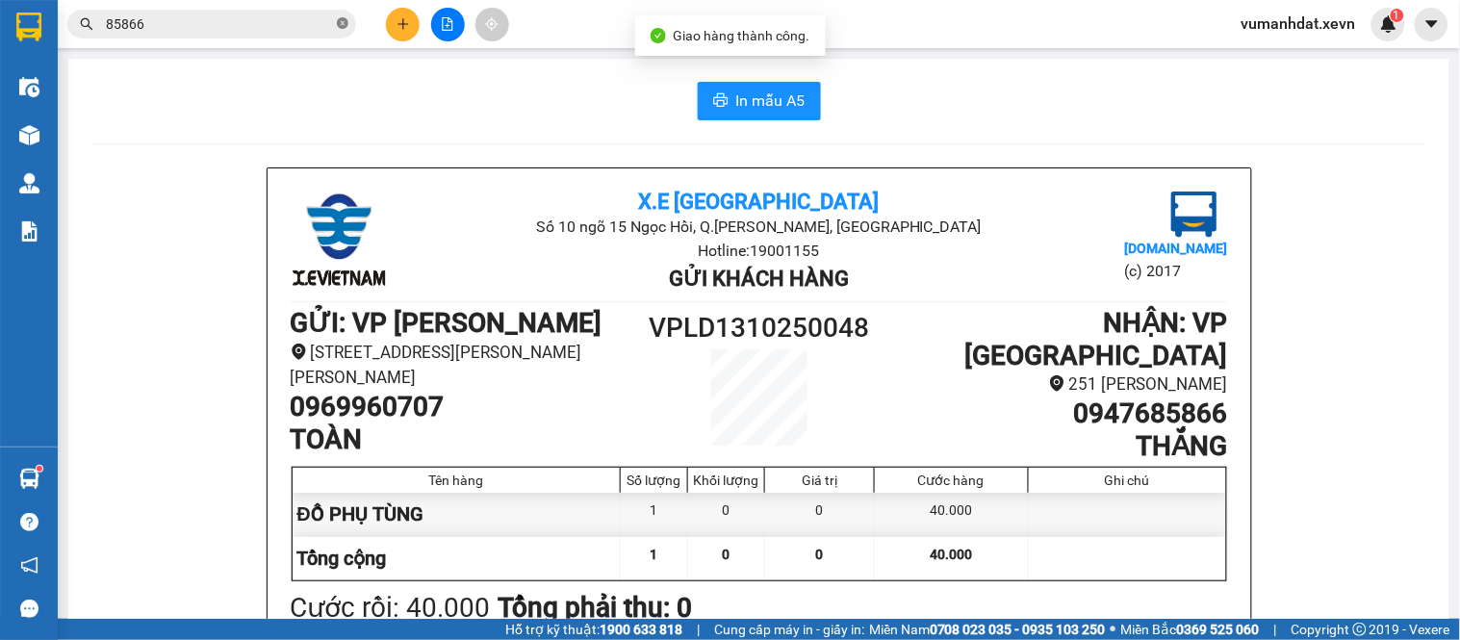
click at [343, 30] on span at bounding box center [343, 24] width 12 height 18
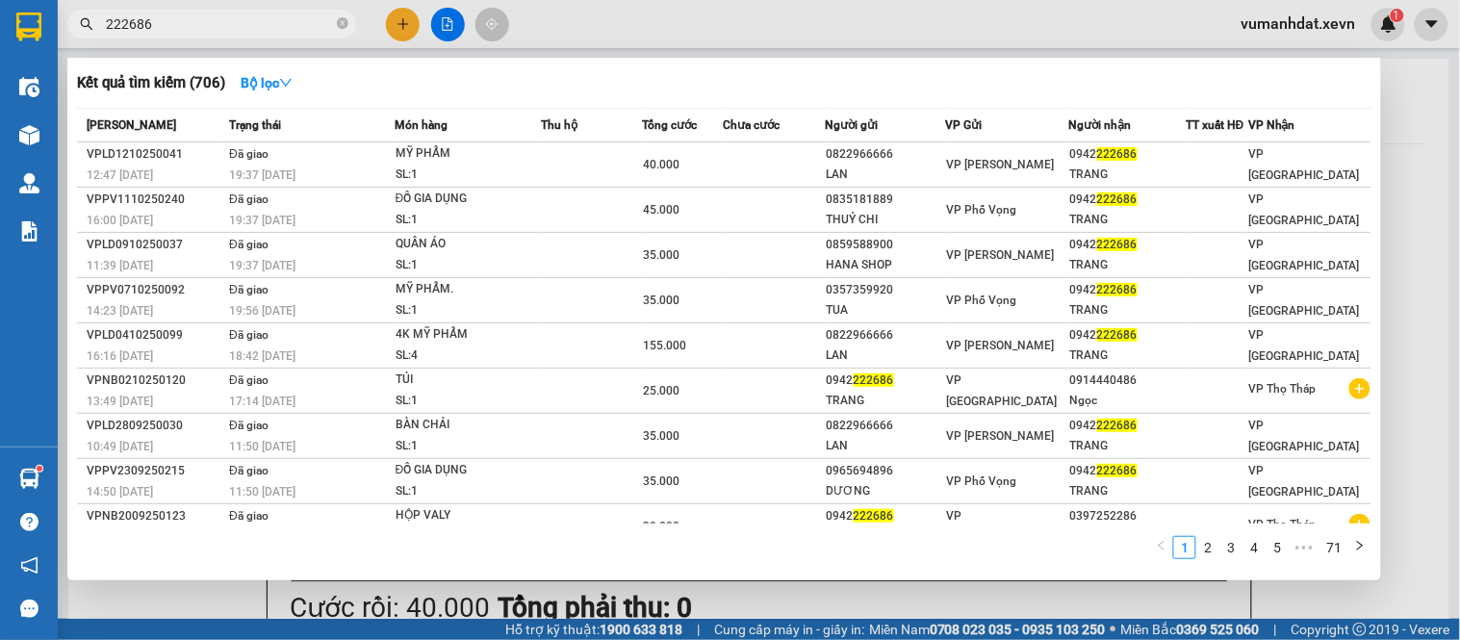
type input "222686"
click at [439, 618] on div at bounding box center [730, 320] width 1460 height 640
click at [343, 23] on icon "close-circle" at bounding box center [343, 23] width 12 height 12
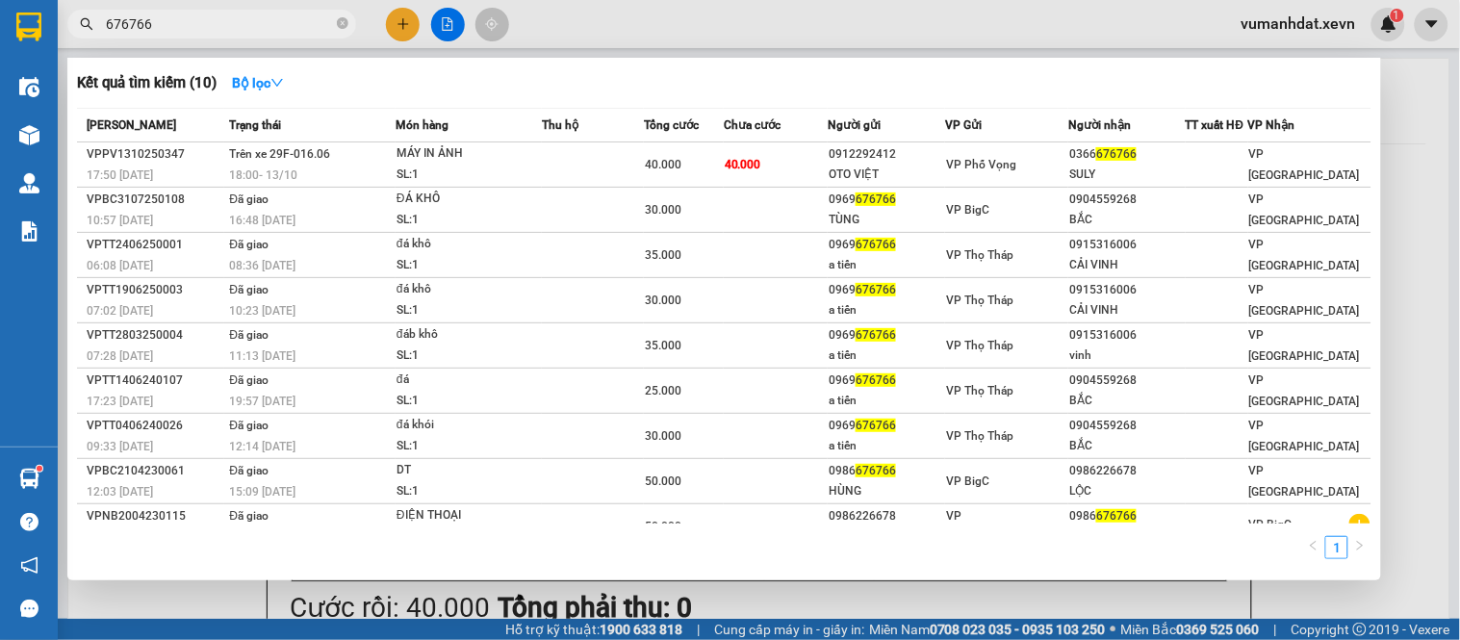
type input "676766"
drag, startPoint x: 540, startPoint y: 607, endPoint x: 417, endPoint y: 588, distance: 124.7
click at [539, 607] on div at bounding box center [730, 320] width 1460 height 640
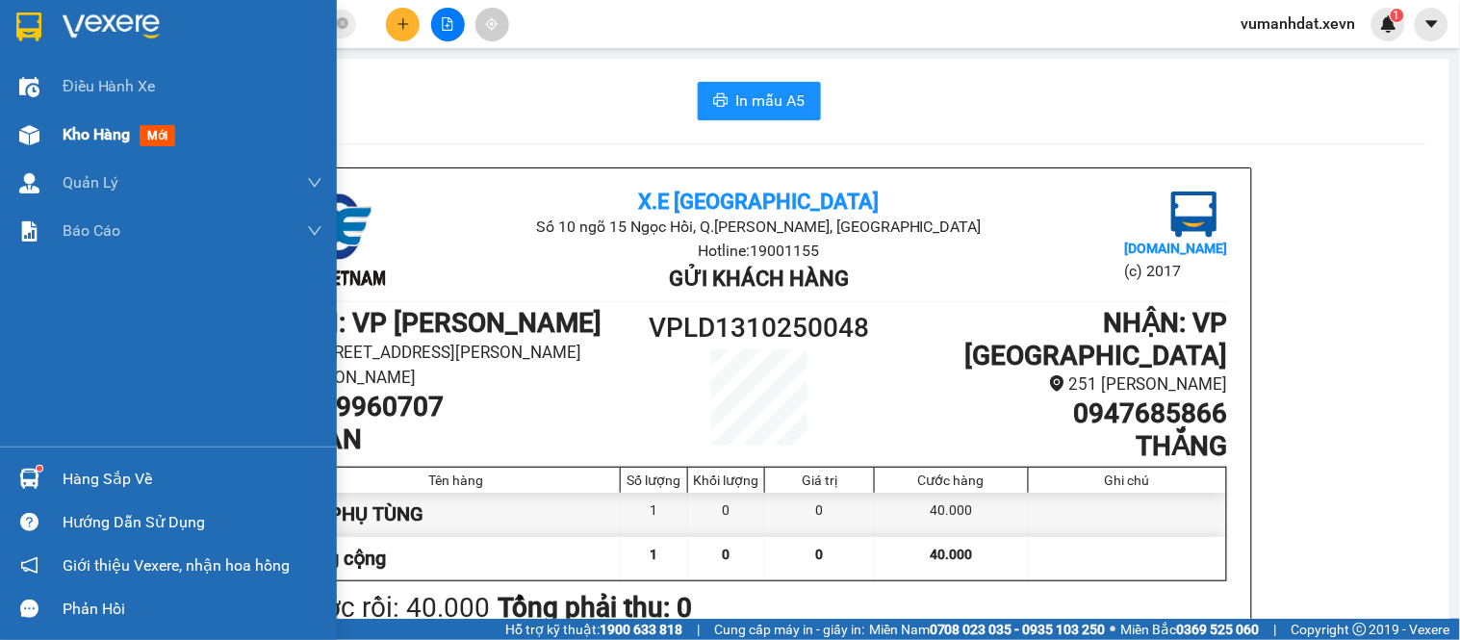
click at [64, 127] on span "Kho hàng" at bounding box center [96, 134] width 67 height 18
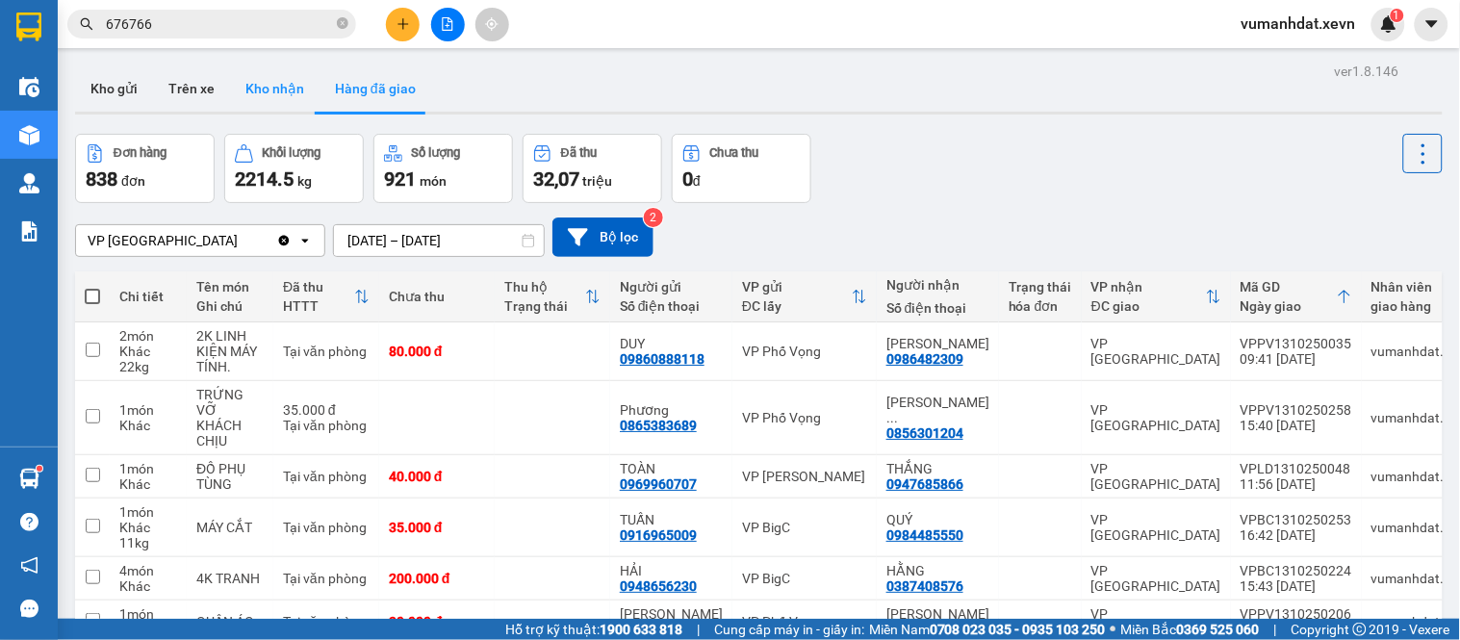
click at [267, 91] on button "Kho nhận" at bounding box center [275, 88] width 90 height 46
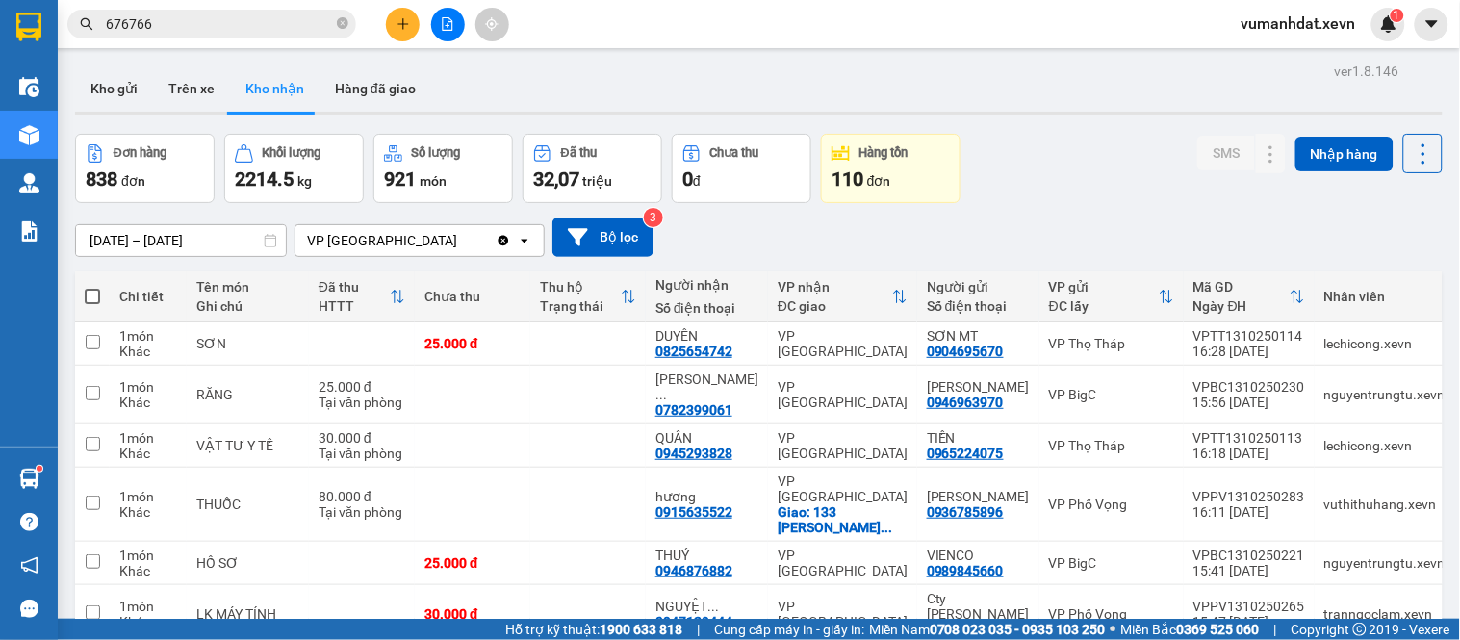
click at [267, 91] on button "Kho nhận" at bounding box center [275, 88] width 90 height 46
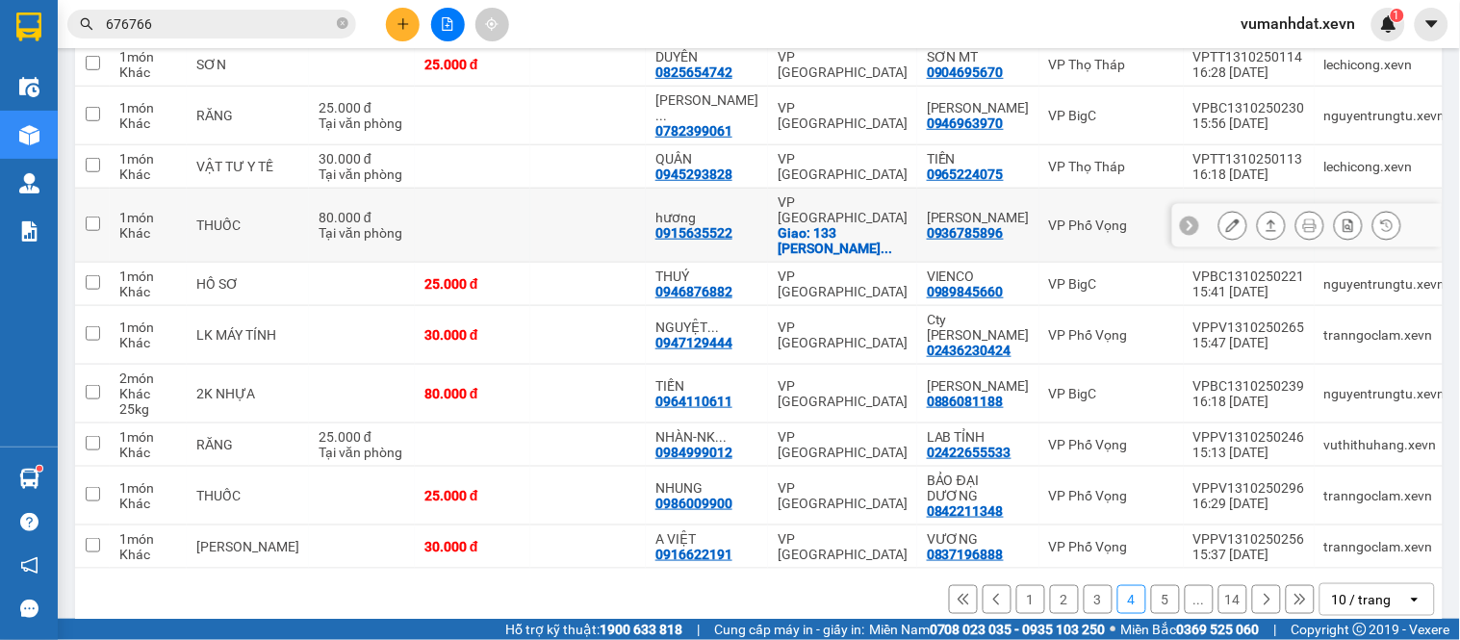
scroll to position [286, 0]
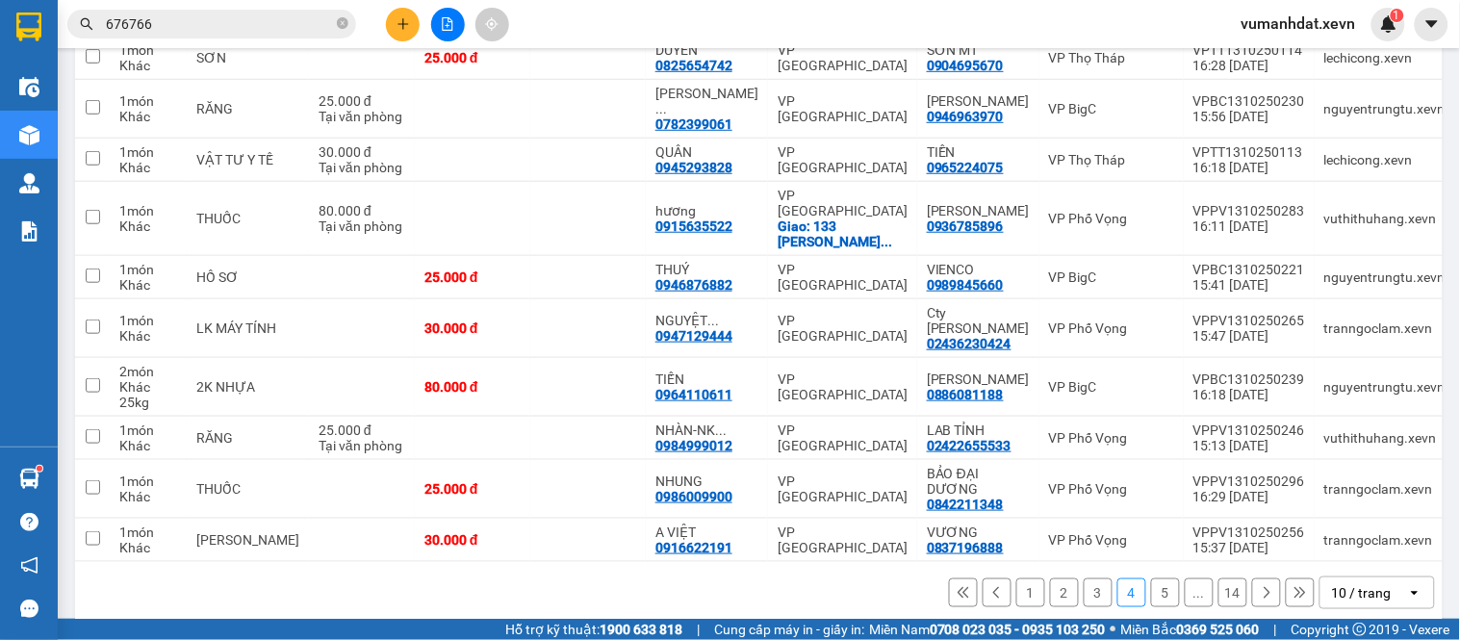
click at [1018, 579] on button "1" at bounding box center [1031, 593] width 29 height 29
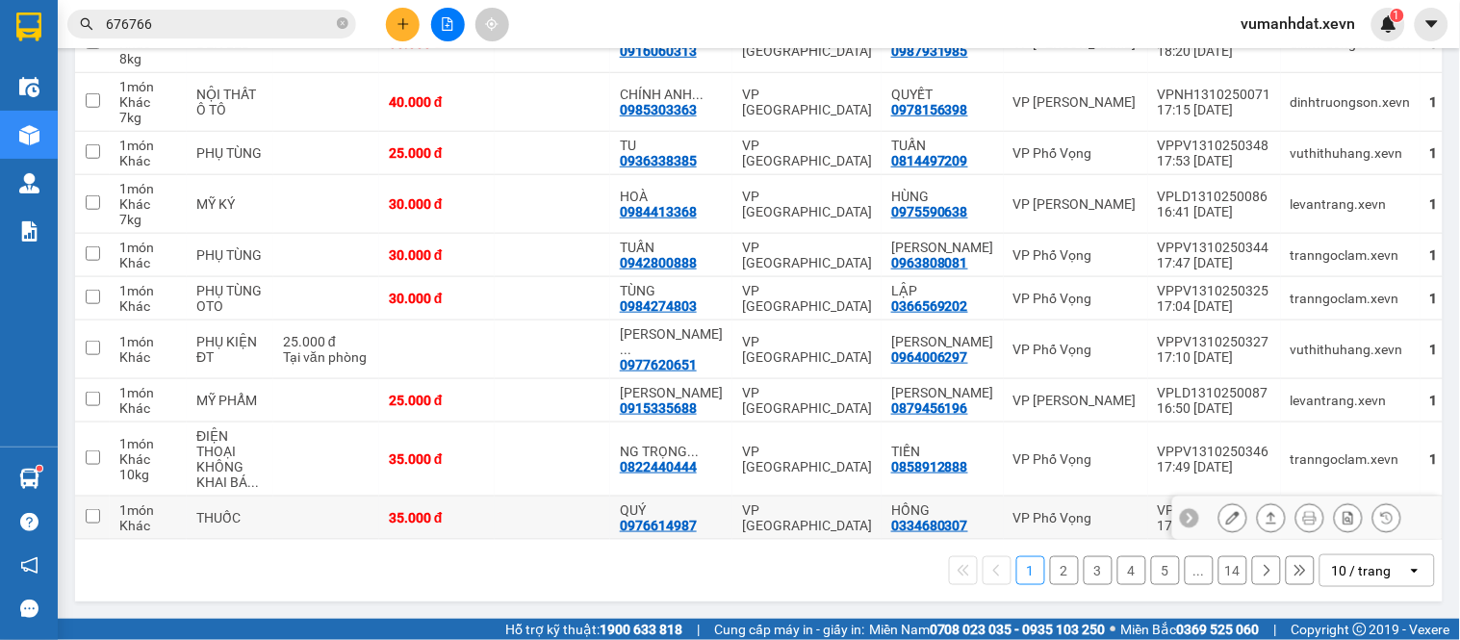
scroll to position [348, 0]
click at [1050, 574] on button "2" at bounding box center [1064, 570] width 29 height 29
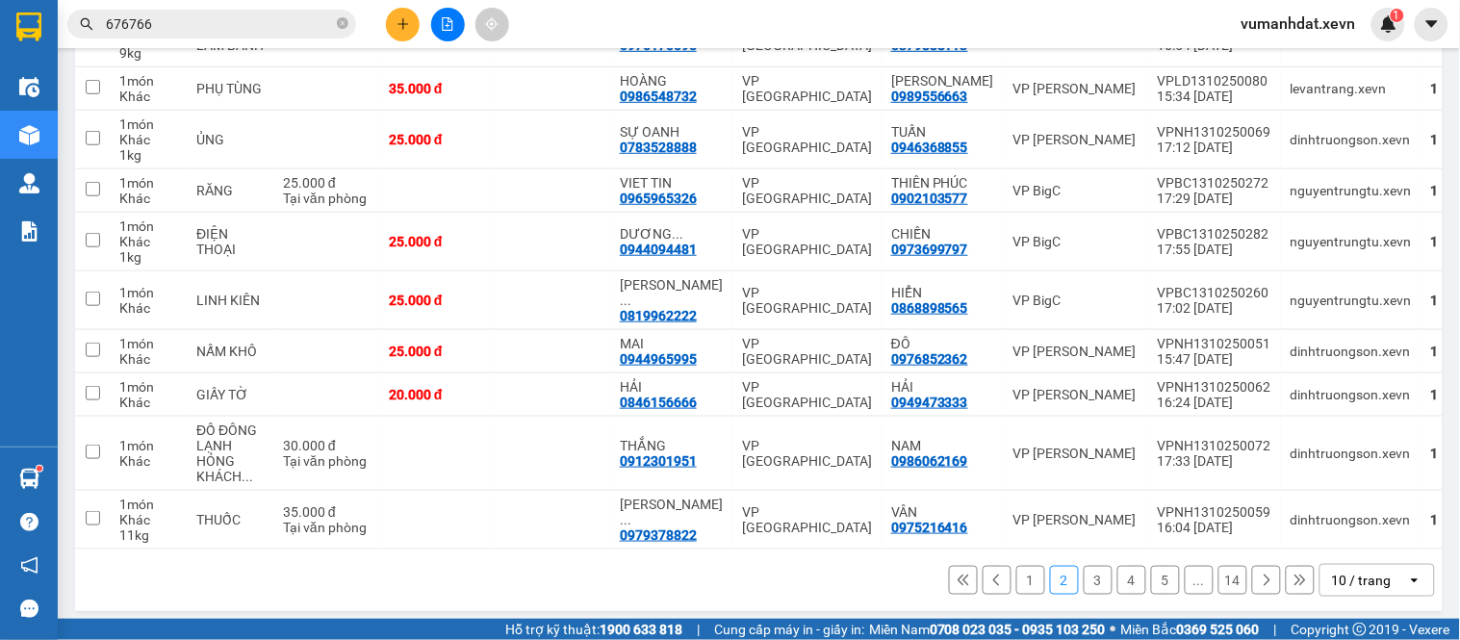
scroll to position [316, 0]
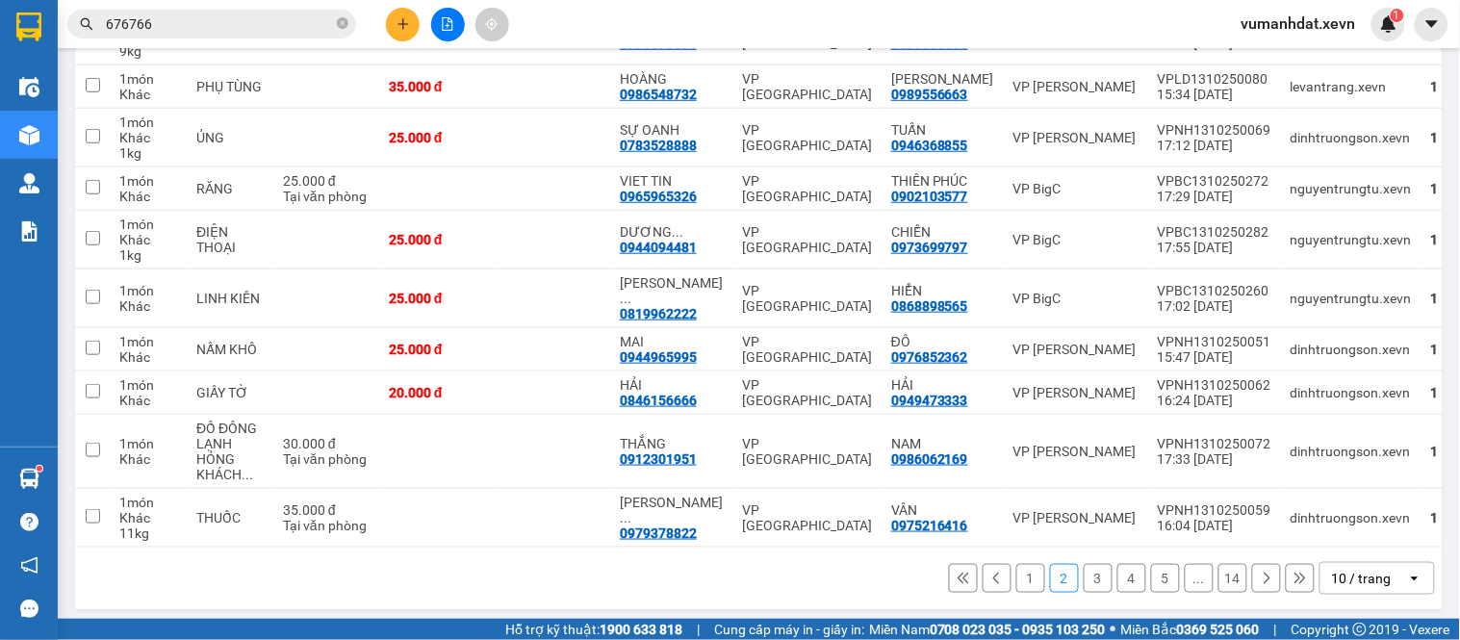
click at [1017, 566] on button "1" at bounding box center [1031, 578] width 29 height 29
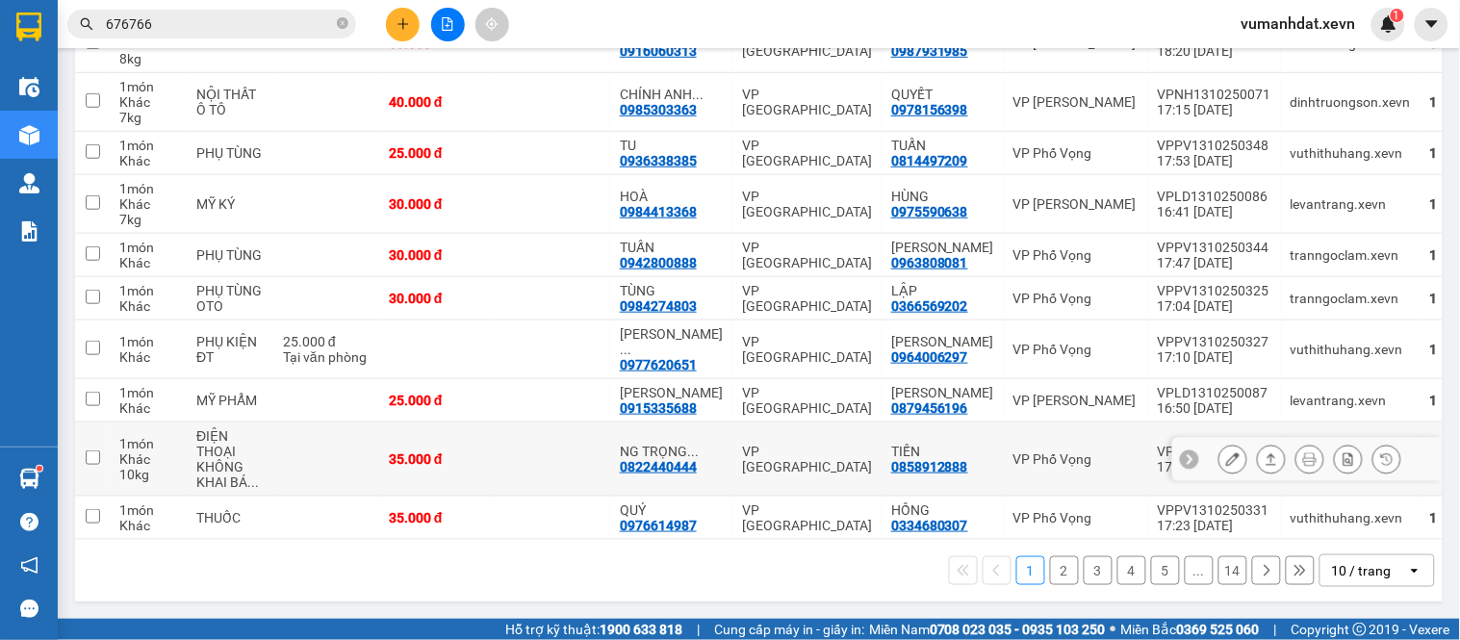
scroll to position [348, 0]
click at [1050, 574] on button "2" at bounding box center [1064, 570] width 29 height 29
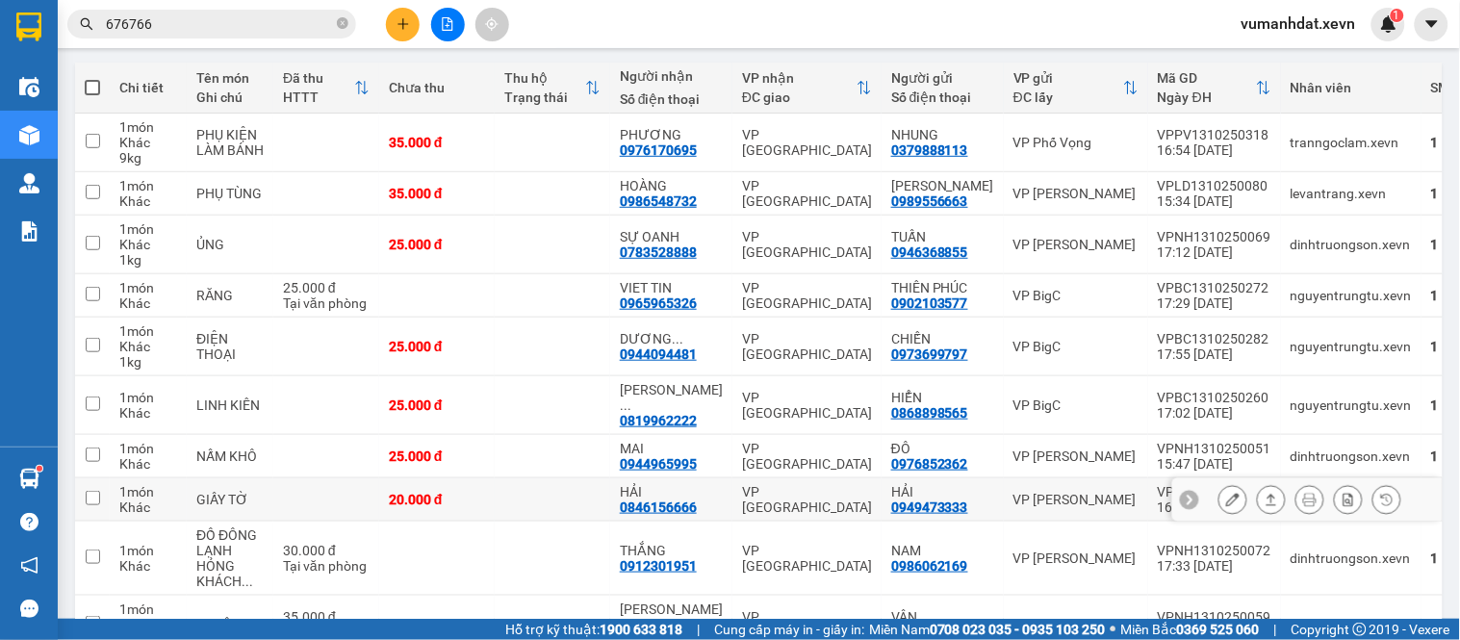
scroll to position [316, 0]
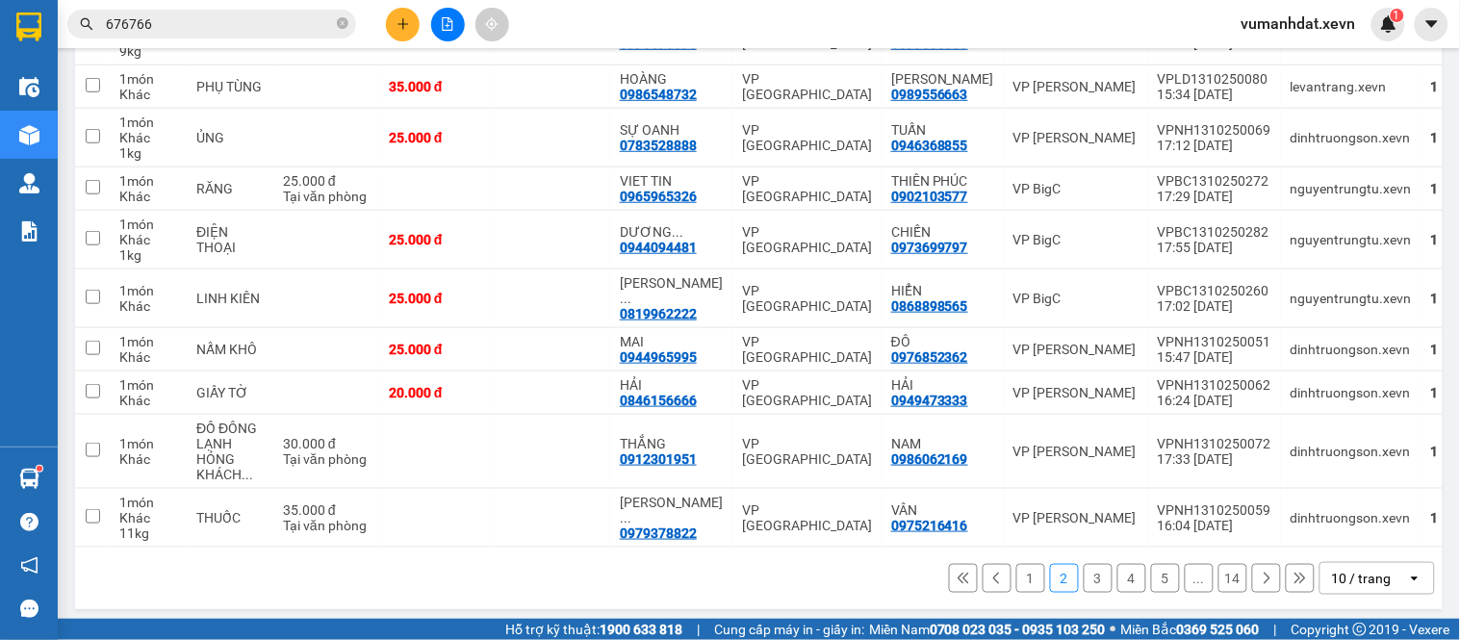
click at [1084, 573] on button "3" at bounding box center [1098, 578] width 29 height 29
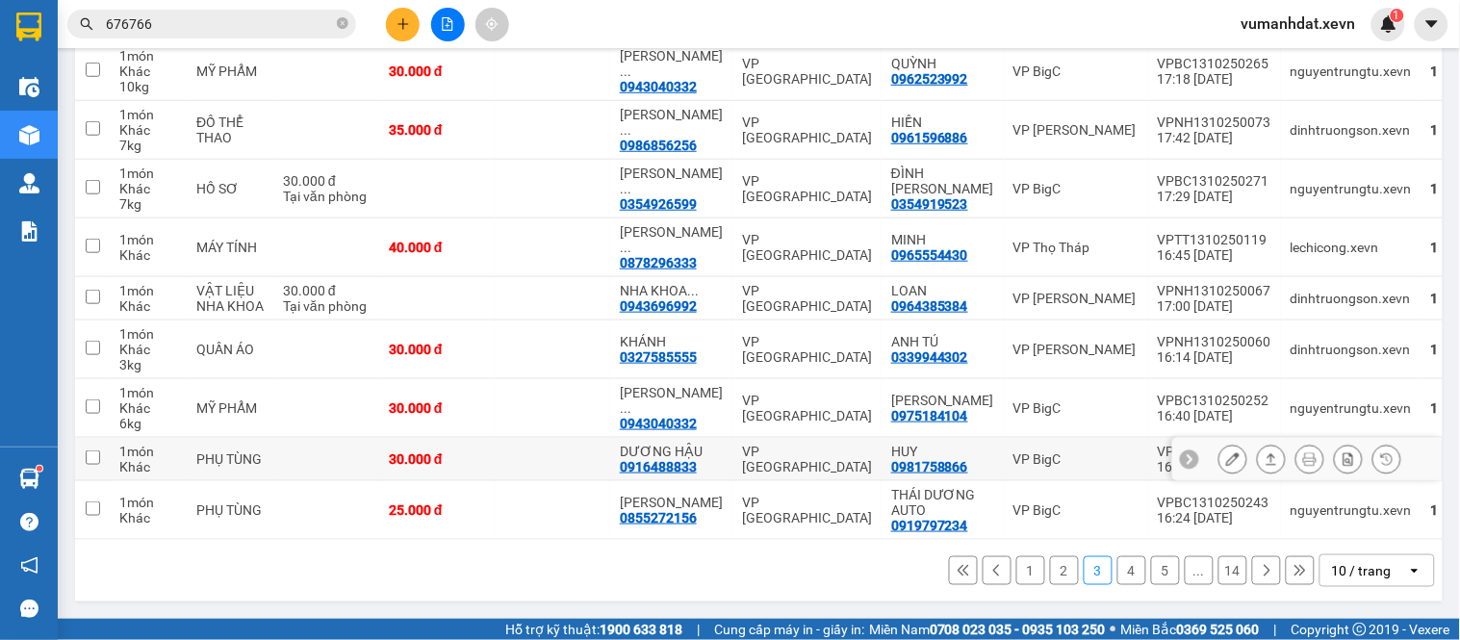
scroll to position [348, 0]
click at [1123, 575] on button "4" at bounding box center [1132, 570] width 29 height 29
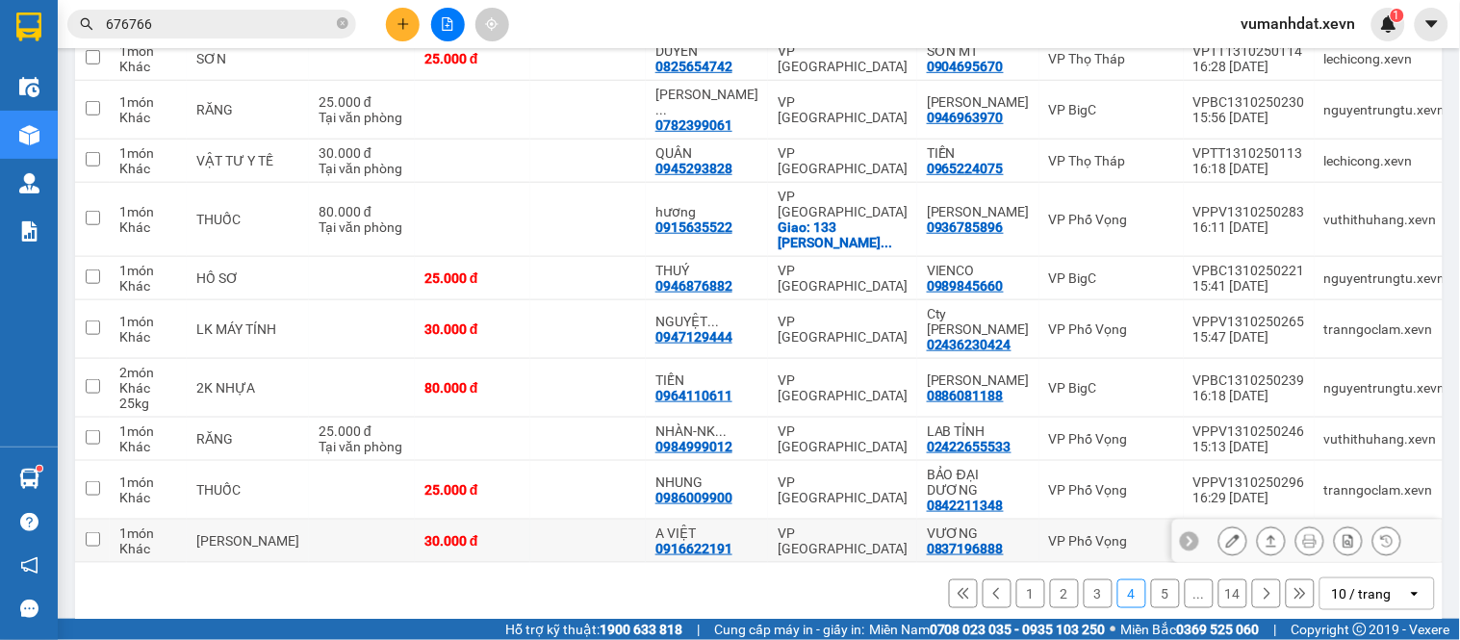
scroll to position [286, 0]
click at [1024, 579] on button "1" at bounding box center [1031, 593] width 29 height 29
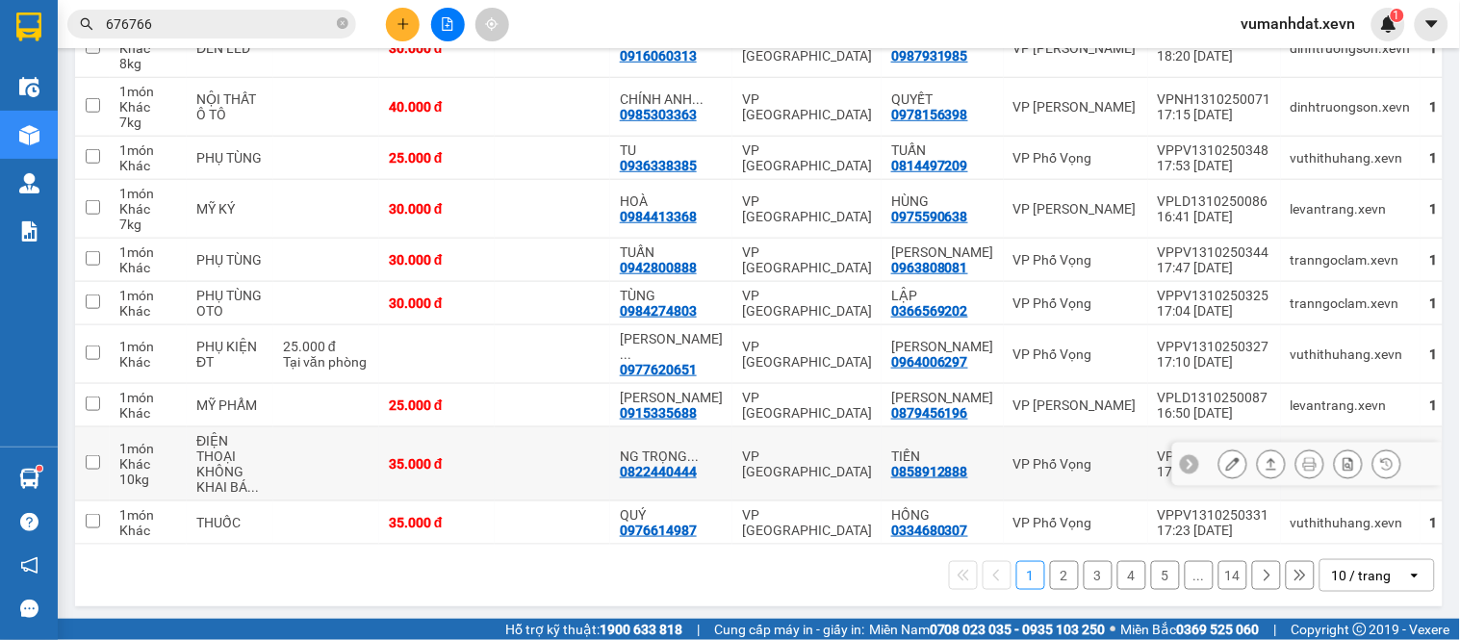
scroll to position [348, 0]
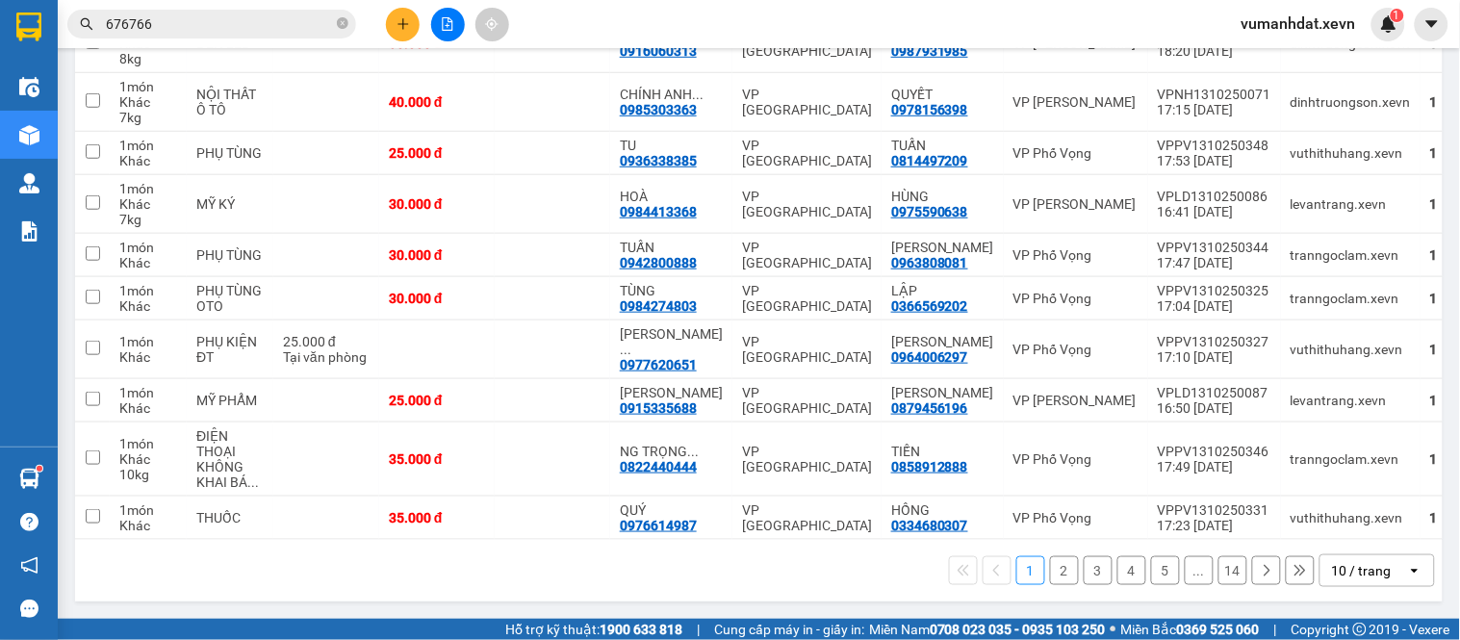
click at [1057, 562] on button "2" at bounding box center [1064, 570] width 29 height 29
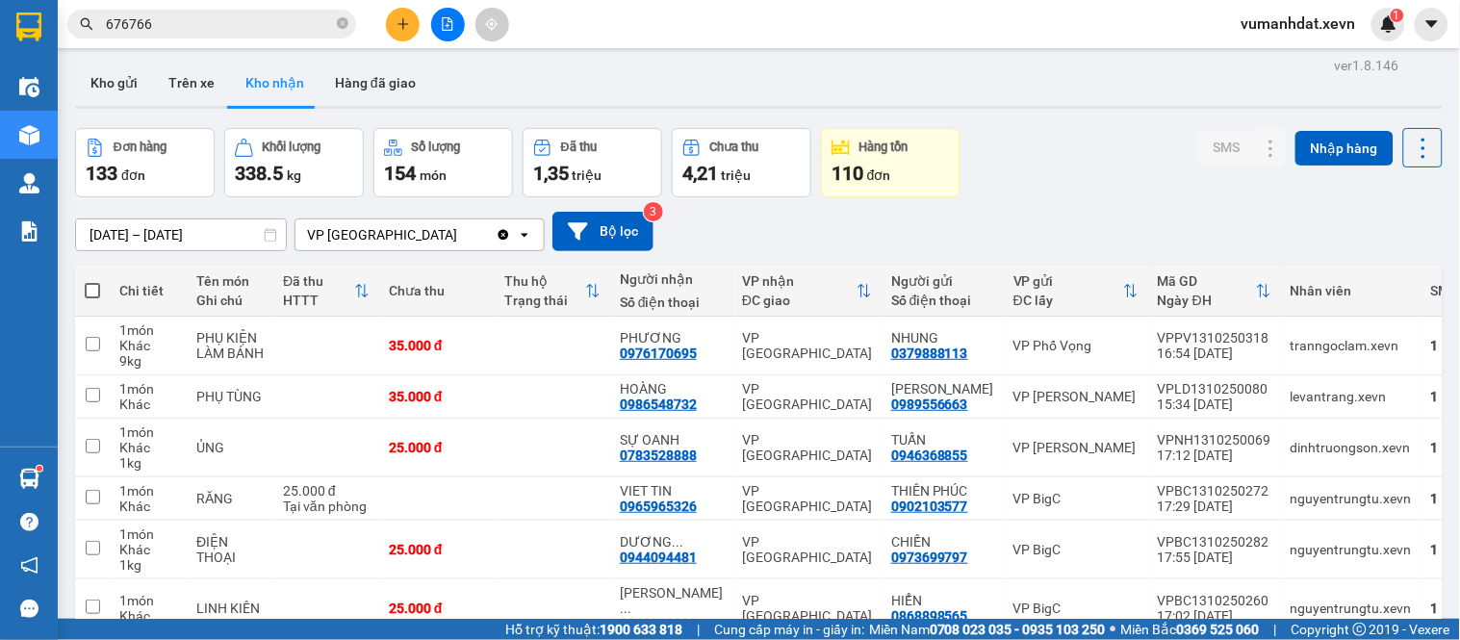
scroll to position [0, 0]
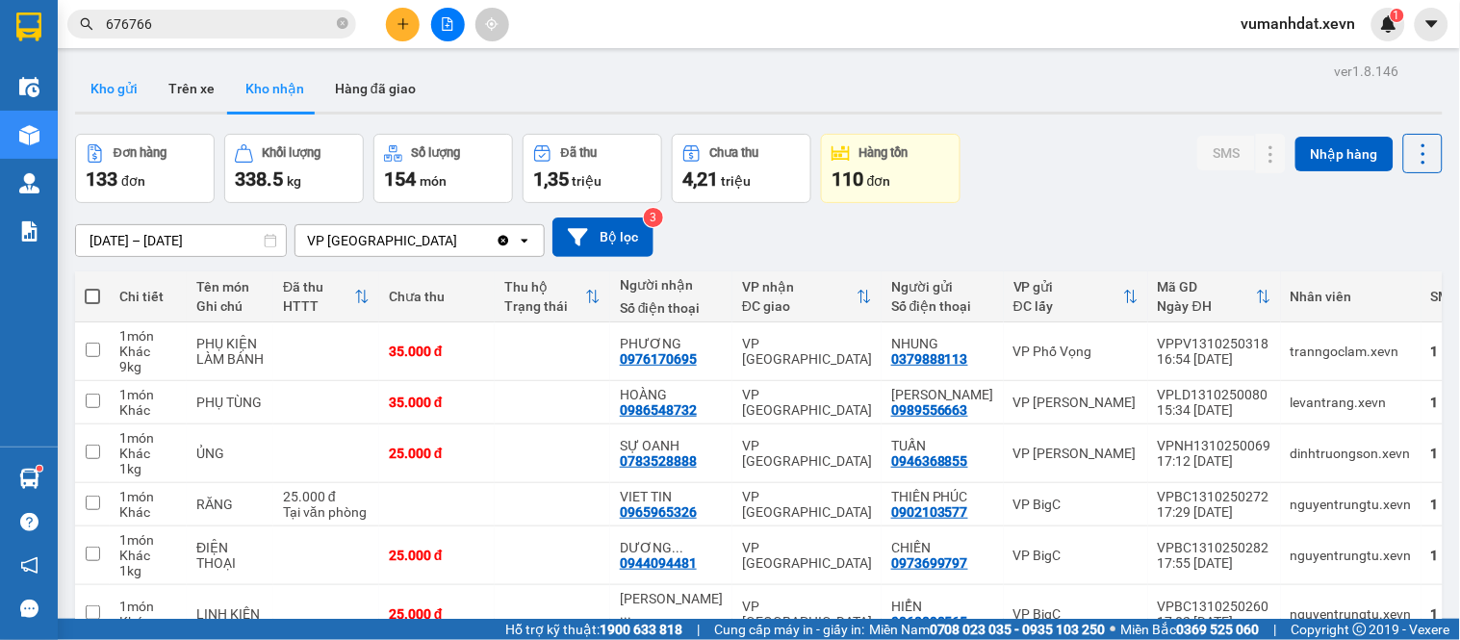
click at [120, 91] on button "Kho gửi" at bounding box center [114, 88] width 78 height 46
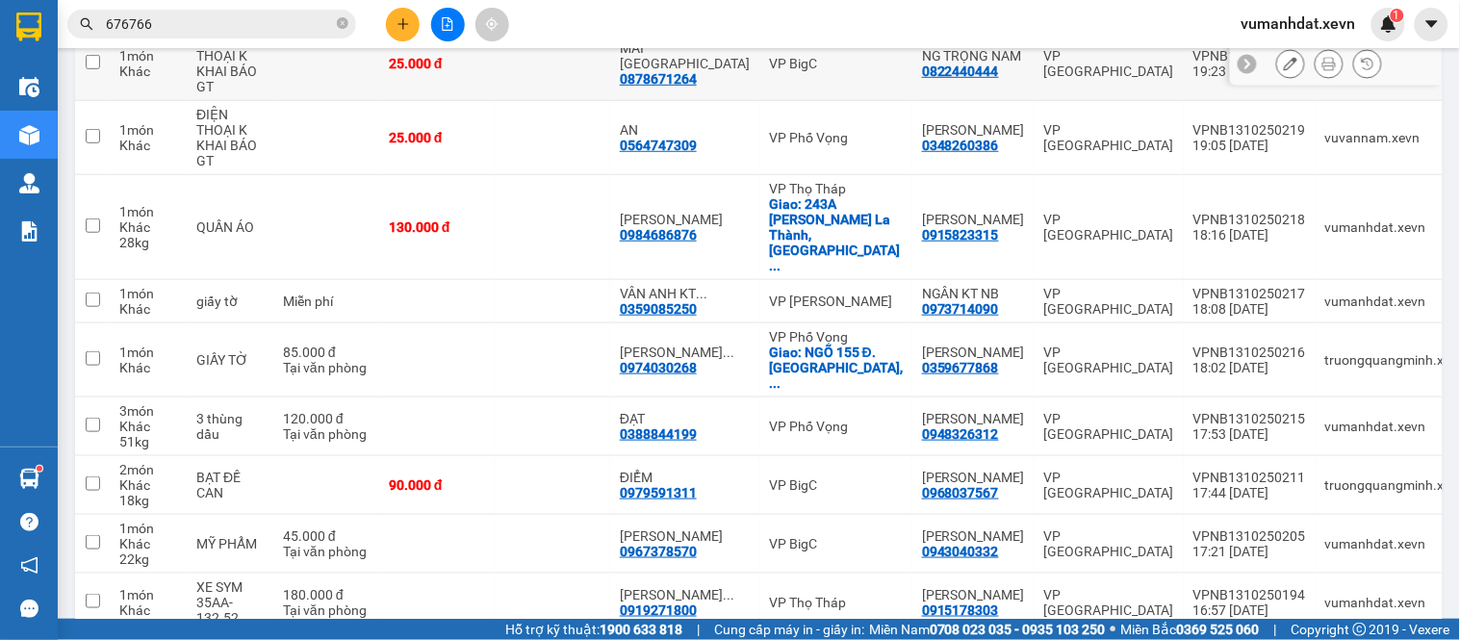
scroll to position [297, 0]
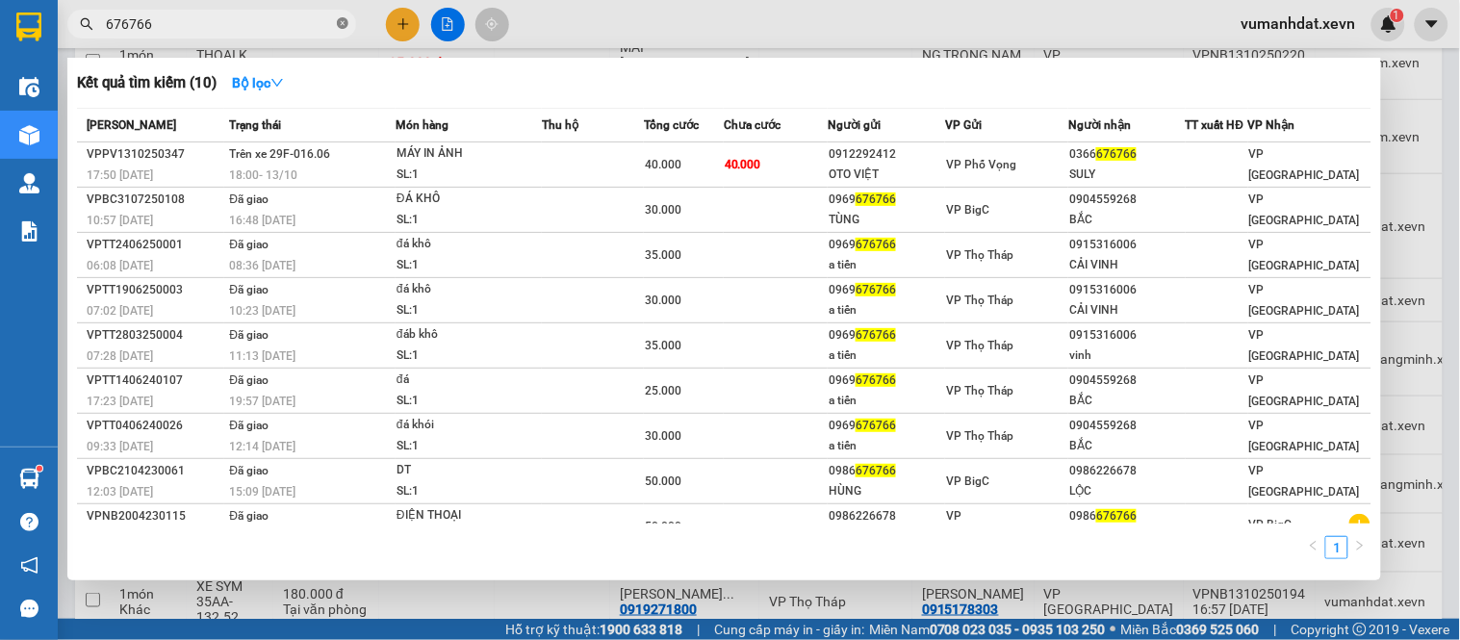
click at [340, 29] on icon "close-circle" at bounding box center [343, 23] width 12 height 12
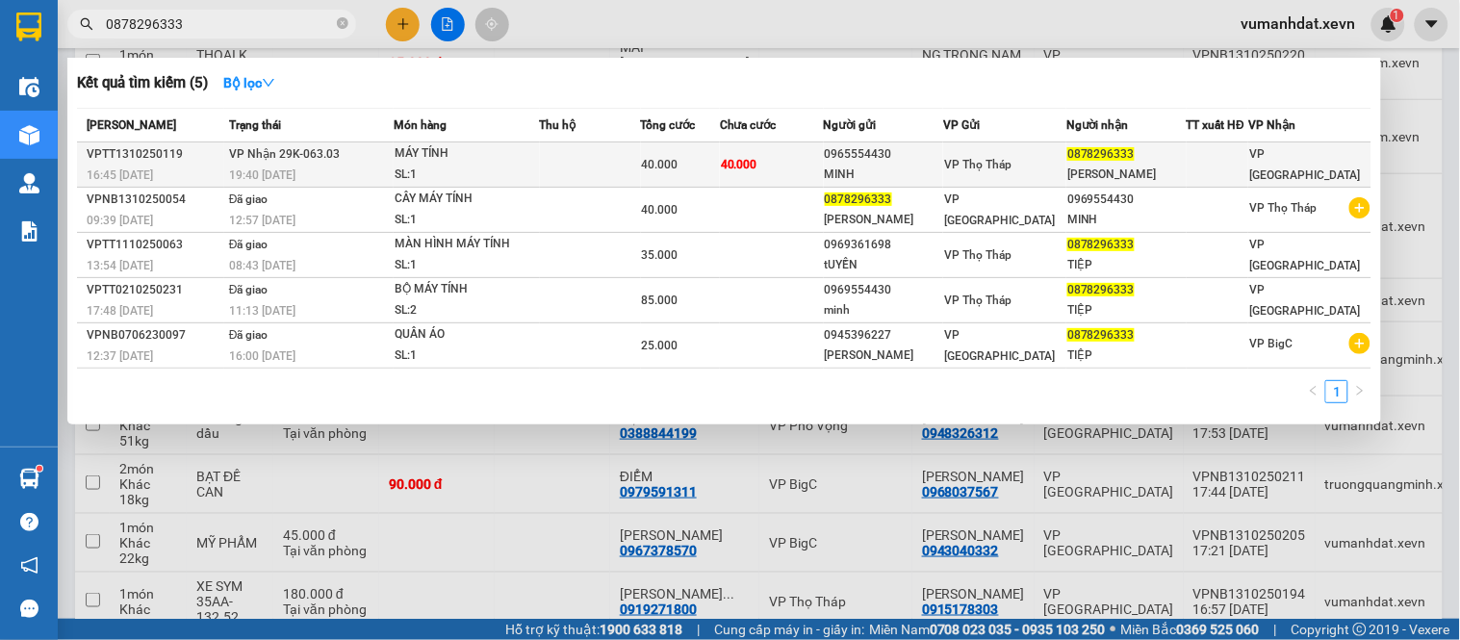
type input "0878296333"
click at [528, 156] on div "MÁY TÍNH" at bounding box center [467, 153] width 144 height 21
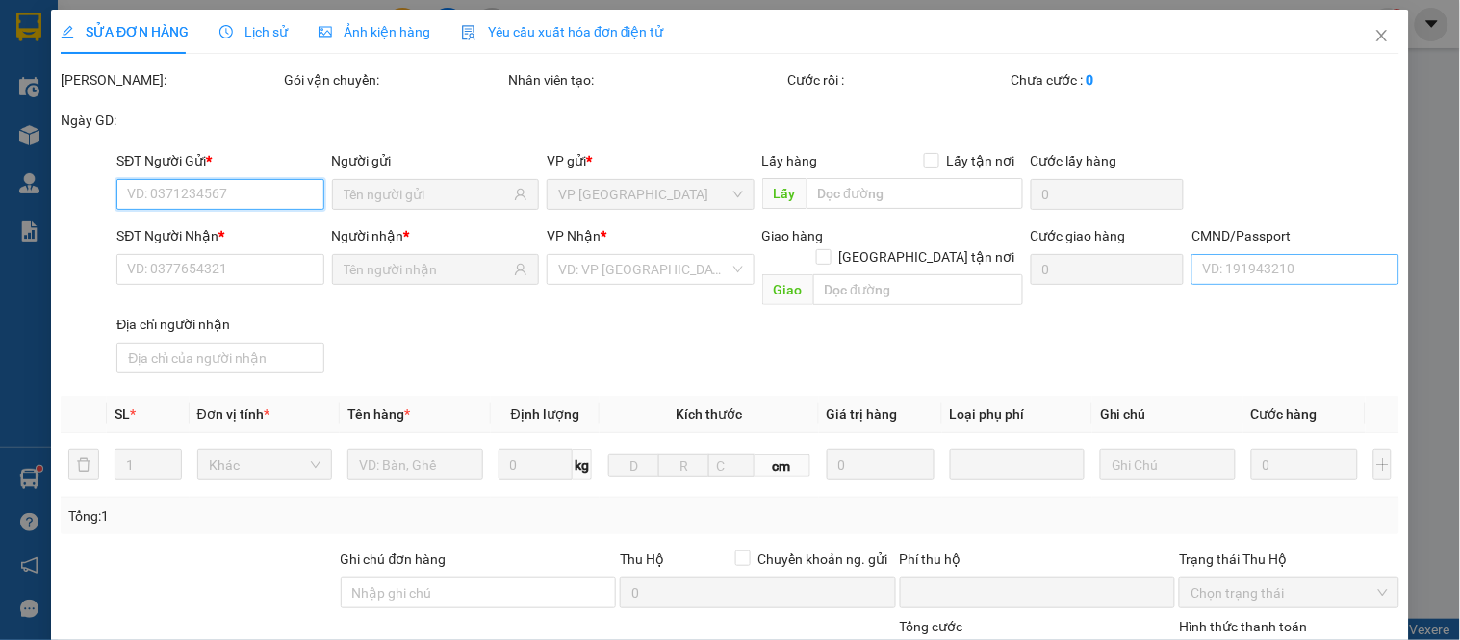
type input "0965554430"
type input "MINH"
type input "0878296333"
type input "NGUYỄN VĂN TIỆP"
type input "037097000596 NGUYỄN VĂN TIỆP"
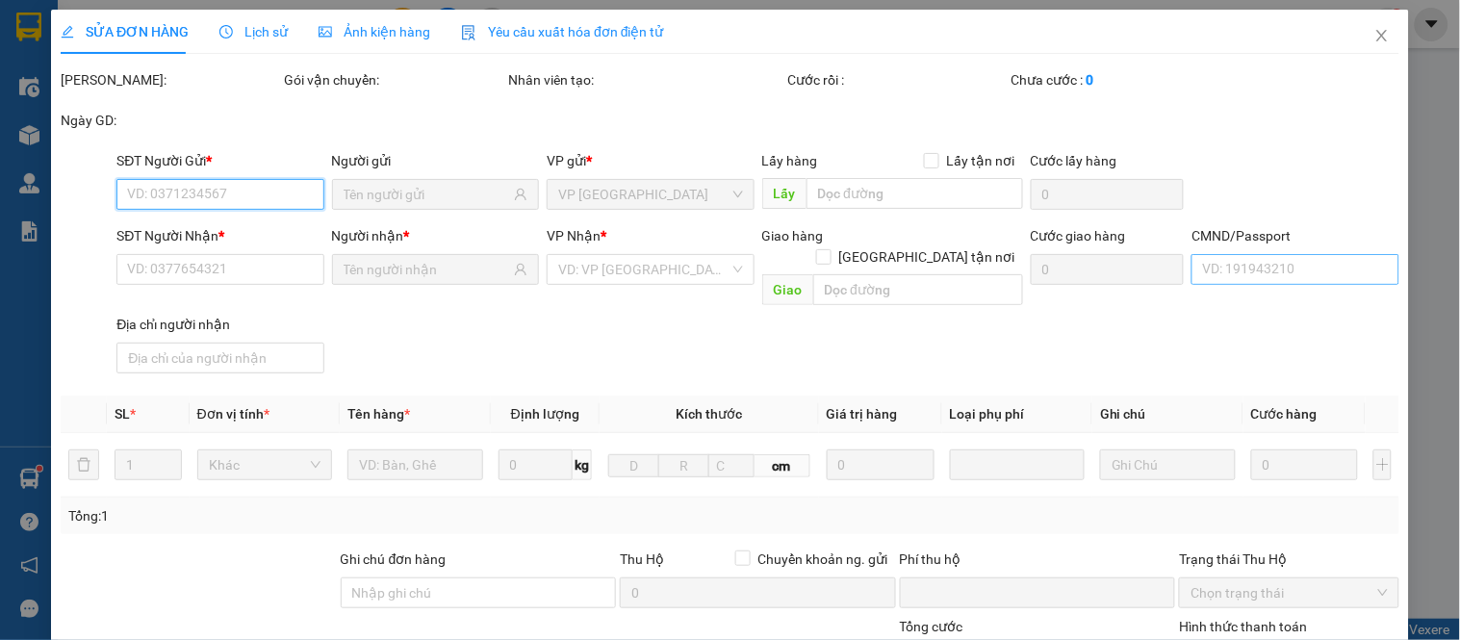
type input "0"
type input "40.000"
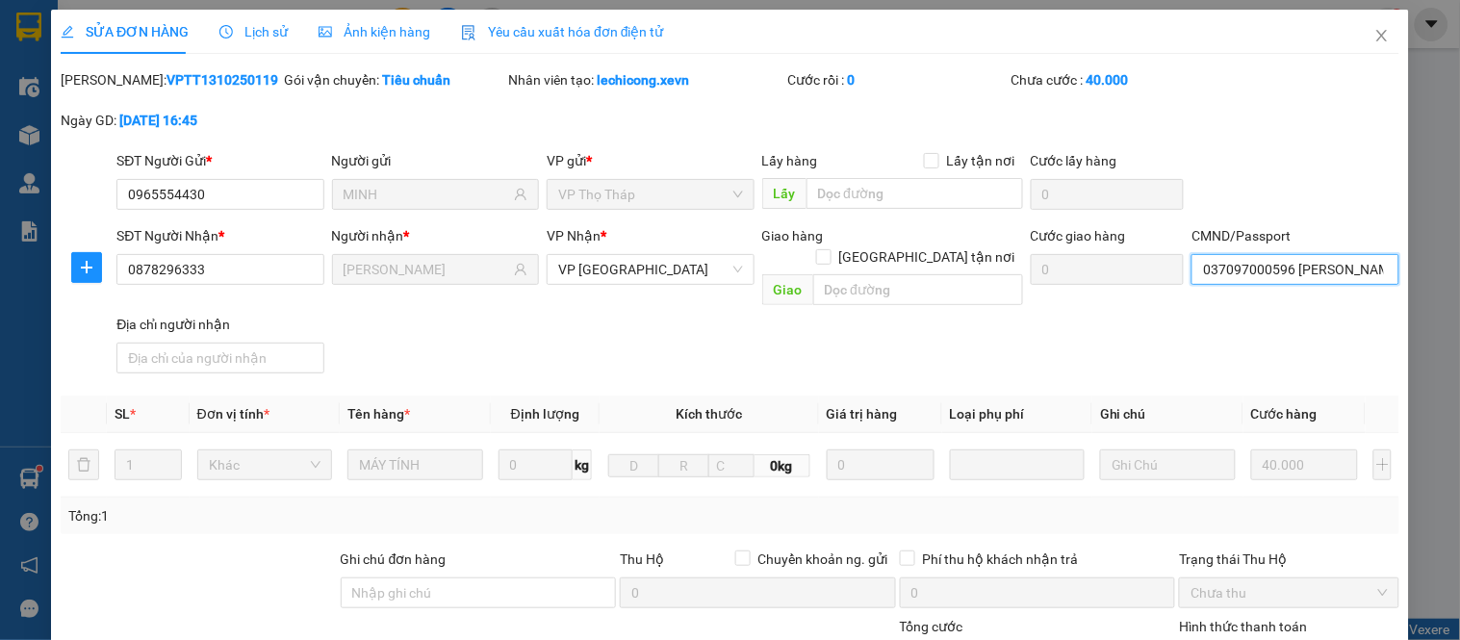
click at [1304, 268] on input "037097000596 NGUYỄN VĂN TIỆP" at bounding box center [1295, 269] width 207 height 31
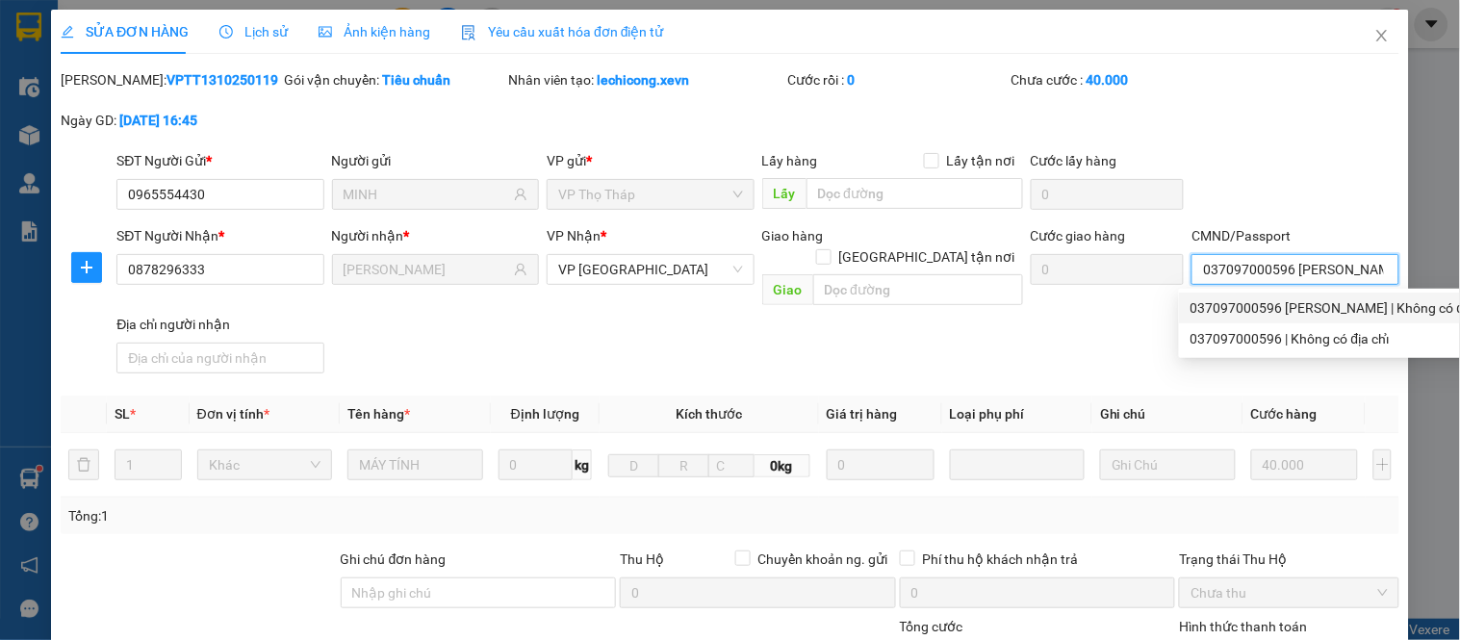
click at [1296, 302] on div "037097000596 NGUYỄN VĂN TIỆP | Không có địa chỉ" at bounding box center [1343, 307] width 305 height 21
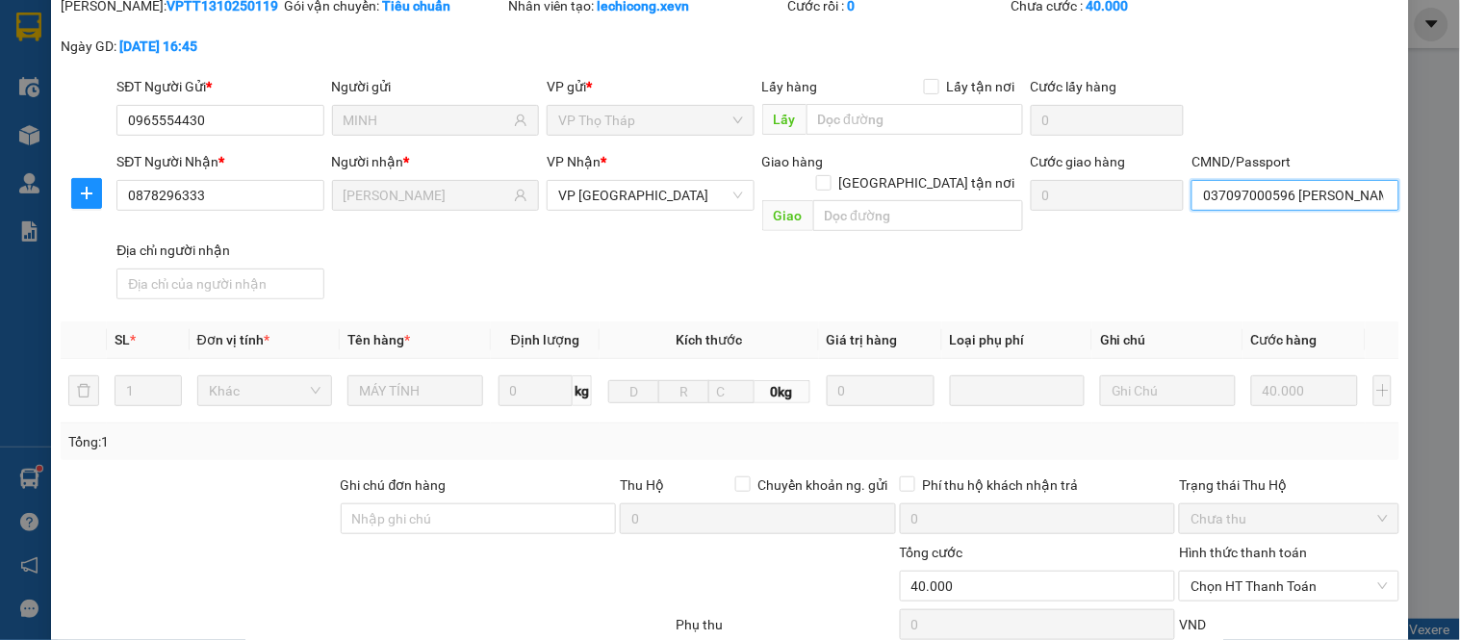
scroll to position [280, 0]
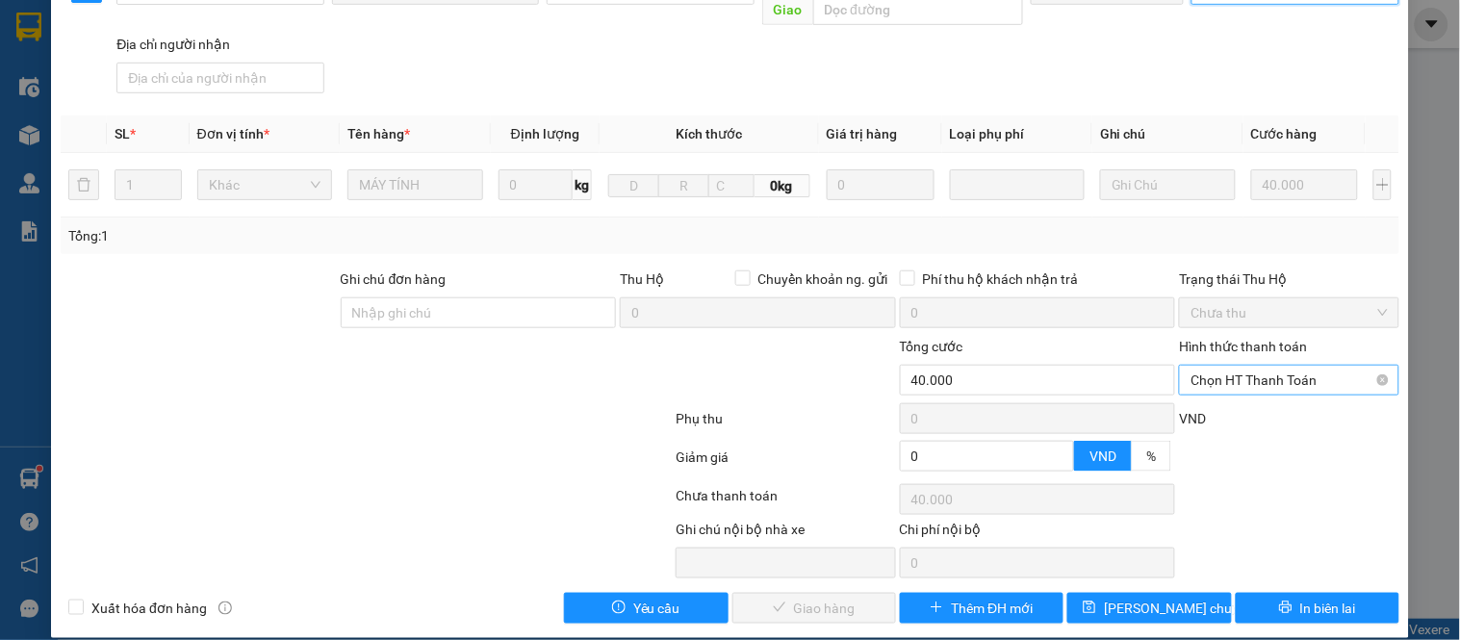
click at [1263, 366] on span "Chọn HT Thanh Toán" at bounding box center [1289, 380] width 196 height 29
click at [1232, 395] on div "Tại văn phòng" at bounding box center [1277, 397] width 194 height 21
type input "0"
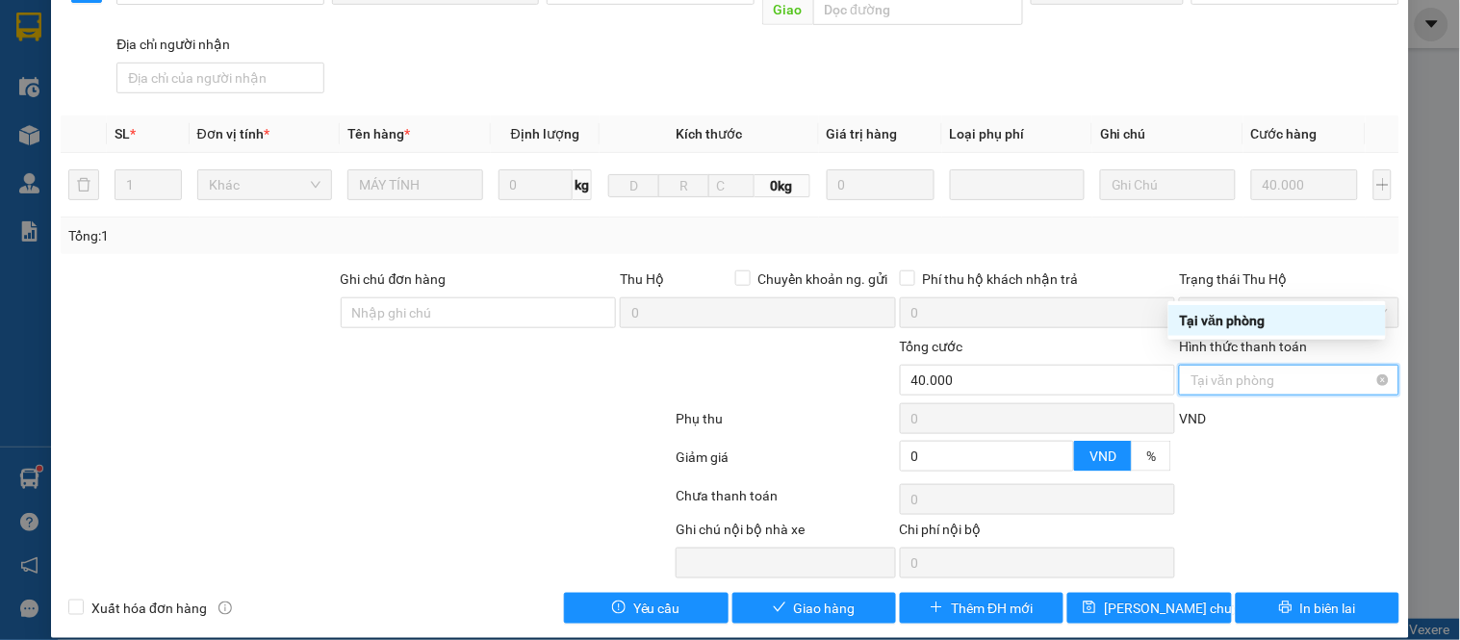
click at [1208, 370] on span "Tại văn phòng" at bounding box center [1289, 380] width 196 height 29
click at [736, 371] on div at bounding box center [785, 369] width 223 height 67
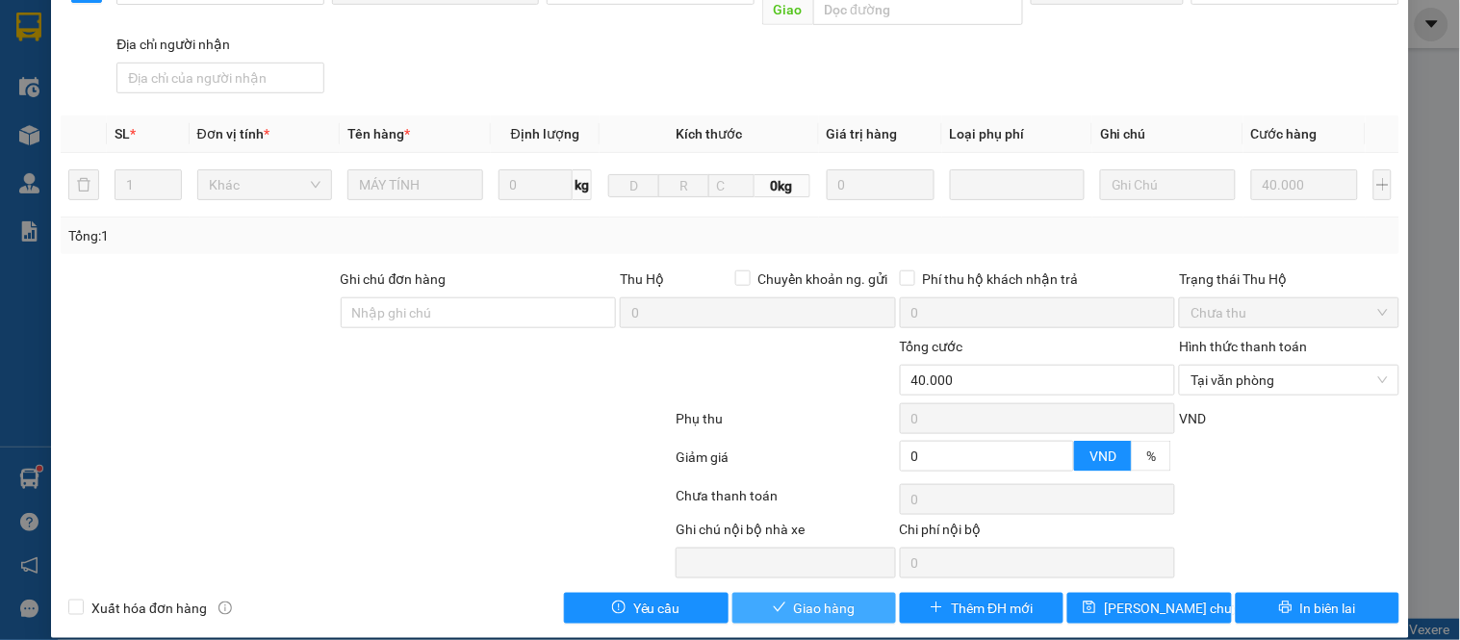
click at [744, 593] on button "Giao hàng" at bounding box center [815, 608] width 164 height 31
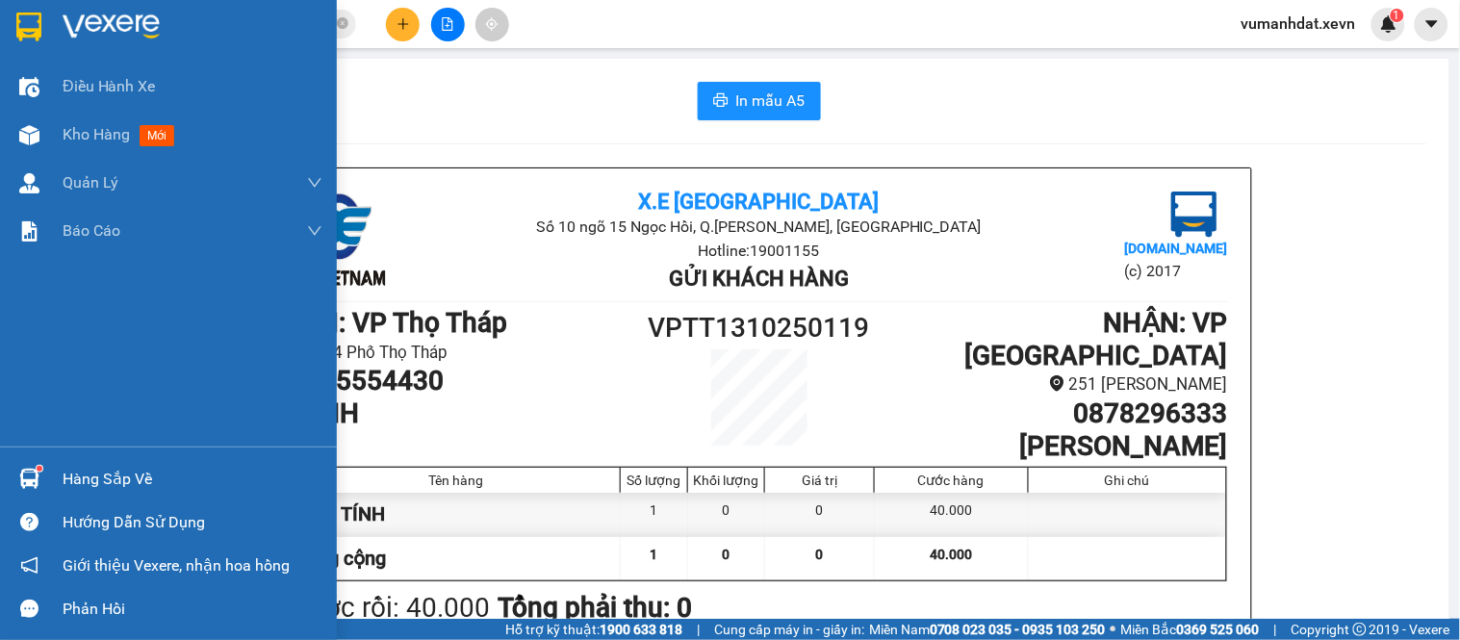
click at [70, 486] on div "Hàng sắp về" at bounding box center [193, 479] width 260 height 29
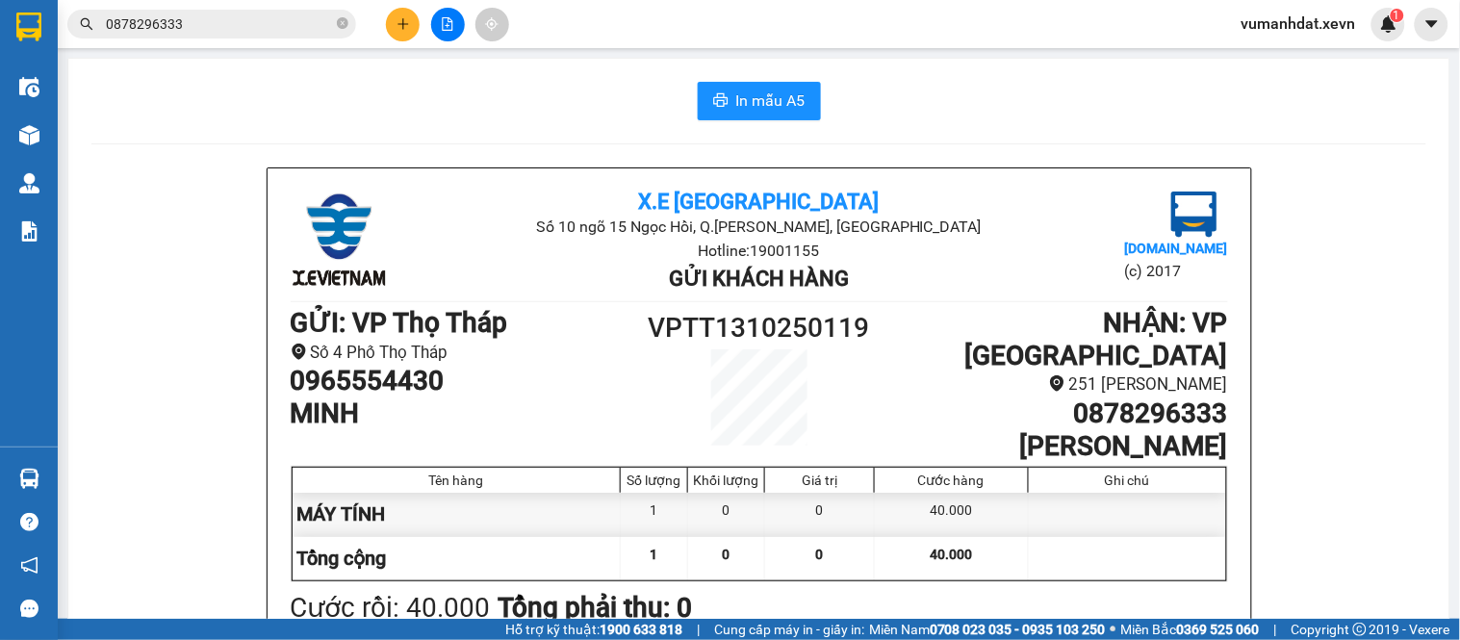
click at [244, 133] on section "Kết quả tìm kiếm ( 5 ) Bộ lọc Mã ĐH Trạng thái Món hàng Thu hộ Tổng cước Chưa c…" at bounding box center [730, 320] width 1460 height 640
click at [343, 23] on icon "close-circle" at bounding box center [343, 23] width 12 height 12
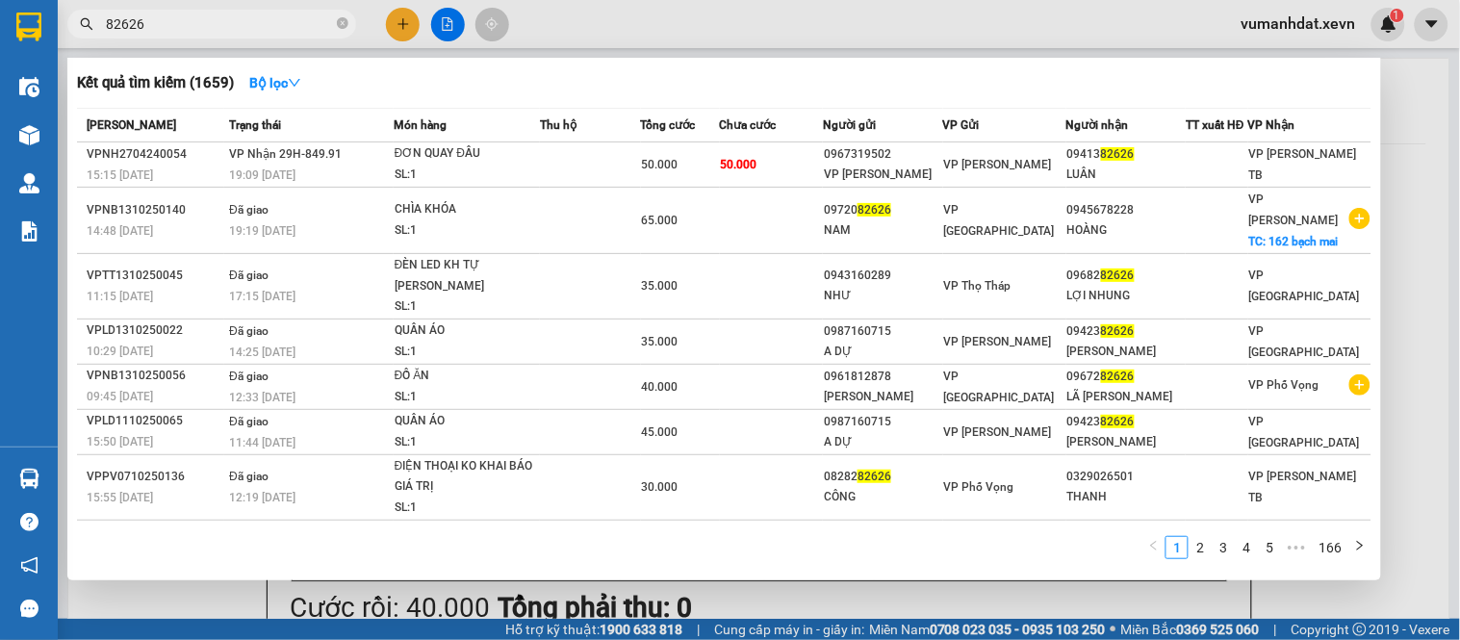
type input "82626"
click at [1416, 349] on div at bounding box center [730, 320] width 1460 height 640
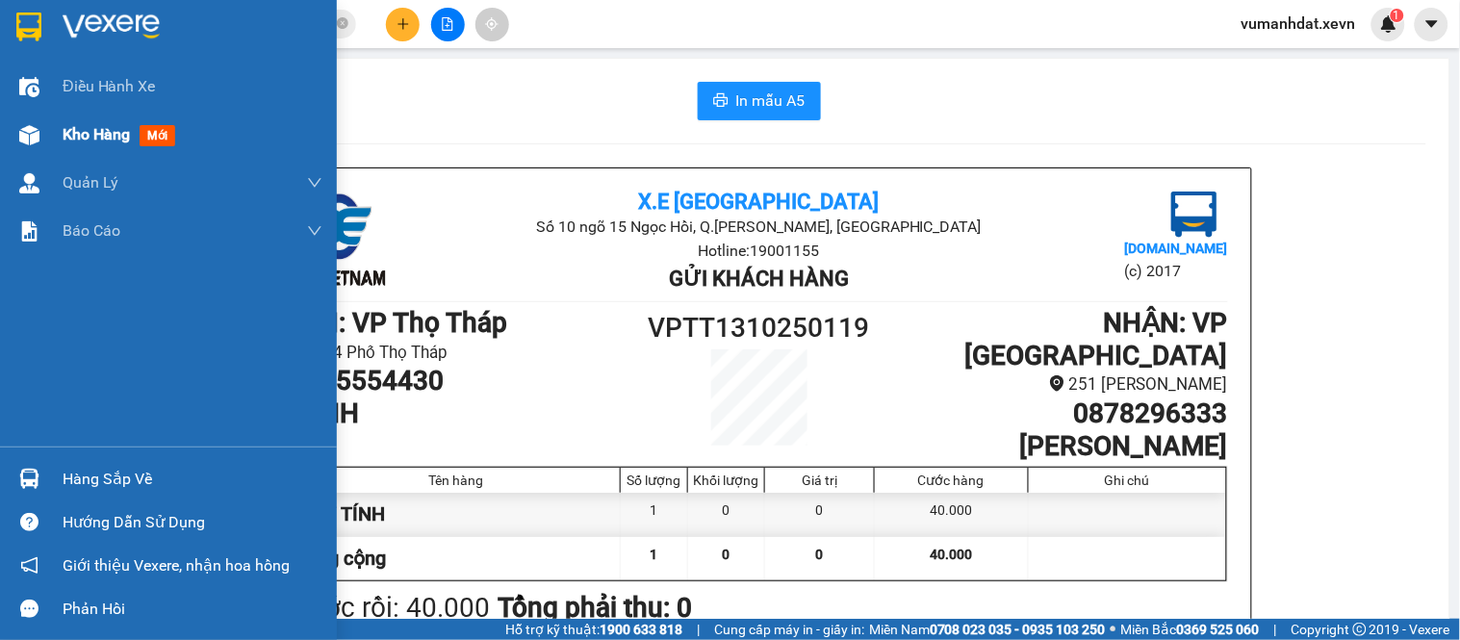
click at [80, 131] on span "Kho hàng" at bounding box center [96, 134] width 67 height 18
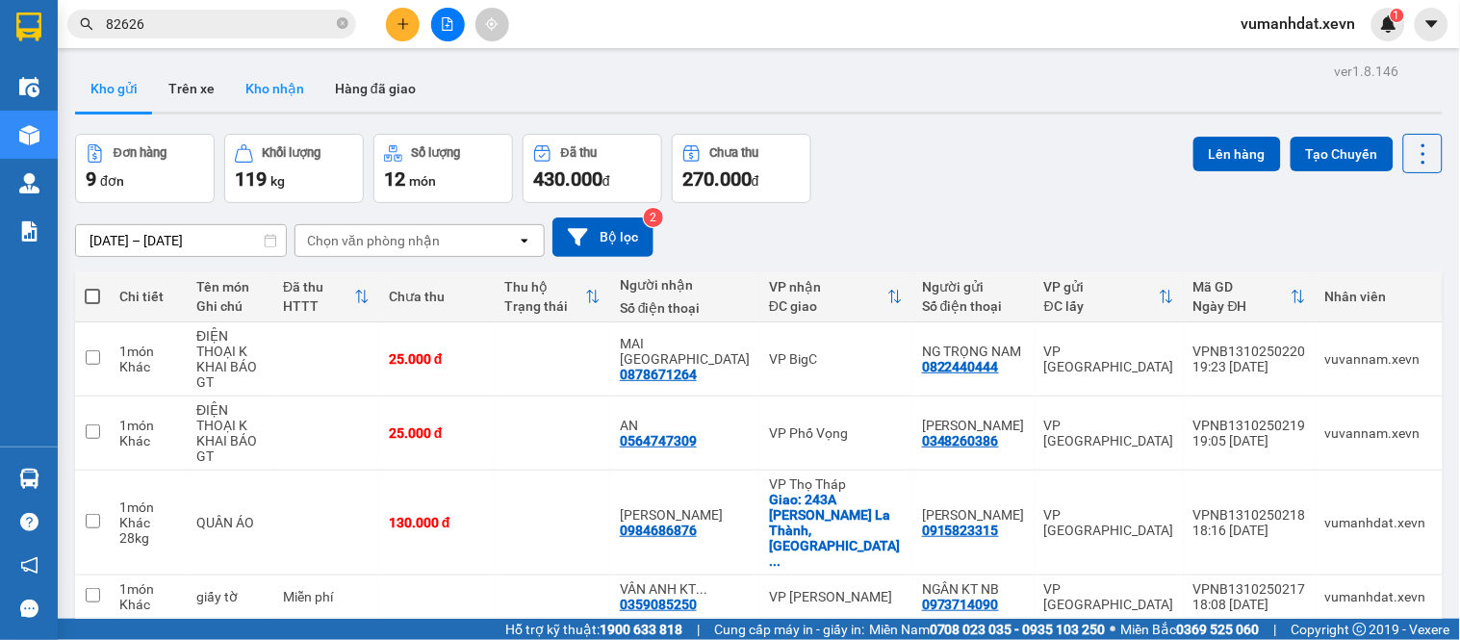
click at [275, 96] on button "Kho nhận" at bounding box center [275, 88] width 90 height 46
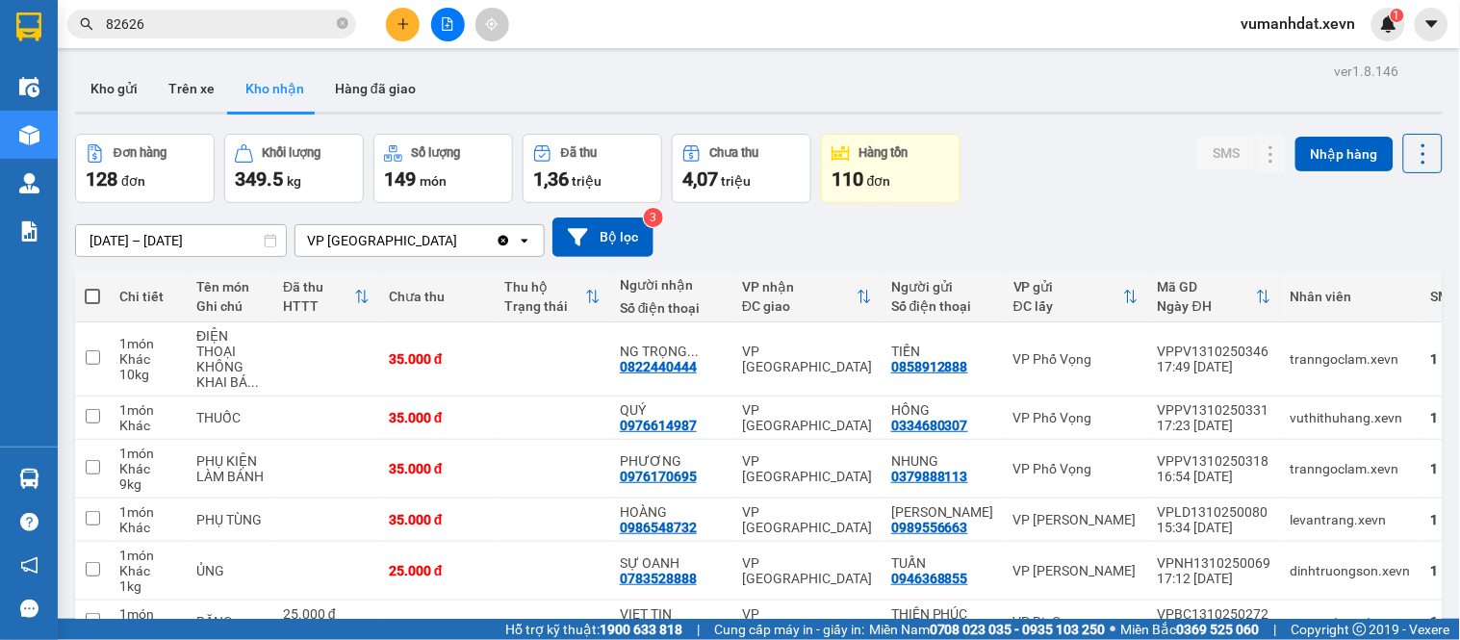
click at [1432, 299] on div "SMS" at bounding box center [1445, 296] width 27 height 15
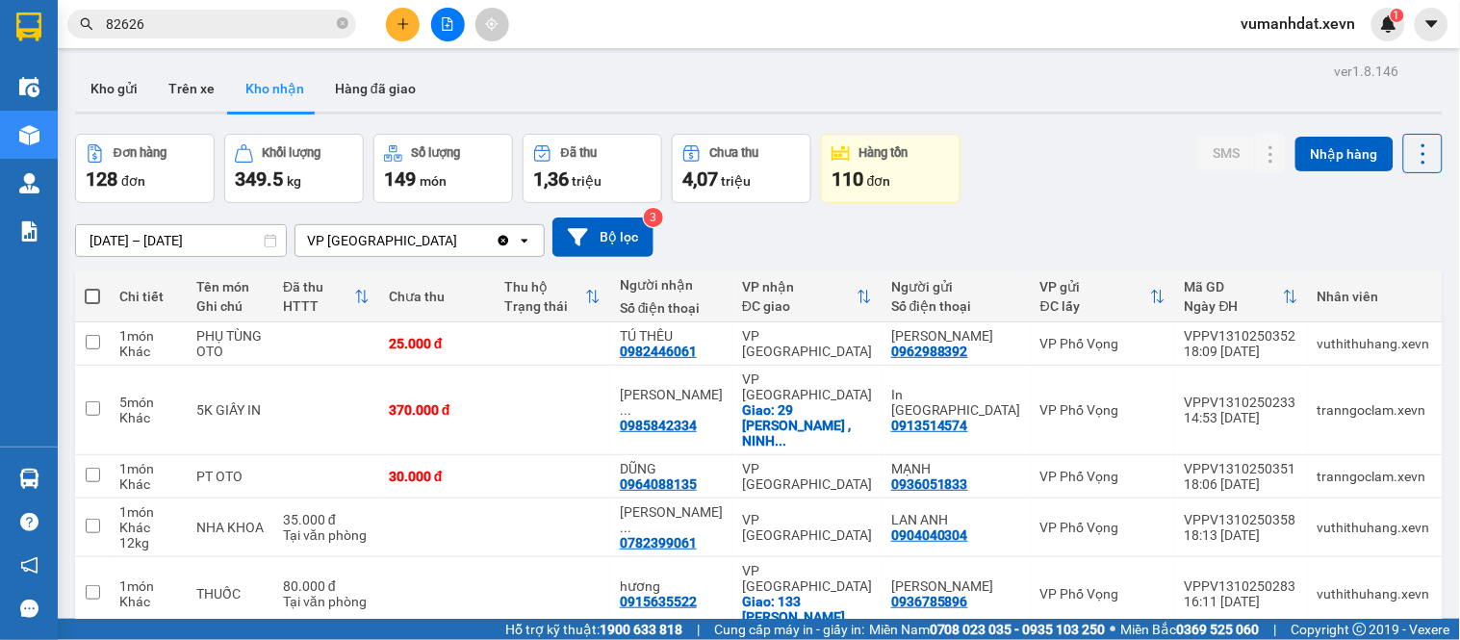
click at [1458, 298] on div "SMS" at bounding box center [1471, 296] width 27 height 15
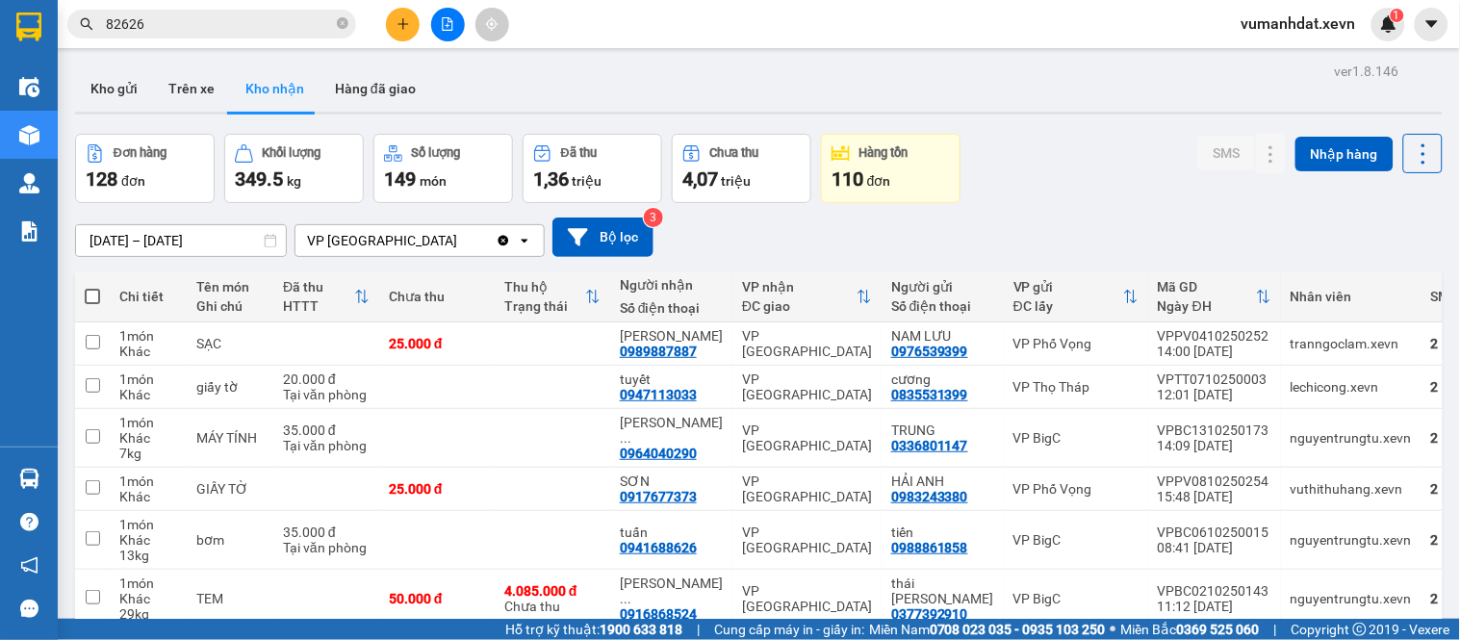
click at [1432, 300] on div "SMS" at bounding box center [1445, 296] width 27 height 15
